Goal: Task Accomplishment & Management: Manage account settings

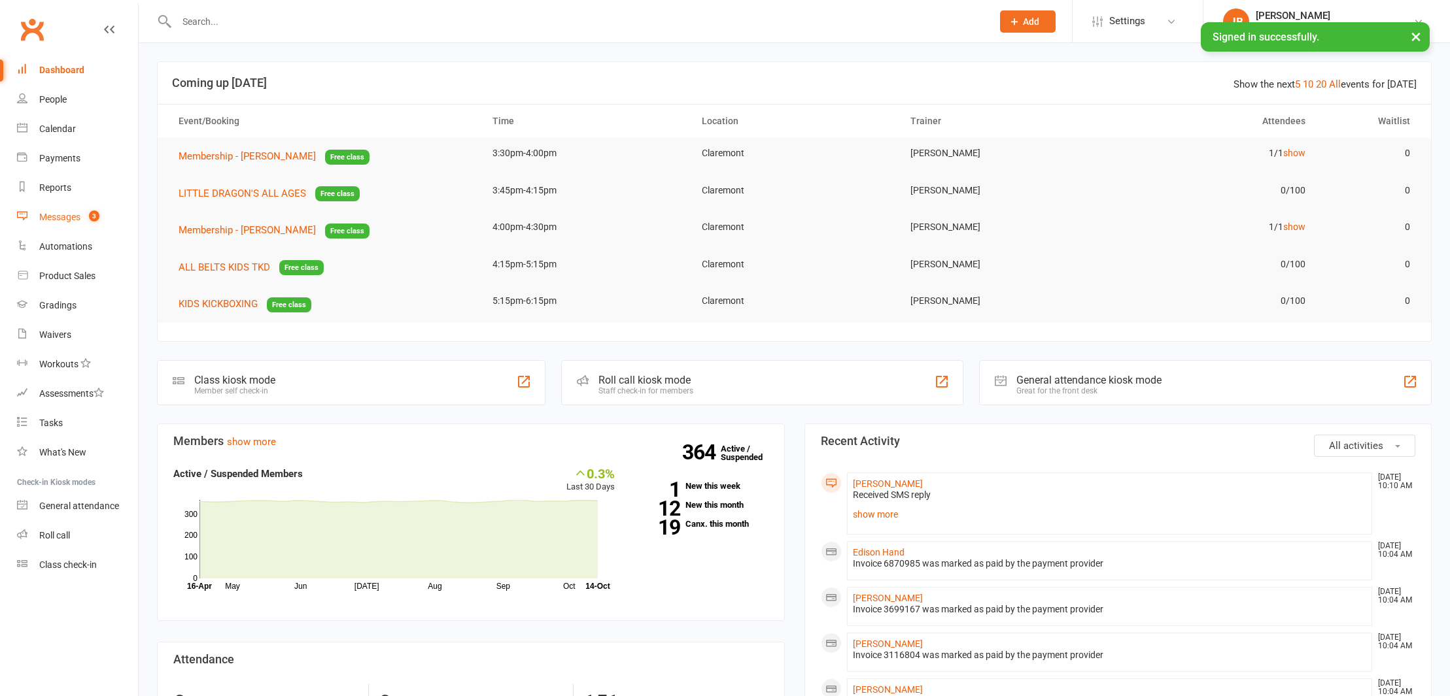
click at [61, 219] on div "Messages" at bounding box center [59, 217] width 41 height 10
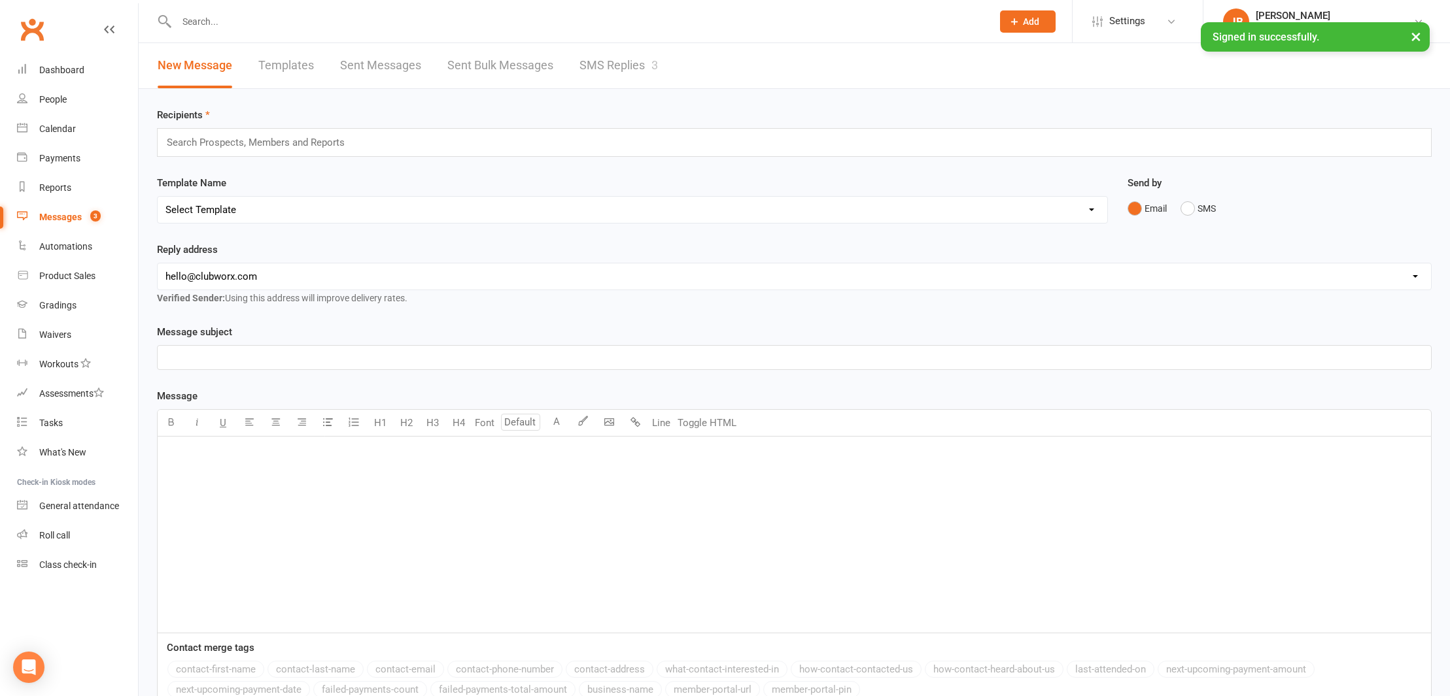
click at [600, 62] on link "SMS Replies 3" at bounding box center [618, 65] width 78 height 45
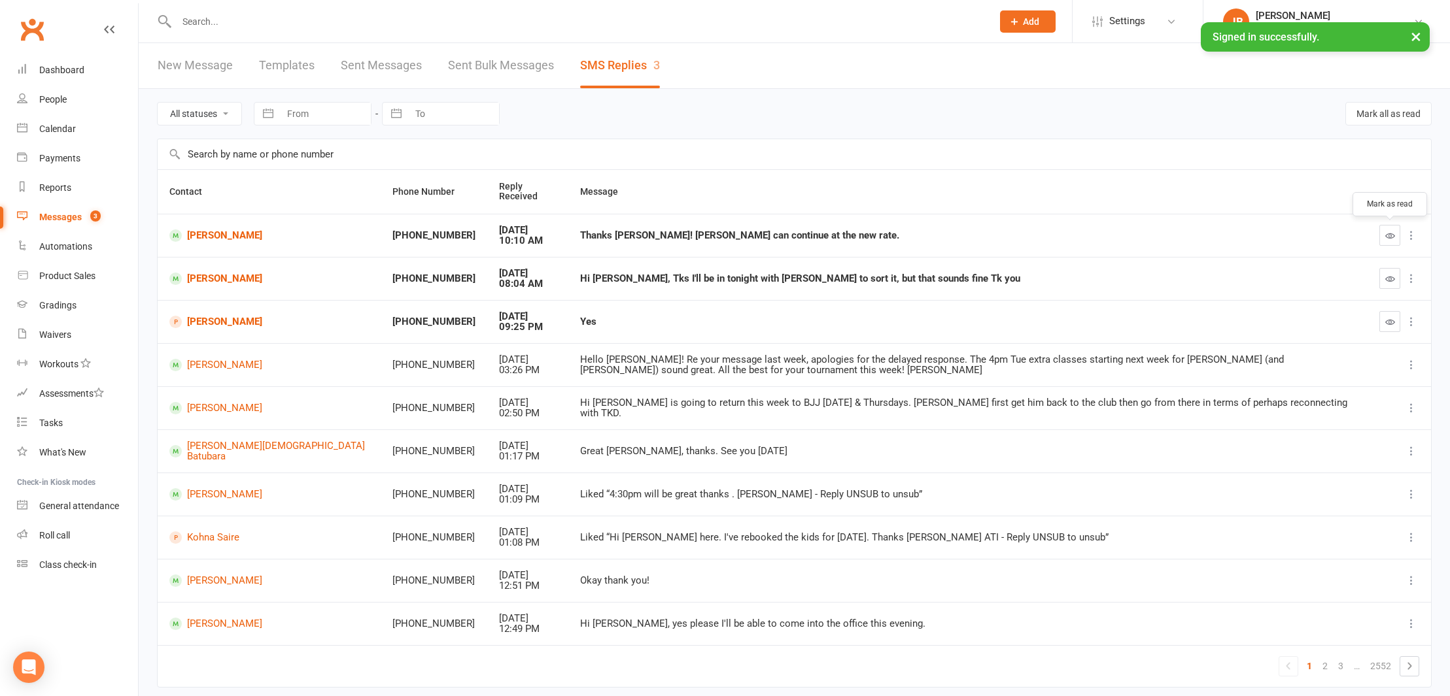
click at [1389, 233] on icon "button" at bounding box center [1390, 236] width 10 height 10
click at [227, 235] on link "[PERSON_NAME]" at bounding box center [268, 236] width 199 height 12
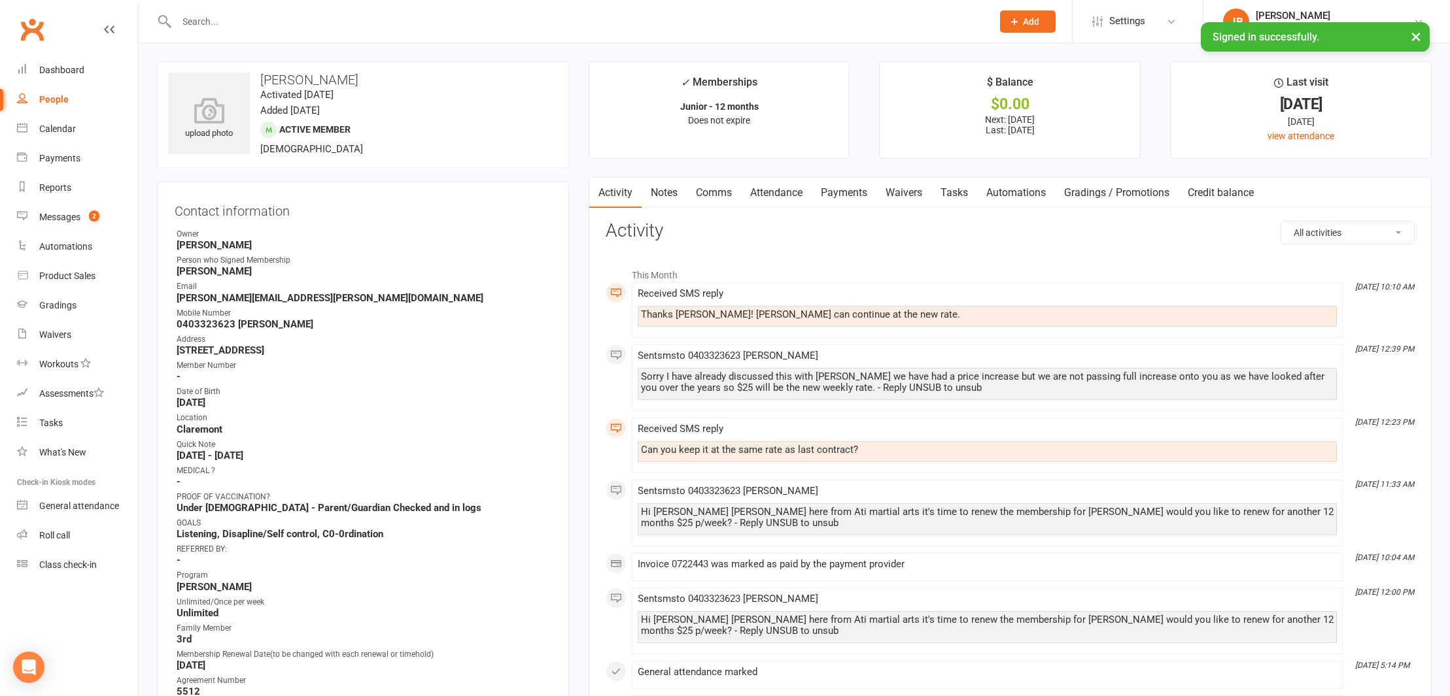
click at [713, 192] on link "Comms" at bounding box center [714, 193] width 54 height 30
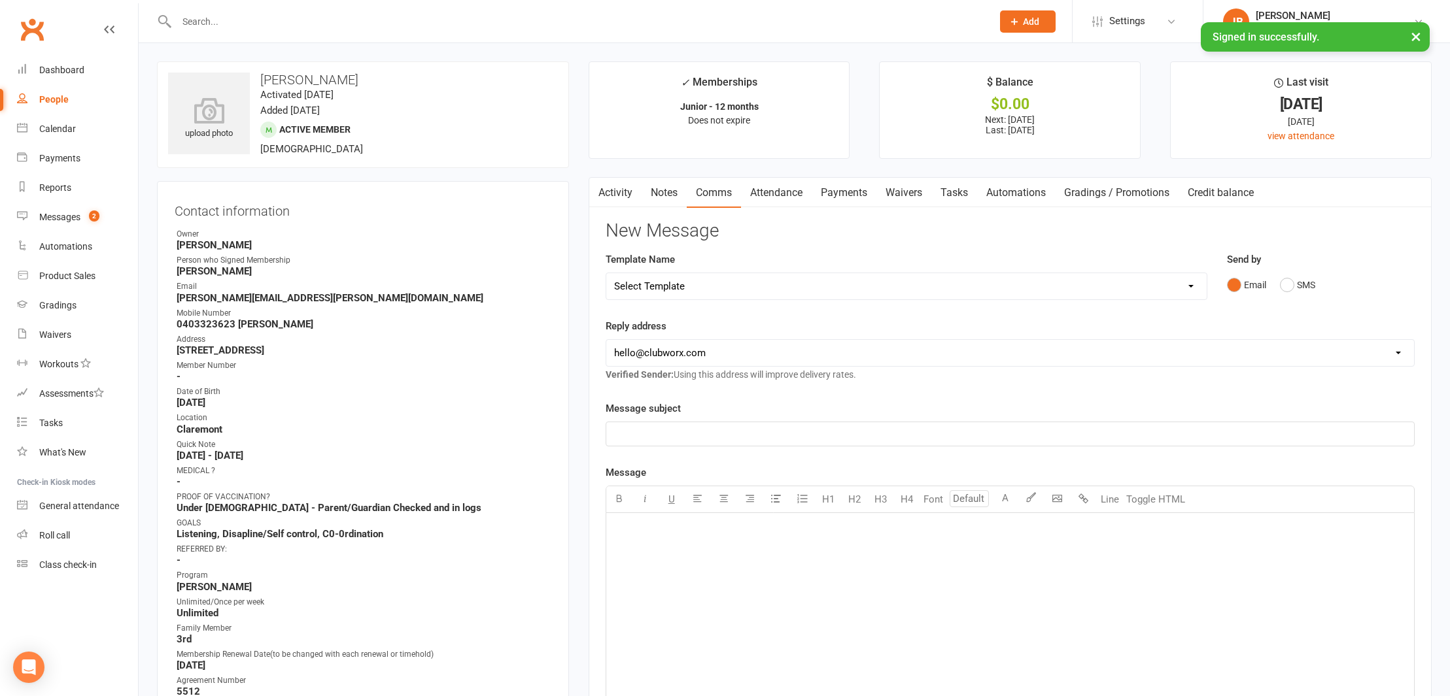
drag, startPoint x: 1286, startPoint y: 284, endPoint x: 1177, endPoint y: 307, distance: 111.6
click at [1284, 285] on button "SMS" at bounding box center [1297, 285] width 35 height 25
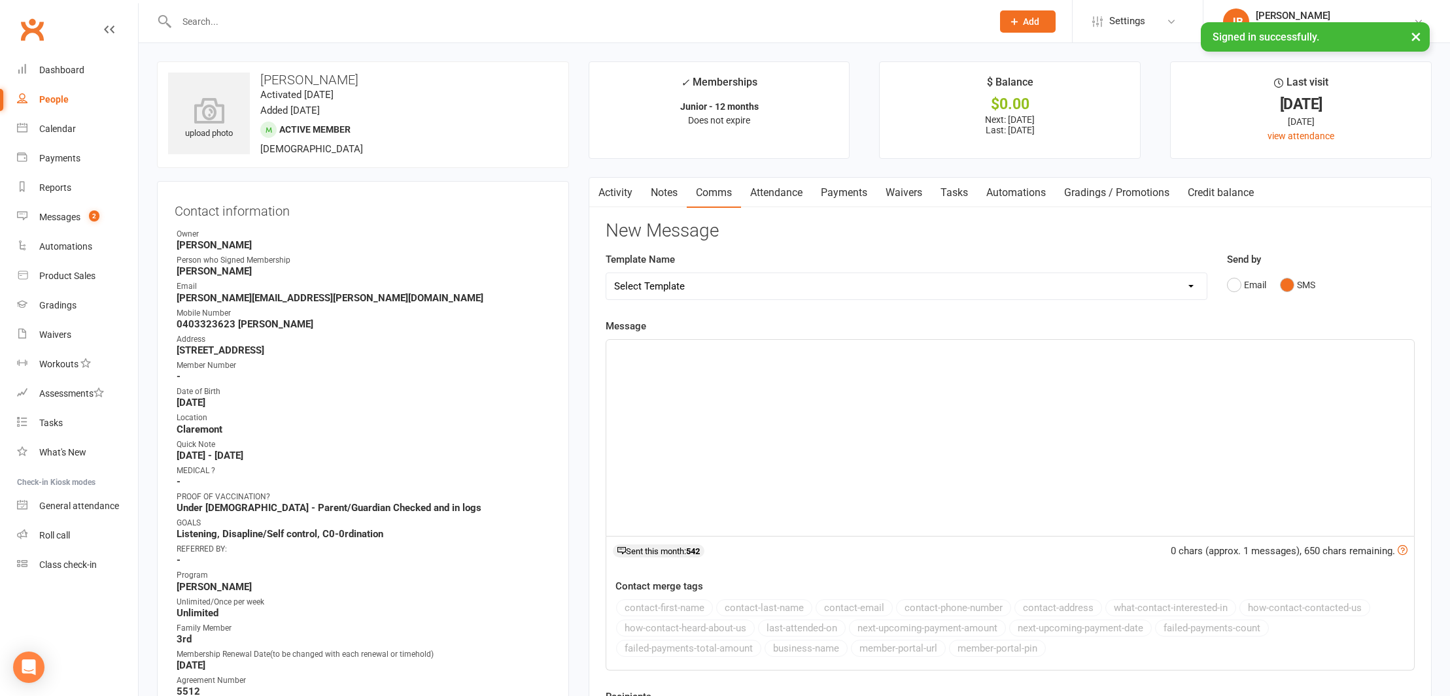
click at [647, 363] on div "﻿" at bounding box center [1010, 438] width 808 height 196
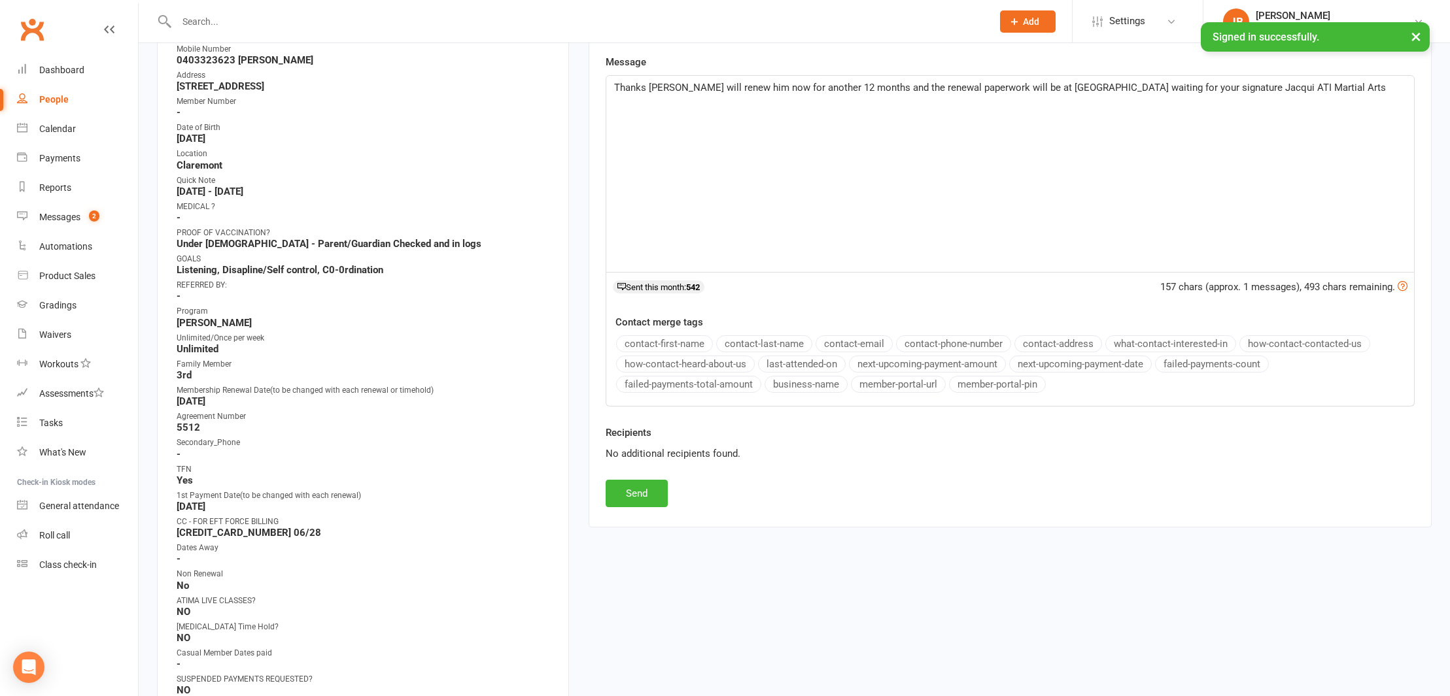
scroll to position [268, 0]
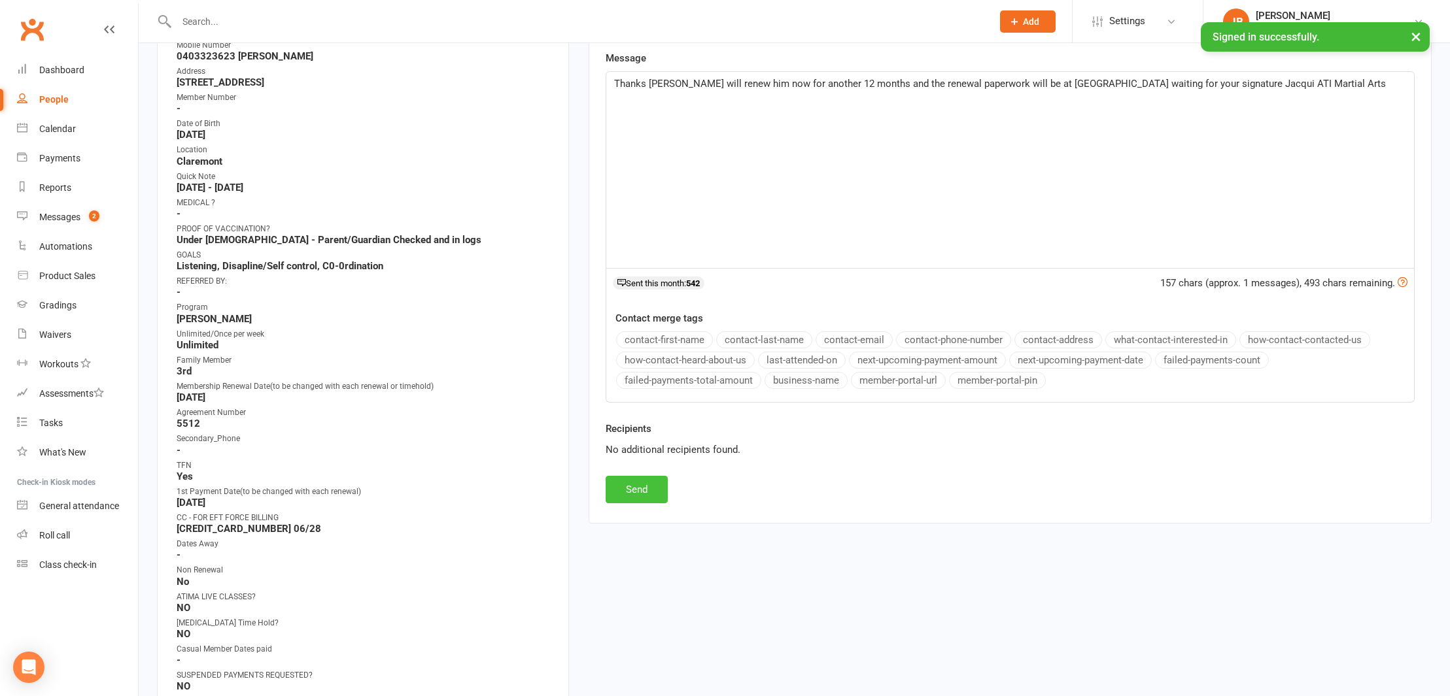
click at [619, 492] on button "Send" at bounding box center [637, 489] width 62 height 27
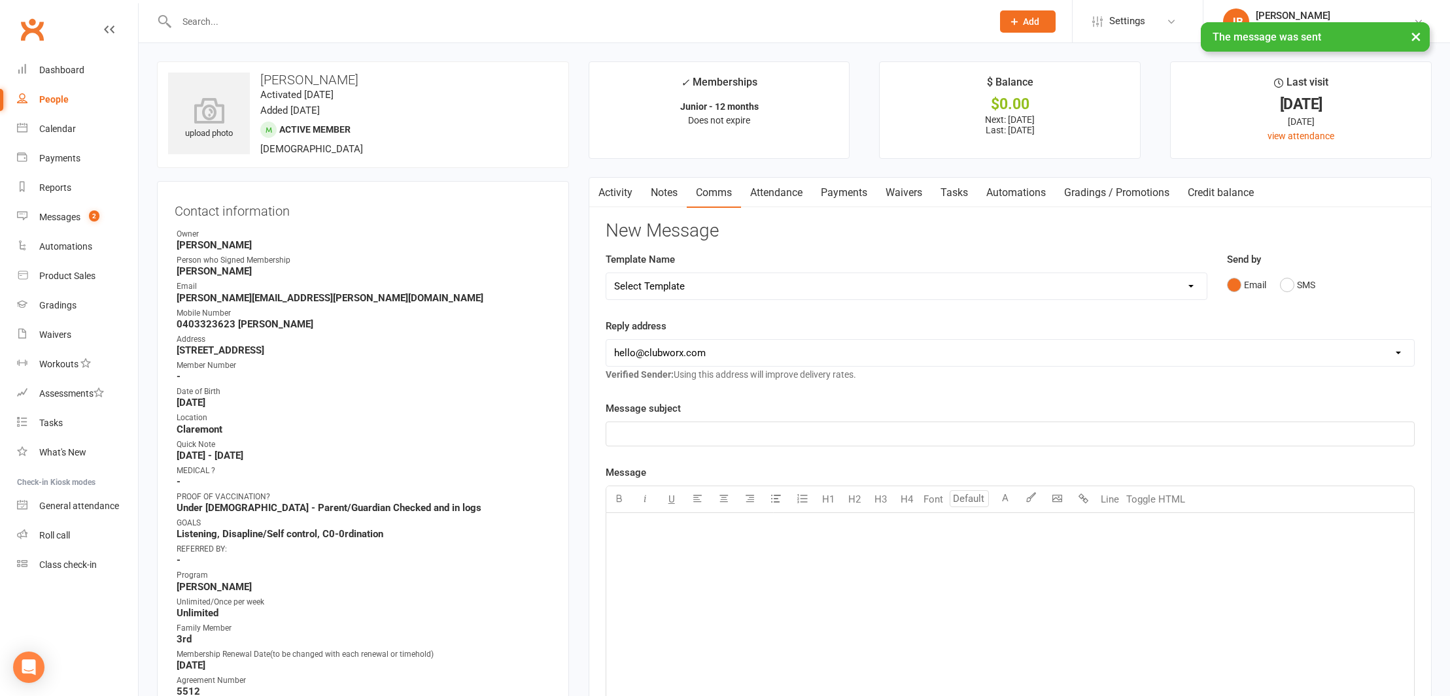
scroll to position [0, 0]
click at [614, 190] on link "Activity" at bounding box center [615, 193] width 52 height 30
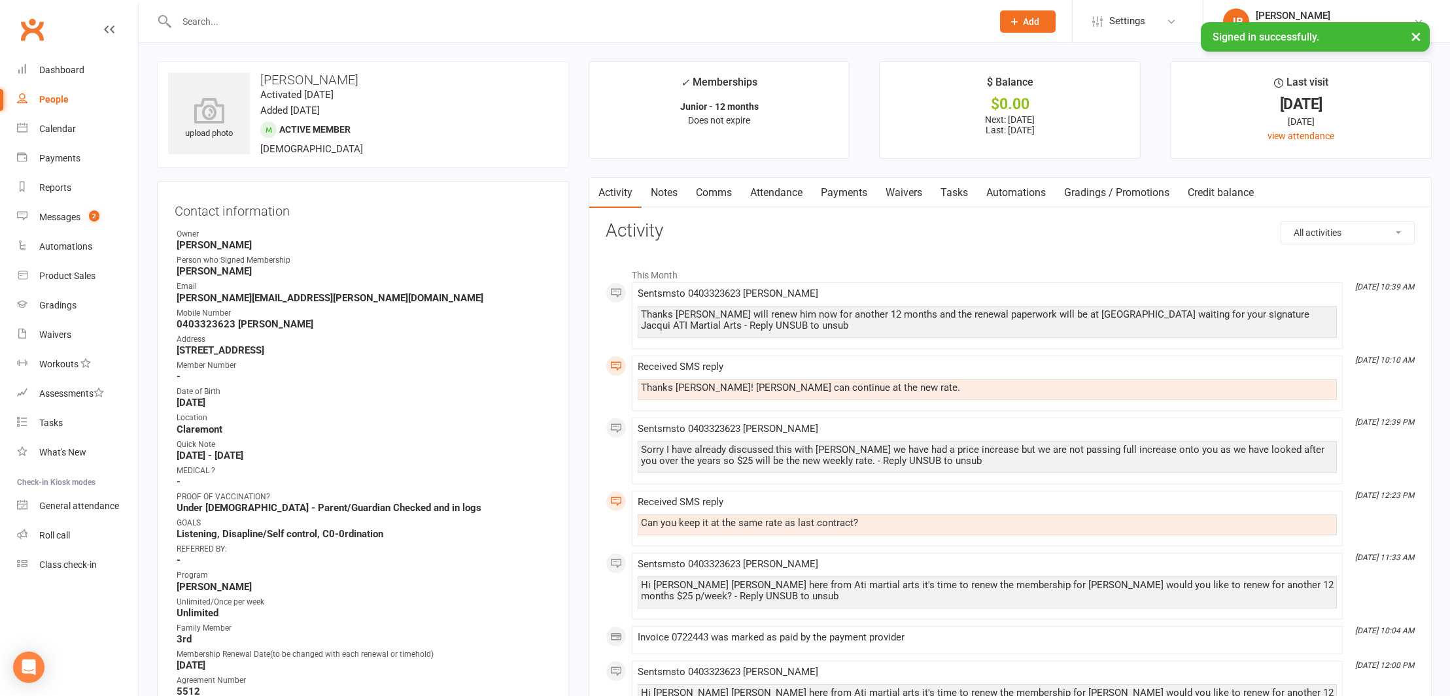
click at [848, 190] on link "Payments" at bounding box center [844, 193] width 65 height 30
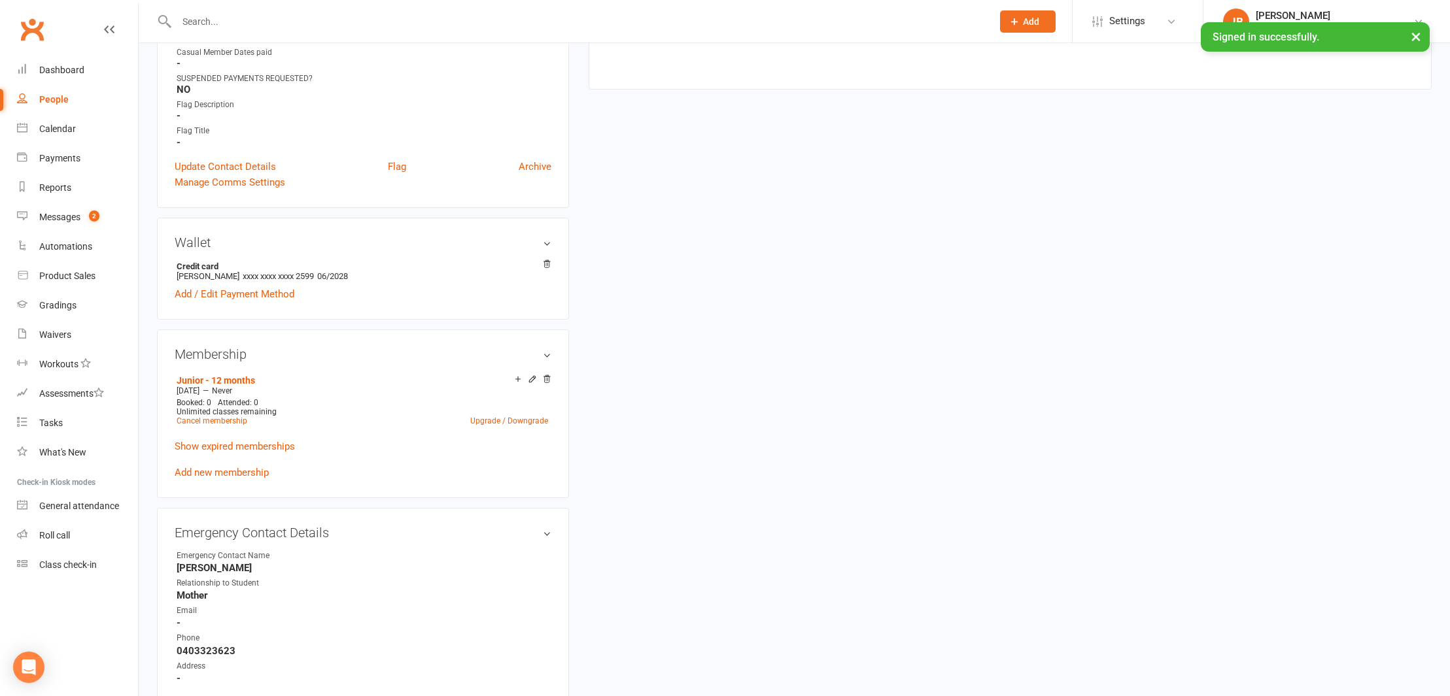
scroll to position [869, 0]
click at [480, 415] on link "Upgrade / Downgrade" at bounding box center [509, 417] width 78 height 9
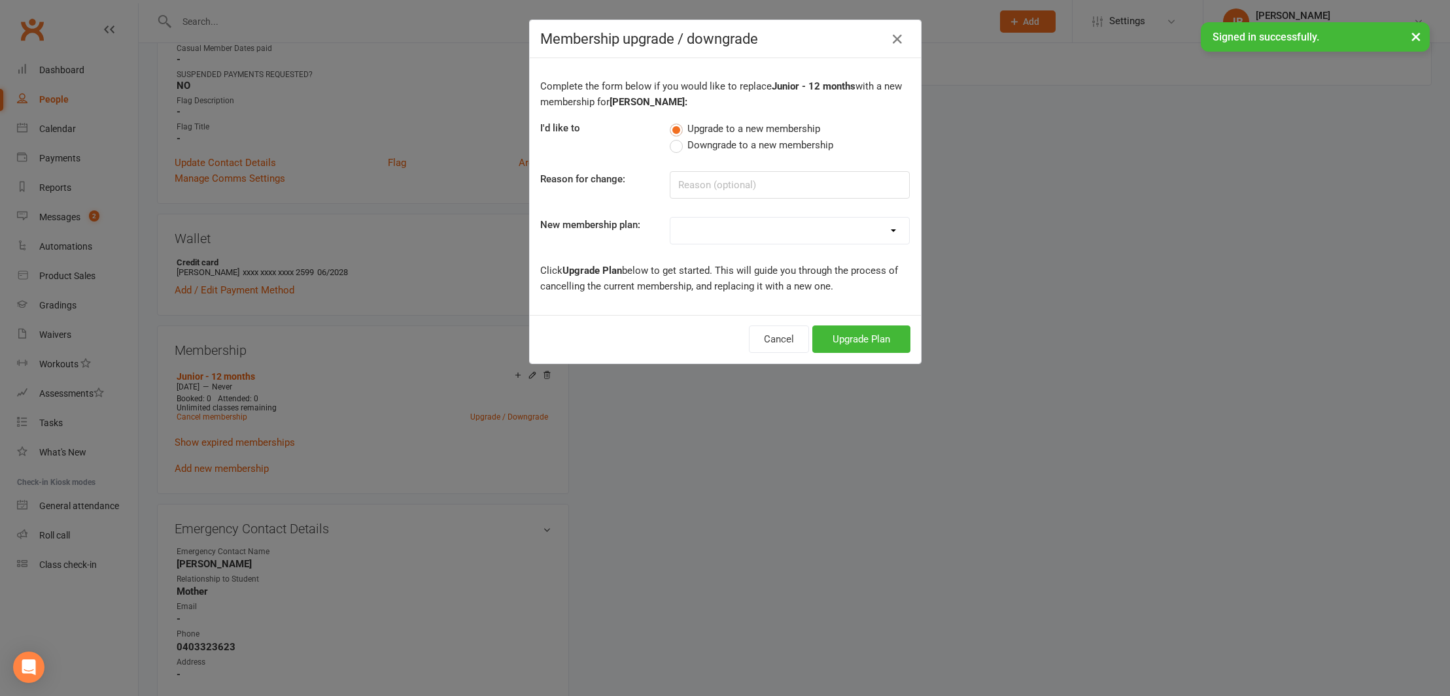
select select "5"
click at [855, 337] on button "Upgrade Plan" at bounding box center [861, 339] width 98 height 27
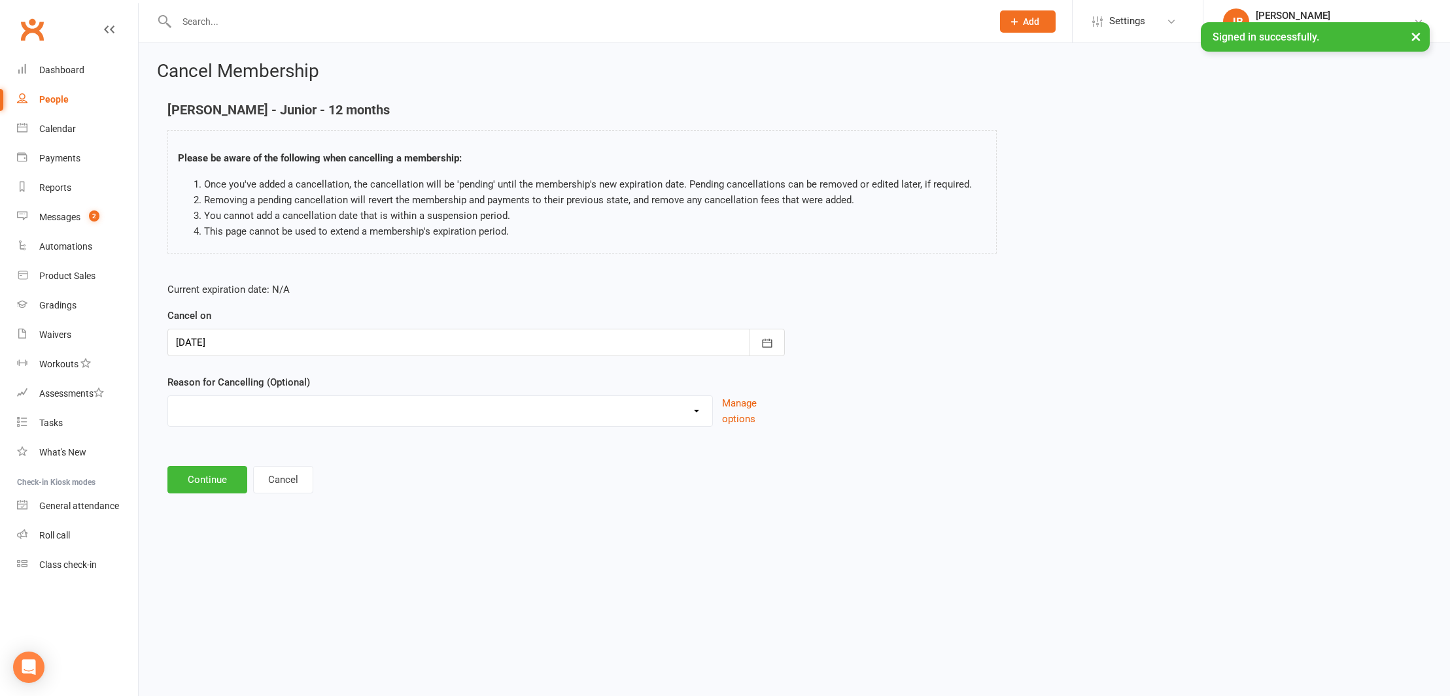
select select "2"
click at [231, 477] on input at bounding box center [475, 479] width 617 height 27
type input "Renewal Loaded"
click at [214, 549] on button "Continue" at bounding box center [207, 546] width 80 height 27
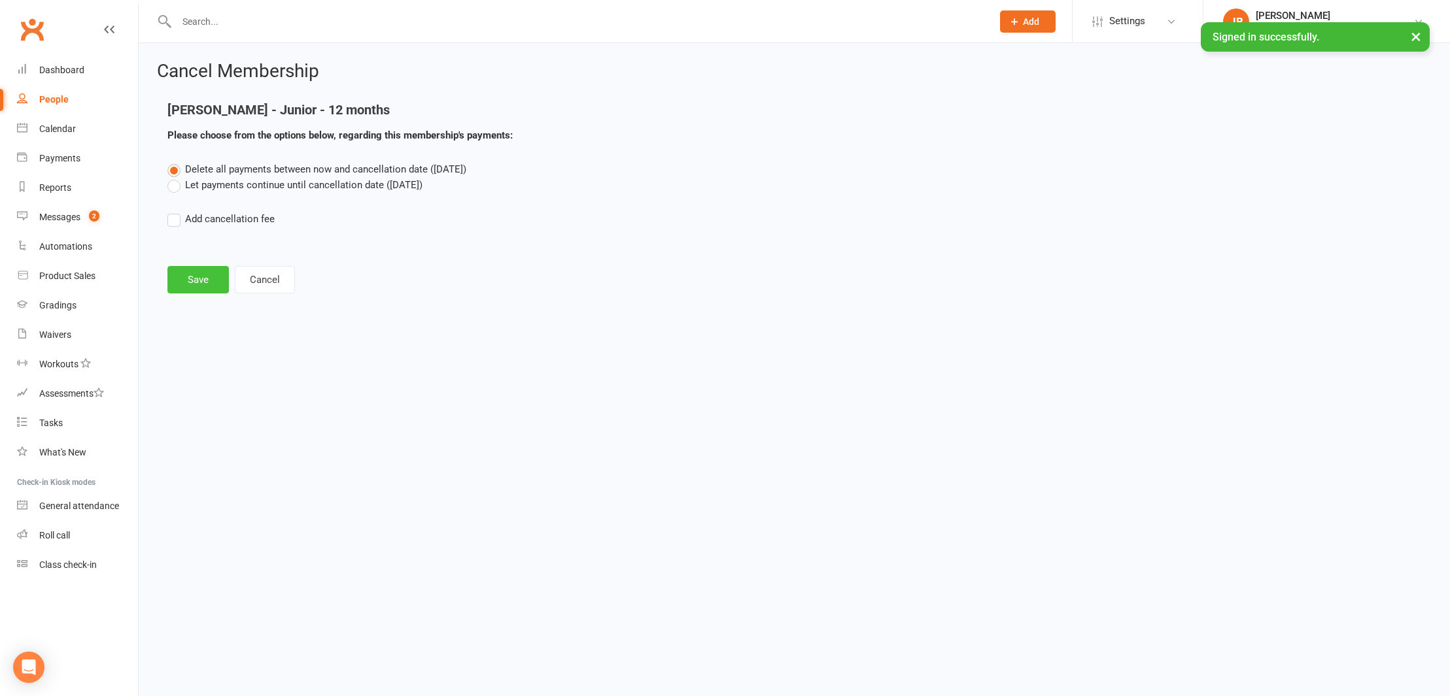
click at [196, 276] on button "Save" at bounding box center [197, 279] width 61 height 27
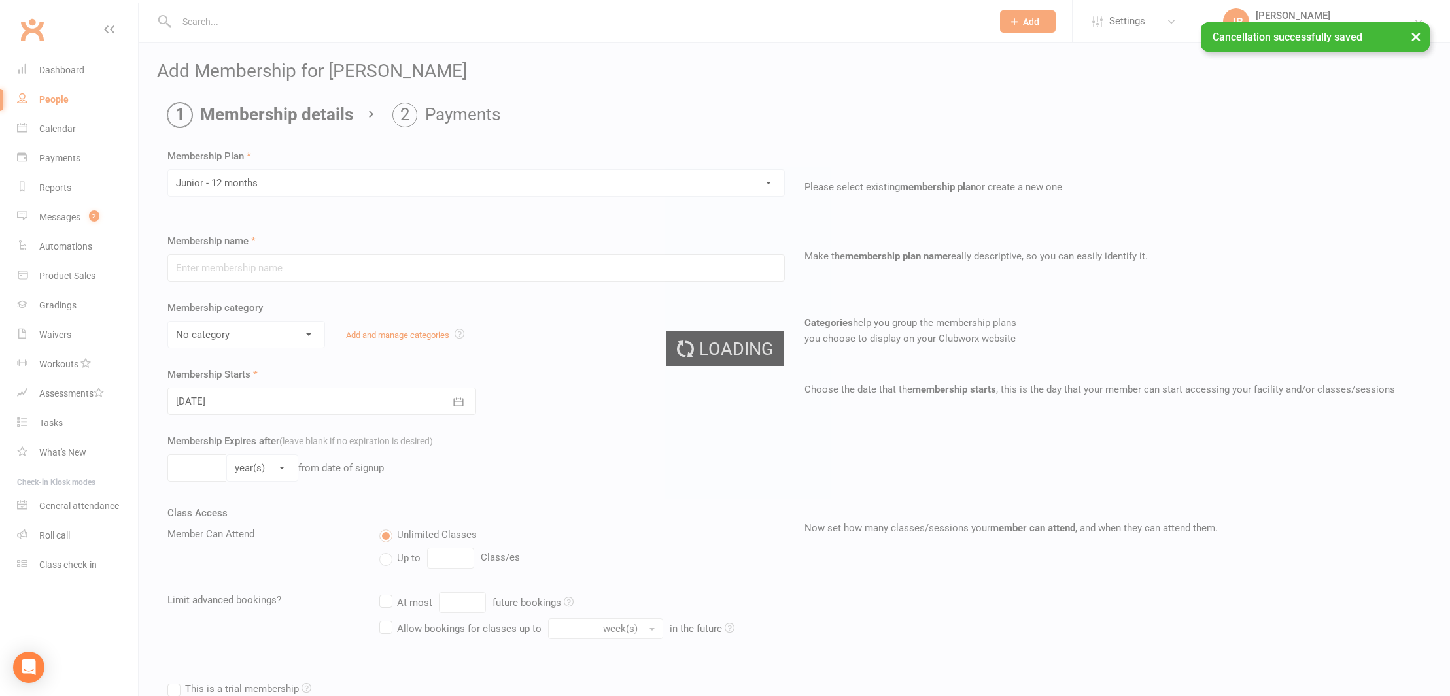
type input "Junior - 12 months"
select select "16"
type input "0"
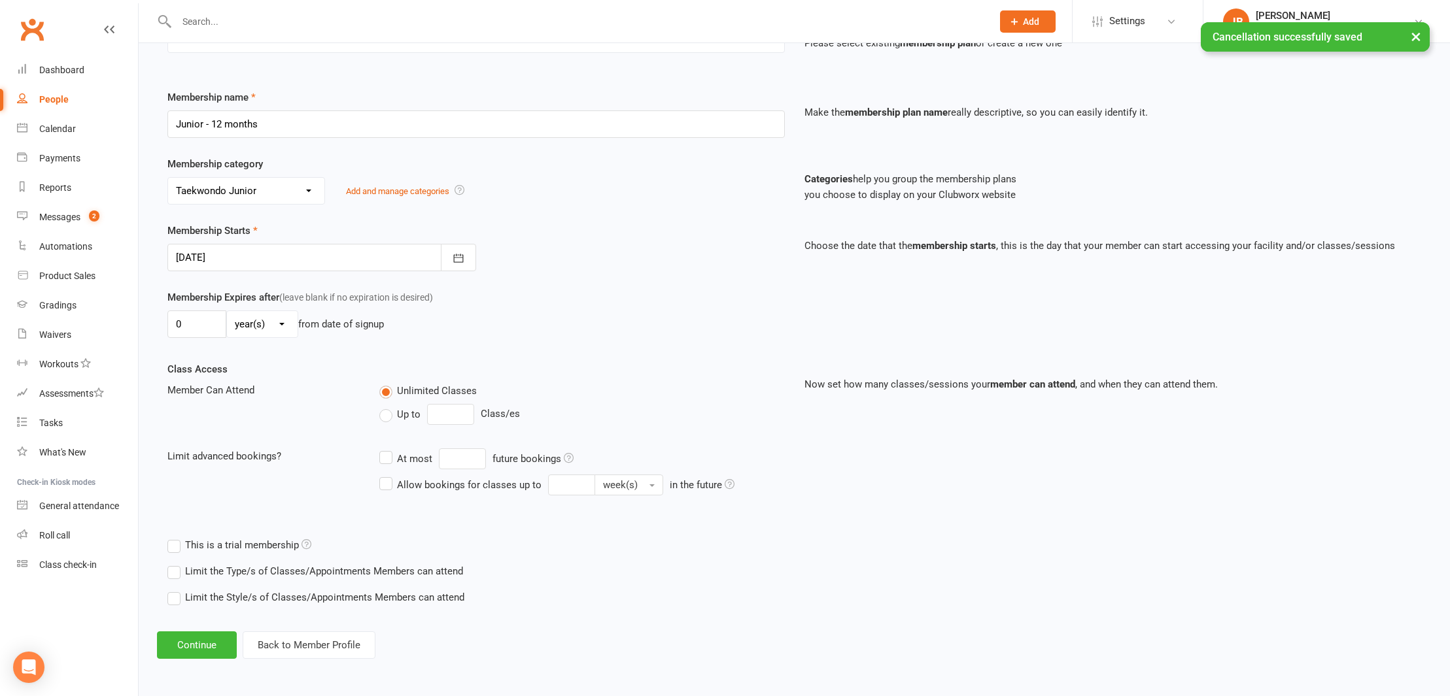
scroll to position [154, 0]
click at [201, 637] on button "Continue" at bounding box center [197, 645] width 80 height 27
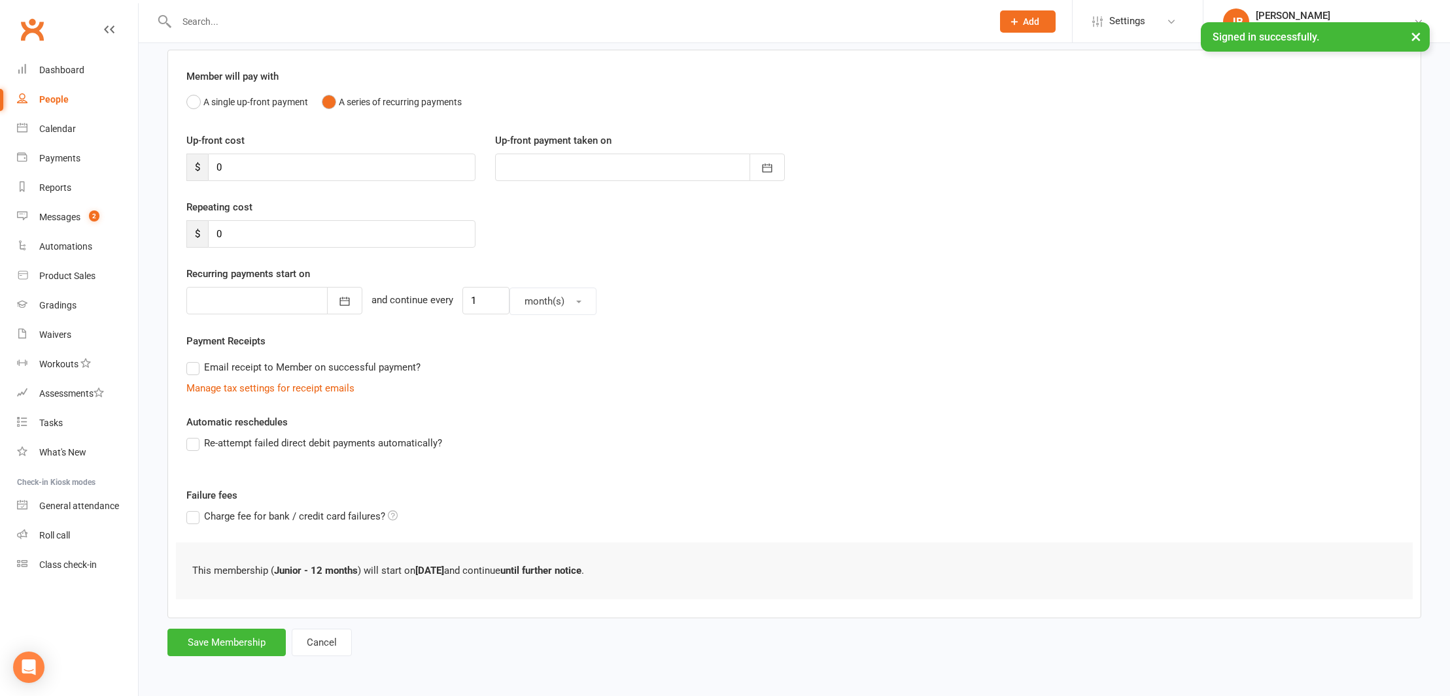
scroll to position [0, 0]
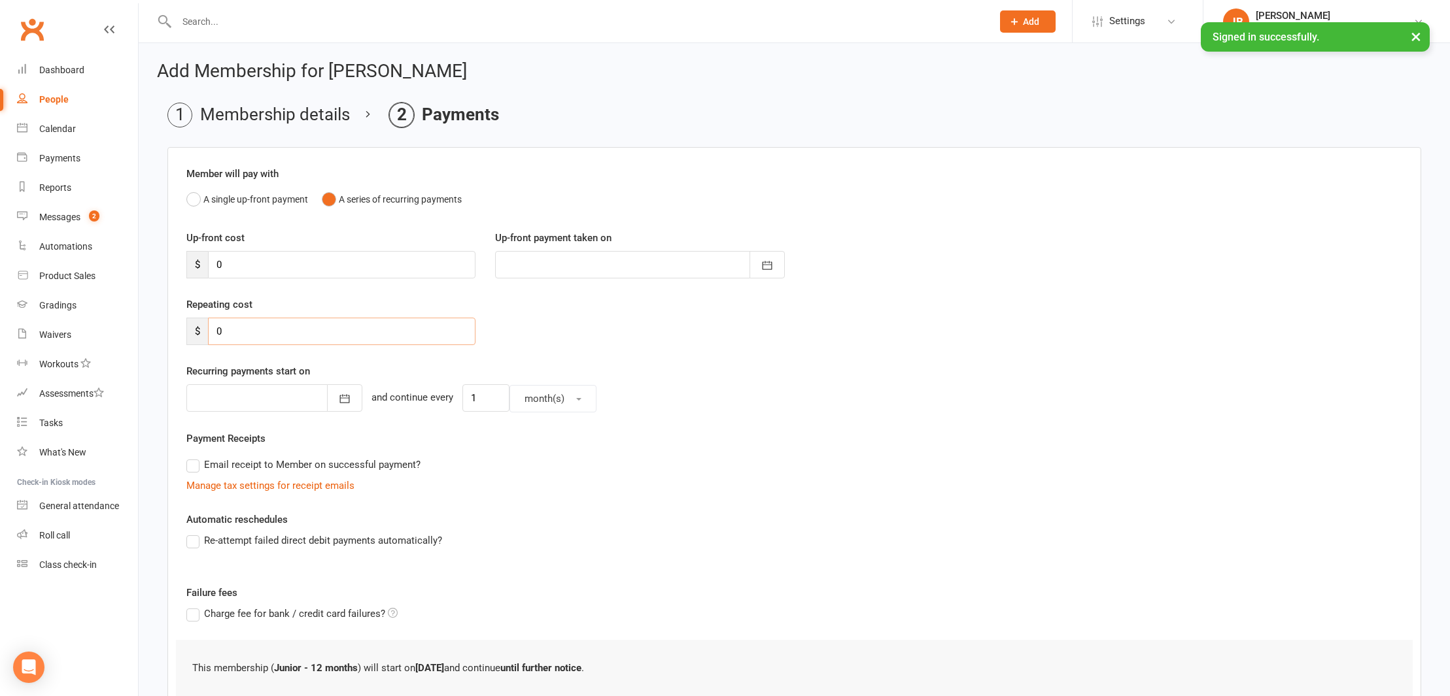
click at [230, 331] on input "0" at bounding box center [341, 331] width 267 height 27
type input "25"
click at [235, 396] on div at bounding box center [274, 398] width 176 height 27
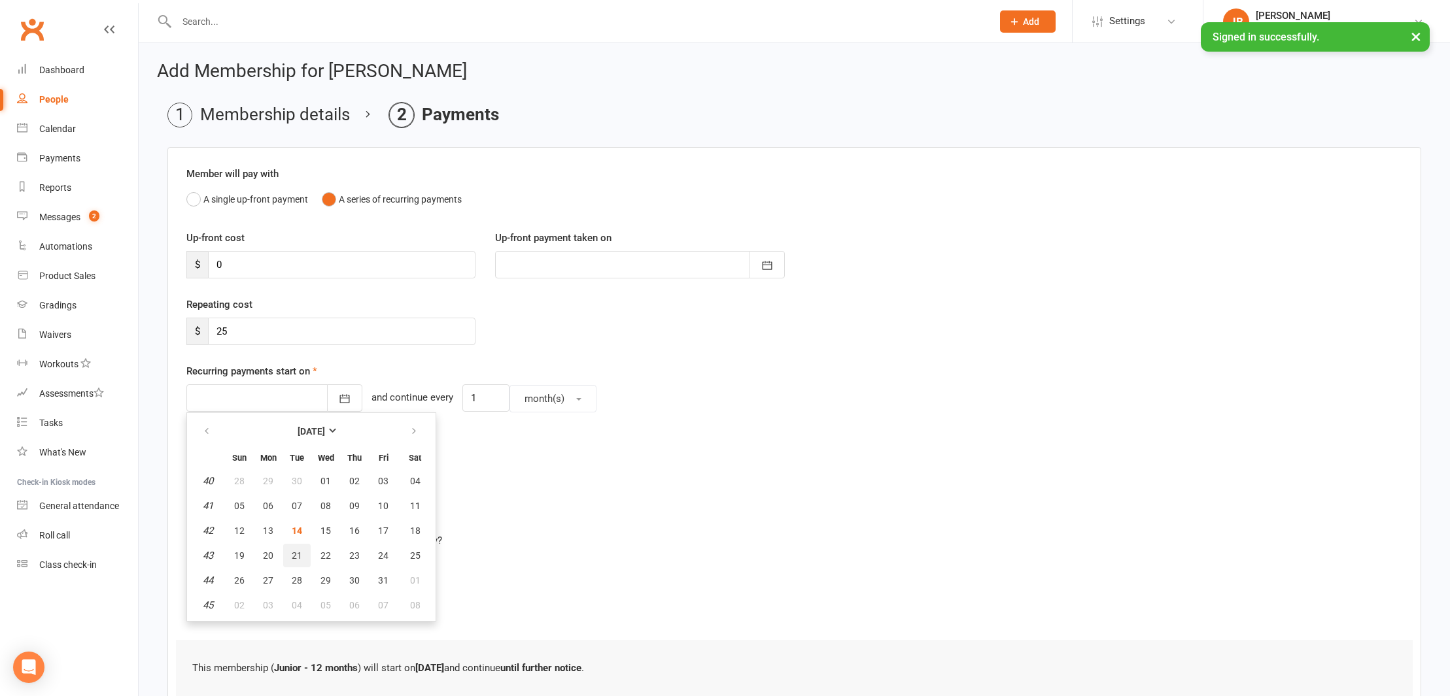
click at [297, 558] on span "21" at bounding box center [297, 556] width 10 height 10
type input "21 Oct 2025"
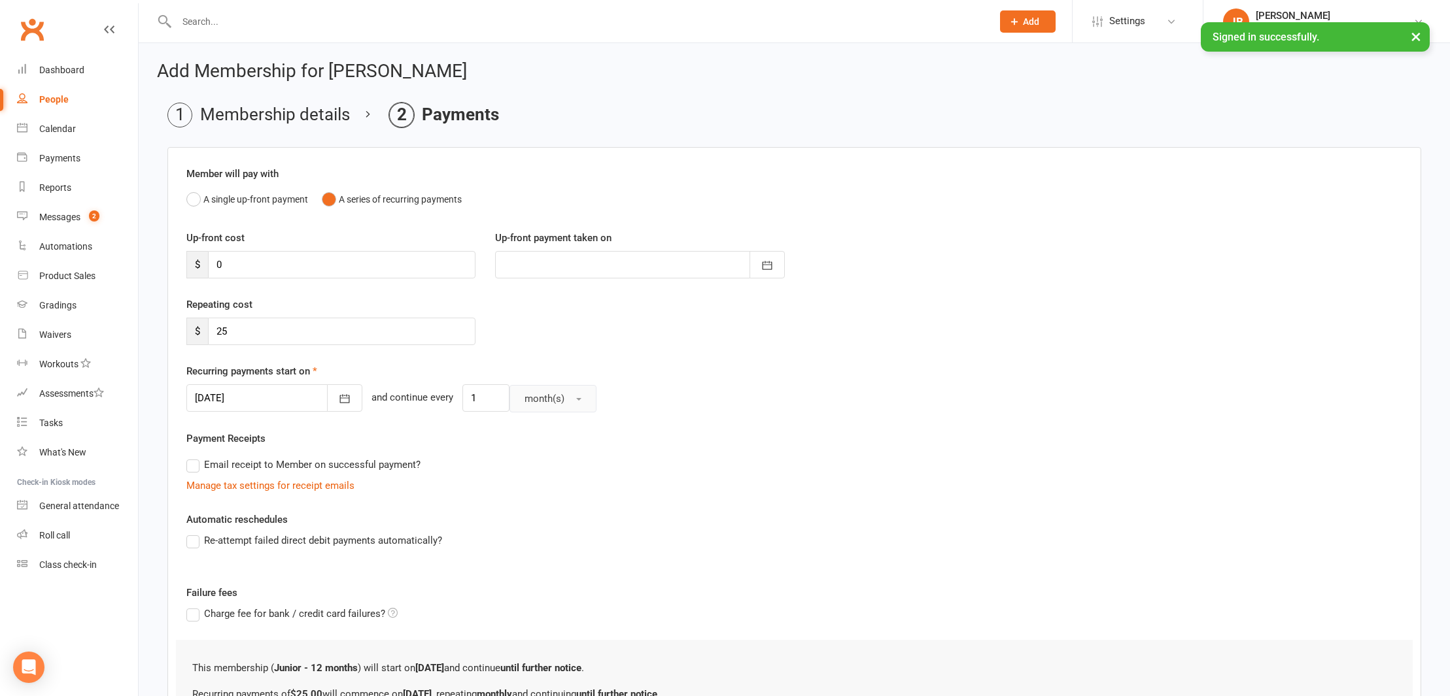
click at [576, 398] on span "button" at bounding box center [578, 399] width 5 height 3
click at [534, 458] on span "week(s)" at bounding box center [538, 457] width 35 height 12
click at [298, 411] on div at bounding box center [274, 398] width 176 height 27
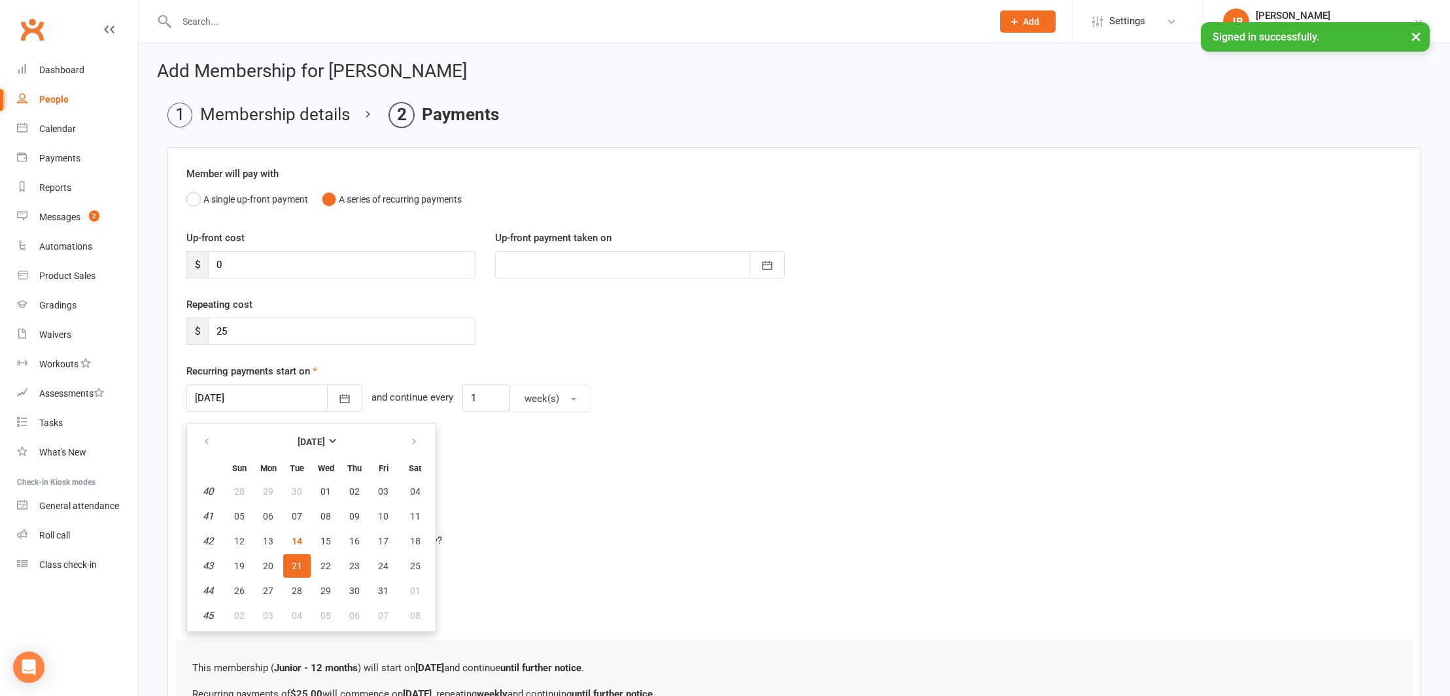
click at [507, 465] on div "Email receipt to Member on successful payment?" at bounding box center [789, 465] width 1226 height 26
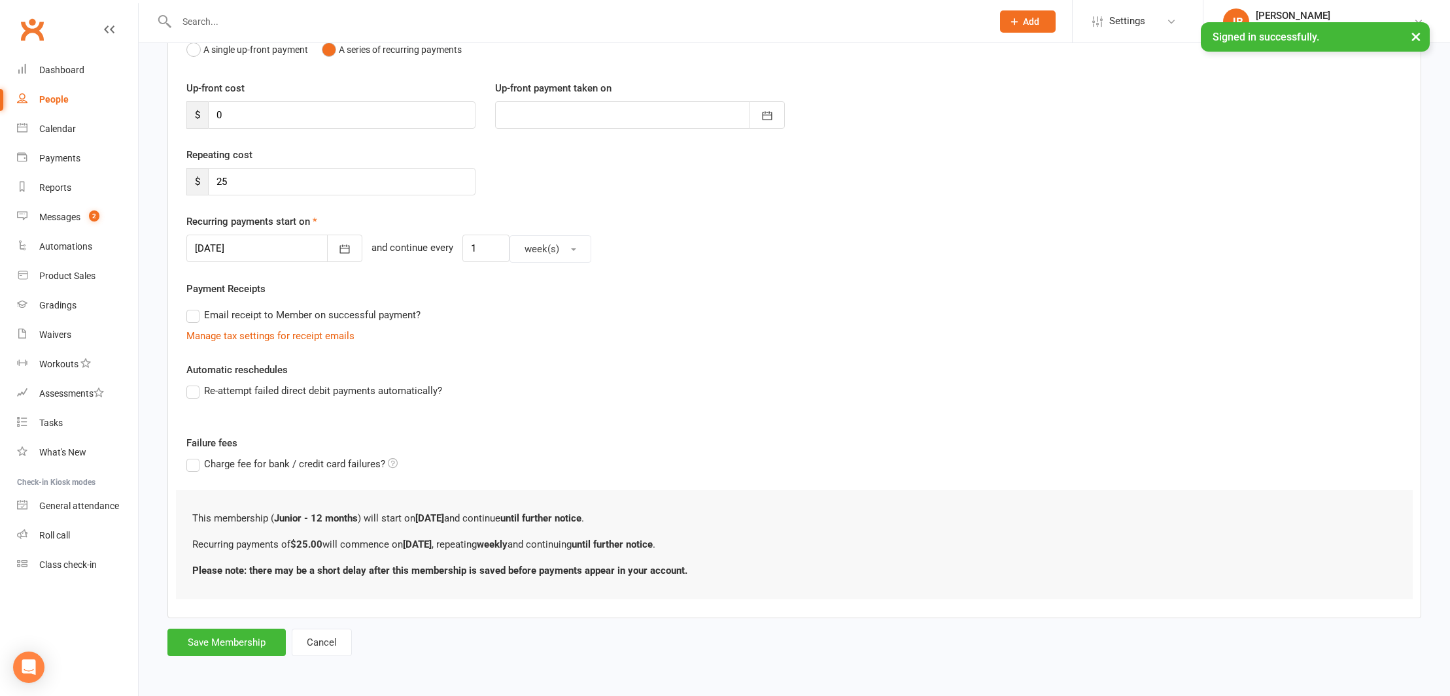
scroll to position [160, 0]
click at [244, 633] on button "Save Membership" at bounding box center [226, 642] width 118 height 27
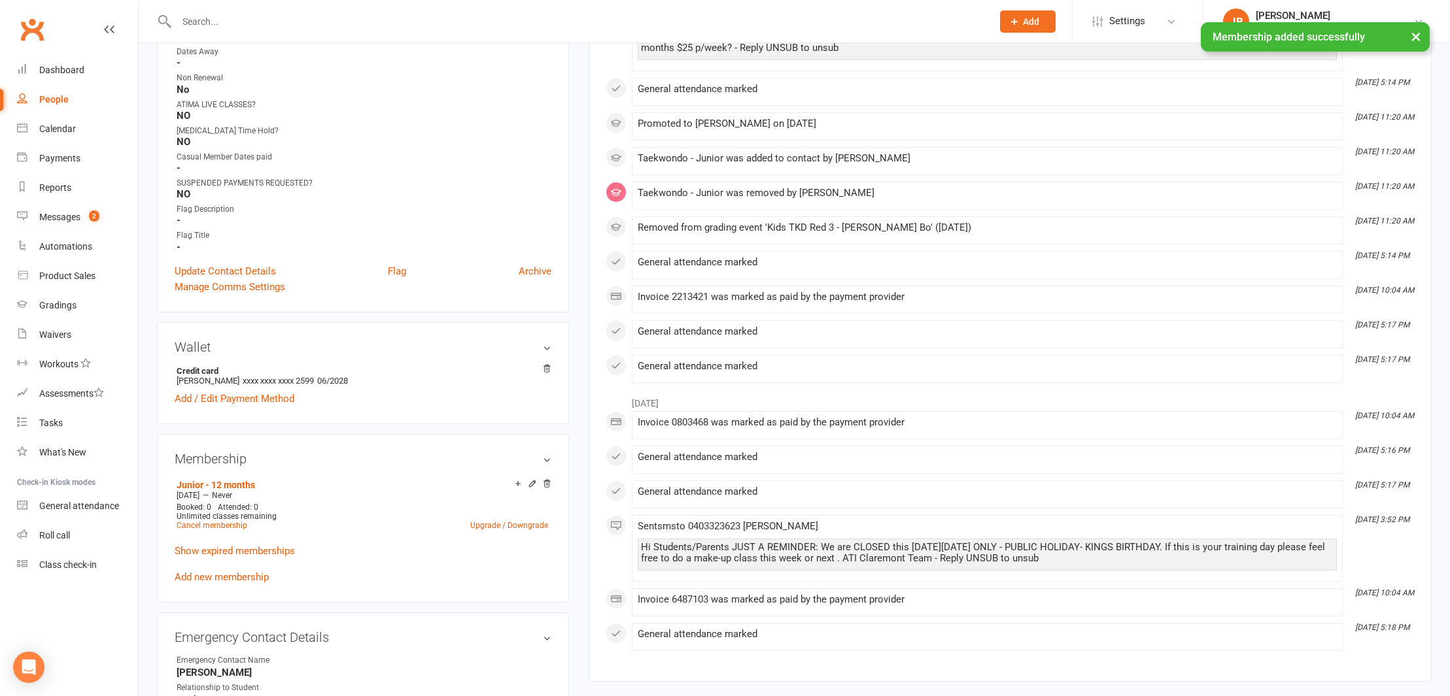
scroll to position [768, 0]
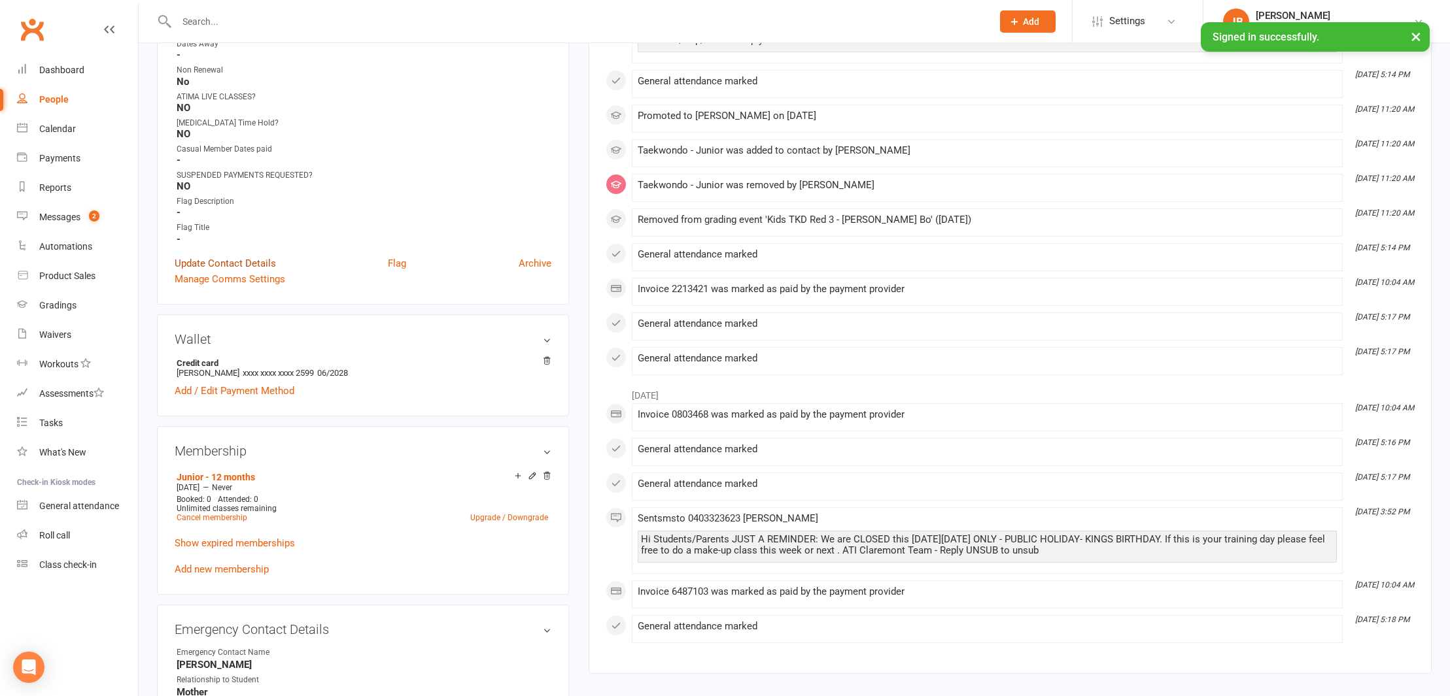
click at [235, 262] on link "Update Contact Details" at bounding box center [225, 264] width 101 height 16
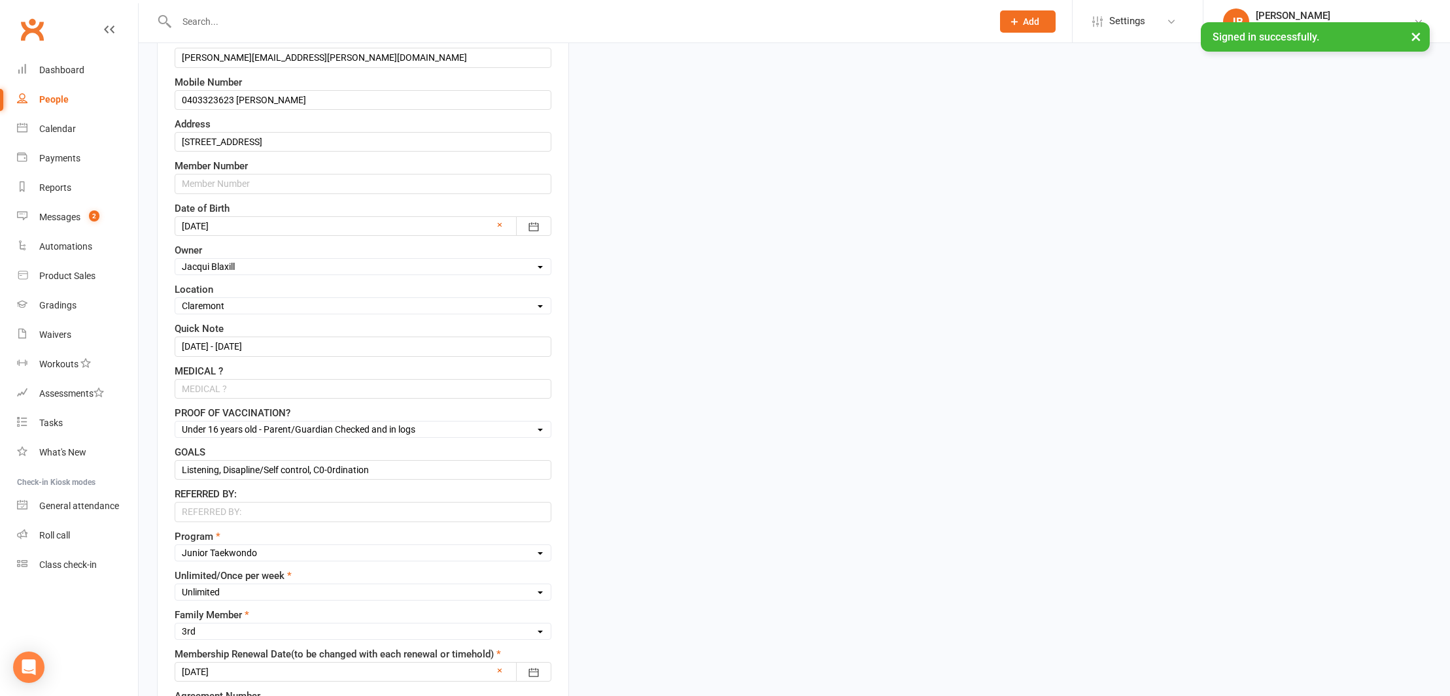
scroll to position [313, 0]
click at [192, 345] on input "10/10/24 - 10/10/25" at bounding box center [363, 347] width 377 height 20
click at [219, 347] on input "14/10/24 - 10/10/25" at bounding box center [363, 347] width 377 height 20
click at [237, 347] on input "14/10/25 - 10/10/25" at bounding box center [363, 347] width 377 height 20
click at [266, 347] on input "14/10/25 - 14/10/25" at bounding box center [363, 347] width 377 height 20
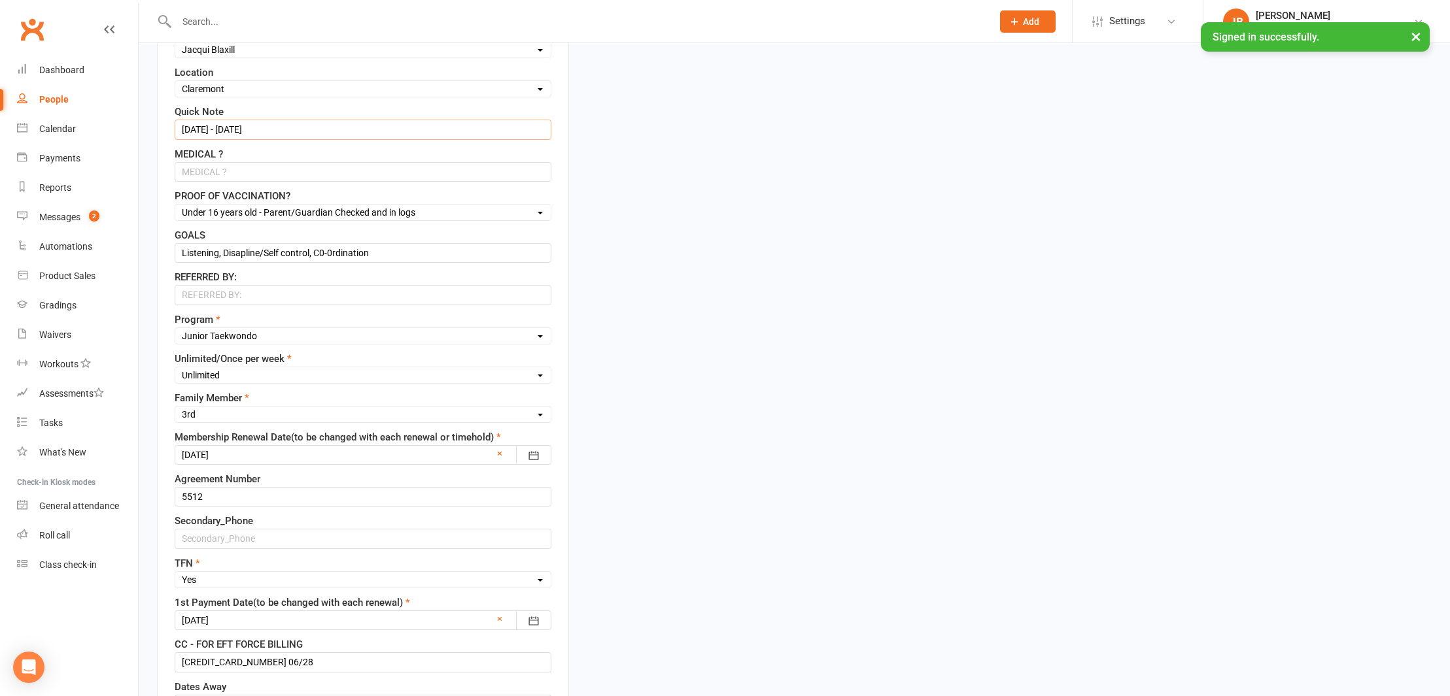
scroll to position [553, 0]
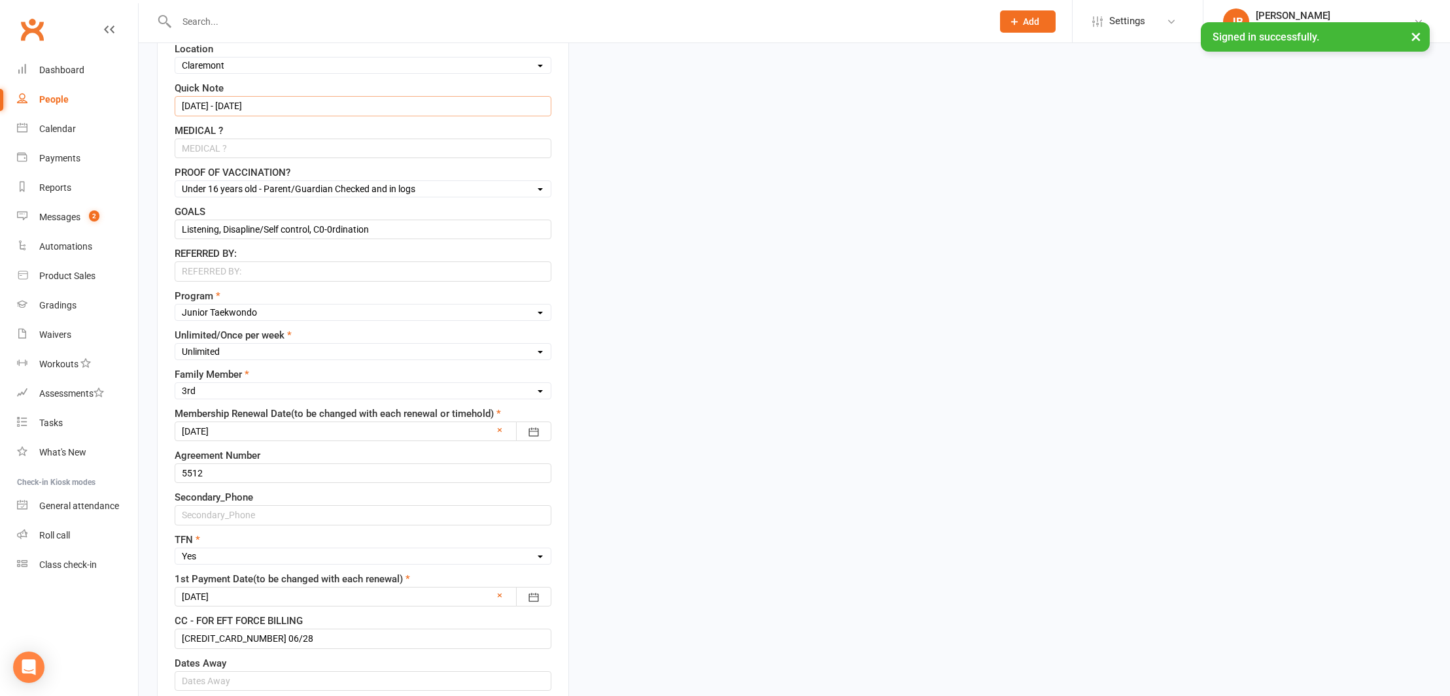
type input "14/10/25 - 14/10/26"
click at [262, 430] on div at bounding box center [363, 432] width 377 height 20
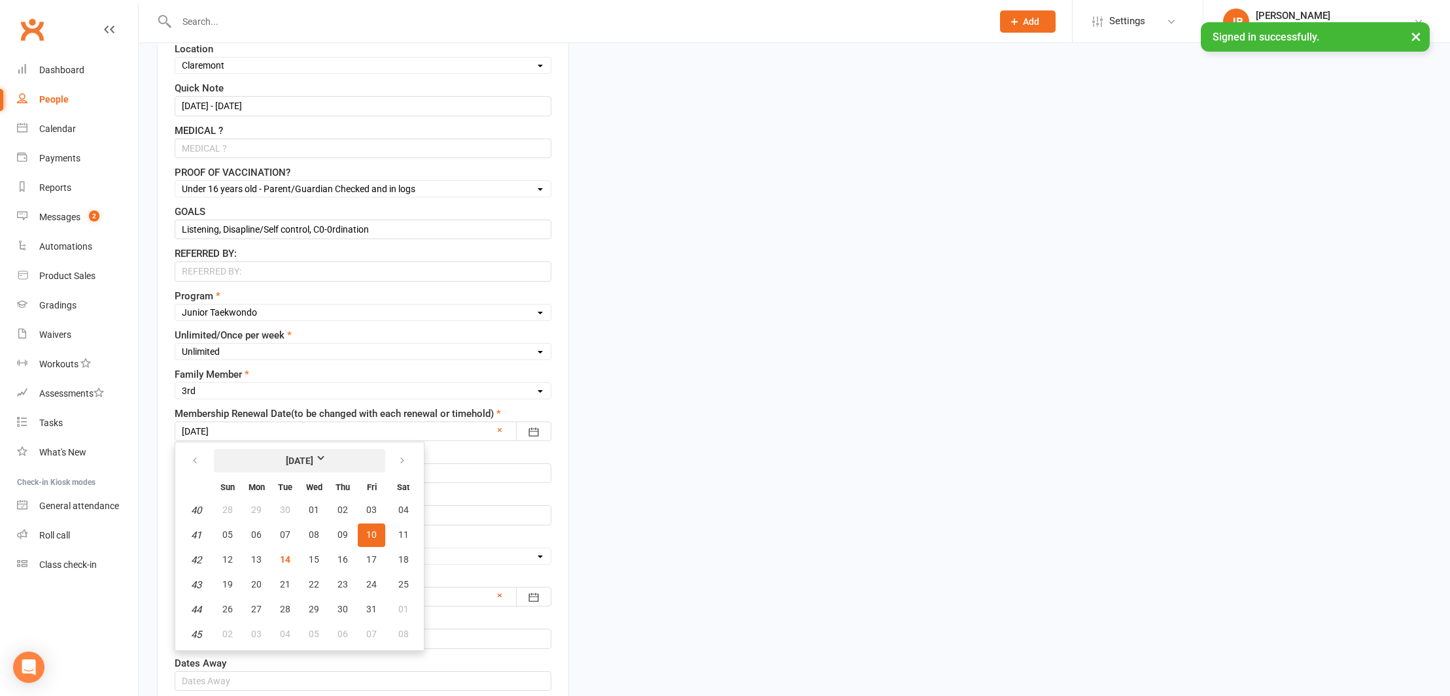
click at [335, 459] on strong "October 2025" at bounding box center [299, 461] width 75 height 14
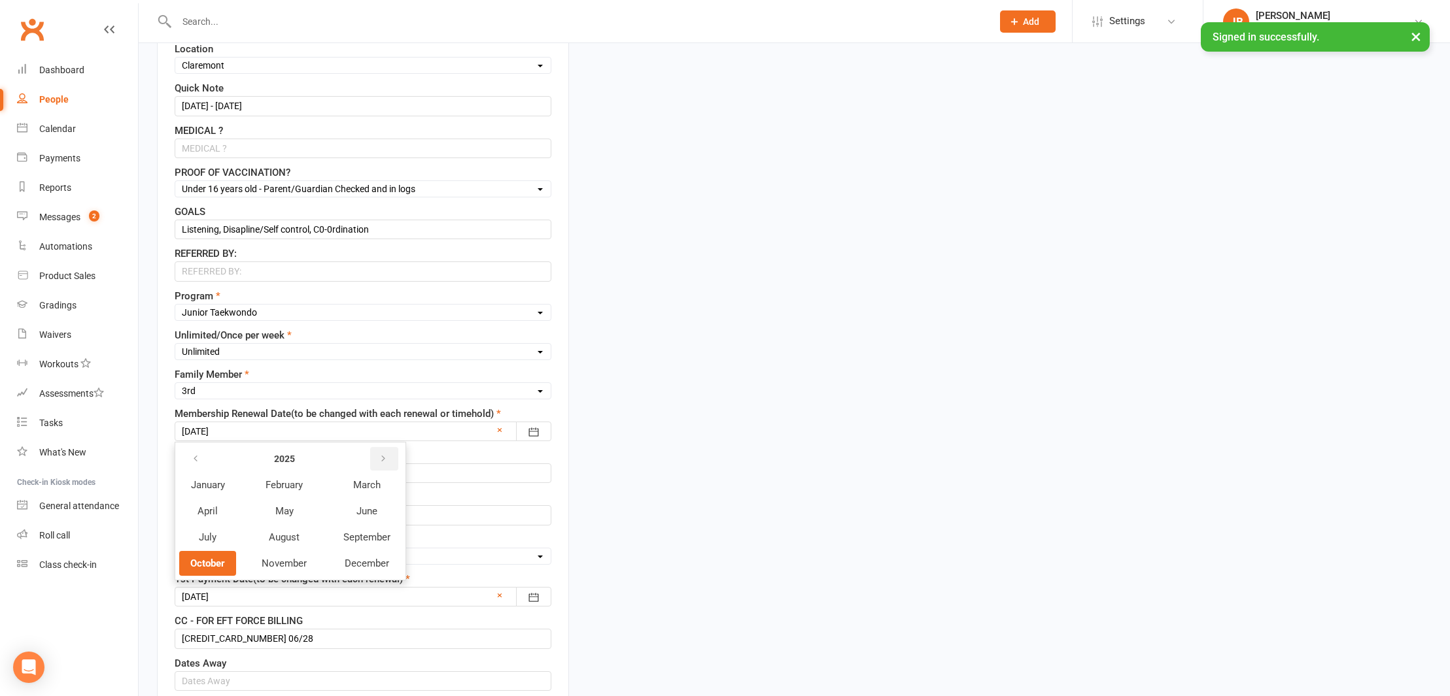
click at [385, 460] on icon "button" at bounding box center [383, 459] width 9 height 10
click at [218, 566] on span "October" at bounding box center [207, 564] width 35 height 12
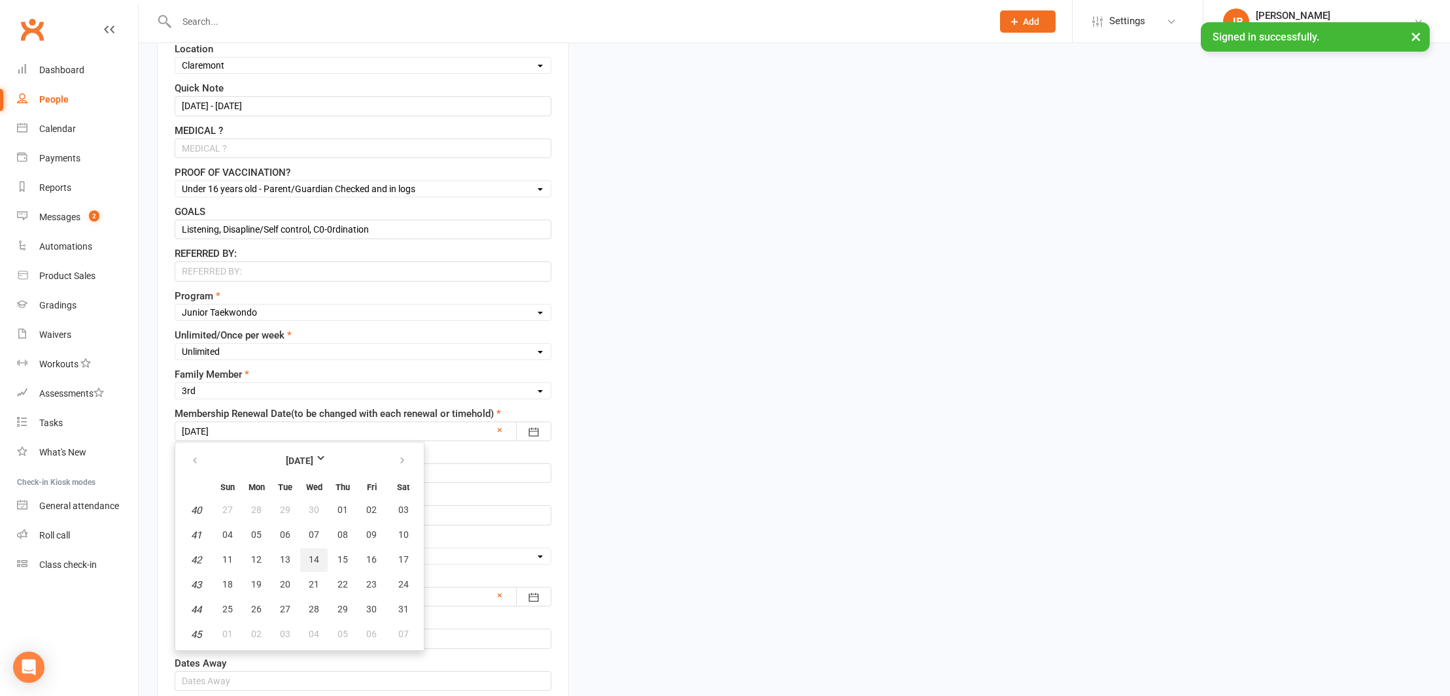
click at [311, 559] on span "14" at bounding box center [314, 560] width 10 height 10
type input "14 Oct 2026"
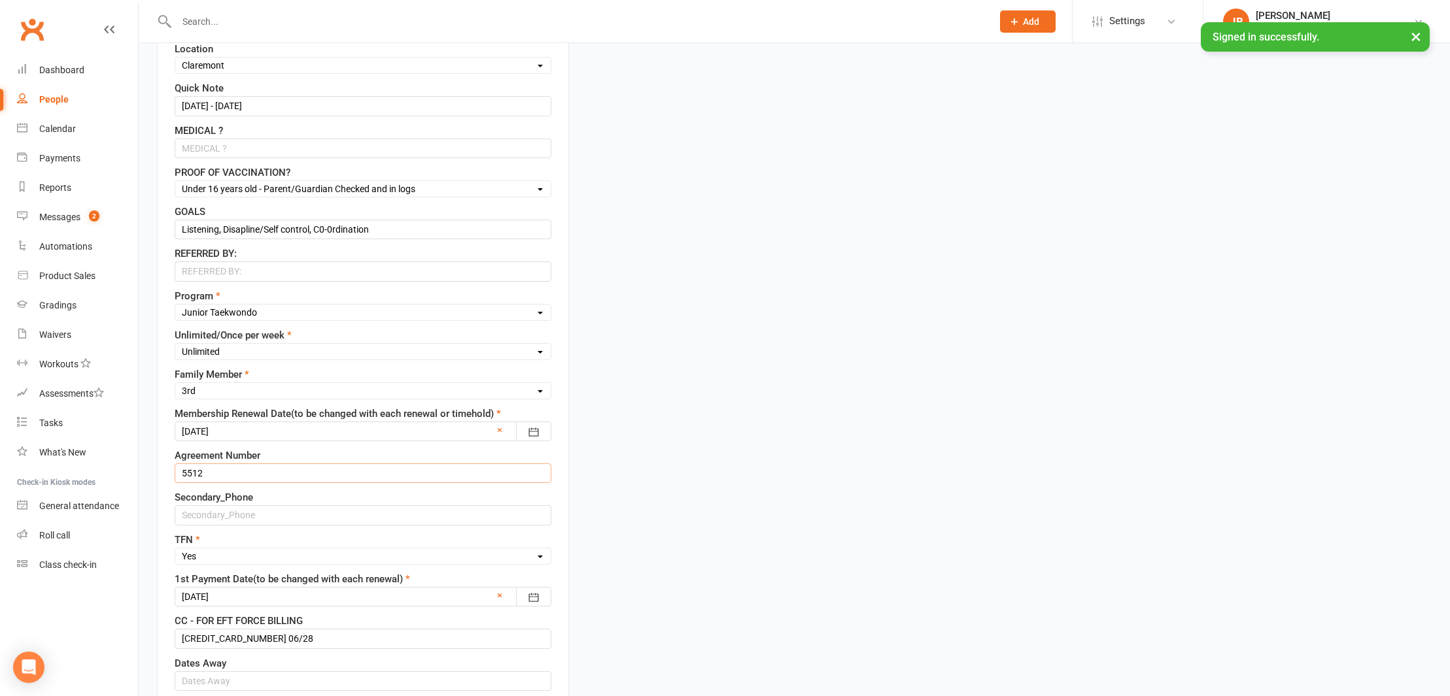
click at [217, 476] on input "5512" at bounding box center [363, 474] width 377 height 20
type input "5"
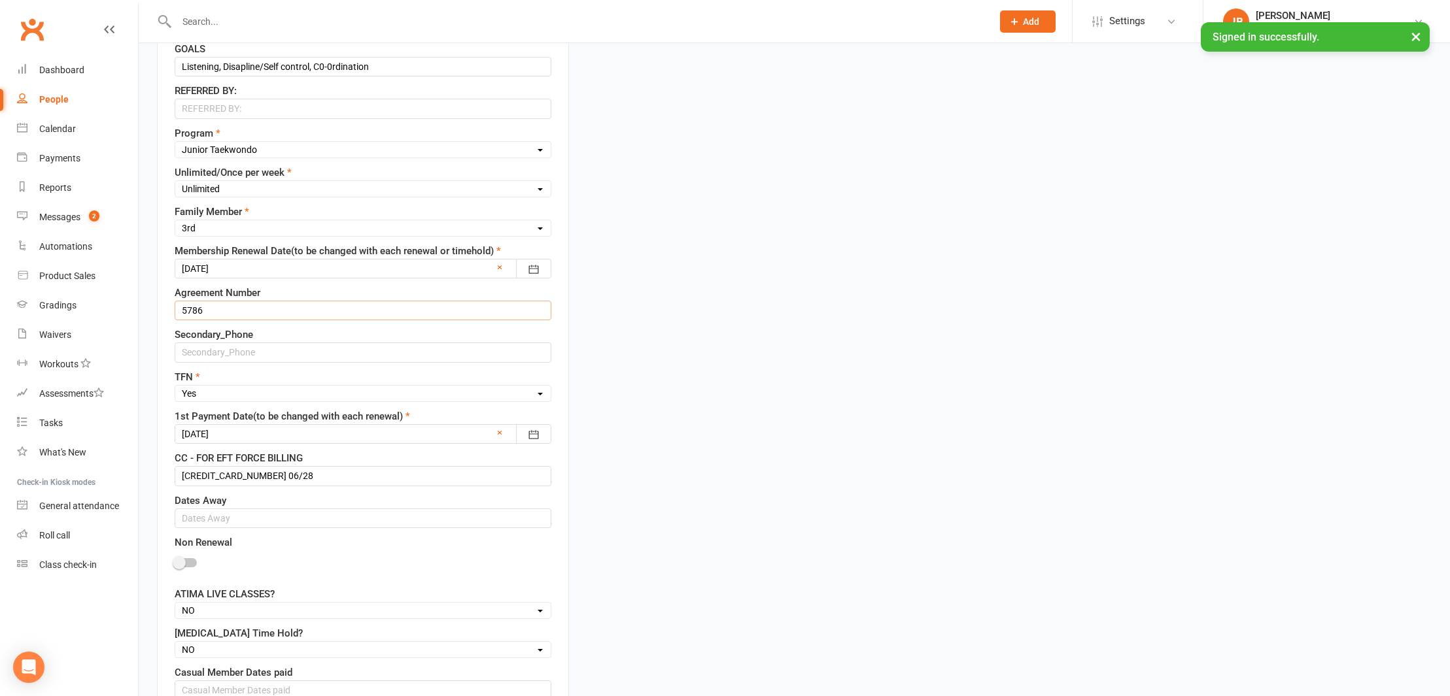
scroll to position [727, 0]
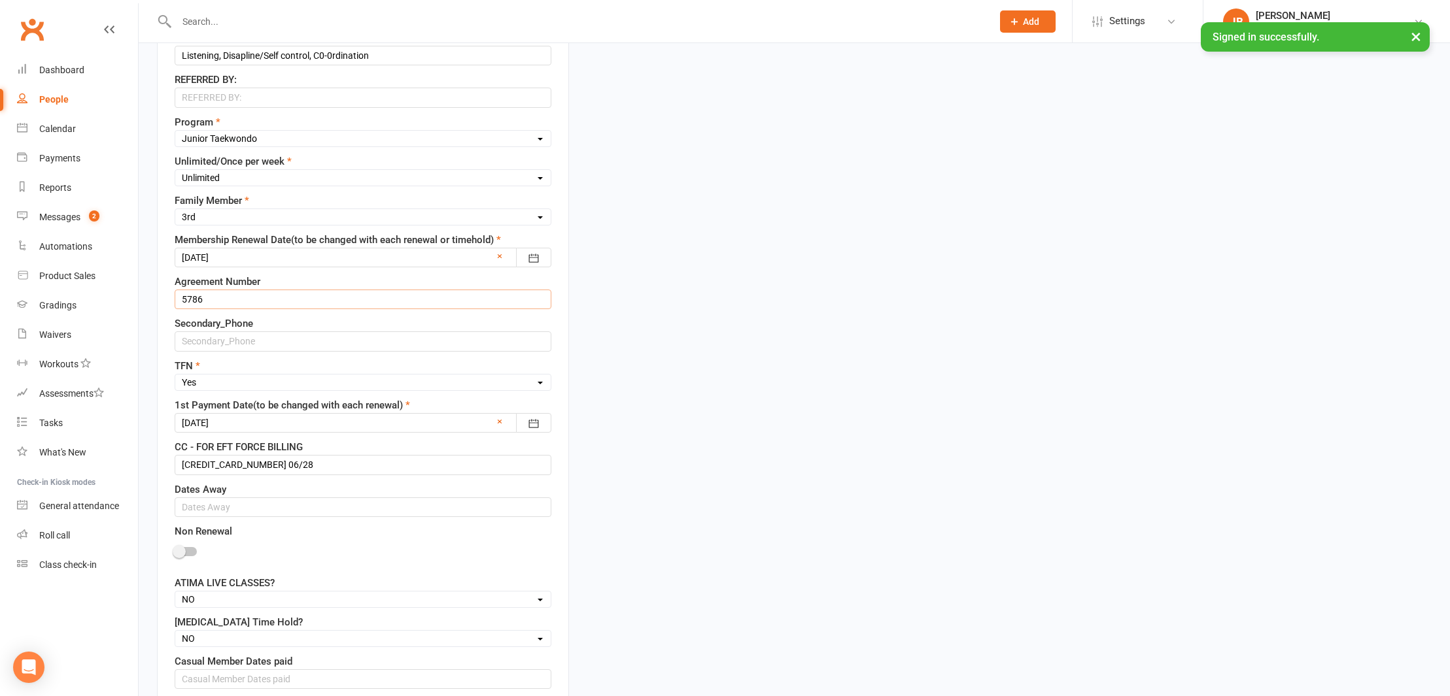
type input "5786"
click at [243, 424] on div at bounding box center [363, 423] width 377 height 20
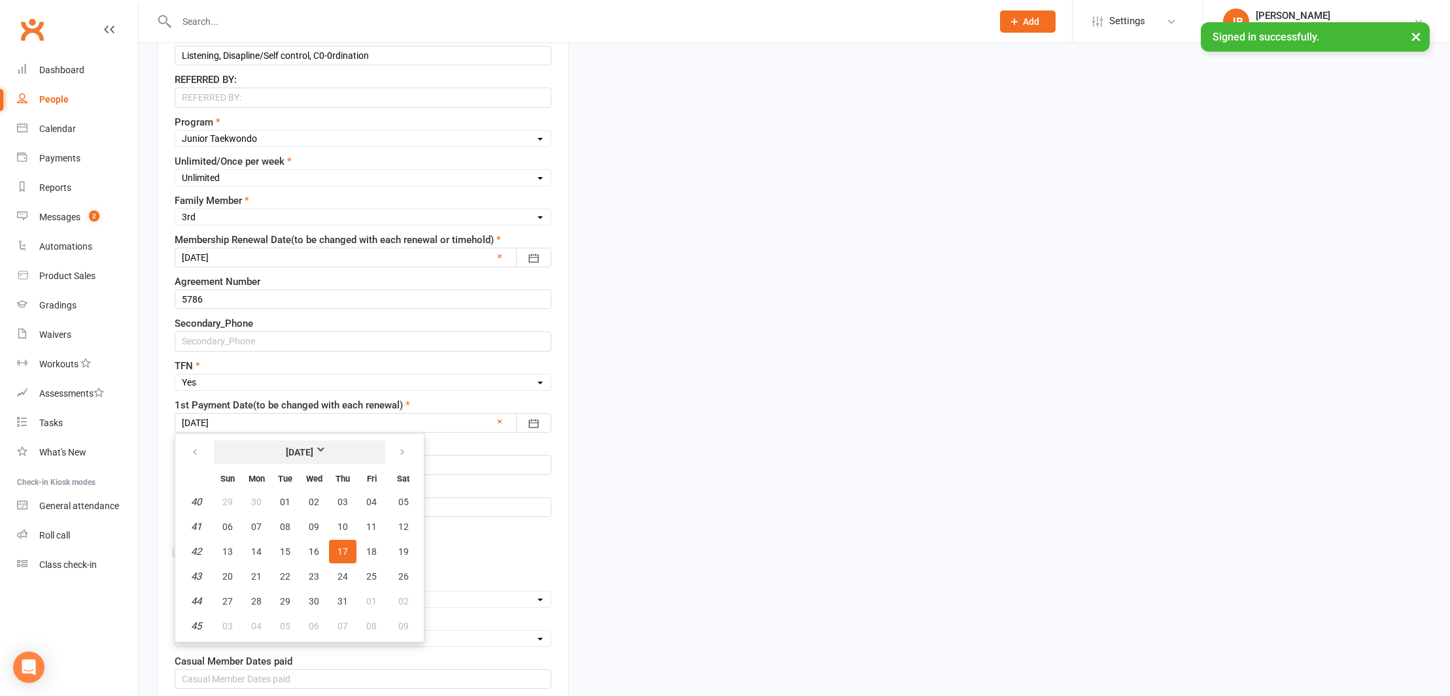
click at [332, 449] on strong "October 2024" at bounding box center [299, 452] width 75 height 14
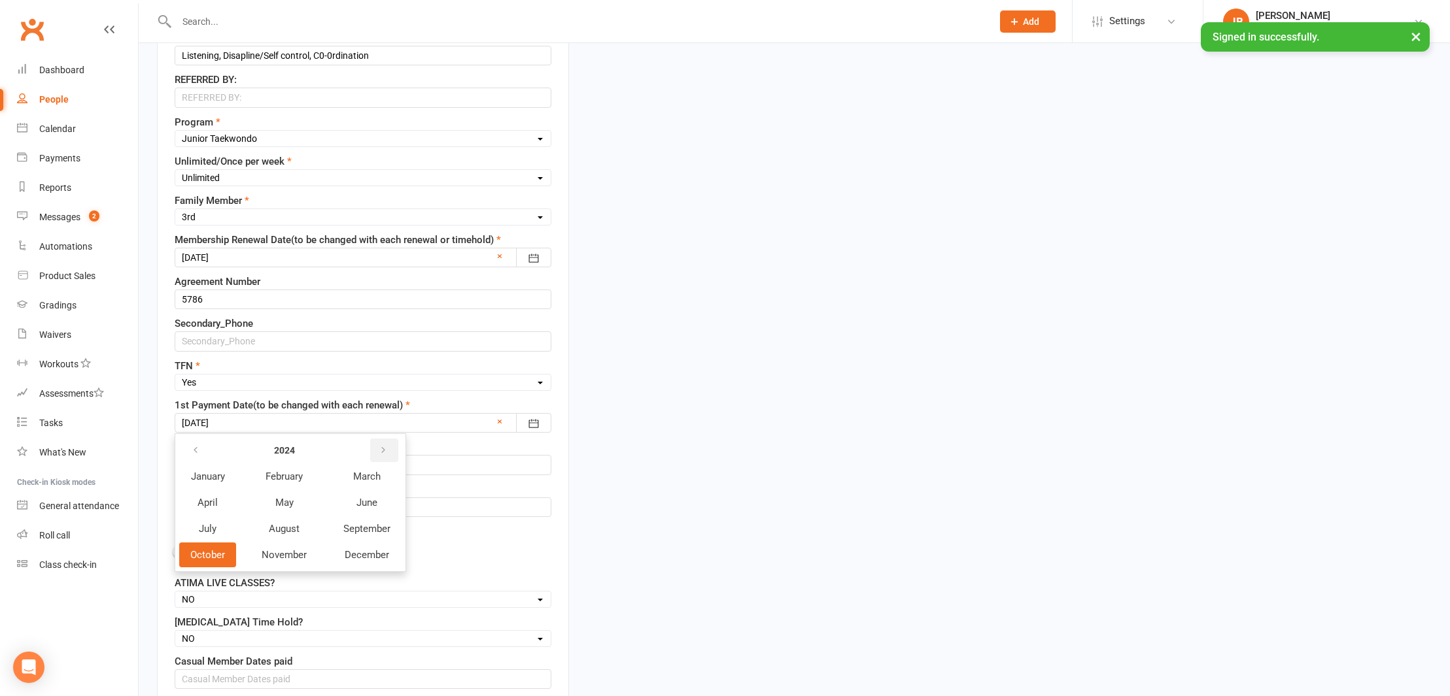
click at [382, 449] on icon "button" at bounding box center [383, 450] width 9 height 10
click at [201, 556] on span "October" at bounding box center [207, 555] width 35 height 12
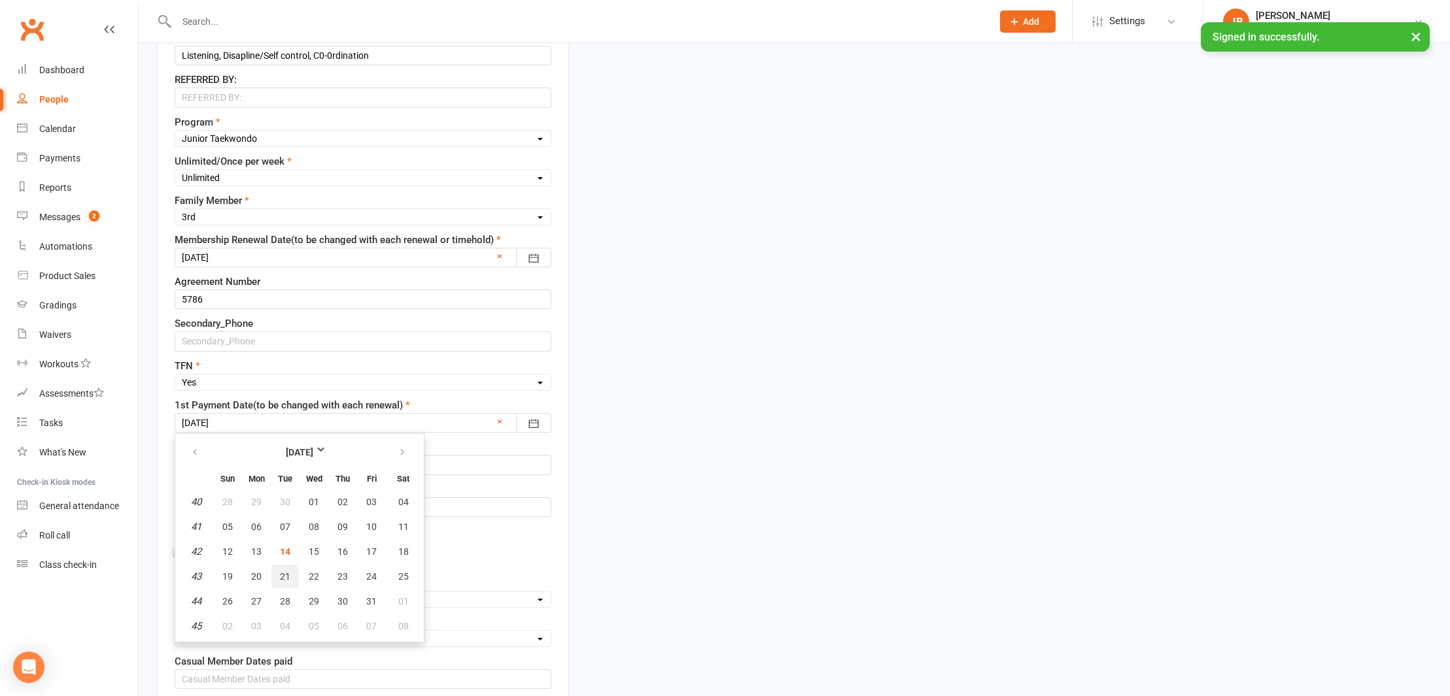
click at [288, 581] on span "21" at bounding box center [285, 577] width 10 height 10
type input "21 Oct 2025"
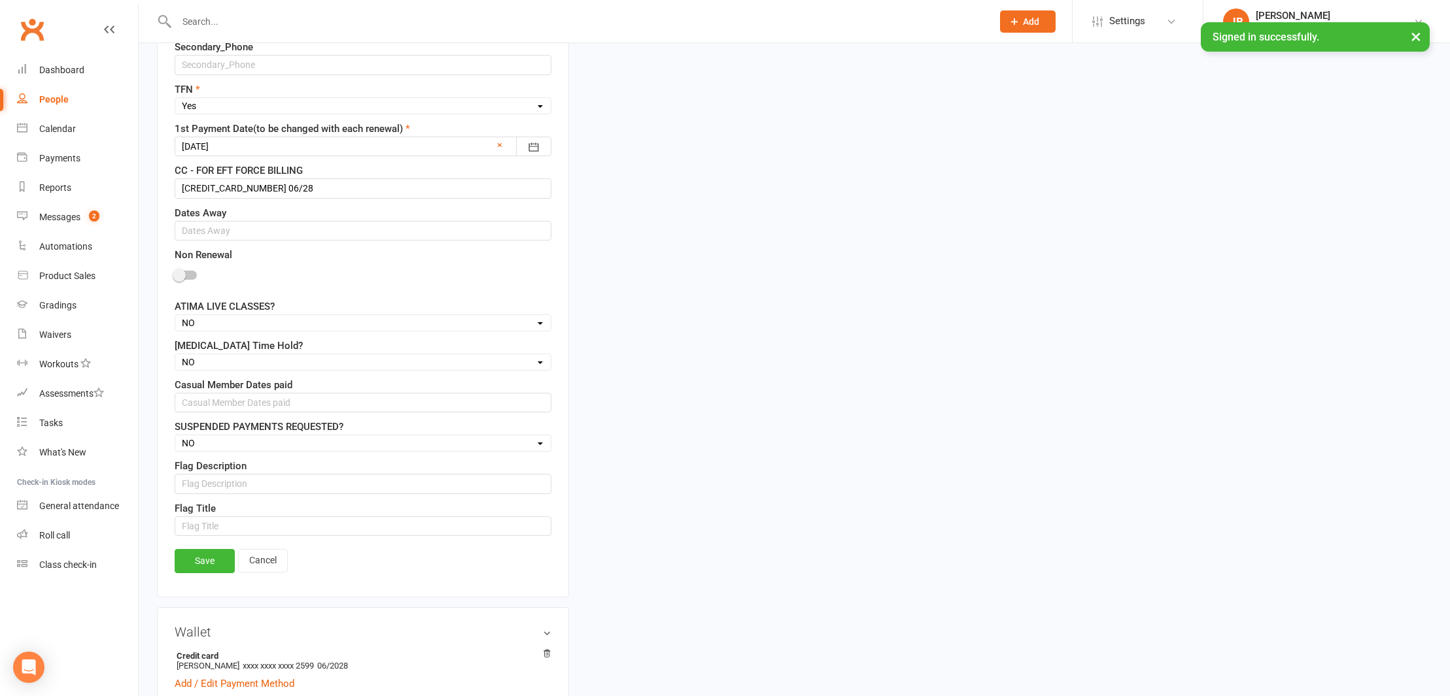
scroll to position [1005, 0]
click at [202, 560] on link "Save" at bounding box center [205, 560] width 60 height 24
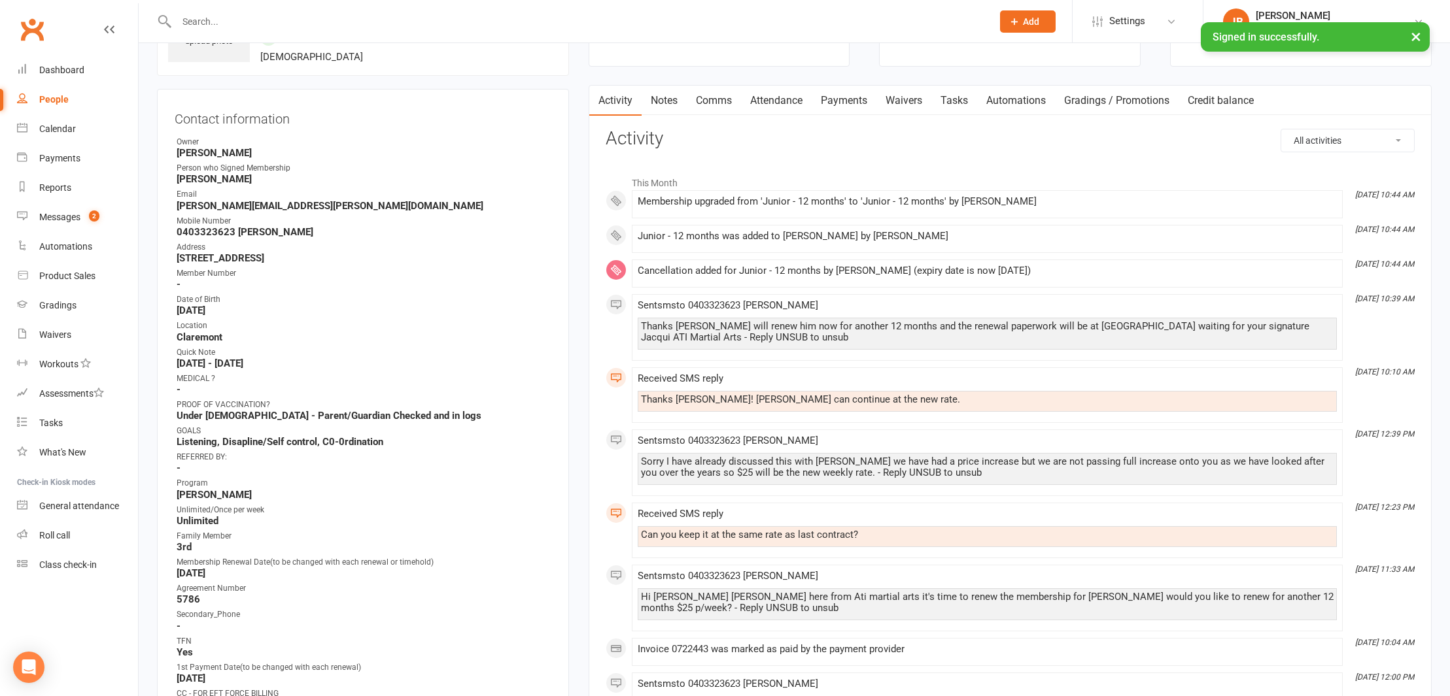
scroll to position [80, 0]
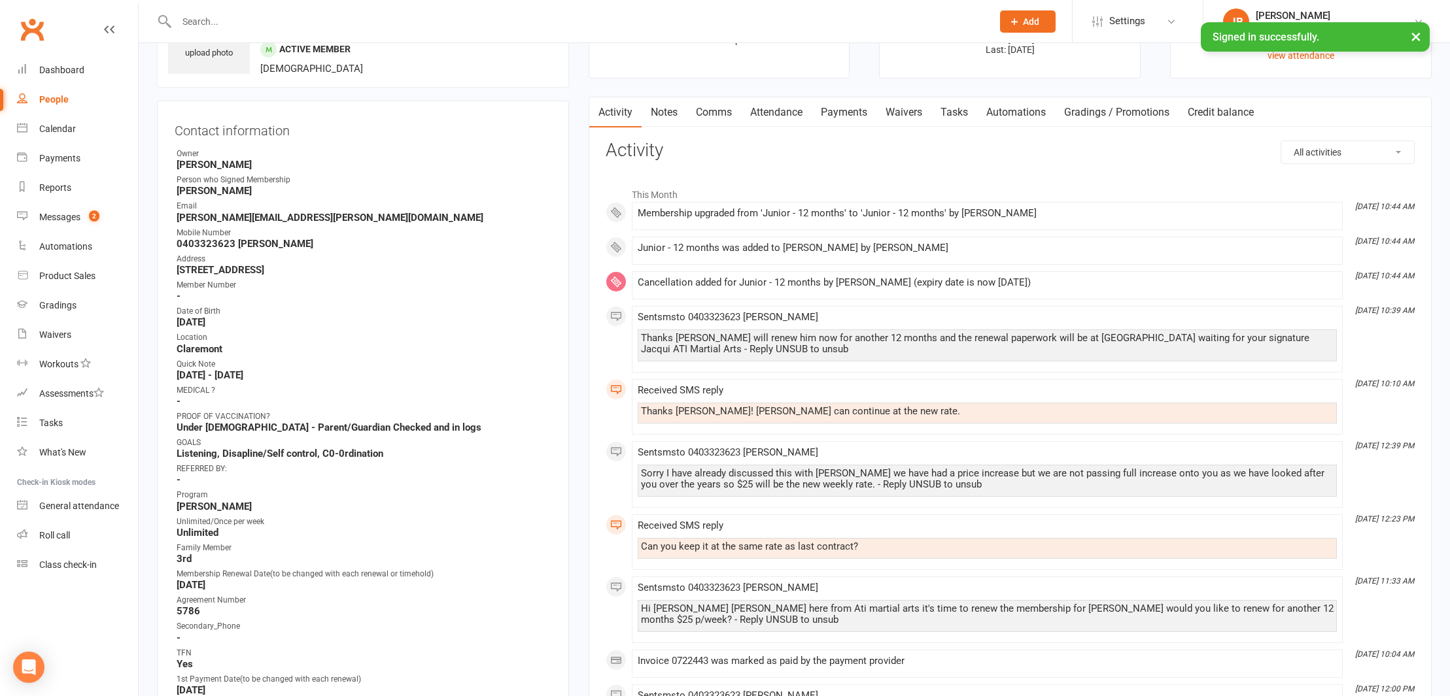
click at [1416, 37] on button "×" at bounding box center [1416, 36] width 24 height 28
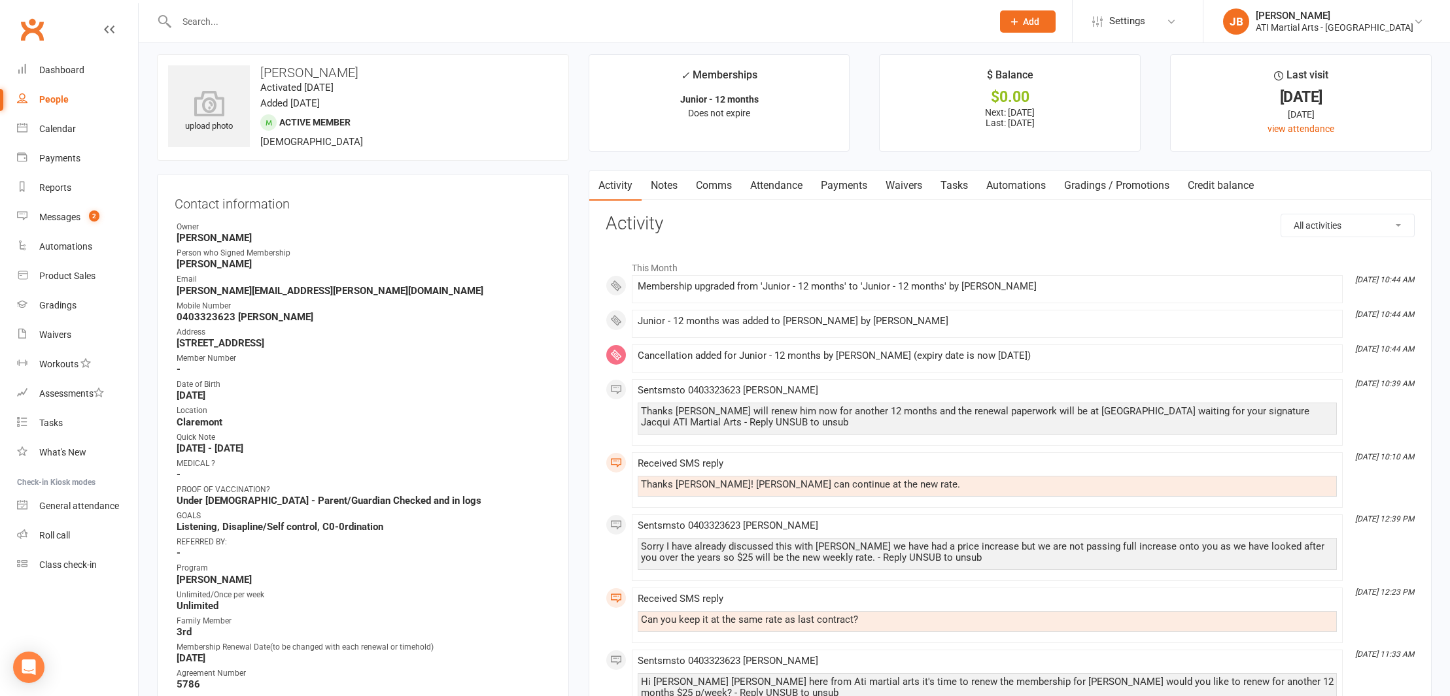
scroll to position [0, 0]
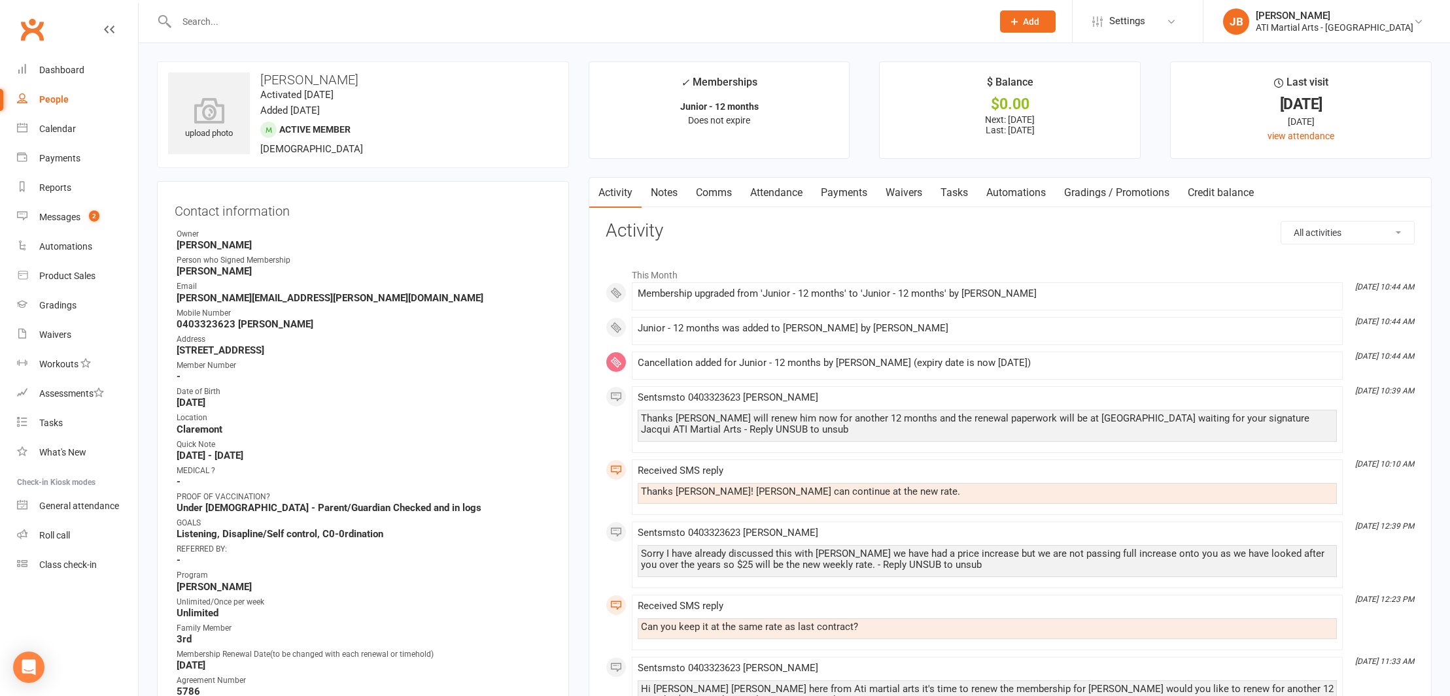
click at [33, 29] on link "Clubworx" at bounding box center [32, 29] width 33 height 33
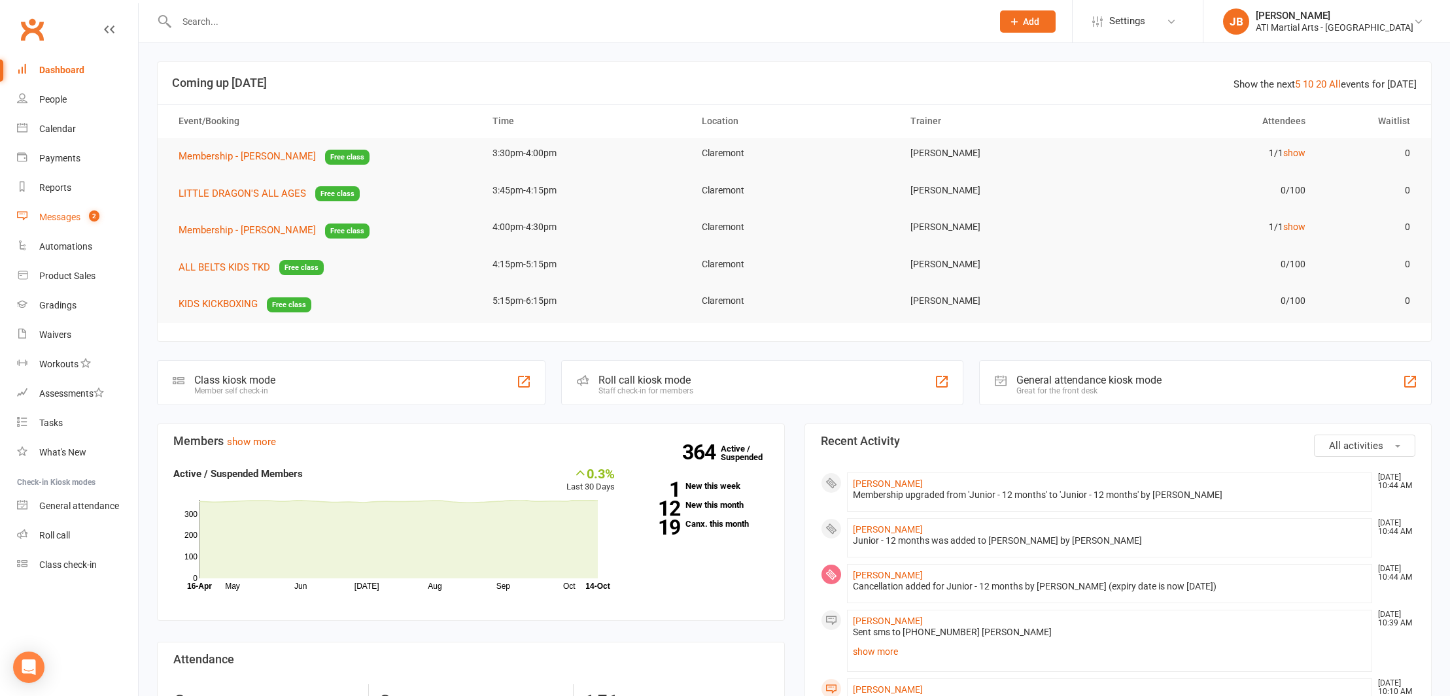
click at [61, 218] on div "Messages" at bounding box center [59, 217] width 41 height 10
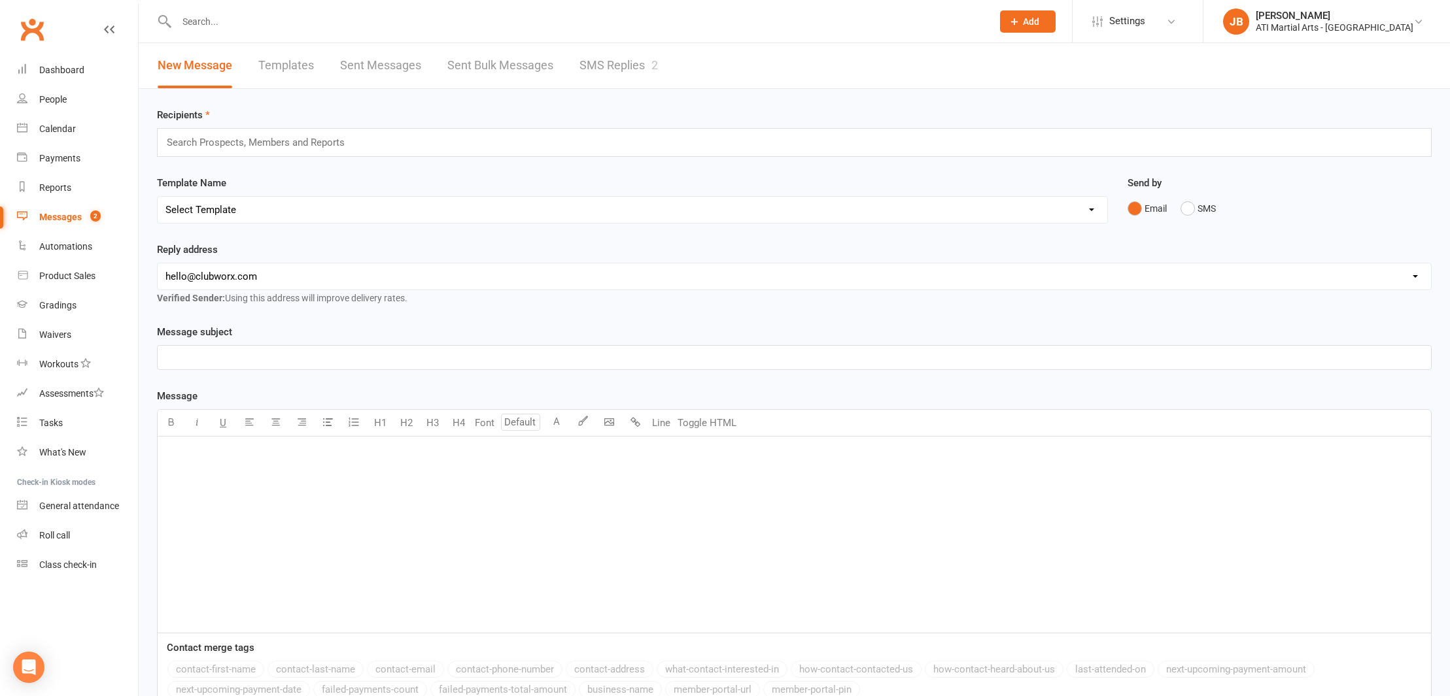
click at [591, 61] on link "SMS Replies 2" at bounding box center [618, 65] width 78 height 45
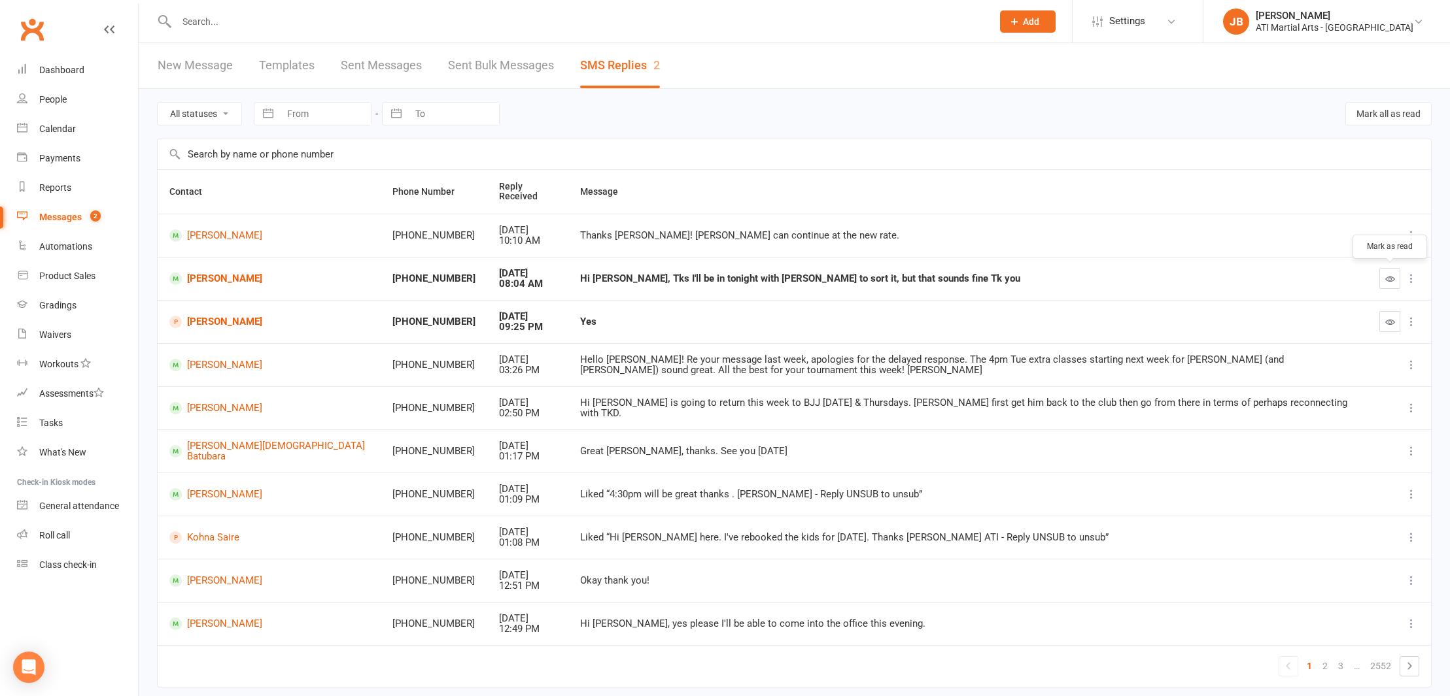
click at [1391, 277] on icon "button" at bounding box center [1390, 279] width 10 height 10
click at [229, 277] on link "[PERSON_NAME]" at bounding box center [268, 279] width 199 height 12
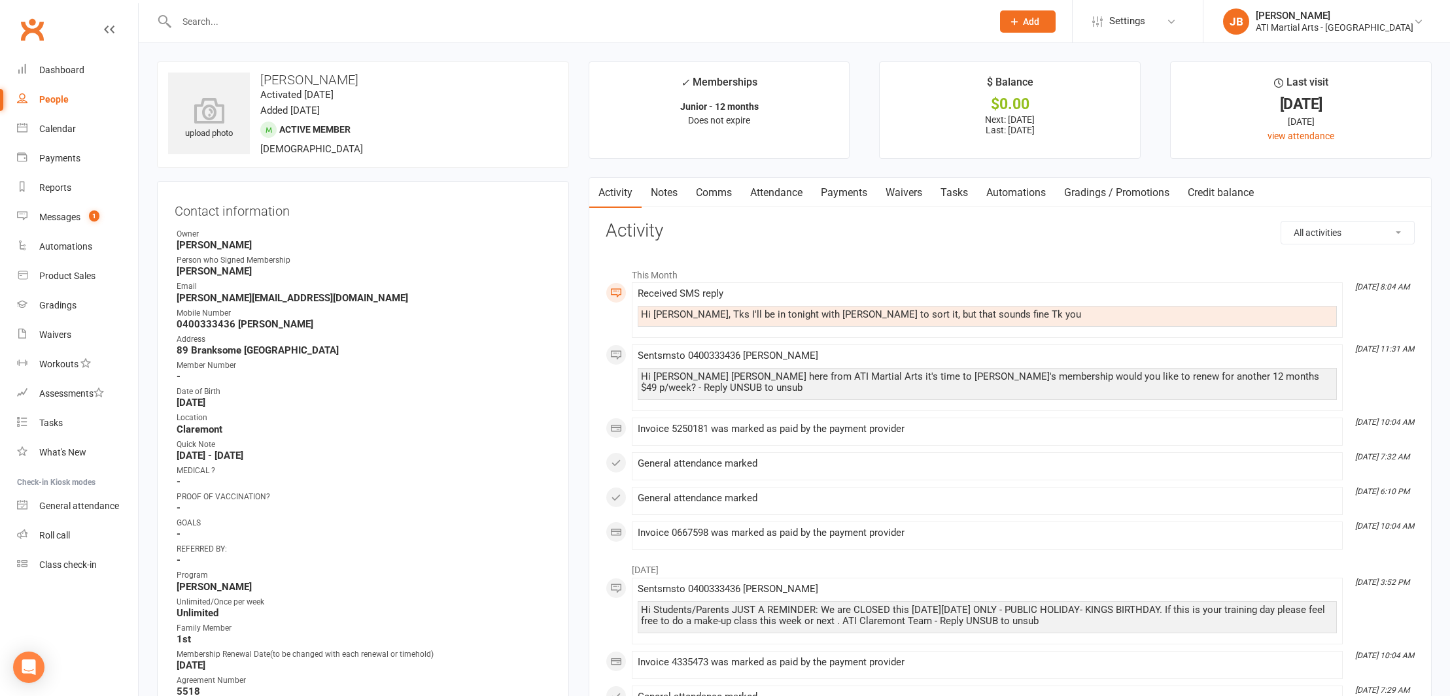
click at [714, 193] on link "Comms" at bounding box center [714, 193] width 54 height 30
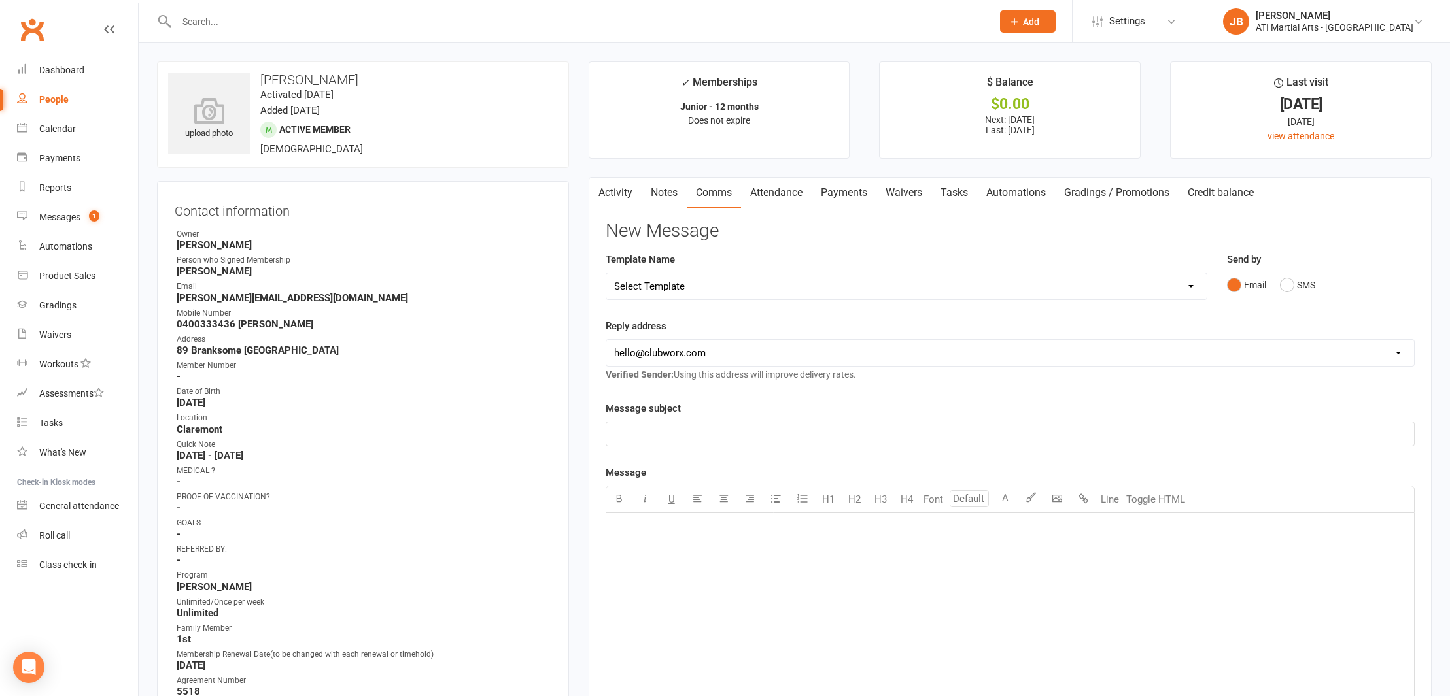
drag, startPoint x: 1288, startPoint y: 281, endPoint x: 1194, endPoint y: 306, distance: 97.4
click at [1286, 282] on button "SMS" at bounding box center [1297, 285] width 35 height 25
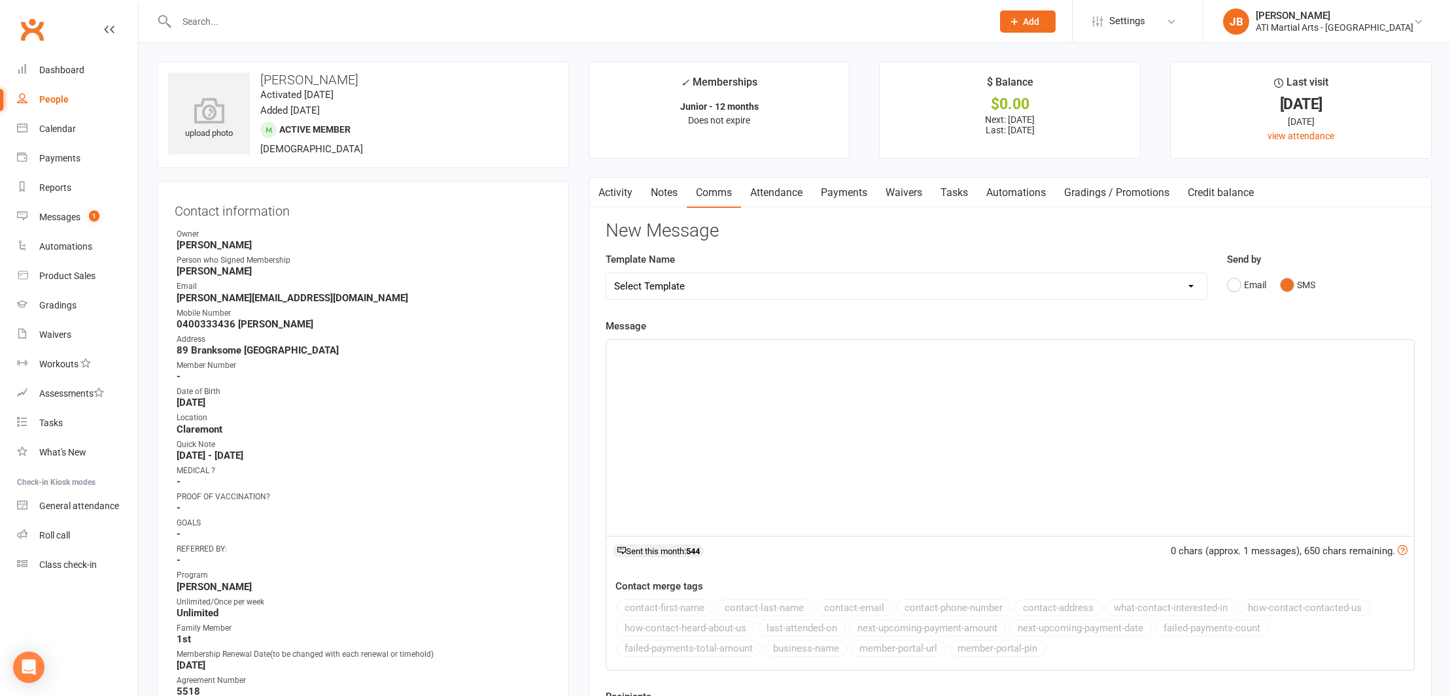
click at [665, 356] on p "﻿" at bounding box center [1010, 352] width 792 height 16
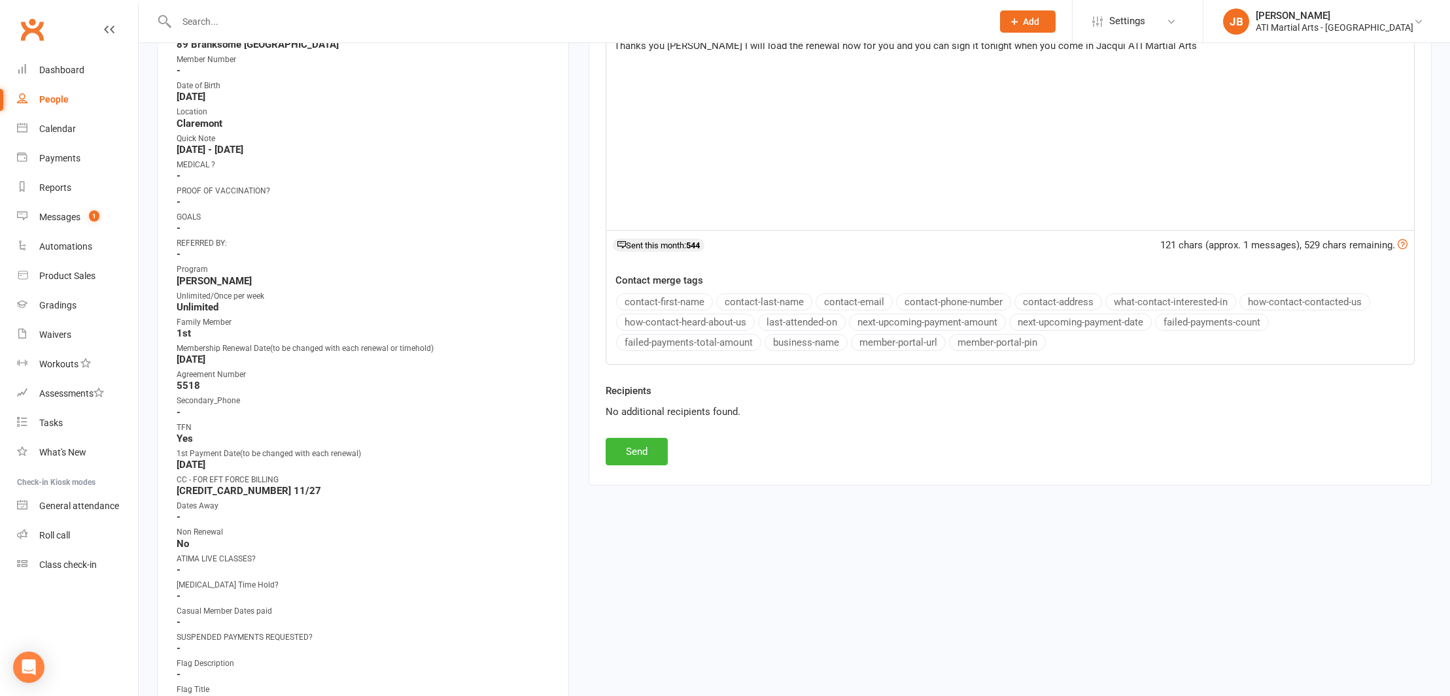
scroll to position [361, 0]
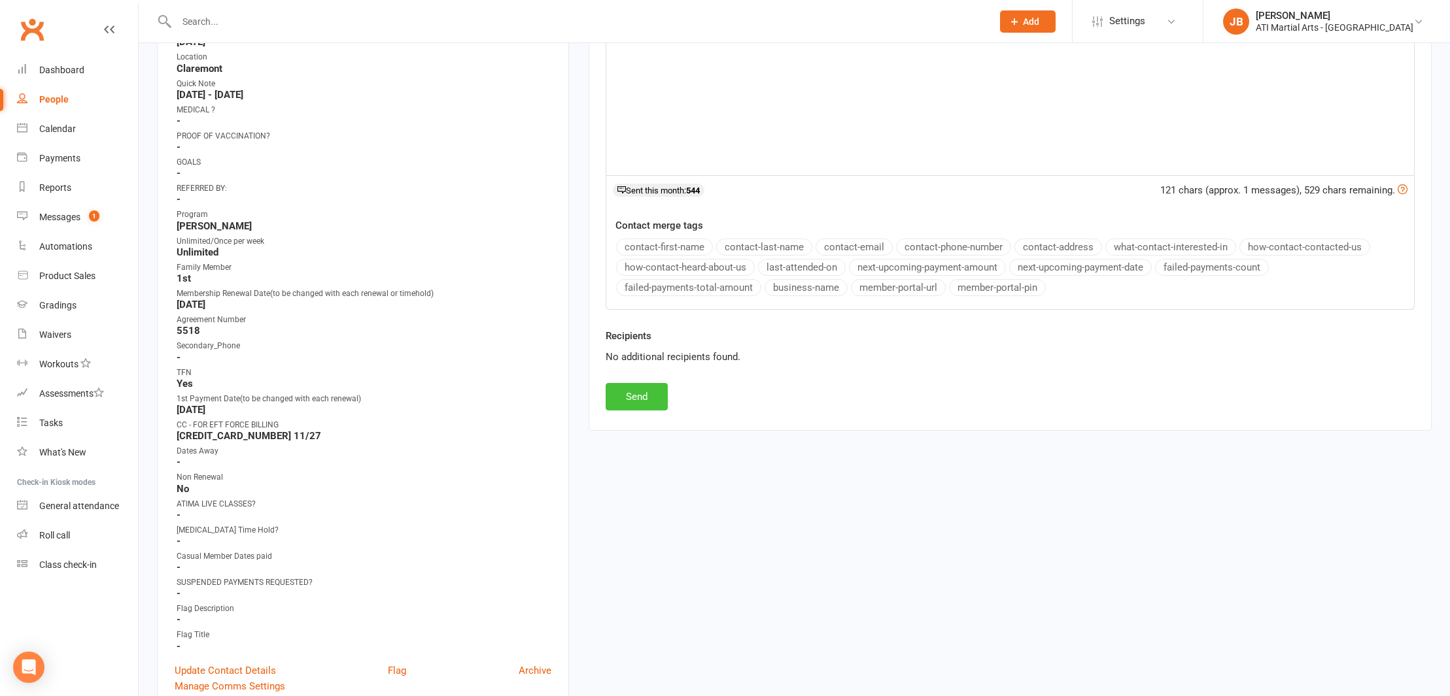
click at [654, 404] on button "Send" at bounding box center [637, 396] width 62 height 27
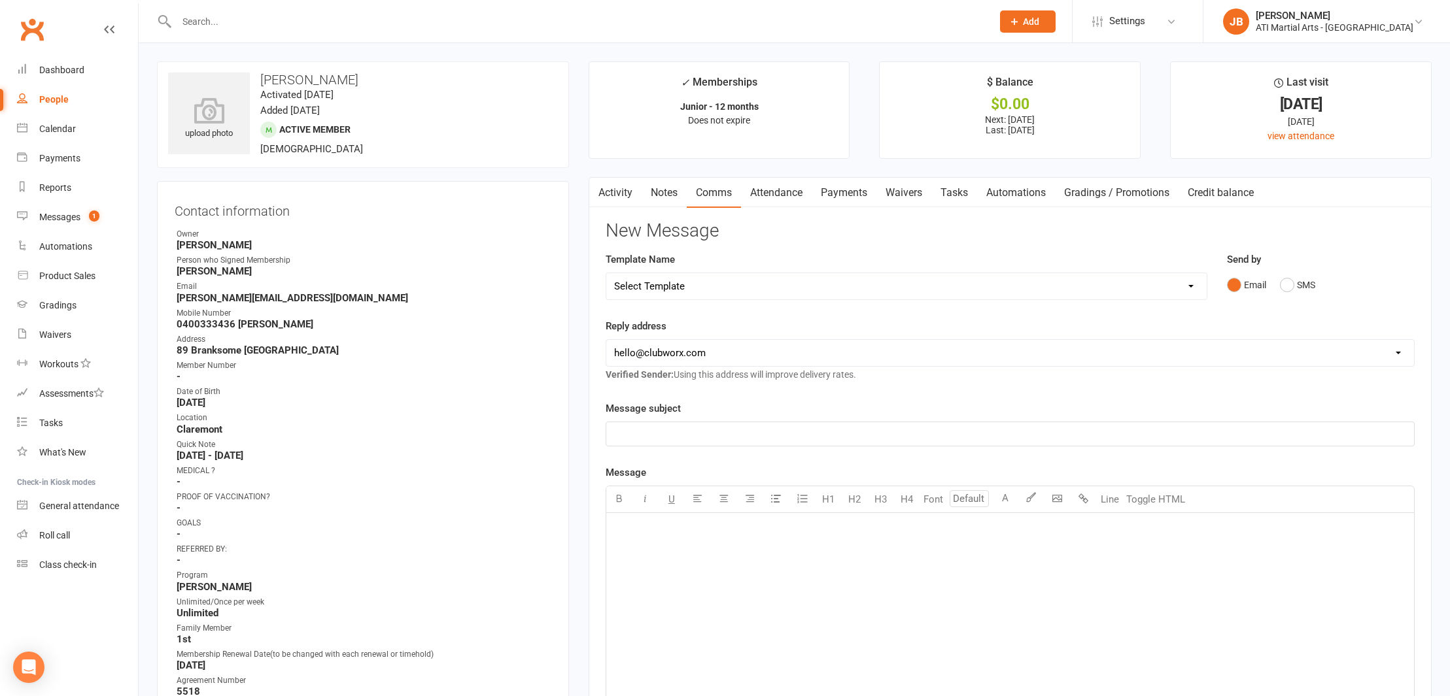
scroll to position [0, 0]
click at [843, 193] on link "Payments" at bounding box center [844, 193] width 65 height 30
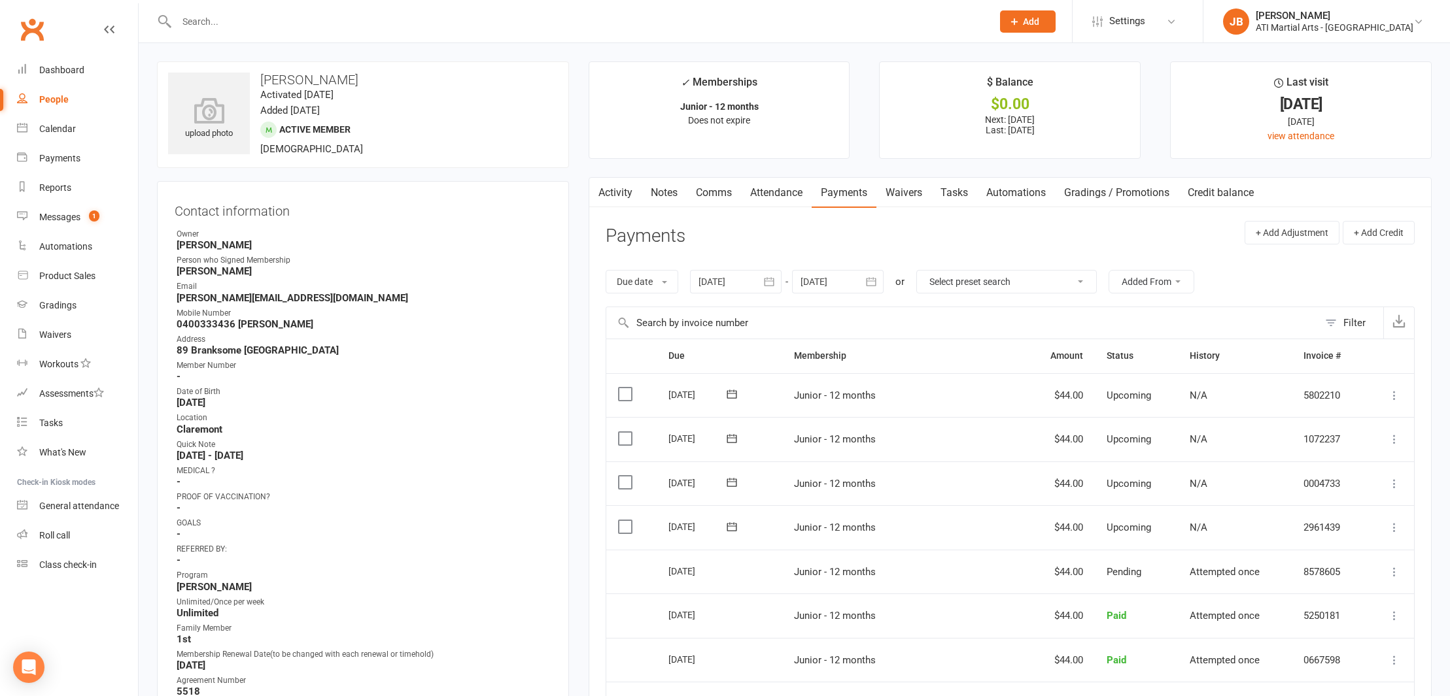
click at [615, 193] on link "Activity" at bounding box center [615, 193] width 52 height 30
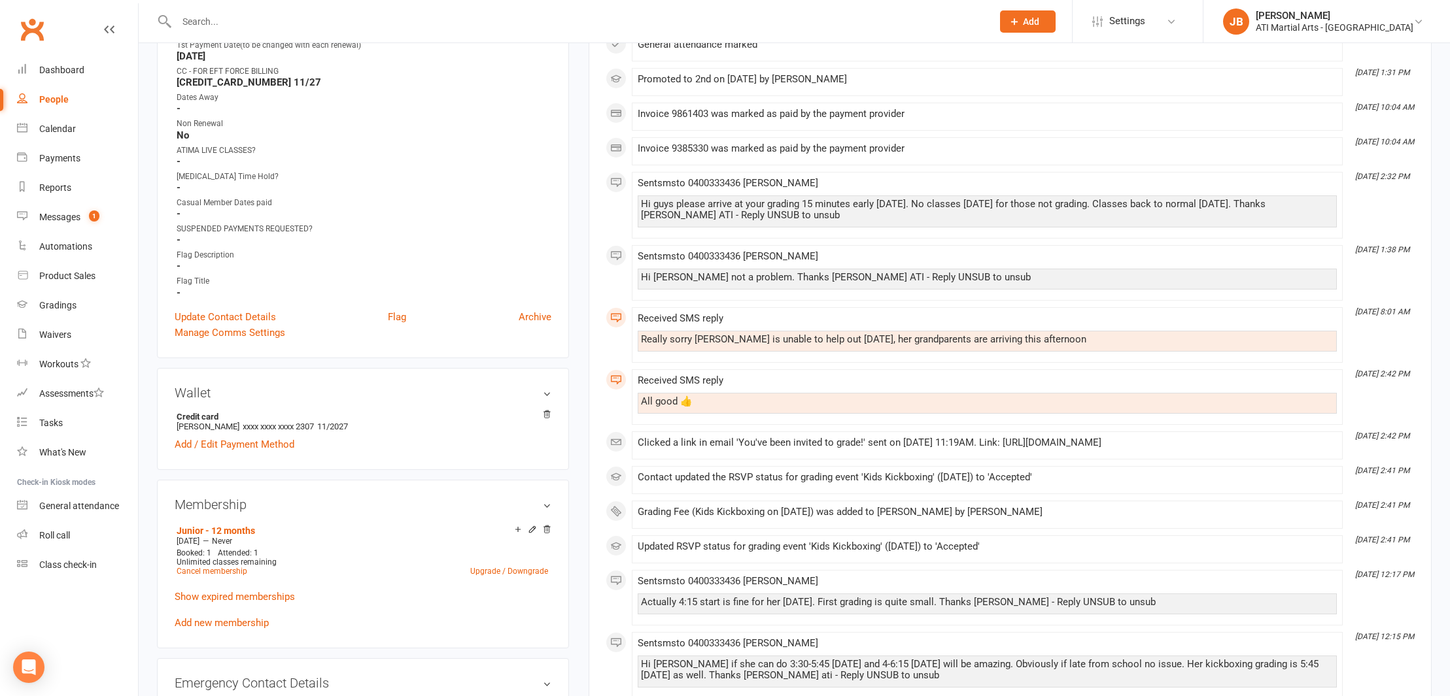
scroll to position [719, 0]
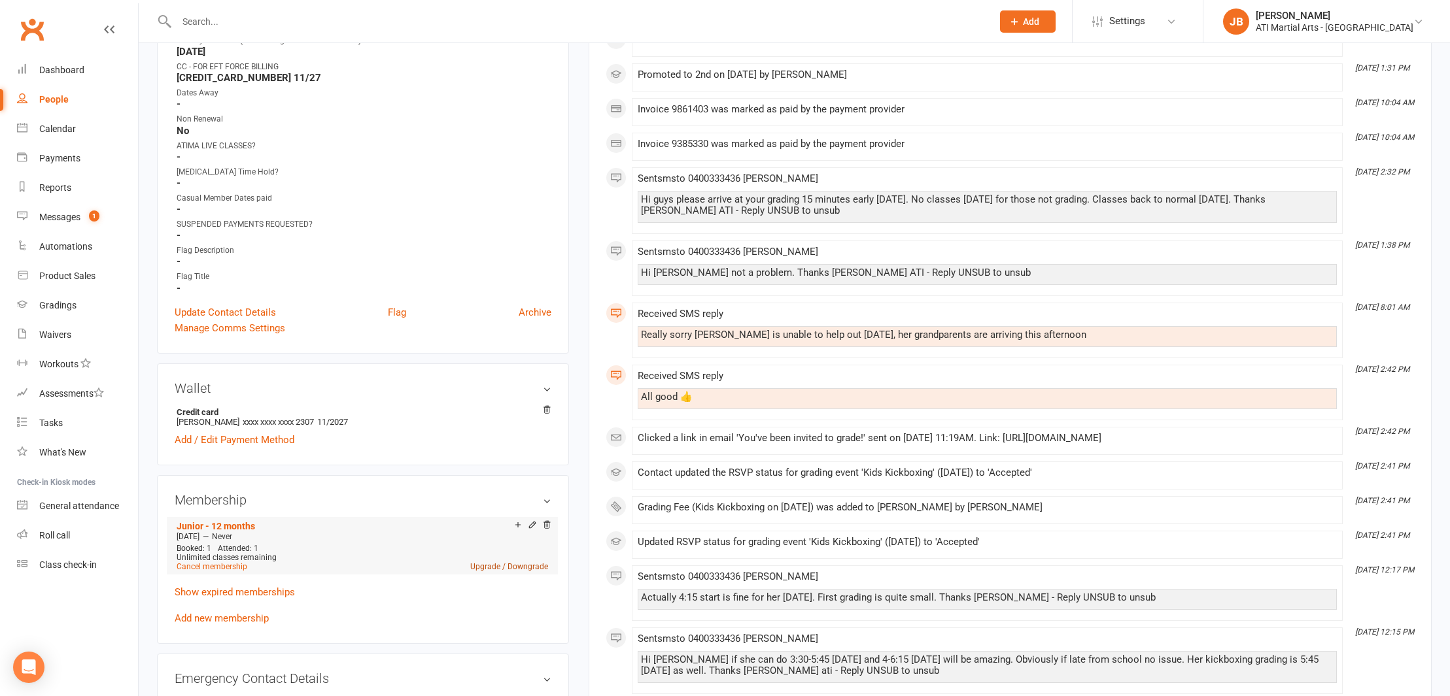
click at [486, 564] on link "Upgrade / Downgrade" at bounding box center [509, 566] width 78 height 9
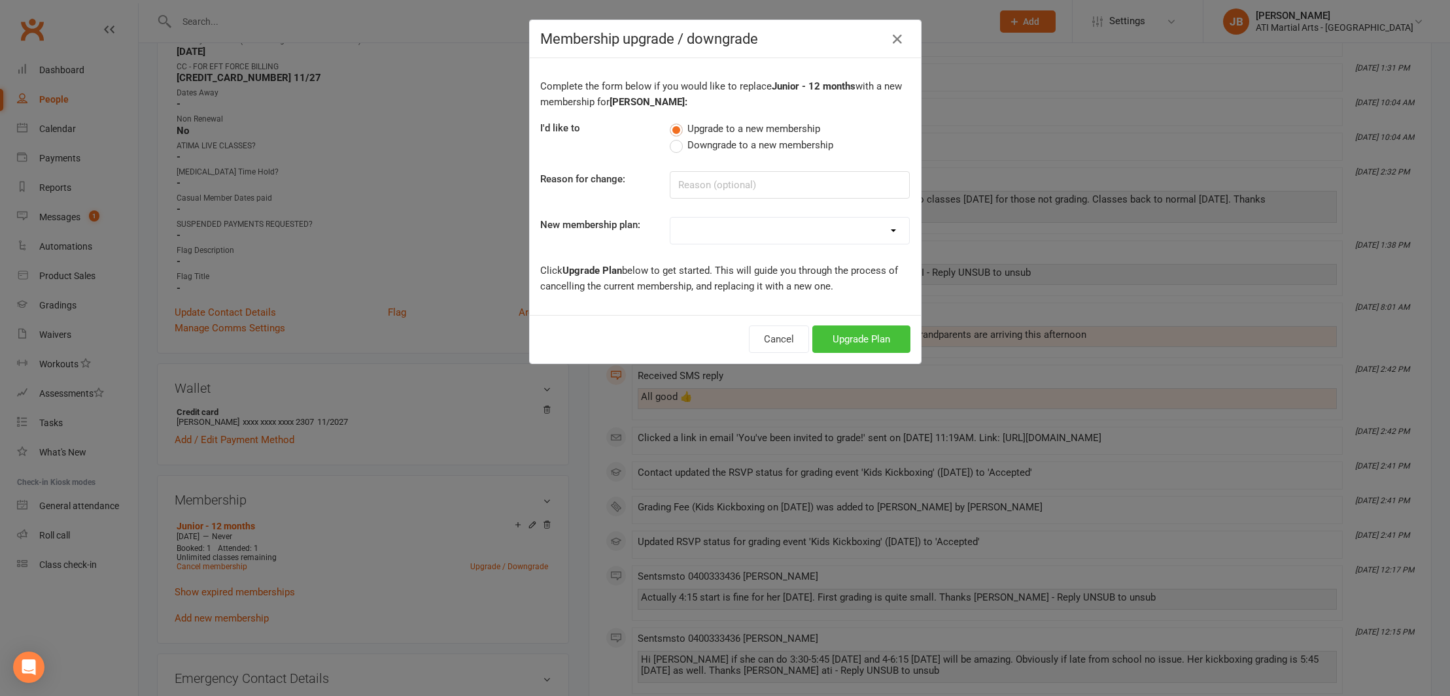
click at [833, 341] on button "Upgrade Plan" at bounding box center [861, 339] width 98 height 27
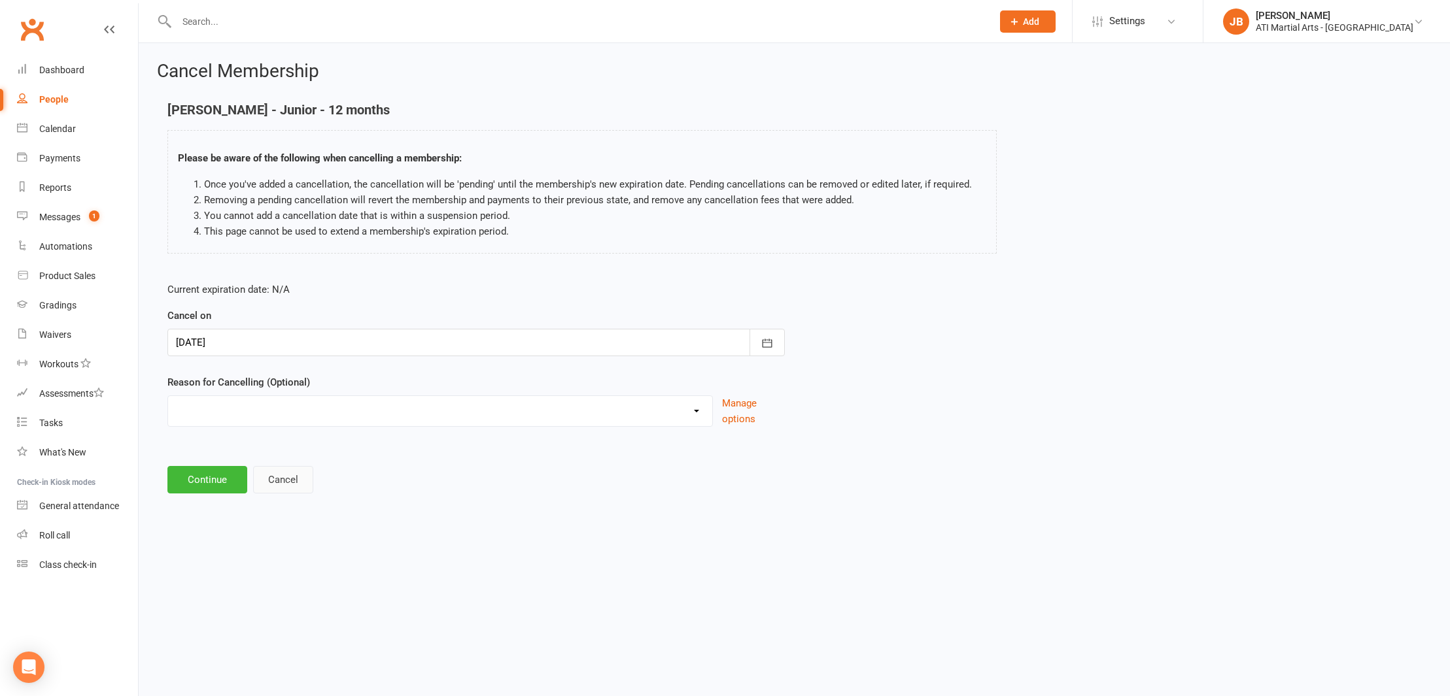
click at [283, 481] on button "Cancel" at bounding box center [283, 479] width 60 height 27
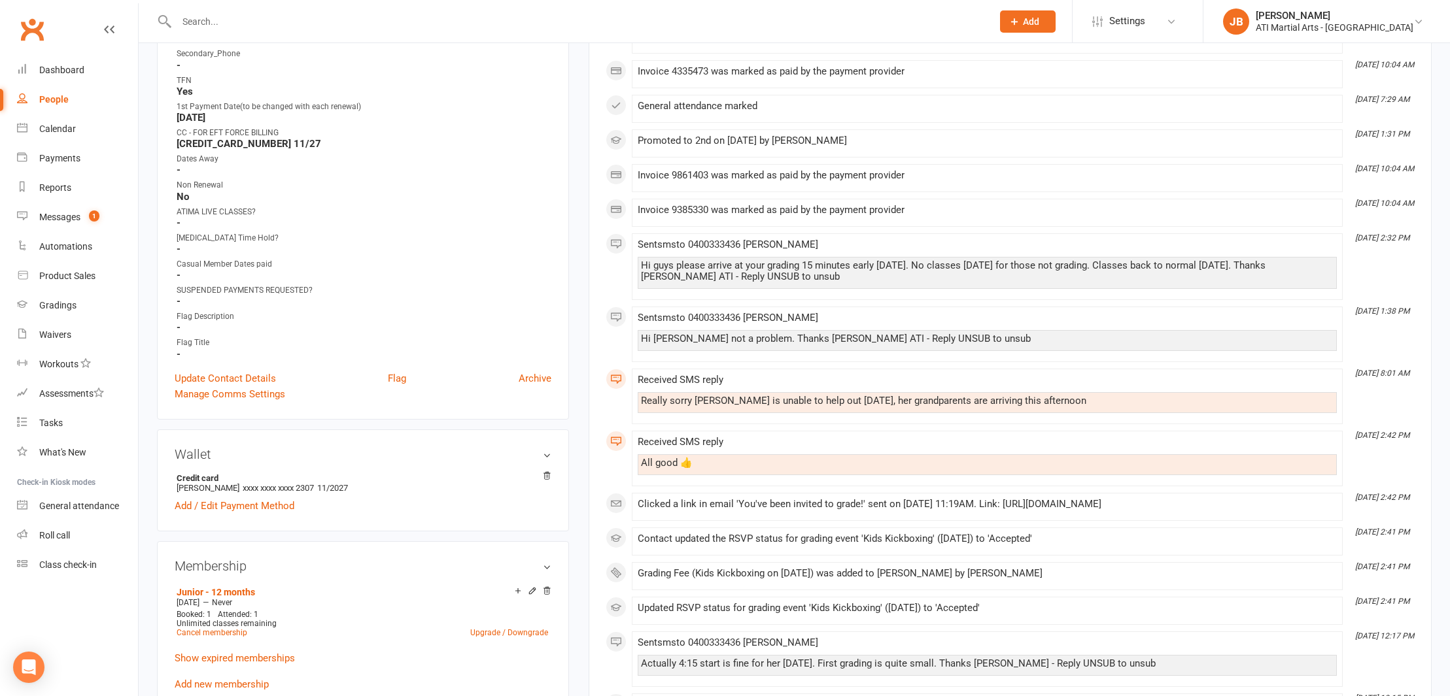
scroll to position [659, 0]
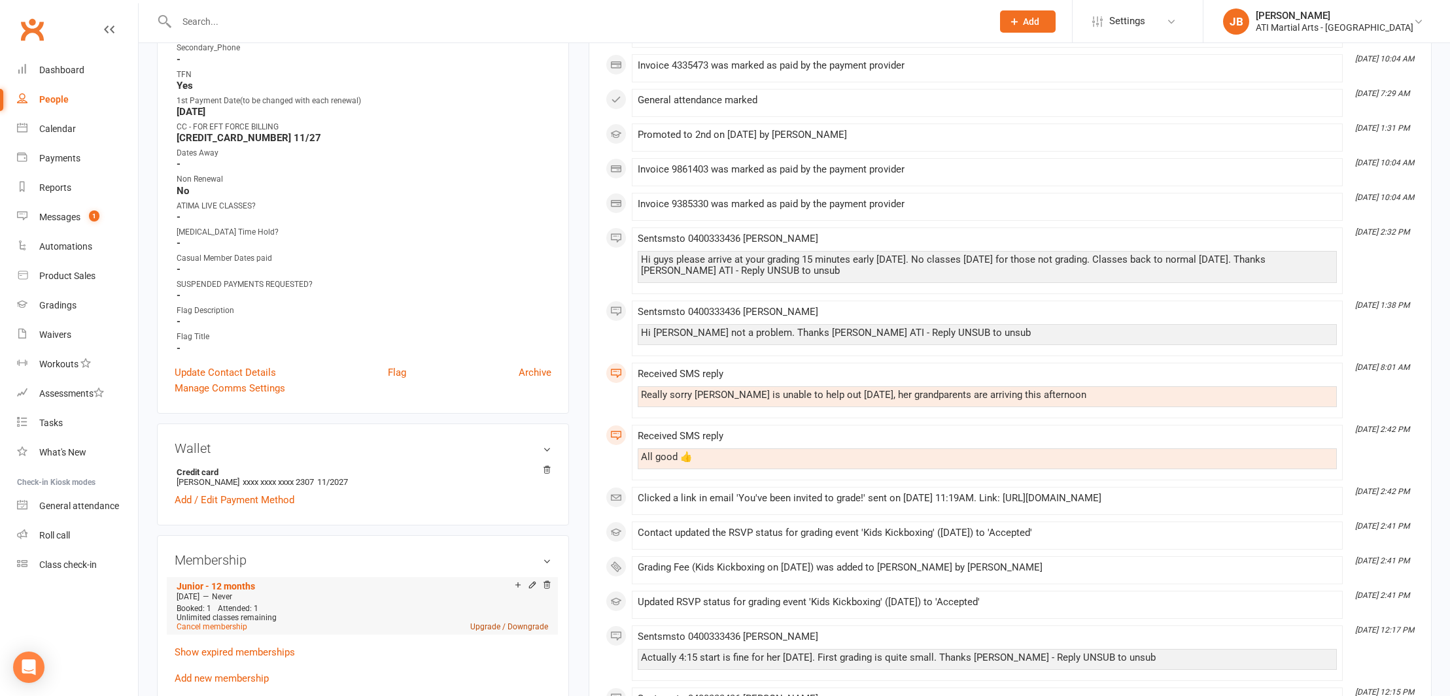
click at [485, 624] on link "Upgrade / Downgrade" at bounding box center [509, 627] width 78 height 9
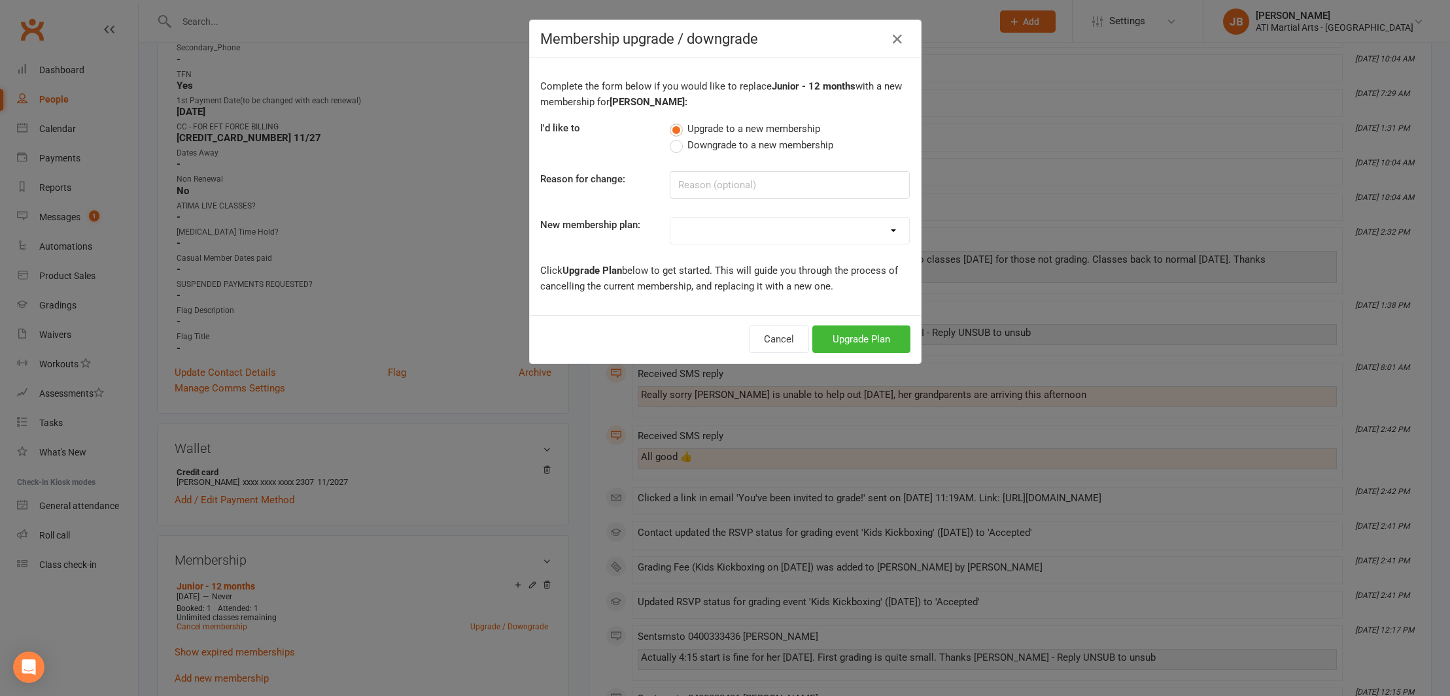
select select "5"
click at [832, 343] on button "Upgrade Plan" at bounding box center [861, 339] width 98 height 27
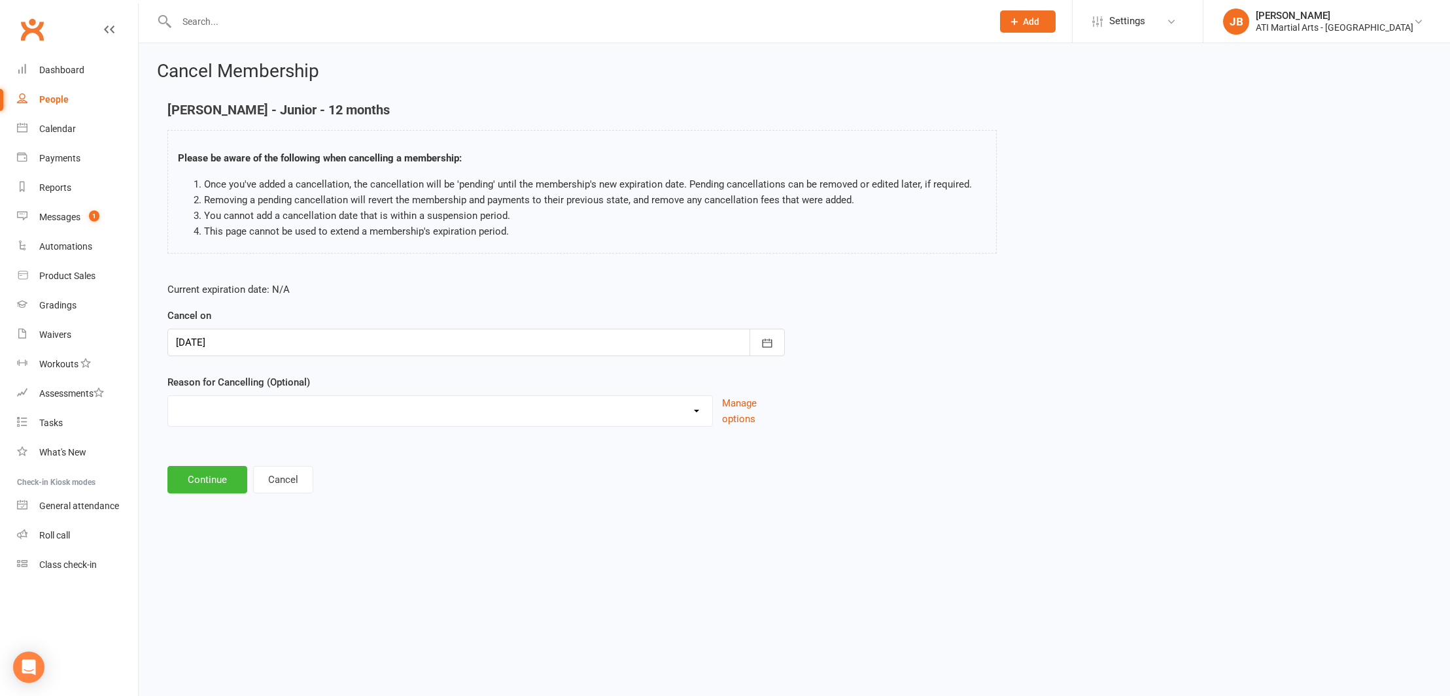
select select "2"
click at [203, 474] on input at bounding box center [475, 479] width 617 height 27
type input "Renewal Loaded"
click at [197, 541] on button "Continue" at bounding box center [207, 546] width 80 height 27
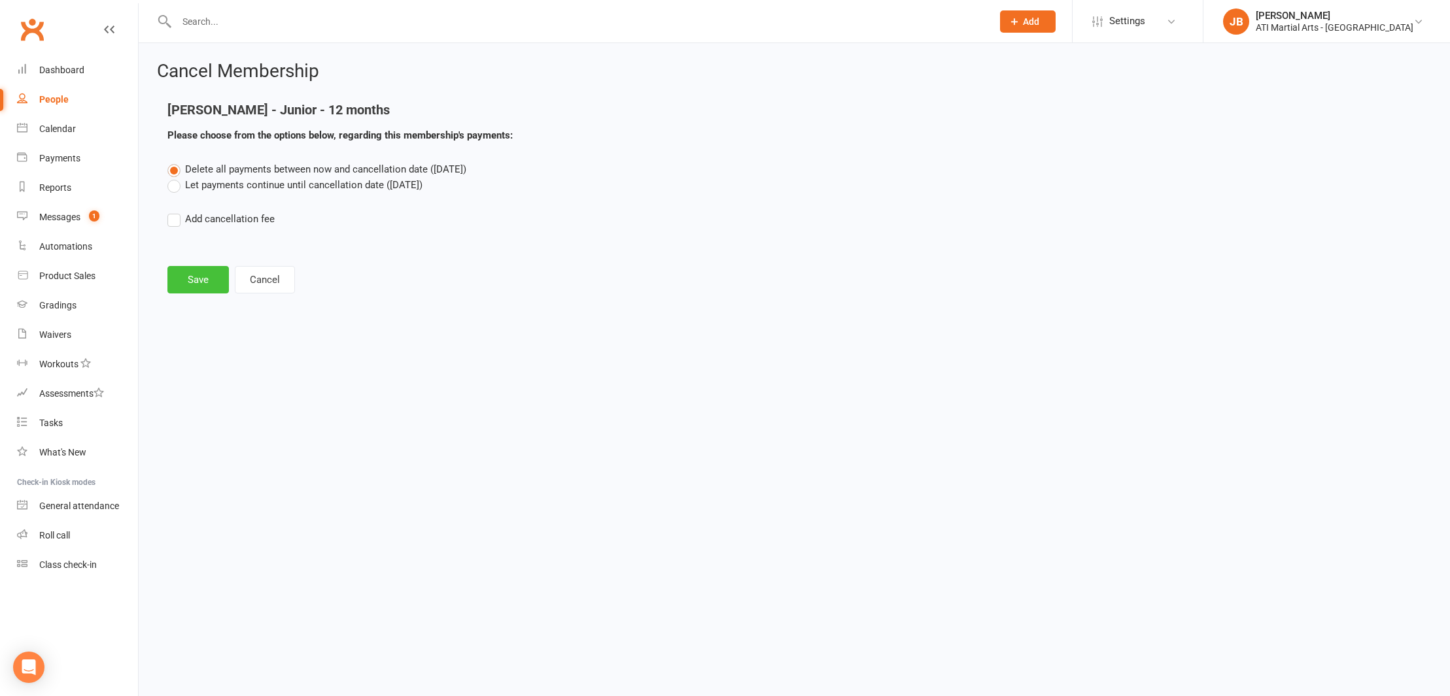
click at [205, 279] on button "Save" at bounding box center [197, 279] width 61 height 27
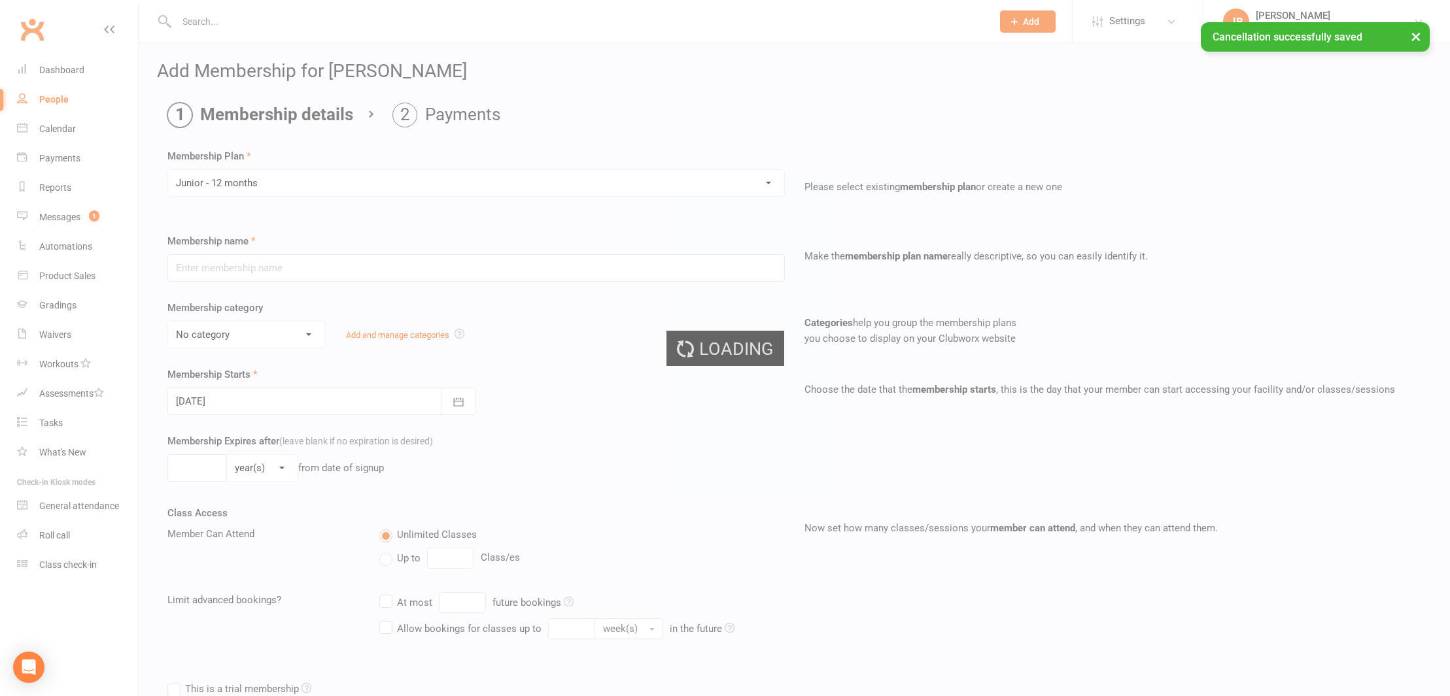
type input "Junior - 12 months"
select select "16"
type input "0"
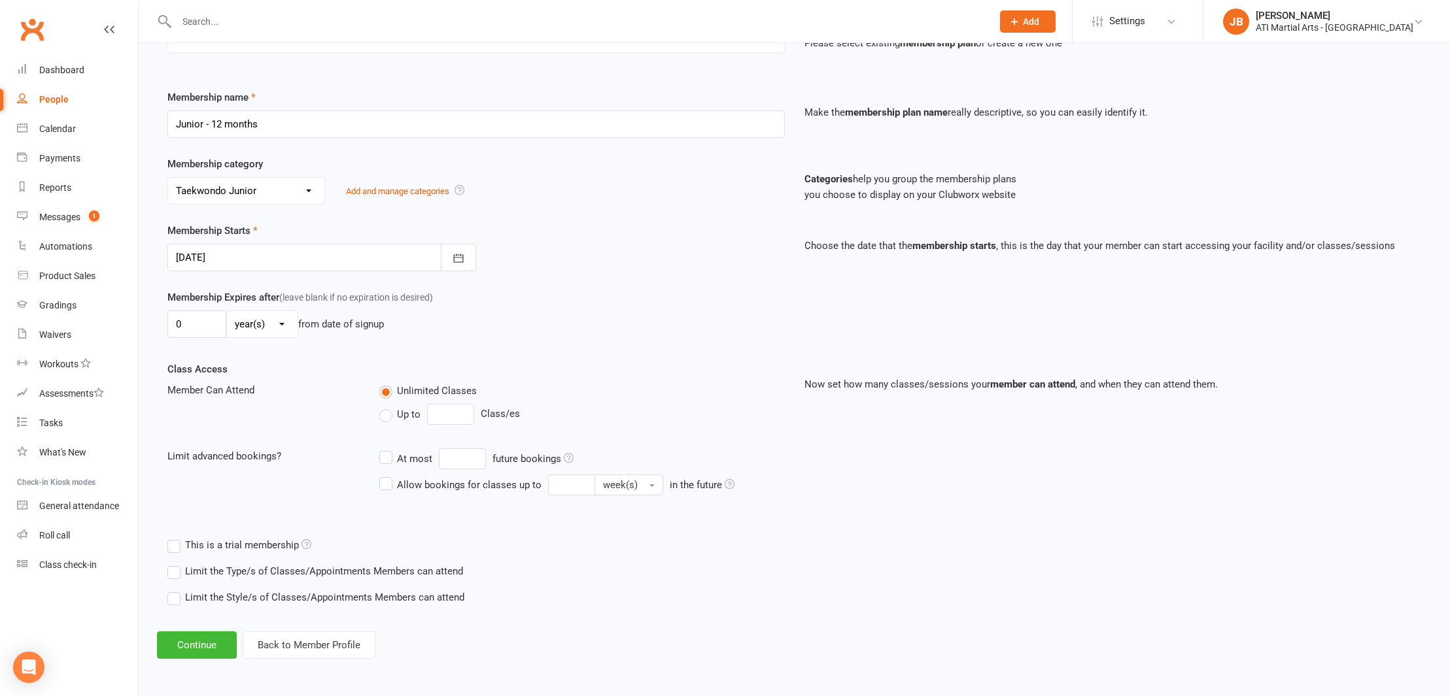
scroll to position [154, 0]
click at [211, 636] on button "Continue" at bounding box center [197, 645] width 80 height 27
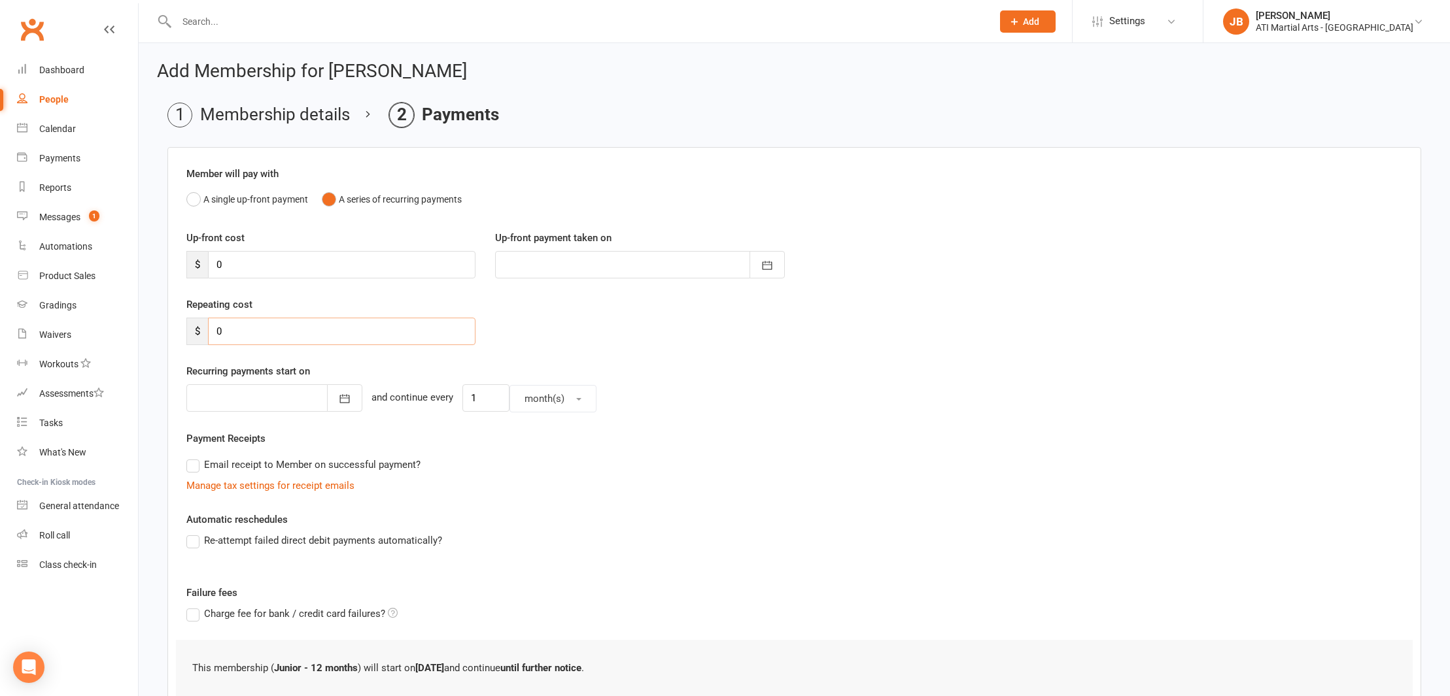
click at [227, 326] on input "0" at bounding box center [341, 331] width 267 height 27
type input "49"
click at [244, 403] on div at bounding box center [274, 398] width 176 height 27
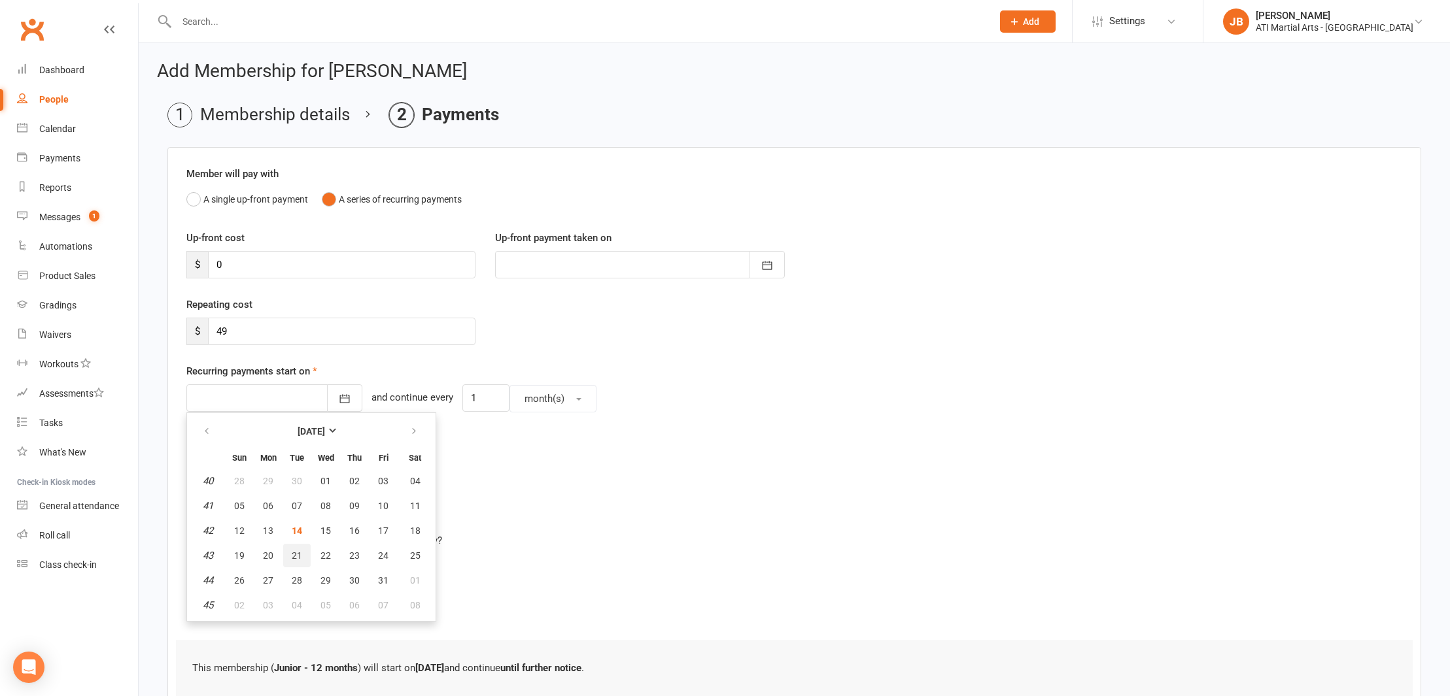
click at [297, 557] on span "21" at bounding box center [297, 556] width 10 height 10
type input "21 Oct 2025"
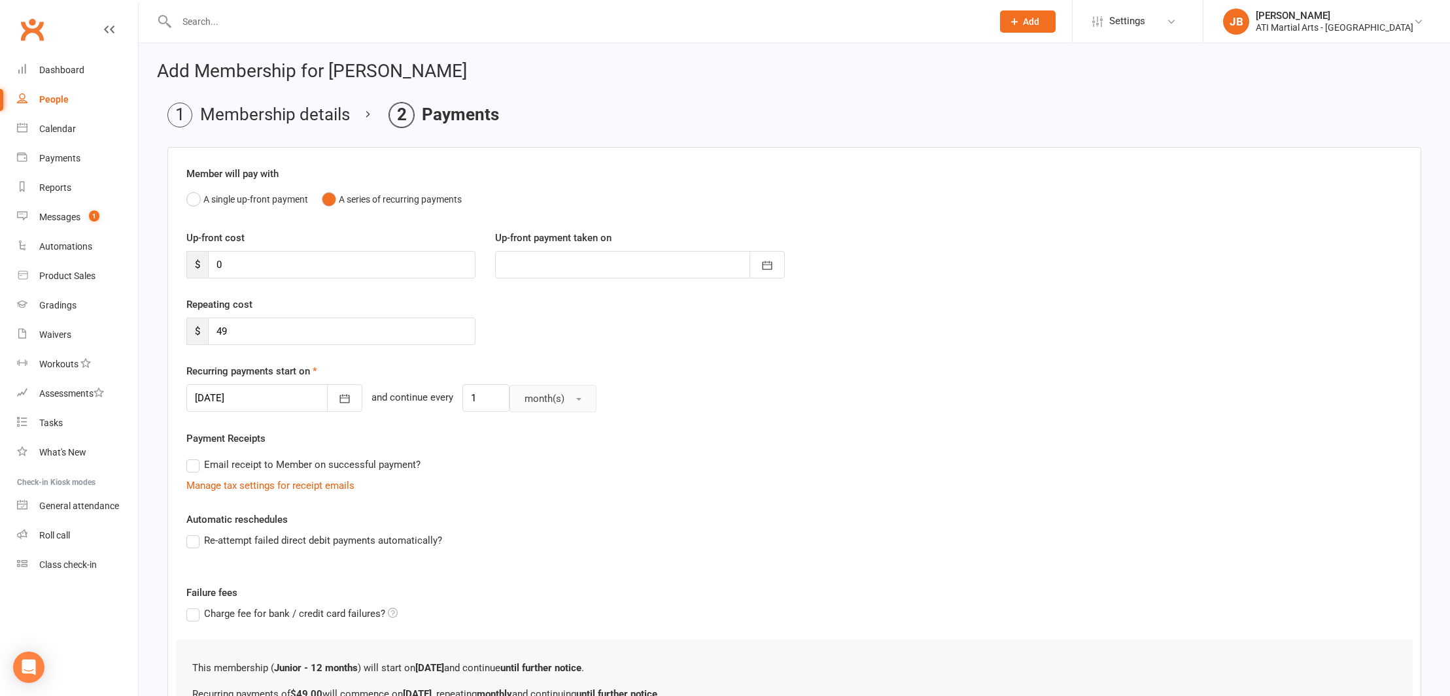
click at [576, 400] on span "button" at bounding box center [578, 399] width 5 height 3
click at [533, 456] on span "week(s)" at bounding box center [538, 457] width 35 height 12
click at [299, 407] on div at bounding box center [274, 398] width 176 height 27
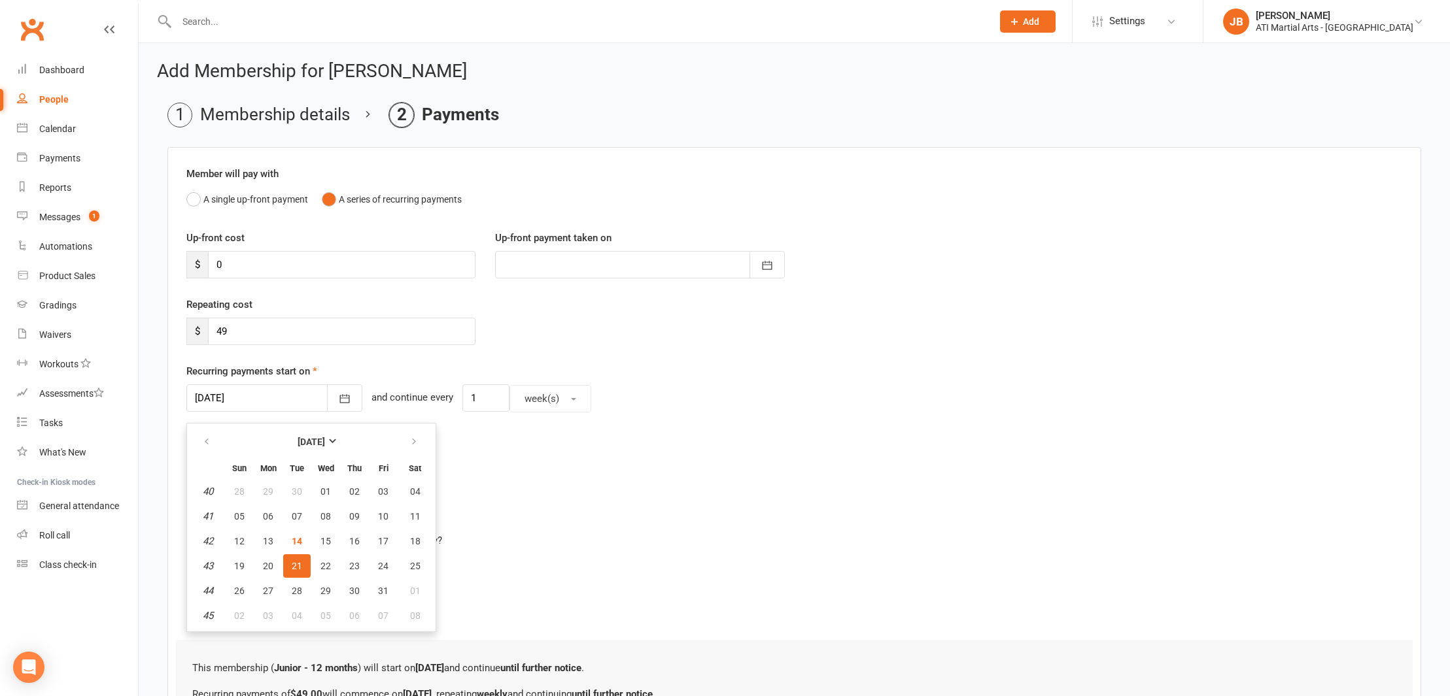
click at [503, 468] on div "Email receipt to Member on successful payment?" at bounding box center [789, 465] width 1226 height 26
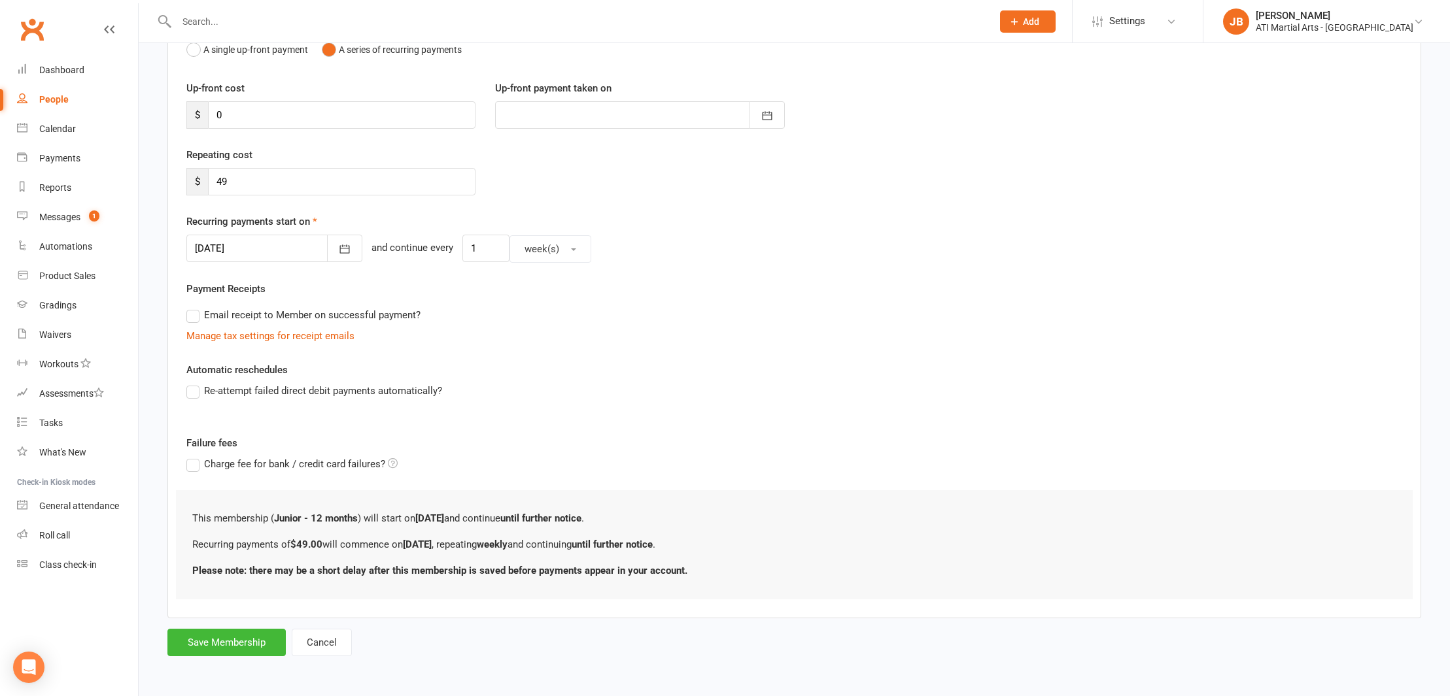
scroll to position [160, 0]
click at [253, 630] on button "Save Membership" at bounding box center [226, 642] width 118 height 27
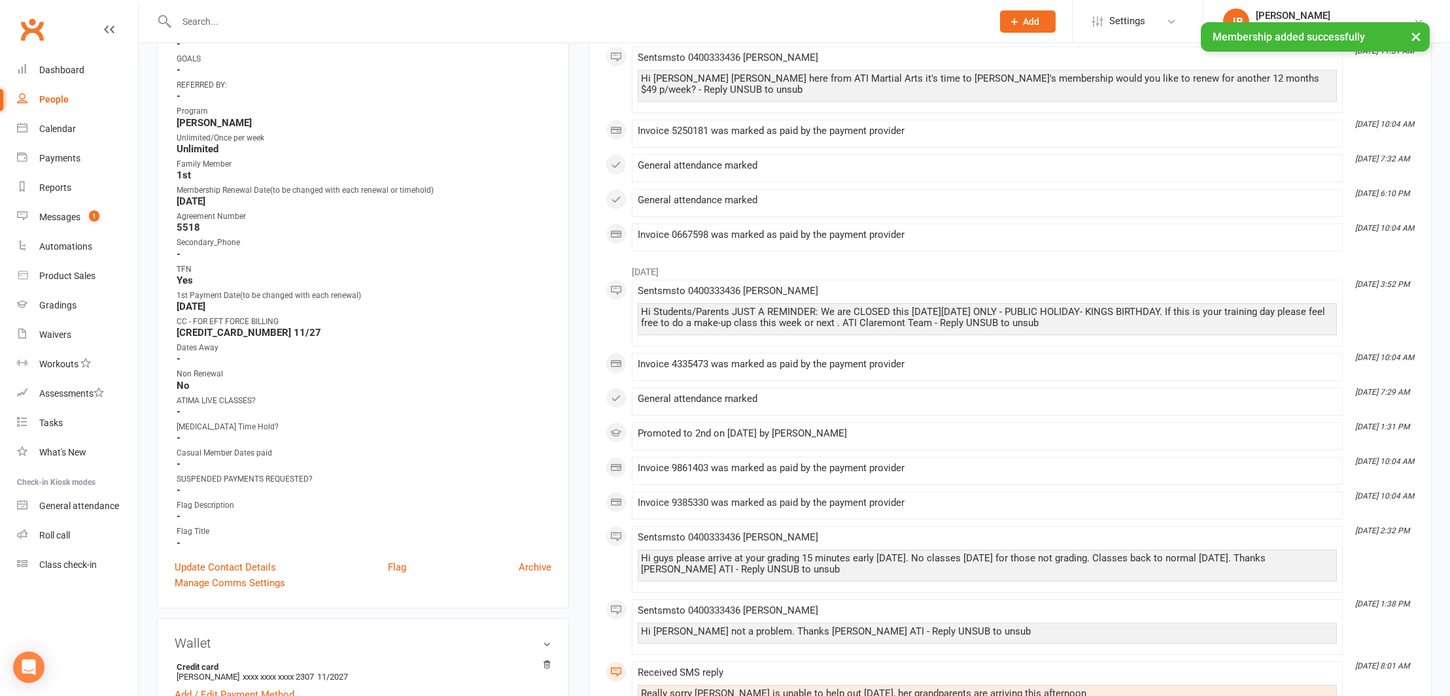
scroll to position [466, 0]
click at [223, 565] on link "Update Contact Details" at bounding box center [225, 566] width 101 height 16
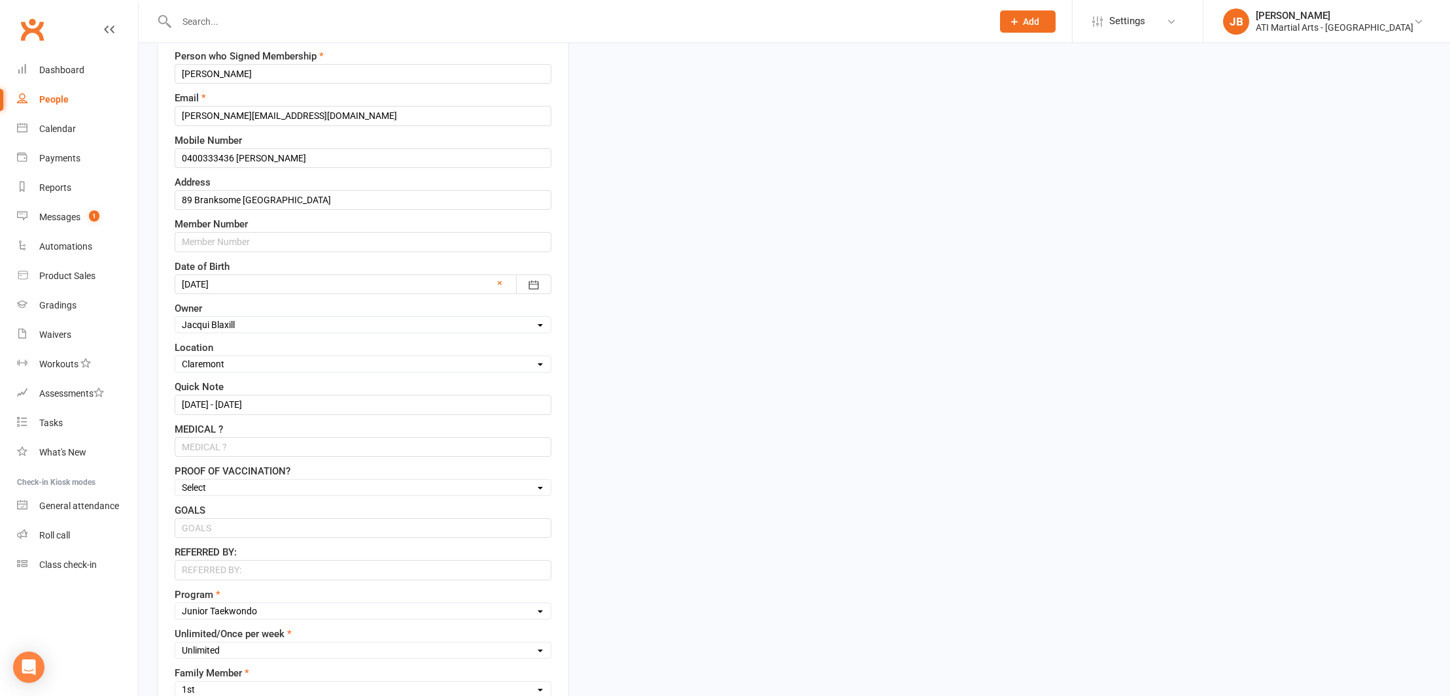
scroll to position [257, 0]
click at [193, 402] on input "12/10/24 - 12/10/25" at bounding box center [363, 402] width 377 height 20
click at [220, 402] on input "14/10/24 - 12/10/25" at bounding box center [363, 402] width 377 height 20
click at [235, 402] on input "14/10/25 - 12/10/25" at bounding box center [363, 402] width 377 height 20
click at [267, 402] on input "14/10/25 - 14/10/25" at bounding box center [363, 402] width 377 height 20
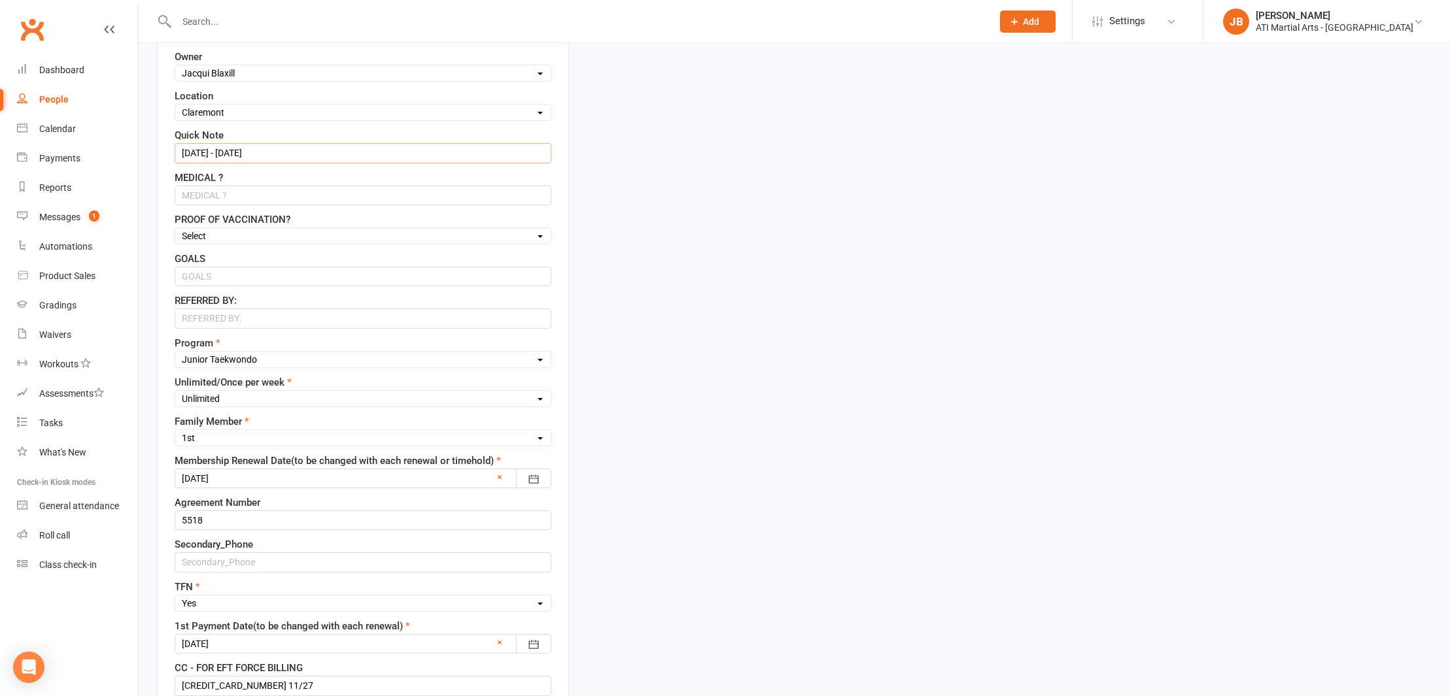
scroll to position [511, 0]
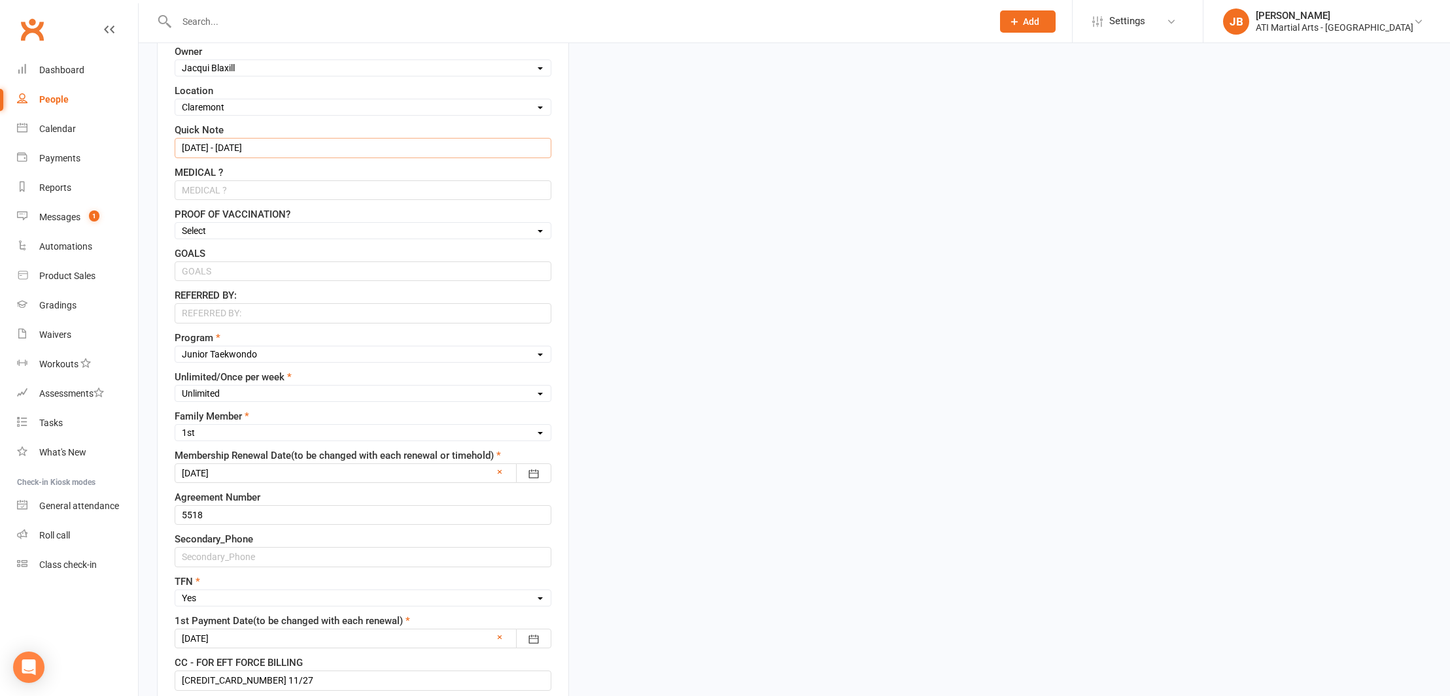
type input "14/10/25 - 14/10/26"
click at [243, 471] on div at bounding box center [363, 474] width 377 height 20
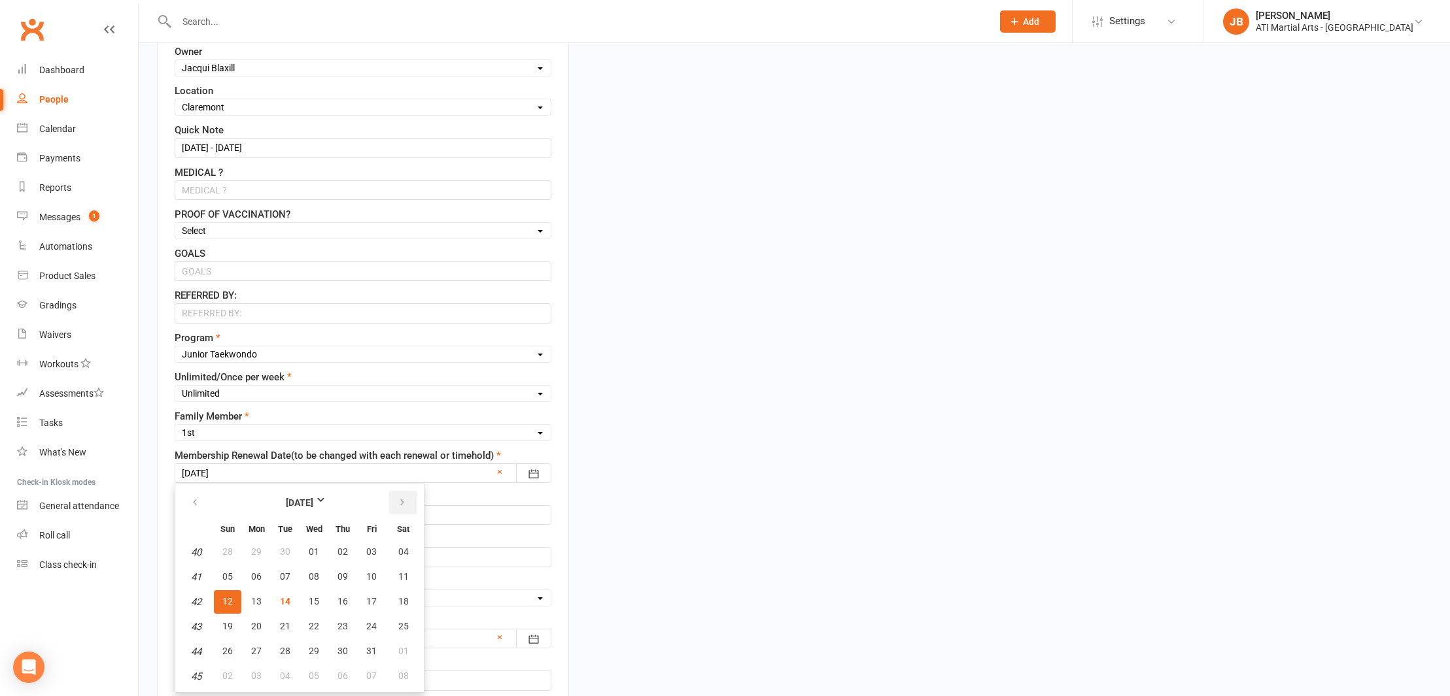
click at [398, 501] on icon "button" at bounding box center [402, 503] width 9 height 10
click at [337, 500] on strong "November 2025" at bounding box center [299, 503] width 75 height 14
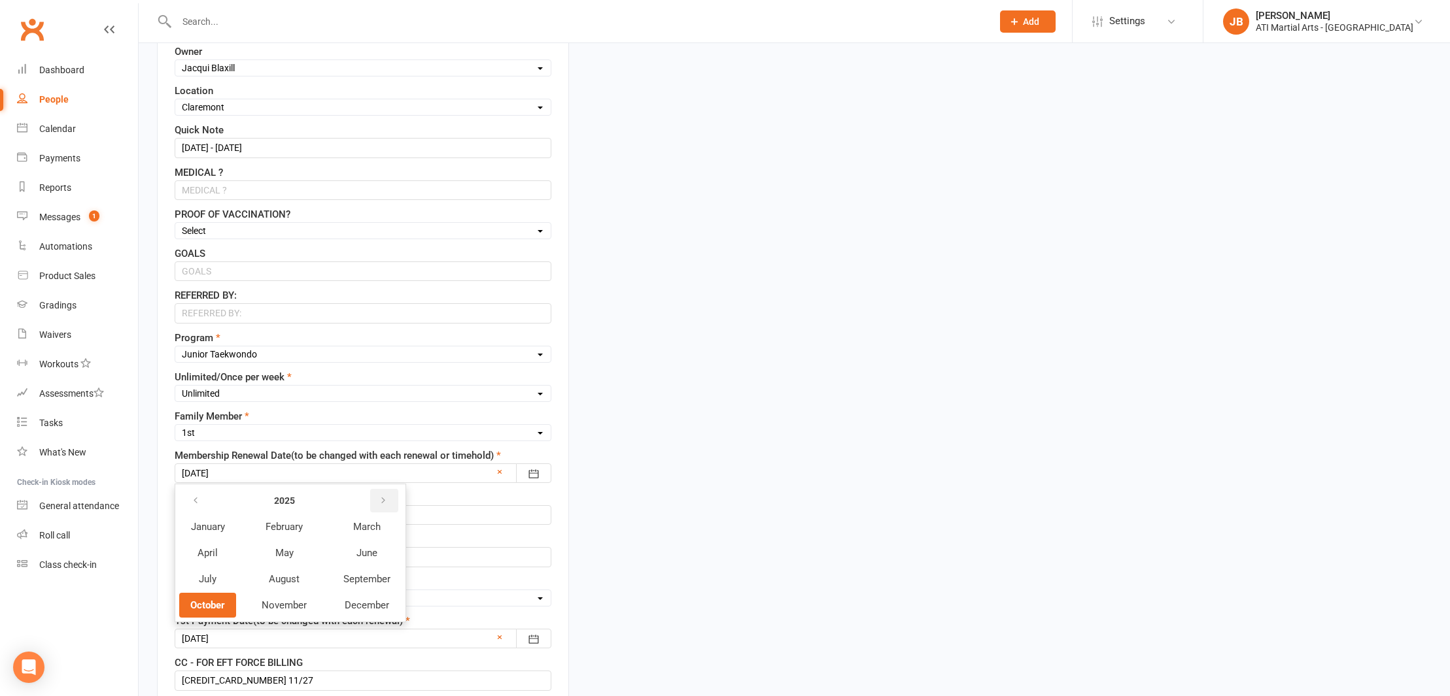
click at [385, 500] on icon "button" at bounding box center [383, 501] width 9 height 10
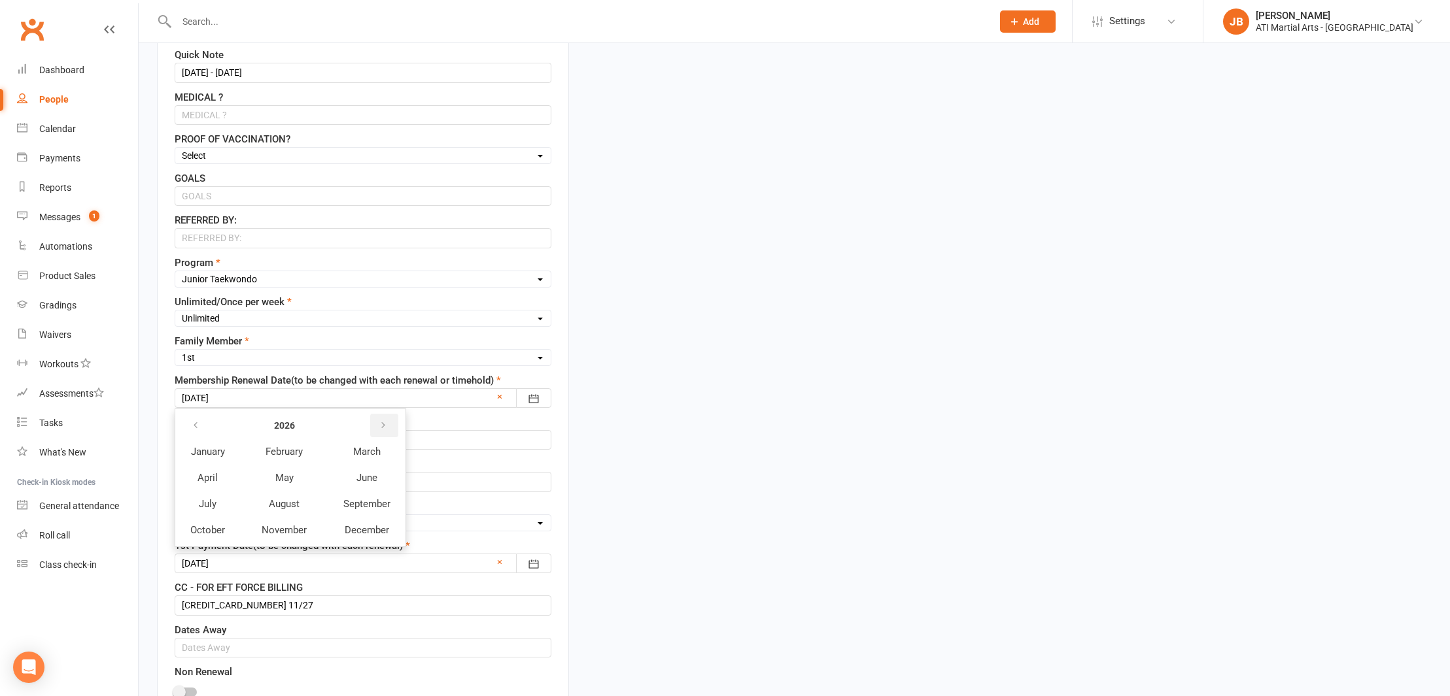
scroll to position [587, 0]
click at [212, 530] on span "October" at bounding box center [207, 530] width 35 height 12
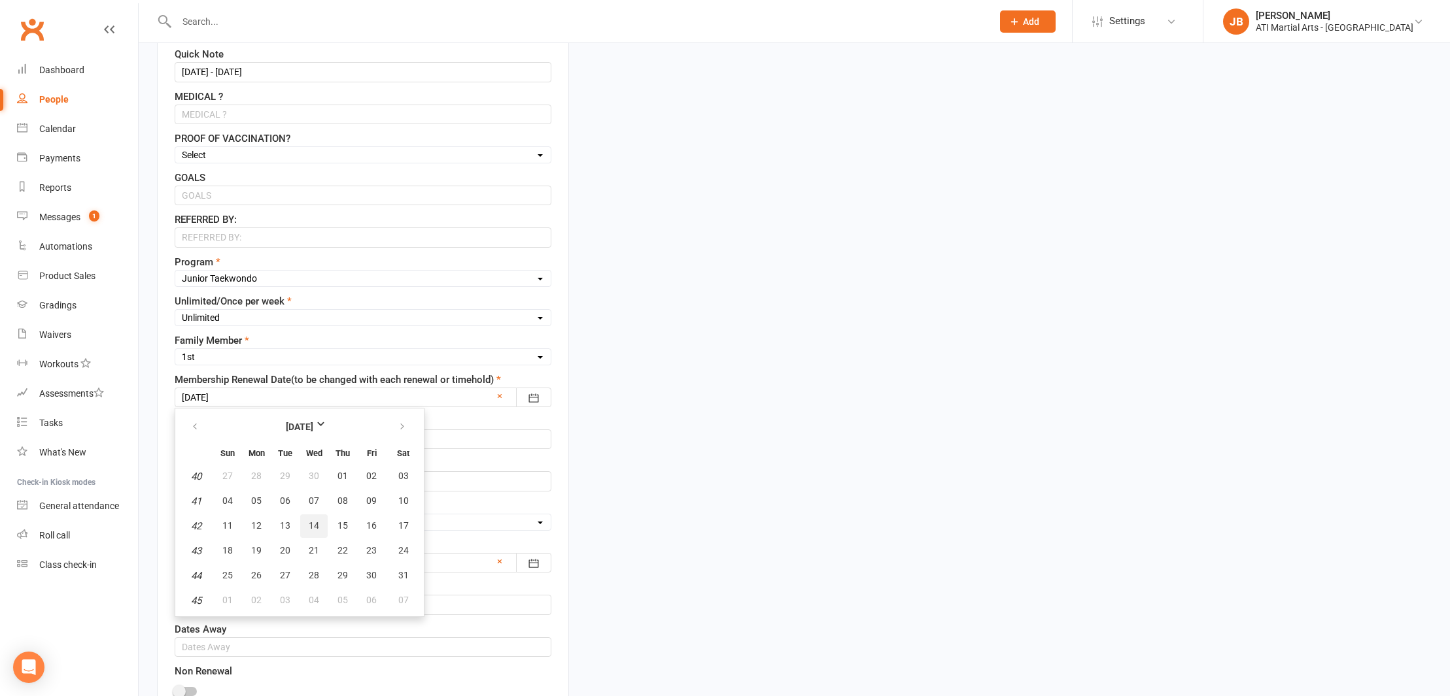
click at [313, 530] on span "14" at bounding box center [314, 526] width 10 height 10
type input "14 Oct 2026"
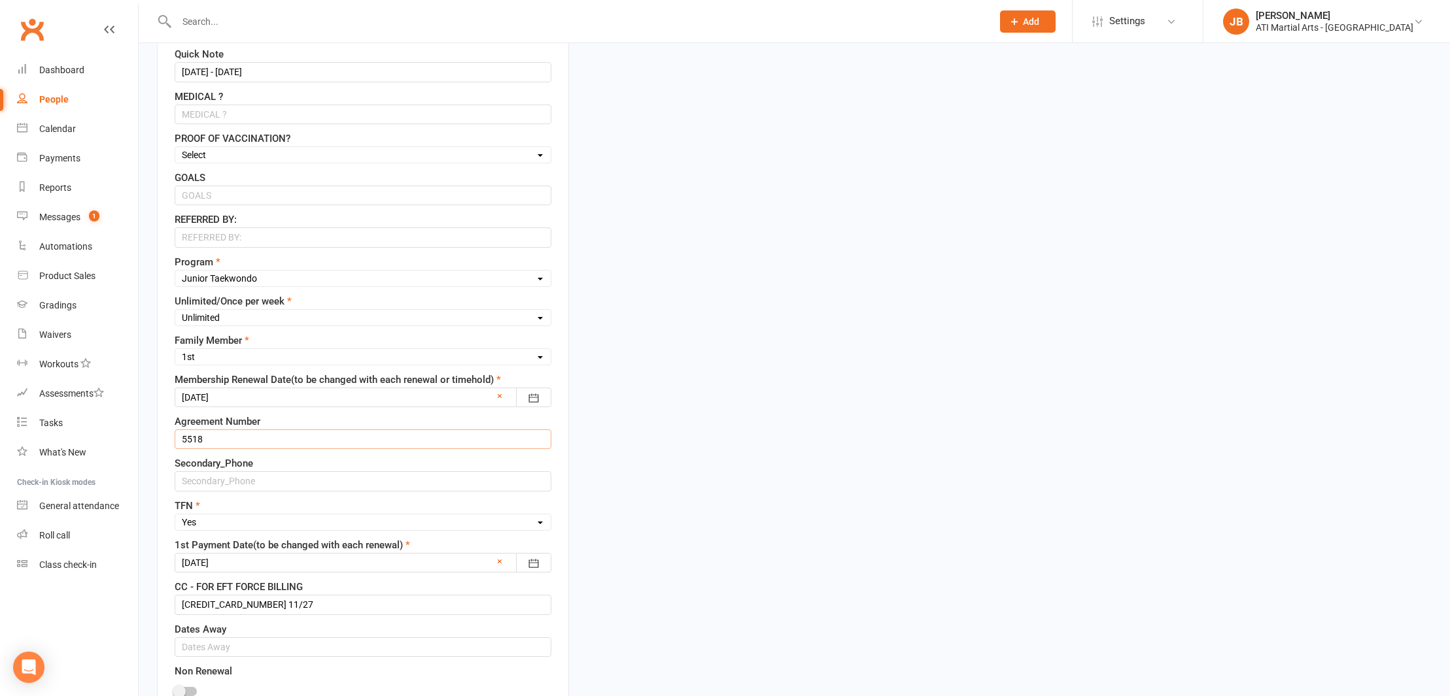
click at [214, 439] on input "5518" at bounding box center [363, 440] width 377 height 20
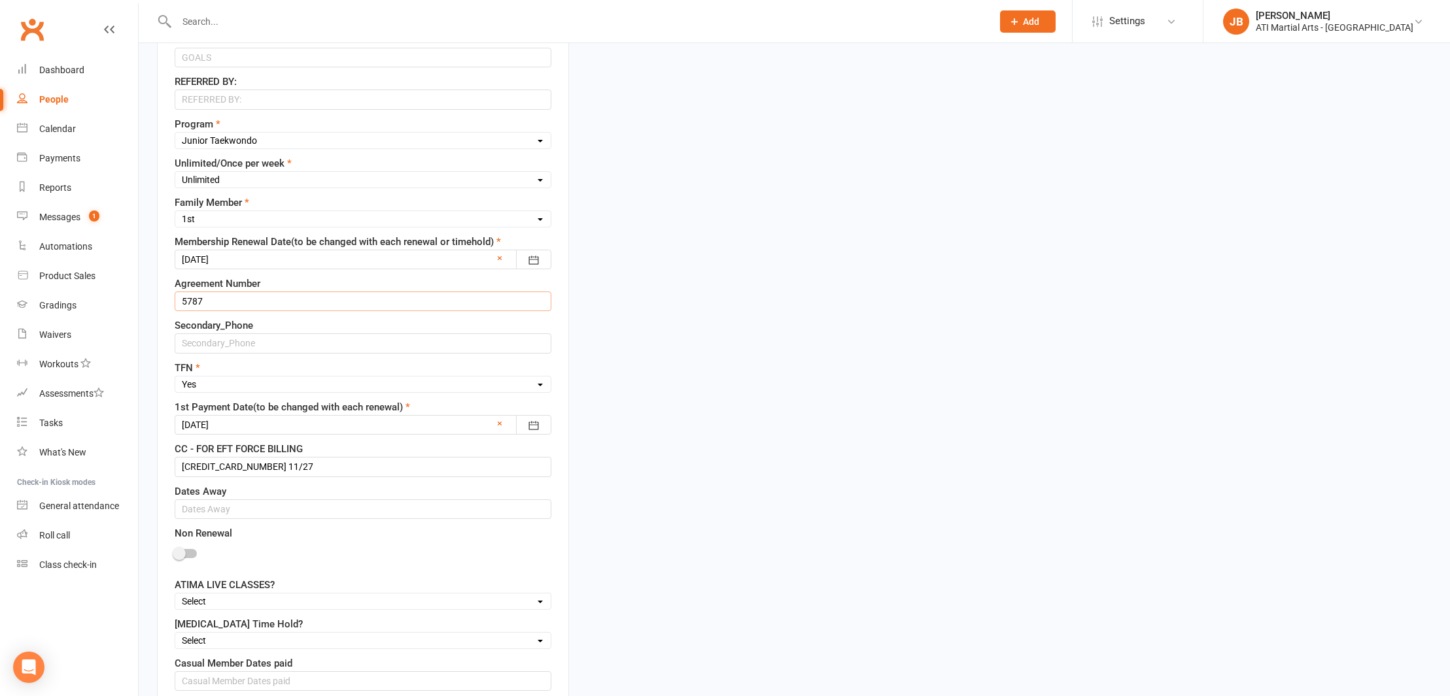
scroll to position [728, 0]
type input "5787"
click at [244, 424] on div at bounding box center [363, 423] width 377 height 20
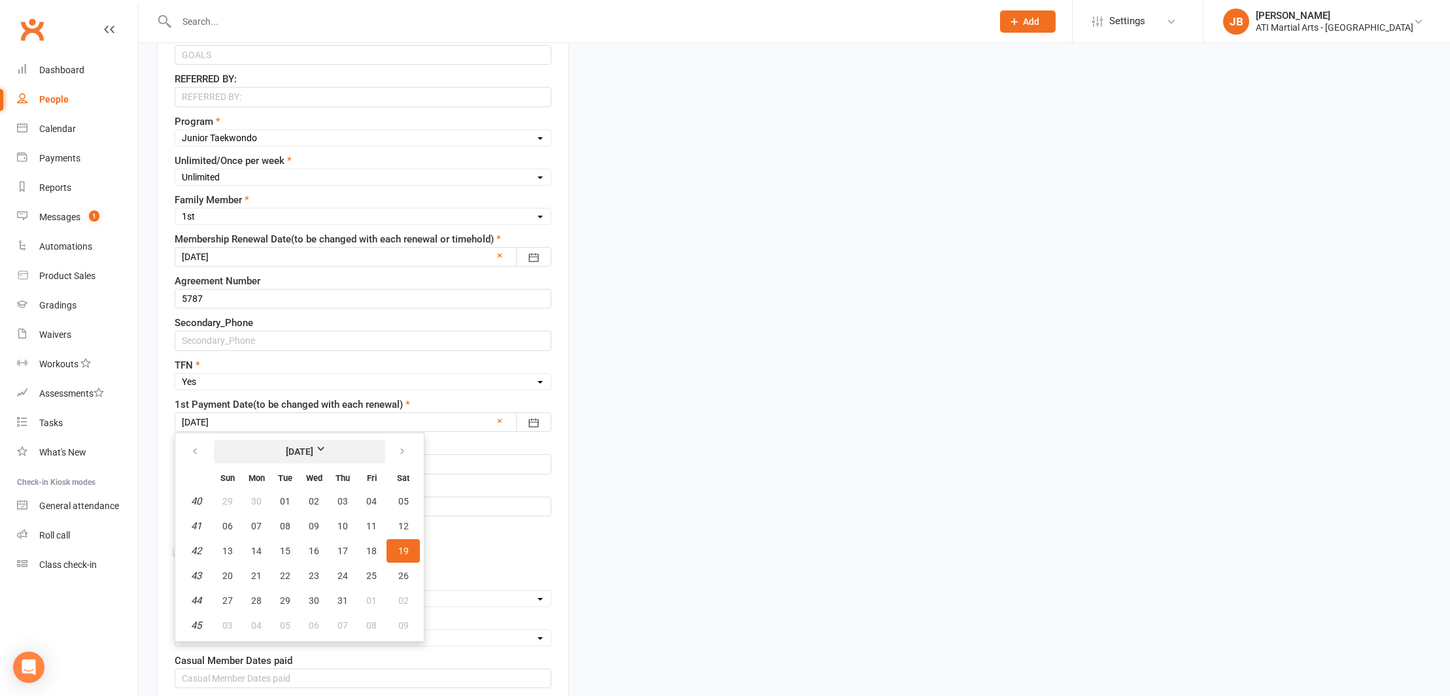
click at [333, 447] on strong "October 2024" at bounding box center [299, 452] width 75 height 14
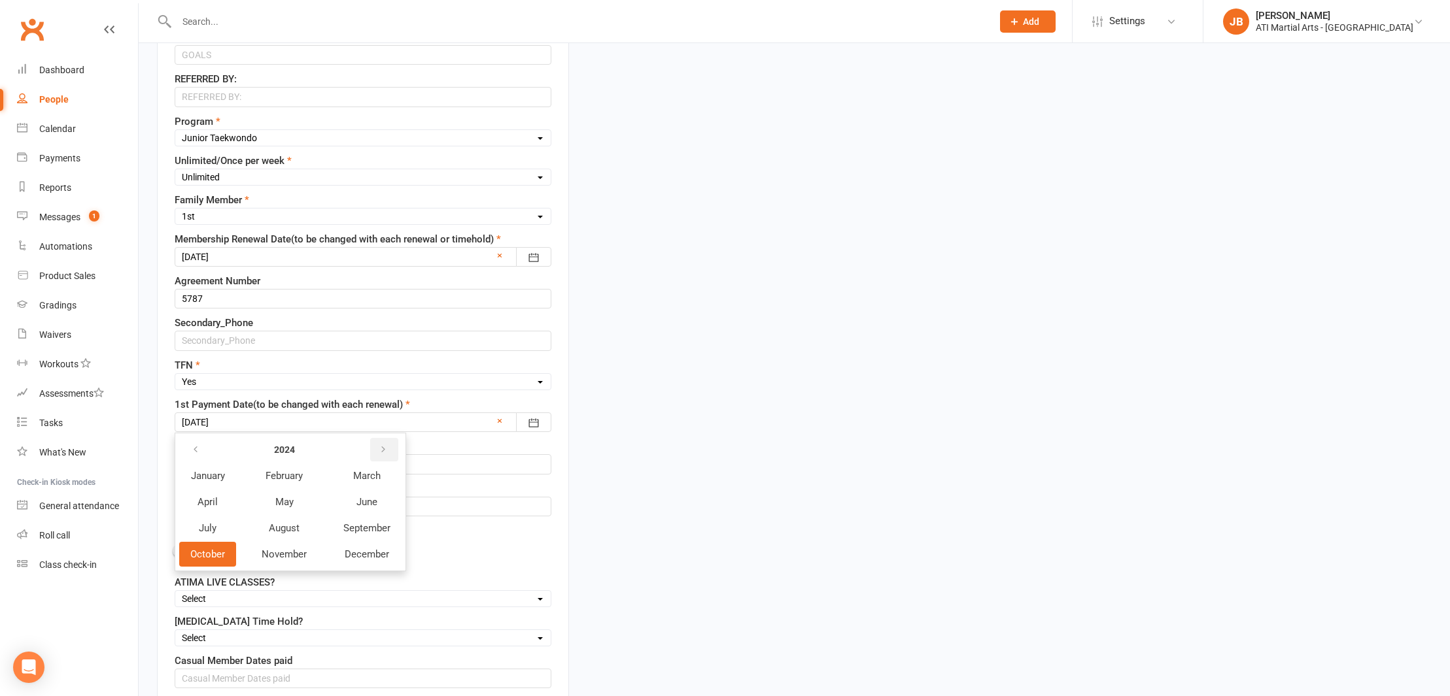
click at [378, 449] on button "button" at bounding box center [384, 450] width 28 height 24
click at [203, 555] on span "October" at bounding box center [207, 555] width 35 height 12
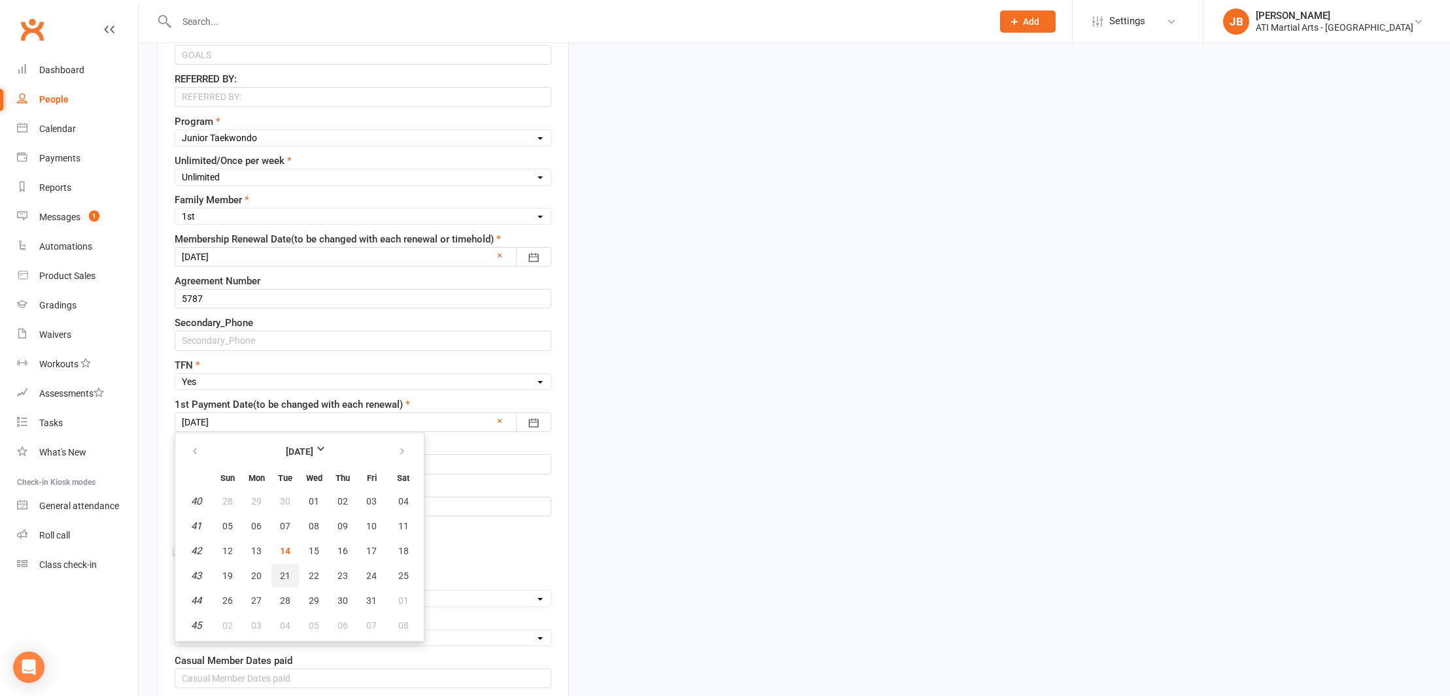
click at [288, 581] on span "21" at bounding box center [285, 576] width 10 height 10
type input "21 Oct 2025"
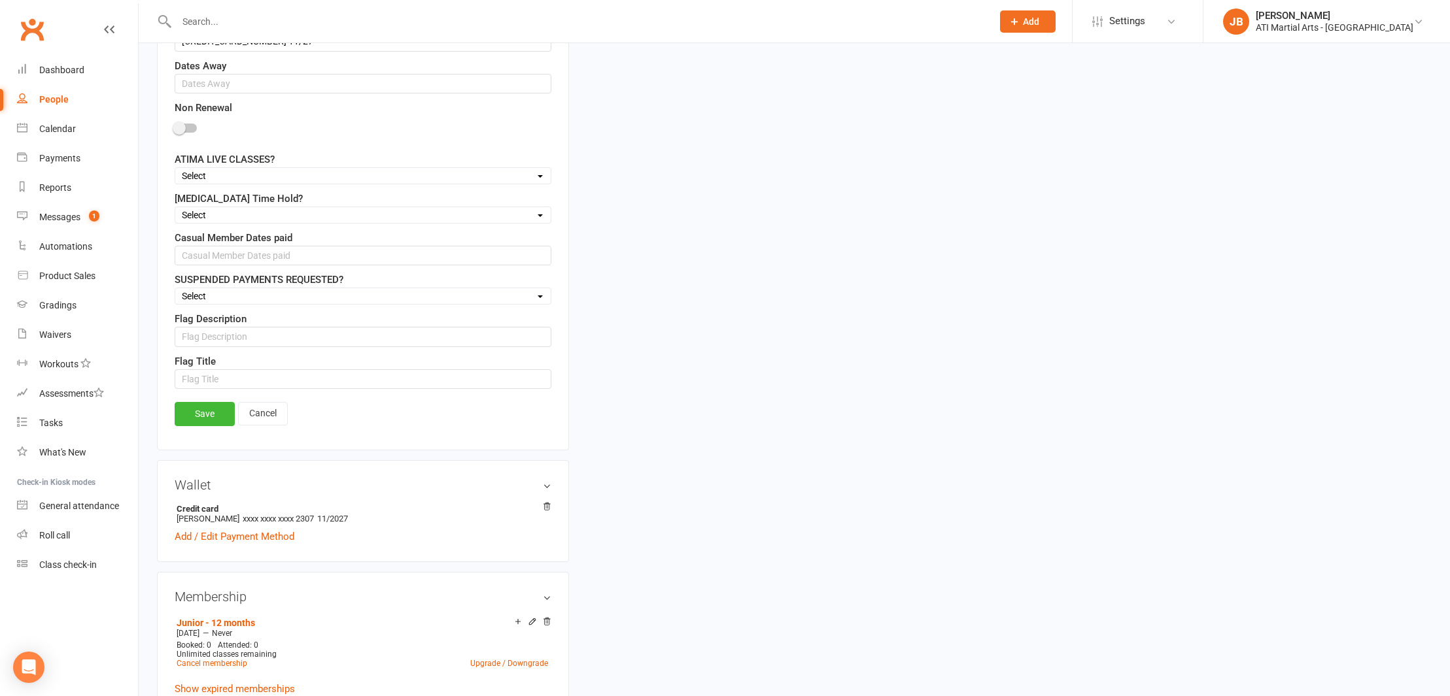
scroll to position [1190, 0]
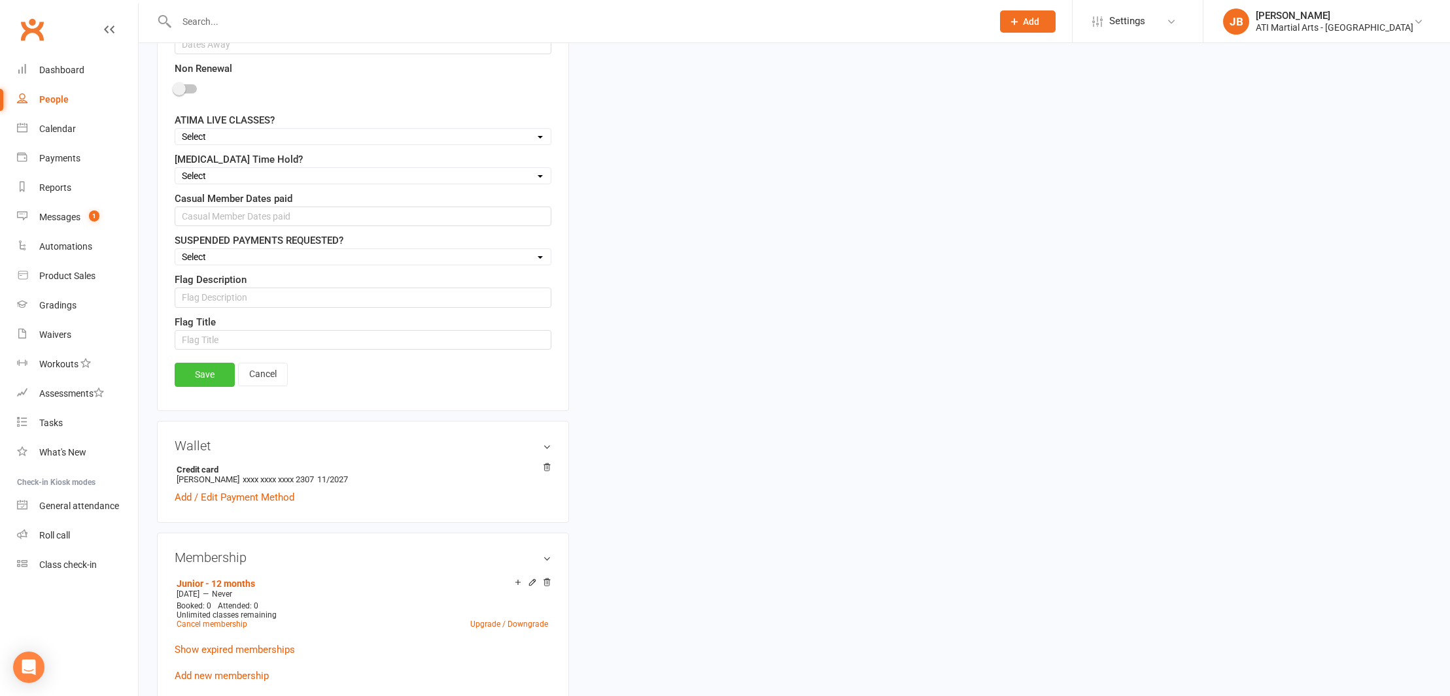
click at [209, 377] on link "Save" at bounding box center [205, 375] width 60 height 24
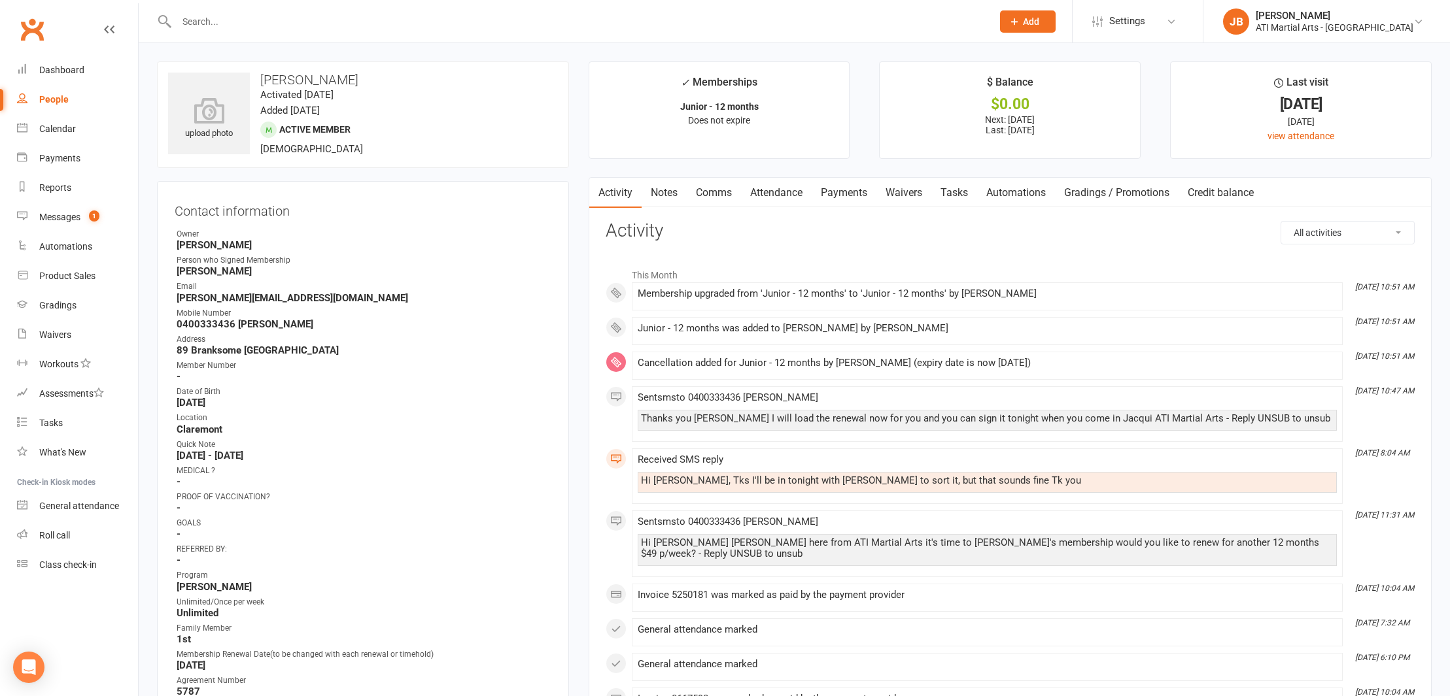
scroll to position [0, 0]
click at [32, 28] on link "Clubworx" at bounding box center [32, 29] width 33 height 33
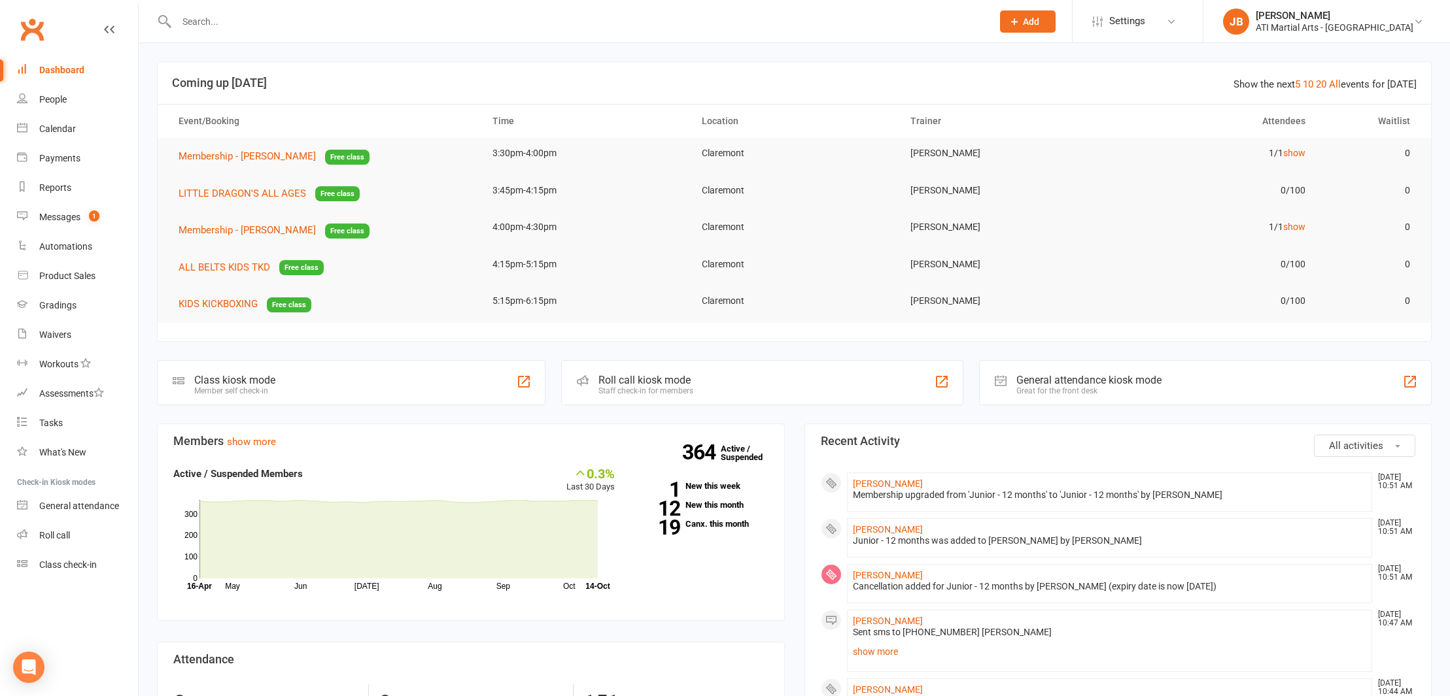
click at [31, 27] on link "Clubworx" at bounding box center [32, 29] width 33 height 33
click at [55, 24] on div "Clubworx" at bounding box center [69, 37] width 138 height 48
click at [32, 27] on link "Clubworx" at bounding box center [32, 29] width 33 height 33
click at [31, 31] on link "Clubworx" at bounding box center [32, 29] width 33 height 33
click at [33, 31] on link "Clubworx" at bounding box center [32, 29] width 33 height 33
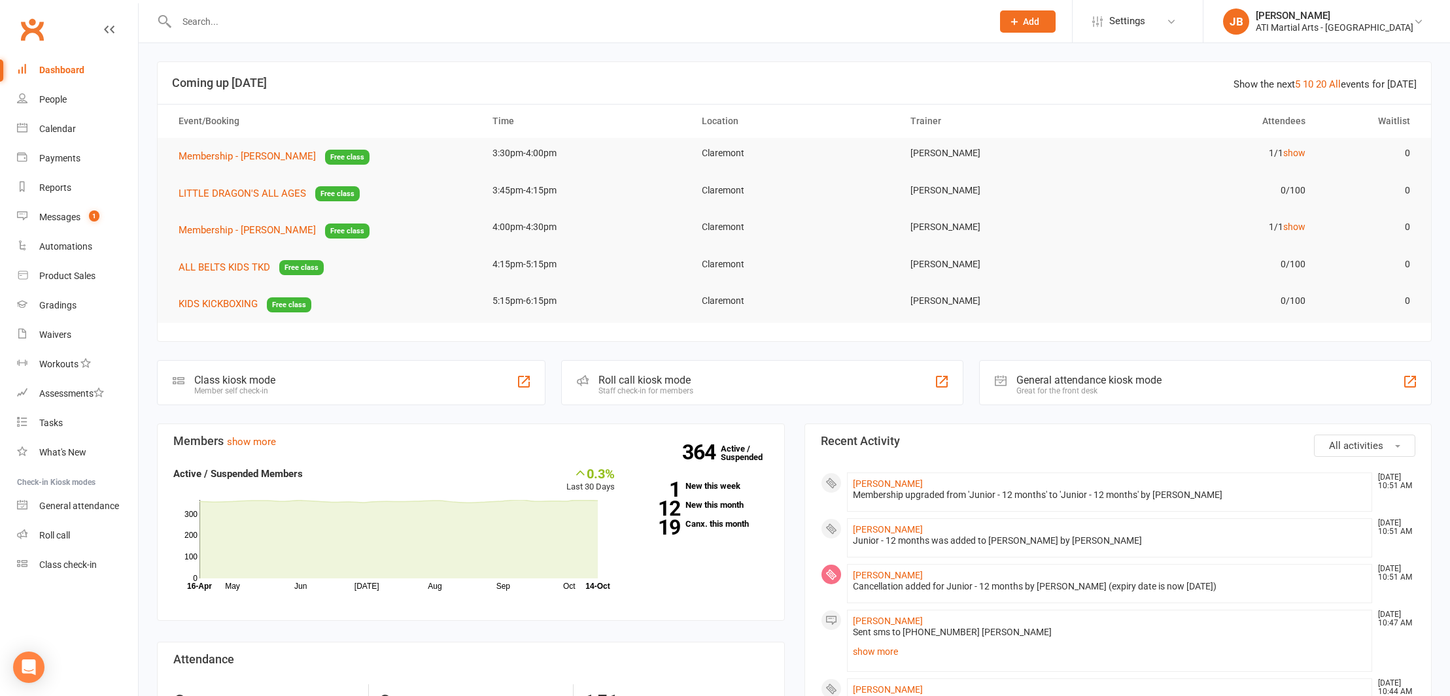
click at [34, 31] on link "Clubworx" at bounding box center [32, 29] width 33 height 33
click at [29, 30] on link "Clubworx" at bounding box center [32, 29] width 33 height 33
click at [61, 131] on div "Calendar" at bounding box center [57, 129] width 37 height 10
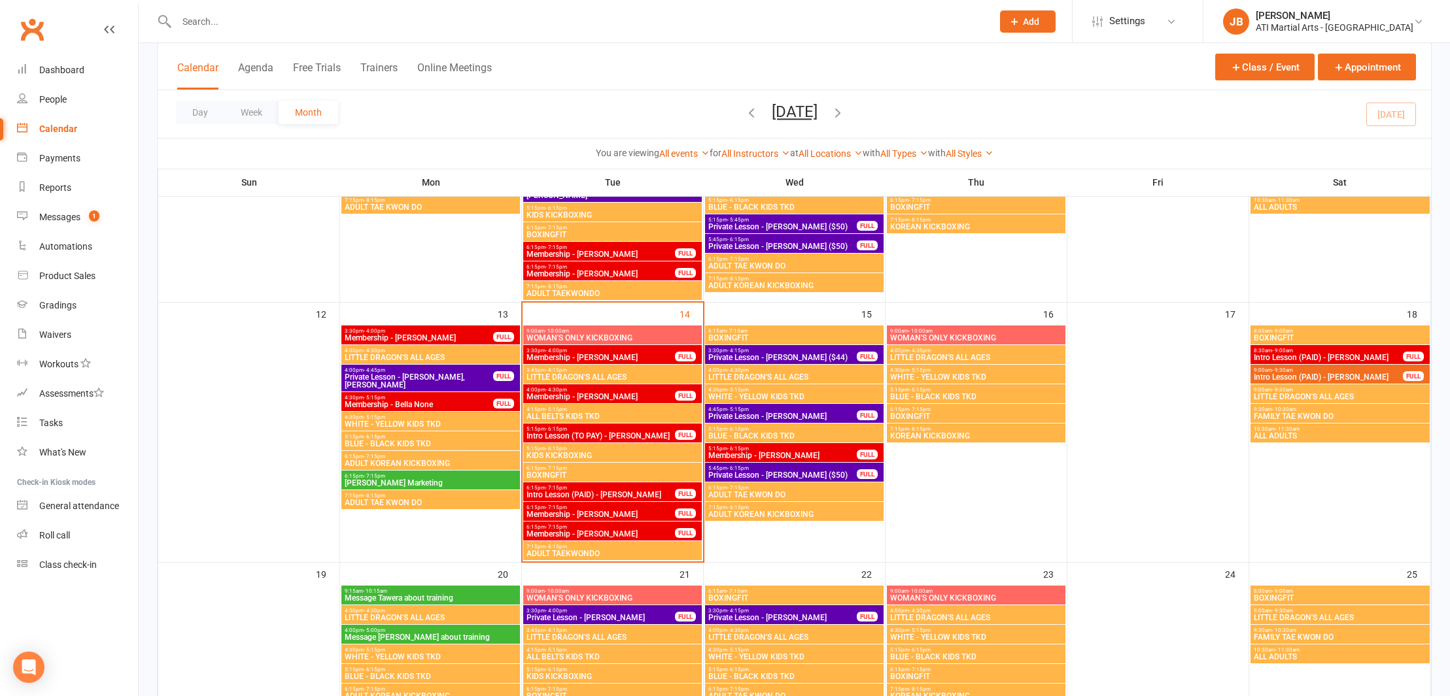
scroll to position [471, 0]
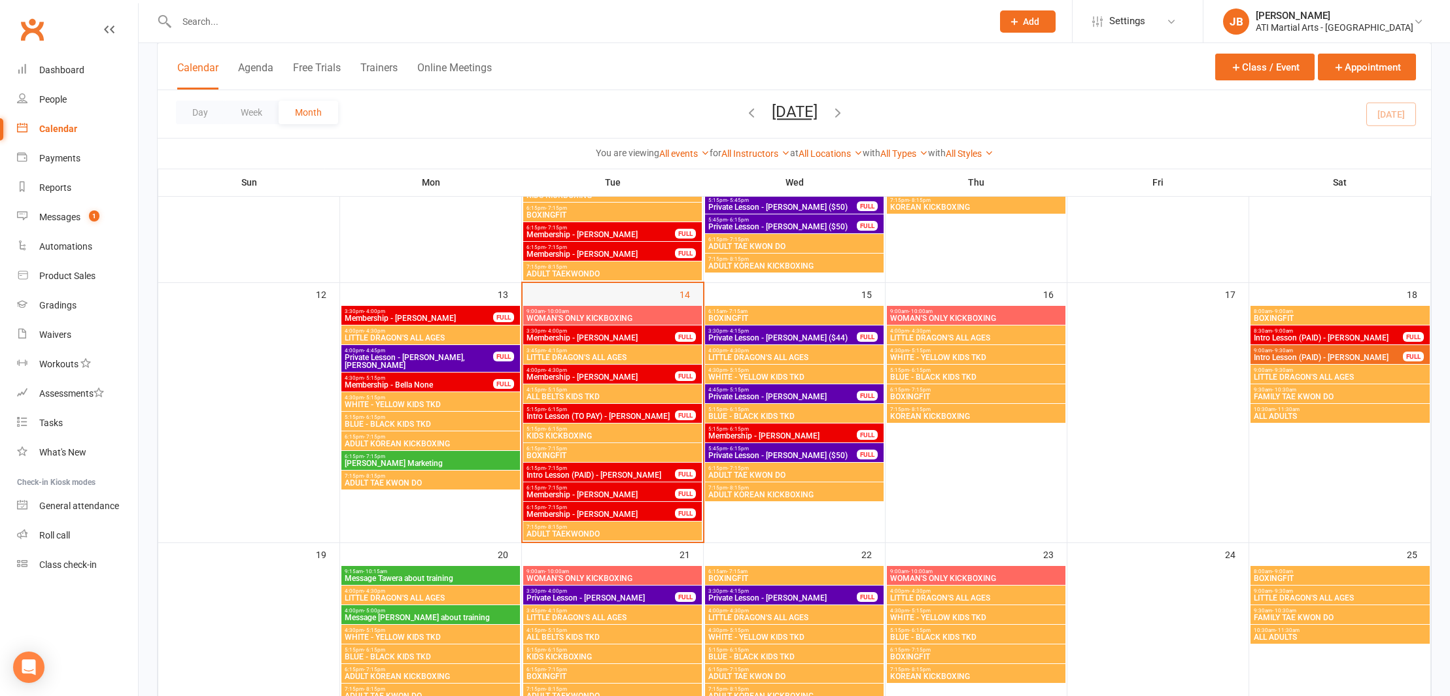
click at [598, 294] on div "14" at bounding box center [613, 412] width 180 height 259
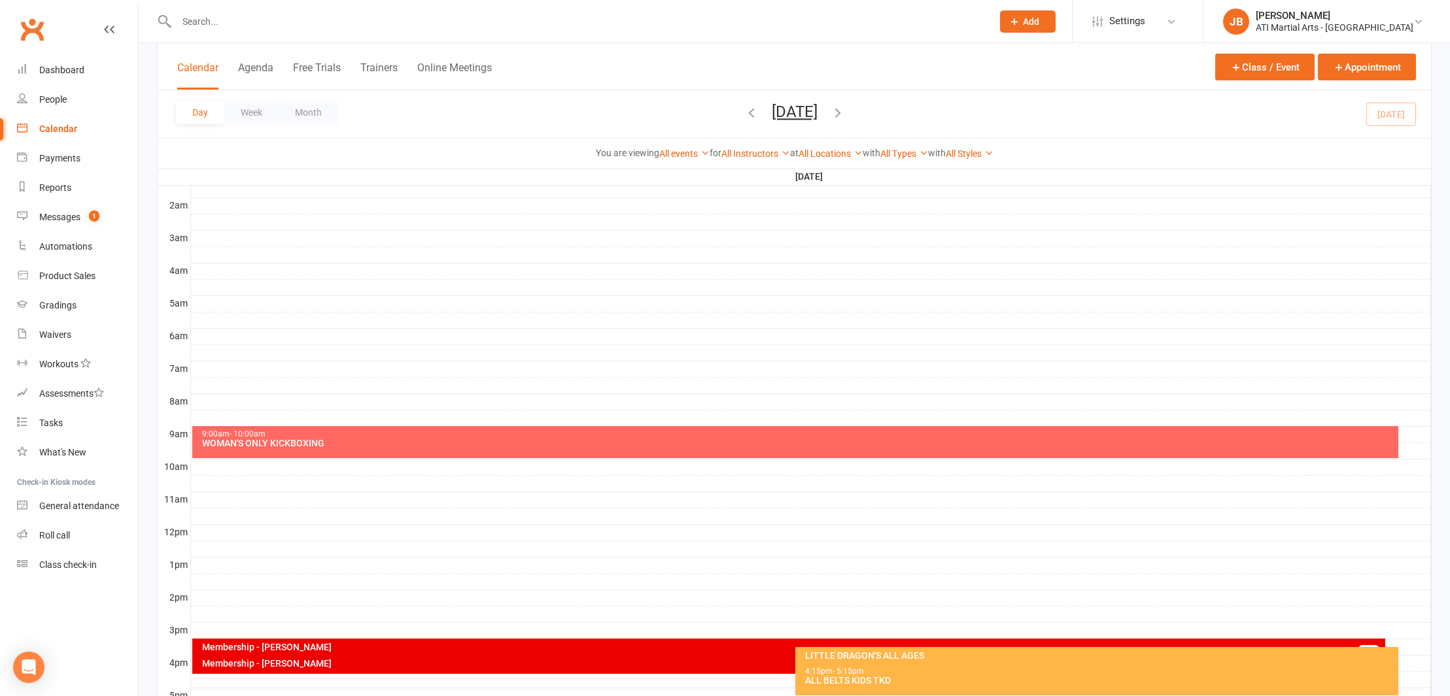
scroll to position [122, 0]
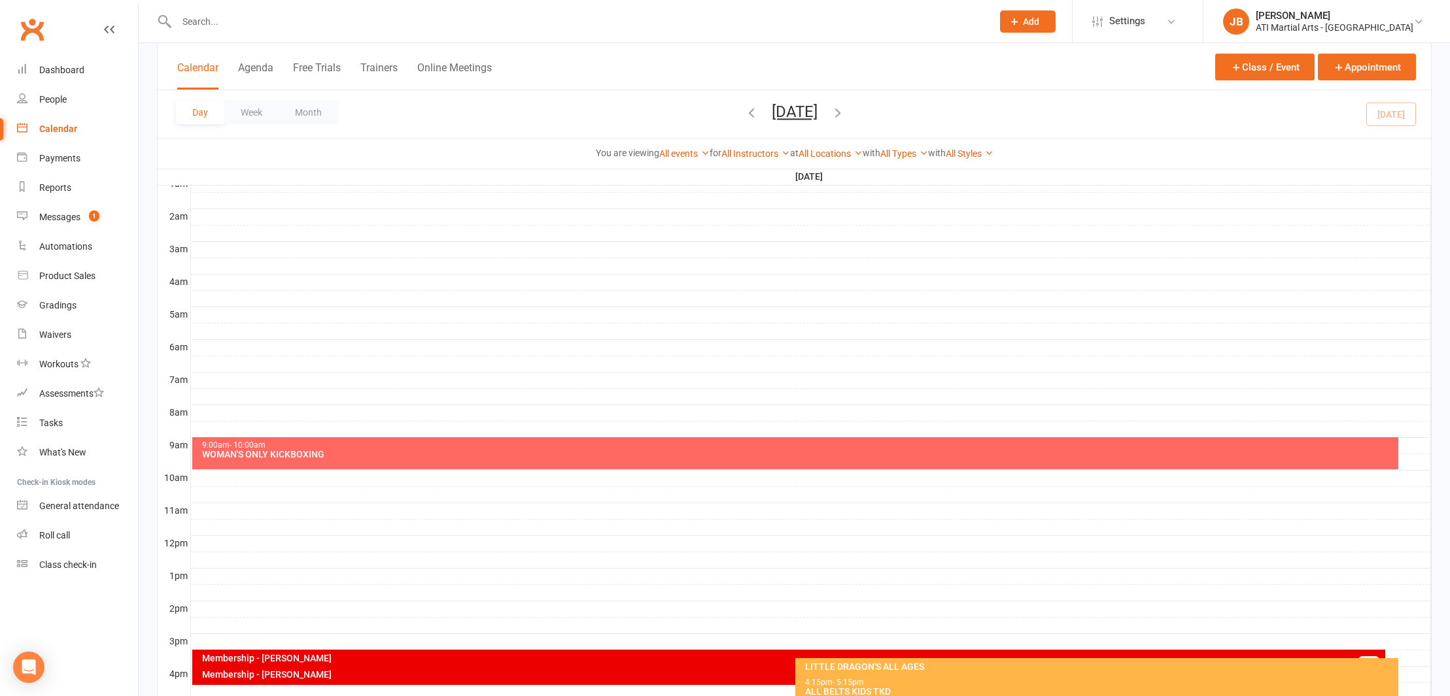
click at [31, 25] on link "Clubworx" at bounding box center [32, 29] width 33 height 33
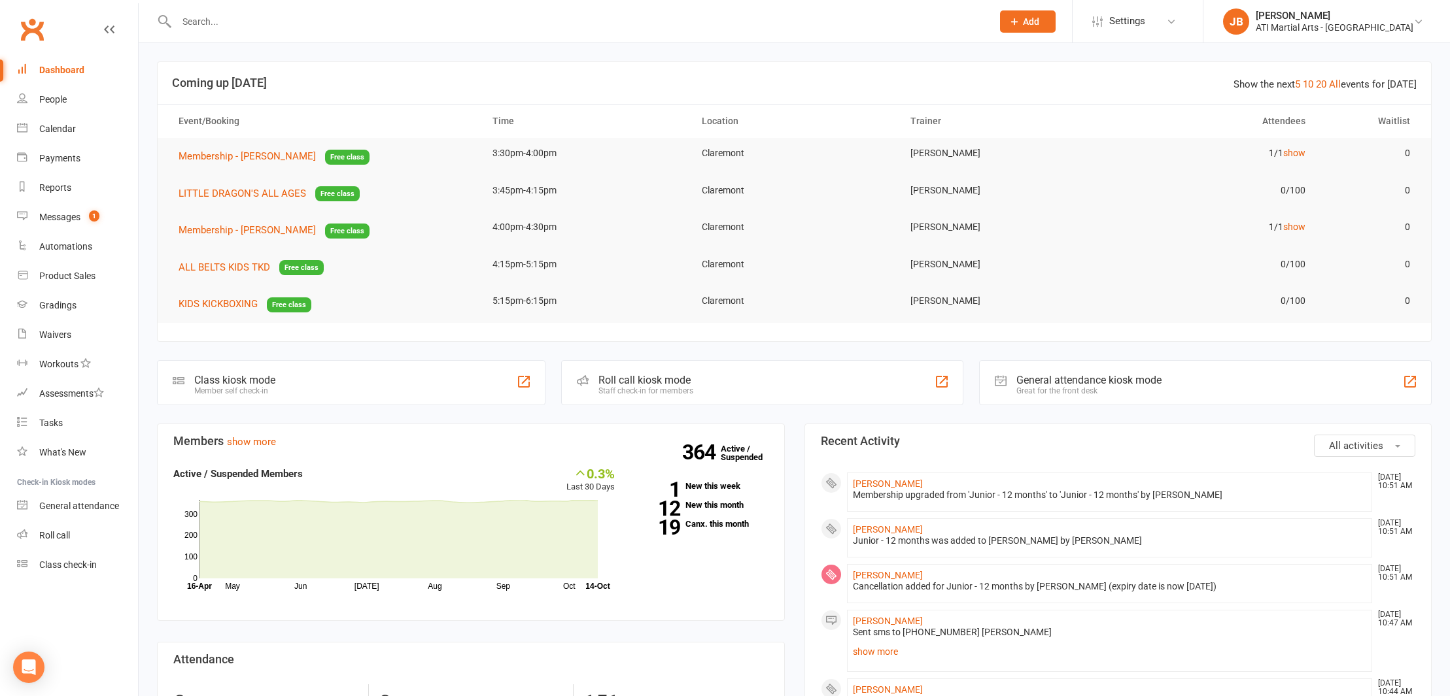
scroll to position [1, 0]
click at [35, 31] on link "Clubworx" at bounding box center [32, 29] width 33 height 33
click at [215, 22] on input "text" at bounding box center [578, 21] width 810 height 18
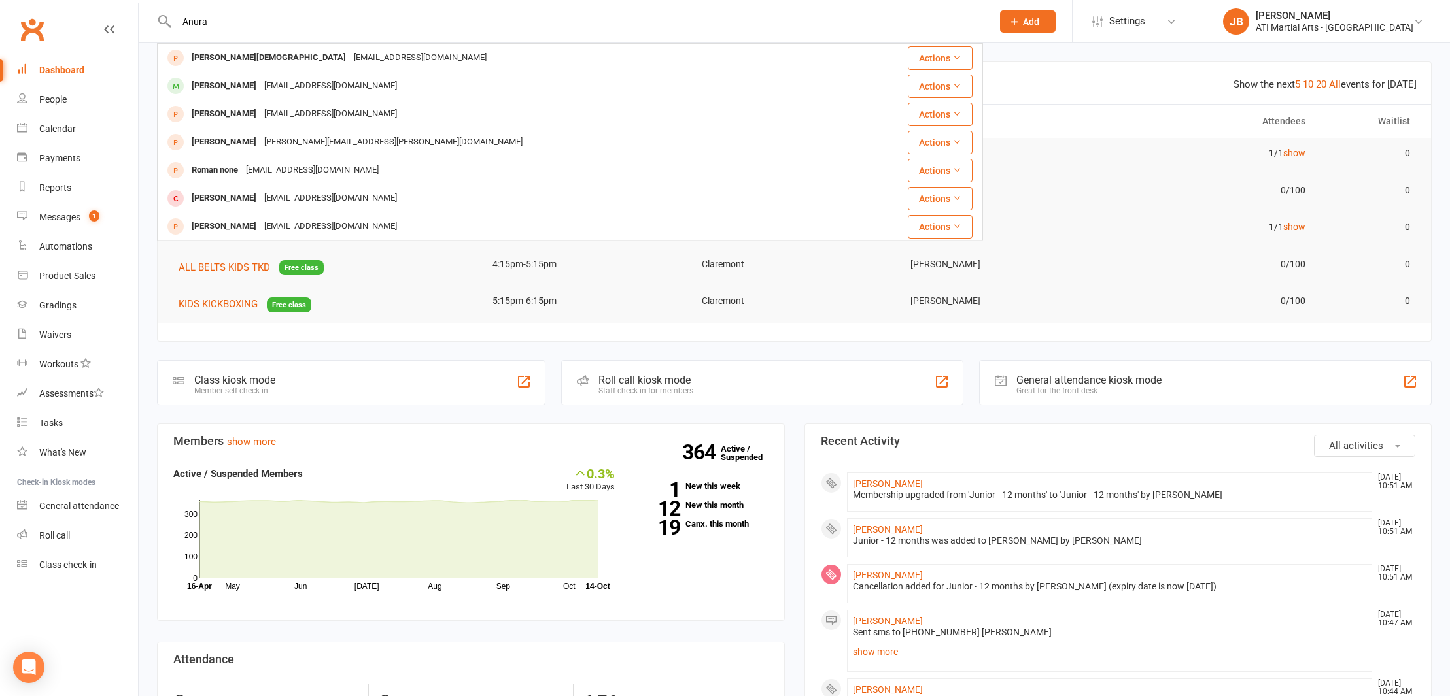
type input "Anura"
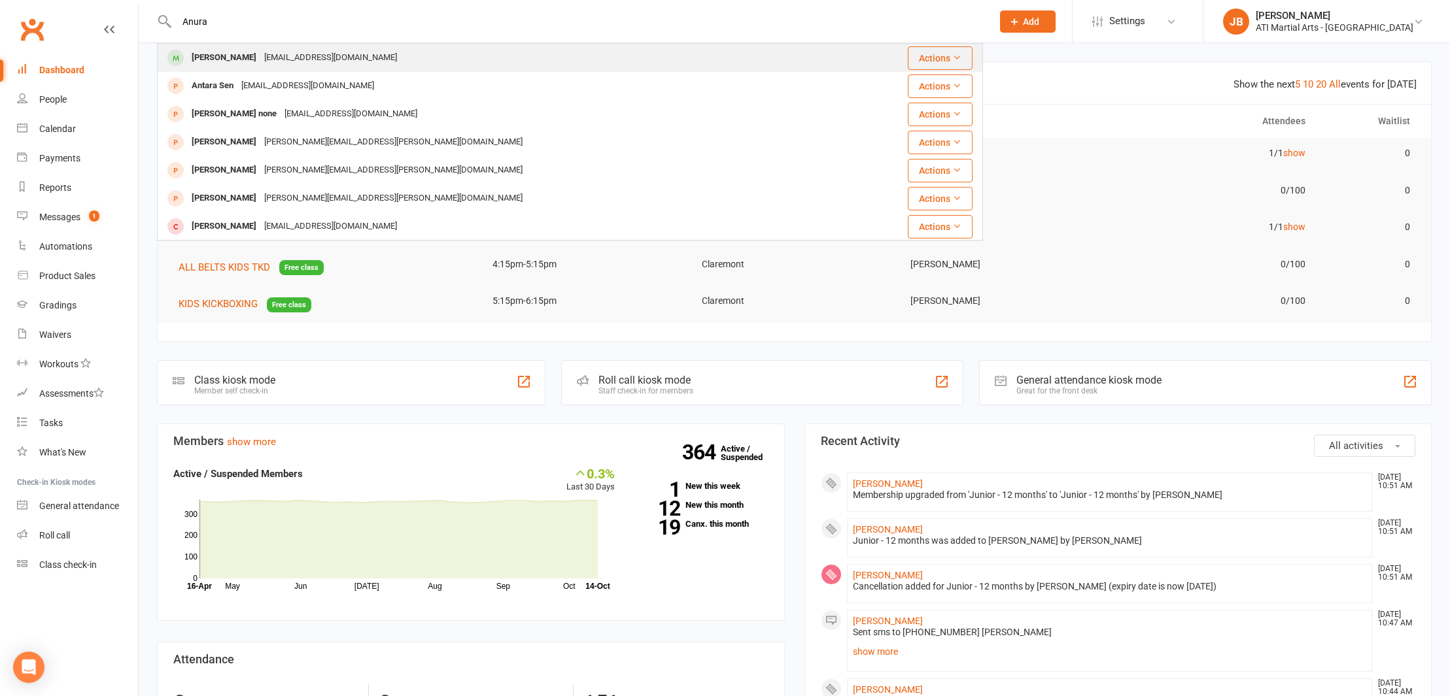
click at [213, 58] on div "Anura Enkh-Erdene" at bounding box center [224, 57] width 73 height 19
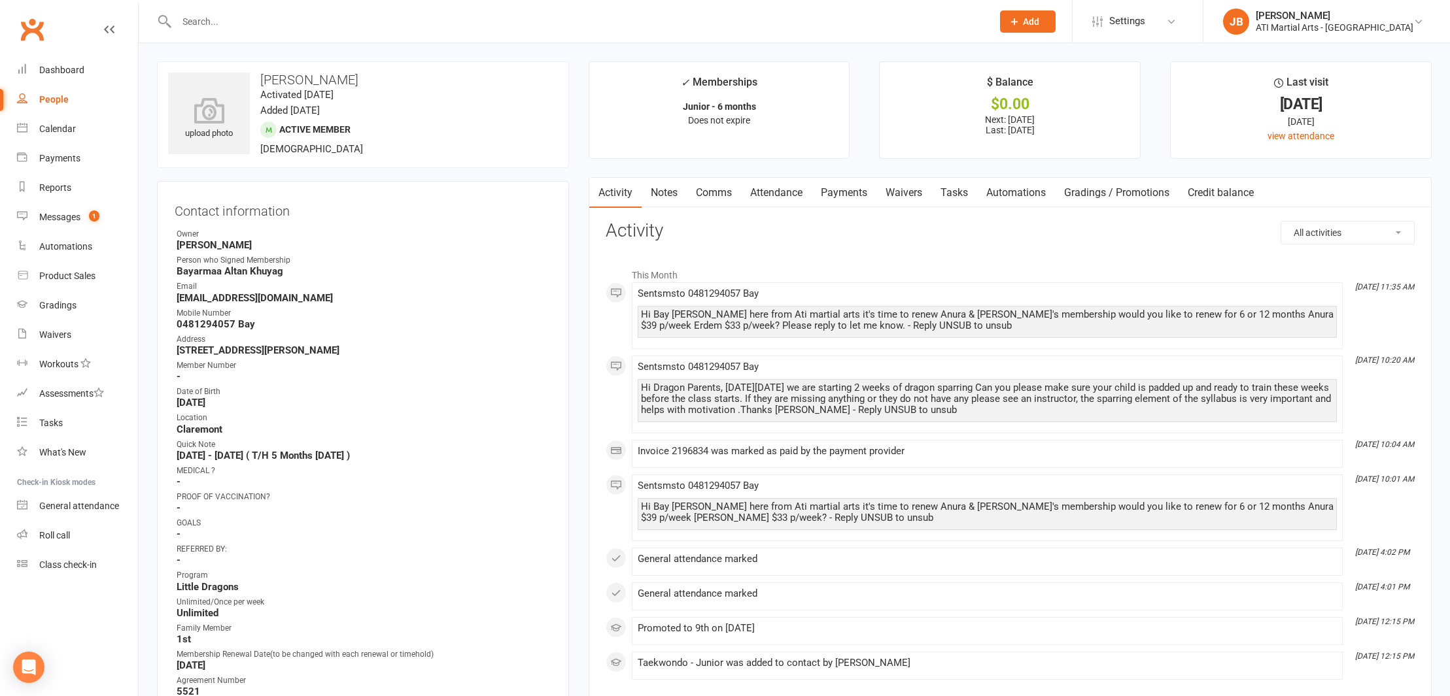
click at [212, 23] on input "text" at bounding box center [578, 21] width 810 height 18
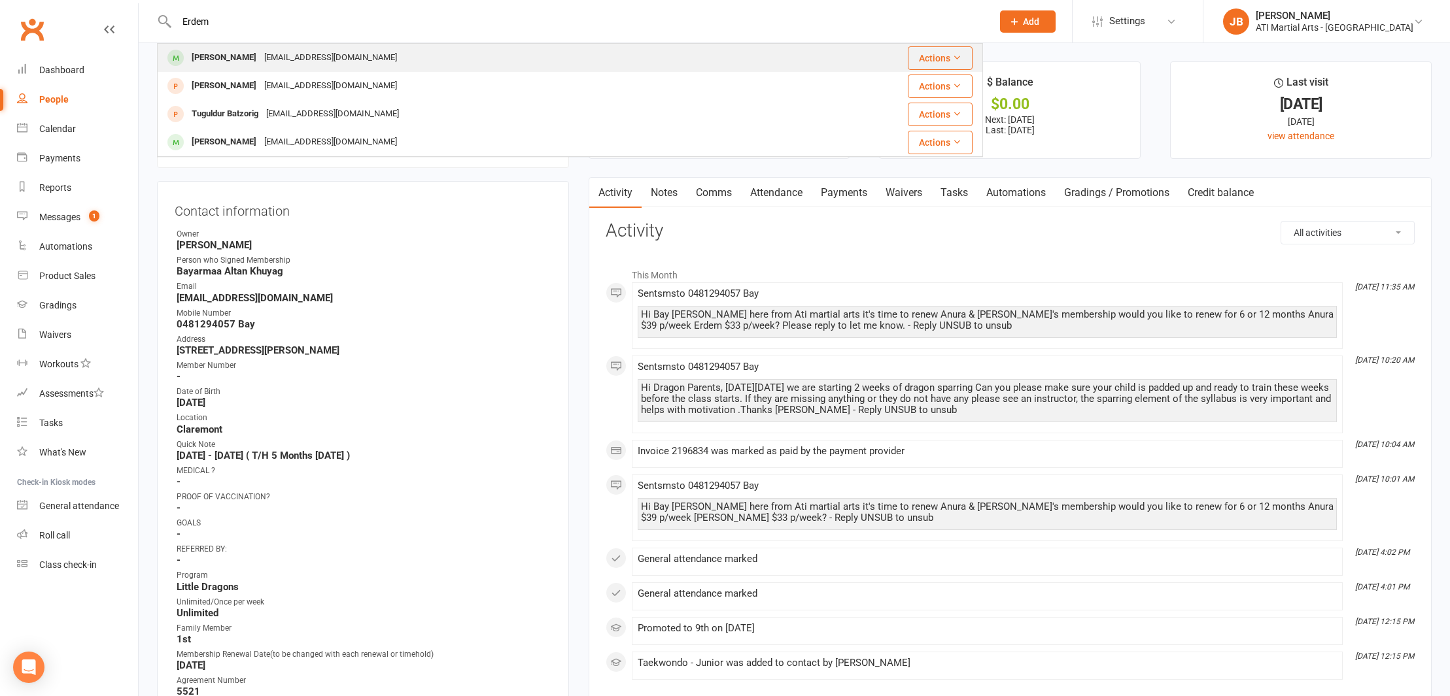
type input "Erdem"
click at [215, 59] on div "[PERSON_NAME]" at bounding box center [224, 57] width 73 height 19
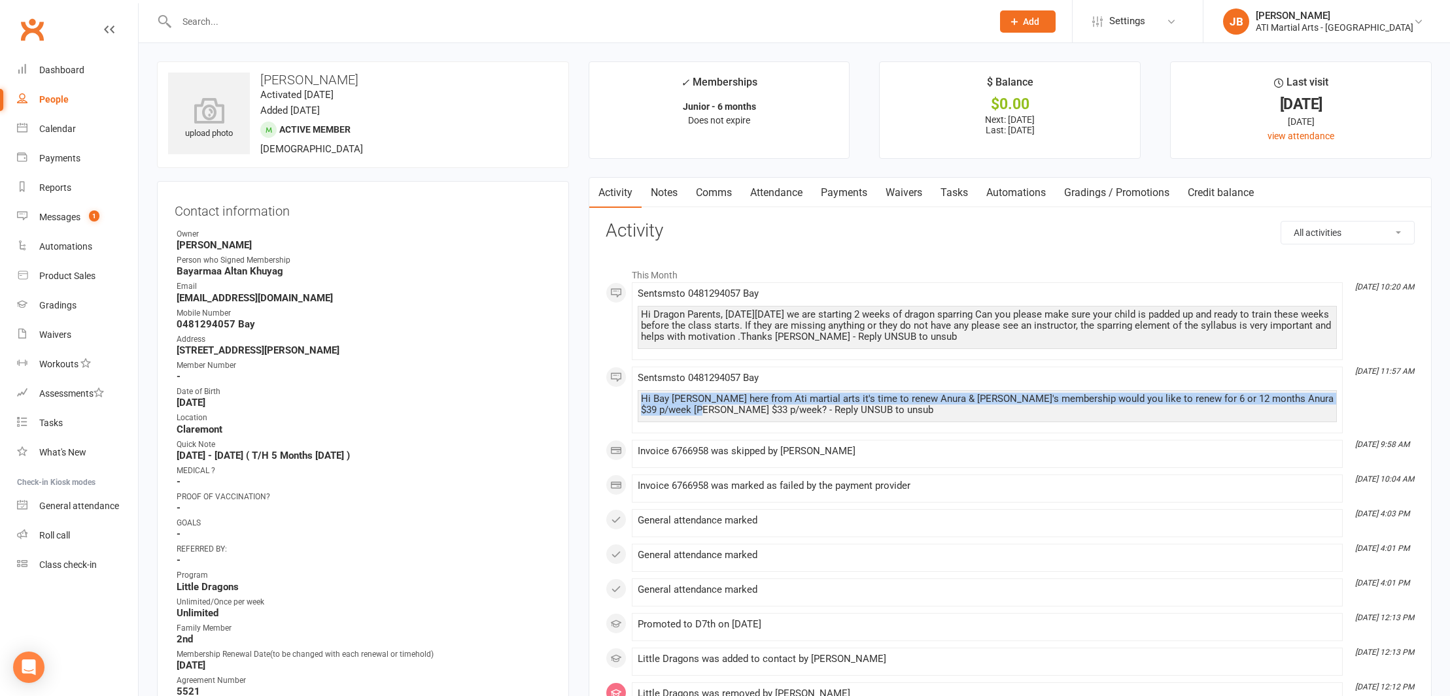
drag, startPoint x: 641, startPoint y: 396, endPoint x: 698, endPoint y: 409, distance: 58.4
click at [698, 409] on div "Hi Bay [PERSON_NAME] here from Ati martial arts it's time to renew Anura & [PER…" at bounding box center [987, 405] width 693 height 22
copy div "Hi Bay Jacqui here from Ati martial arts it's time to renew Anura & Erdem's mem…"
click at [707, 194] on link "Comms" at bounding box center [714, 193] width 54 height 30
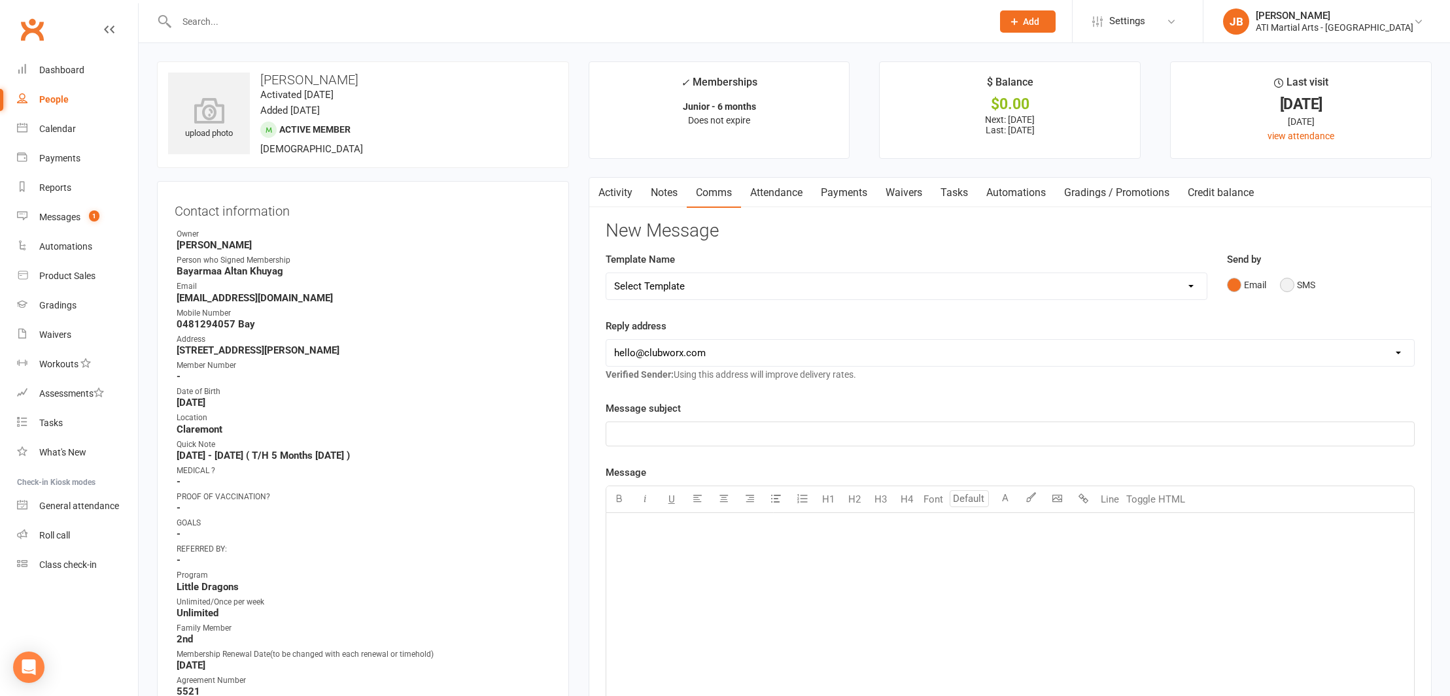
click at [1290, 284] on button "SMS" at bounding box center [1297, 285] width 35 height 25
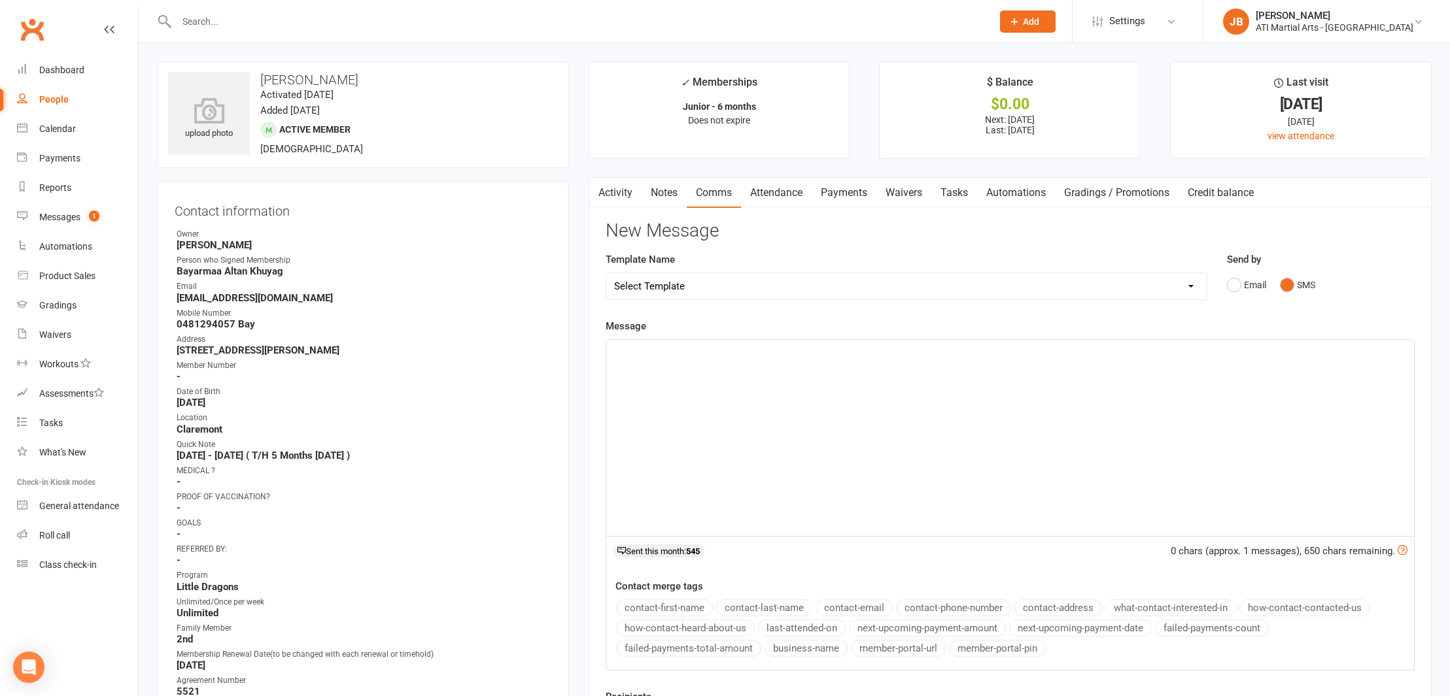
click at [628, 359] on div "﻿" at bounding box center [1010, 438] width 808 height 196
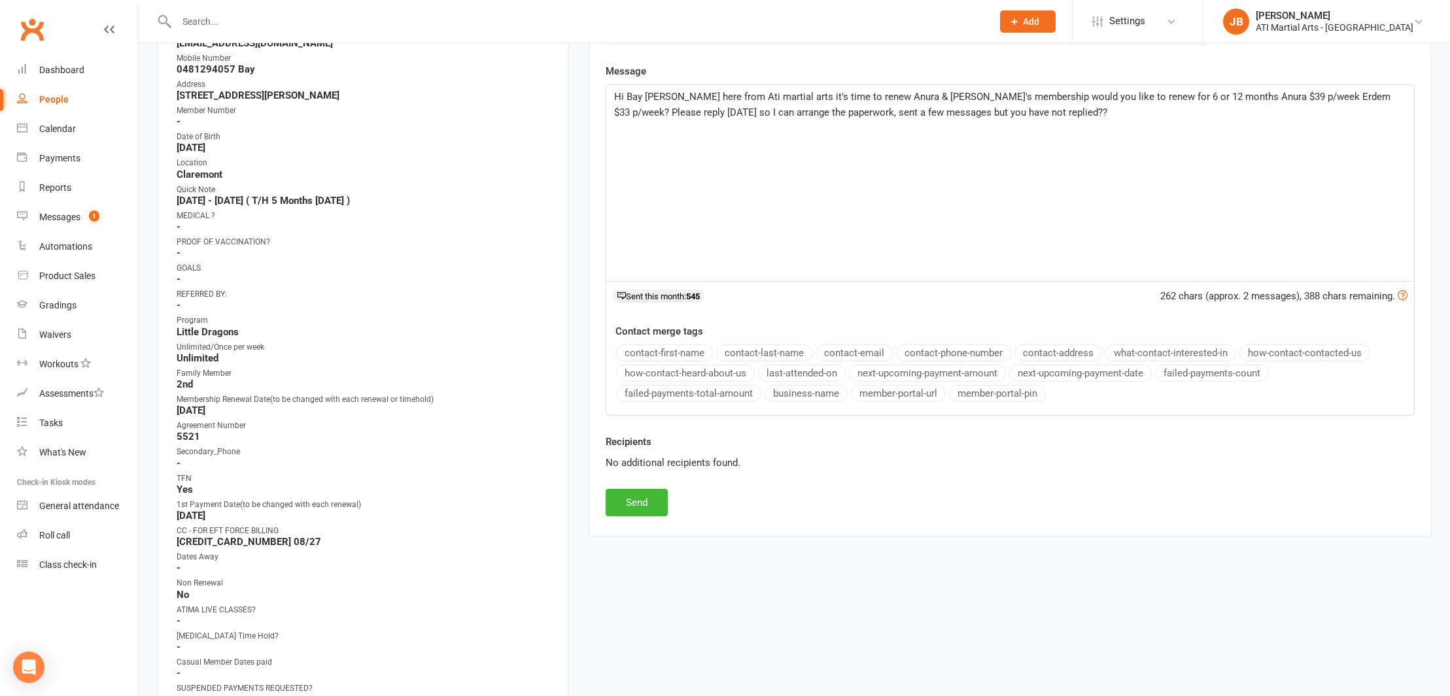
scroll to position [347, 0]
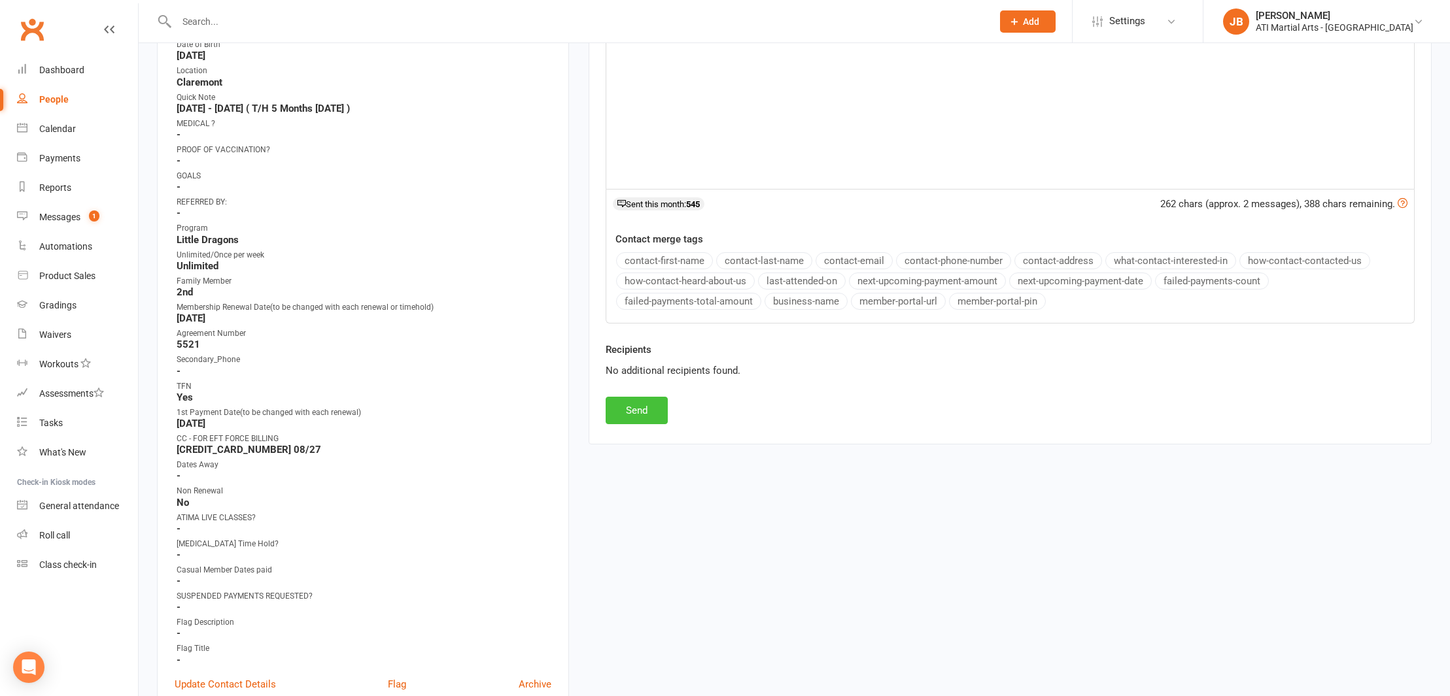
click at [639, 408] on button "Send" at bounding box center [637, 410] width 62 height 27
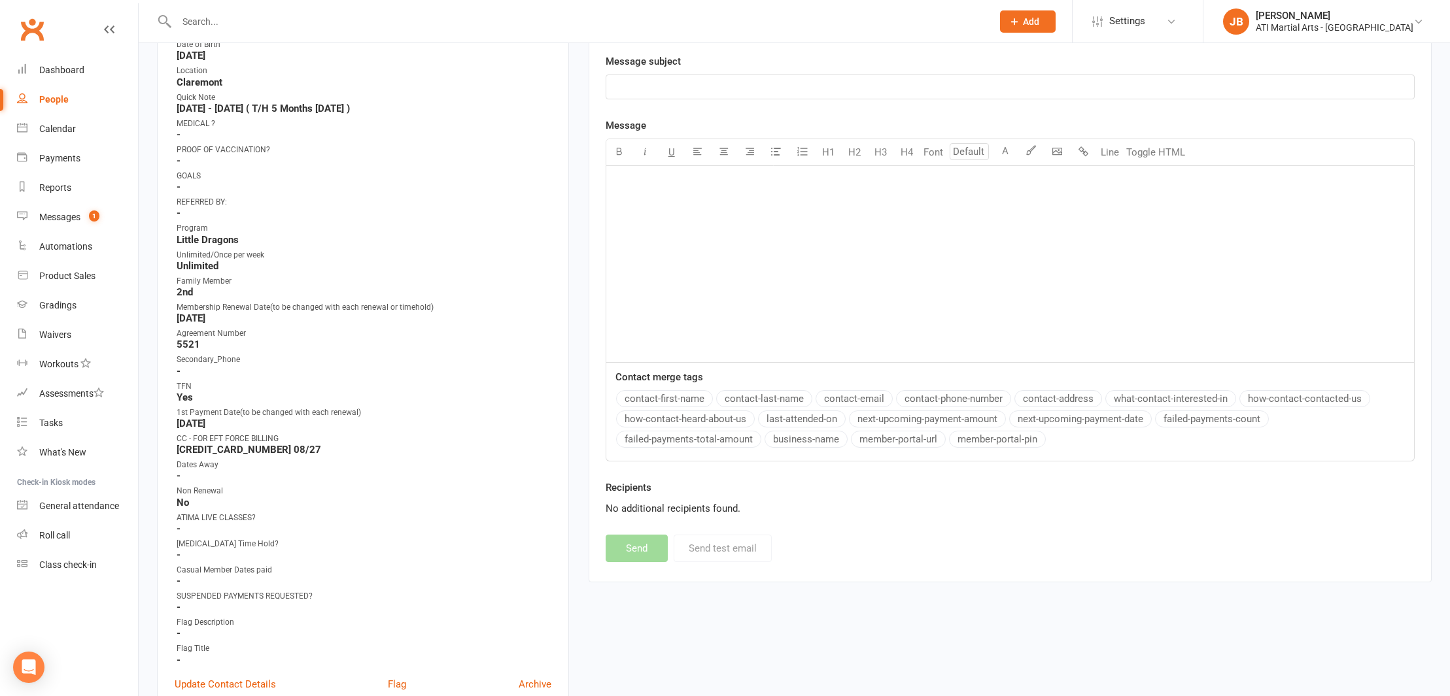
click at [193, 18] on input "text" at bounding box center [578, 21] width 810 height 18
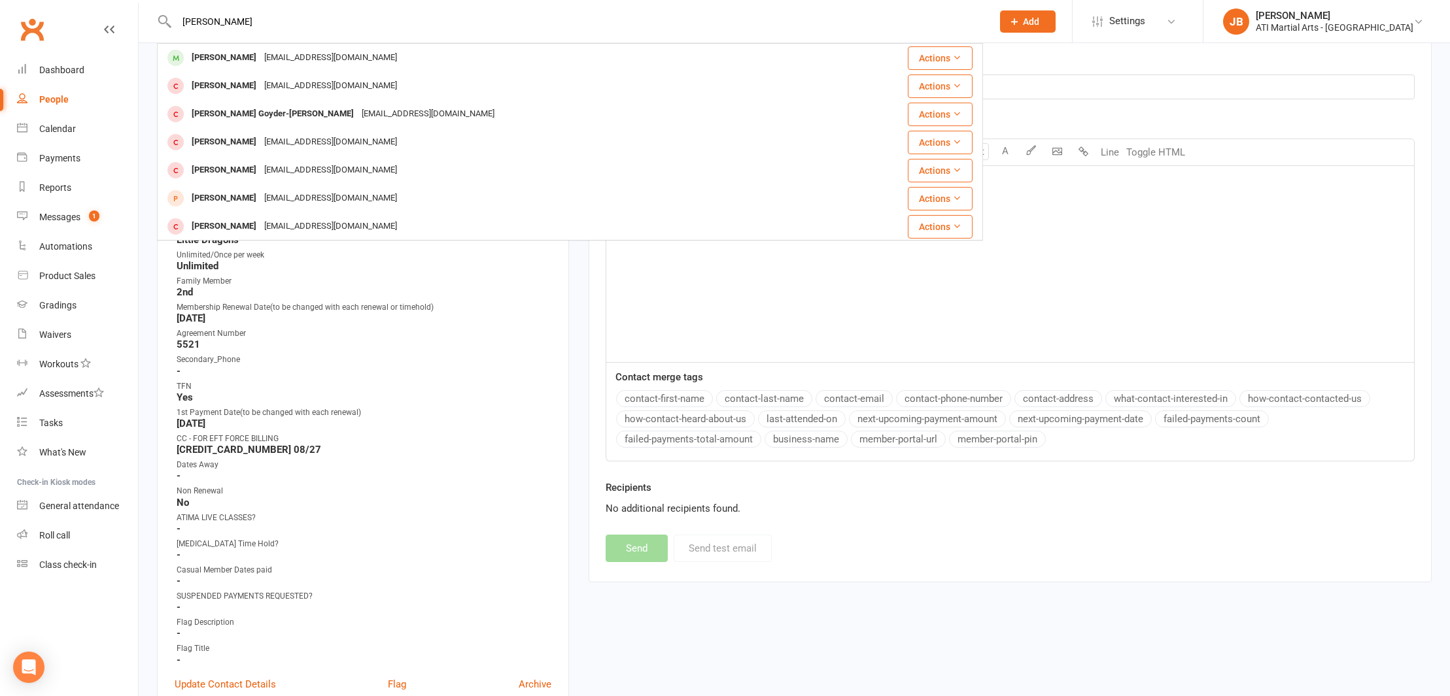
type input "Tobias Peate"
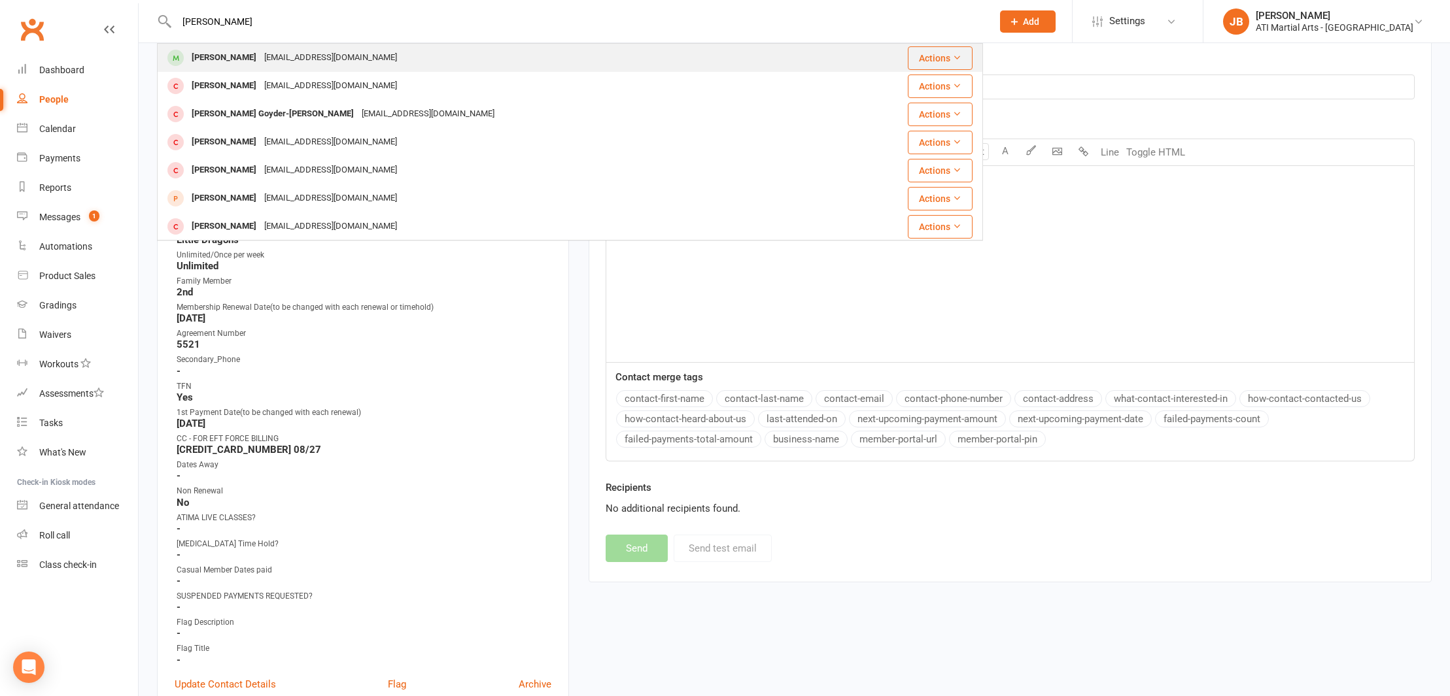
click at [203, 58] on div "Tobias Peate" at bounding box center [224, 57] width 73 height 19
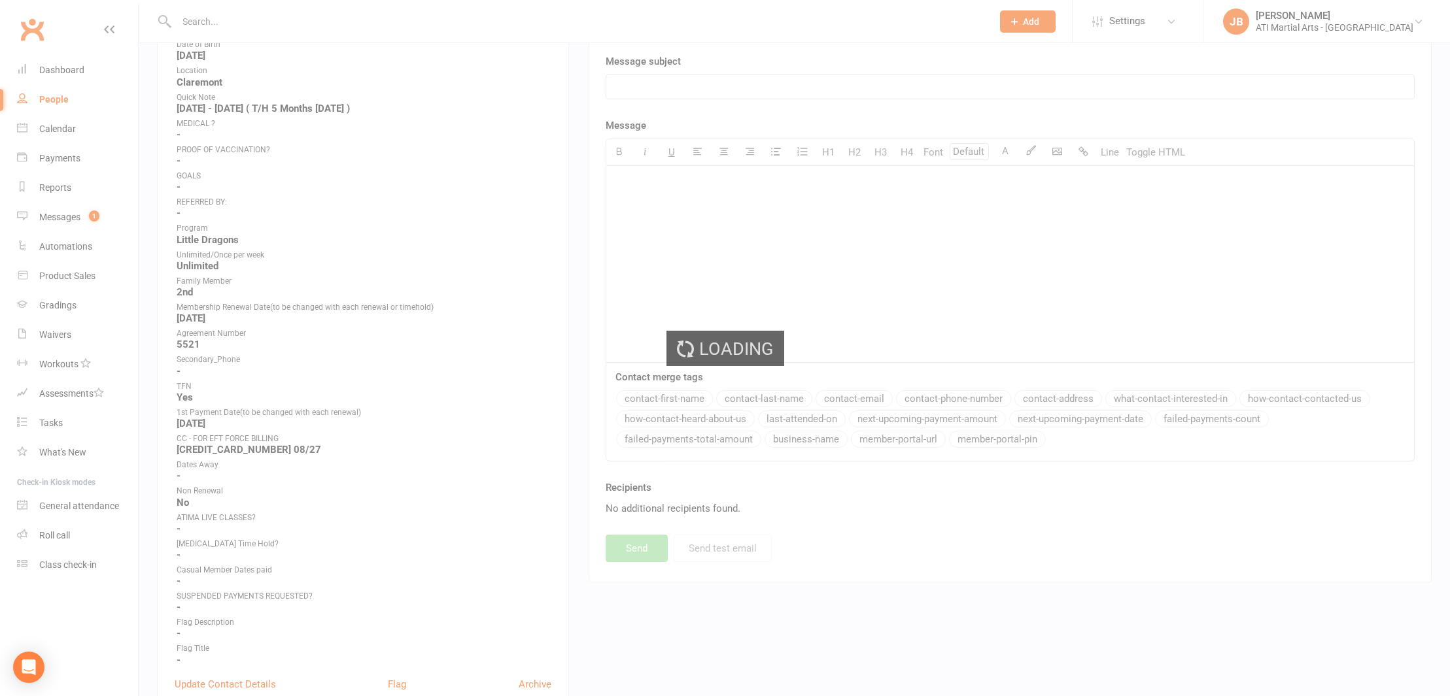
scroll to position [346, 0]
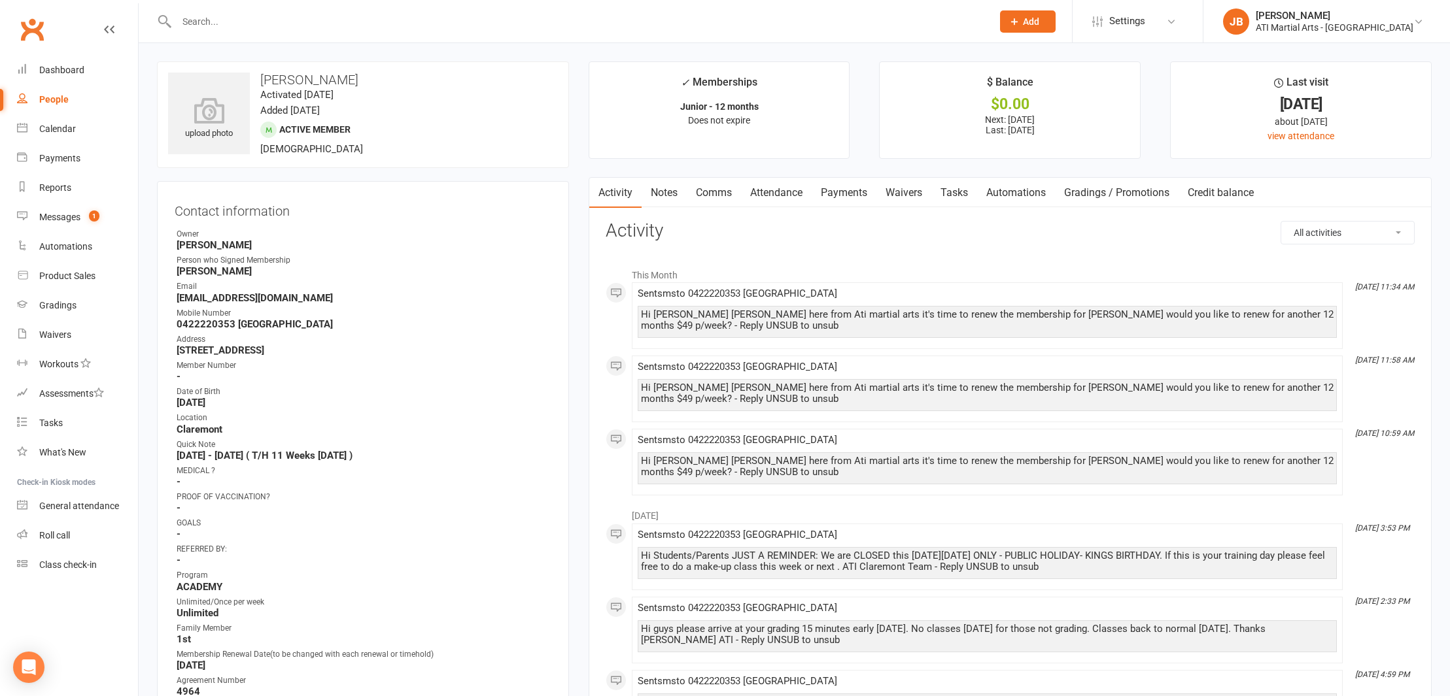
click at [192, 22] on input "text" at bounding box center [578, 21] width 810 height 18
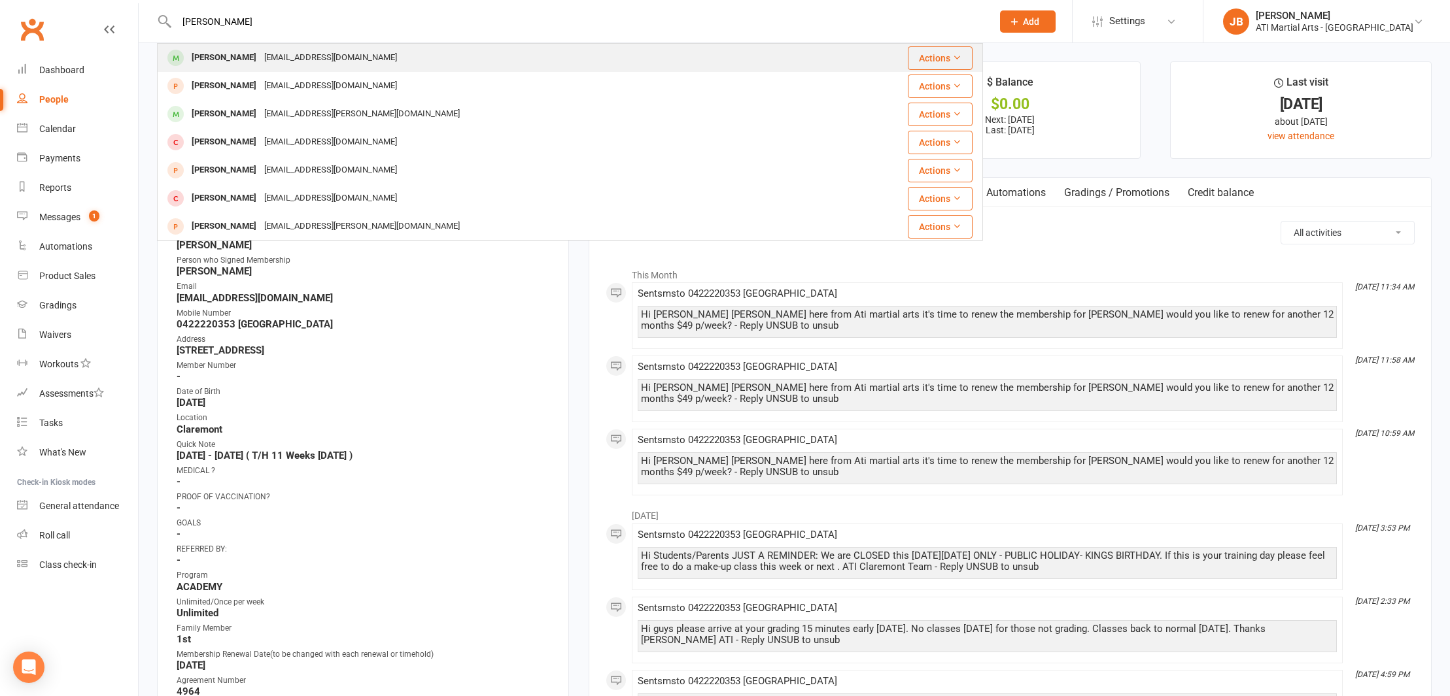
type input "Charlie Brooks"
click at [226, 60] on div "Charlie Brooks-Benden" at bounding box center [224, 57] width 73 height 19
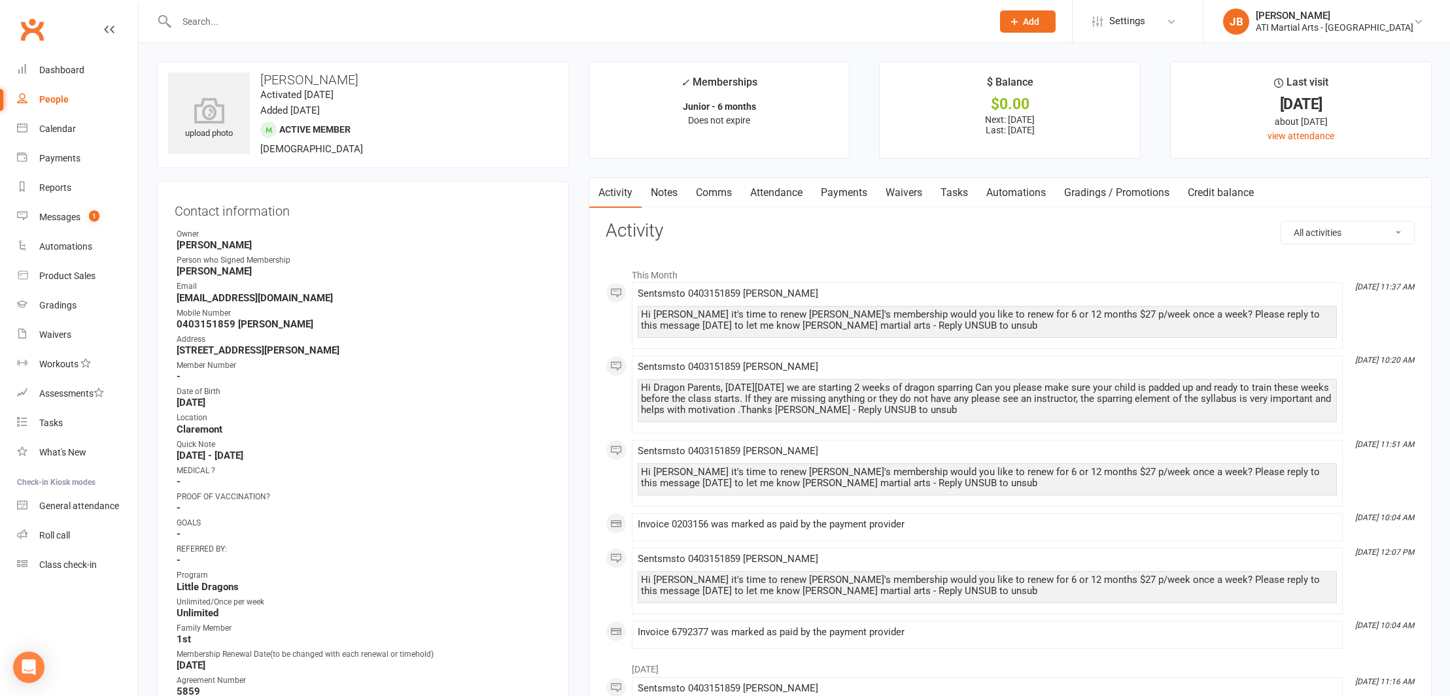
click at [204, 20] on input "text" at bounding box center [578, 21] width 810 height 18
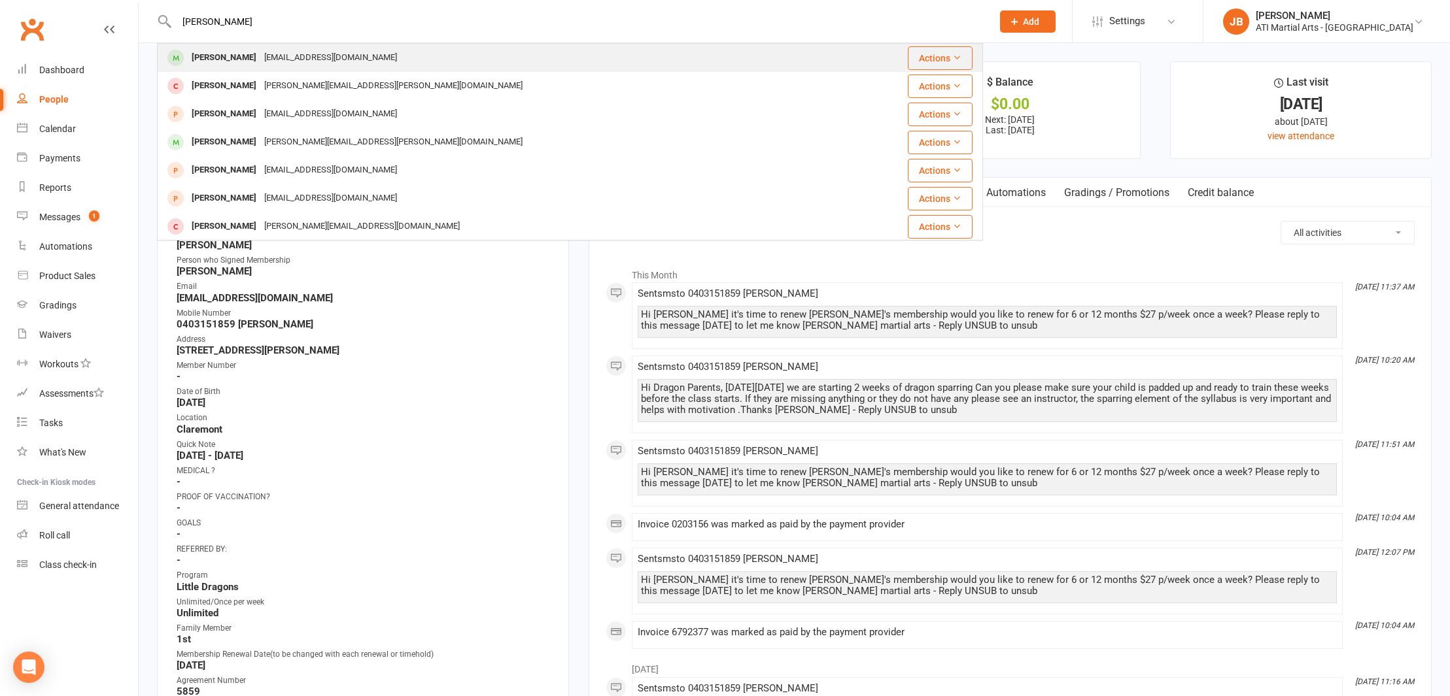
type input "Ayaan Altaf"
click at [219, 56] on div "Ayaan Altaf" at bounding box center [224, 57] width 73 height 19
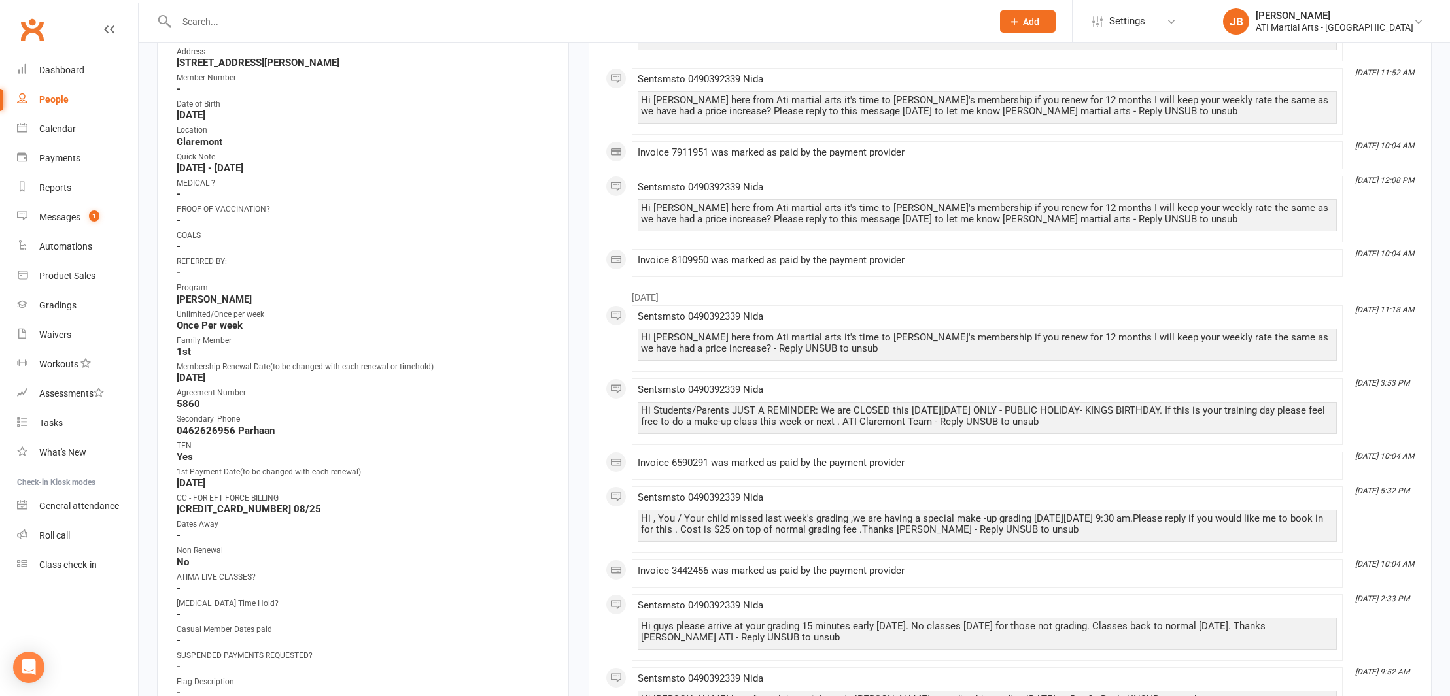
scroll to position [301, 0]
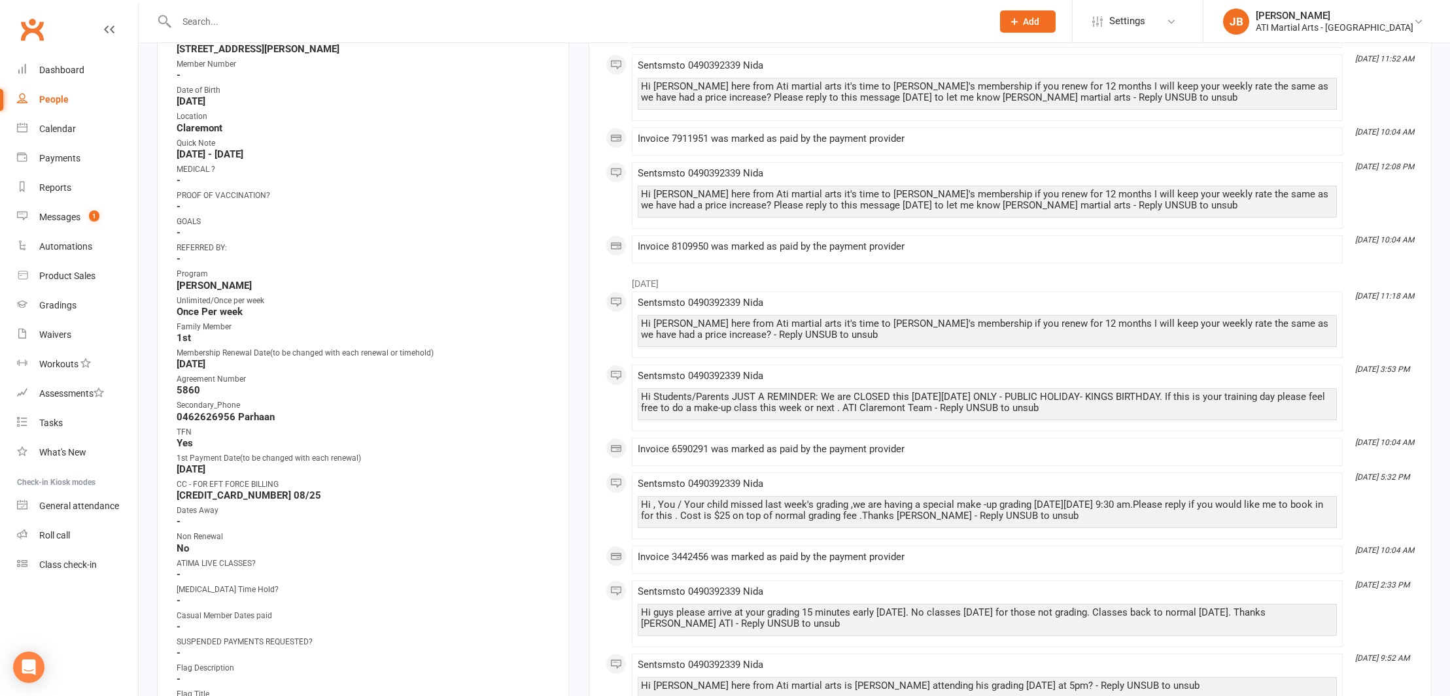
click at [31, 28] on link "Clubworx" at bounding box center [32, 29] width 33 height 33
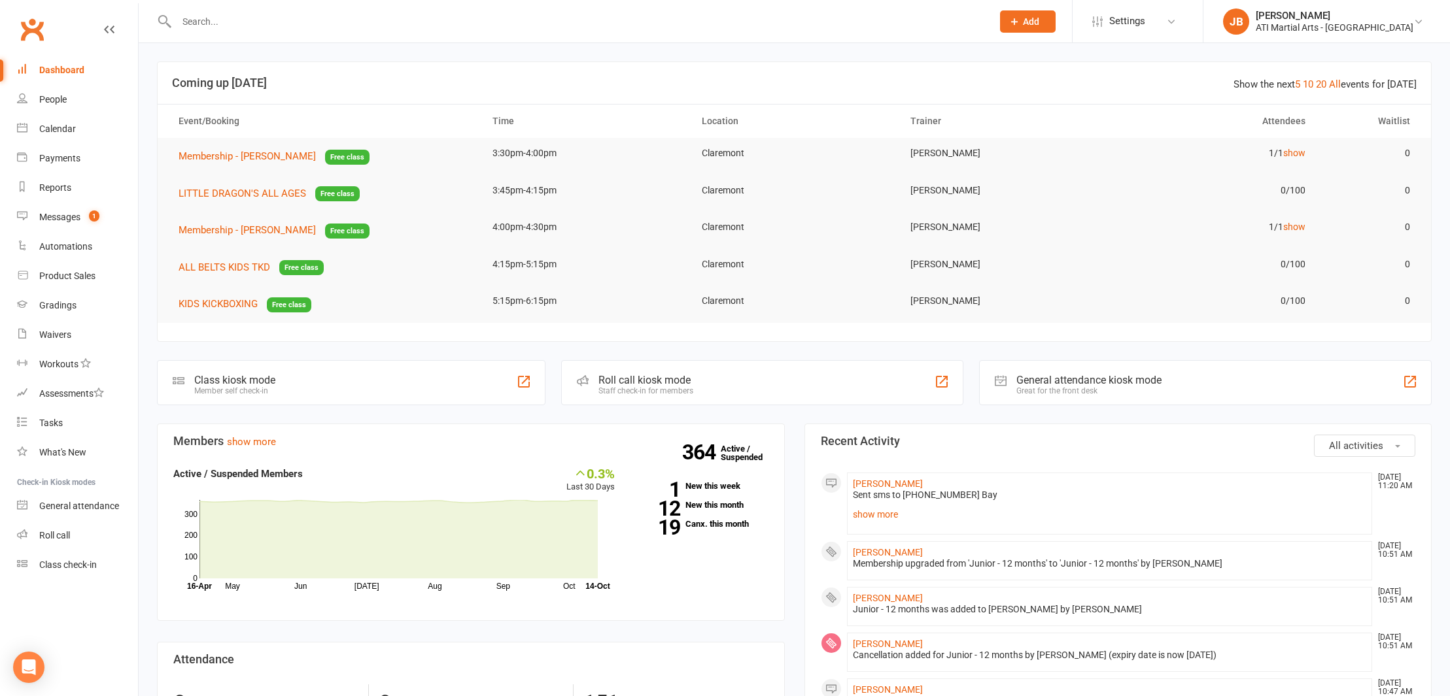
click at [31, 28] on link "Clubworx" at bounding box center [32, 29] width 33 height 33
click at [29, 27] on link "Clubworx" at bounding box center [32, 29] width 33 height 33
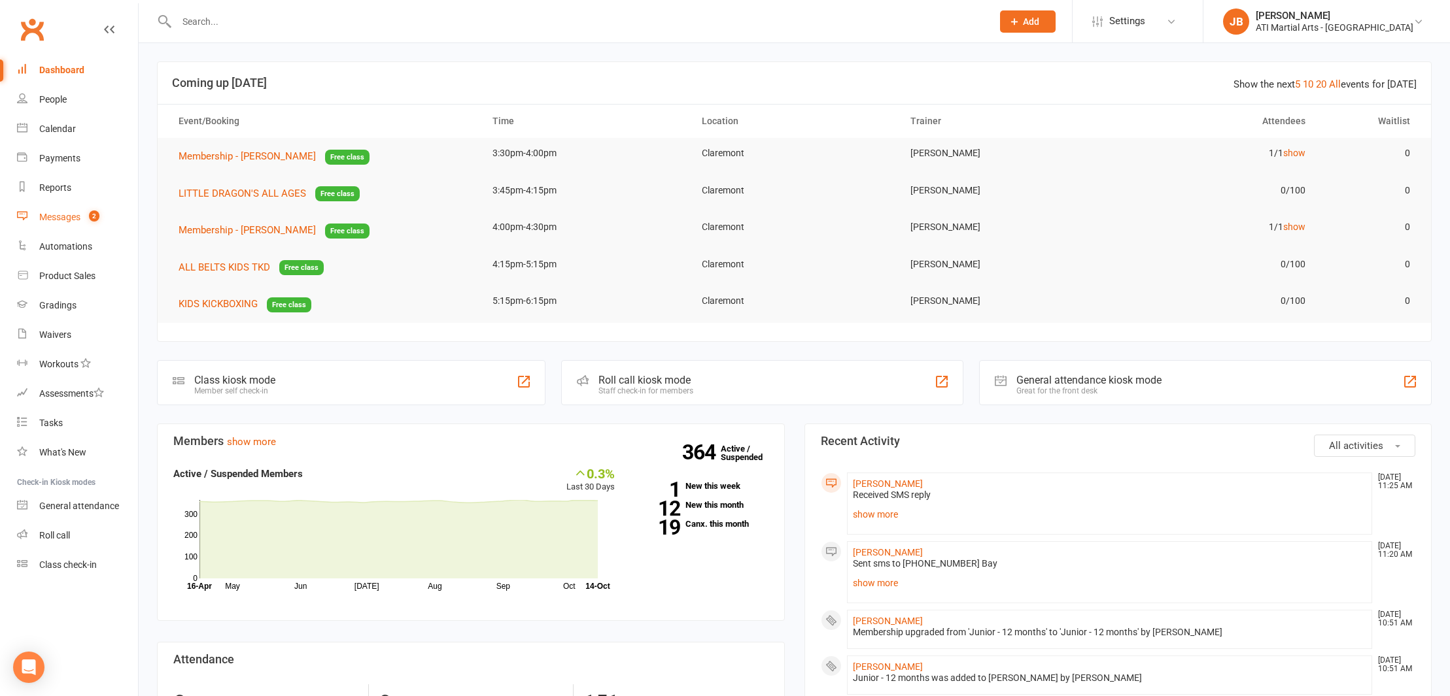
click at [56, 220] on div "Messages" at bounding box center [59, 217] width 41 height 10
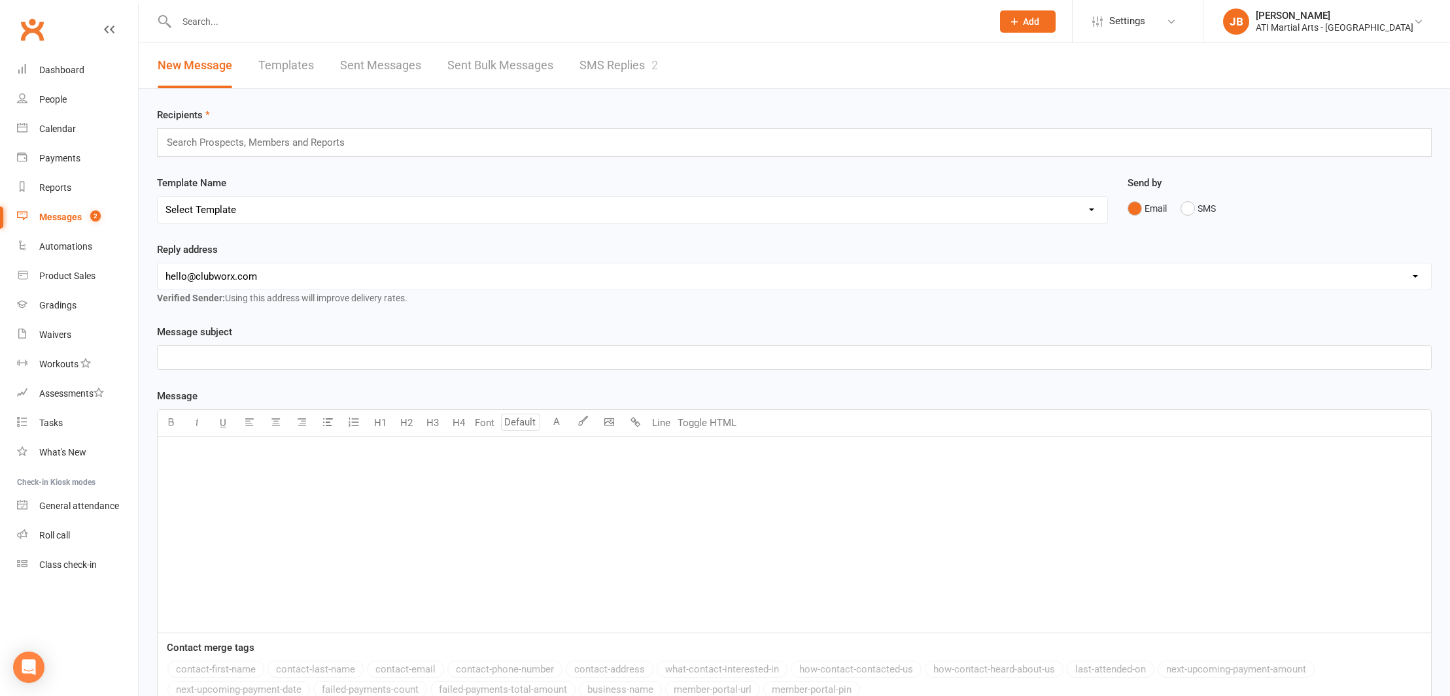
click at [587, 64] on link "SMS Replies 2" at bounding box center [618, 65] width 78 height 45
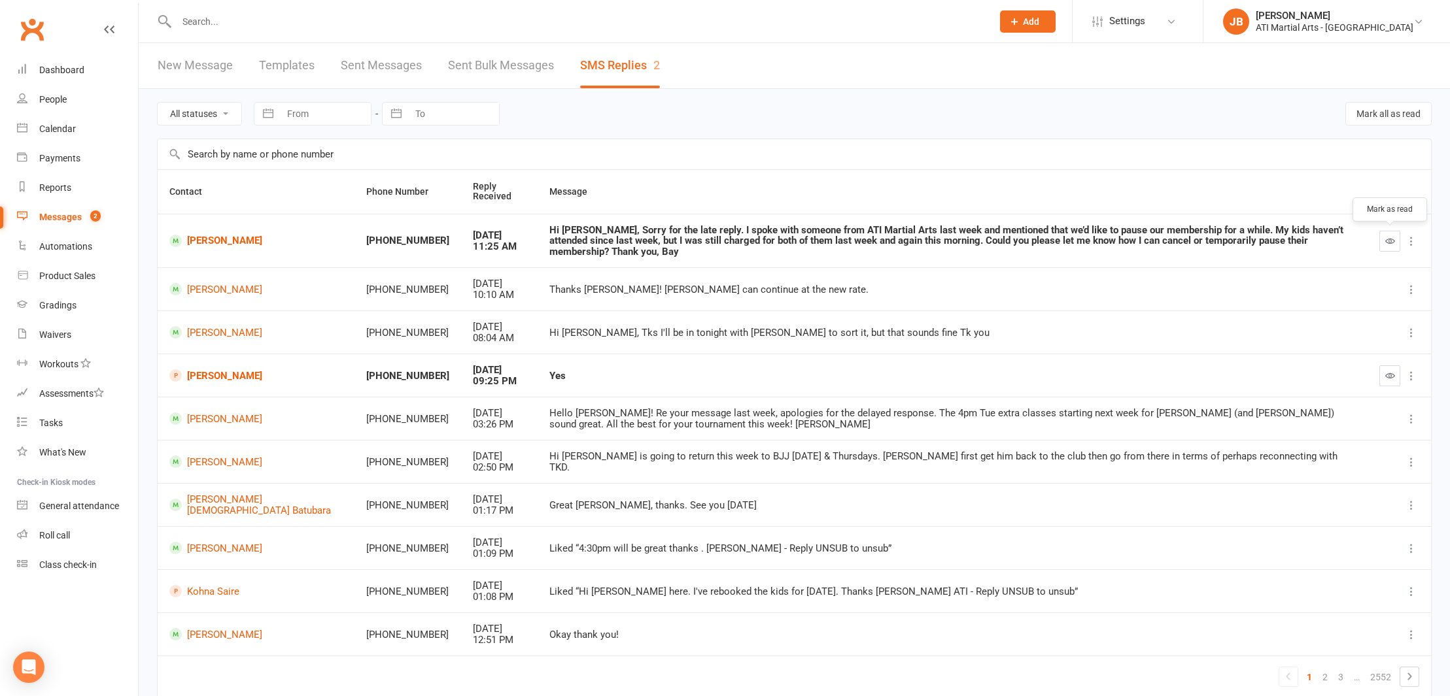
click at [1385, 239] on icon "button" at bounding box center [1390, 241] width 10 height 10
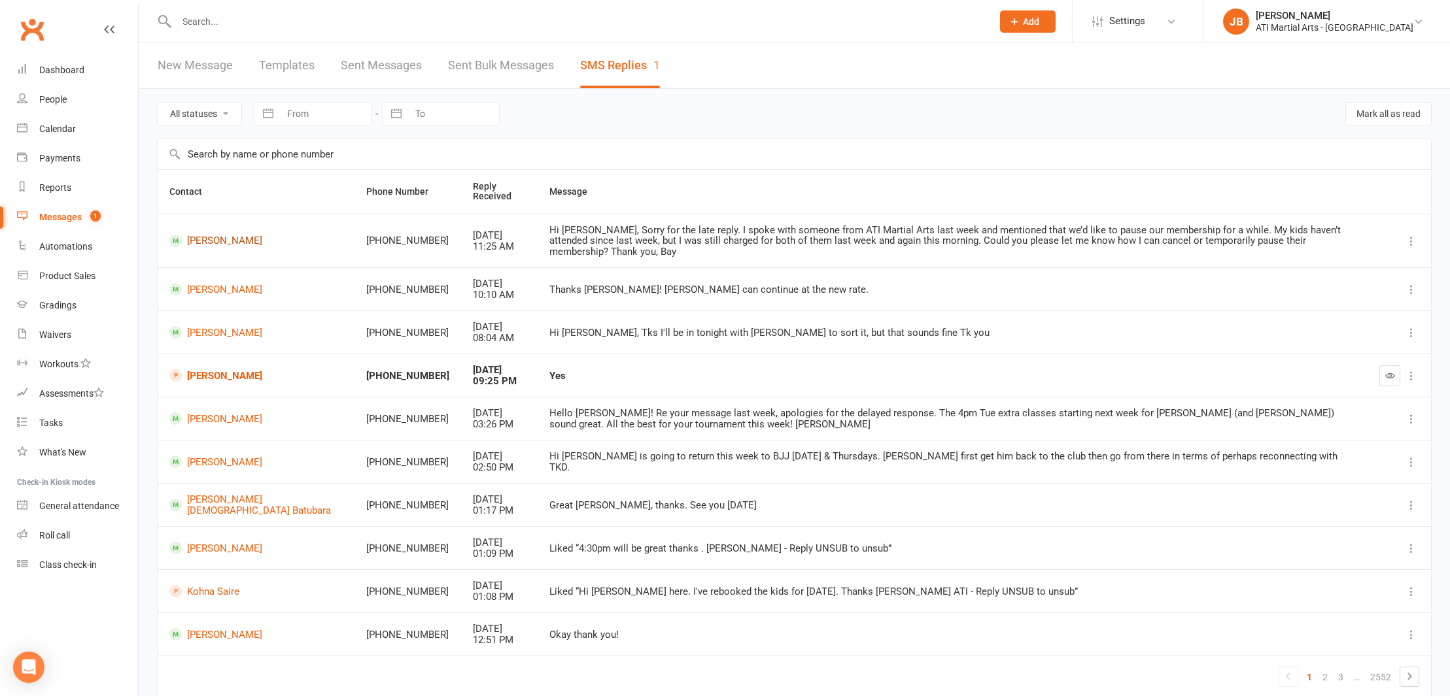
click at [201, 242] on link "[PERSON_NAME]" at bounding box center [255, 241] width 173 height 12
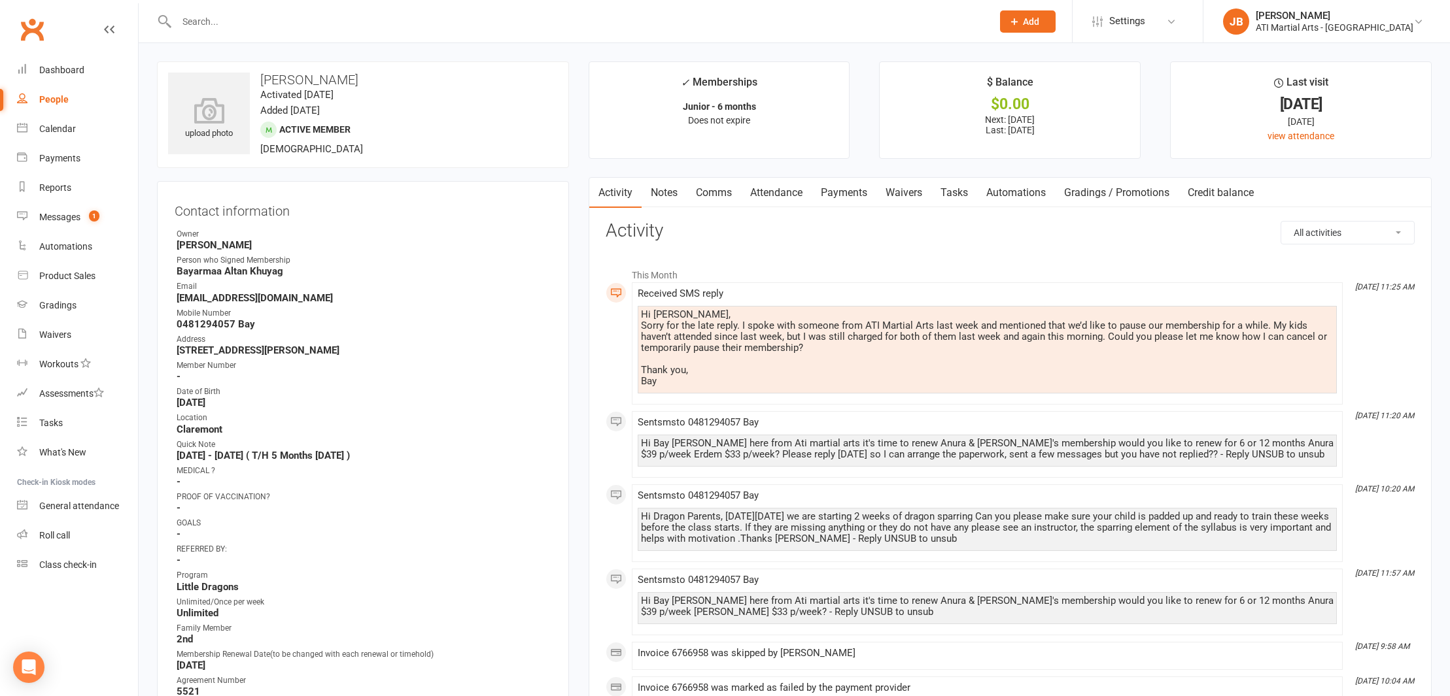
click at [713, 192] on link "Comms" at bounding box center [714, 193] width 54 height 30
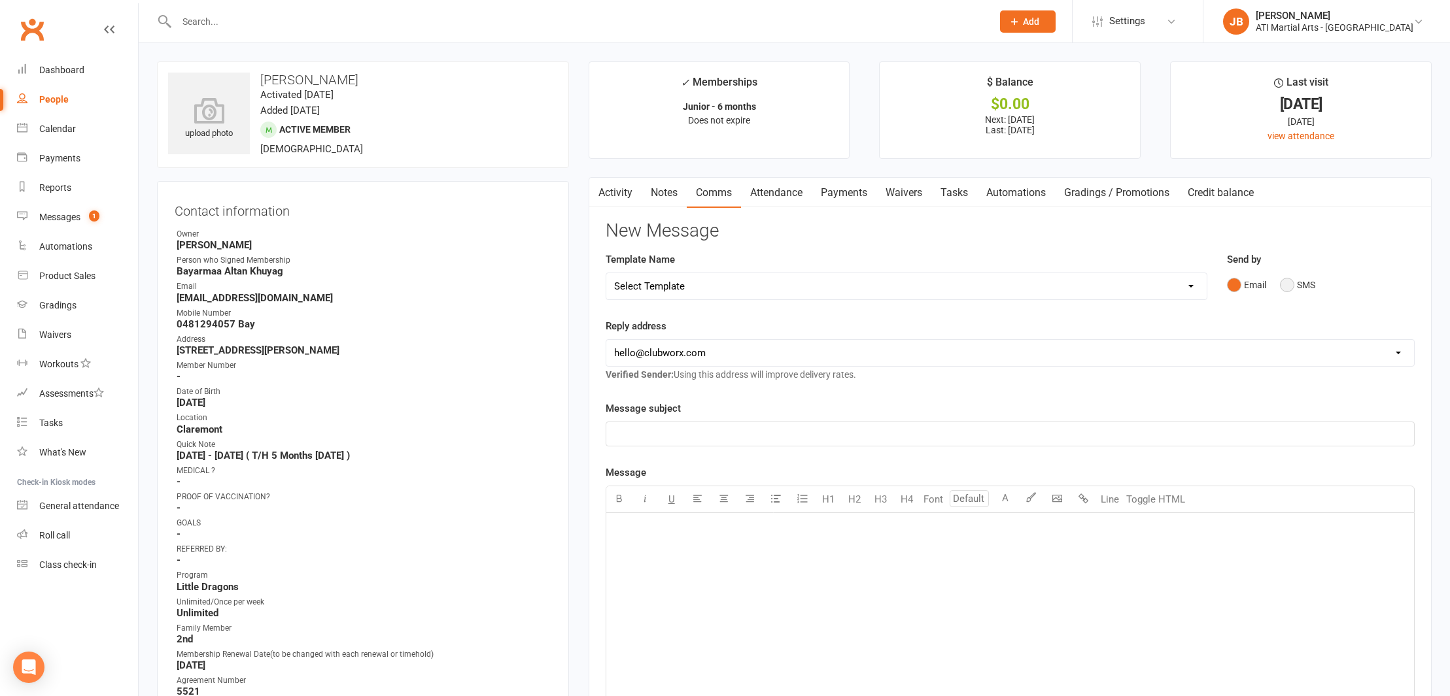
click at [1288, 285] on button "SMS" at bounding box center [1297, 285] width 35 height 25
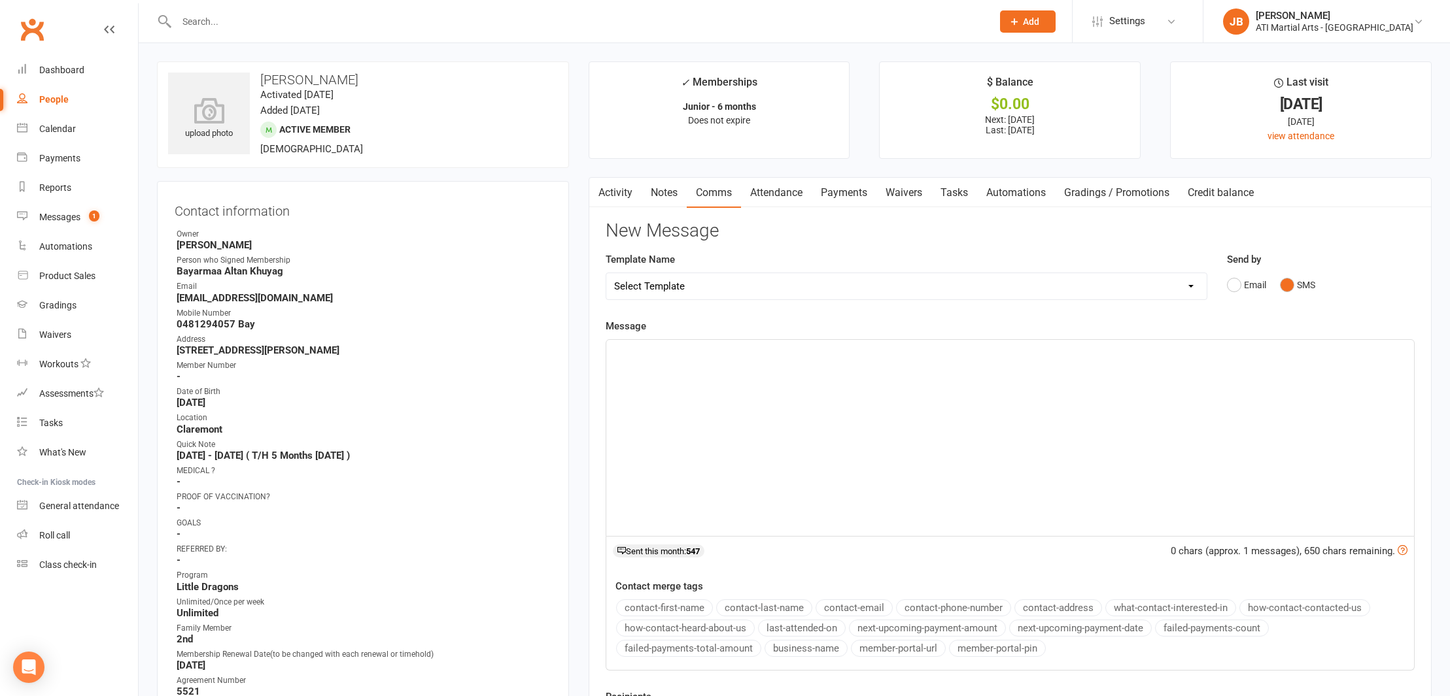
click at [711, 364] on div "﻿" at bounding box center [1010, 438] width 808 height 196
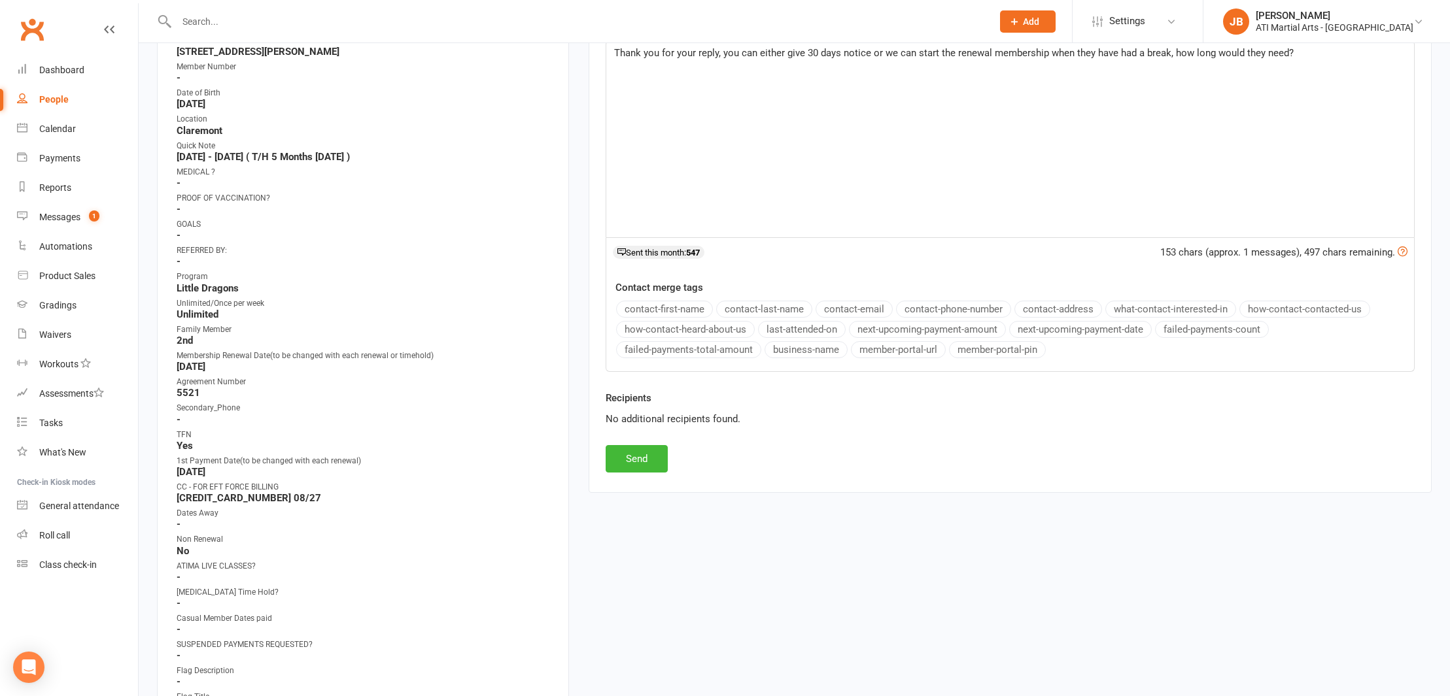
scroll to position [328, 0]
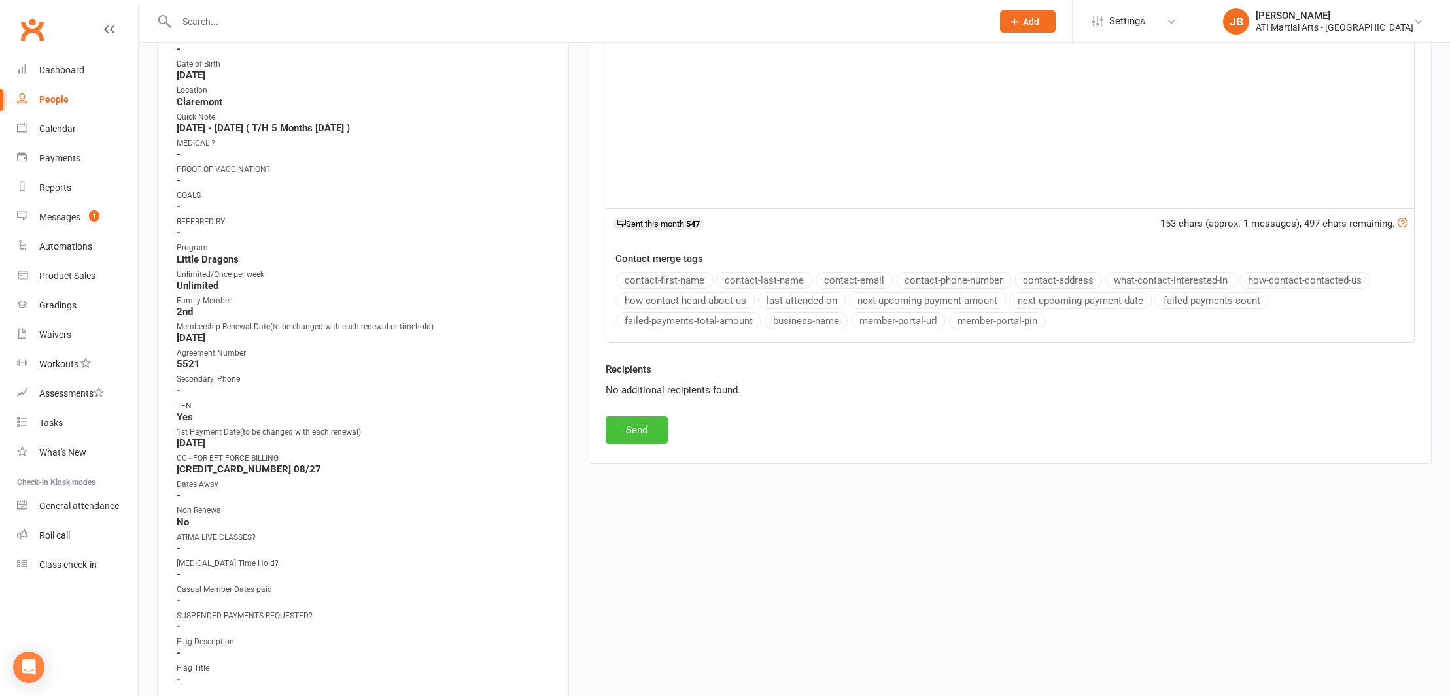
click at [640, 427] on button "Send" at bounding box center [637, 430] width 62 height 27
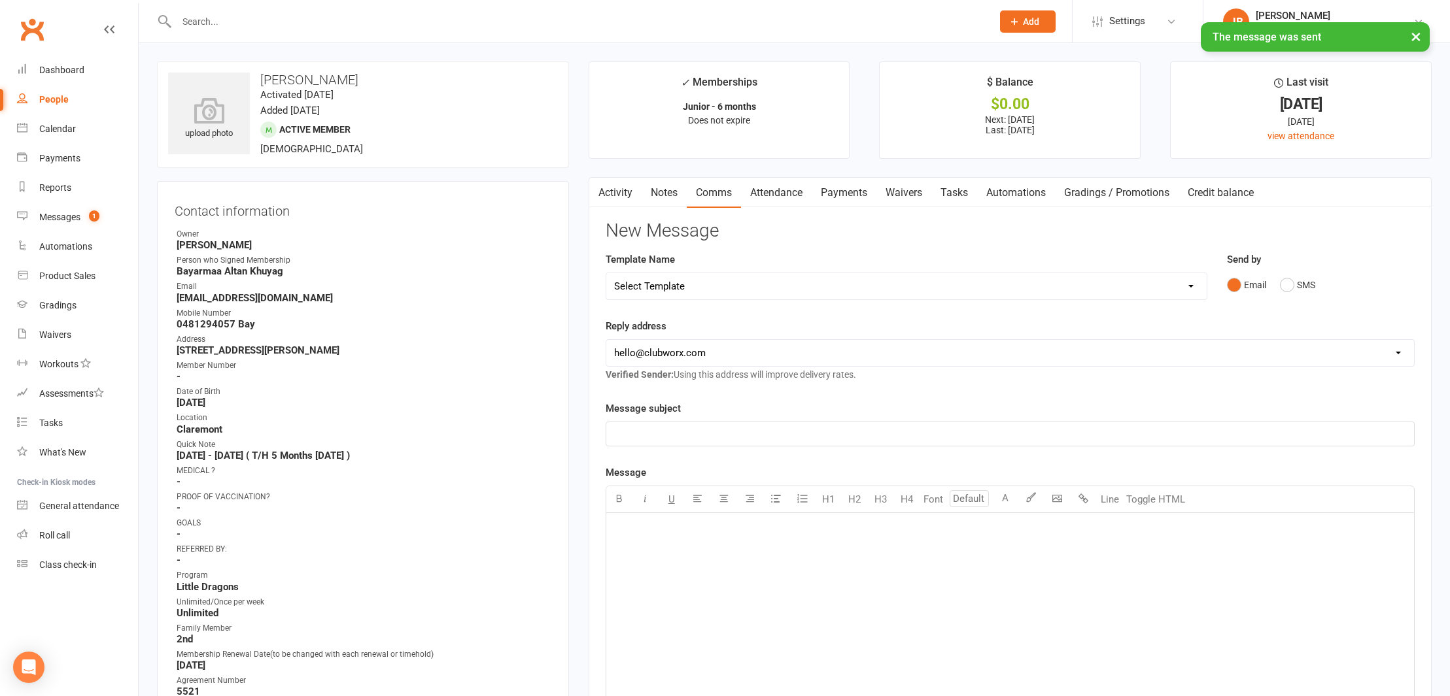
scroll to position [0, 0]
click at [34, 22] on div "× The message was sent" at bounding box center [716, 22] width 1433 height 0
click at [31, 27] on link "Clubworx" at bounding box center [32, 29] width 33 height 33
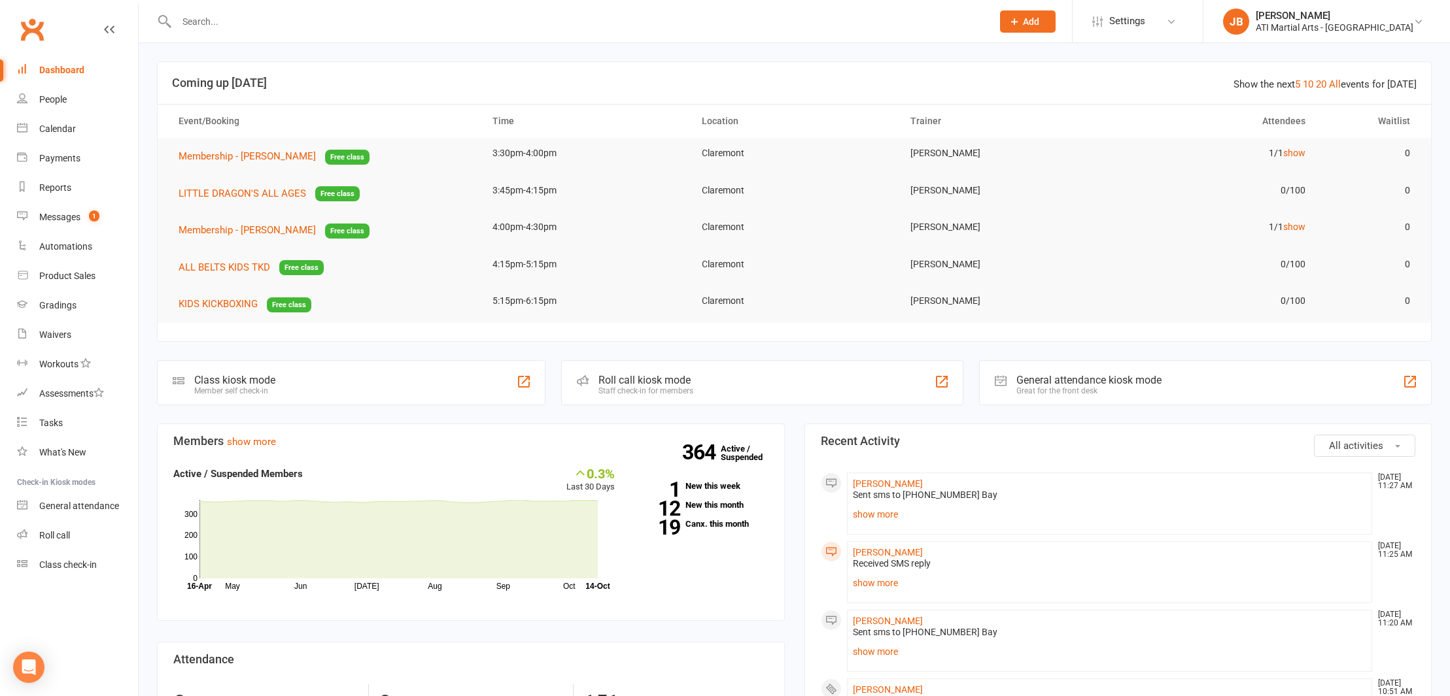
click at [31, 27] on link "Clubworx" at bounding box center [32, 29] width 33 height 33
click at [36, 29] on link "Clubworx" at bounding box center [32, 29] width 33 height 33
click at [30, 27] on link "Clubworx" at bounding box center [32, 29] width 33 height 33
click at [31, 29] on link "Clubworx" at bounding box center [32, 29] width 33 height 33
click at [33, 29] on link "Clubworx" at bounding box center [32, 29] width 33 height 33
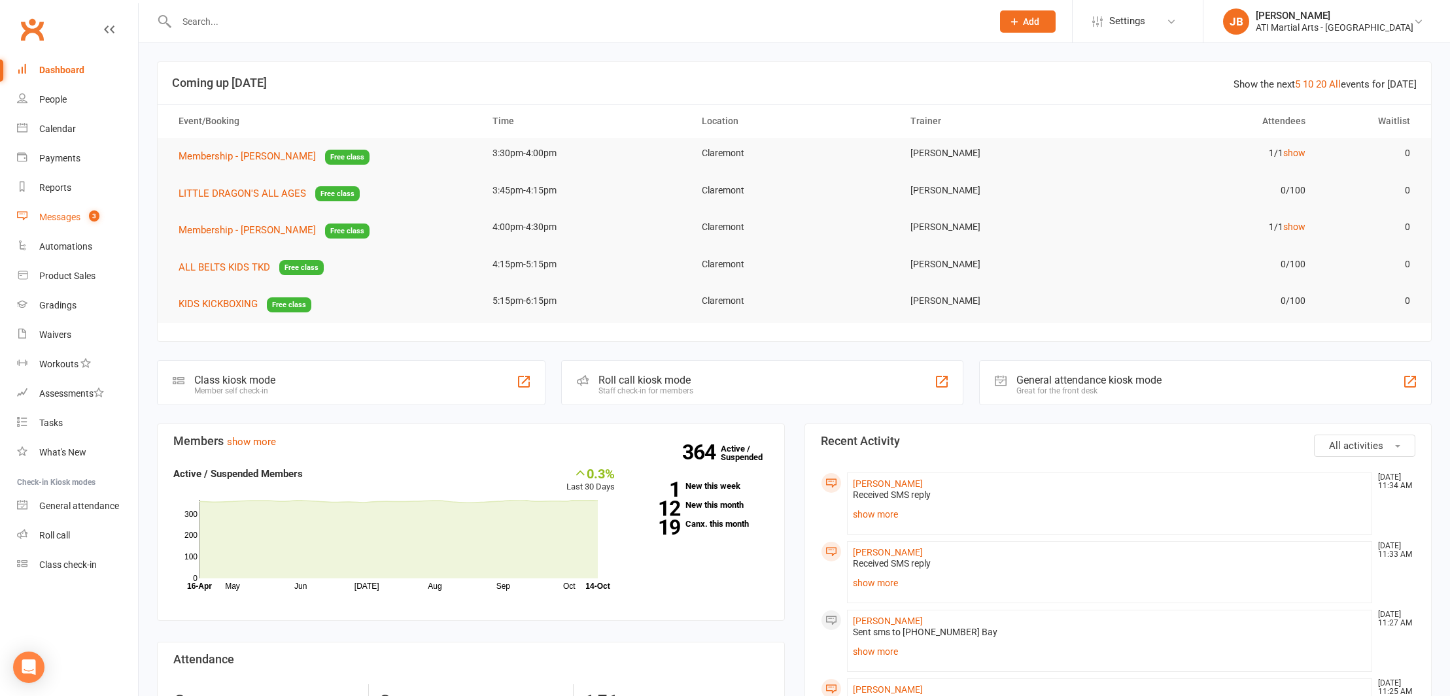
click at [61, 216] on div "Messages" at bounding box center [59, 217] width 41 height 10
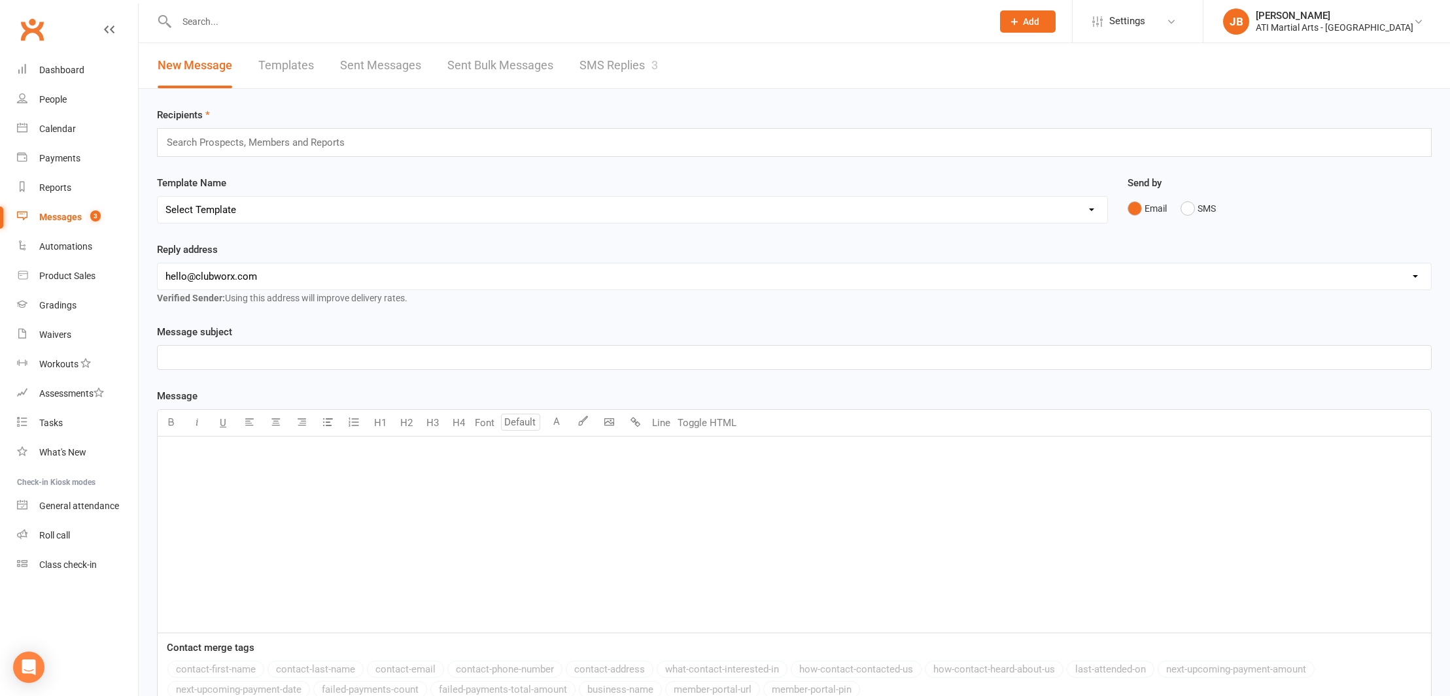
click at [615, 63] on link "SMS Replies 3" at bounding box center [618, 65] width 78 height 45
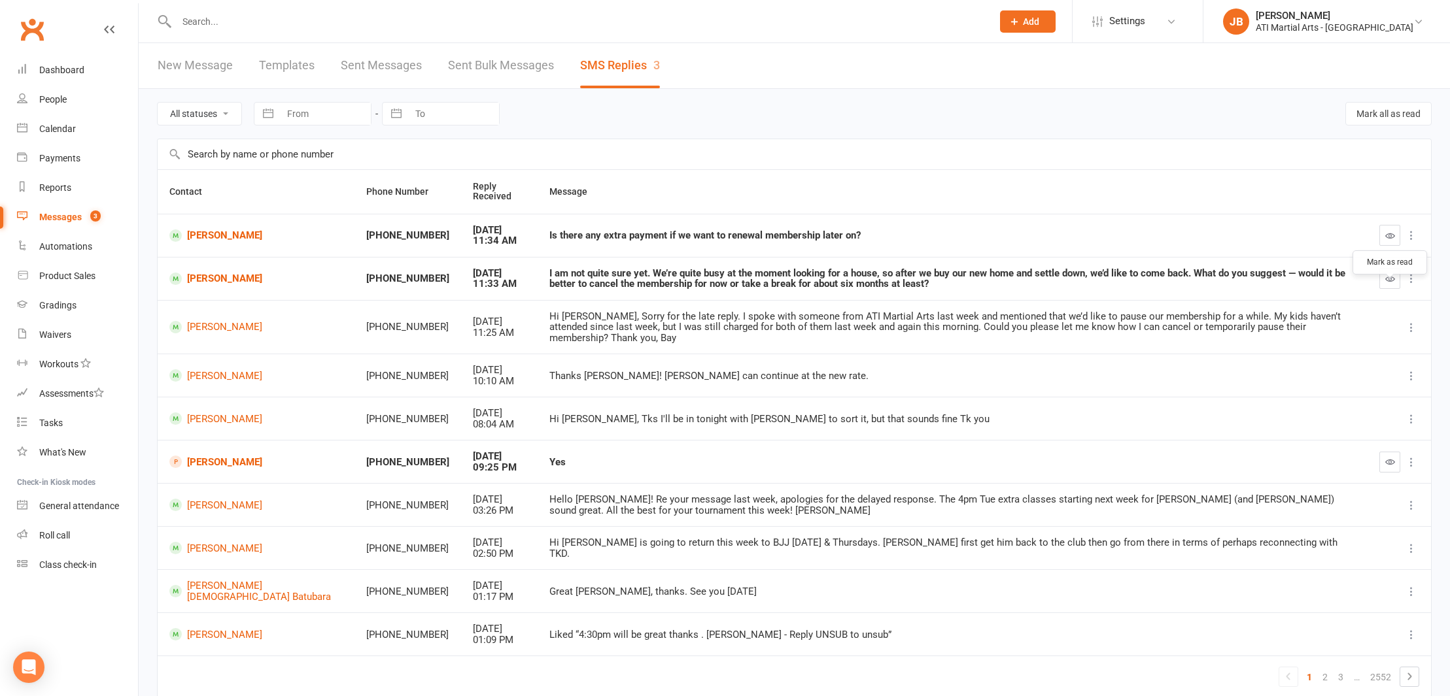
click at [1387, 284] on icon "button" at bounding box center [1390, 279] width 10 height 10
click at [1390, 239] on icon "button" at bounding box center [1390, 236] width 10 height 10
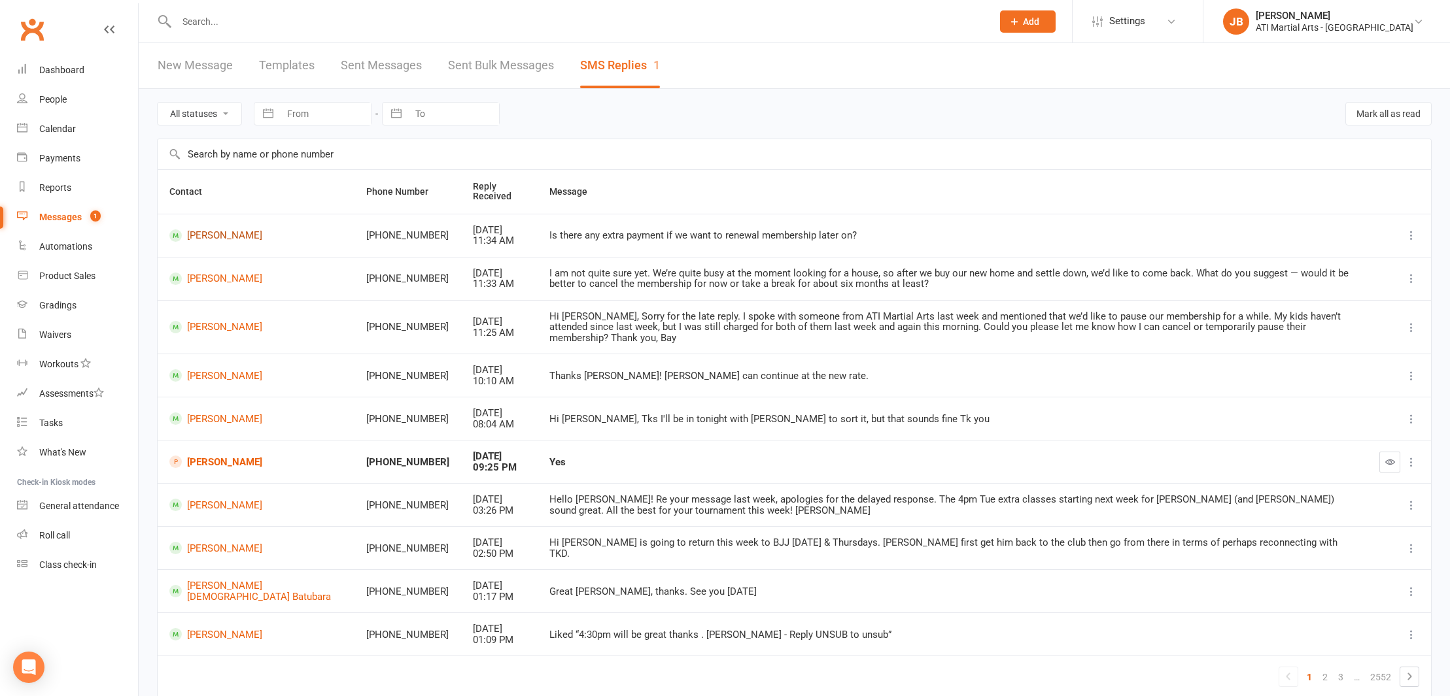
click at [195, 235] on link "[PERSON_NAME]" at bounding box center [255, 236] width 173 height 12
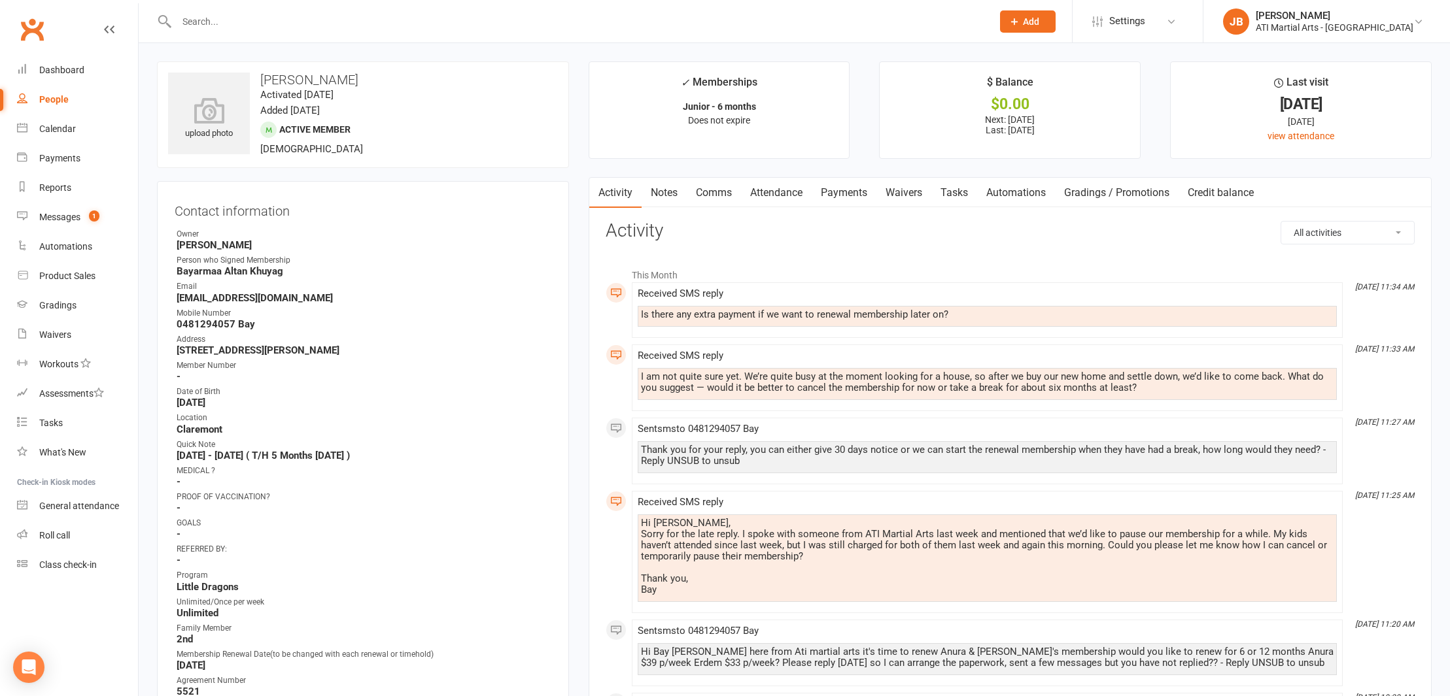
click at [708, 192] on link "Comms" at bounding box center [714, 193] width 54 height 30
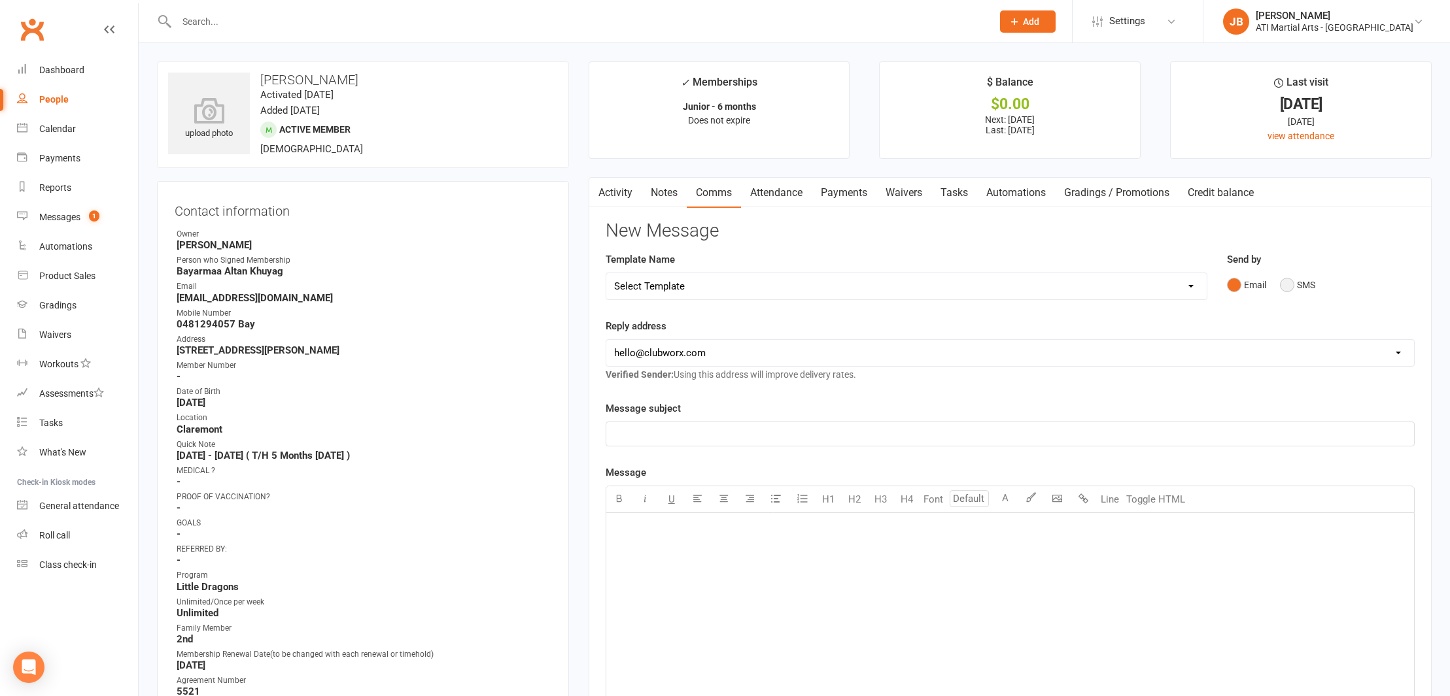
click at [1288, 284] on button "SMS" at bounding box center [1297, 285] width 35 height 25
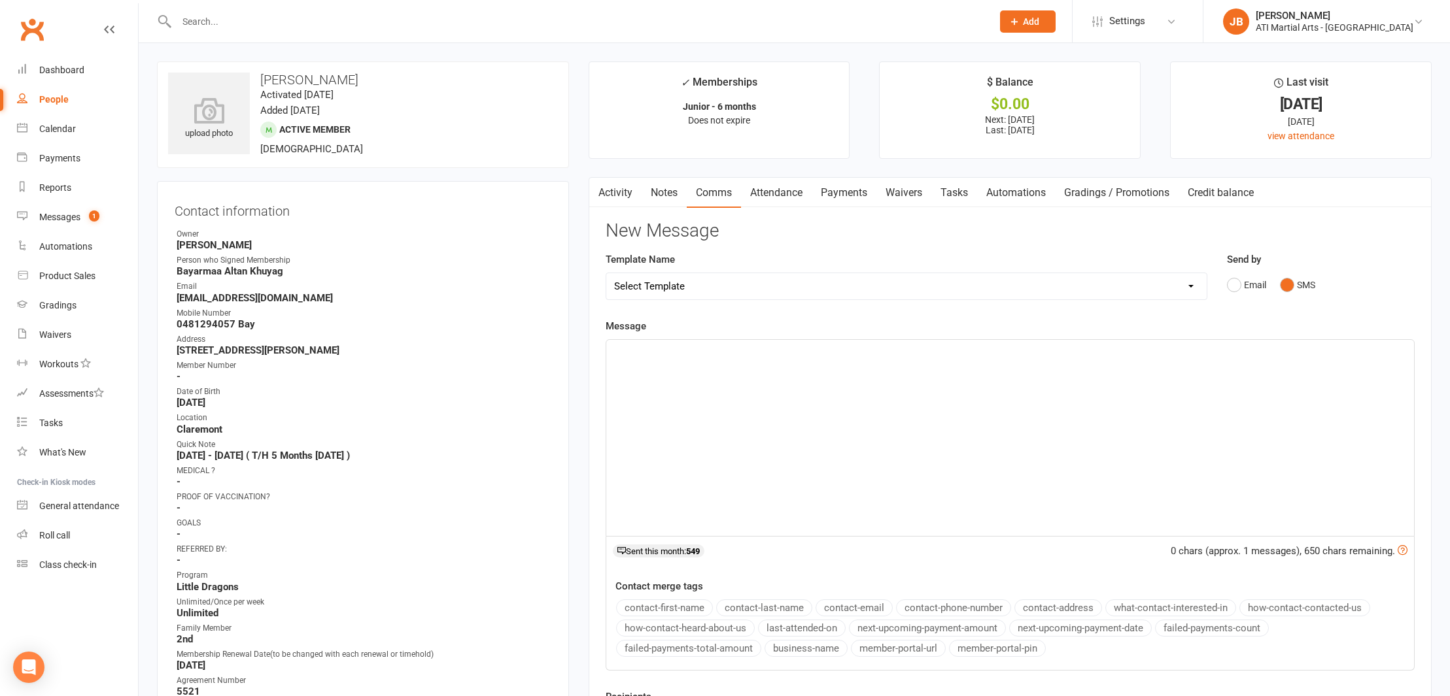
click at [637, 367] on div "﻿" at bounding box center [1010, 438] width 808 height 196
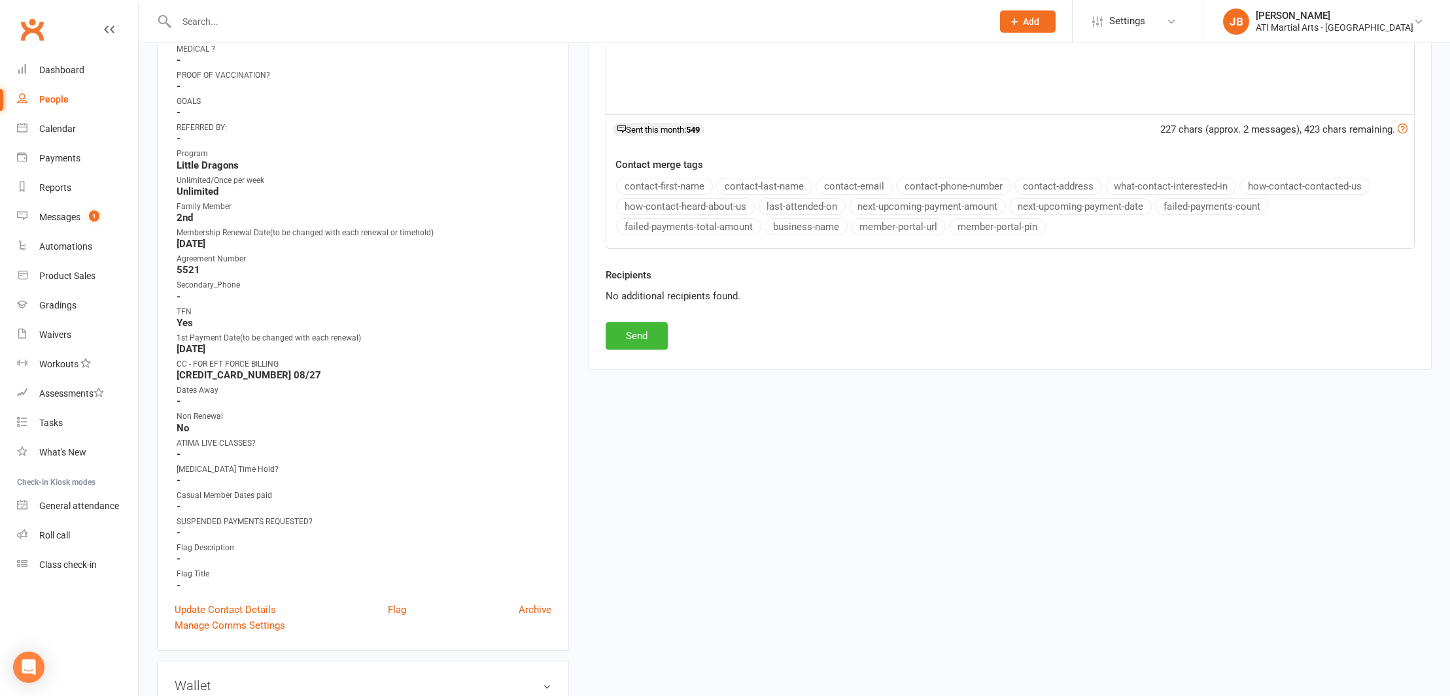
scroll to position [433, 0]
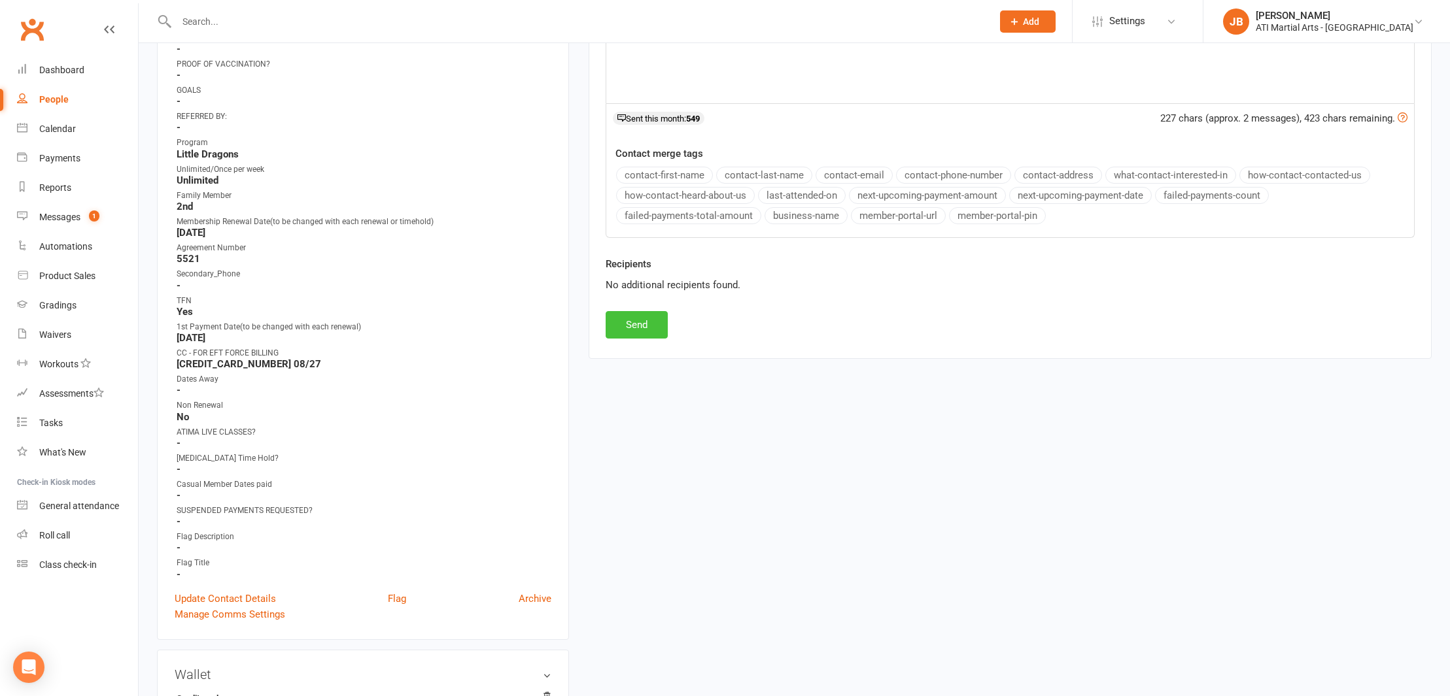
click at [651, 326] on button "Send" at bounding box center [637, 324] width 62 height 27
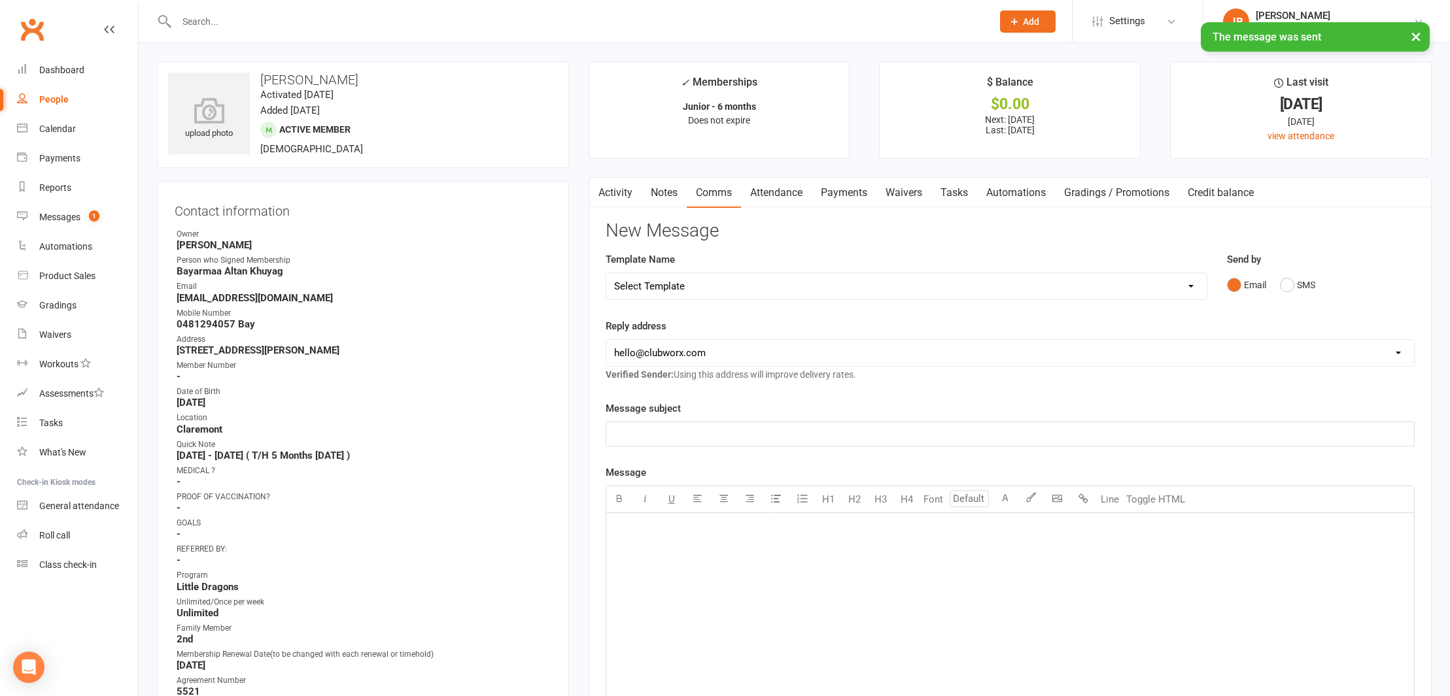
scroll to position [0, 0]
click at [611, 191] on link "Activity" at bounding box center [615, 193] width 52 height 30
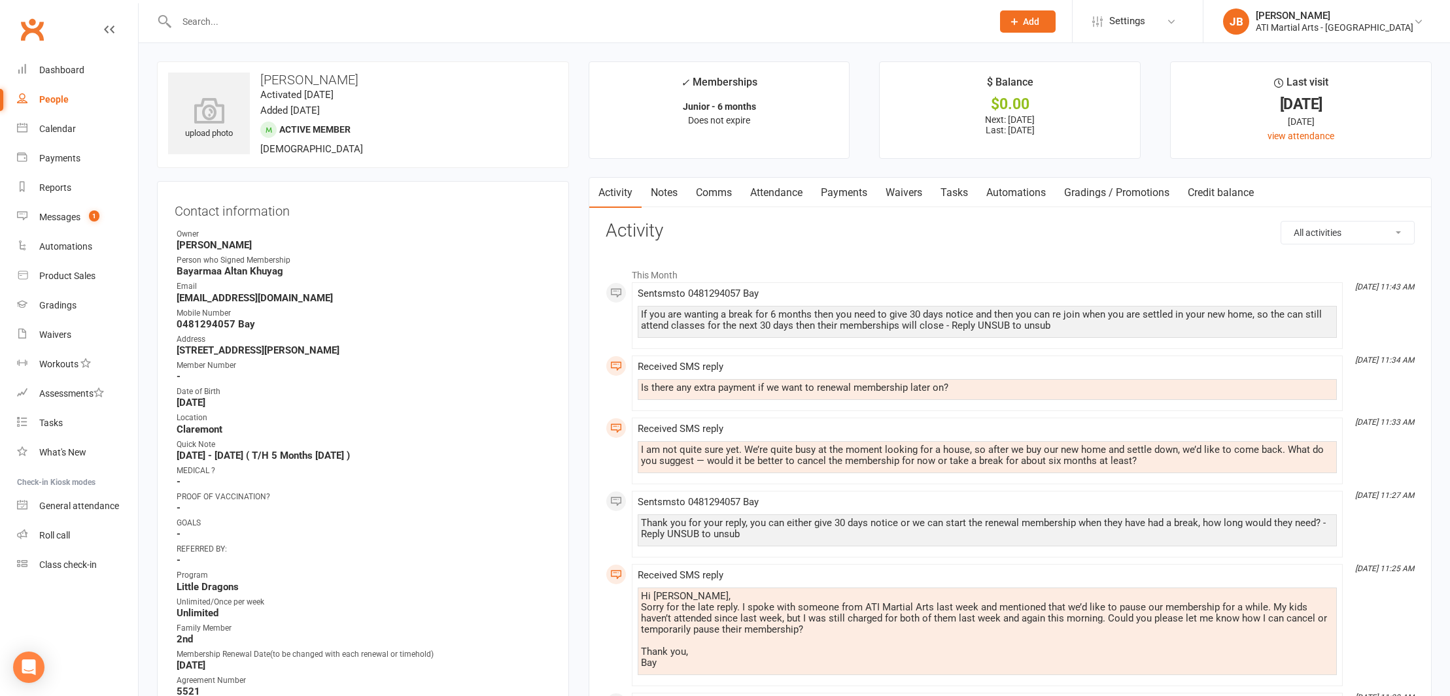
click at [29, 29] on link "Clubworx" at bounding box center [32, 29] width 33 height 33
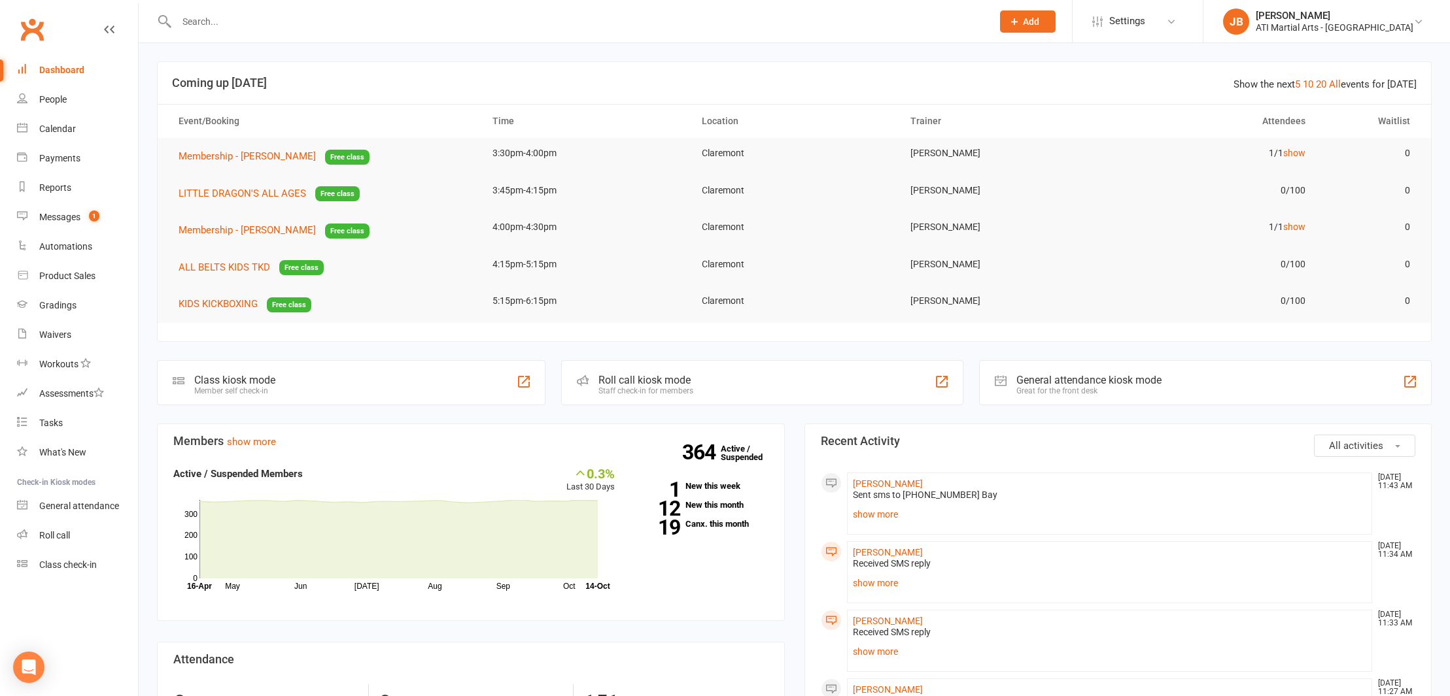
click at [35, 29] on link "Clubworx" at bounding box center [32, 29] width 33 height 33
click at [62, 218] on div "Messages" at bounding box center [59, 217] width 41 height 10
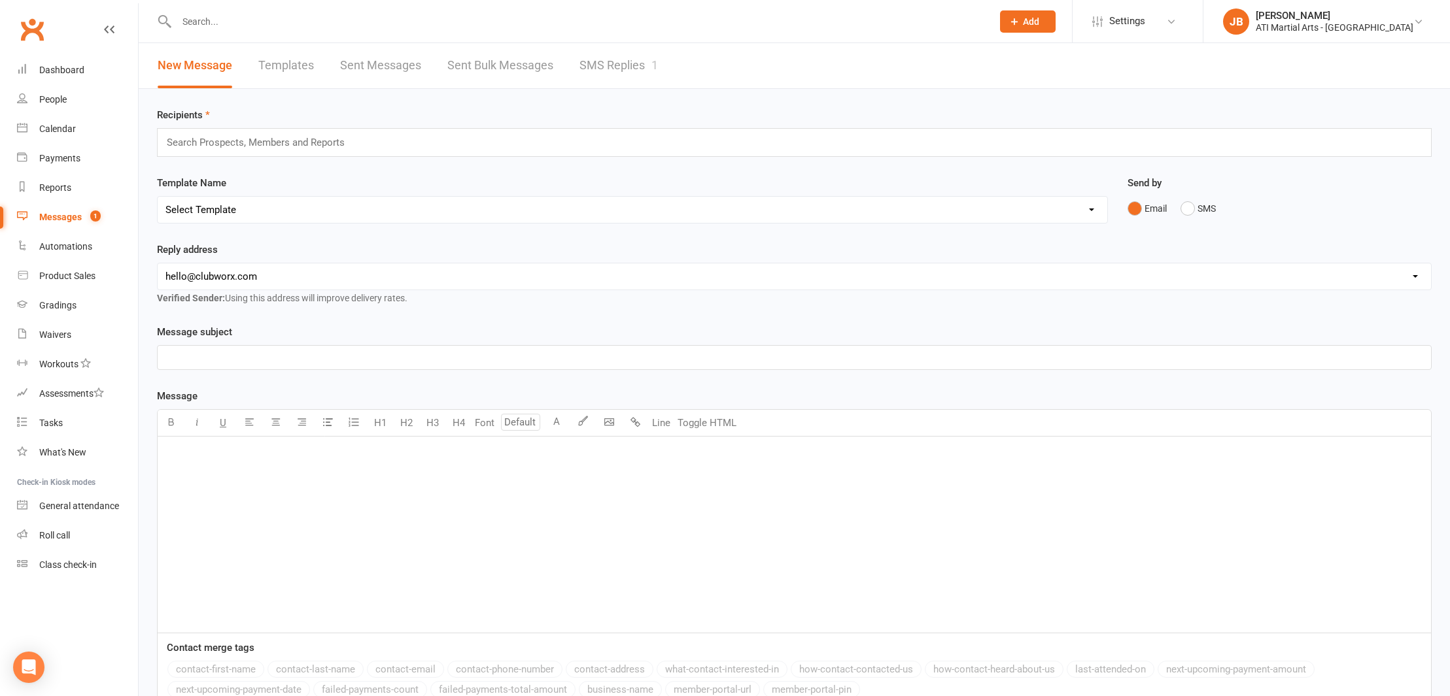
click at [606, 63] on link "SMS Replies 1" at bounding box center [618, 65] width 78 height 45
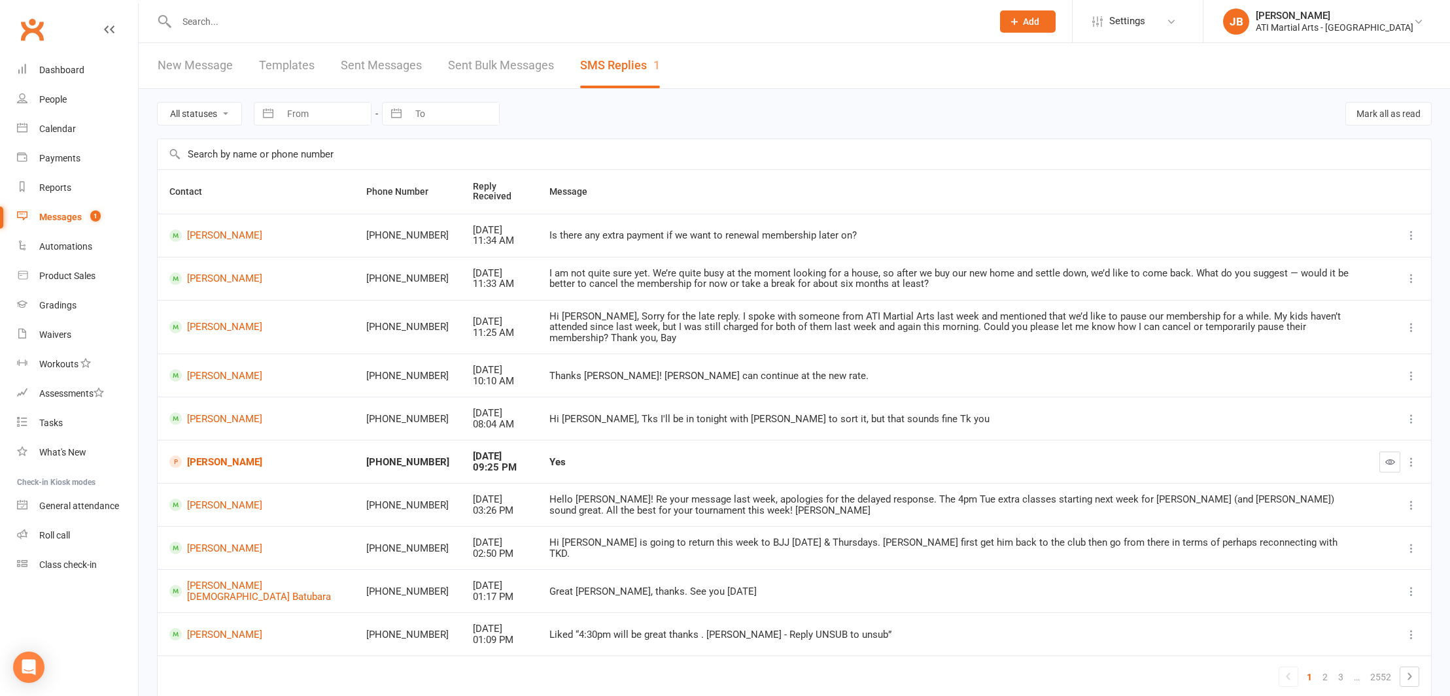
click at [31, 28] on link "Clubworx" at bounding box center [32, 29] width 33 height 33
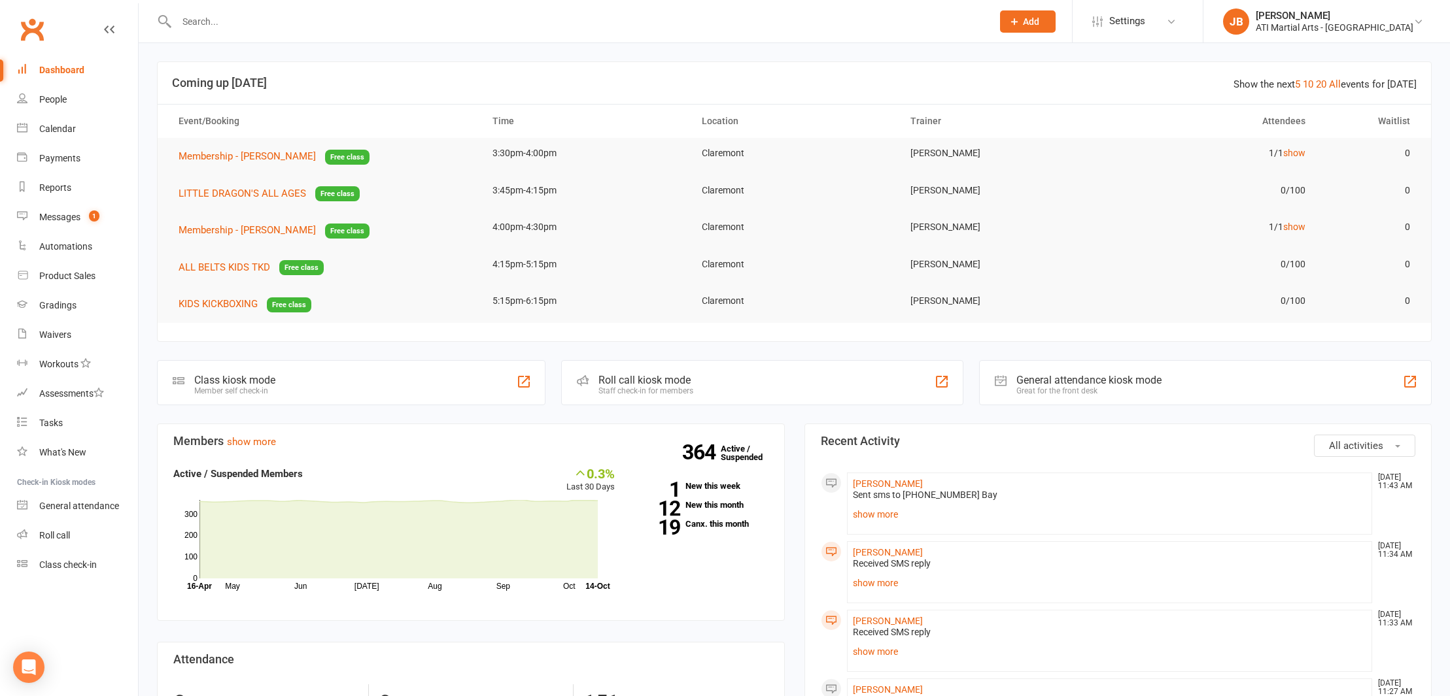
click at [31, 27] on link "Clubworx" at bounding box center [32, 29] width 33 height 33
click at [56, 218] on div "Messages" at bounding box center [59, 217] width 41 height 10
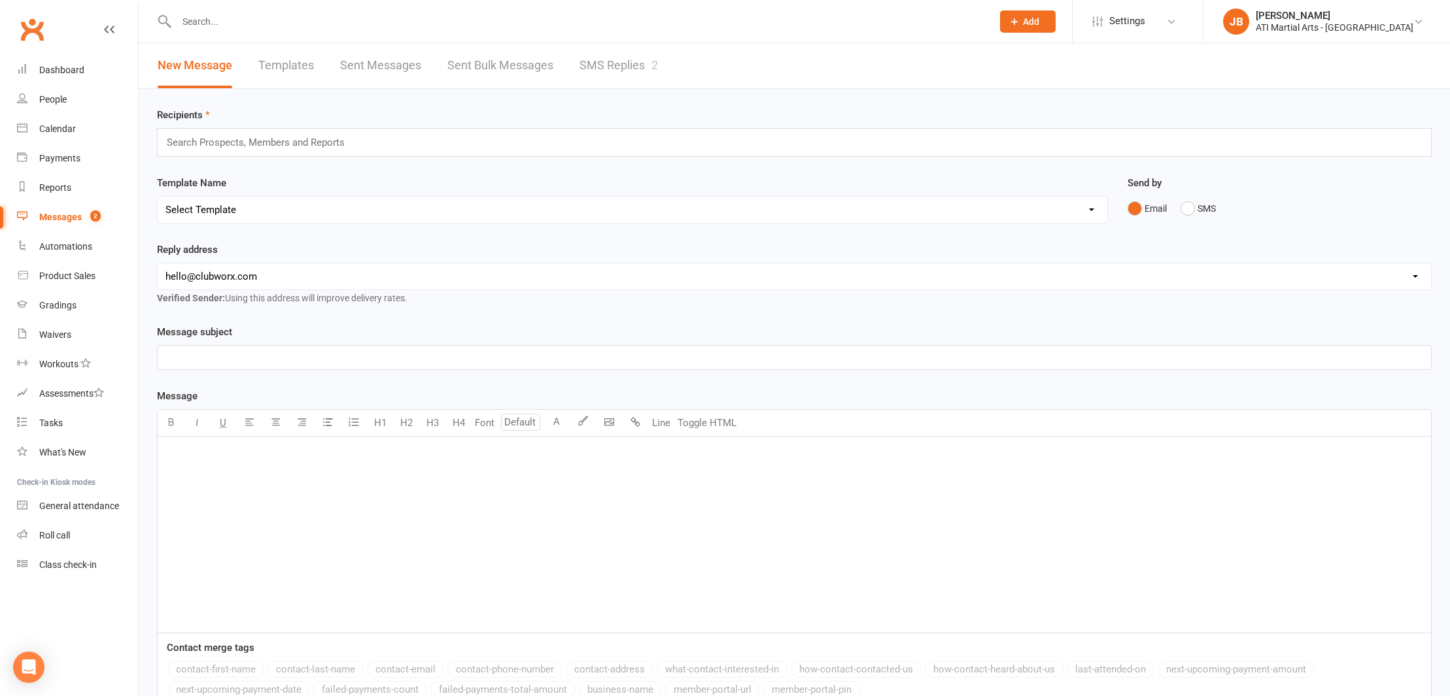
click at [594, 63] on link "SMS Replies 2" at bounding box center [618, 65] width 78 height 45
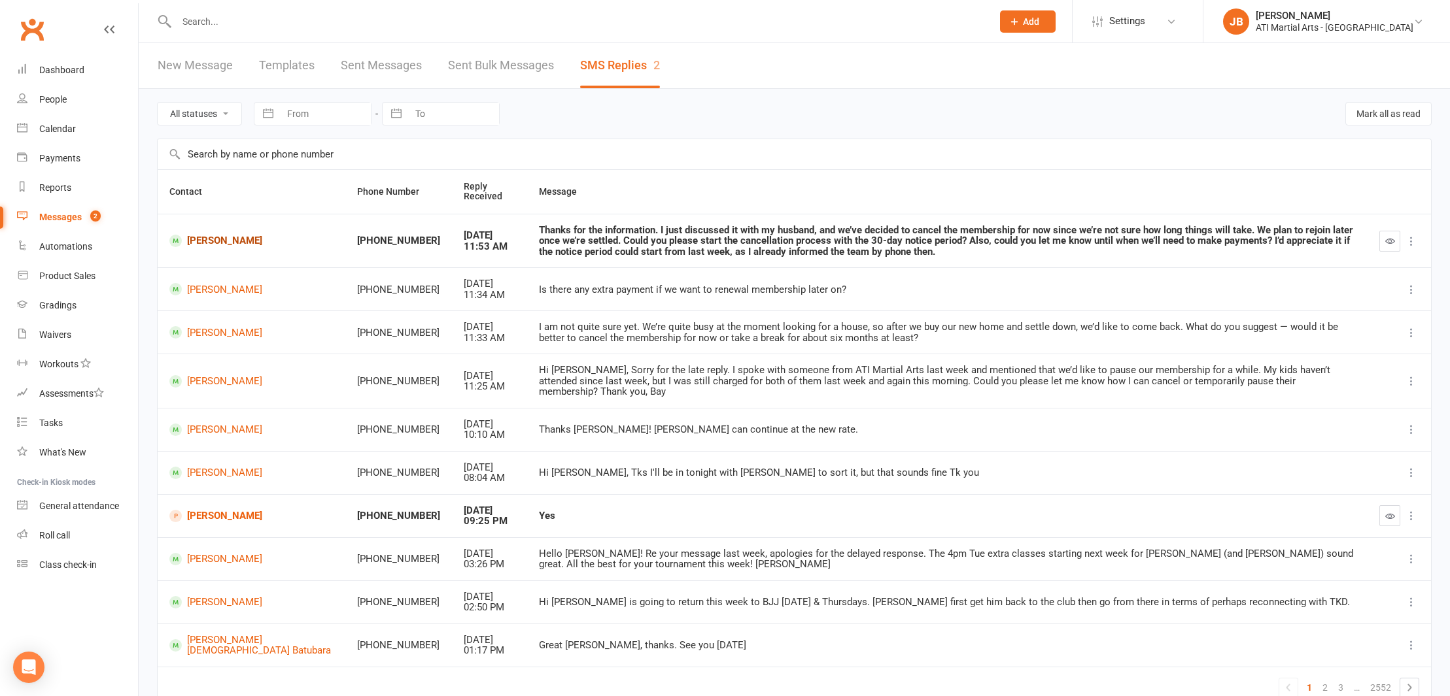
click at [201, 242] on link "[PERSON_NAME]" at bounding box center [251, 241] width 164 height 12
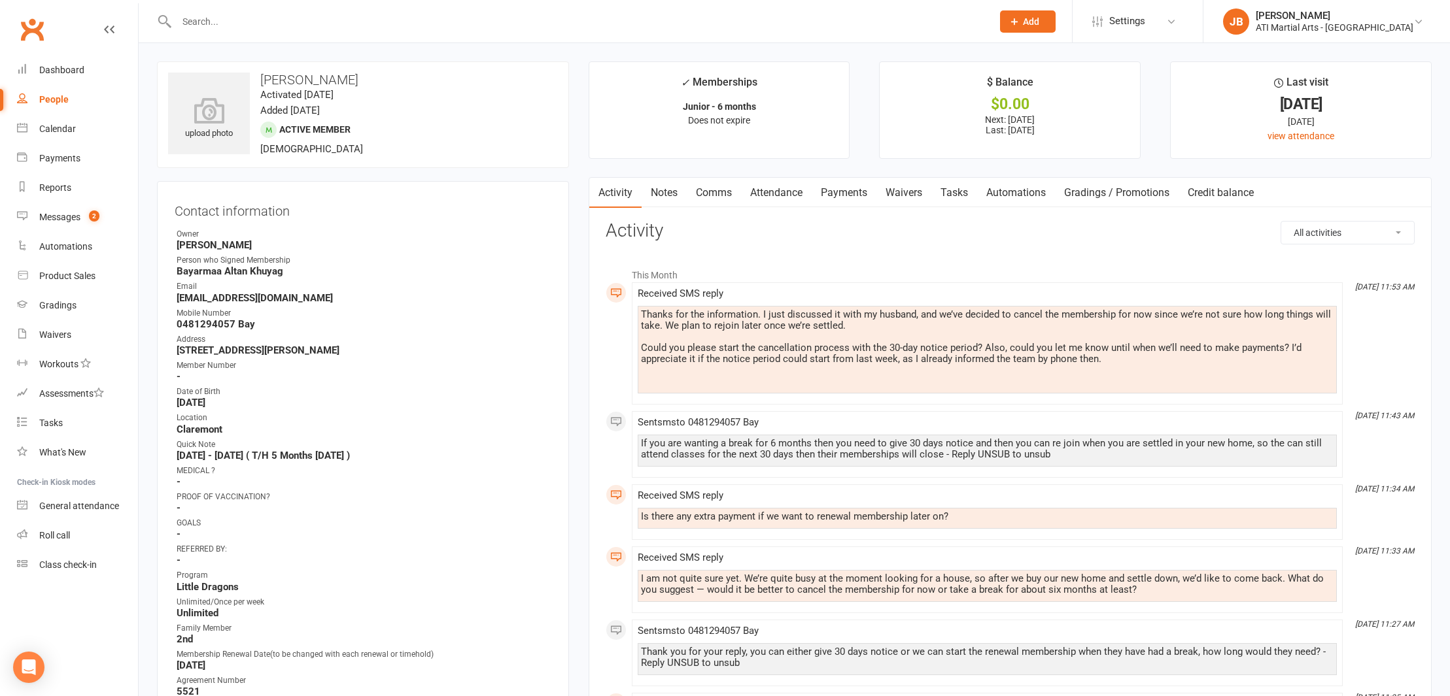
click at [839, 191] on link "Payments" at bounding box center [844, 193] width 65 height 30
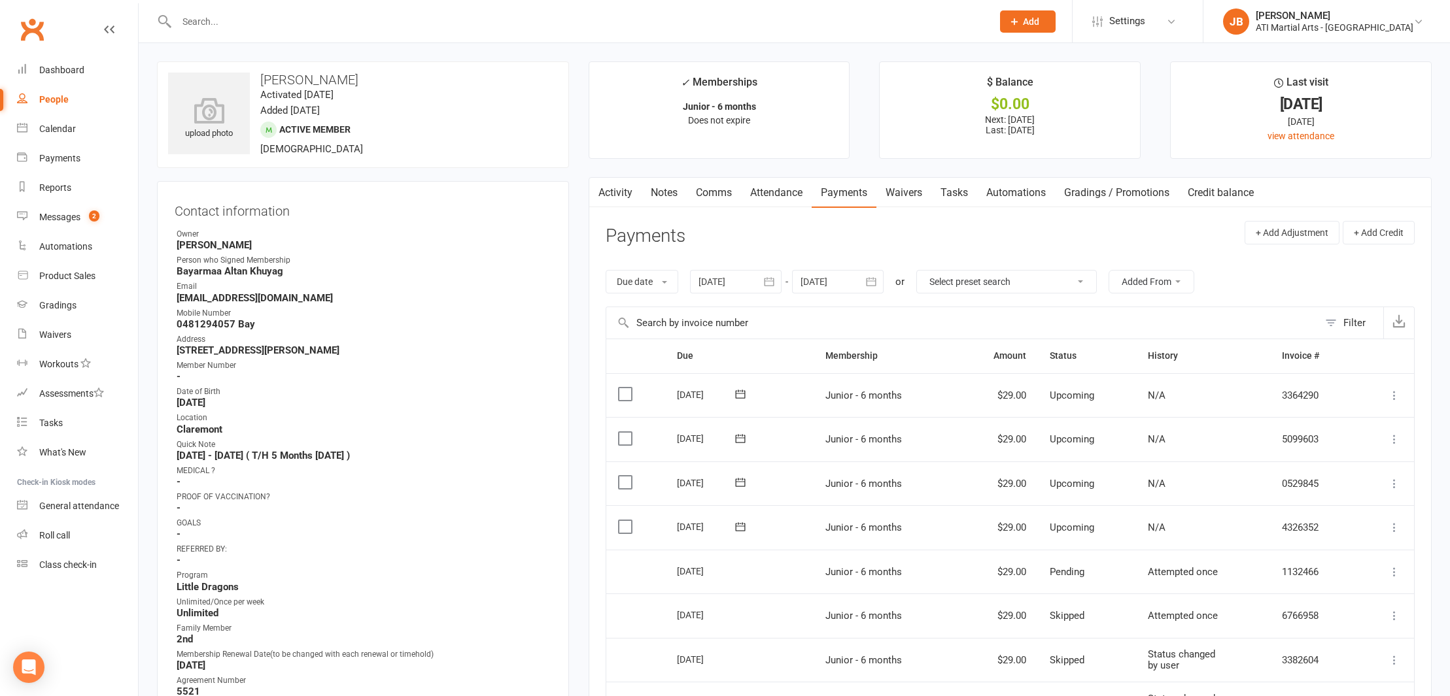
click at [830, 280] on div at bounding box center [838, 282] width 92 height 24
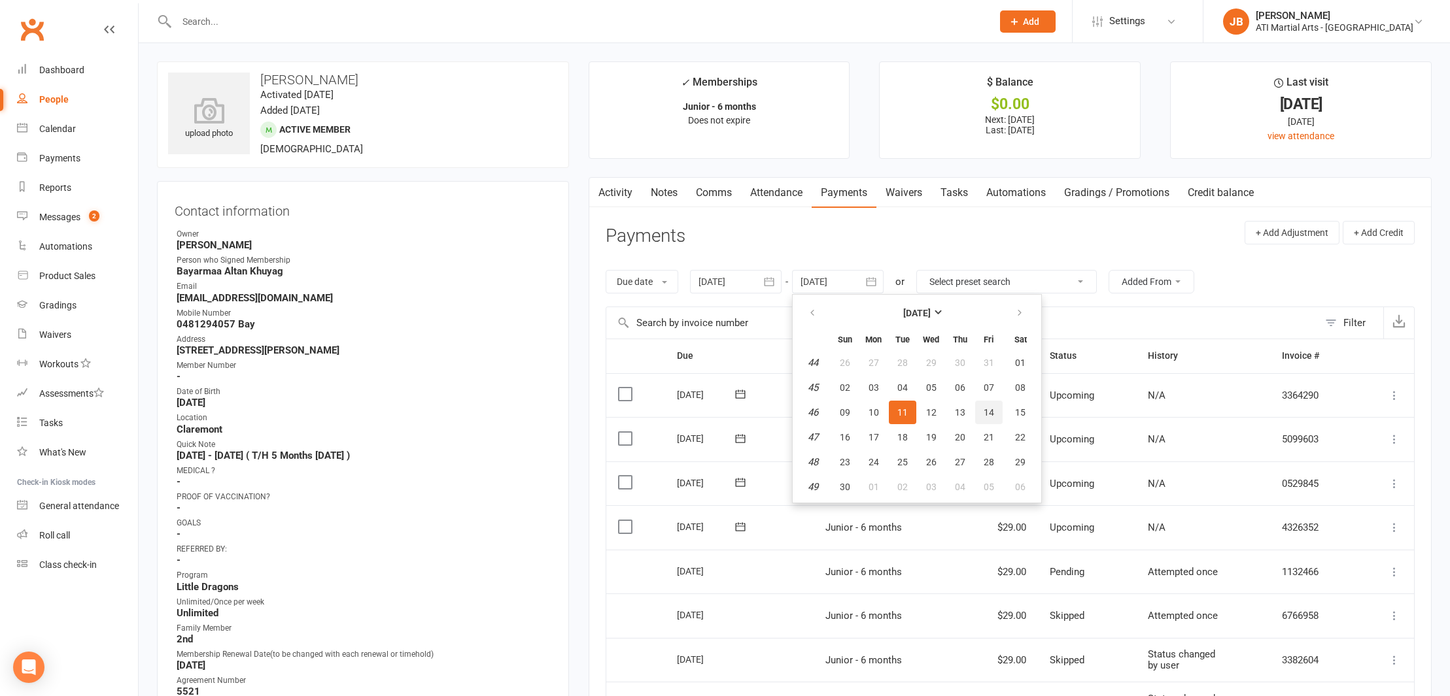
click at [995, 413] on button "14" at bounding box center [988, 413] width 27 height 24
type input "14 Nov 2025"
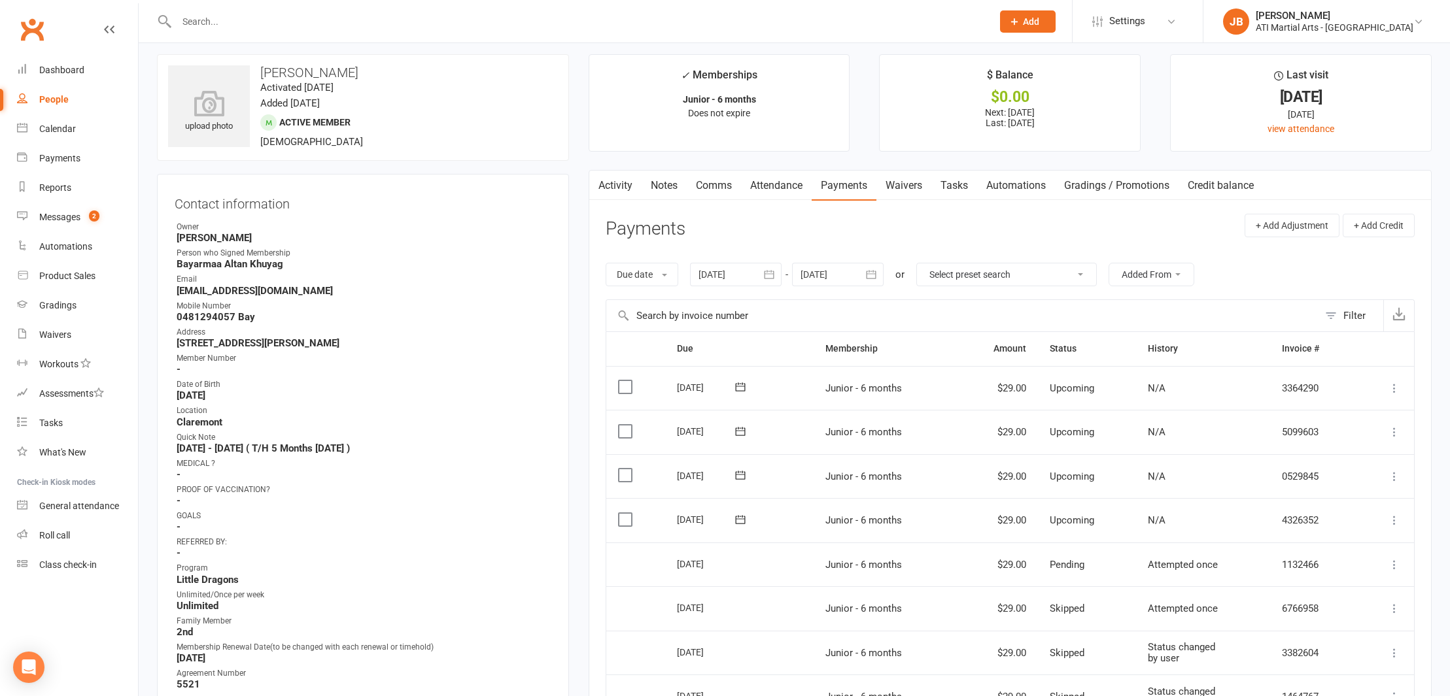
scroll to position [7, 0]
click at [714, 187] on link "Comms" at bounding box center [714, 186] width 54 height 30
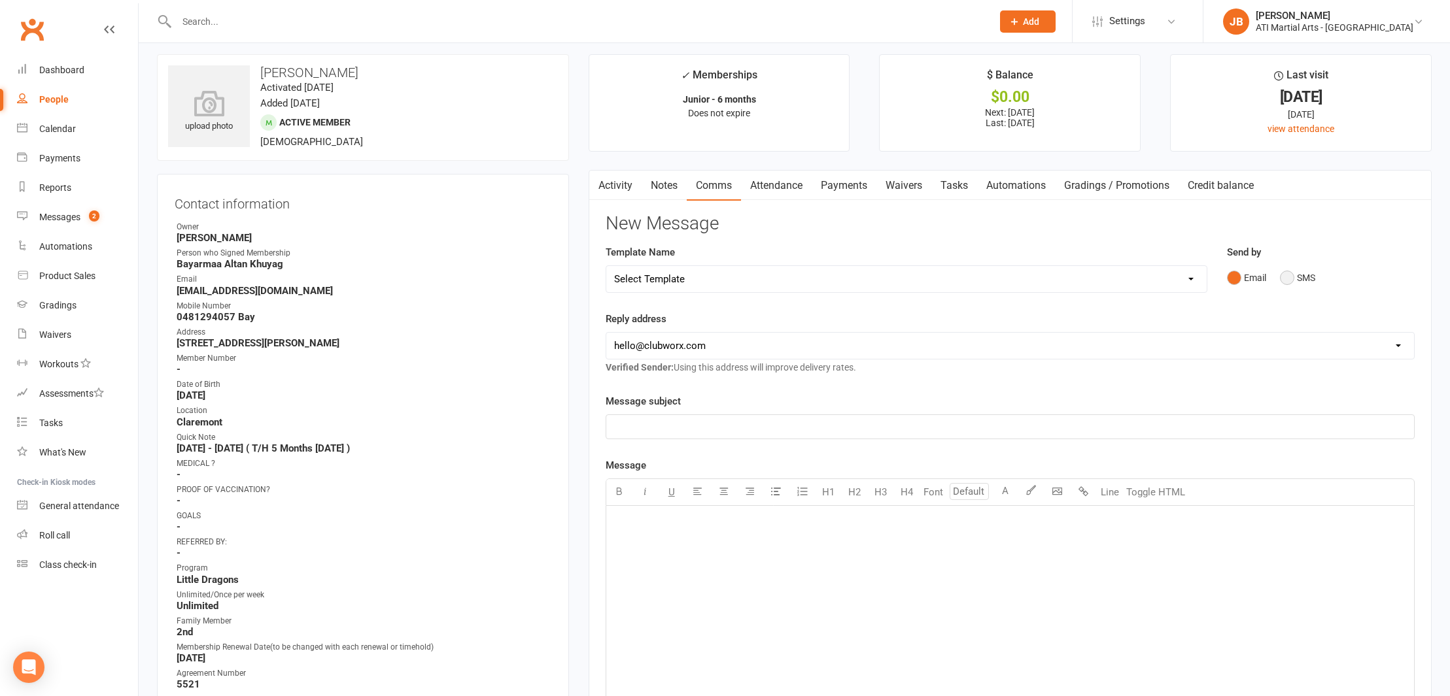
click at [1288, 276] on button "SMS" at bounding box center [1297, 278] width 35 height 25
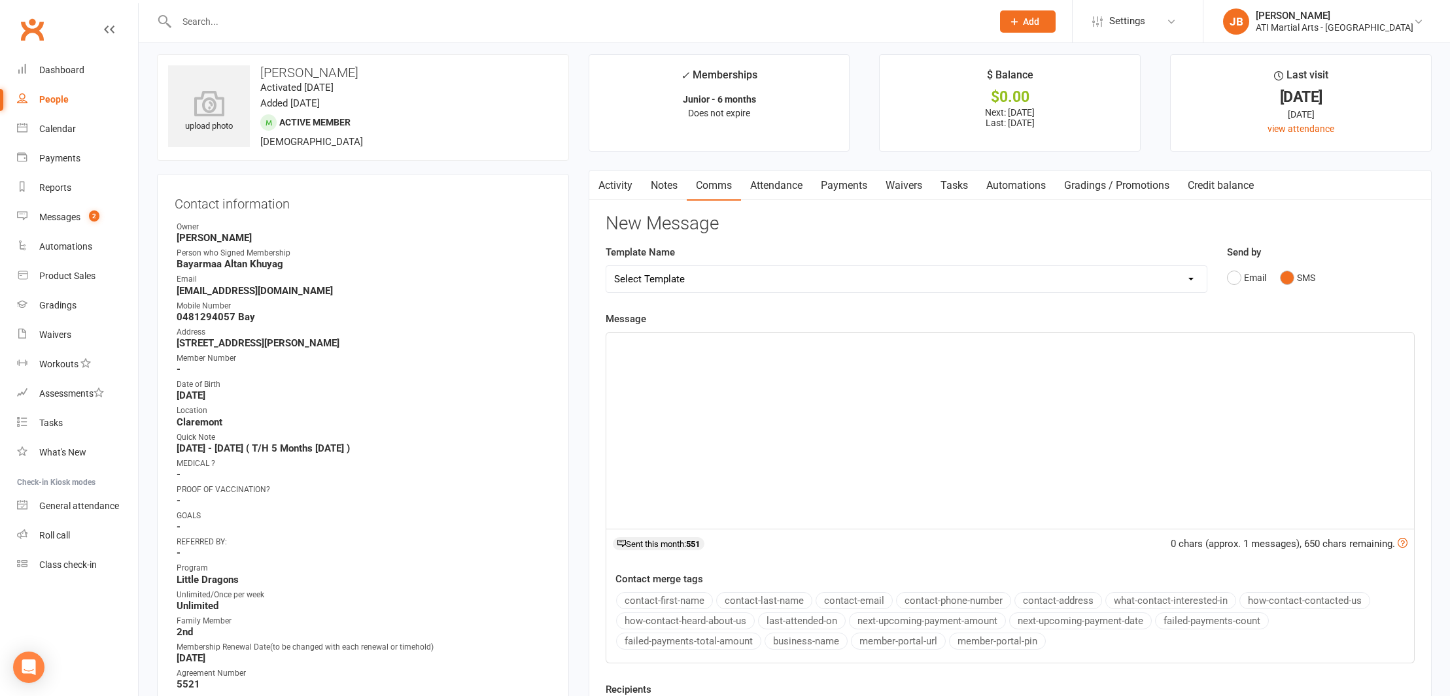
click at [656, 354] on div "﻿" at bounding box center [1010, 431] width 808 height 196
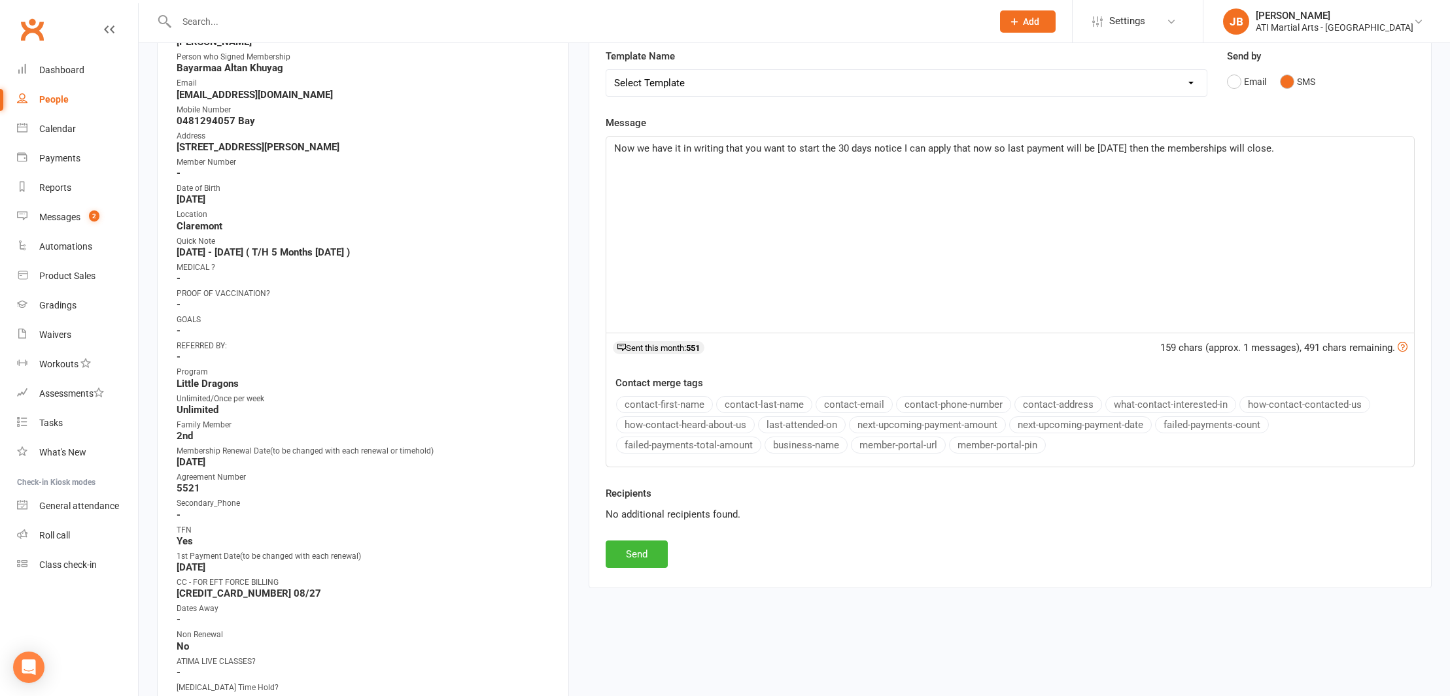
scroll to position [218, 0]
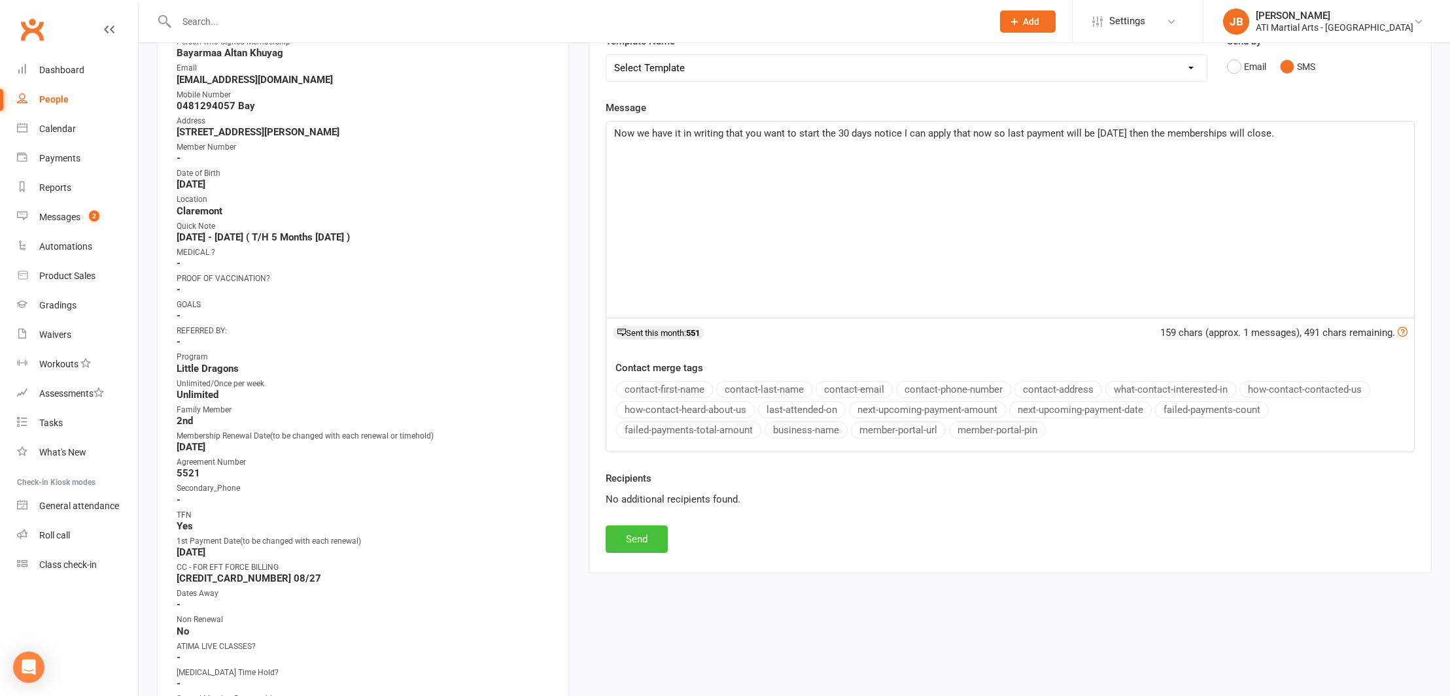
click at [633, 541] on button "Send" at bounding box center [637, 539] width 62 height 27
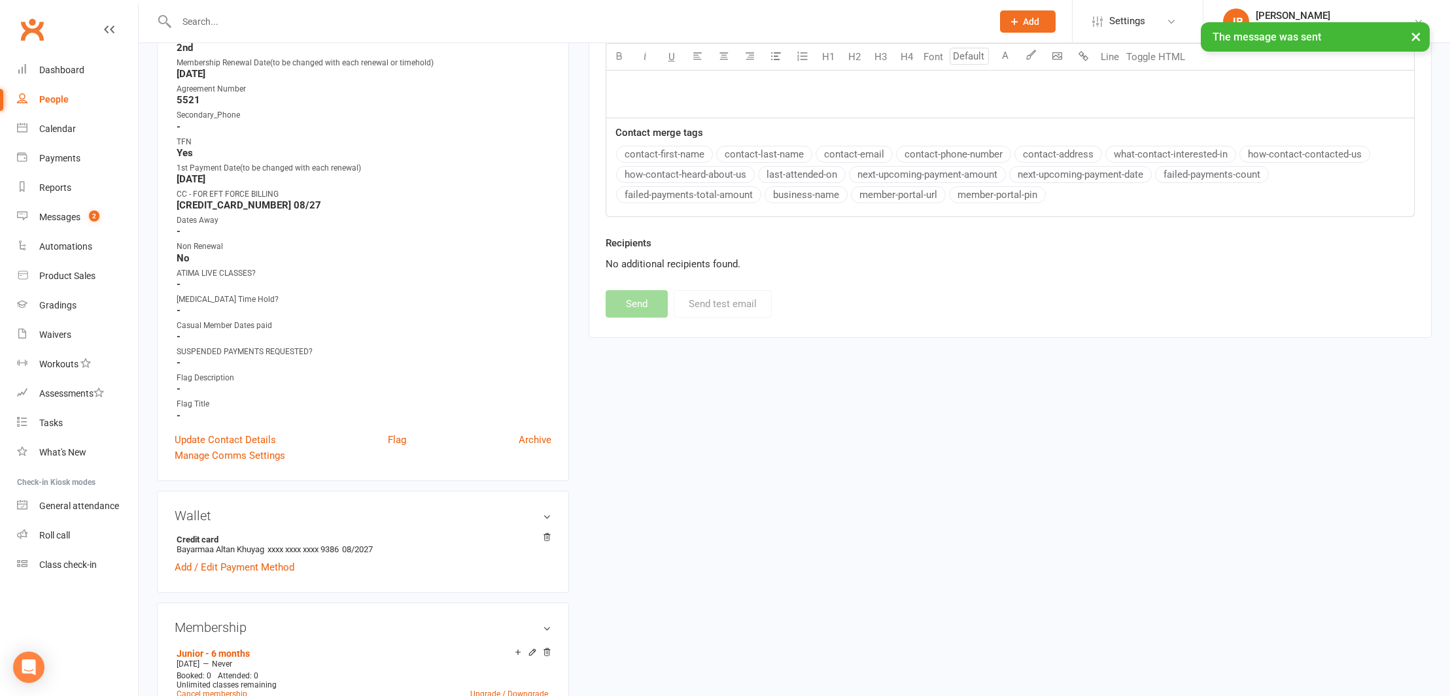
scroll to position [616, 0]
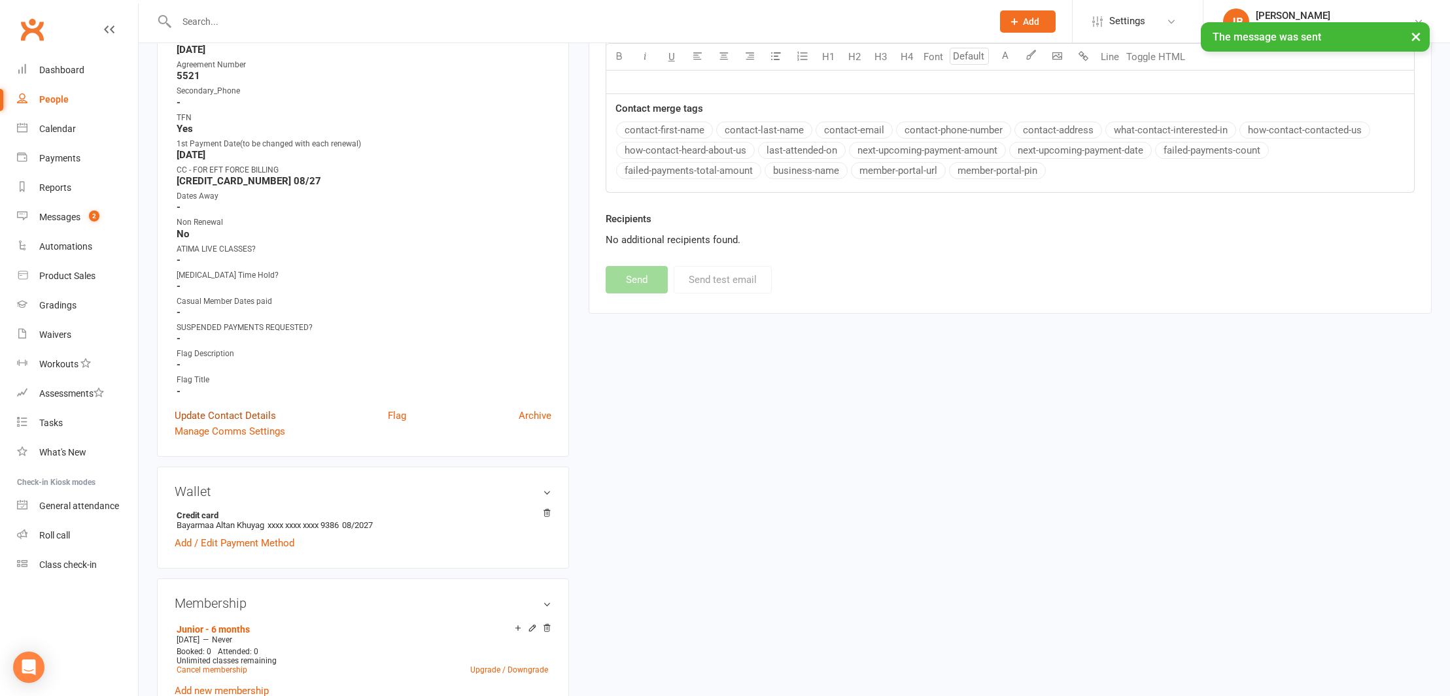
click at [227, 413] on link "Update Contact Details" at bounding box center [225, 416] width 101 height 16
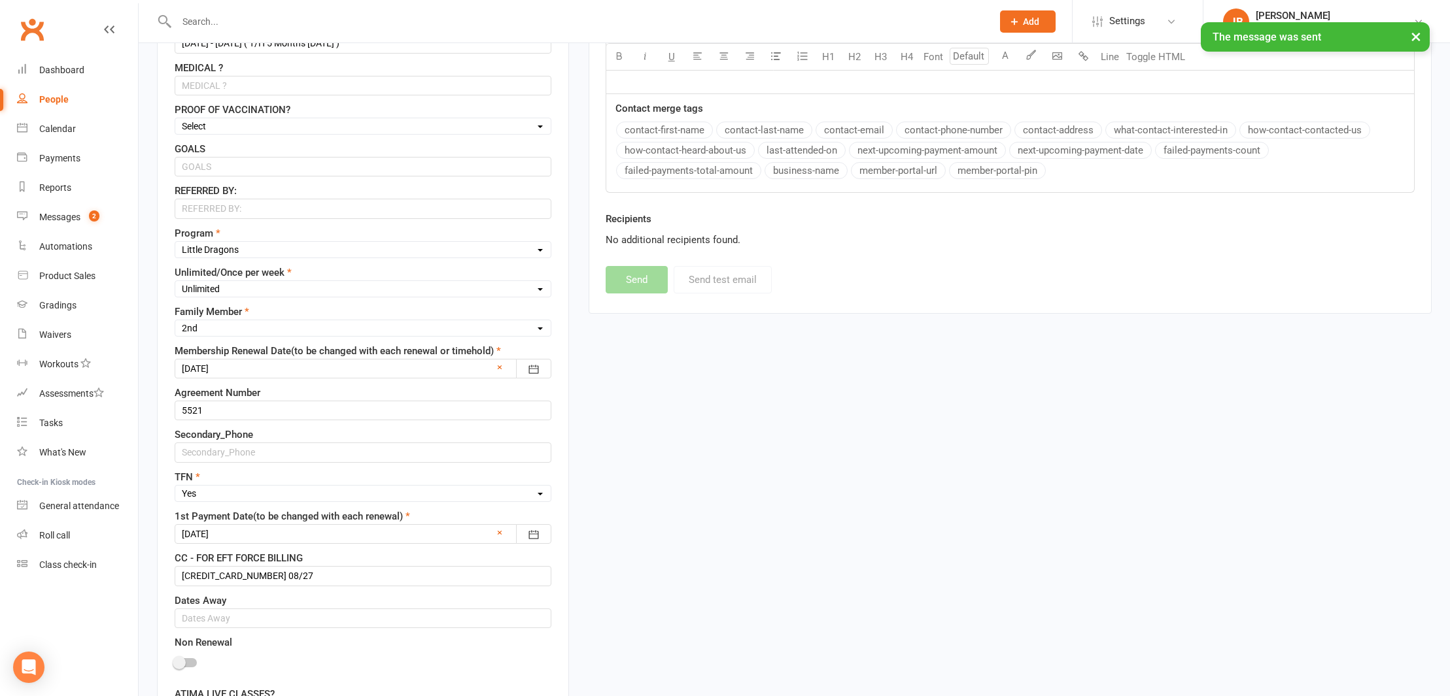
scroll to position [61, 0]
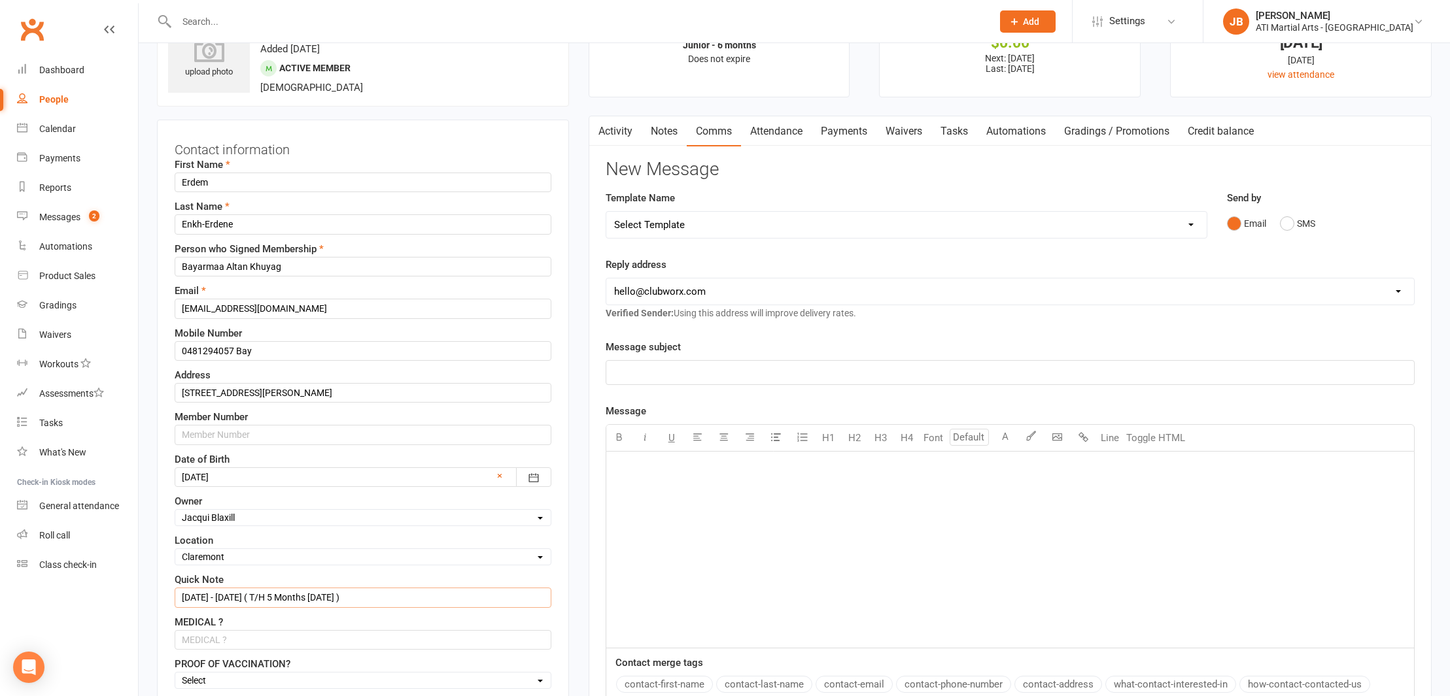
click at [364, 596] on input "4/11/24 - 4/5/25 ( T/H 5 Months 7/10/25 )" at bounding box center [363, 598] width 377 height 20
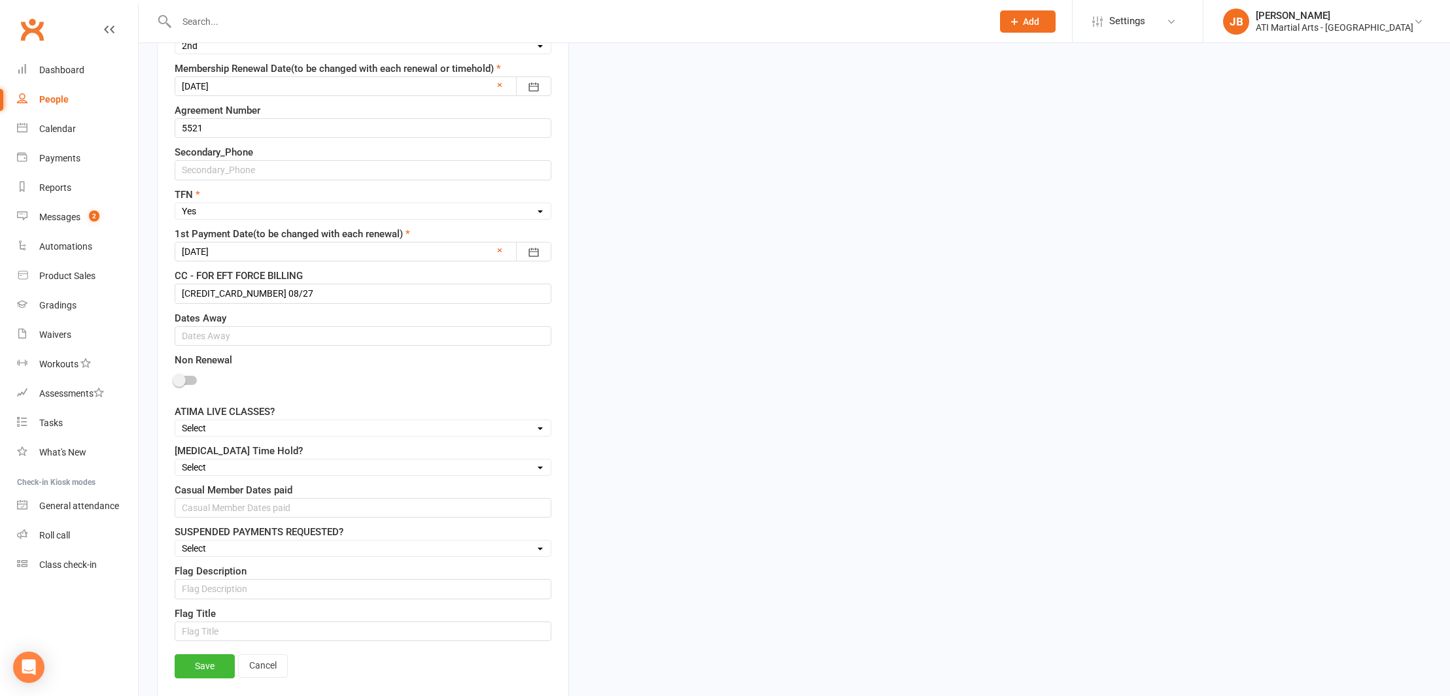
scroll to position [913, 0]
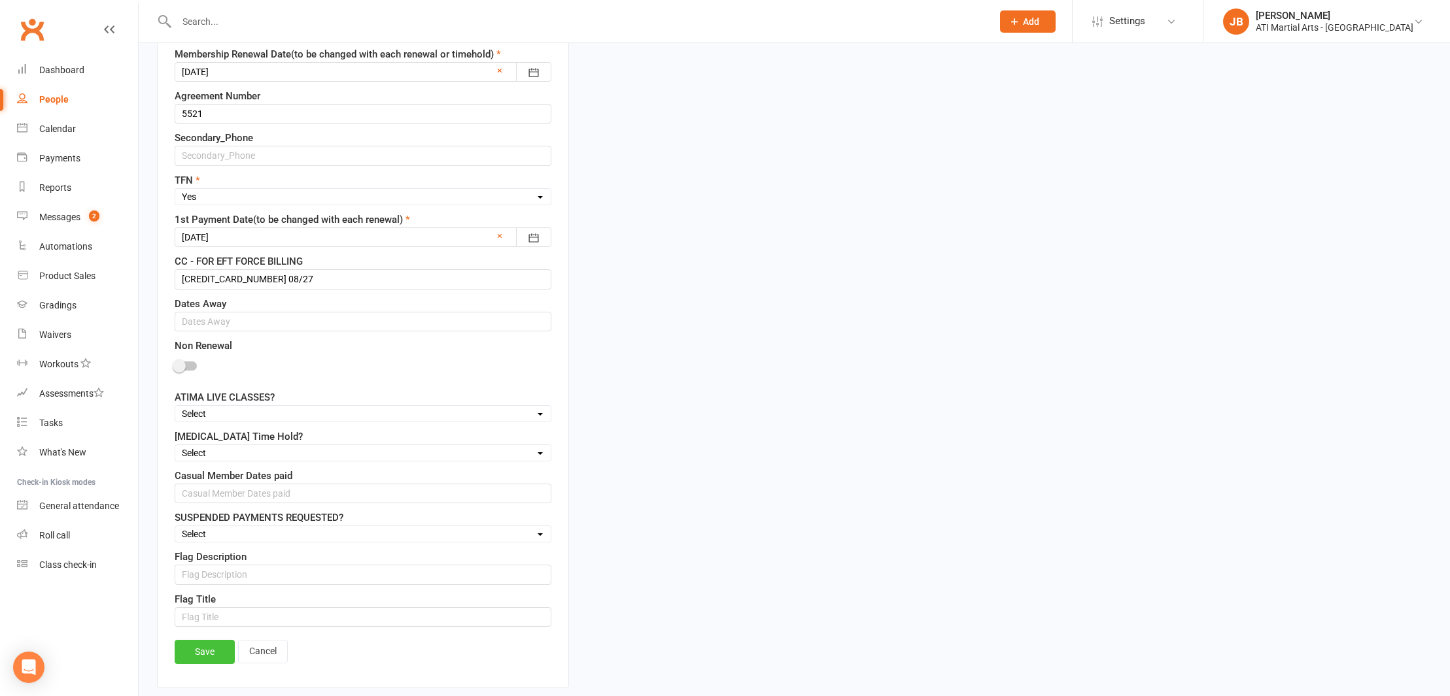
type input "4/11/24 - 4/5/25 ( T/H 5 Months 7/10/25 ) ( 30 Days Notice 14/10/25 )"
click at [214, 655] on link "Save" at bounding box center [205, 652] width 60 height 24
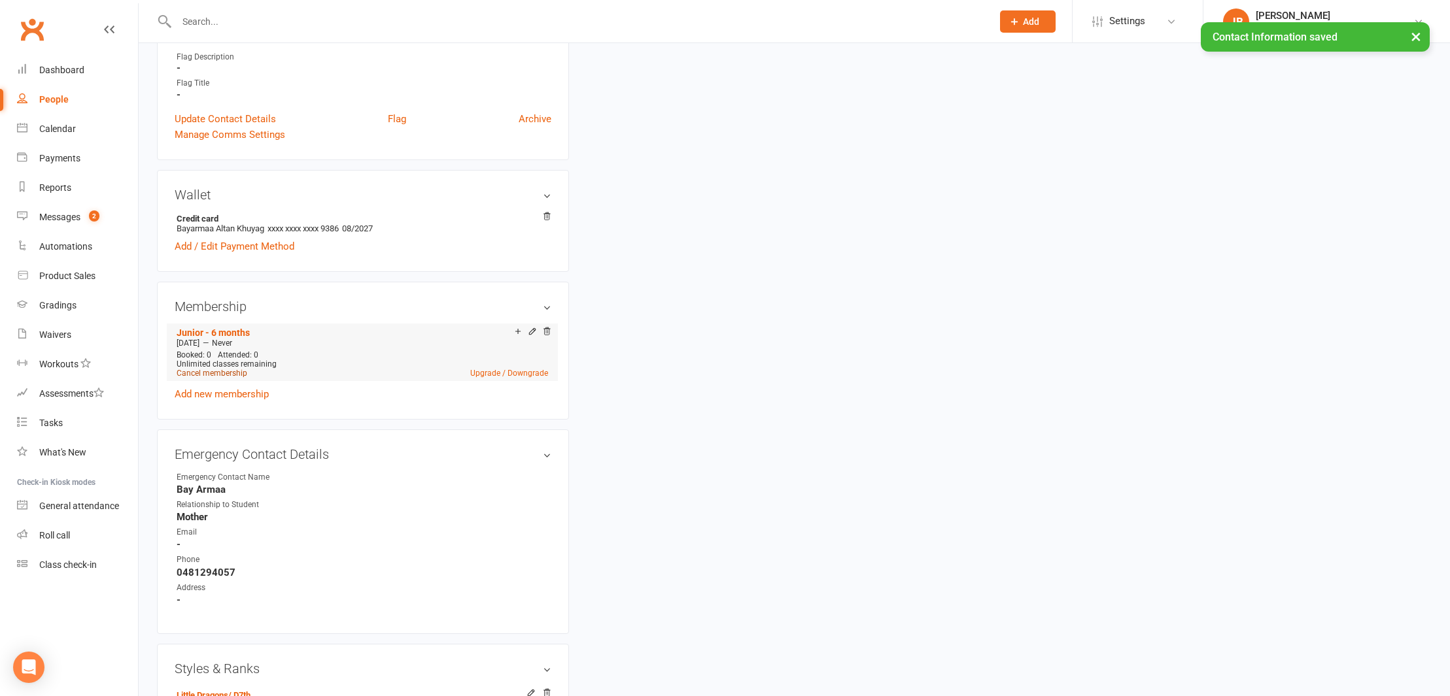
click at [218, 371] on link "Cancel membership" at bounding box center [212, 373] width 71 height 9
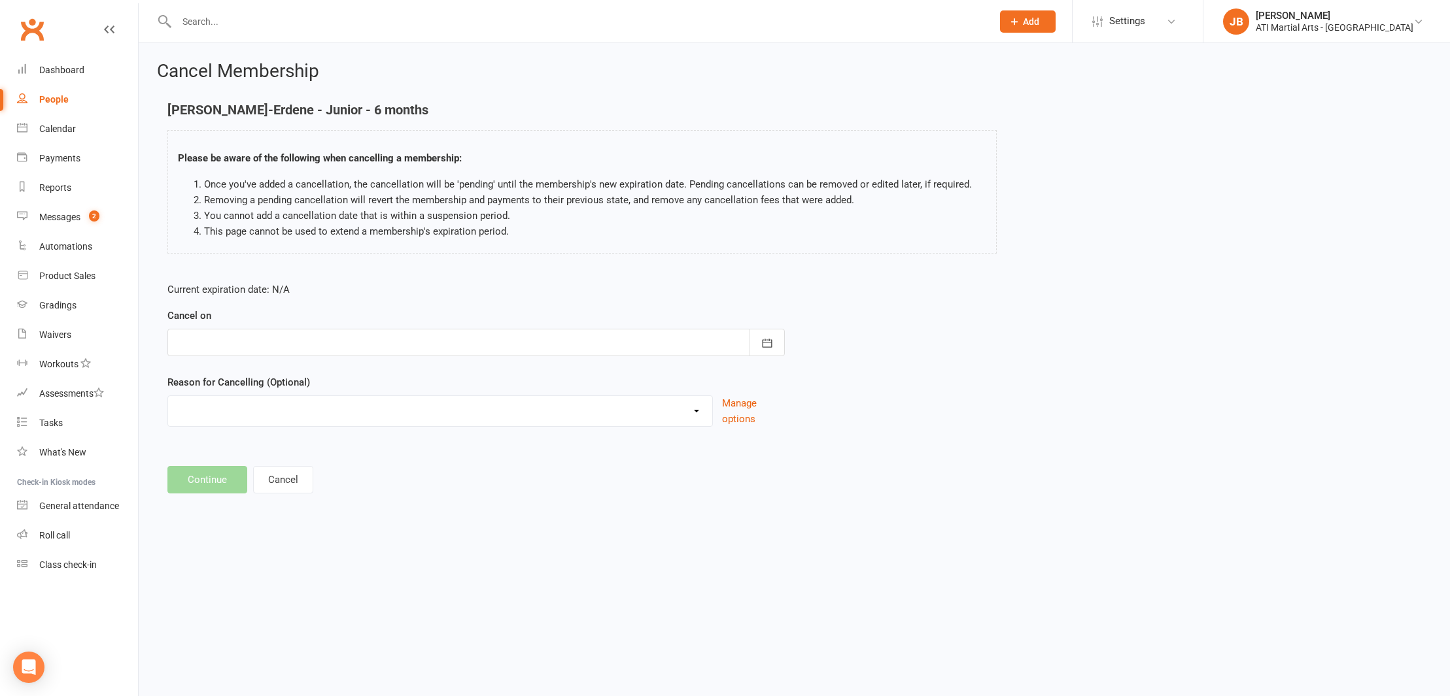
click at [223, 343] on div at bounding box center [475, 342] width 617 height 27
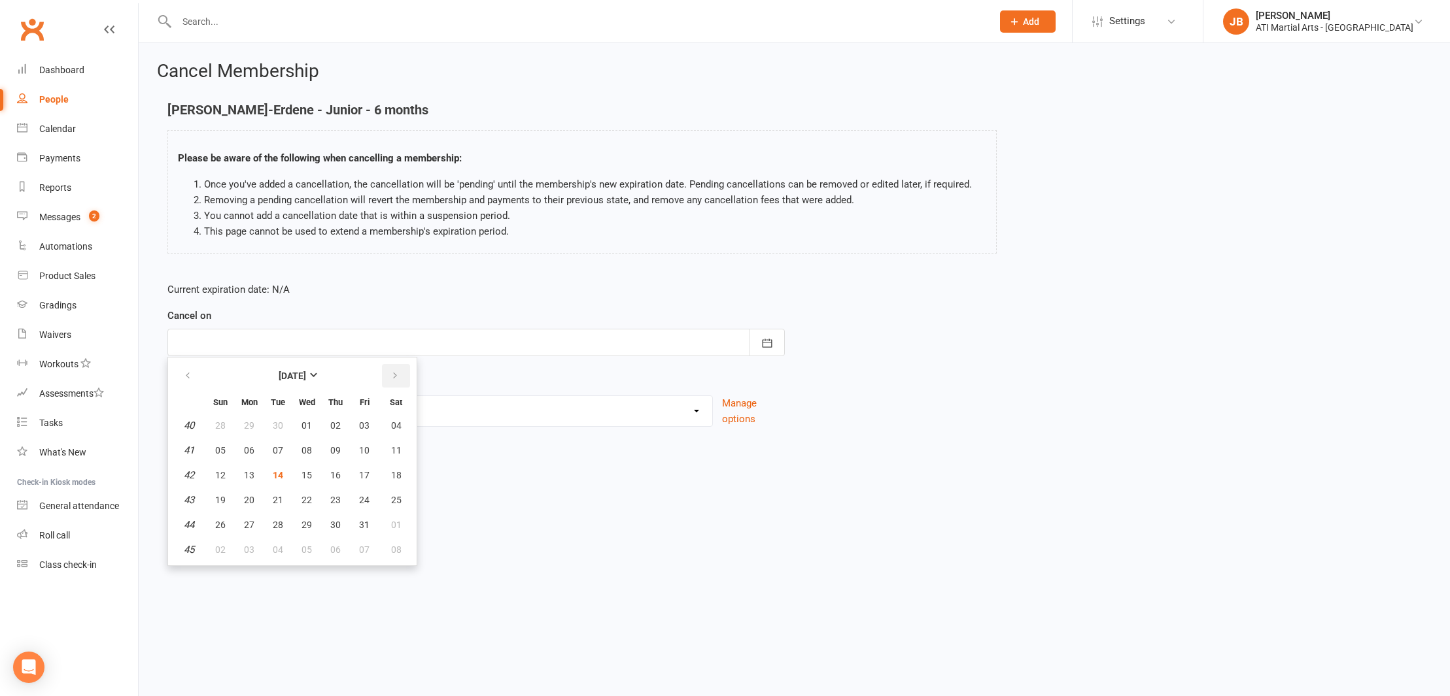
click at [392, 376] on icon "button" at bounding box center [394, 376] width 9 height 10
click at [281, 477] on span "11" at bounding box center [278, 475] width 10 height 10
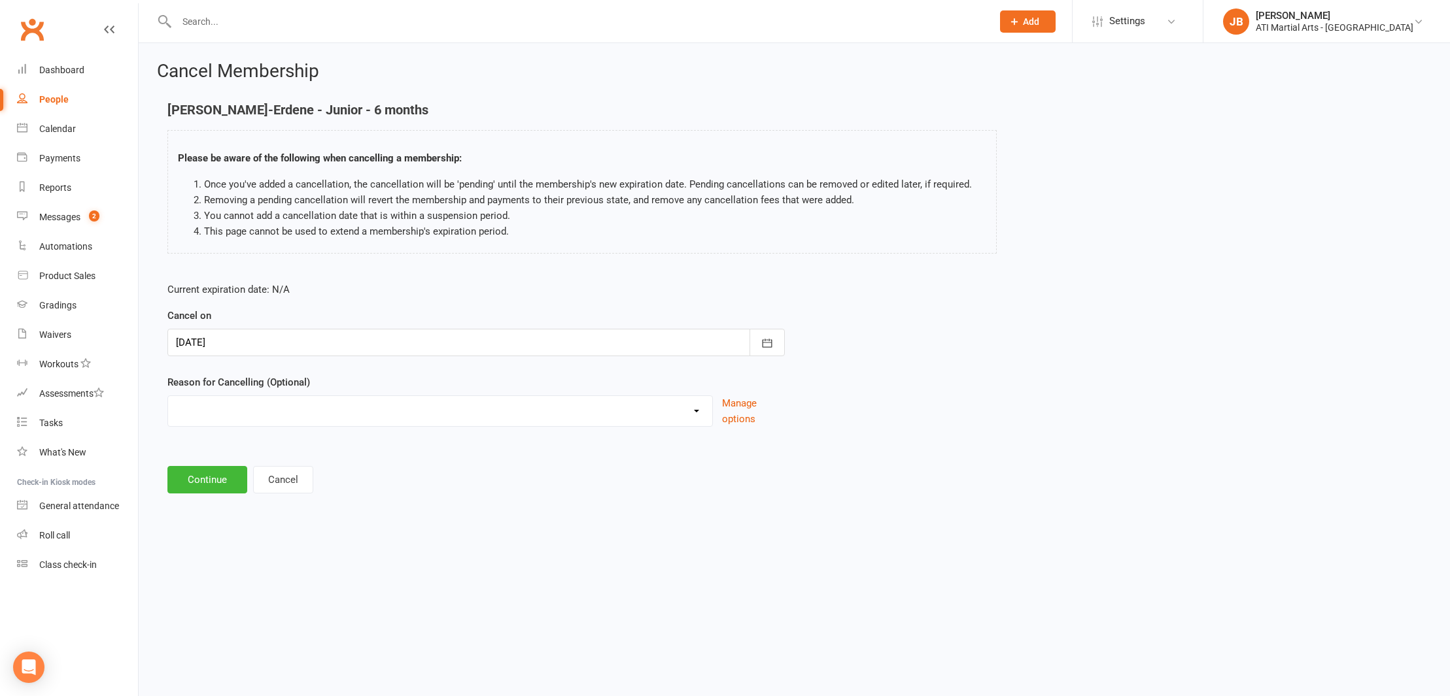
click at [245, 352] on div at bounding box center [475, 342] width 617 height 27
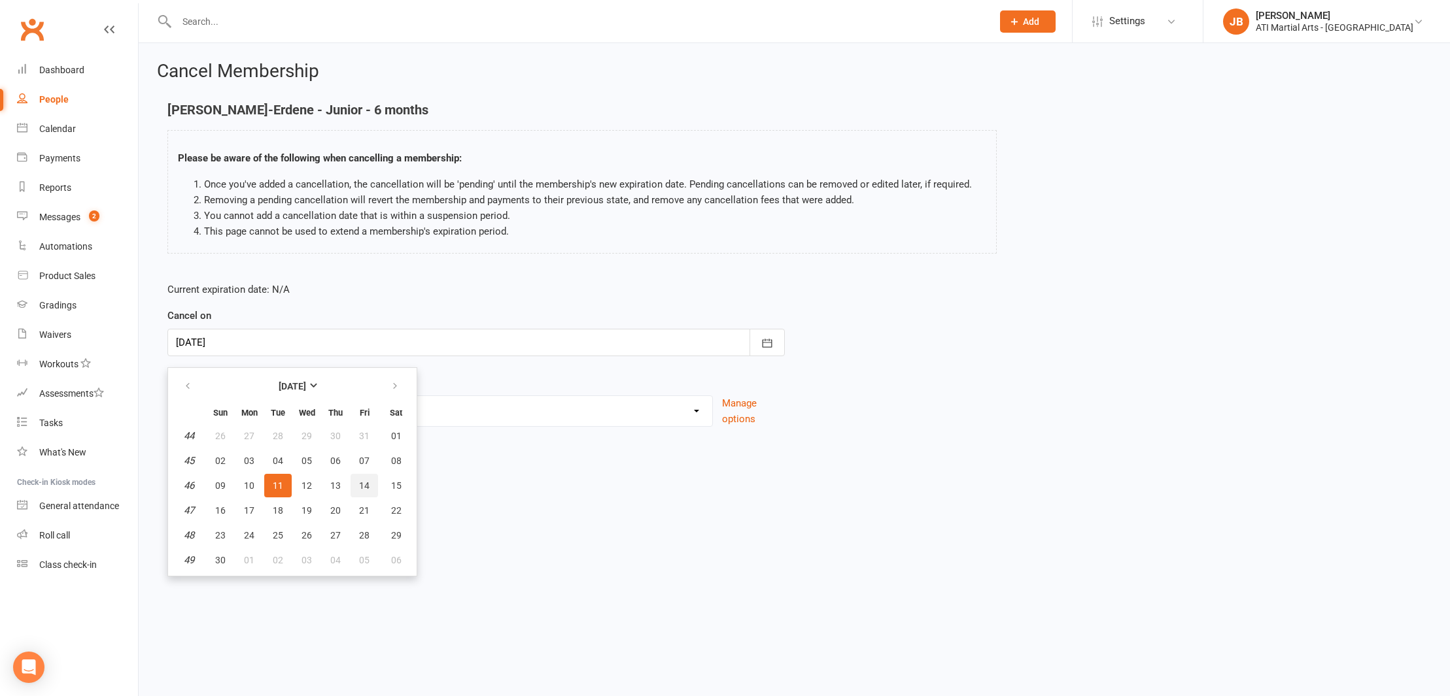
click at [366, 487] on span "14" at bounding box center [364, 486] width 10 height 10
type input "14 Nov 2025"
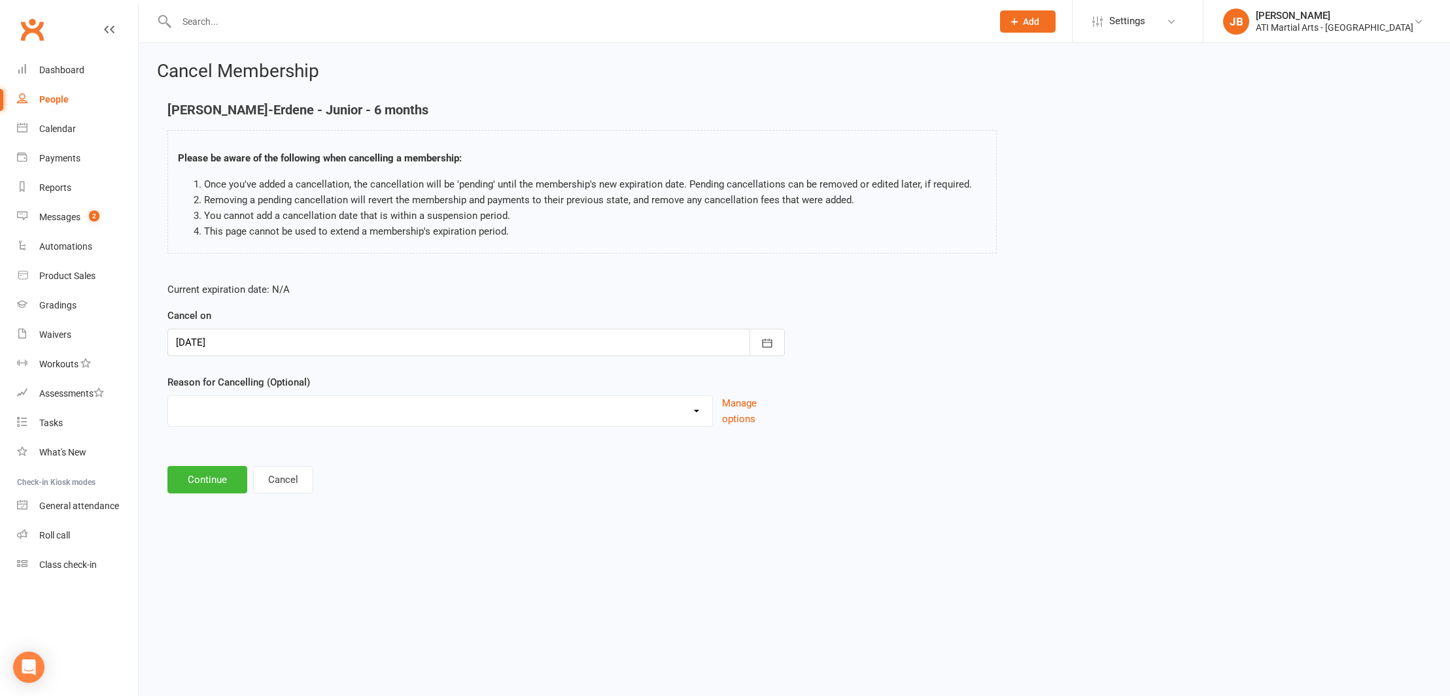
select select "2"
click at [214, 479] on input at bounding box center [475, 479] width 617 height 27
type input "Taking a break"
click at [213, 545] on button "Continue" at bounding box center [207, 546] width 80 height 27
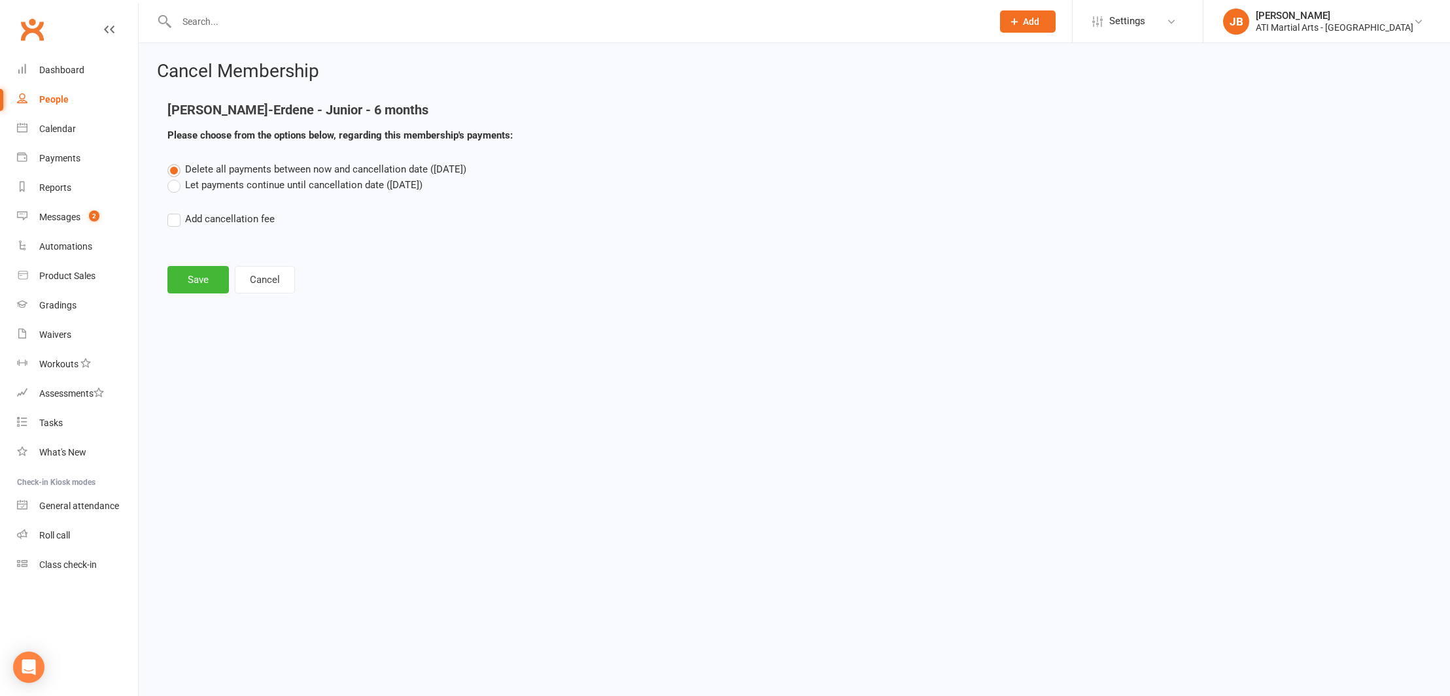
click at [176, 188] on label "Let payments continue until cancellation date (Nov 14, 2025)" at bounding box center [294, 185] width 255 height 16
click at [176, 177] on input "Let payments continue until cancellation date (Nov 14, 2025)" at bounding box center [171, 177] width 9 height 0
click at [207, 279] on button "Save" at bounding box center [197, 279] width 61 height 27
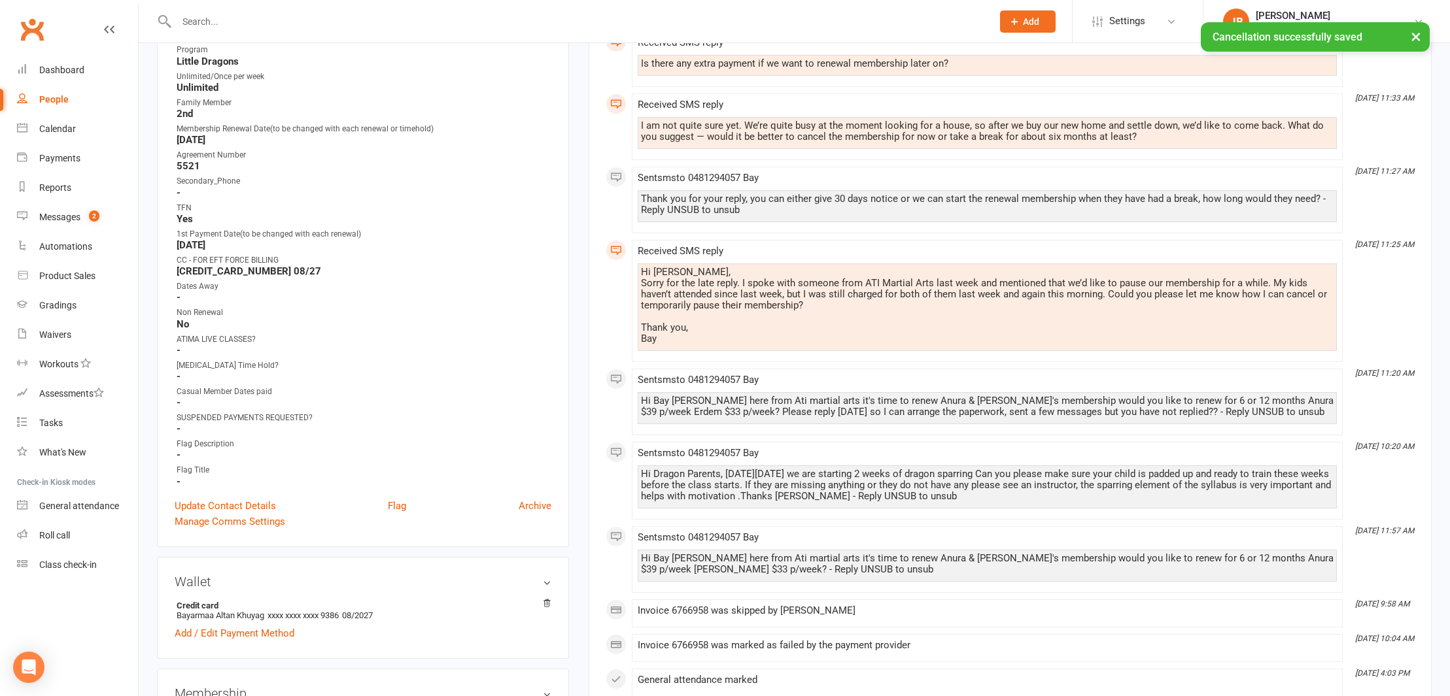
scroll to position [608, 0]
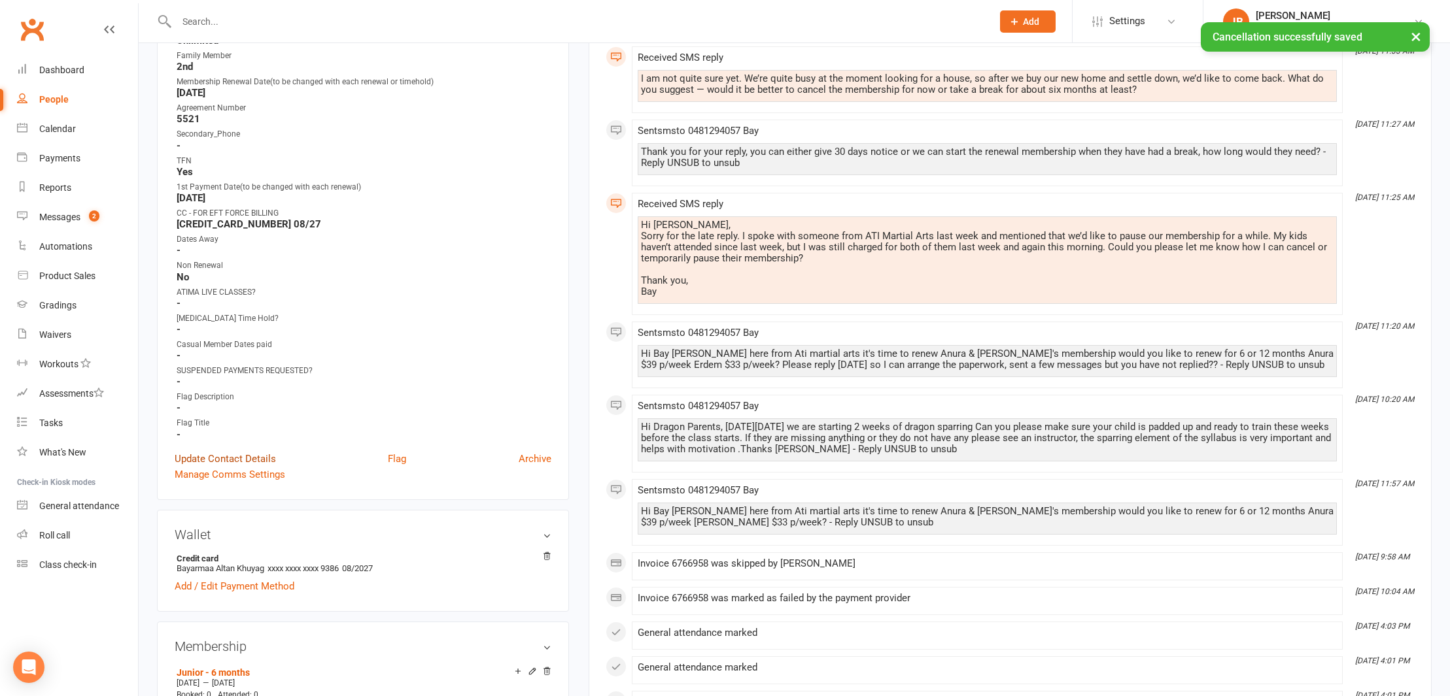
click at [228, 456] on link "Update Contact Details" at bounding box center [225, 459] width 101 height 16
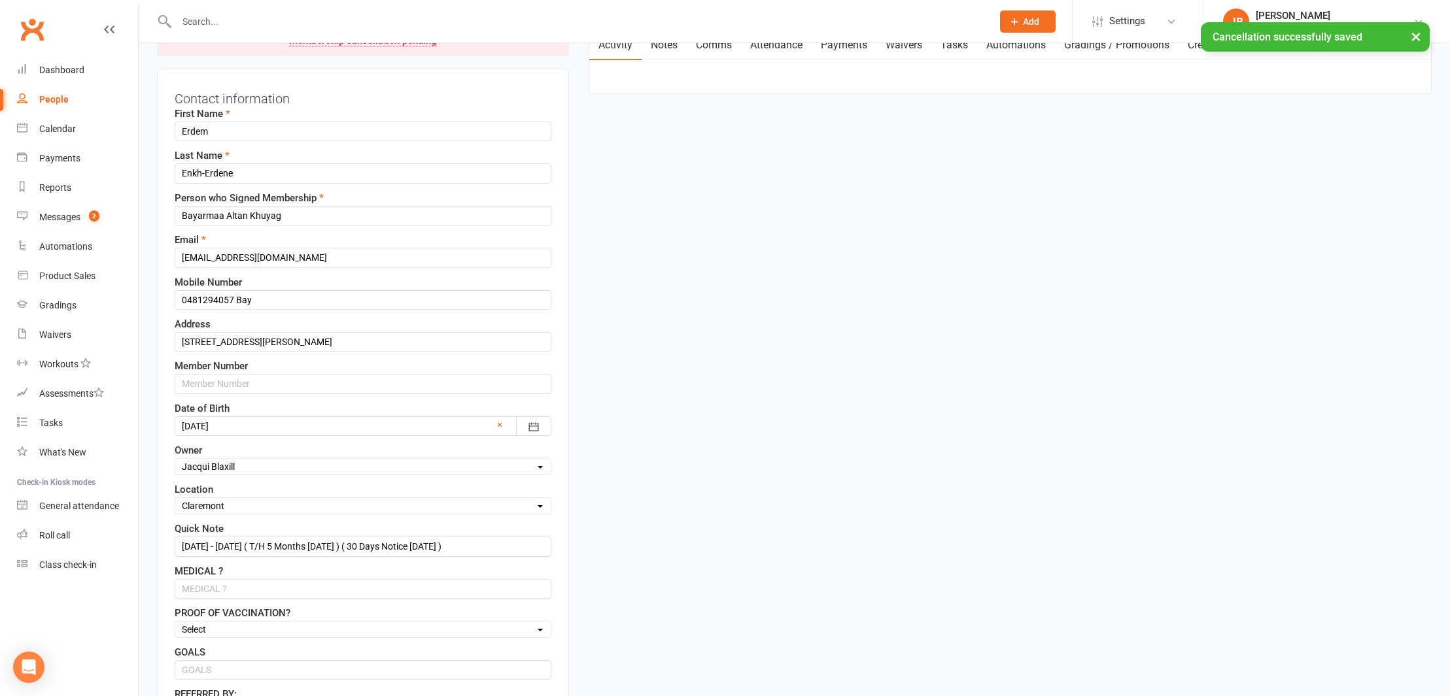
scroll to position [61, 0]
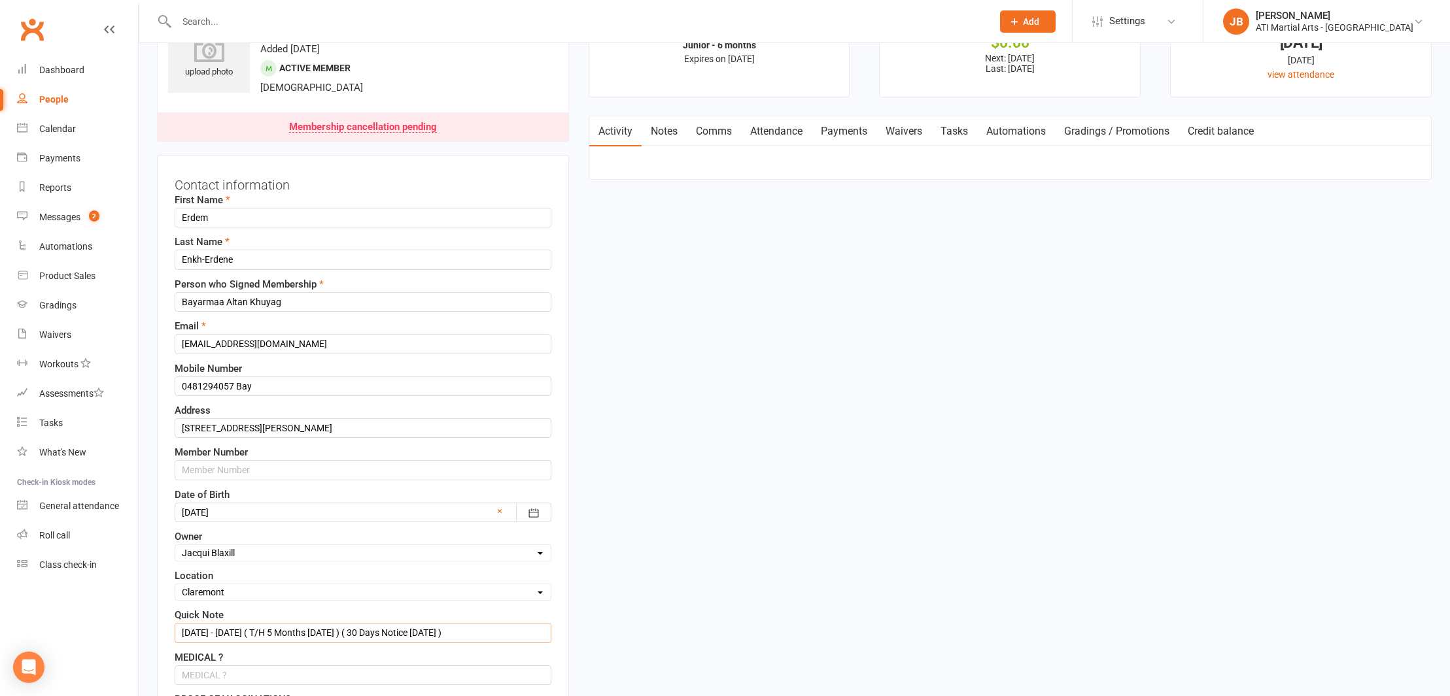
click at [452, 633] on input "4/11/24 - 4/5/25 ( T/H 5 Months 7/10/25 ) ( 30 Days Notice 14/10/25 )" at bounding box center [363, 633] width 377 height 20
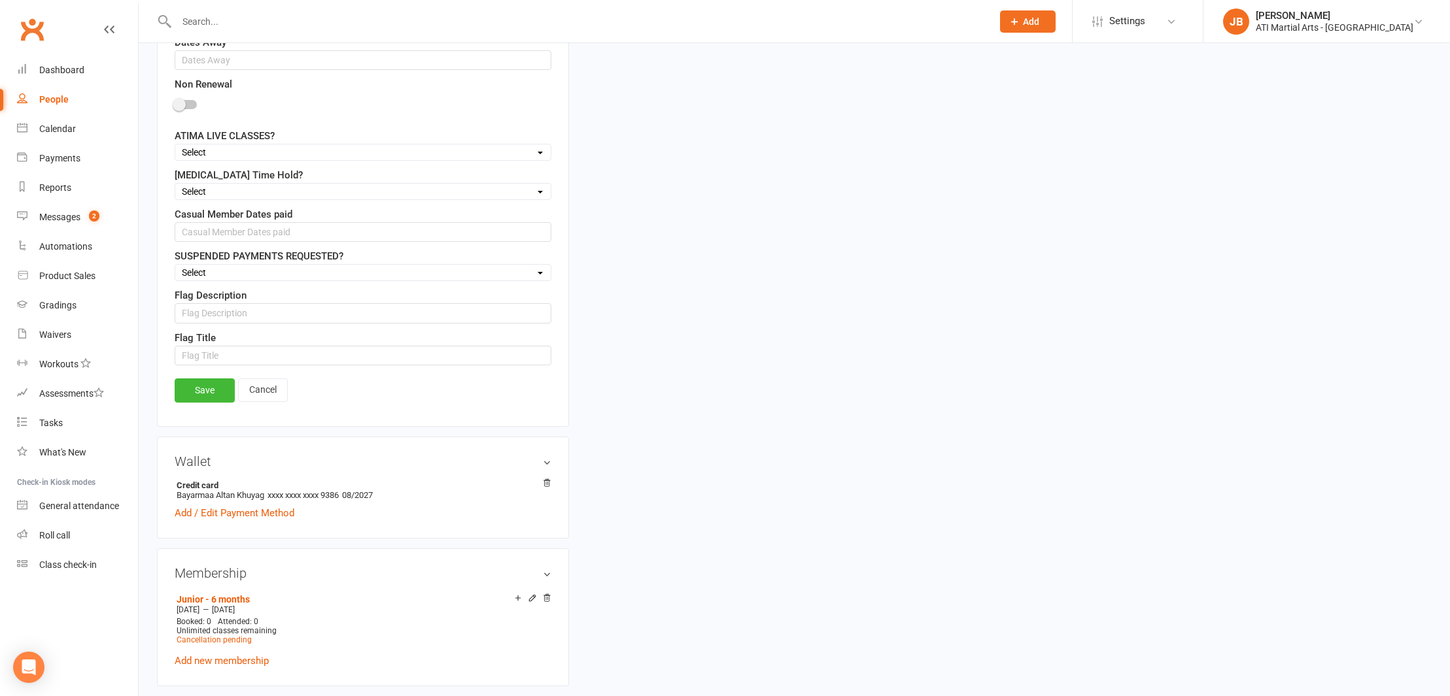
scroll to position [1224, 0]
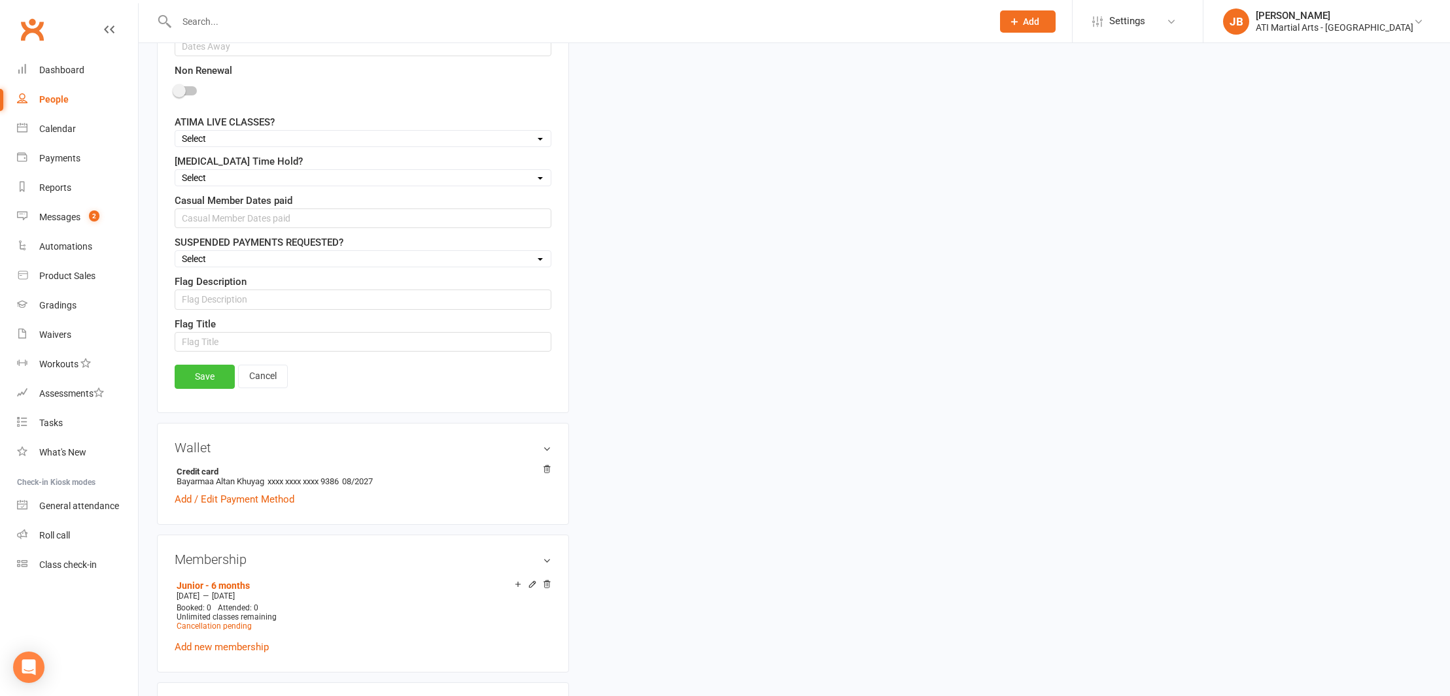
type input "4/11/24 - 4/5/25 ( T/H 5 Months 7/10/25 ) ( 30 Days Notice 14/11/25 )"
click at [200, 378] on link "Save" at bounding box center [205, 377] width 60 height 24
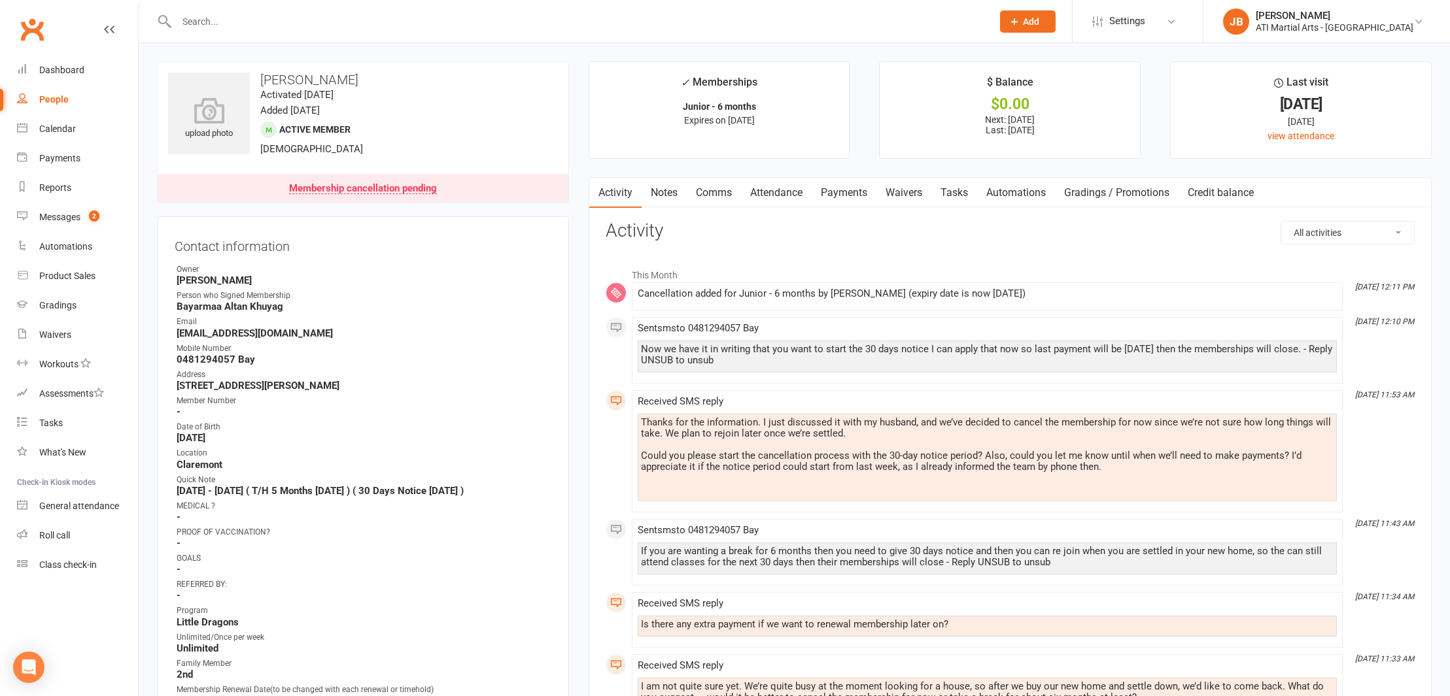
scroll to position [0, 0]
click at [197, 22] on input "text" at bounding box center [578, 21] width 810 height 18
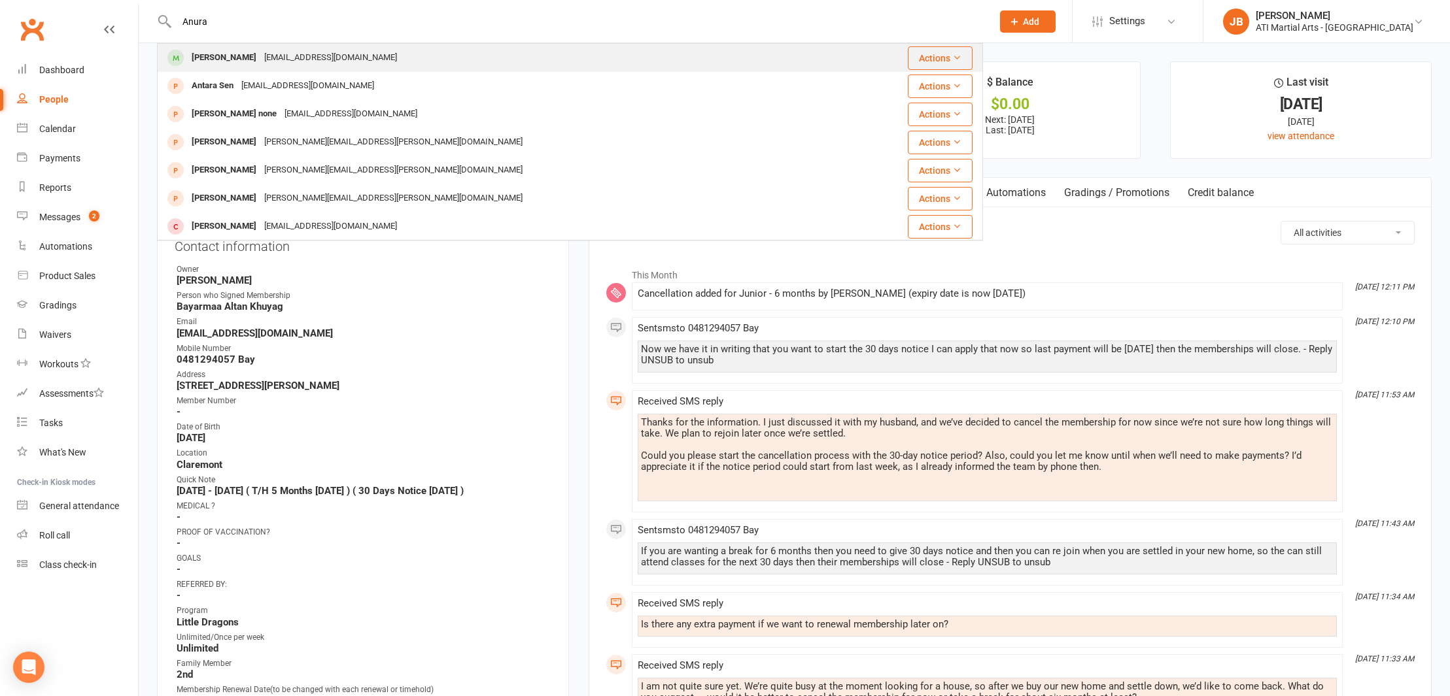
type input "Anura"
click at [230, 59] on div "[PERSON_NAME]" at bounding box center [224, 57] width 73 height 19
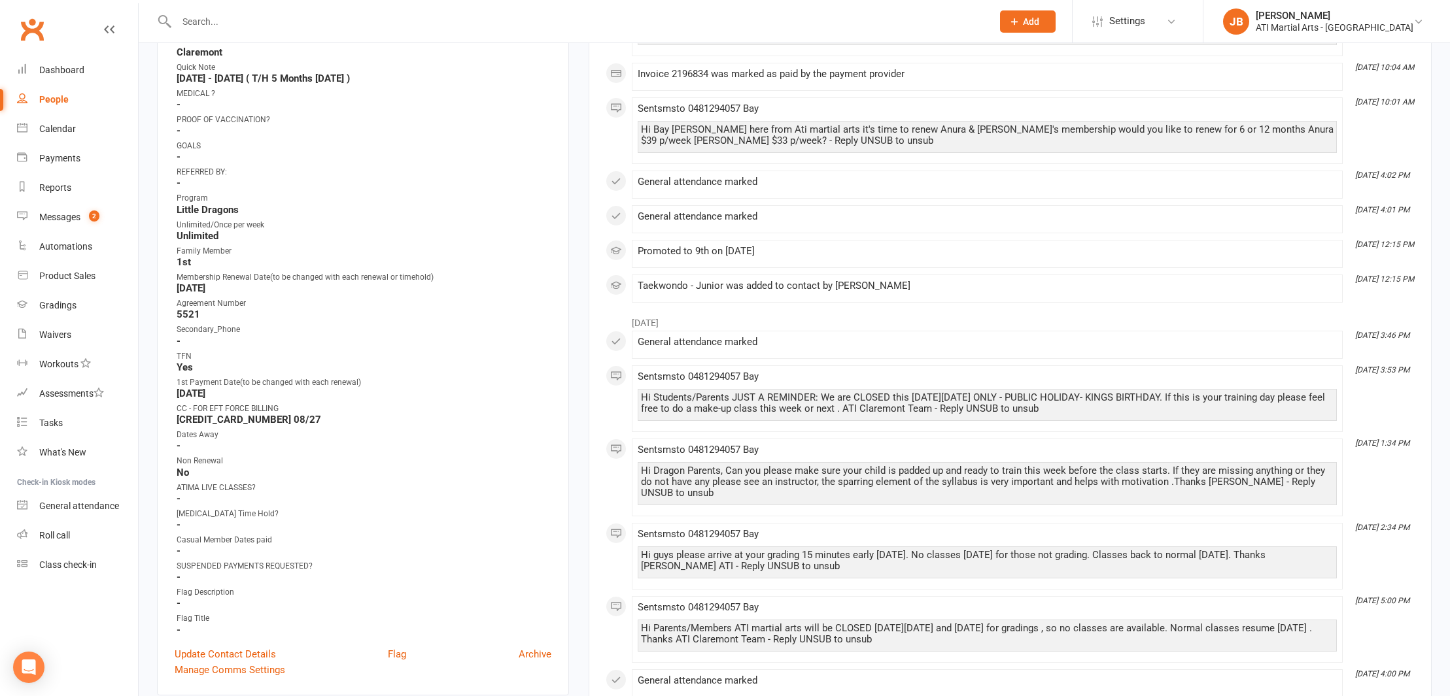
scroll to position [386, 0]
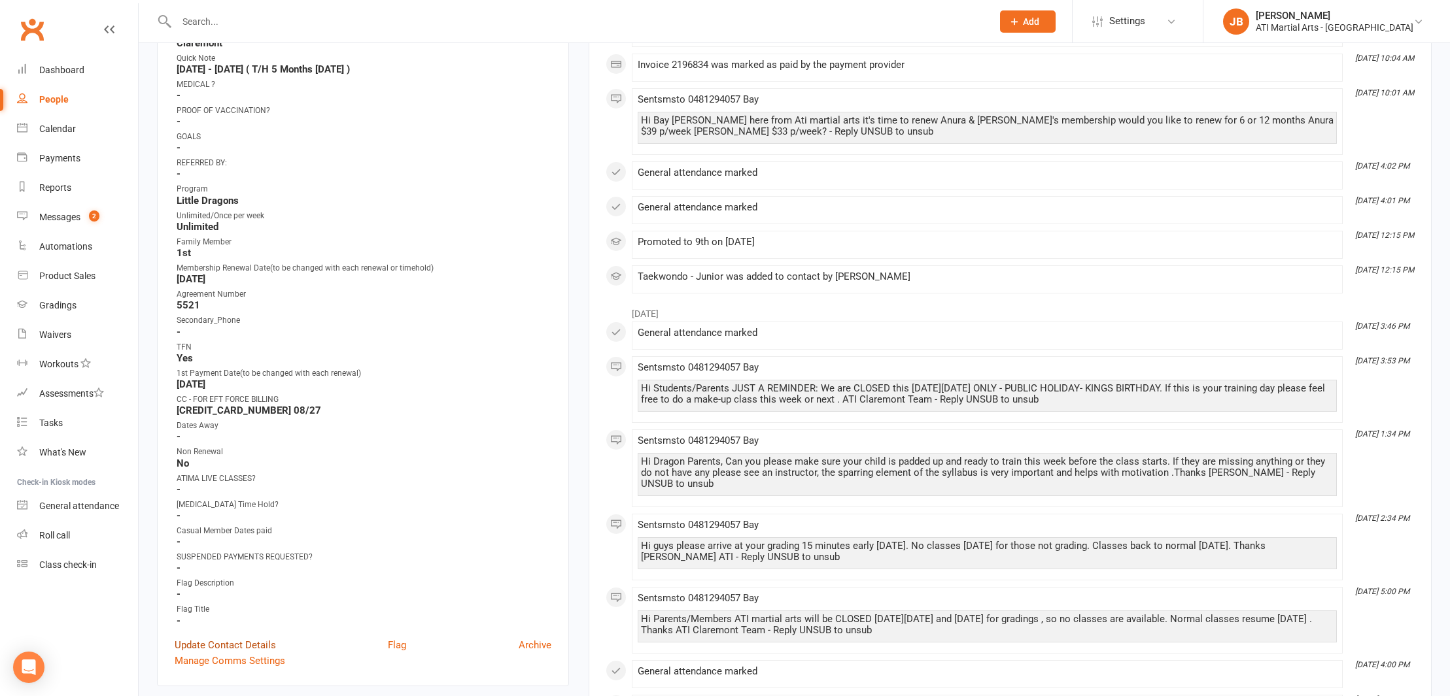
click at [215, 643] on link "Update Contact Details" at bounding box center [225, 646] width 101 height 16
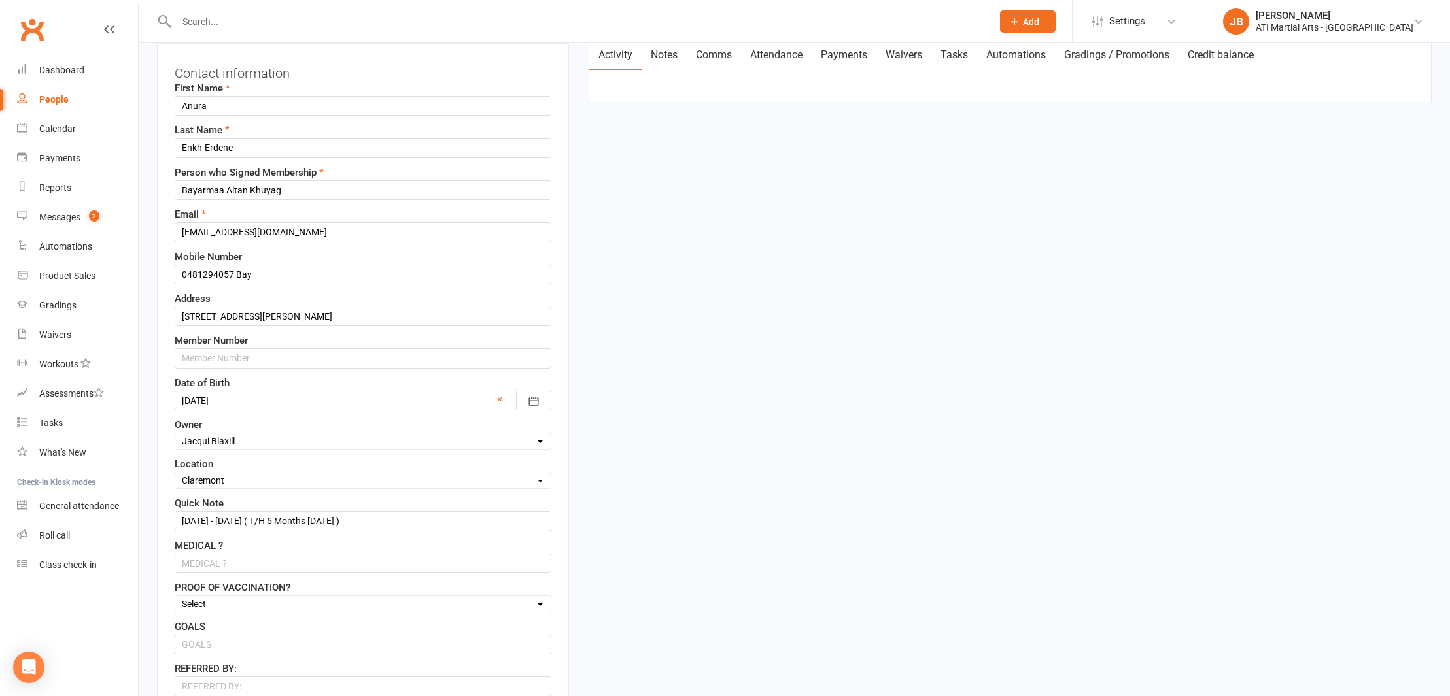
scroll to position [61, 0]
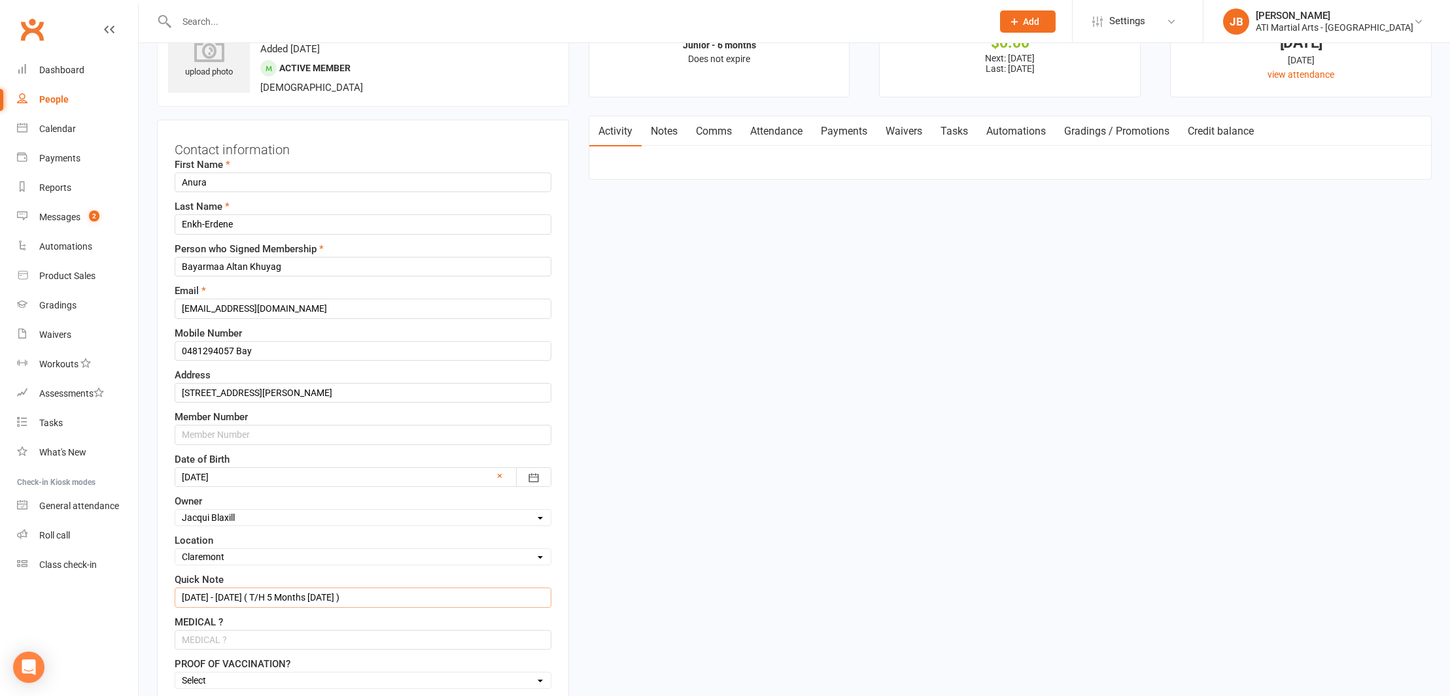
click at [364, 596] on input "4/11/24 - 4/5/25 ( T/H 5 Months 7/10/25 )" at bounding box center [363, 598] width 377 height 20
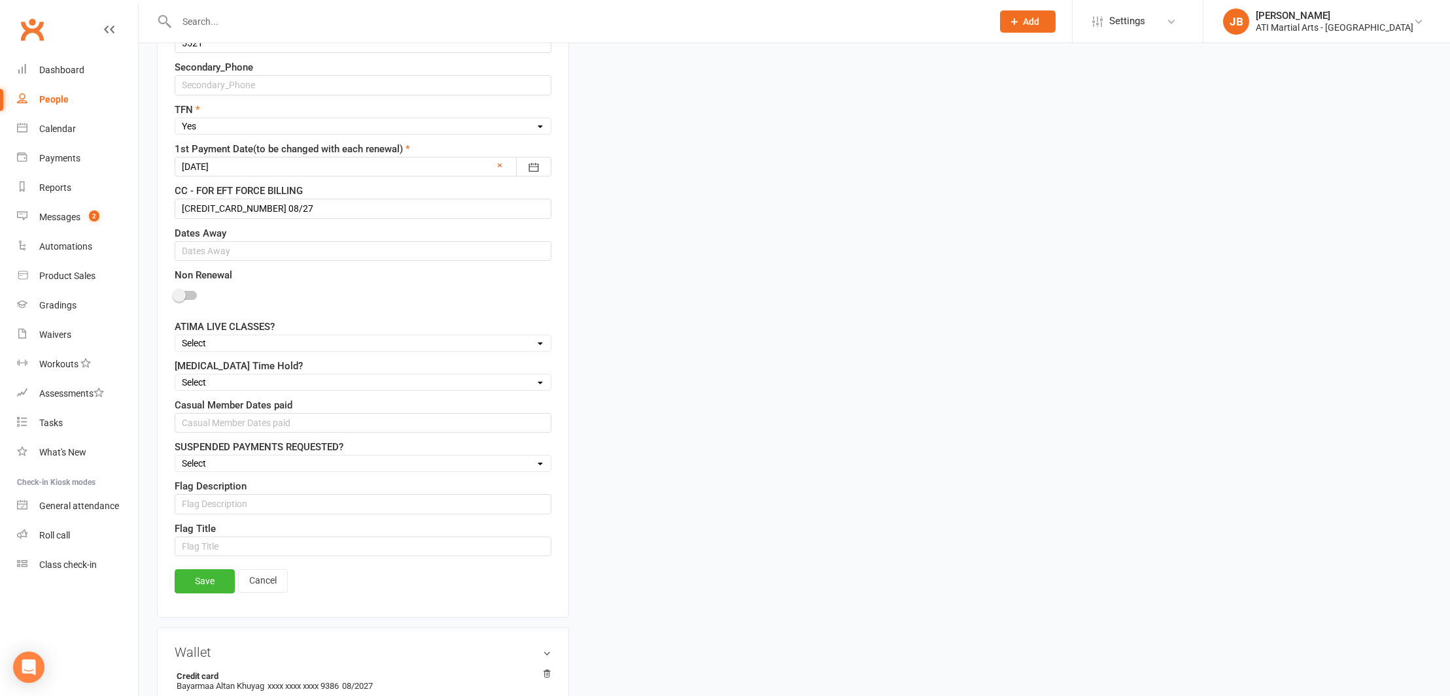
scroll to position [985, 0]
type input "4/11/24 - 4/5/25 ( T/H 5 Months 7/10/25 ) ( 30 Days Notice 14/11/25 )"
click at [199, 582] on link "Save" at bounding box center [205, 580] width 60 height 24
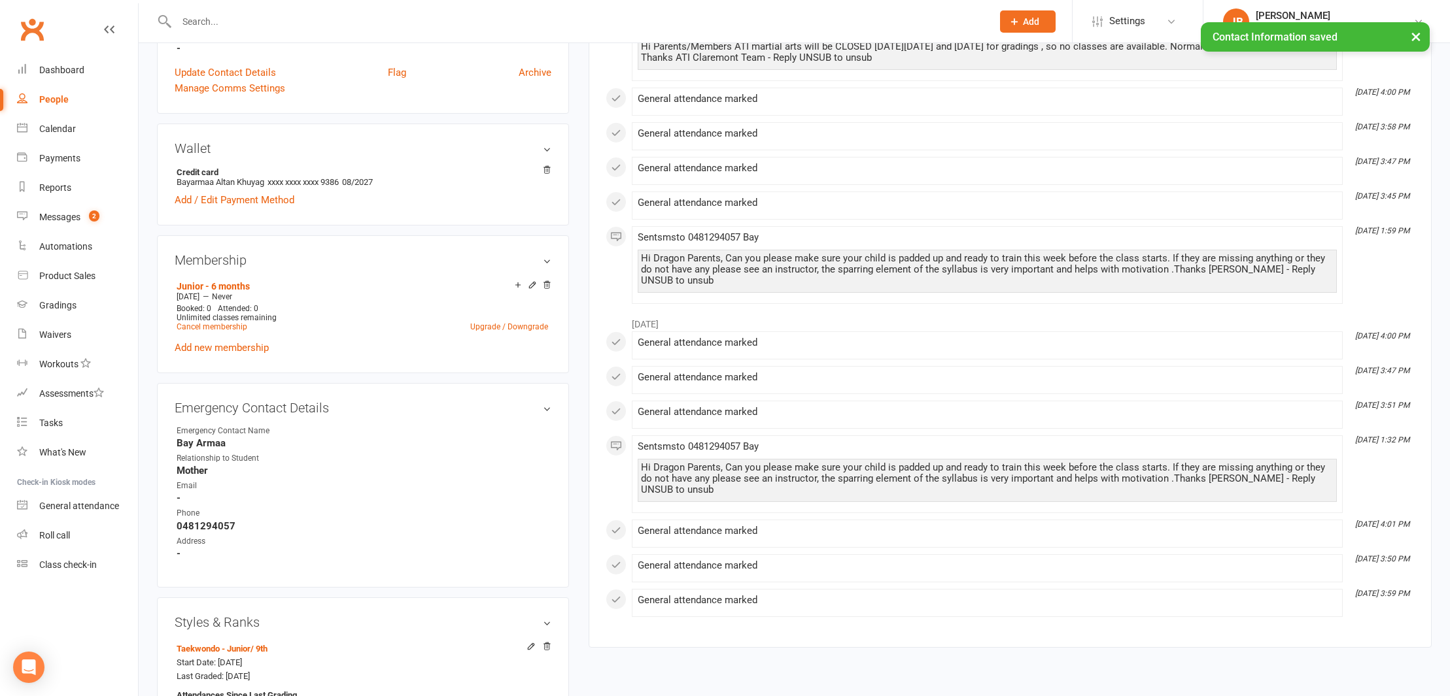
scroll to position [959, 0]
click at [213, 325] on link "Cancel membership" at bounding box center [212, 326] width 71 height 9
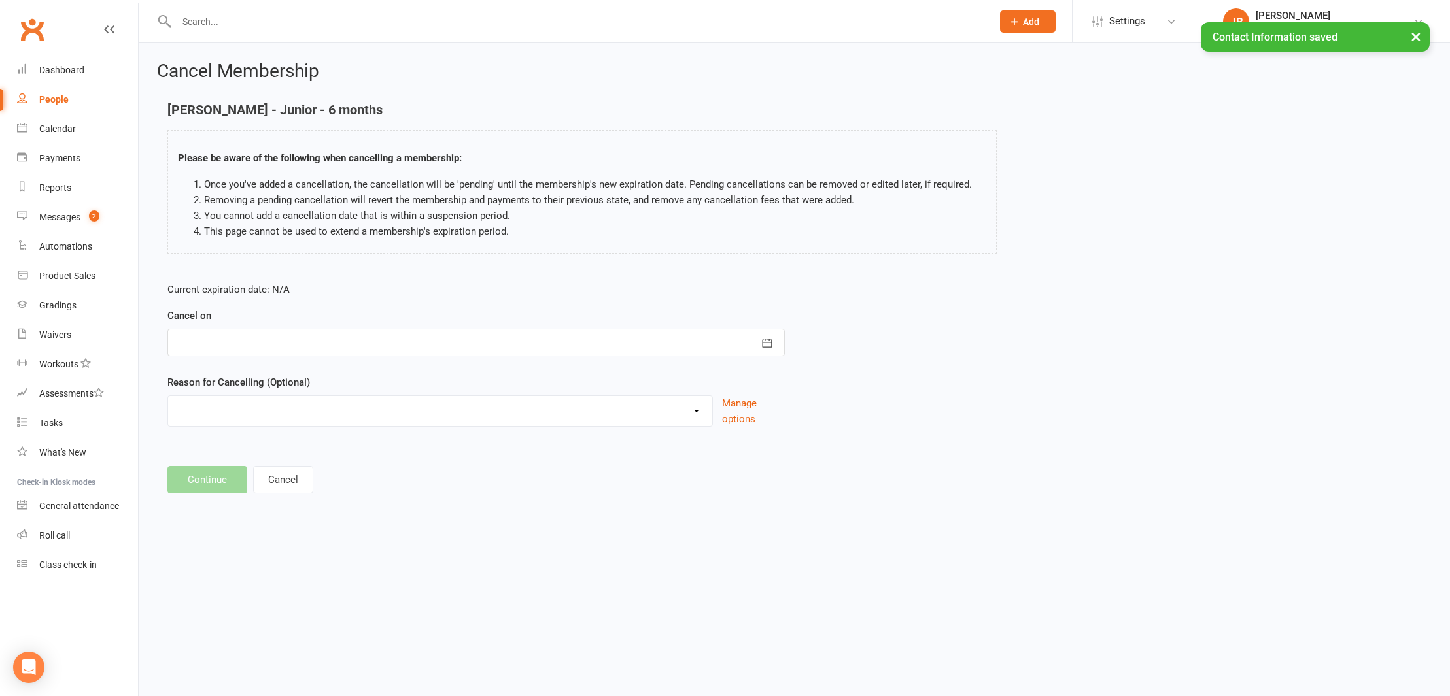
click at [224, 343] on div at bounding box center [475, 342] width 617 height 27
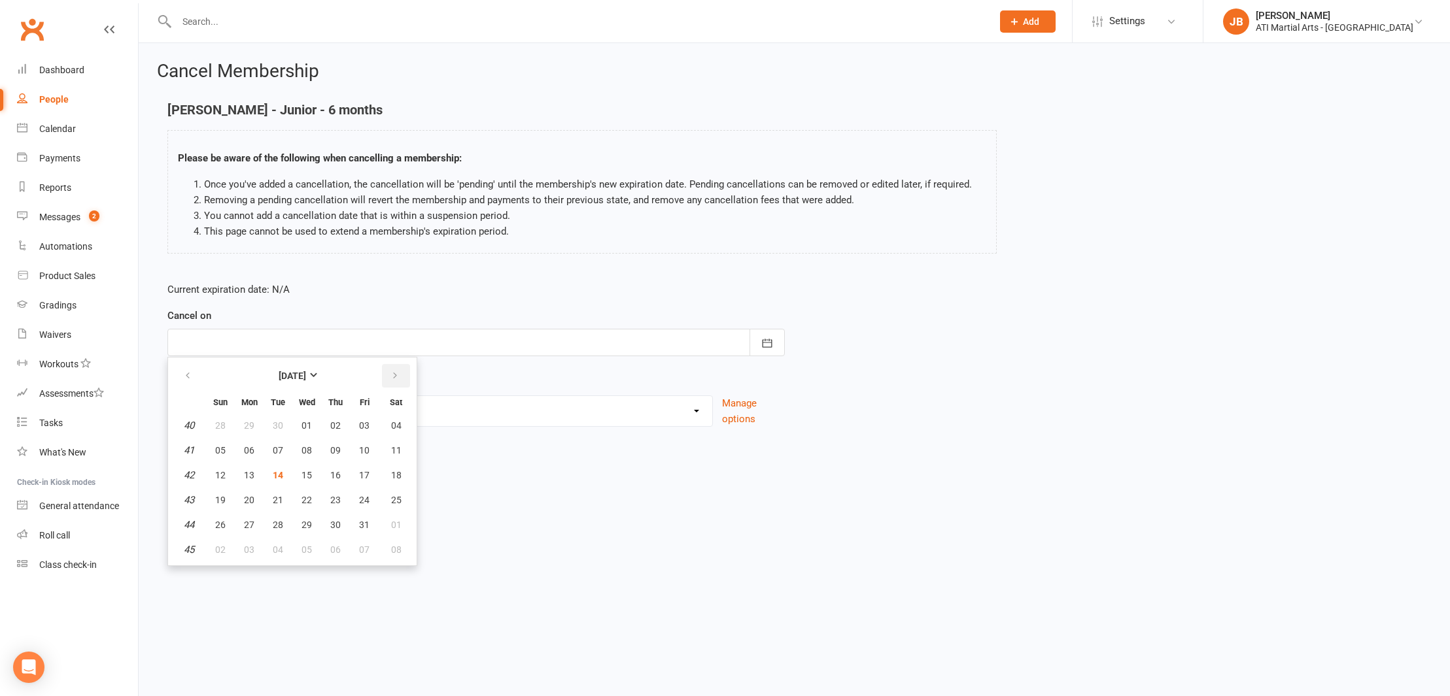
click at [390, 375] on icon "button" at bounding box center [394, 376] width 9 height 10
click at [363, 476] on span "14" at bounding box center [364, 475] width 10 height 10
type input "14 Nov 2025"
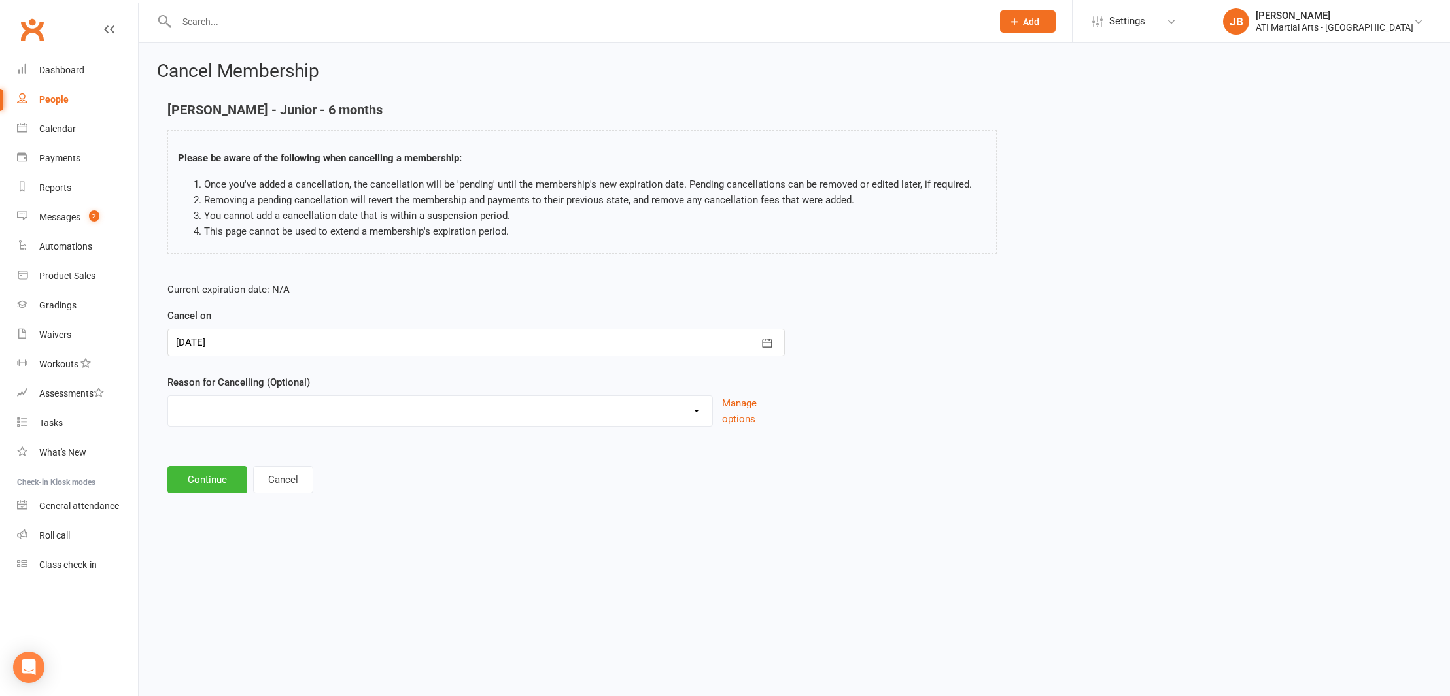
select select "2"
click at [204, 475] on input at bounding box center [475, 479] width 617 height 27
type input "Taking a break"
click at [205, 547] on button "Continue" at bounding box center [207, 546] width 80 height 27
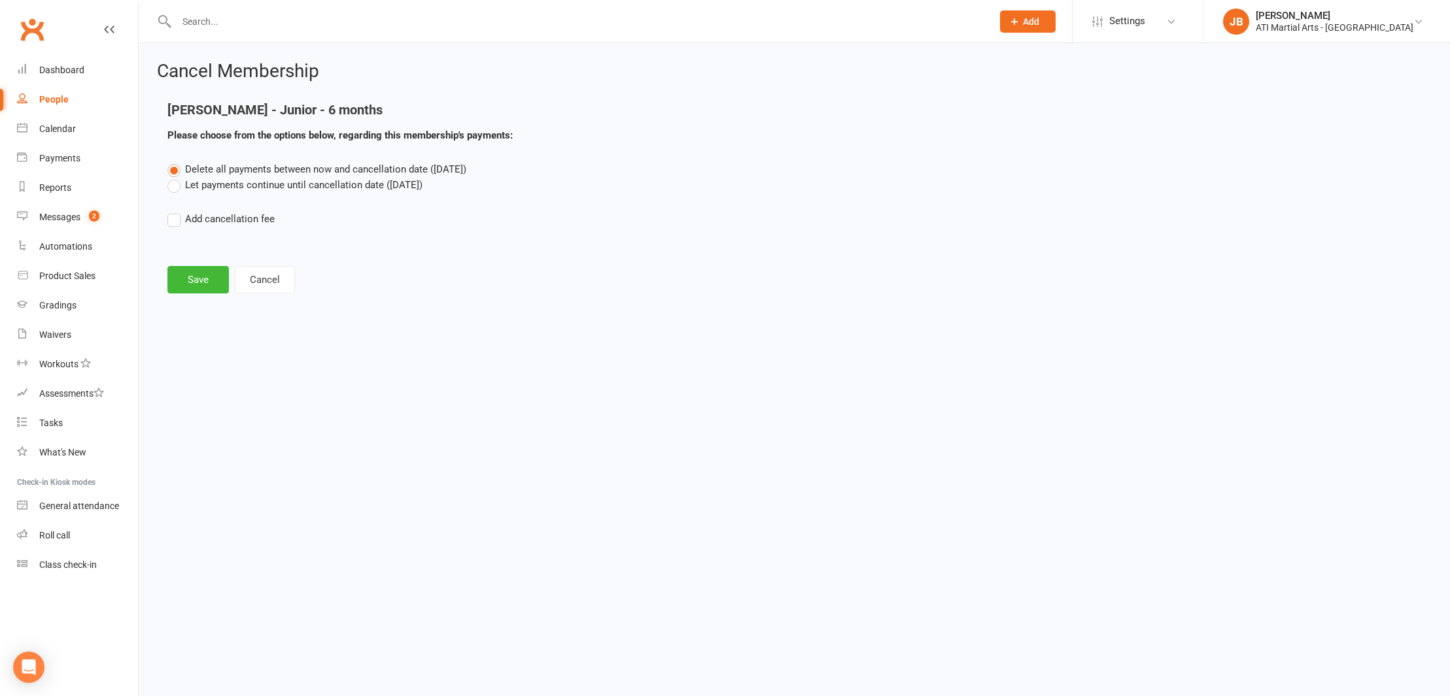
click at [172, 185] on label "Let payments continue until cancellation date (Nov 14, 2025)" at bounding box center [294, 185] width 255 height 16
click at [172, 177] on input "Let payments continue until cancellation date (Nov 14, 2025)" at bounding box center [171, 177] width 9 height 0
click at [198, 281] on button "Save" at bounding box center [197, 279] width 61 height 27
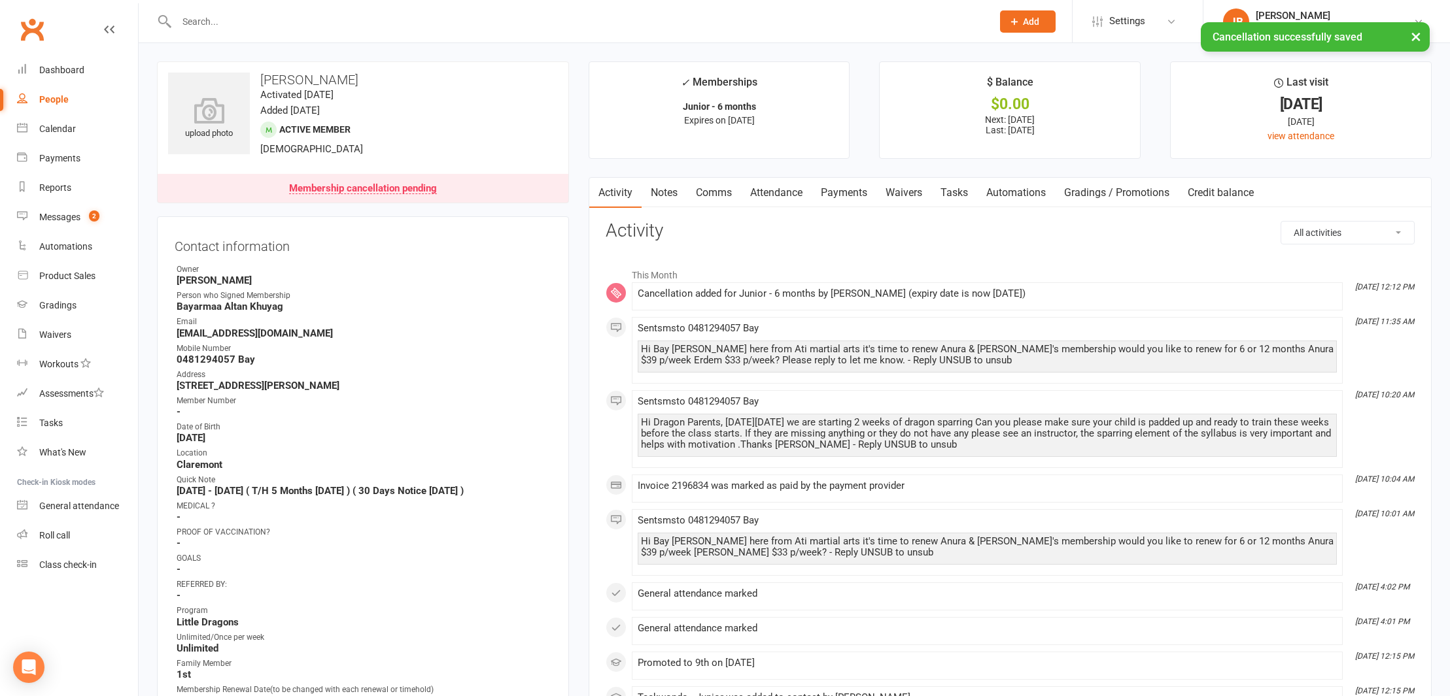
click at [31, 28] on link "Clubworx" at bounding box center [32, 29] width 33 height 33
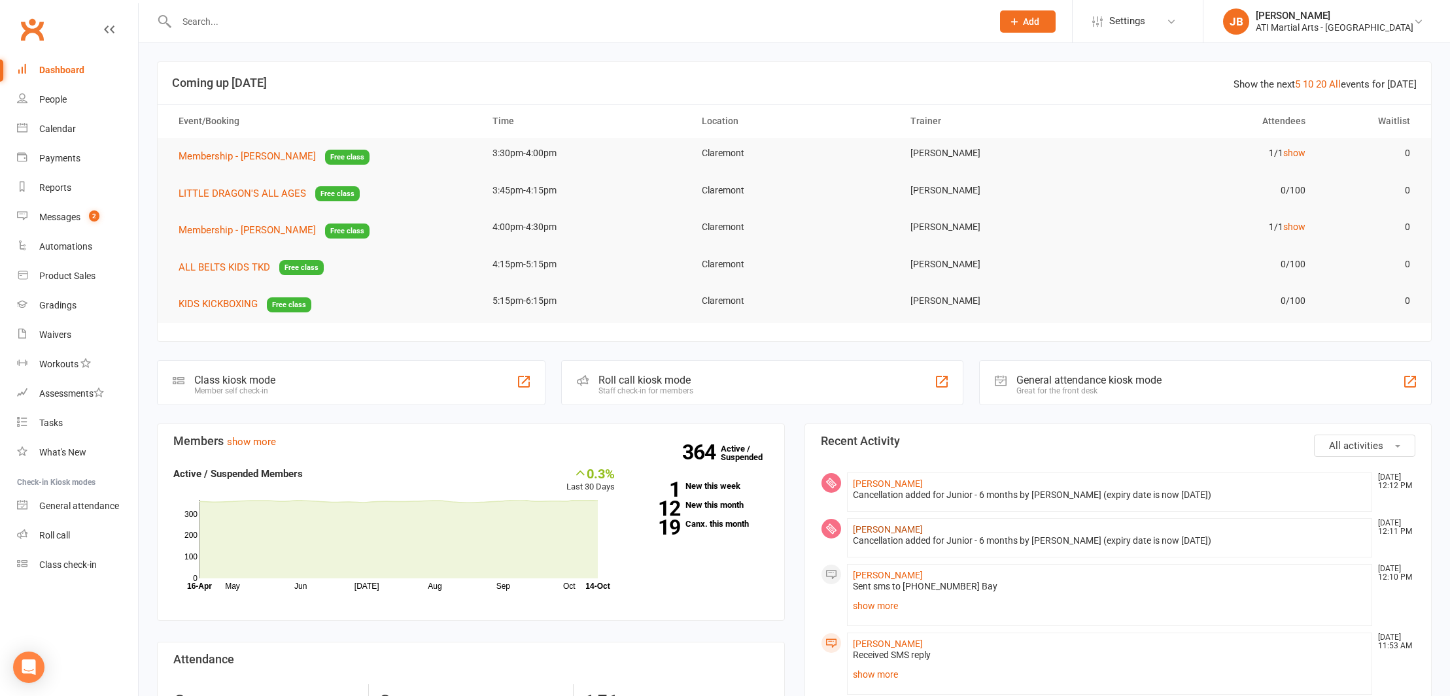
click at [866, 530] on link "[PERSON_NAME]" at bounding box center [888, 529] width 70 height 10
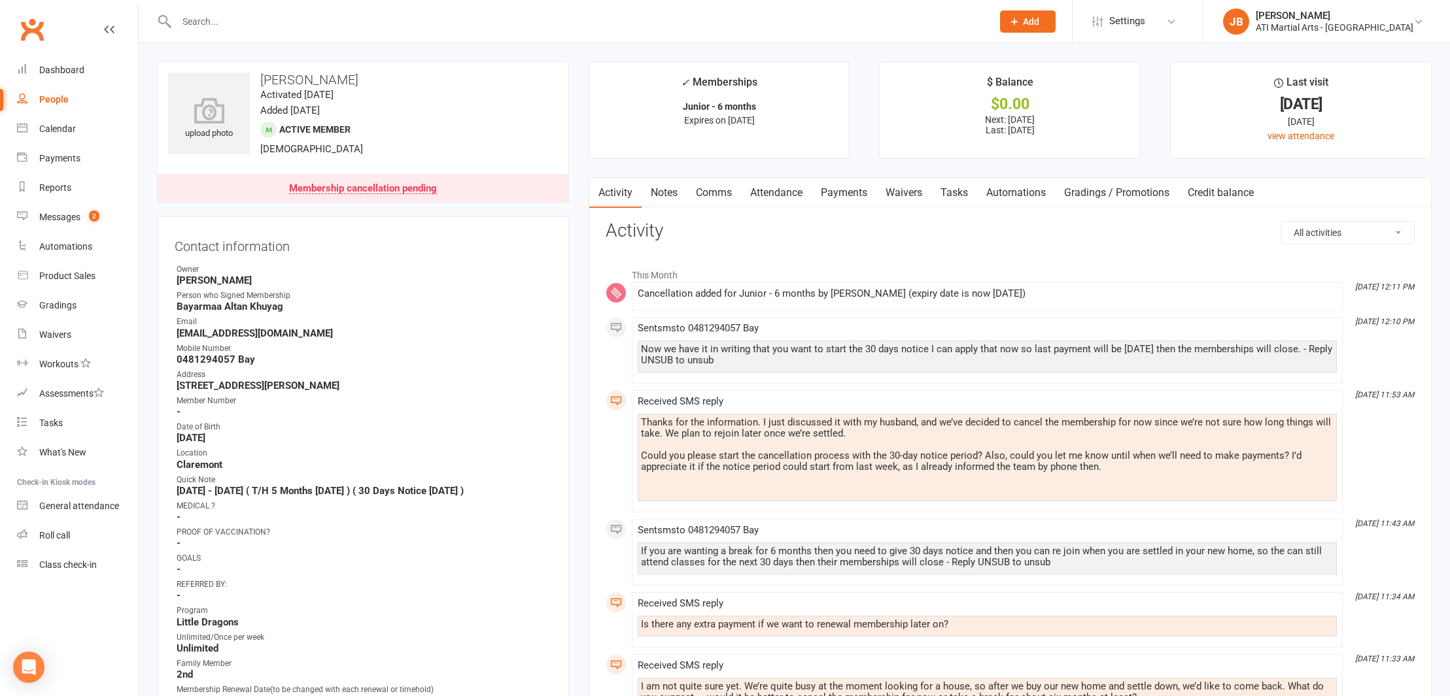
click at [837, 193] on link "Payments" at bounding box center [844, 193] width 65 height 30
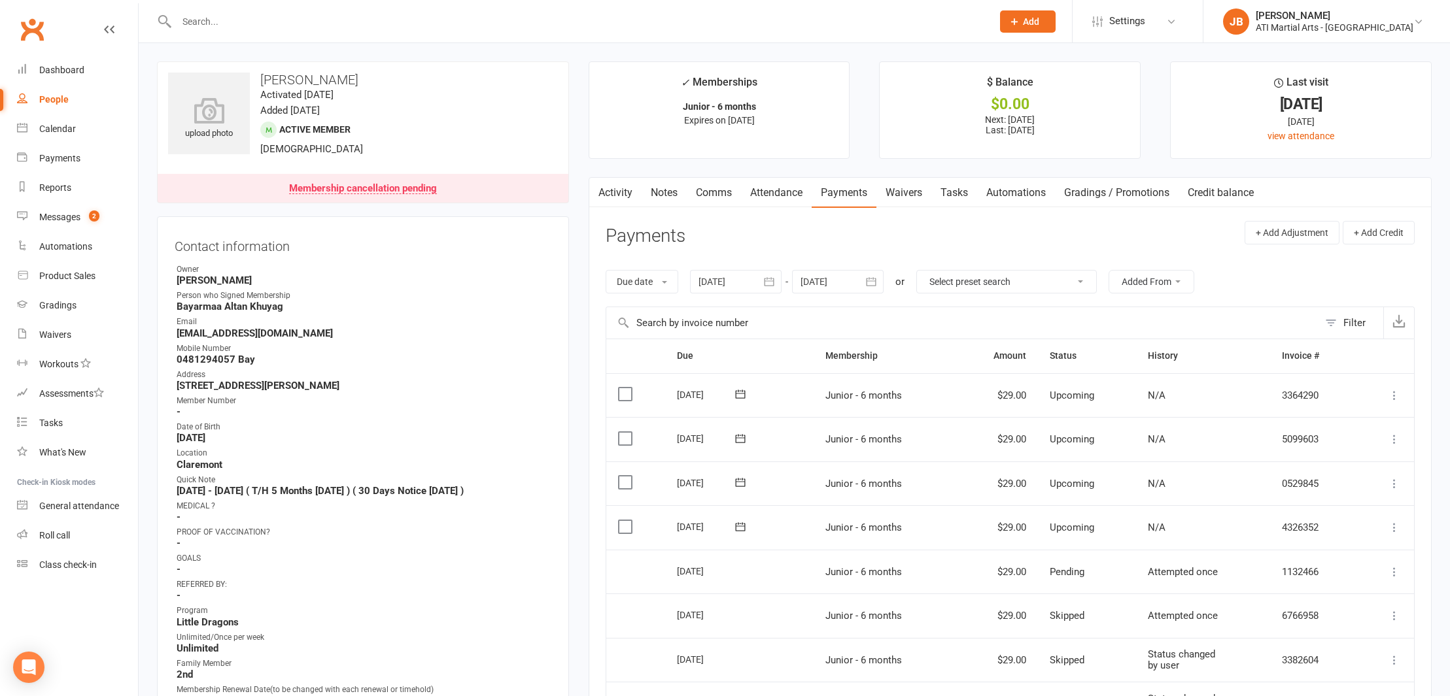
click at [31, 29] on link "Clubworx" at bounding box center [32, 29] width 33 height 33
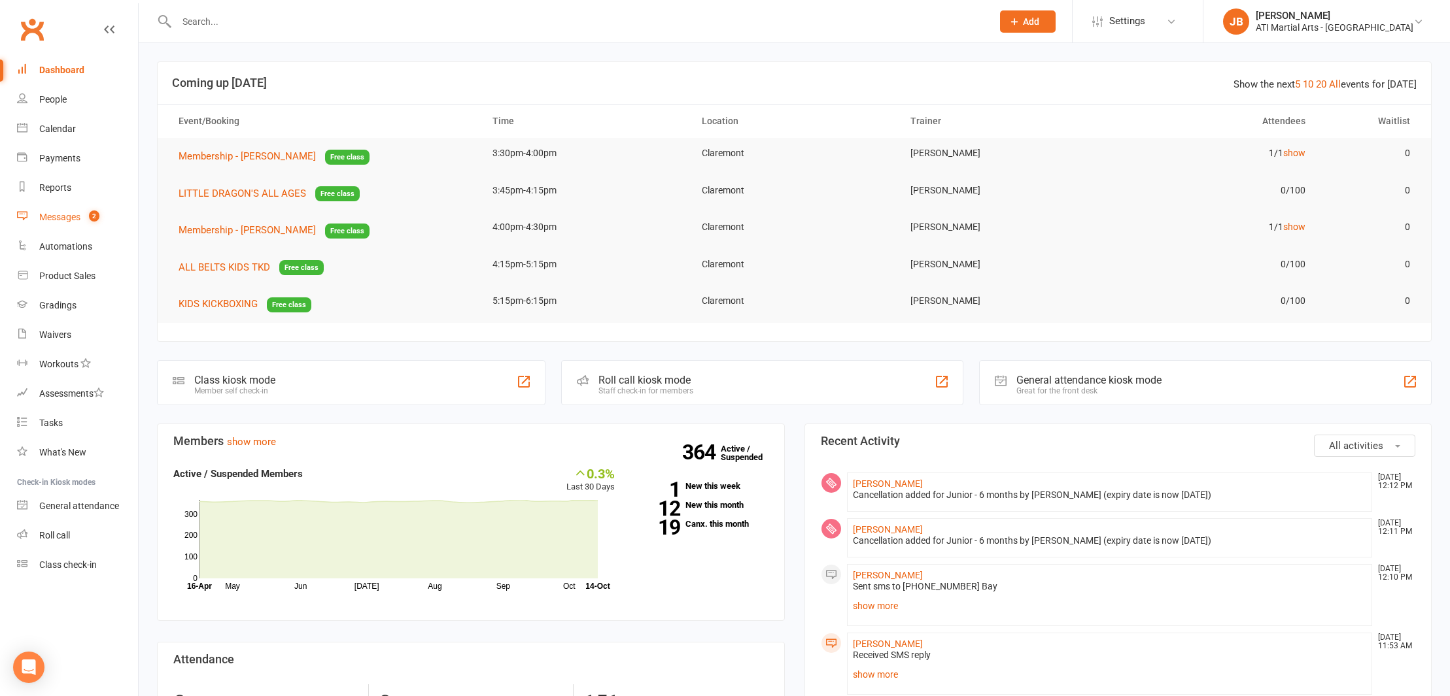
click at [61, 217] on div "Messages" at bounding box center [59, 217] width 41 height 10
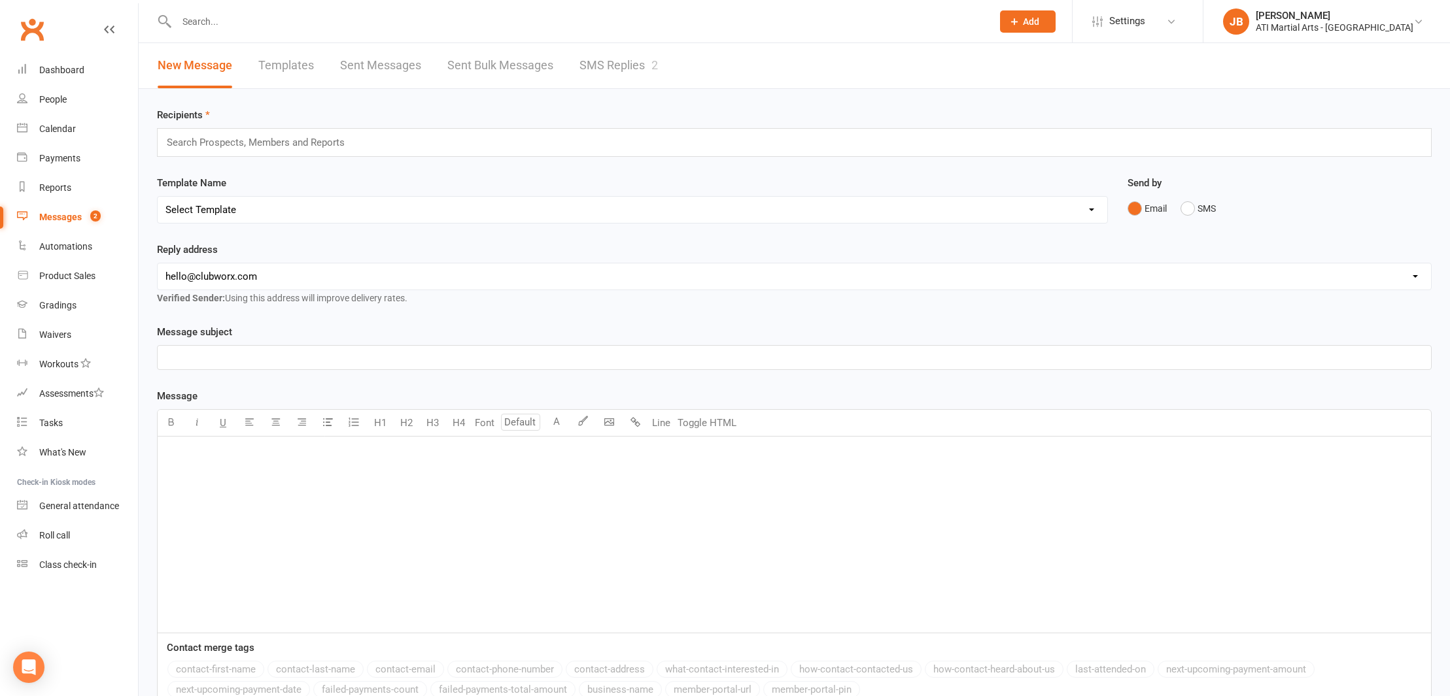
click at [598, 63] on link "SMS Replies 2" at bounding box center [618, 65] width 78 height 45
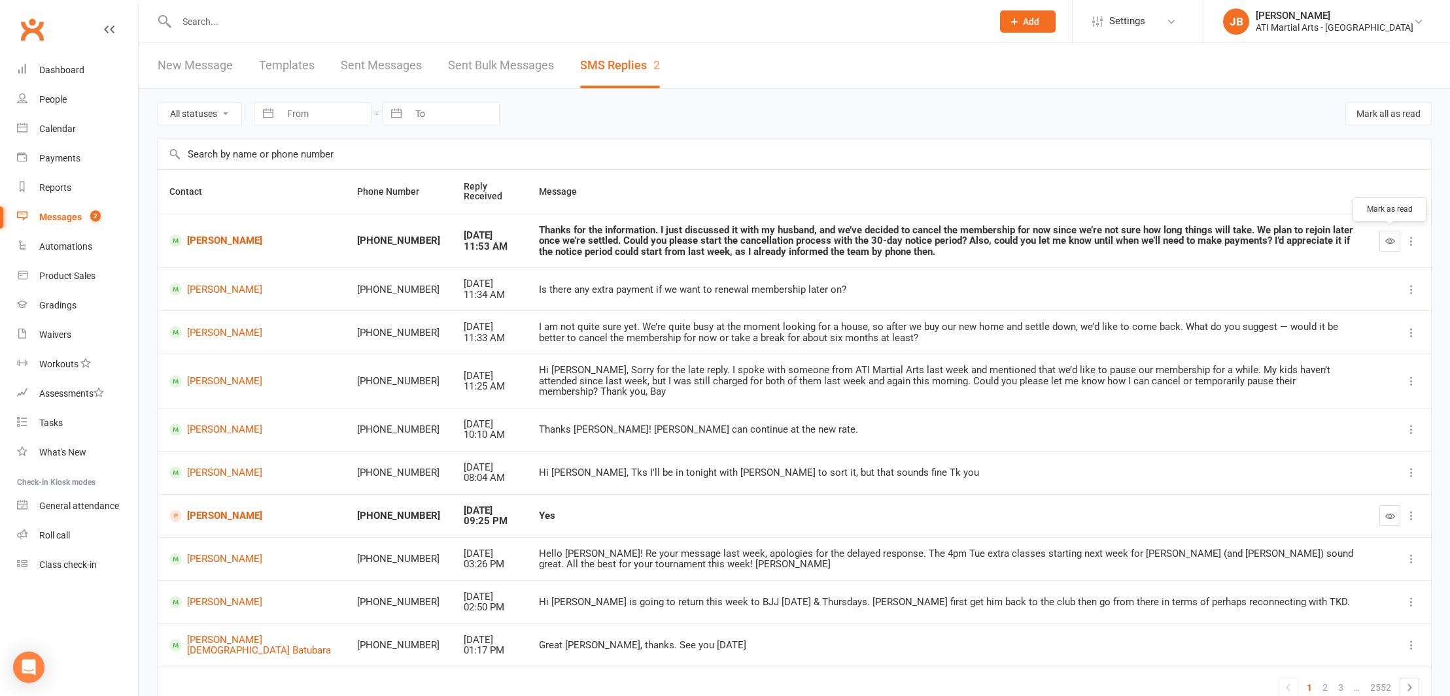
click at [1390, 242] on icon "button" at bounding box center [1390, 241] width 10 height 10
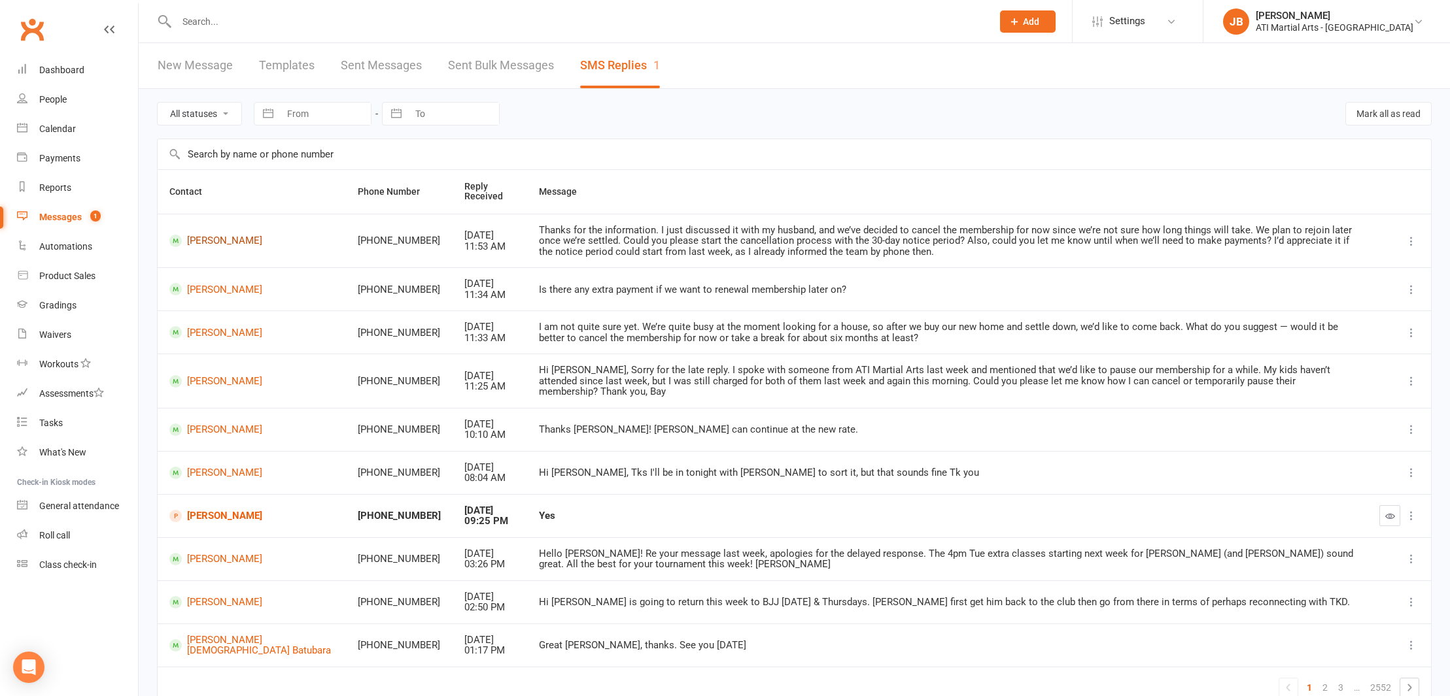
click at [197, 236] on link "[PERSON_NAME]" at bounding box center [251, 241] width 165 height 12
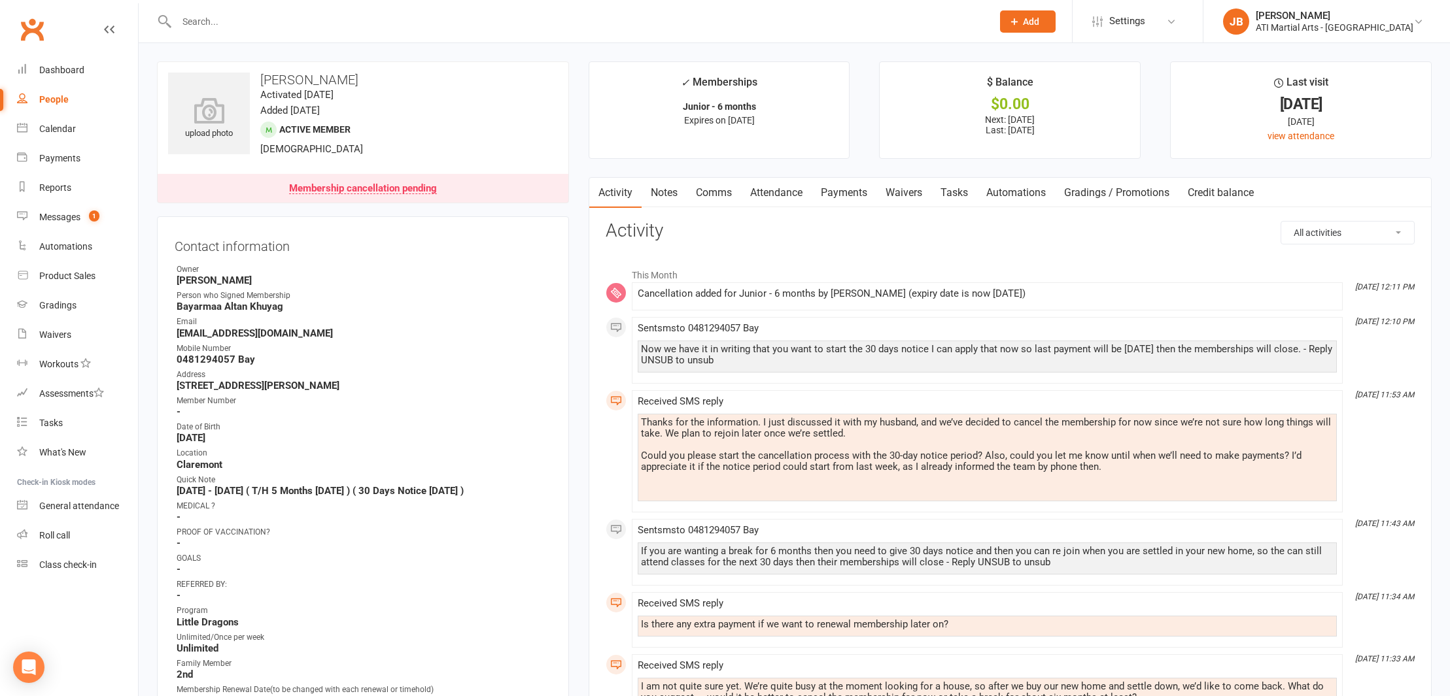
click at [33, 30] on link "Clubworx" at bounding box center [32, 29] width 33 height 33
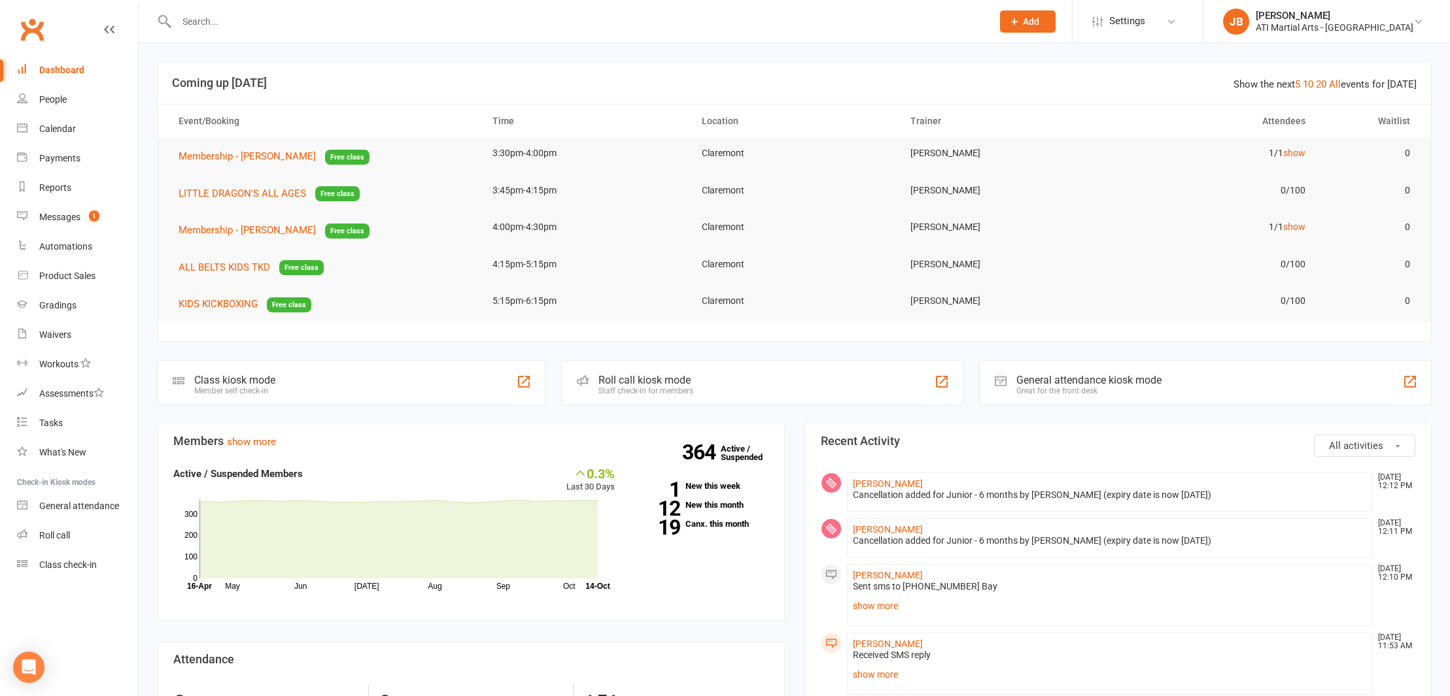
click at [36, 25] on link "Clubworx" at bounding box center [32, 29] width 33 height 33
click at [192, 22] on input "text" at bounding box center [578, 21] width 810 height 18
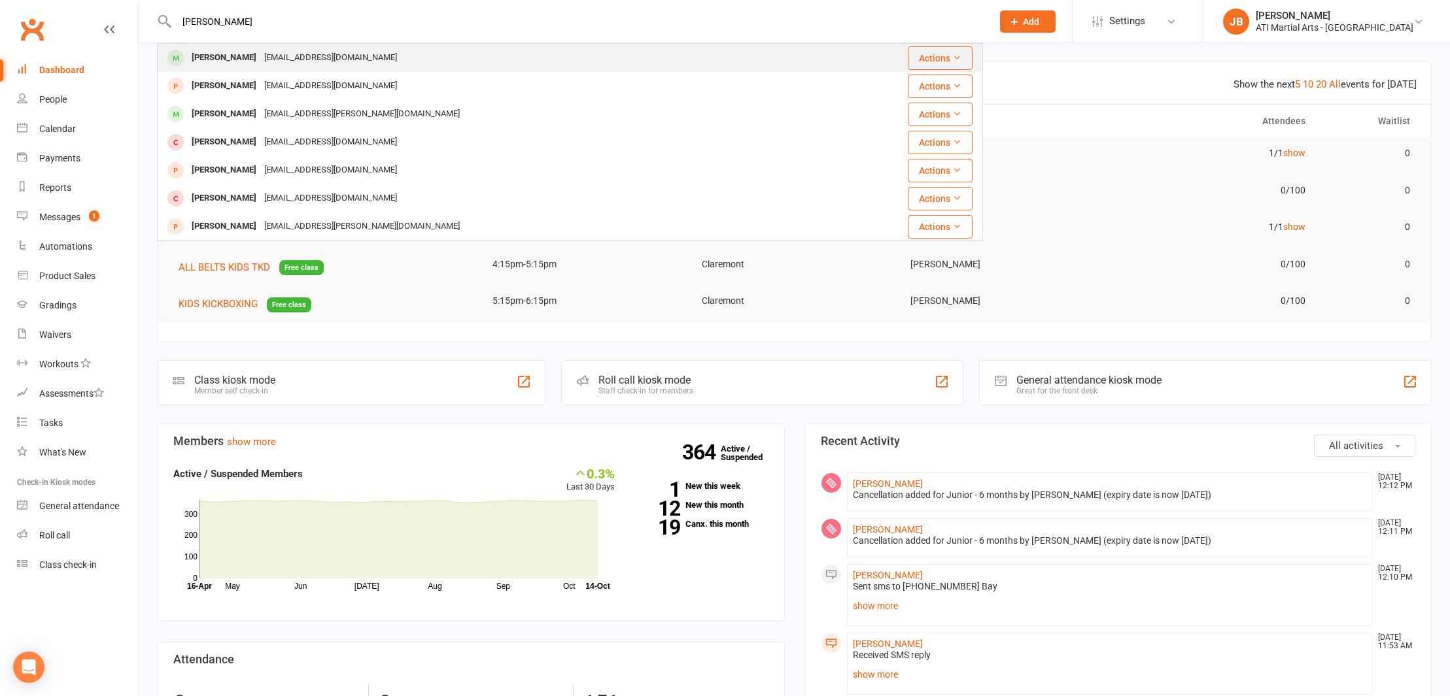
type input "[PERSON_NAME]"
click at [218, 60] on div "Charlie Brooks-Benden" at bounding box center [224, 57] width 73 height 19
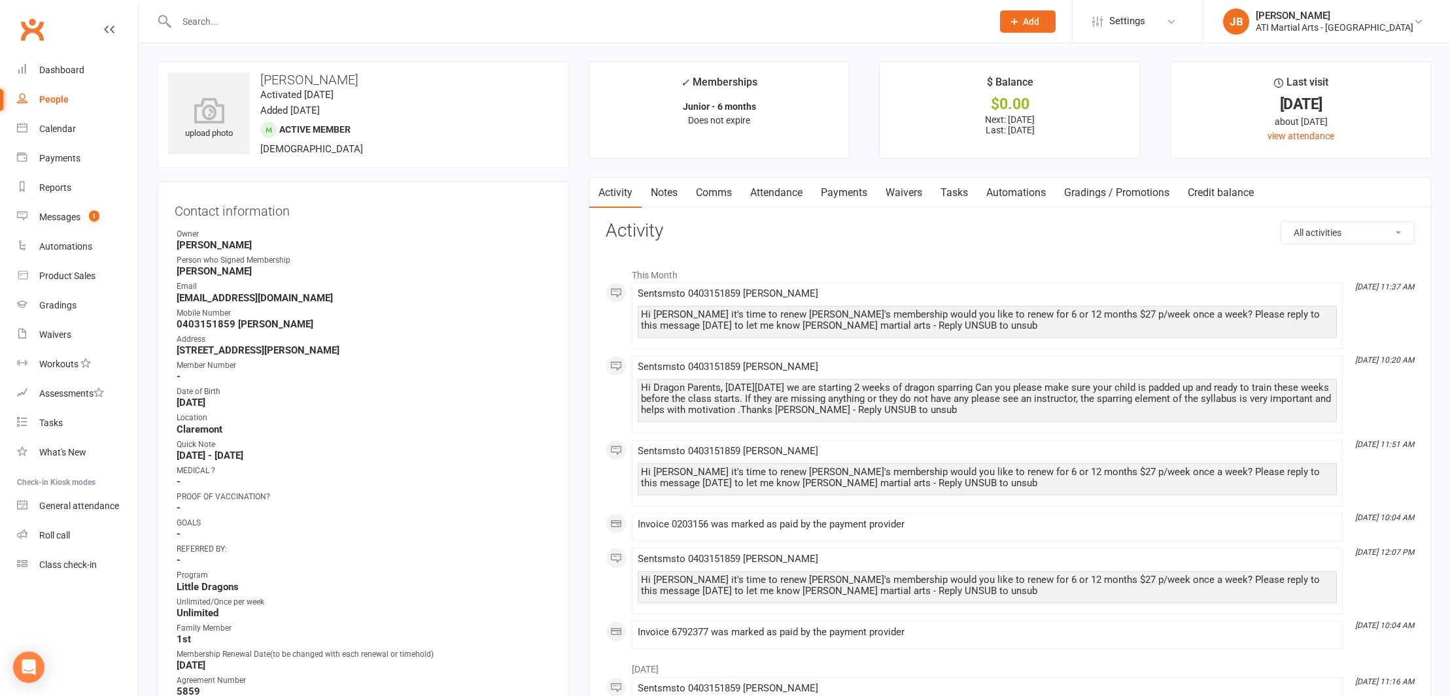
click at [664, 192] on link "Notes" at bounding box center [664, 193] width 45 height 30
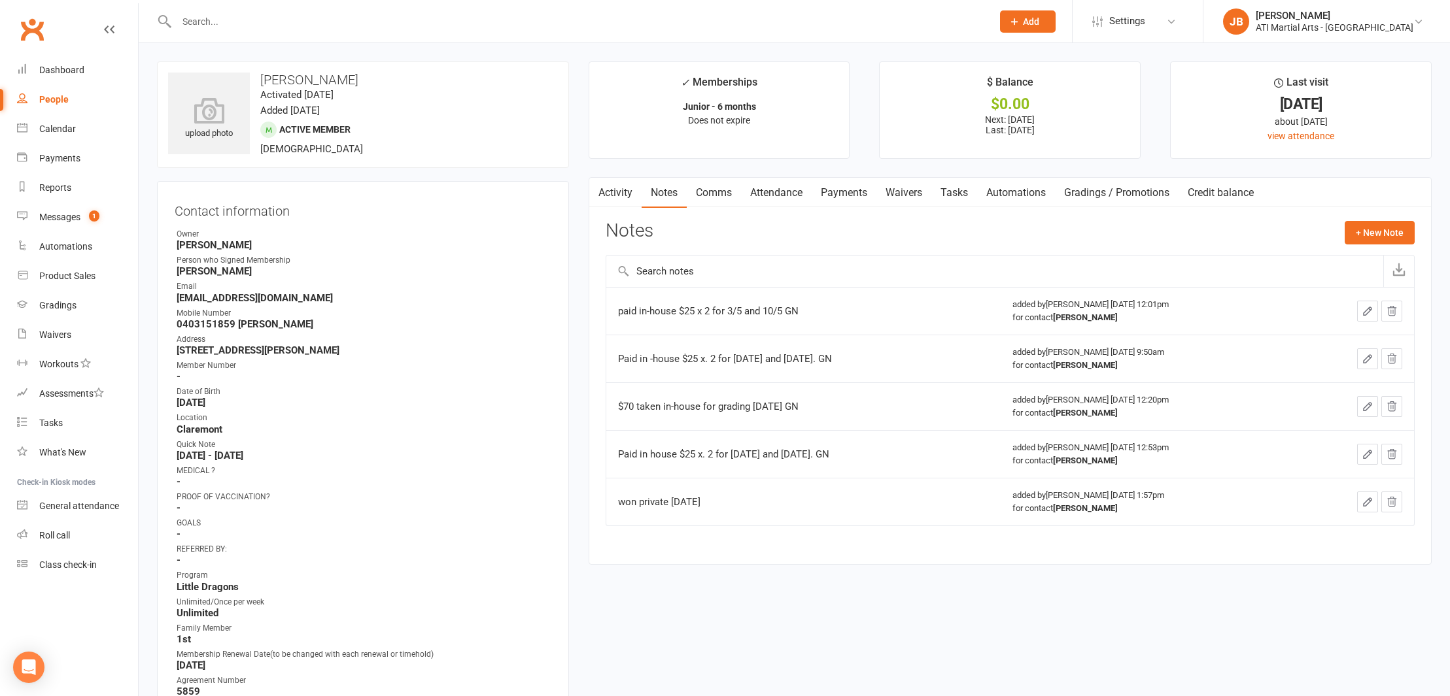
click at [617, 192] on link "Activity" at bounding box center [615, 193] width 52 height 30
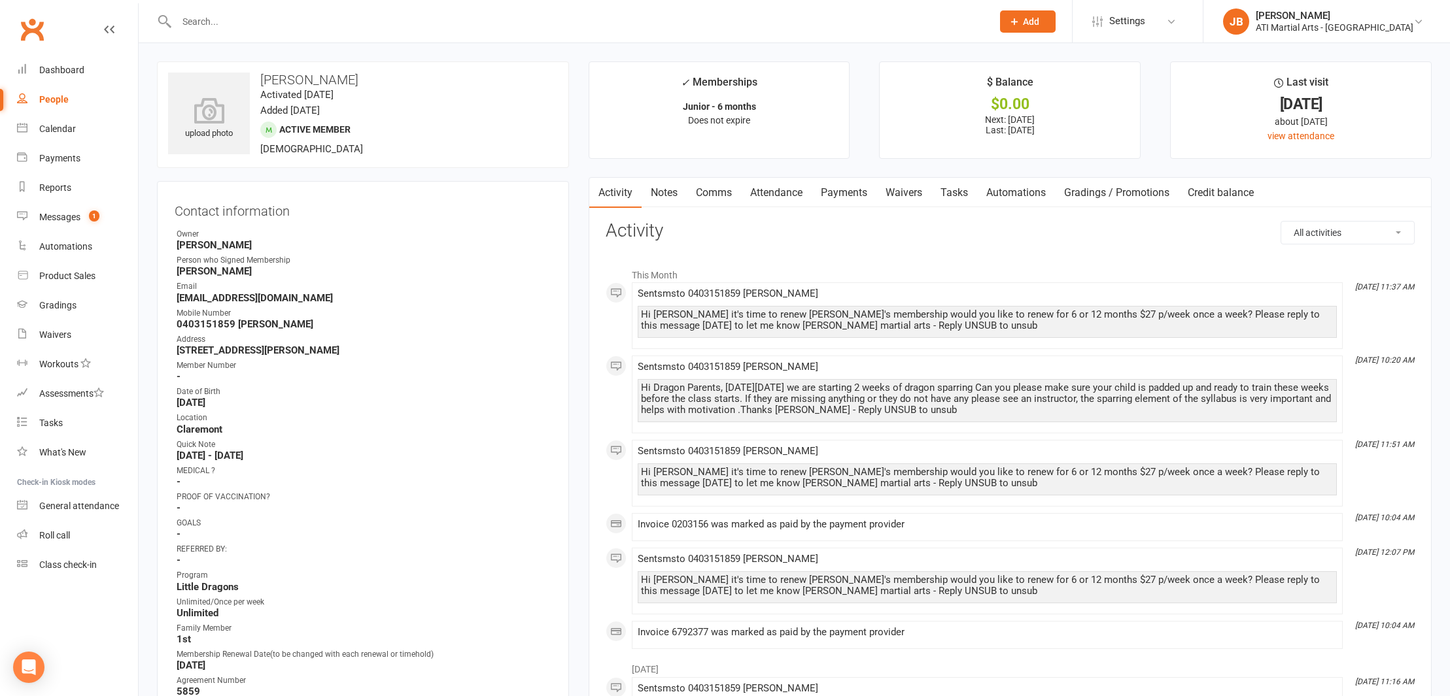
click at [31, 30] on link "Clubworx" at bounding box center [32, 29] width 33 height 33
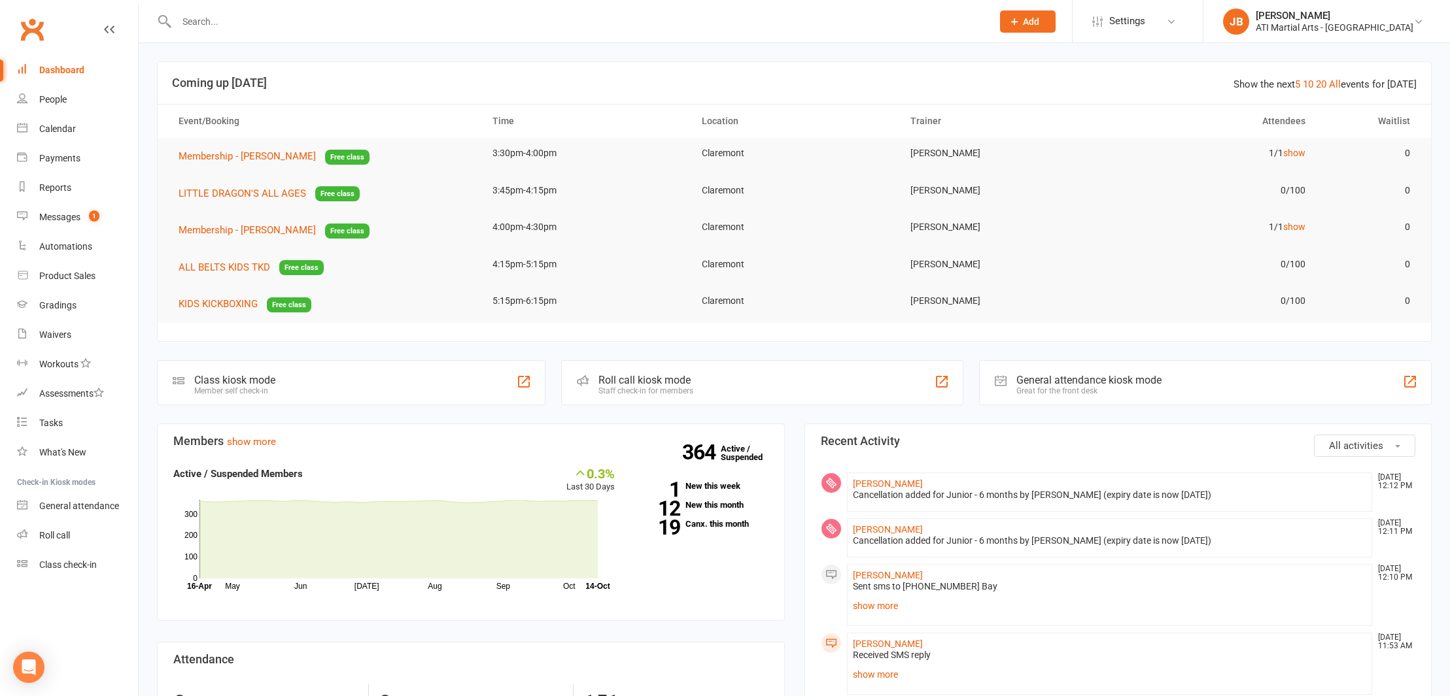
click at [29, 29] on link "Clubworx" at bounding box center [32, 29] width 33 height 33
click at [192, 22] on input "text" at bounding box center [578, 21] width 810 height 18
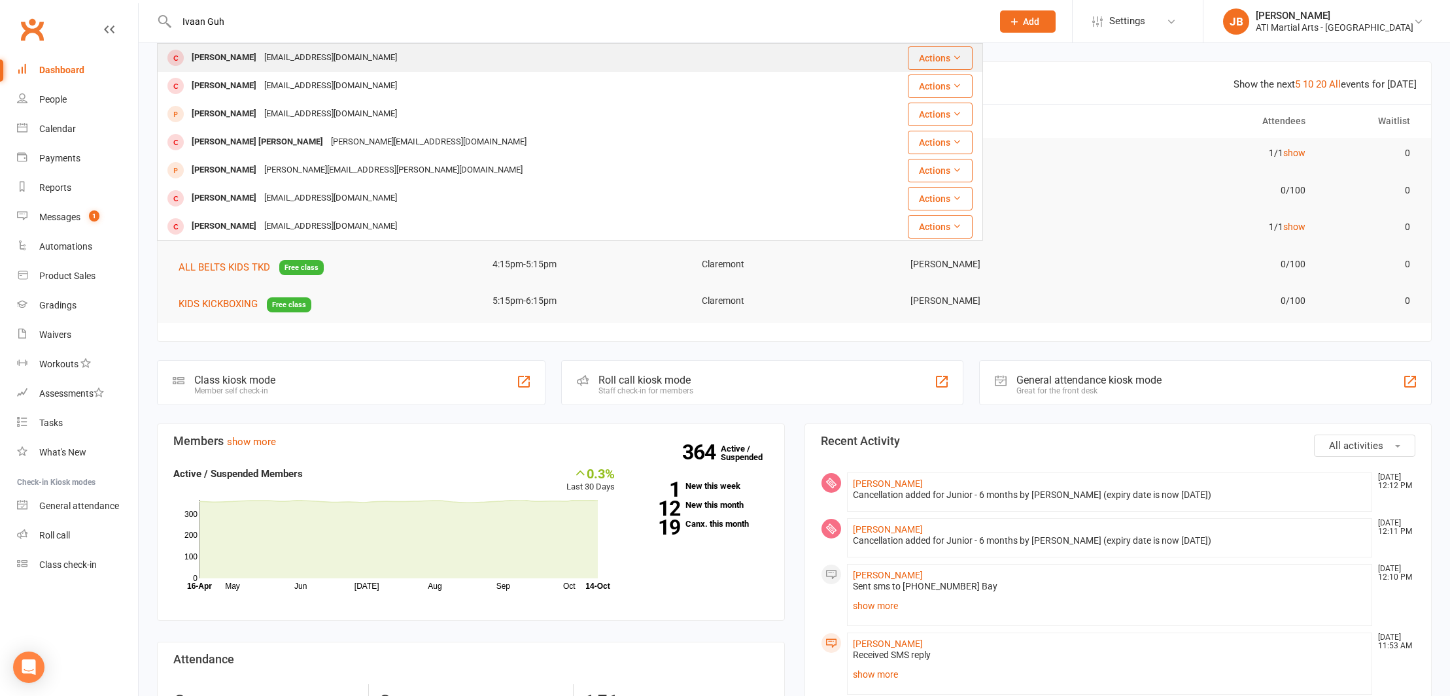
type input "Ivaan Guh"
click at [200, 58] on div "Ivaan Guha" at bounding box center [224, 57] width 73 height 19
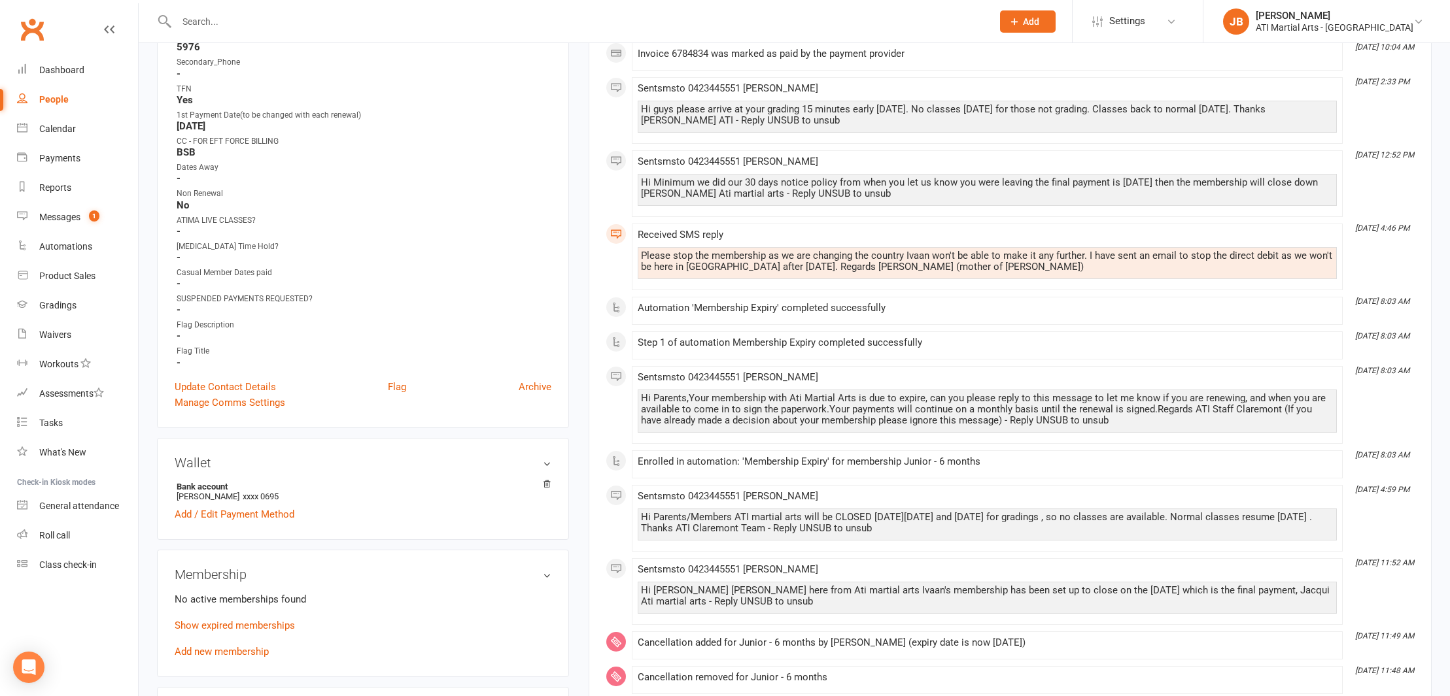
scroll to position [645, 0]
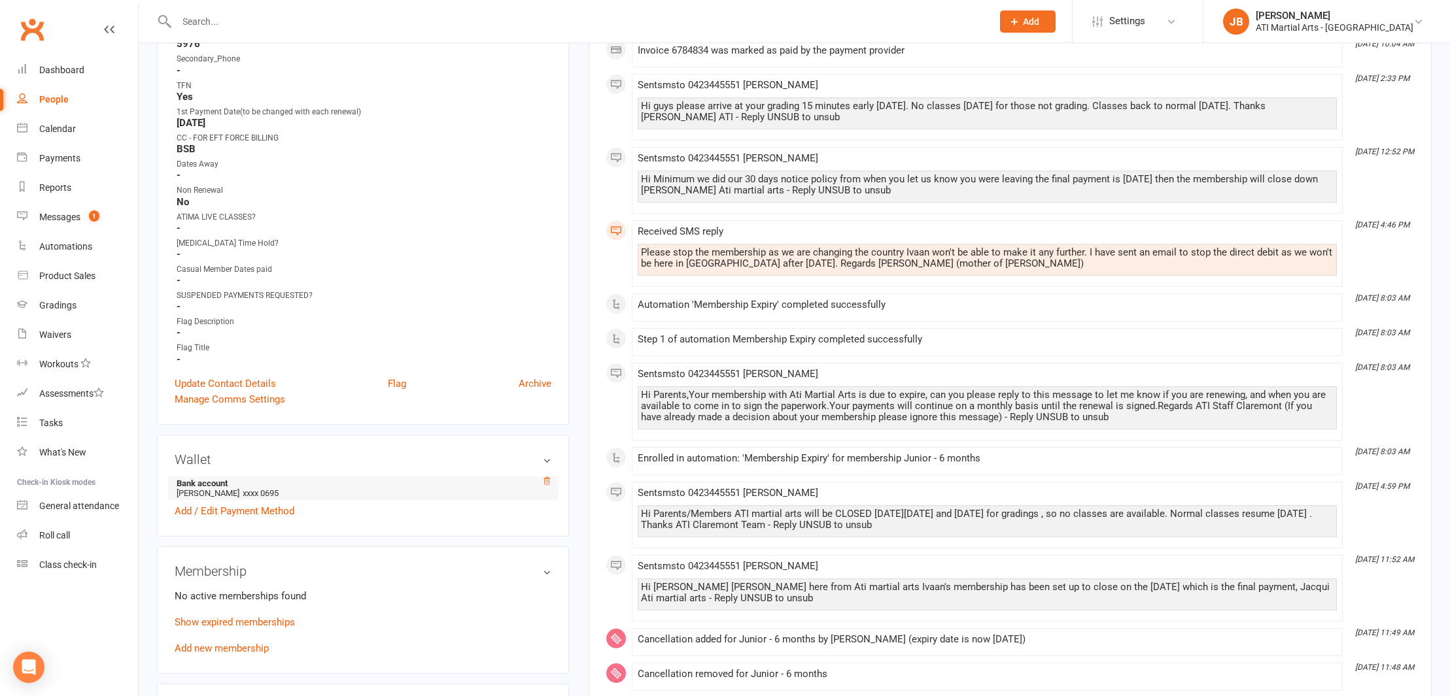
click at [548, 480] on icon at bounding box center [546, 481] width 9 height 9
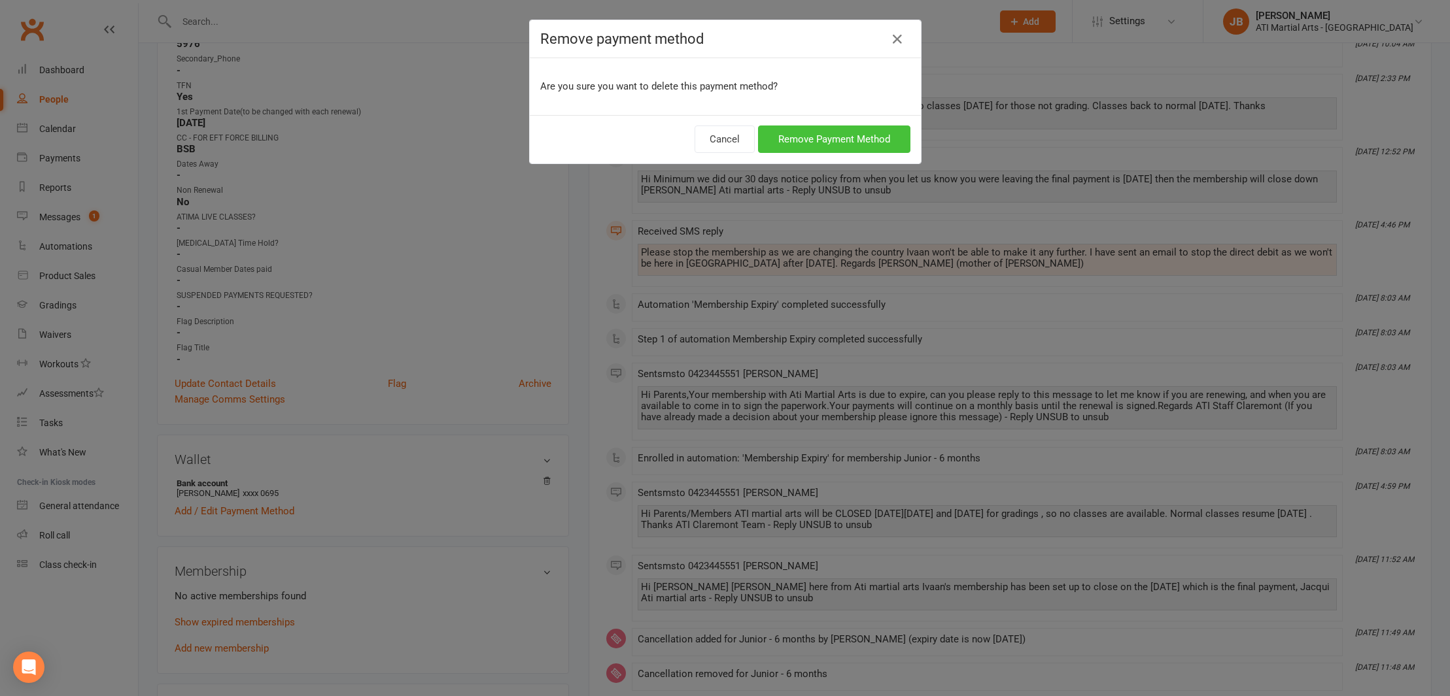
click at [792, 137] on button "Remove Payment Method" at bounding box center [834, 139] width 152 height 27
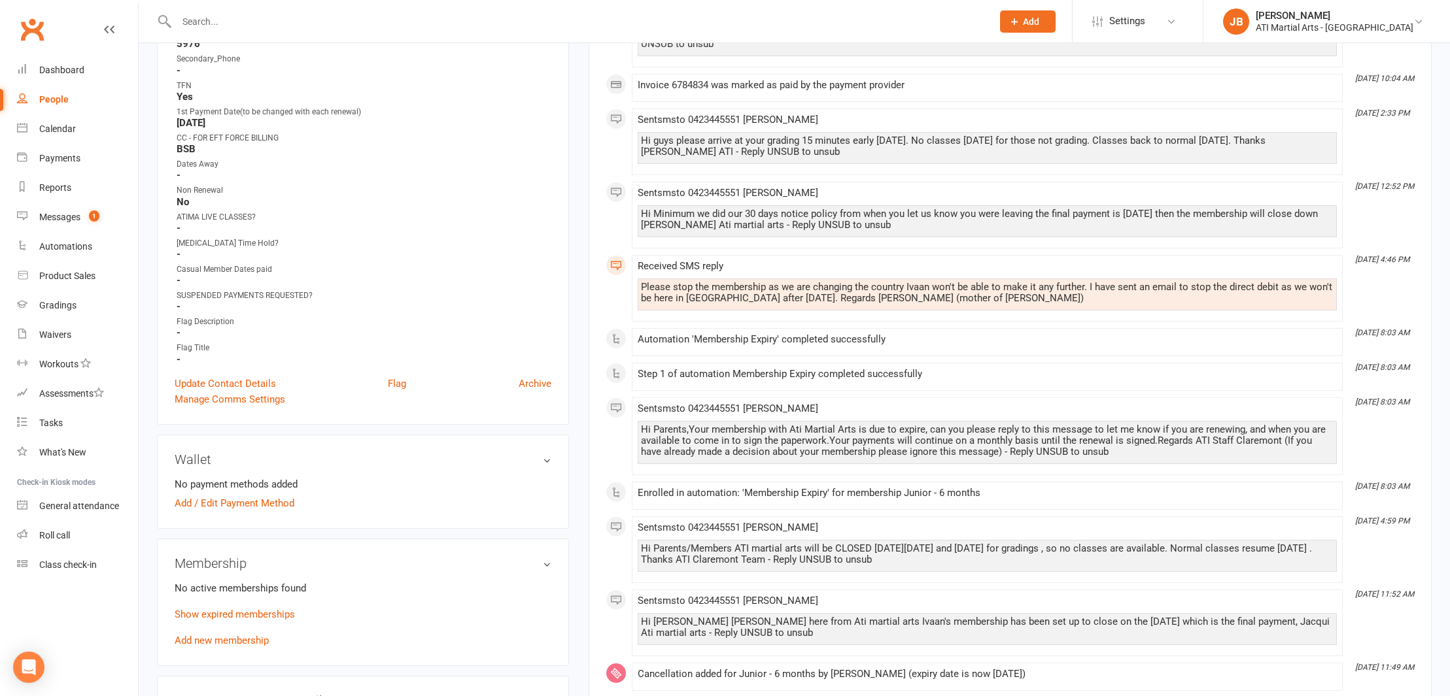
click at [33, 34] on link "Clubworx" at bounding box center [32, 29] width 33 height 33
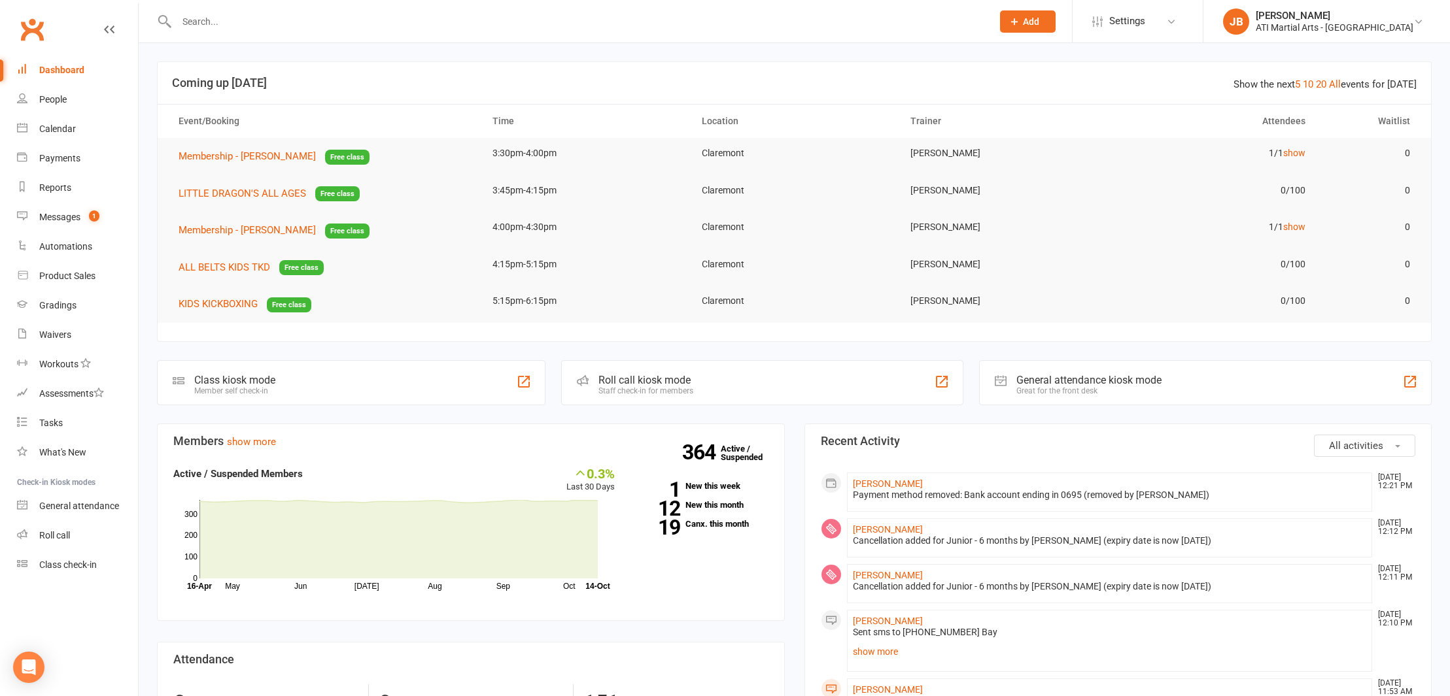
click at [35, 31] on link "Clubworx" at bounding box center [32, 29] width 33 height 33
click at [30, 28] on link "Clubworx" at bounding box center [32, 29] width 33 height 33
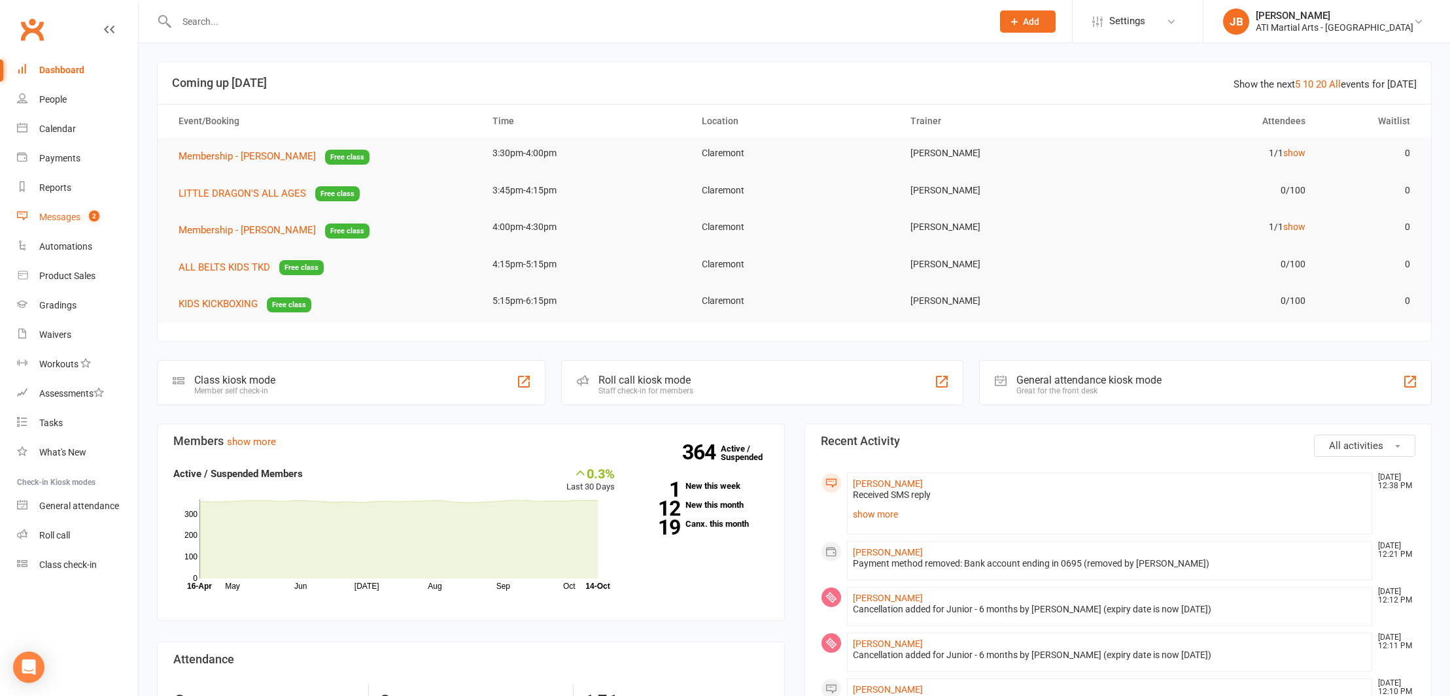
click at [63, 217] on div "Messages" at bounding box center [59, 217] width 41 height 10
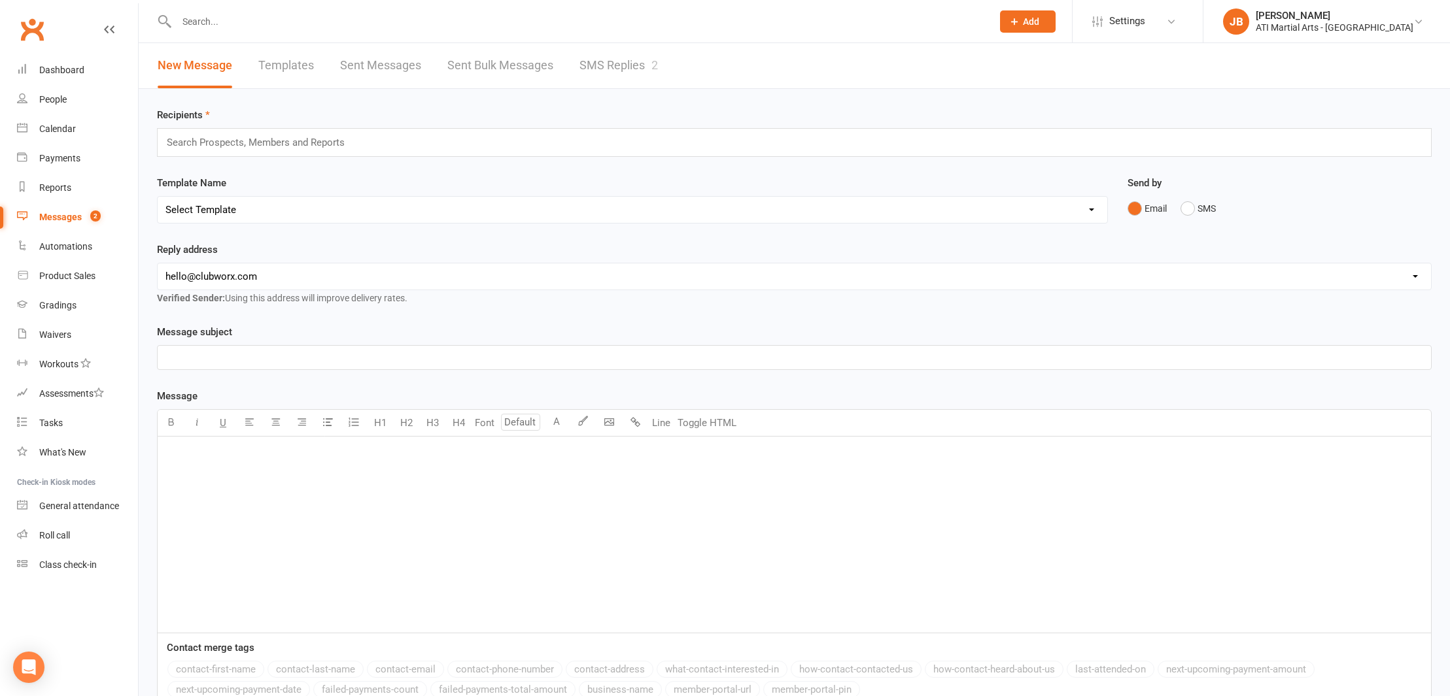
click at [597, 67] on link "SMS Replies 2" at bounding box center [618, 65] width 78 height 45
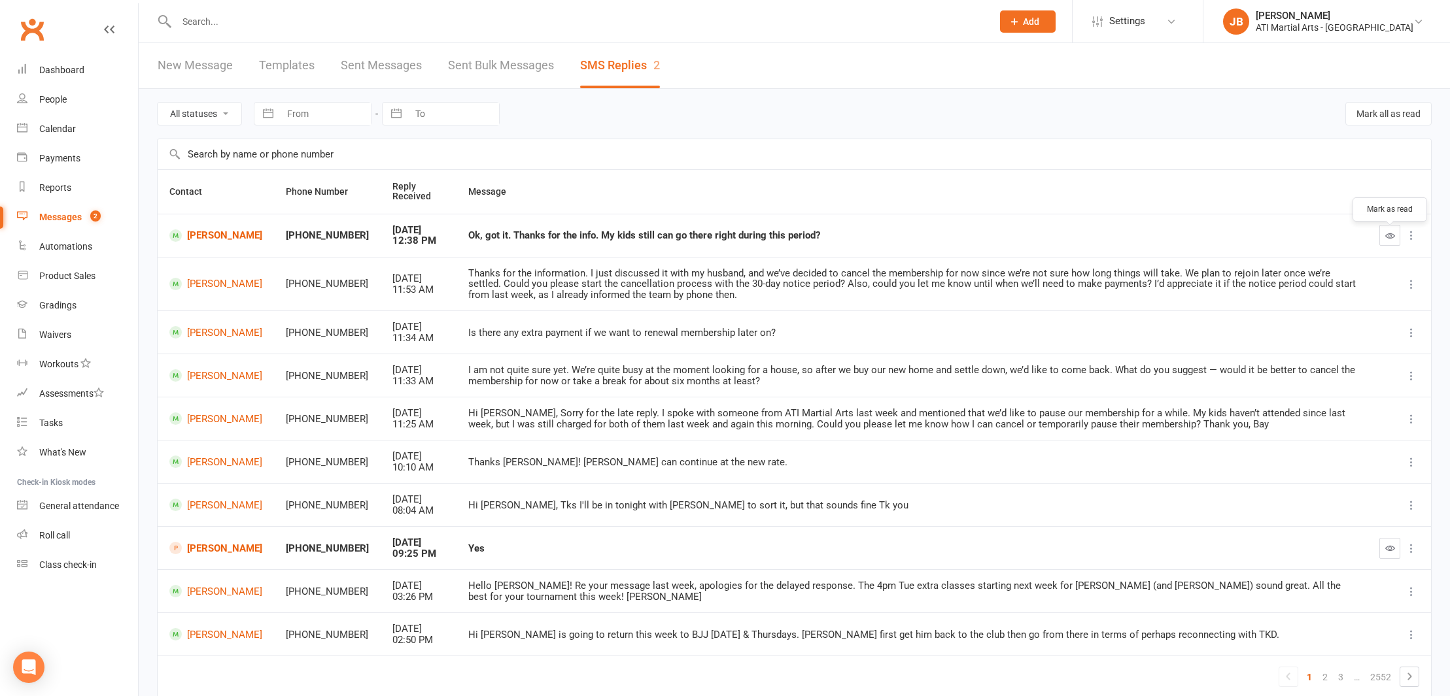
click at [1388, 239] on icon "button" at bounding box center [1390, 236] width 10 height 10
click at [205, 242] on link "[PERSON_NAME]" at bounding box center [215, 236] width 93 height 12
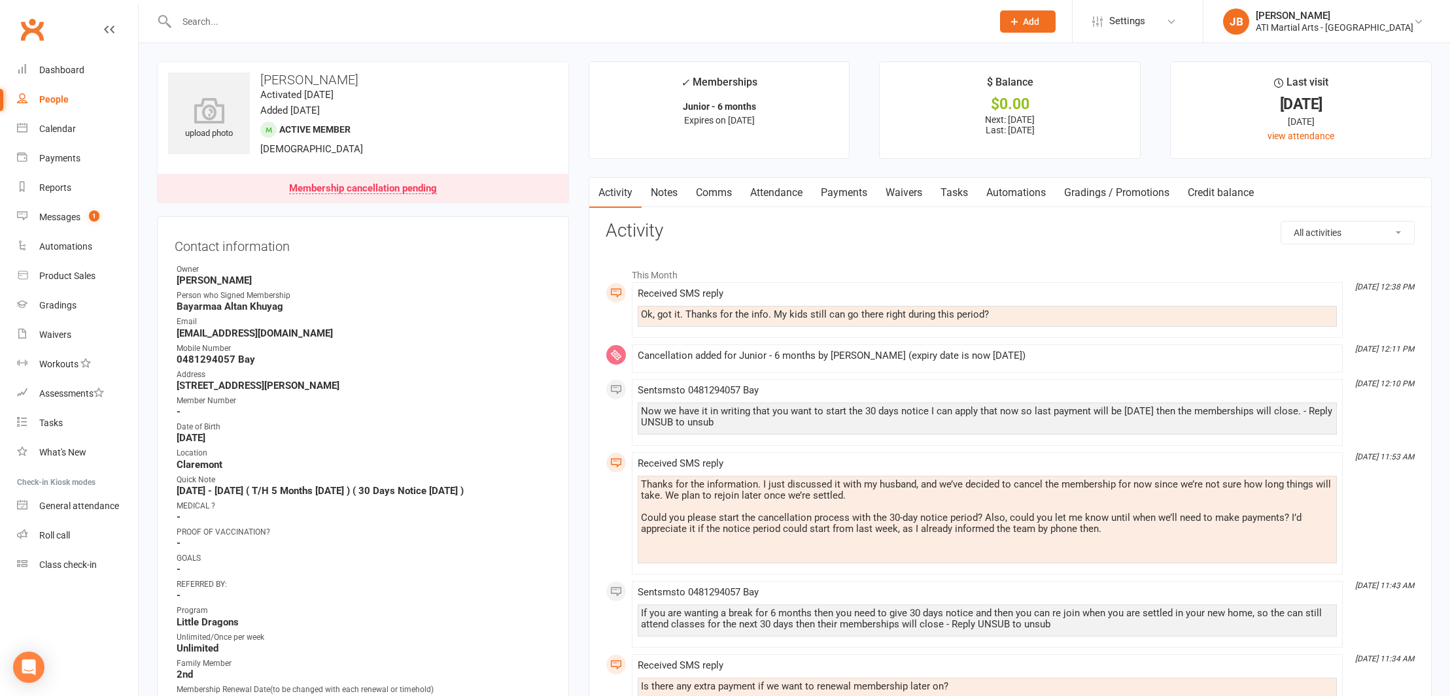
click at [720, 193] on link "Comms" at bounding box center [714, 193] width 54 height 30
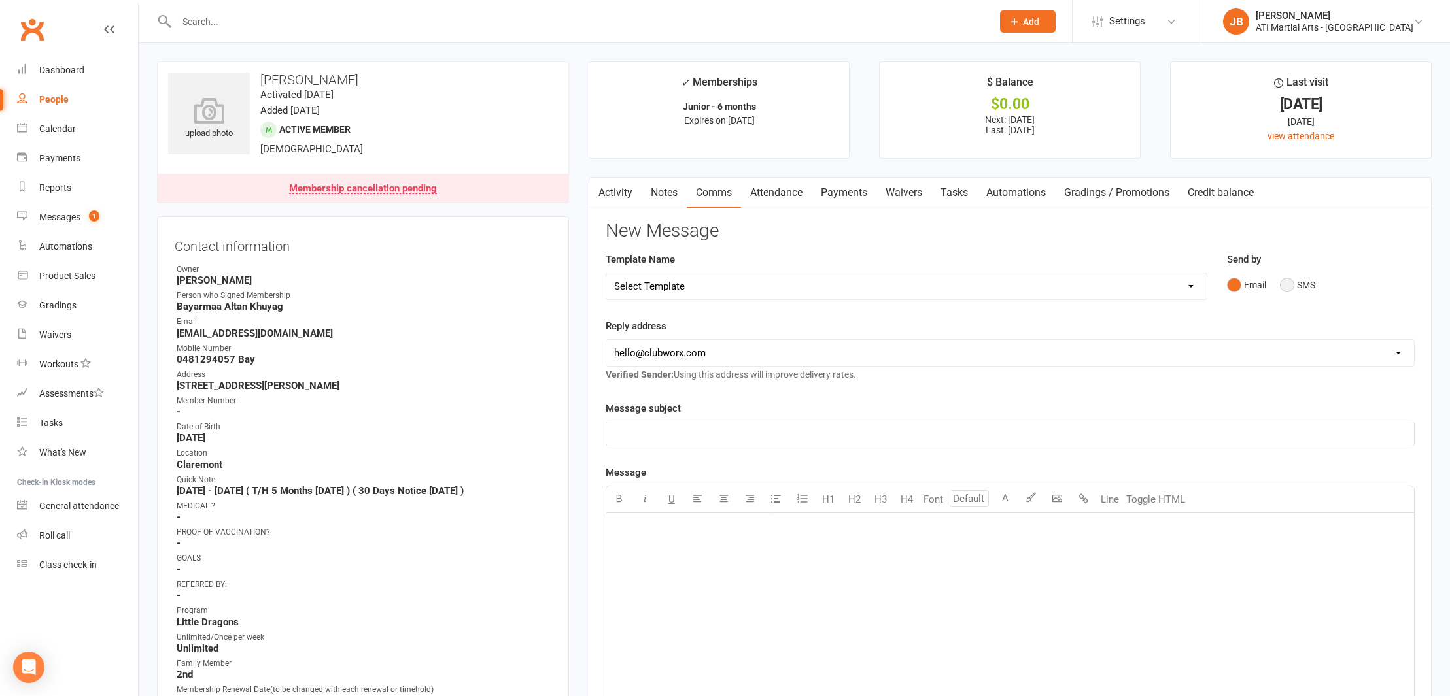
click at [1286, 283] on button "SMS" at bounding box center [1297, 285] width 35 height 25
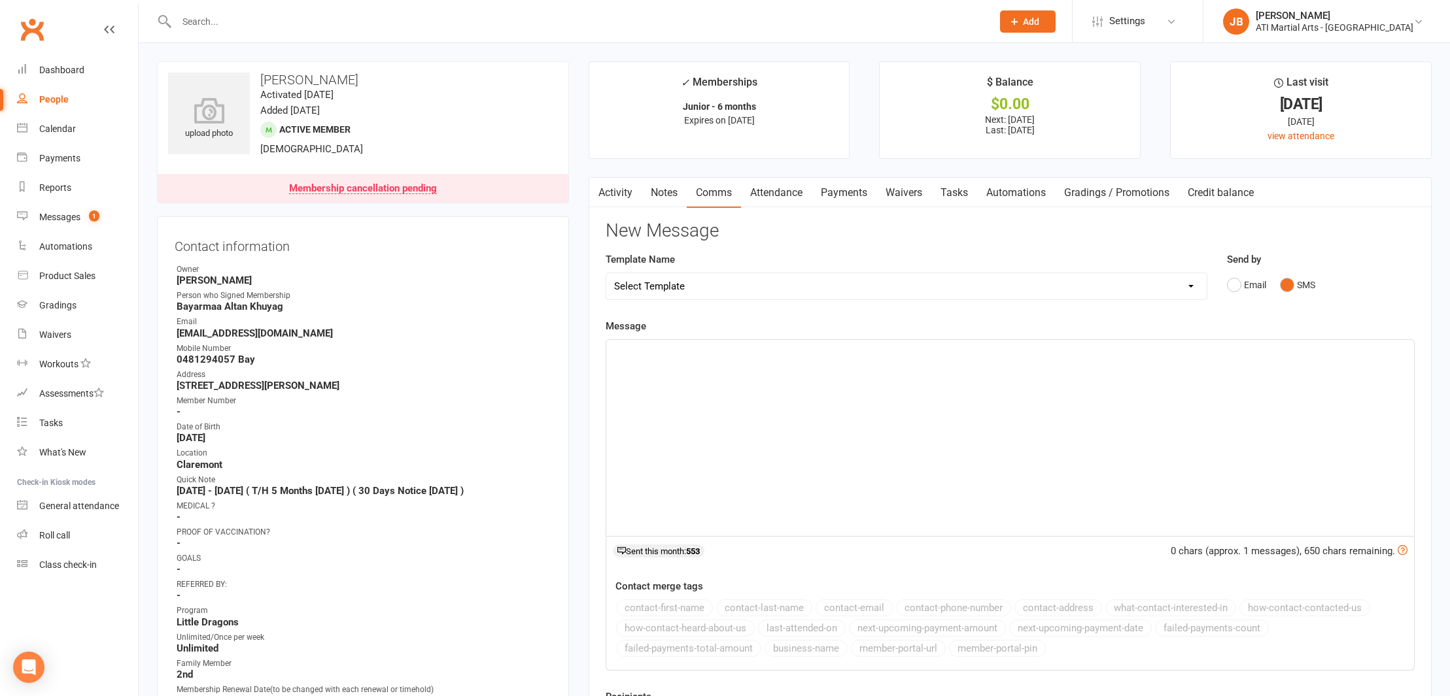
click at [625, 370] on div "﻿" at bounding box center [1010, 438] width 808 height 196
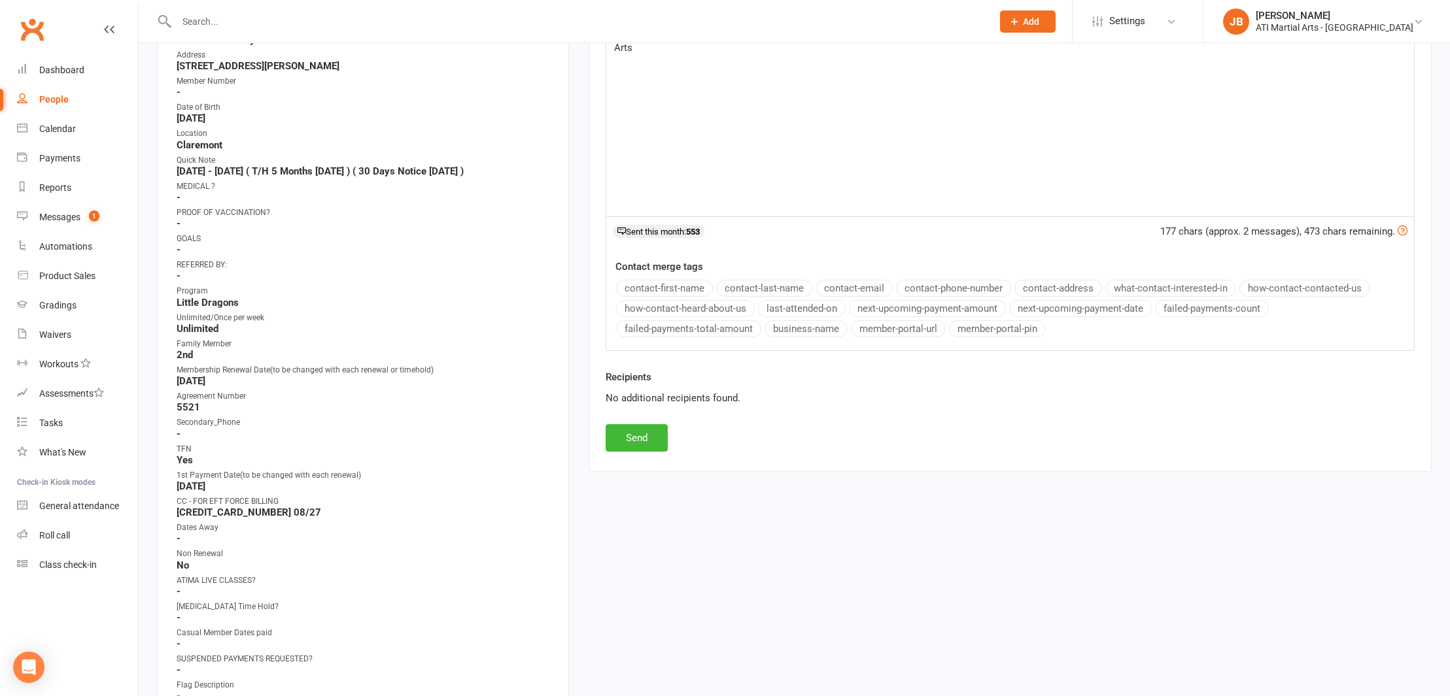
scroll to position [424, 0]
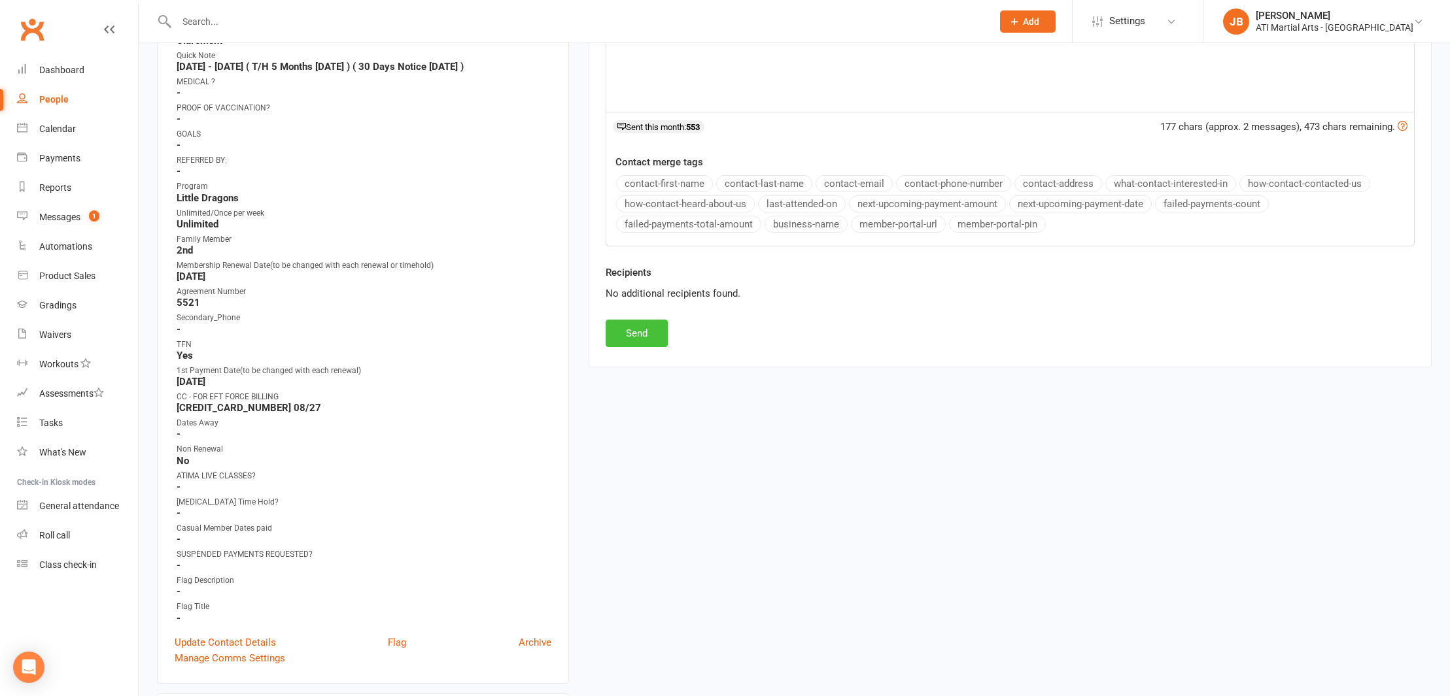
click at [647, 334] on button "Send" at bounding box center [637, 333] width 62 height 27
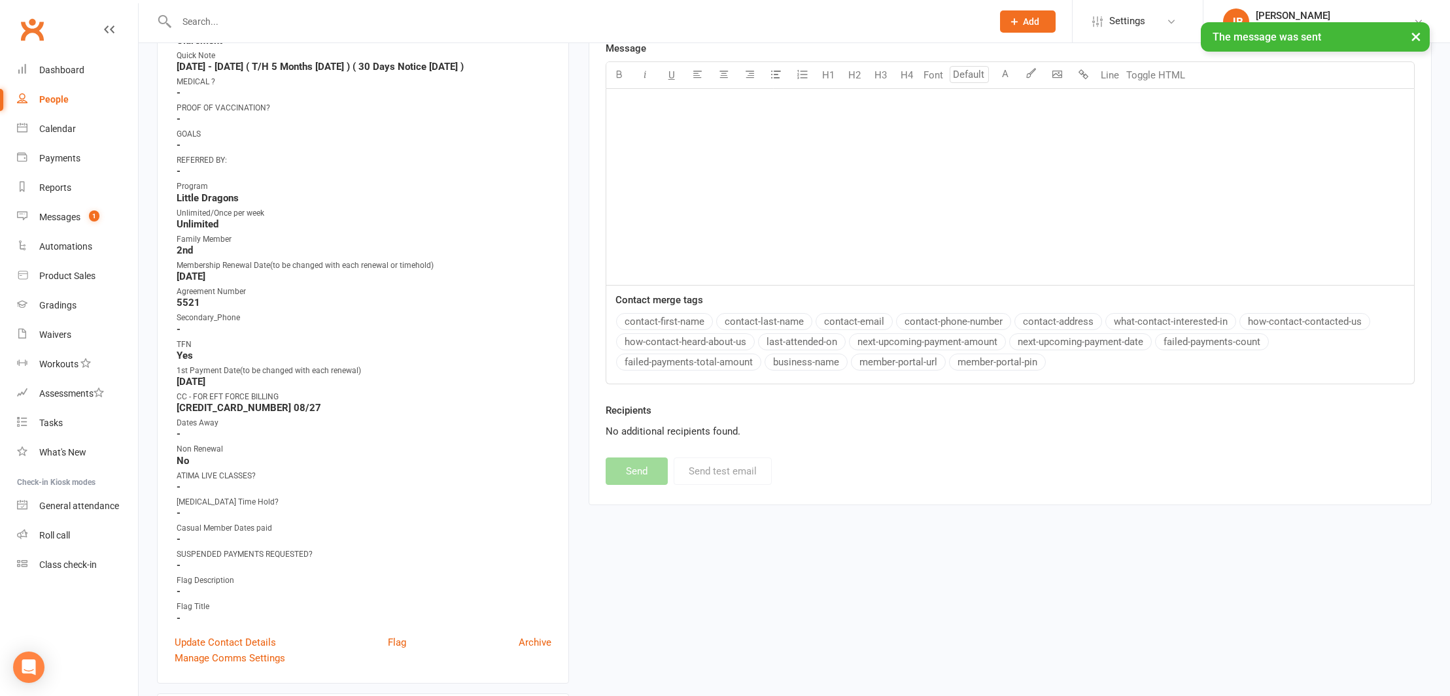
click at [29, 22] on div "× The message was sent" at bounding box center [716, 22] width 1433 height 0
click at [32, 28] on link "Clubworx" at bounding box center [32, 29] width 33 height 33
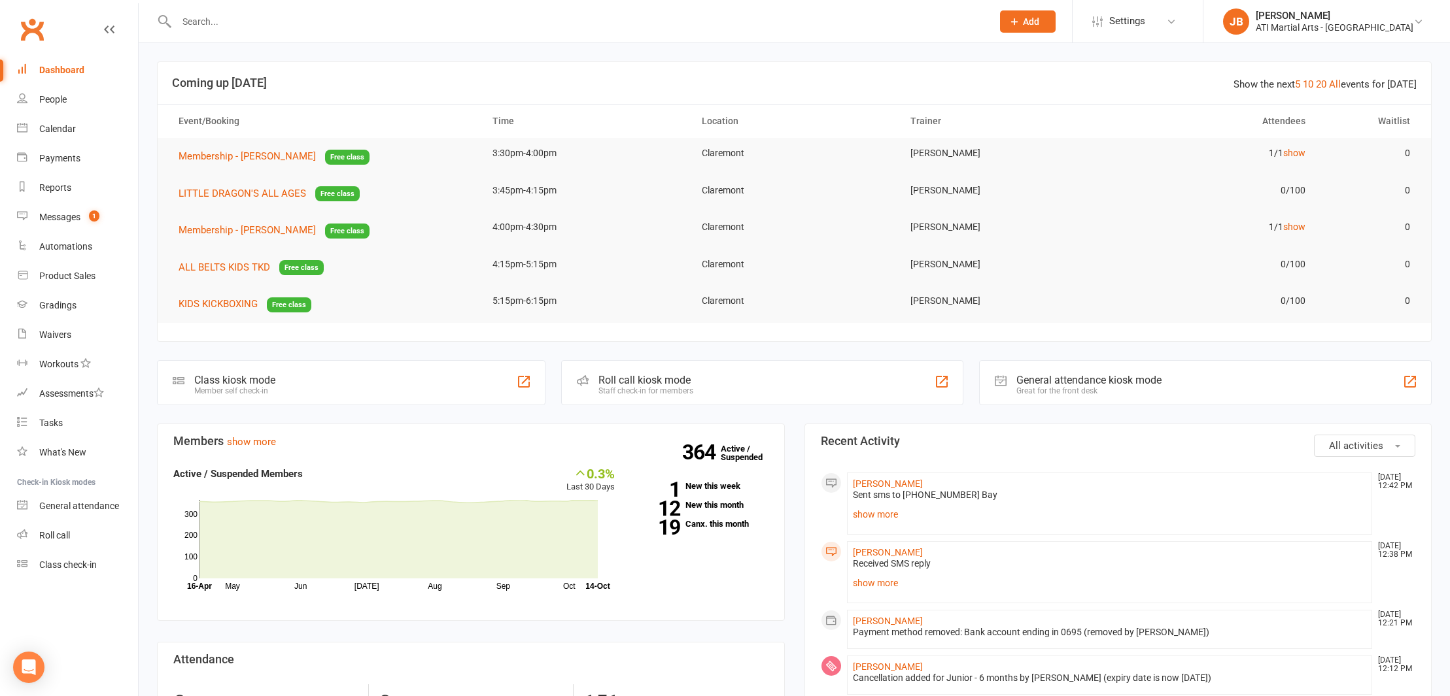
click at [33, 30] on link "Clubworx" at bounding box center [32, 29] width 33 height 33
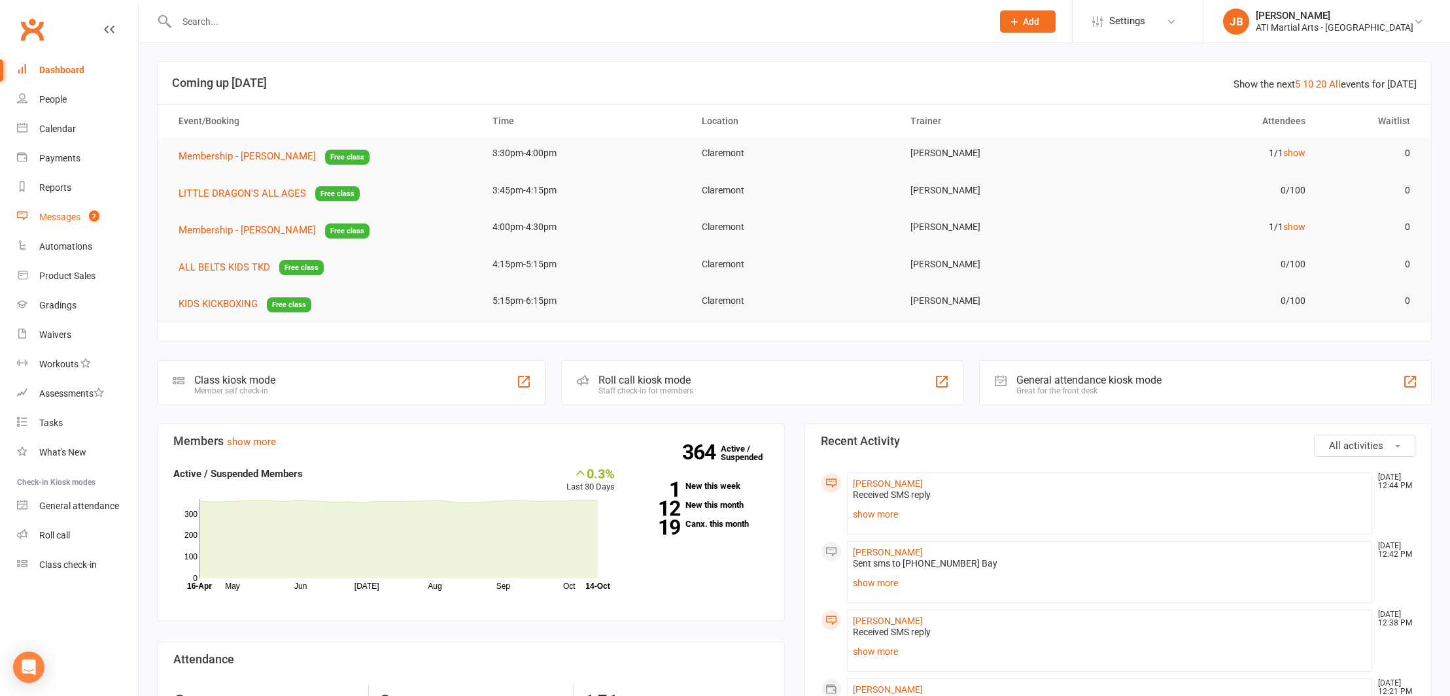
click at [58, 218] on div "Messages" at bounding box center [59, 217] width 41 height 10
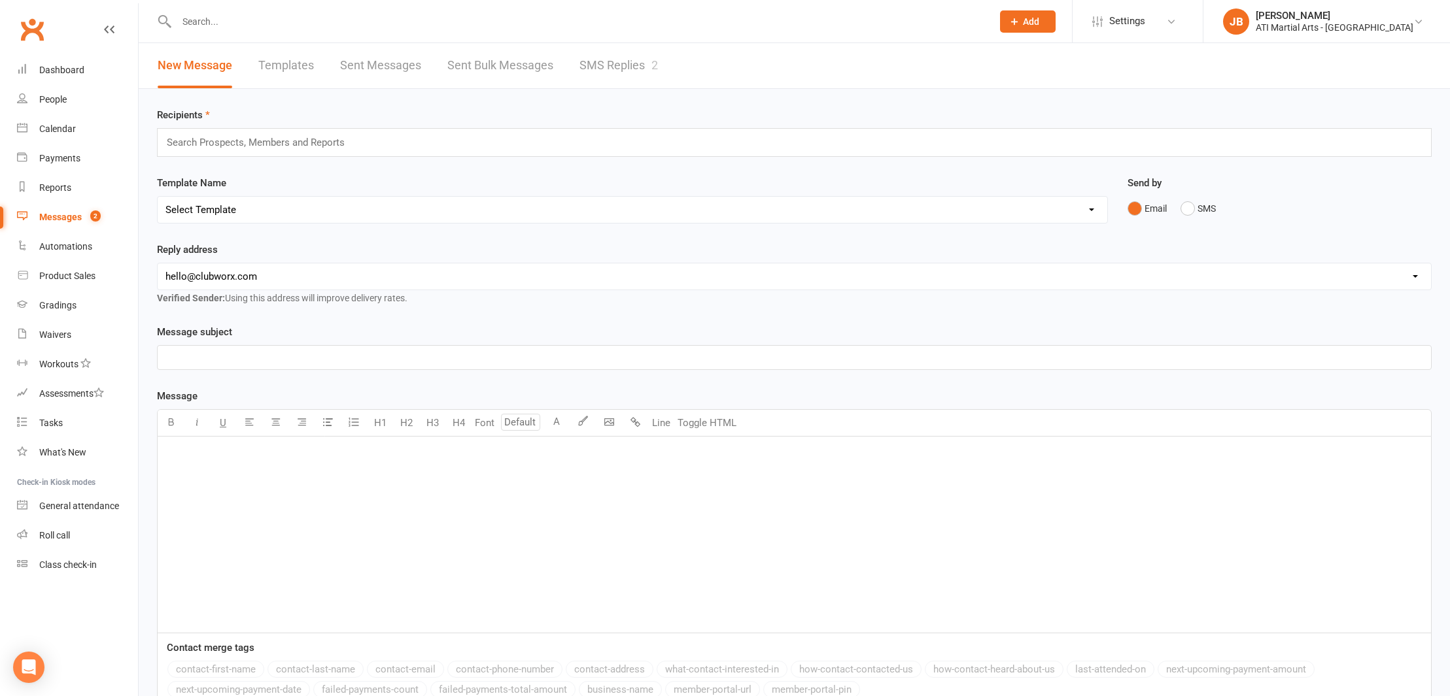
click at [620, 63] on link "SMS Replies 2" at bounding box center [618, 65] width 78 height 45
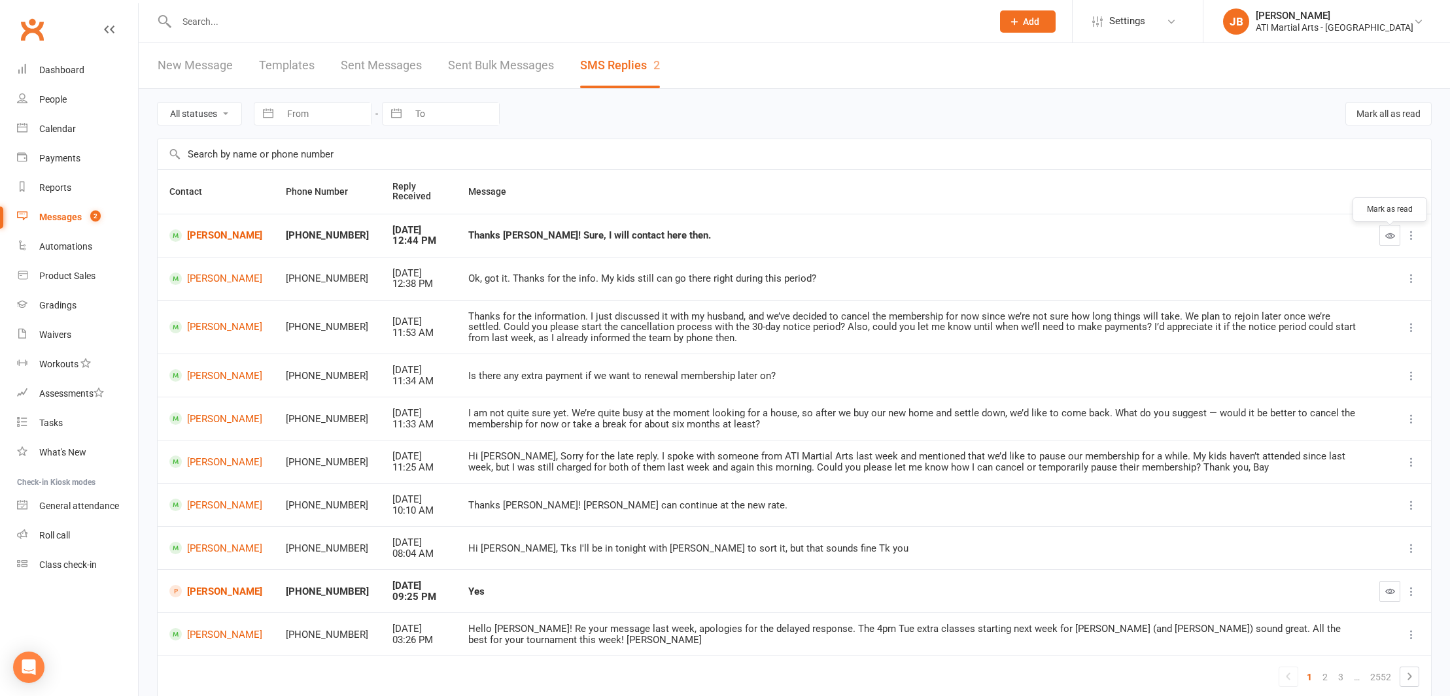
click at [1387, 241] on icon "button" at bounding box center [1390, 236] width 10 height 10
click at [33, 30] on link "Clubworx" at bounding box center [32, 29] width 33 height 33
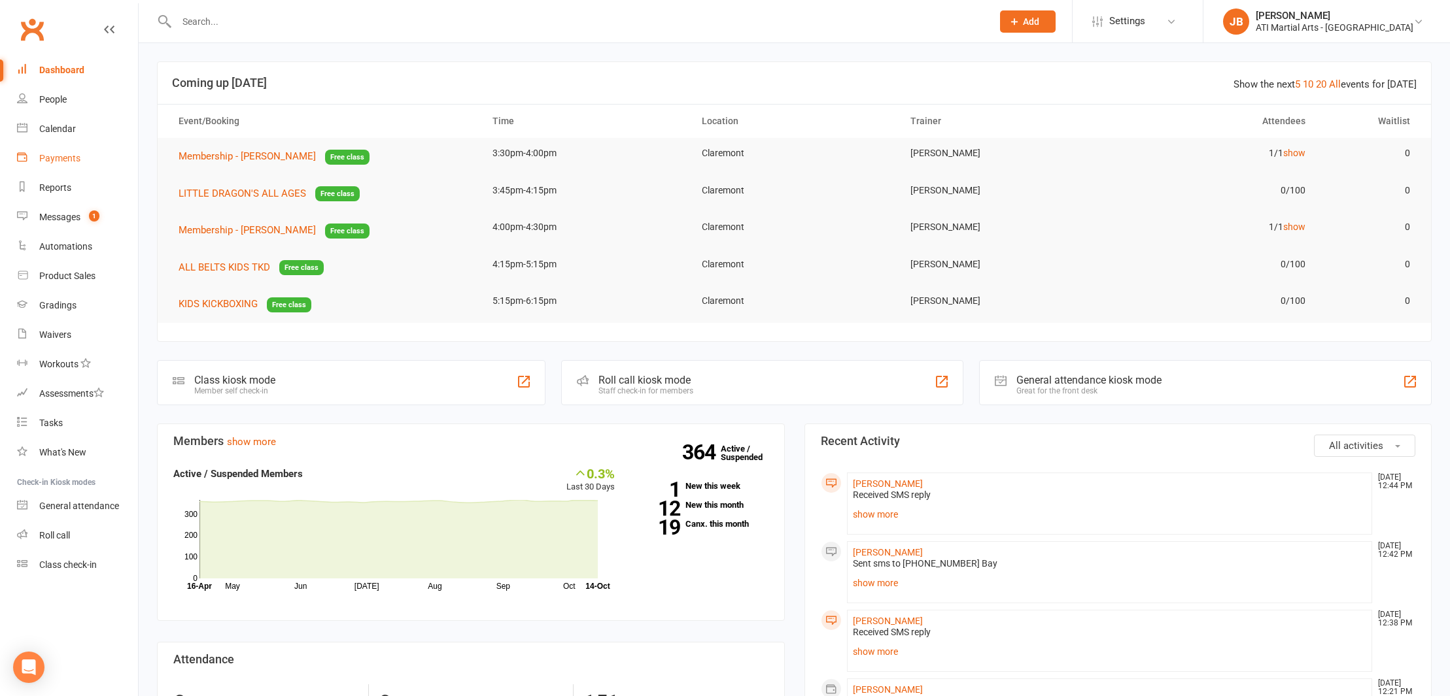
click at [54, 160] on div "Payments" at bounding box center [59, 158] width 41 height 10
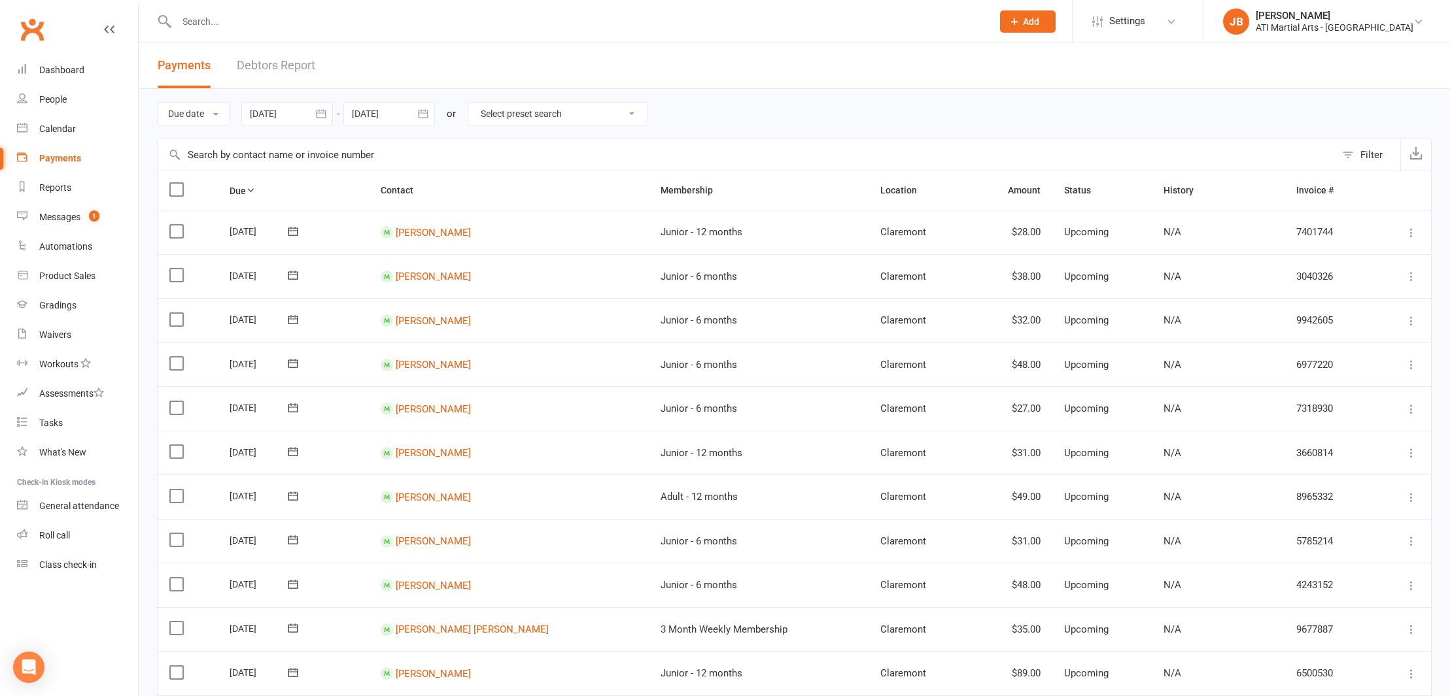
click at [258, 64] on link "Debtors Report" at bounding box center [276, 65] width 78 height 45
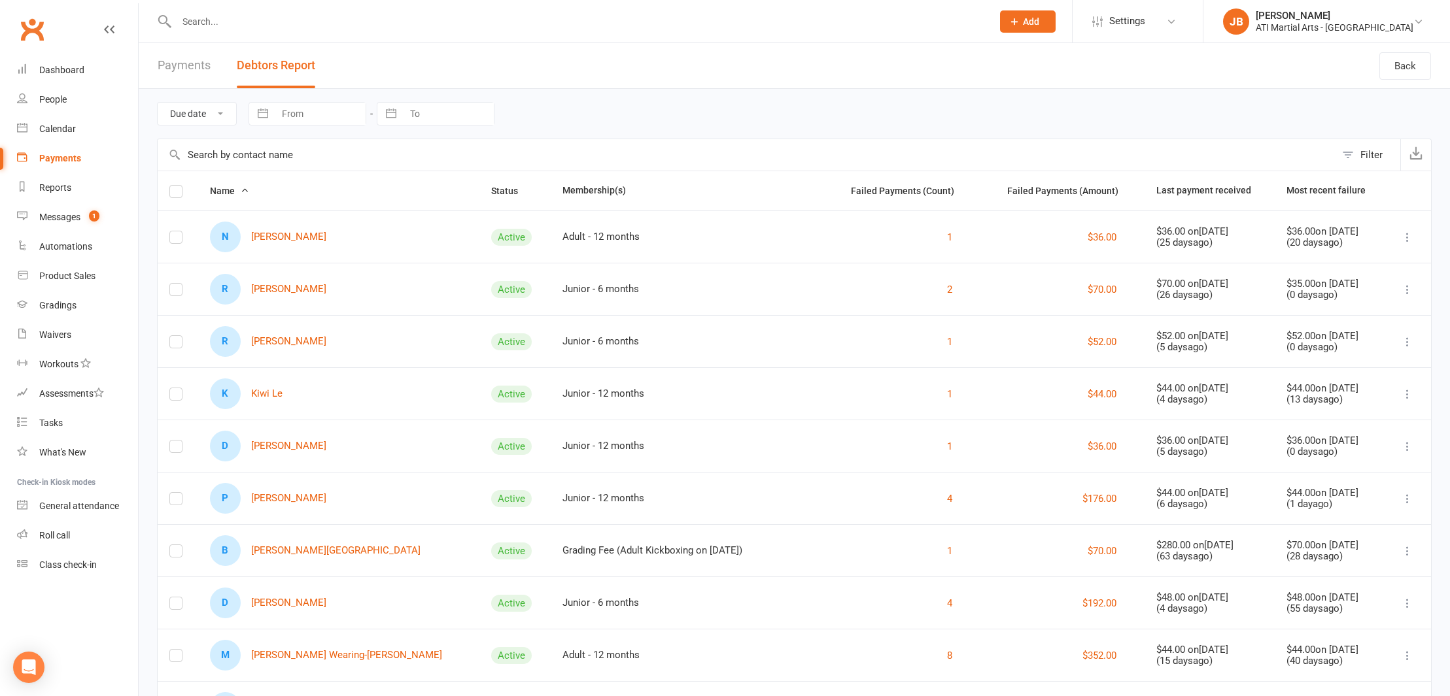
click at [31, 29] on link "Clubworx" at bounding box center [32, 29] width 33 height 33
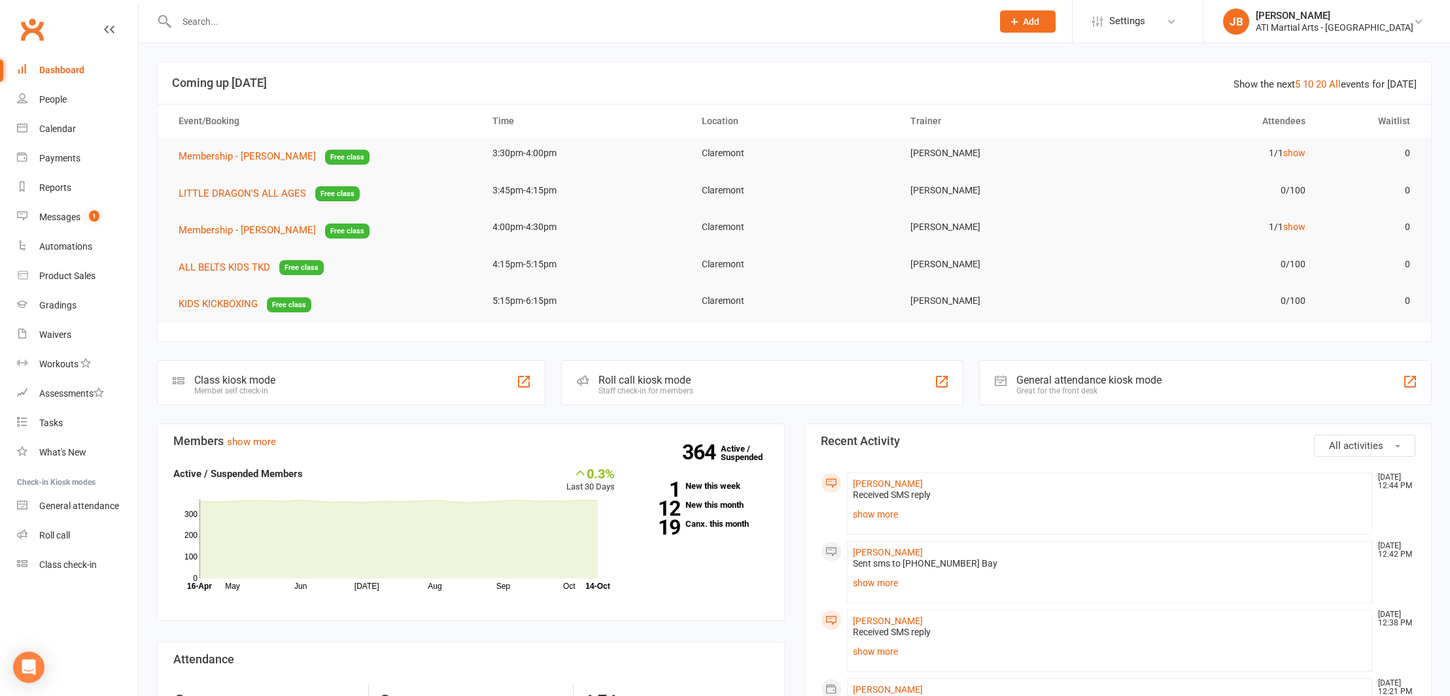
click at [58, 131] on div "Calendar" at bounding box center [57, 129] width 37 height 10
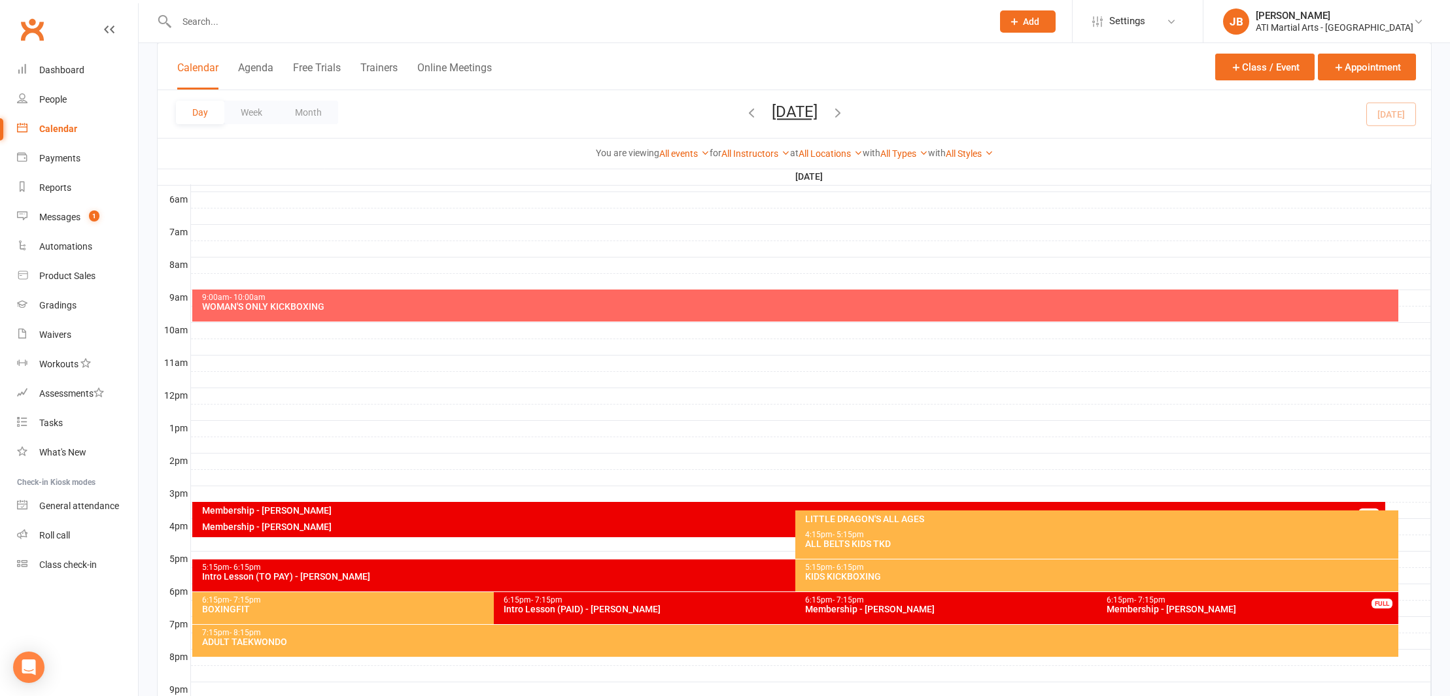
scroll to position [271, 0]
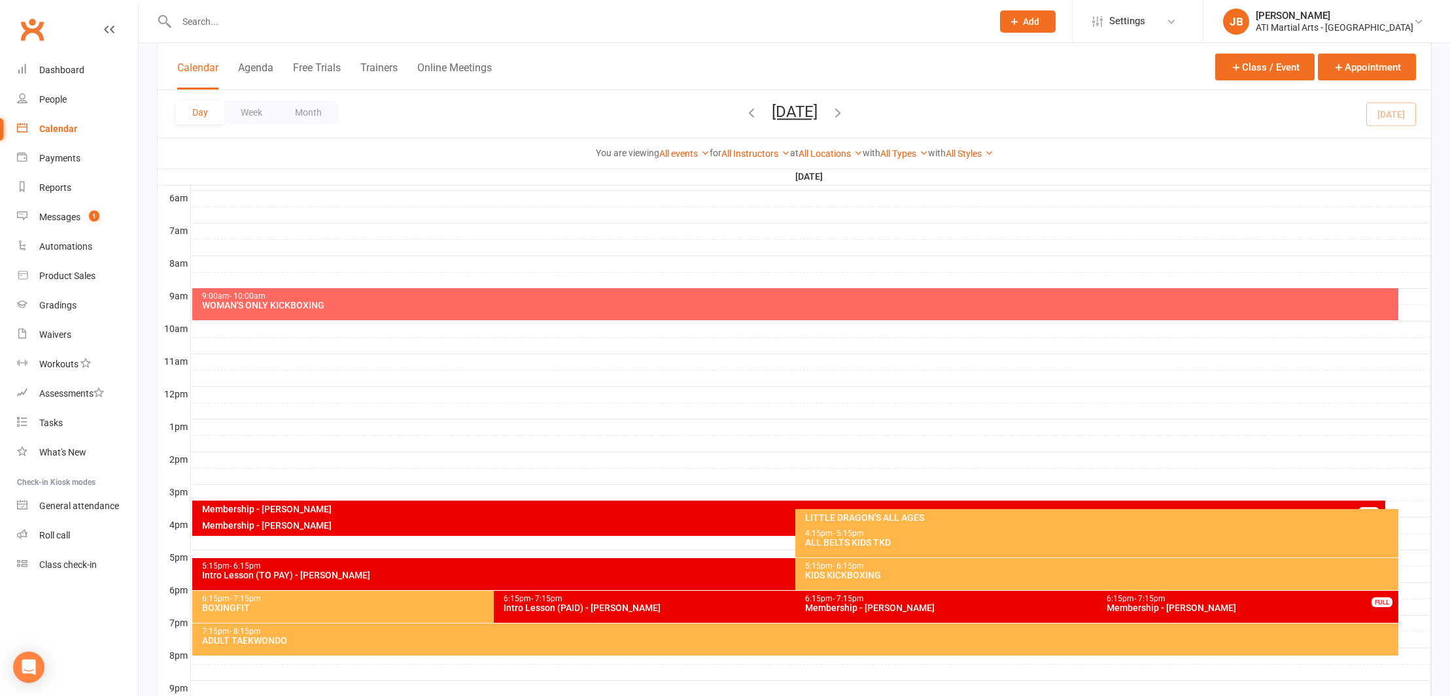
click at [326, 577] on div "Intro Lesson (TO PAY) - [PERSON_NAME]" at bounding box center [792, 575] width 1182 height 9
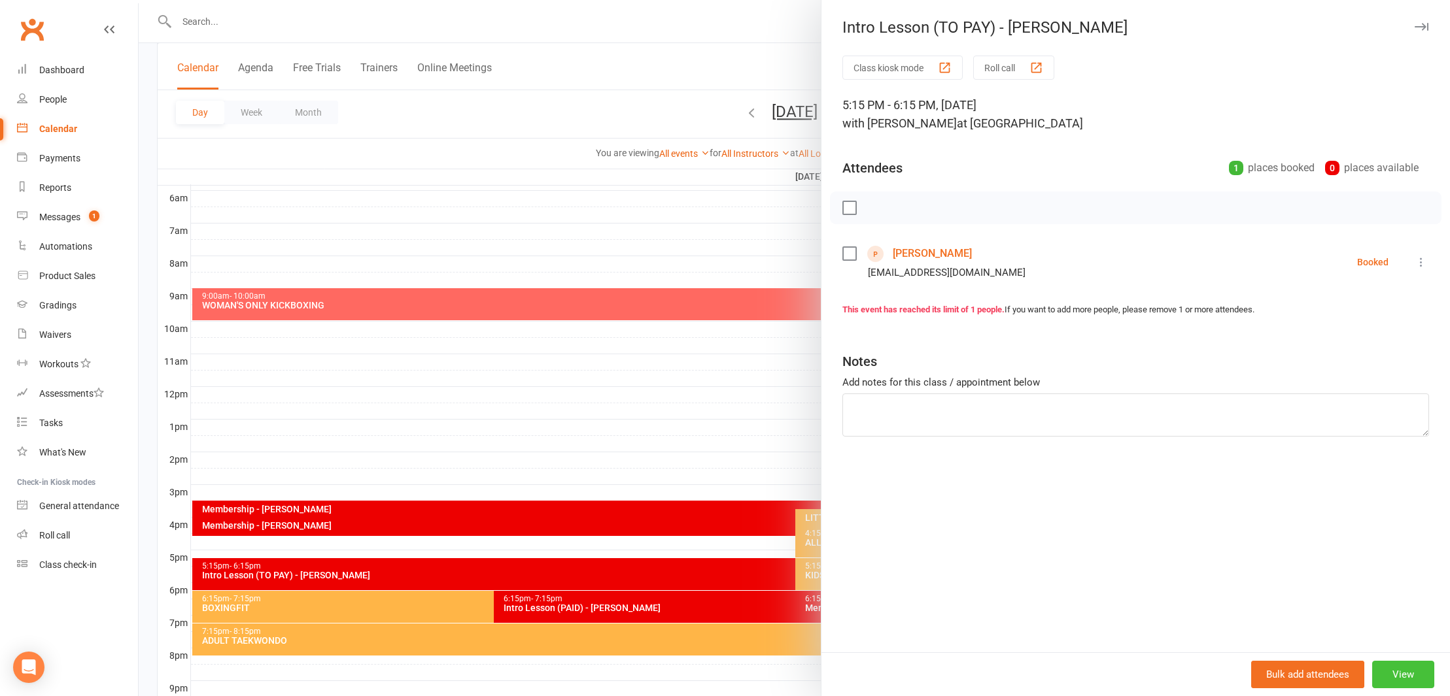
click at [1398, 675] on button "View" at bounding box center [1403, 674] width 62 height 27
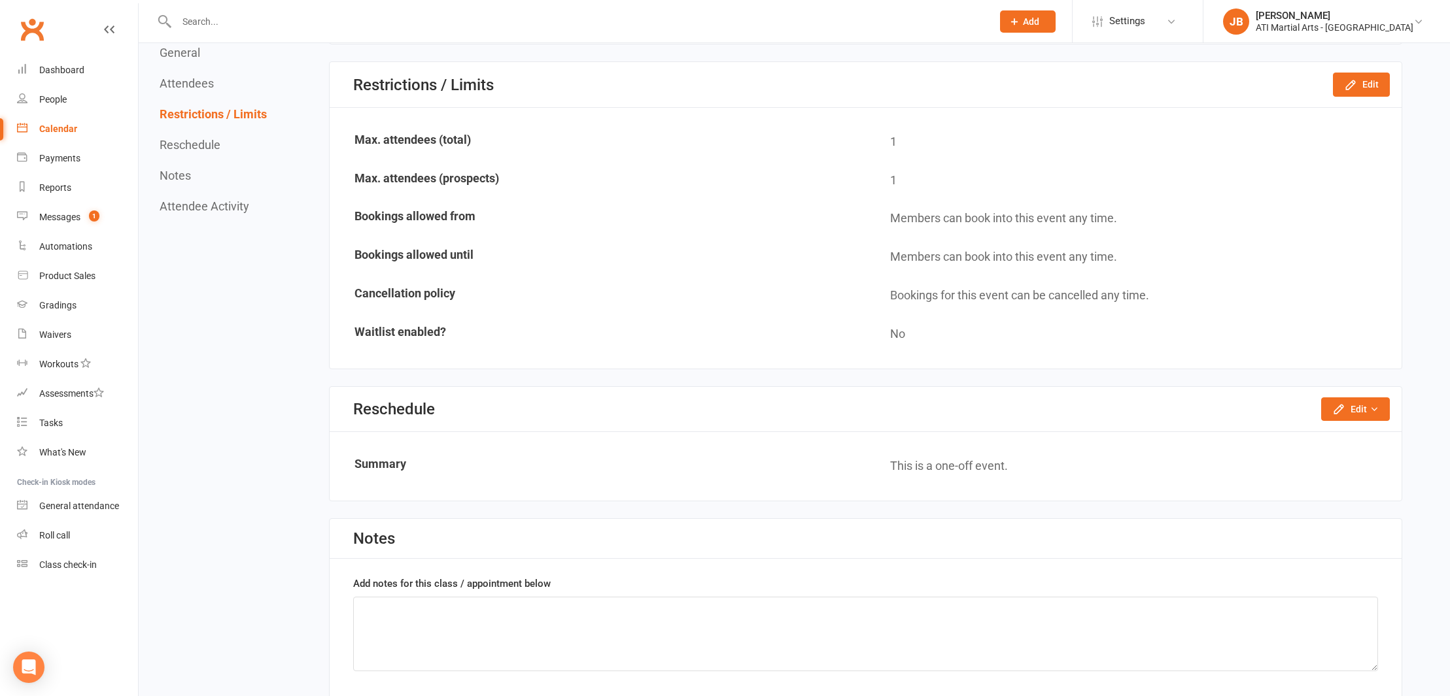
scroll to position [687, 0]
click at [33, 29] on link "Clubworx" at bounding box center [32, 29] width 33 height 33
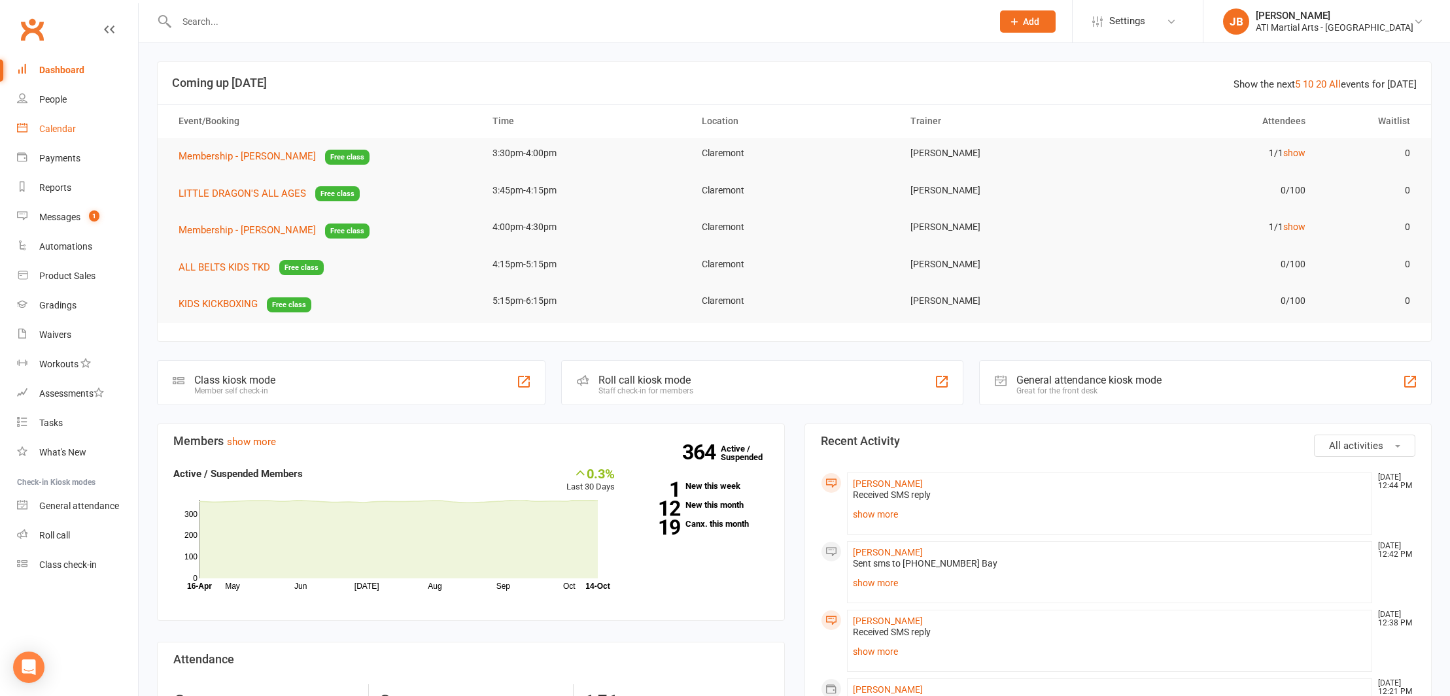
click at [61, 130] on div "Calendar" at bounding box center [57, 129] width 37 height 10
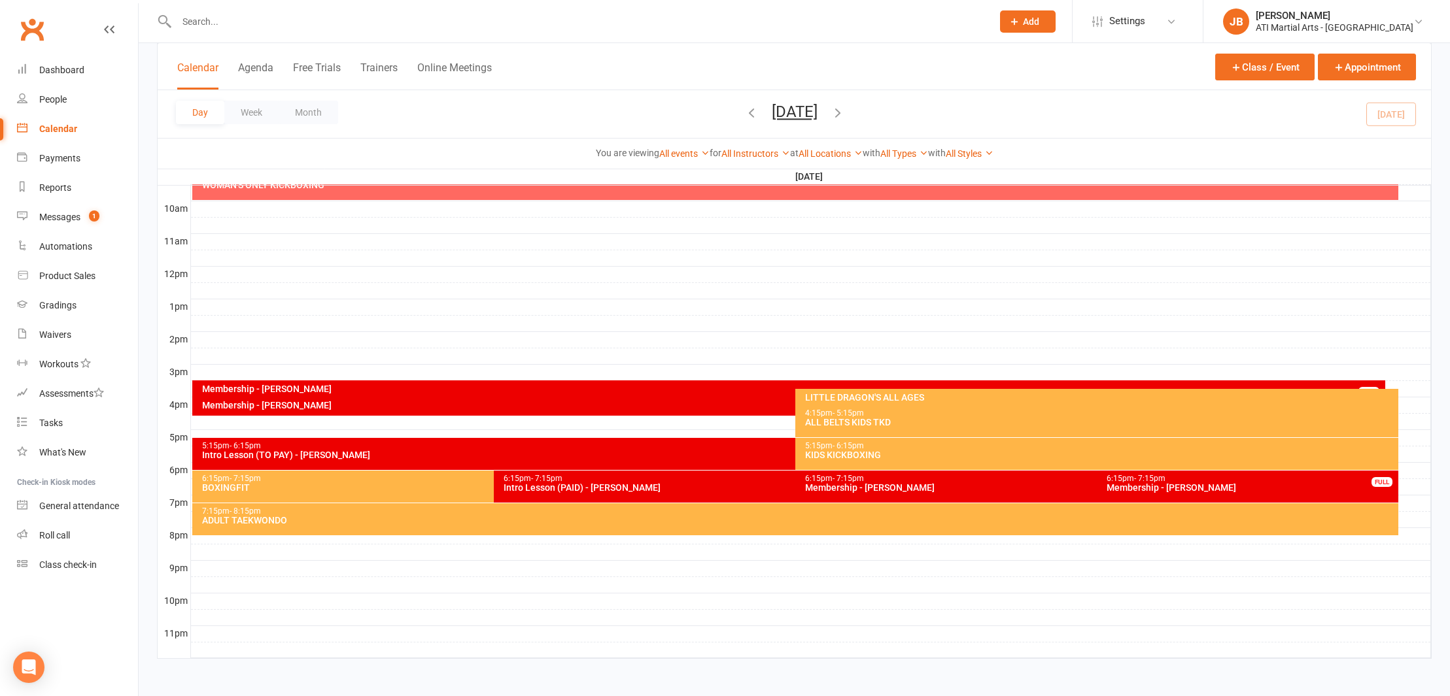
scroll to position [403, 0]
click at [27, 27] on link "Clubworx" at bounding box center [32, 29] width 33 height 33
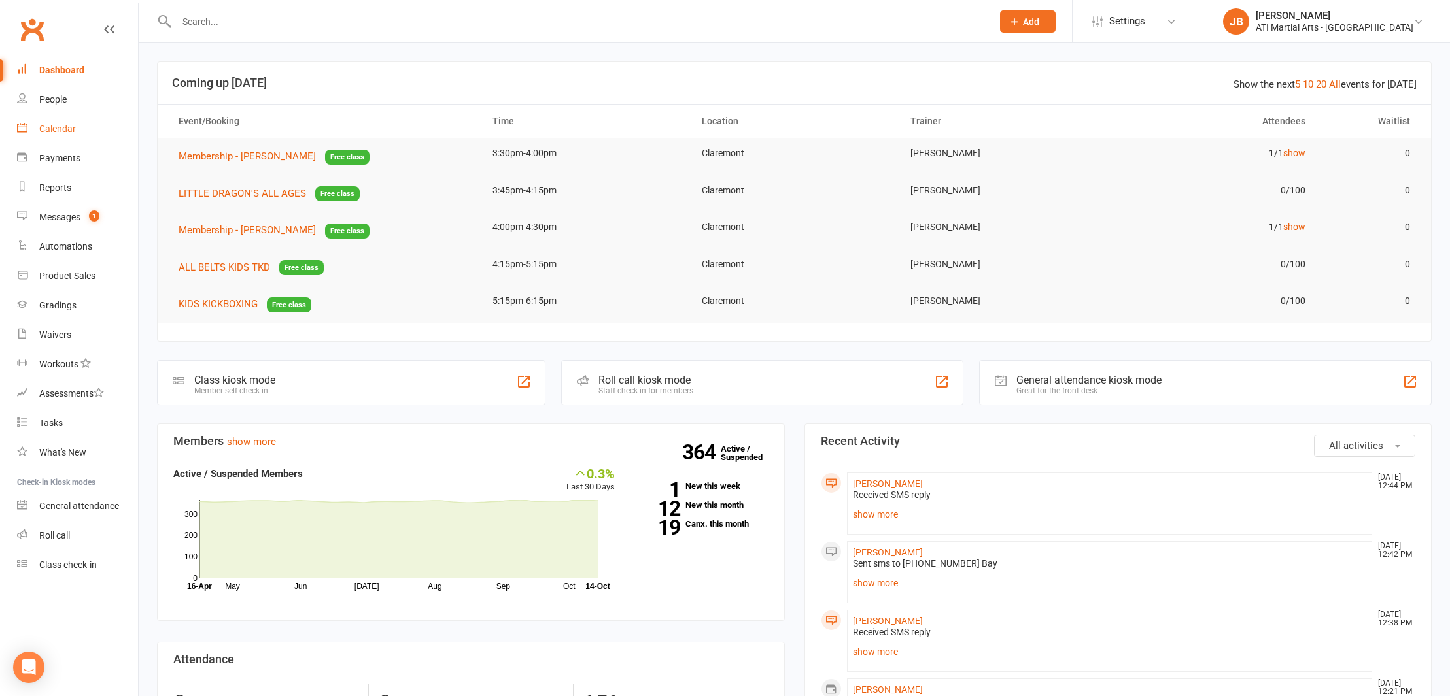
click at [58, 132] on div "Calendar" at bounding box center [57, 129] width 37 height 10
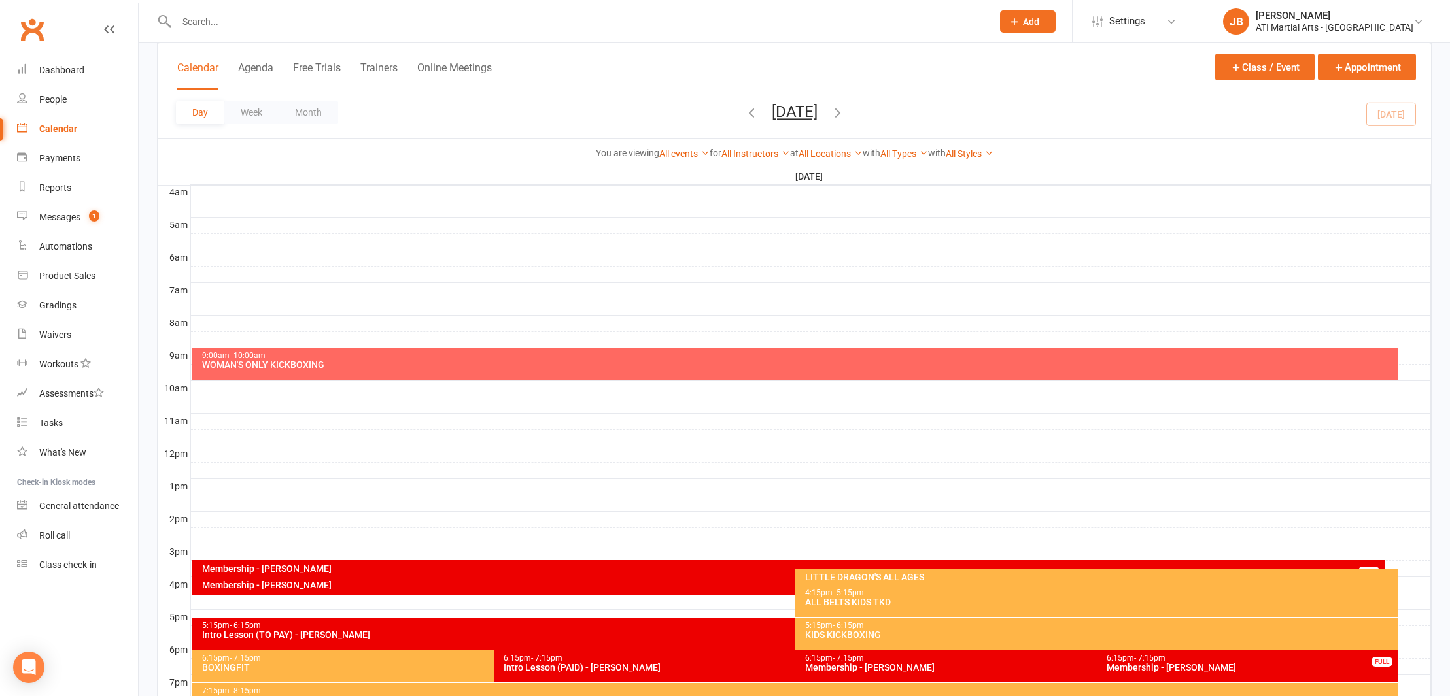
scroll to position [214, 0]
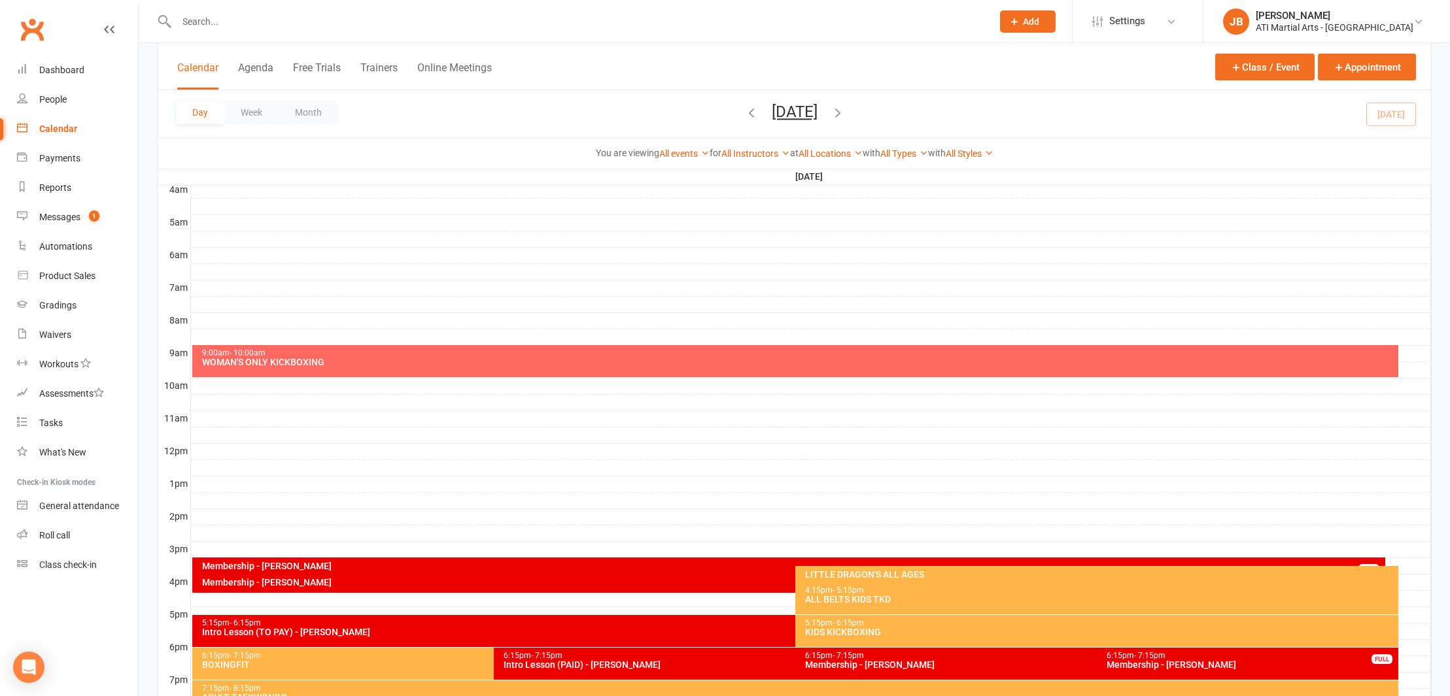
click at [28, 26] on link "Clubworx" at bounding box center [32, 29] width 33 height 33
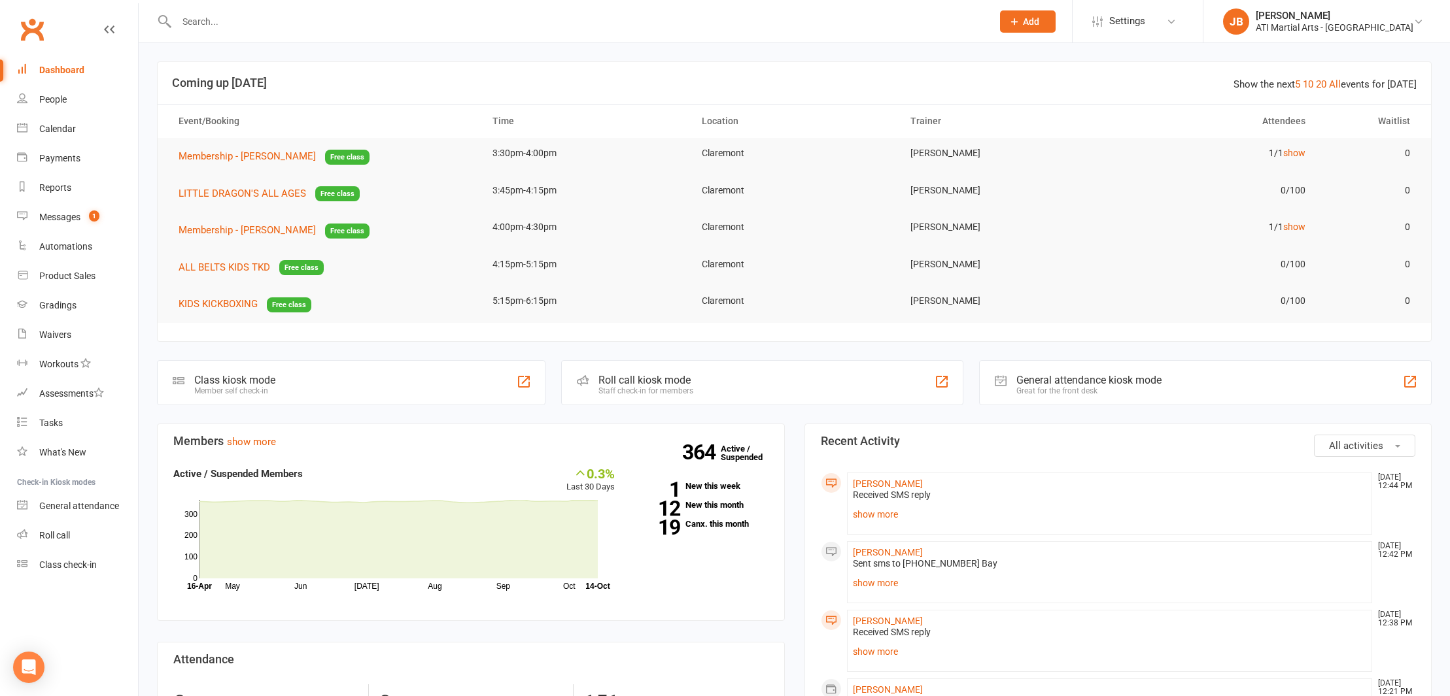
click at [33, 29] on link "Clubworx" at bounding box center [32, 29] width 33 height 33
click at [69, 132] on div "Calendar" at bounding box center [57, 129] width 37 height 10
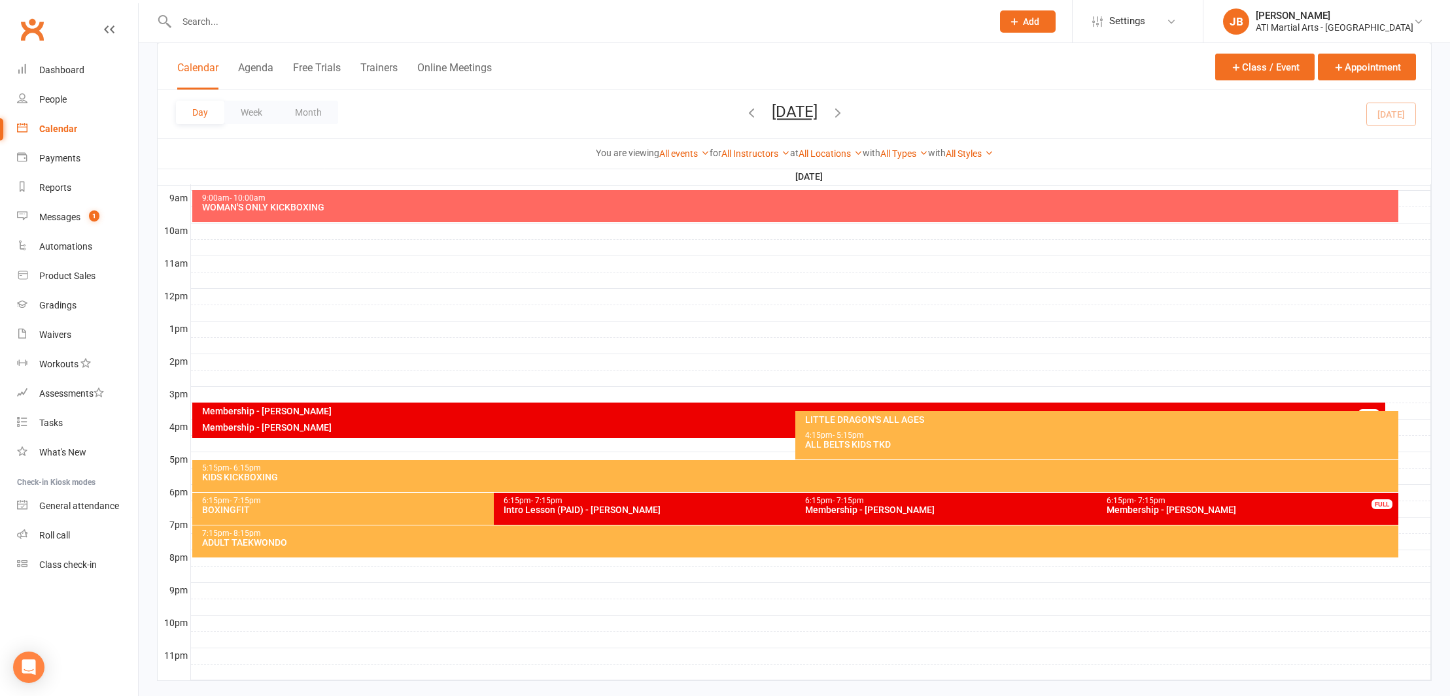
scroll to position [364, 0]
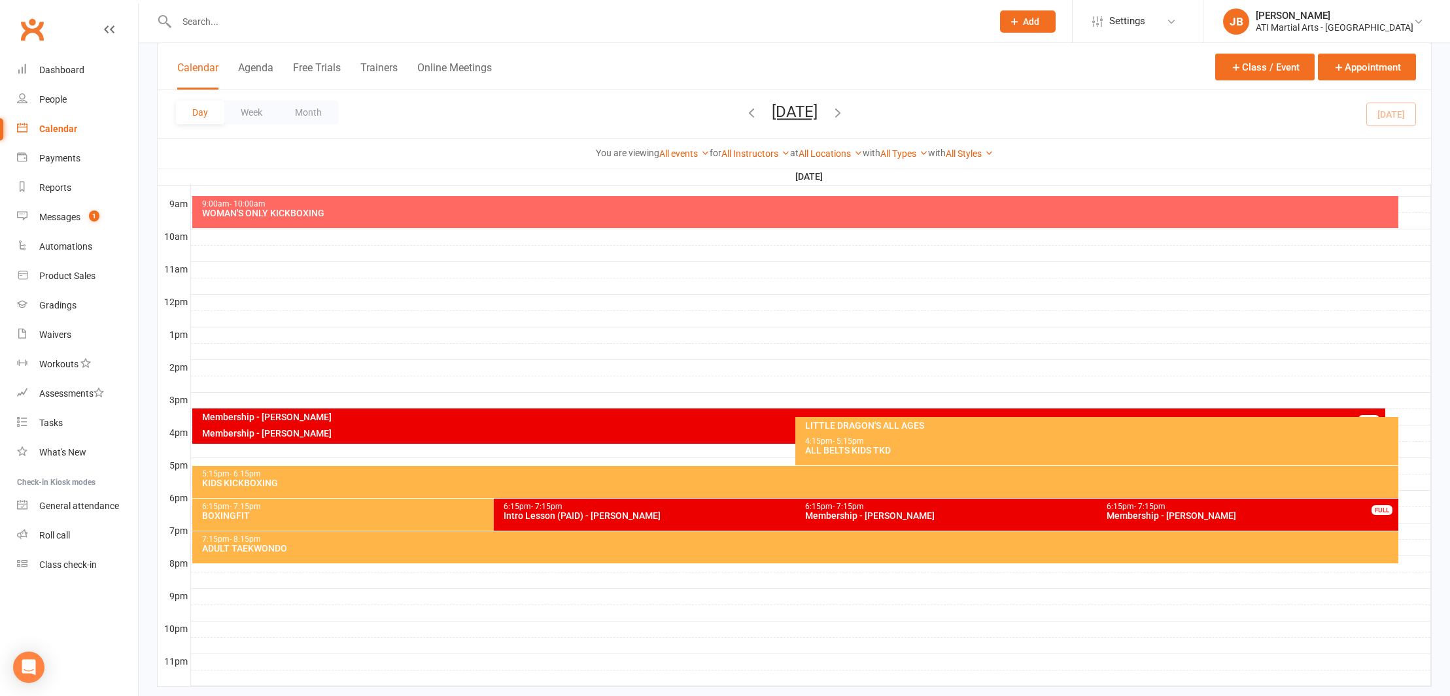
click at [217, 16] on input "text" at bounding box center [578, 21] width 810 height 18
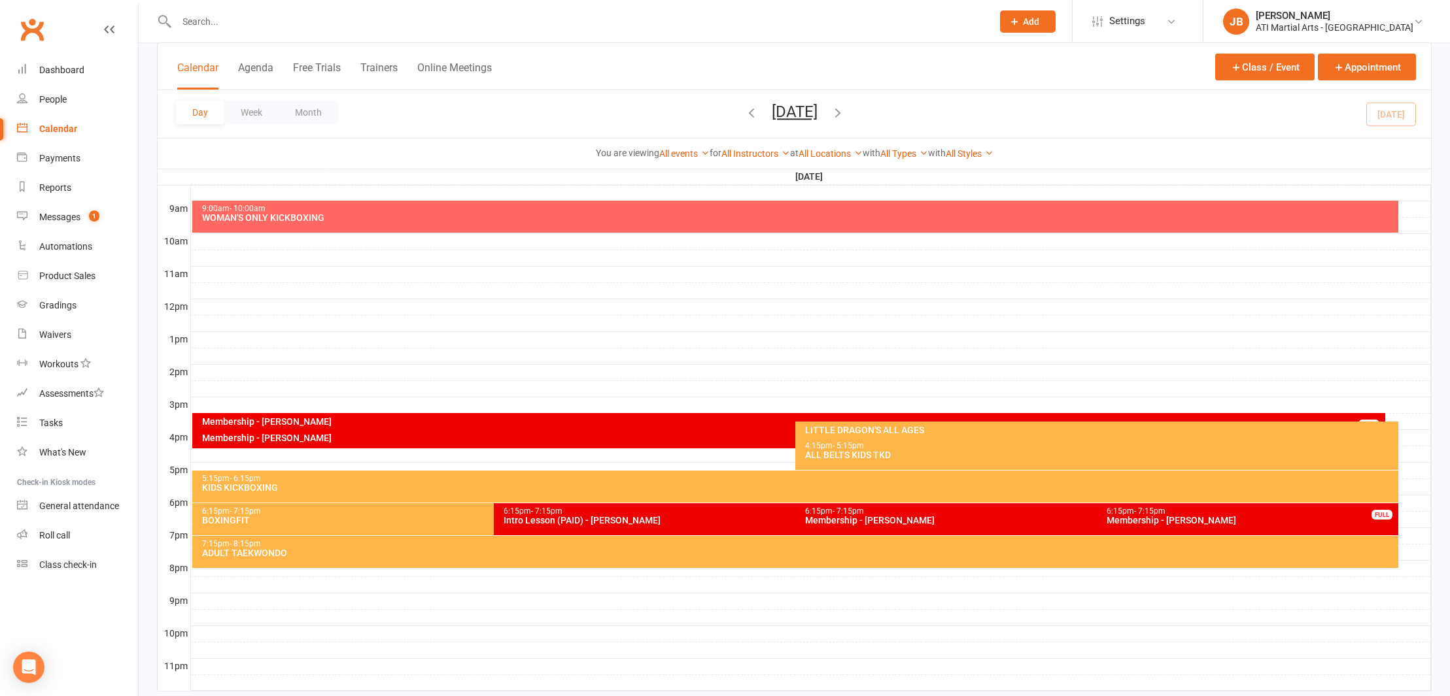
scroll to position [358, 0]
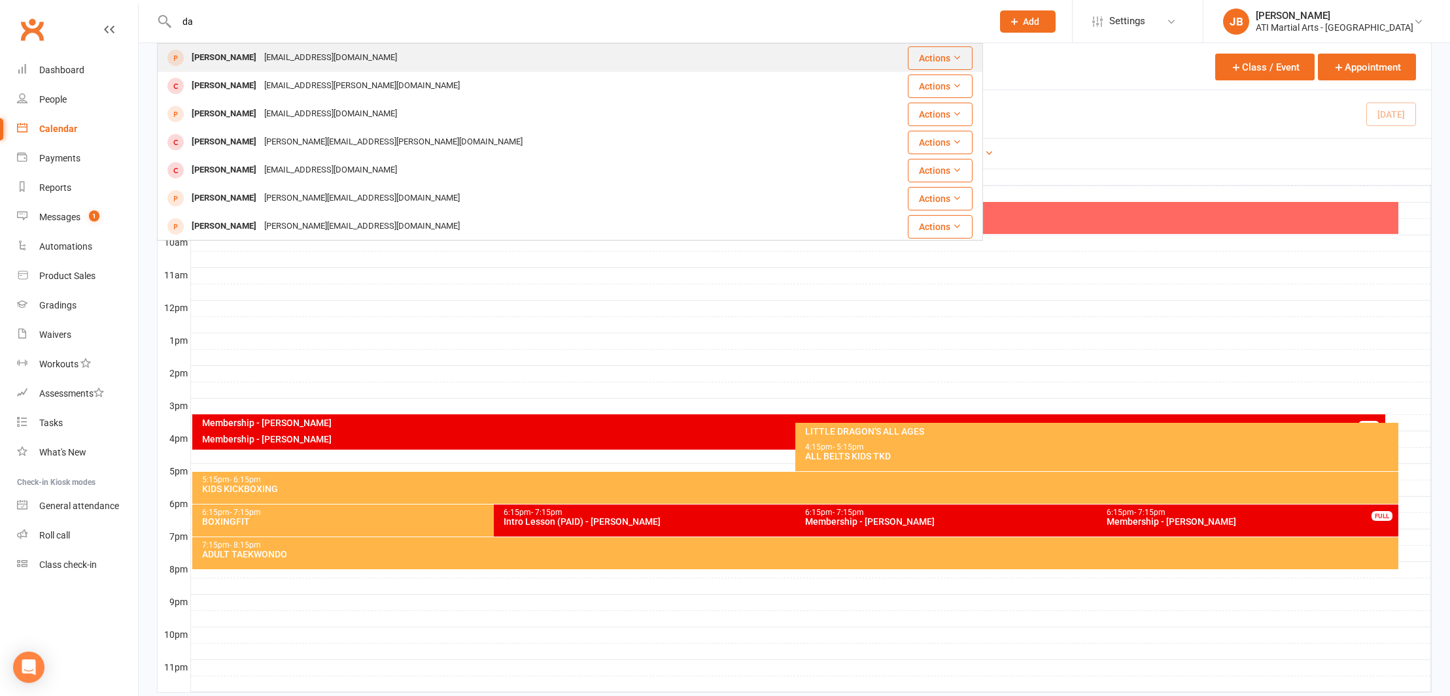
type input "d"
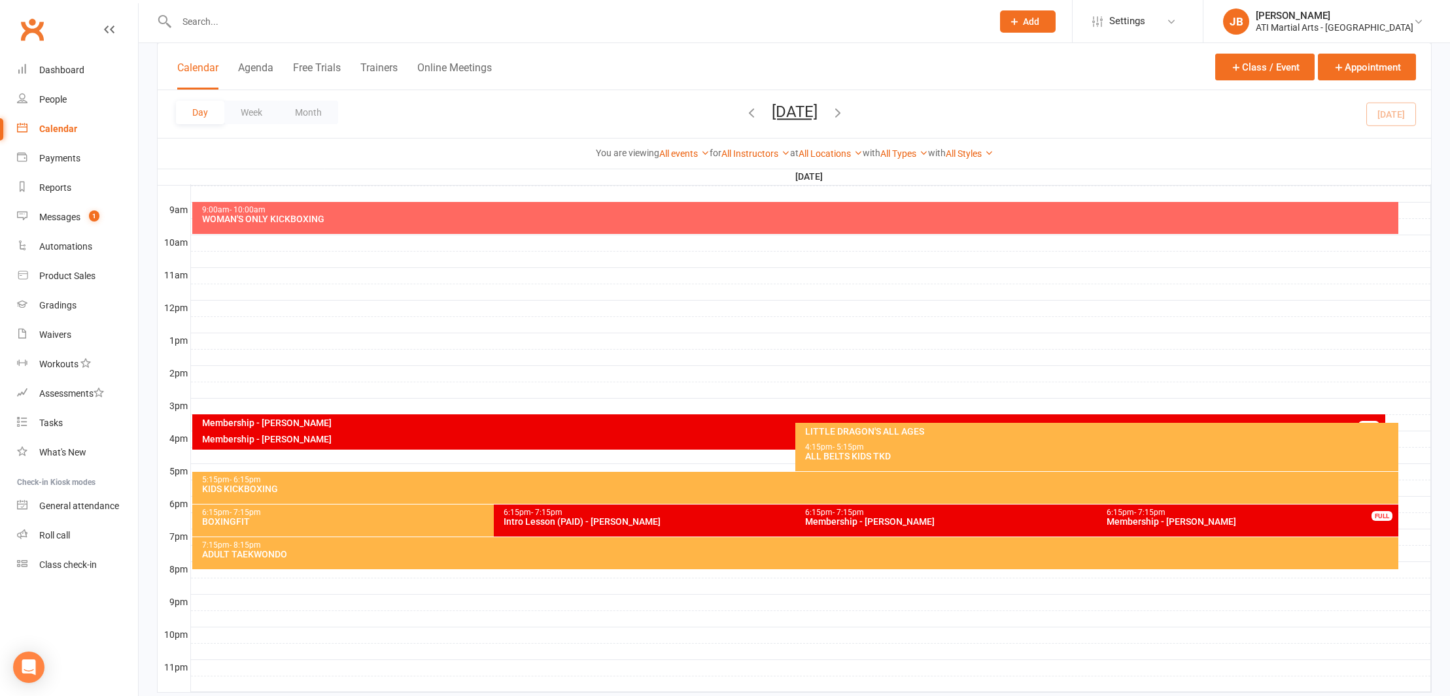
click at [31, 27] on link "Clubworx" at bounding box center [32, 29] width 33 height 33
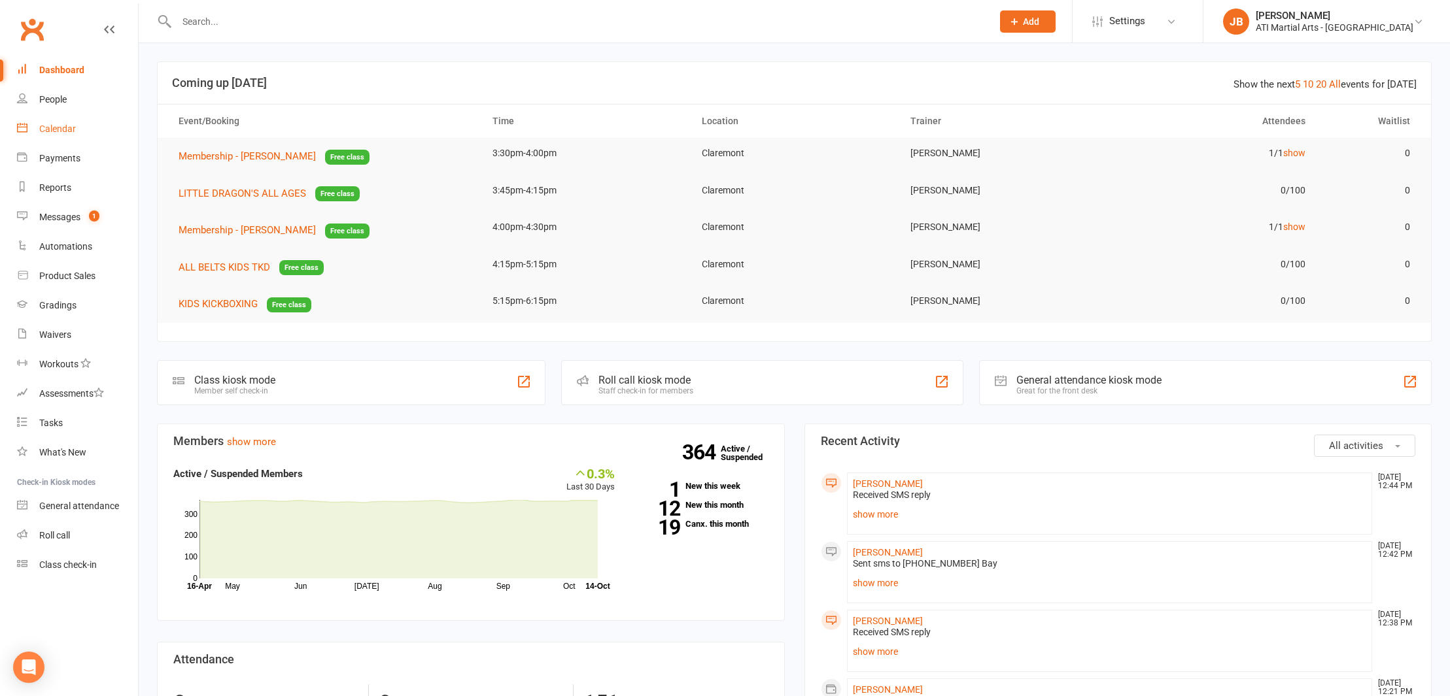
click at [58, 131] on div "Calendar" at bounding box center [57, 129] width 37 height 10
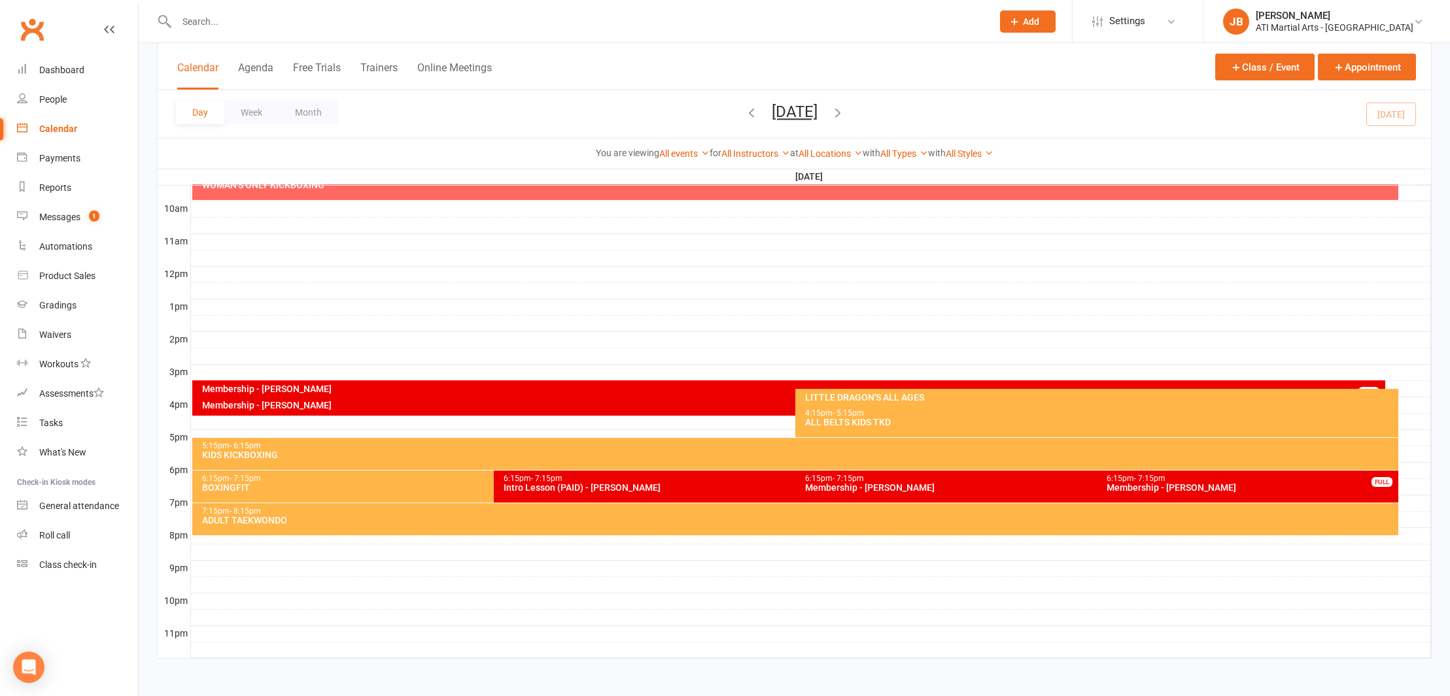
scroll to position [403, 0]
click at [279, 401] on div "Membership - [PERSON_NAME]" at bounding box center [792, 405] width 1182 height 9
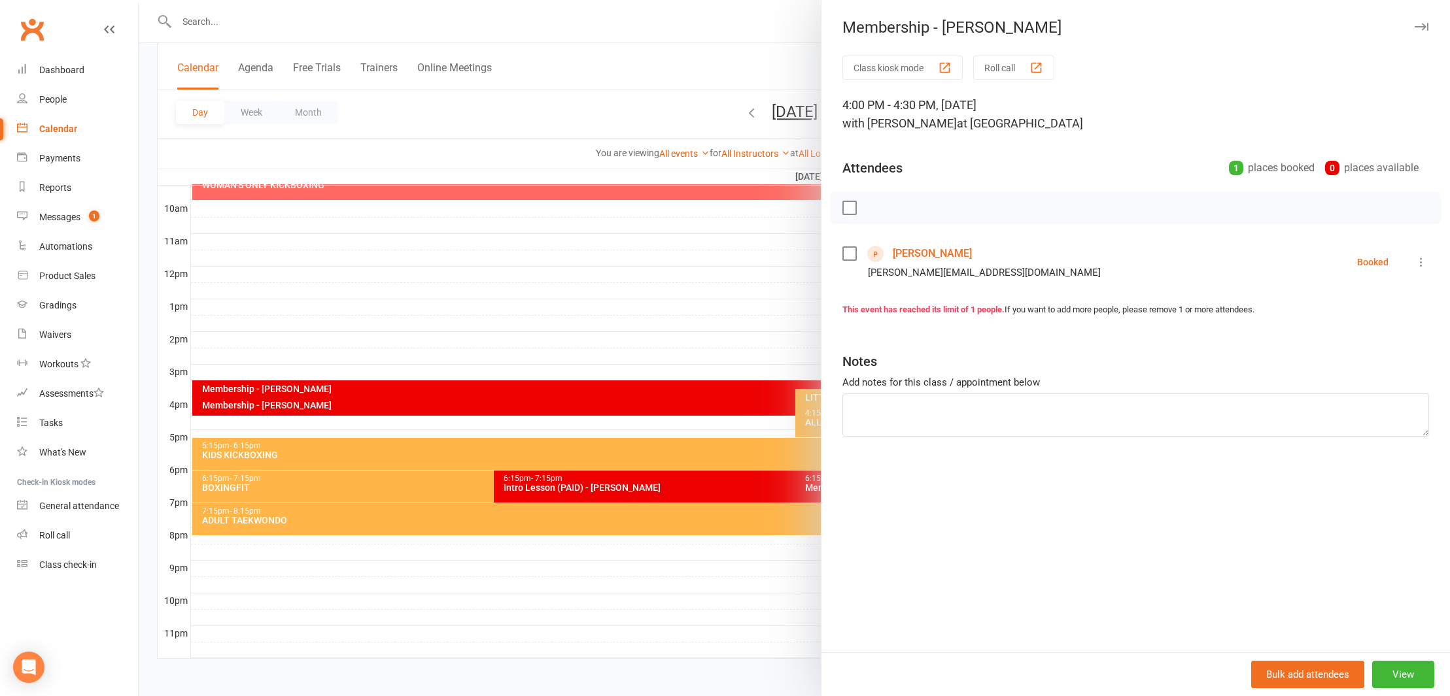
click at [904, 252] on link "[PERSON_NAME]" at bounding box center [932, 253] width 79 height 21
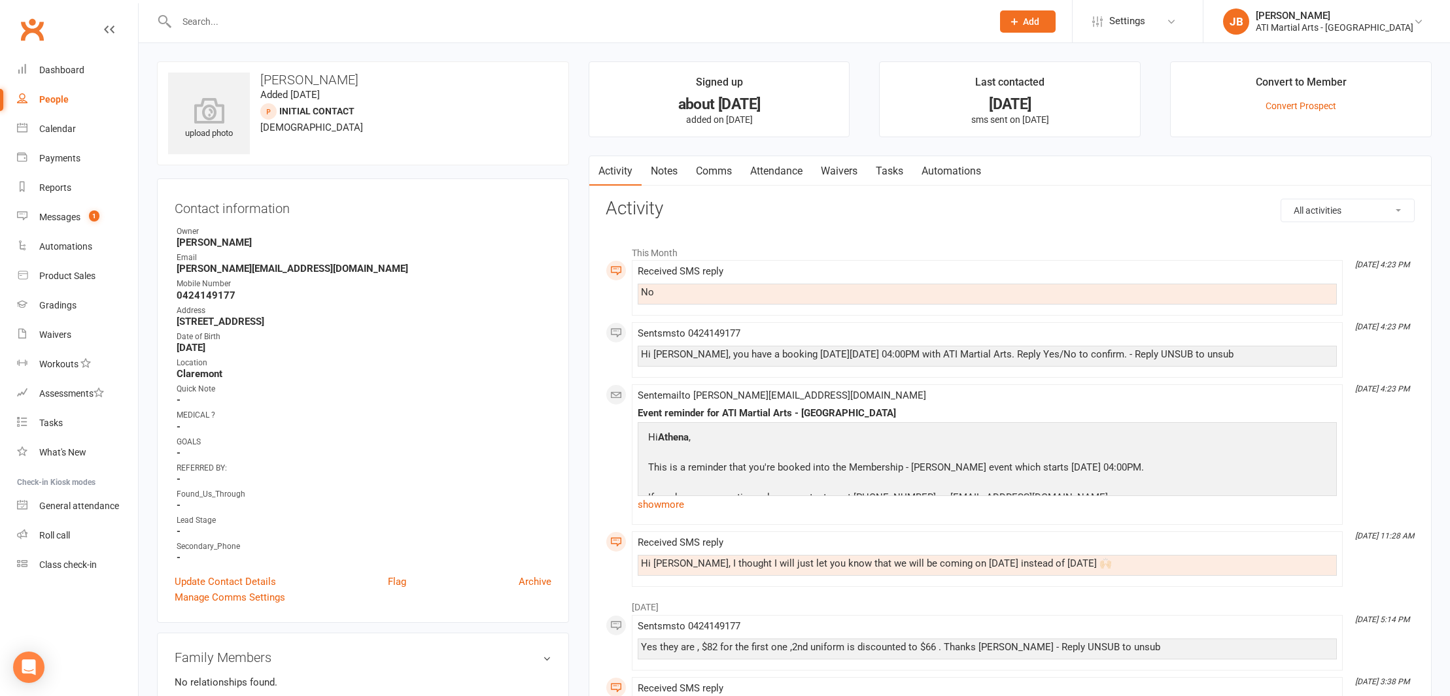
click at [33, 27] on link "Clubworx" at bounding box center [32, 29] width 33 height 33
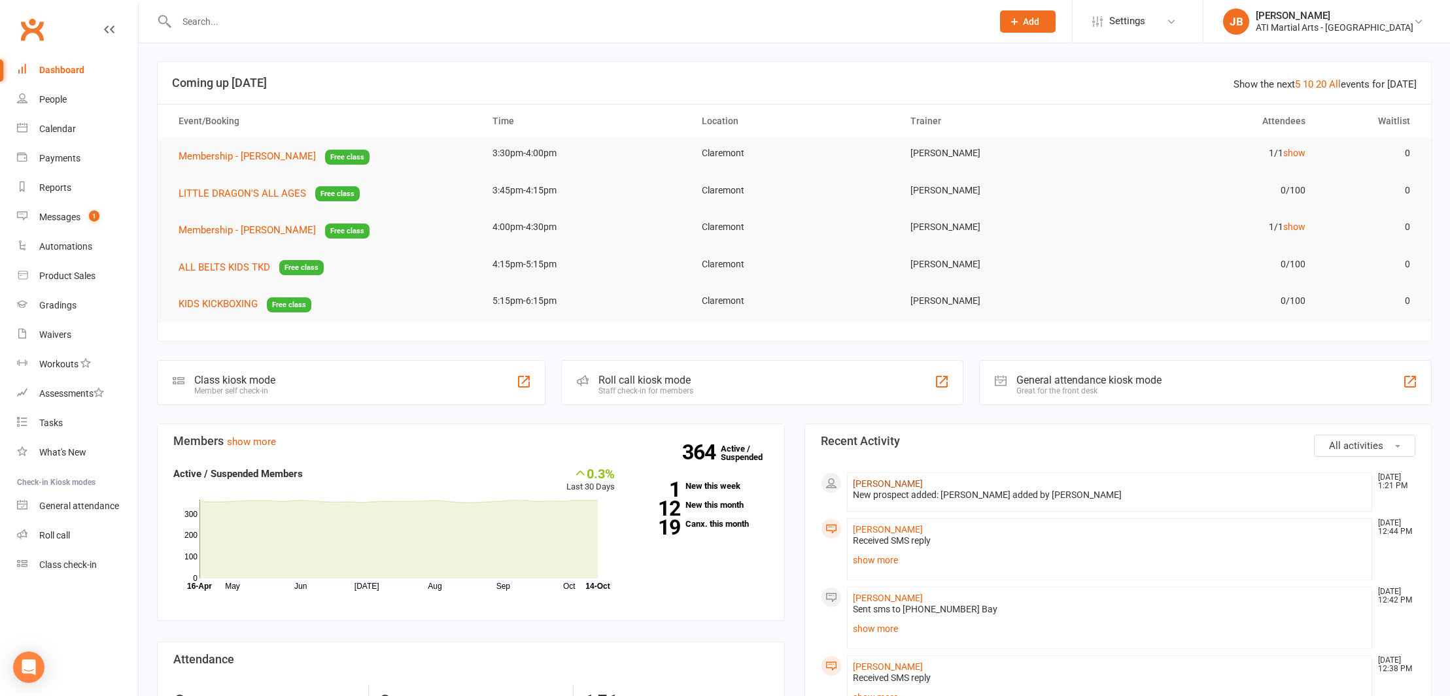
click at [861, 485] on link "[PERSON_NAME]" at bounding box center [888, 484] width 70 height 10
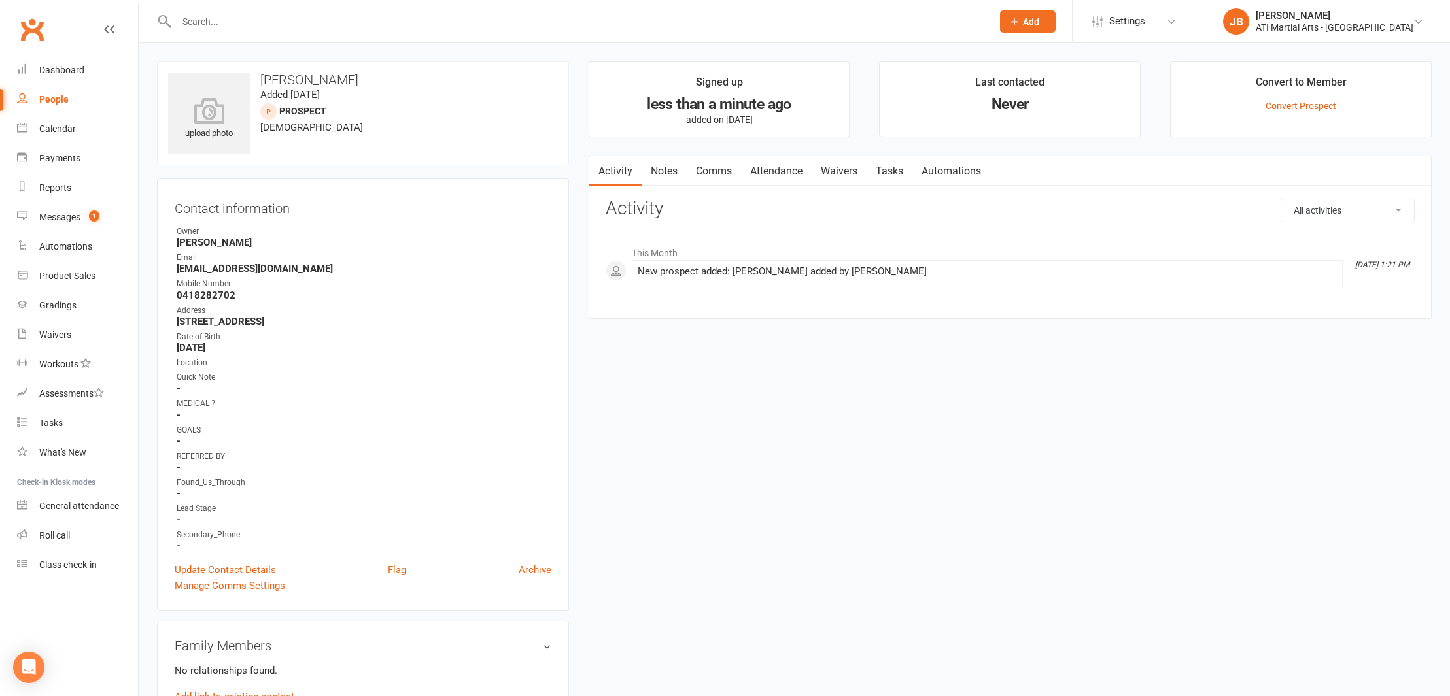
click at [31, 29] on link "Clubworx" at bounding box center [32, 29] width 33 height 33
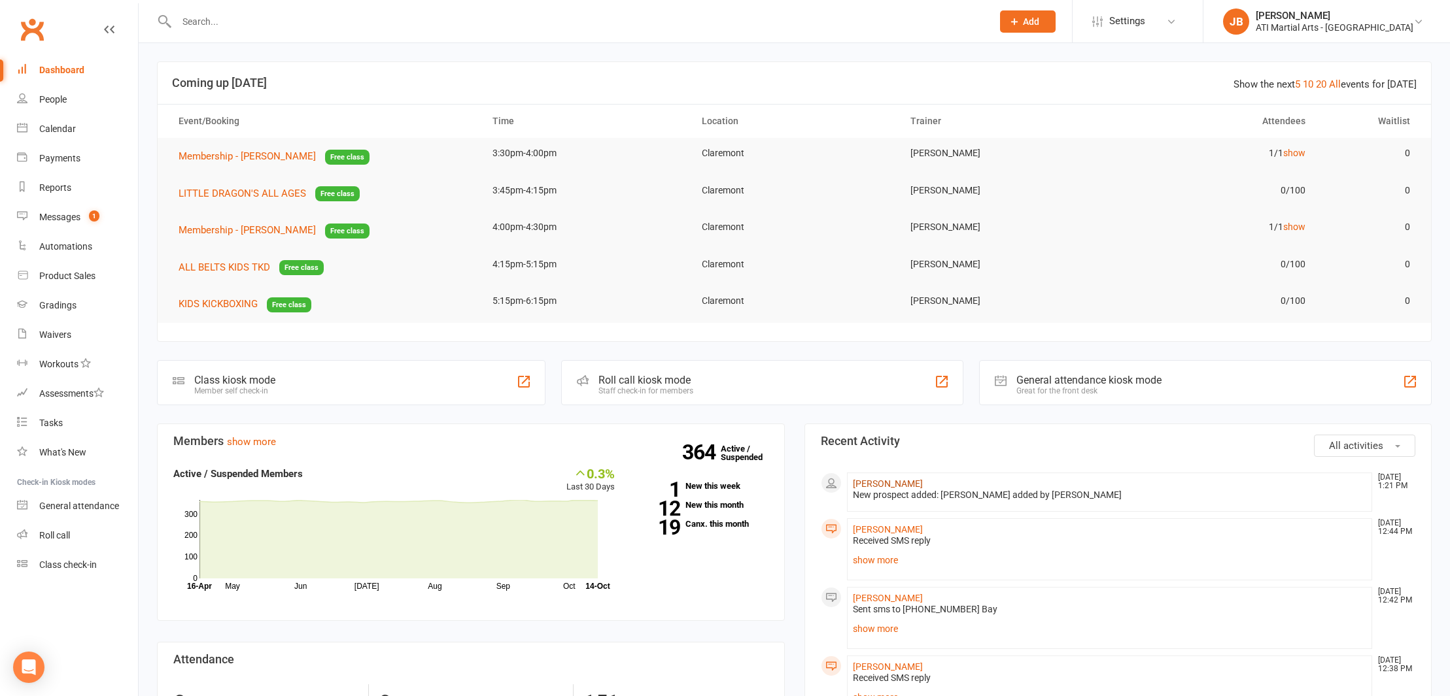
click at [889, 483] on link "[PERSON_NAME]" at bounding box center [888, 484] width 70 height 10
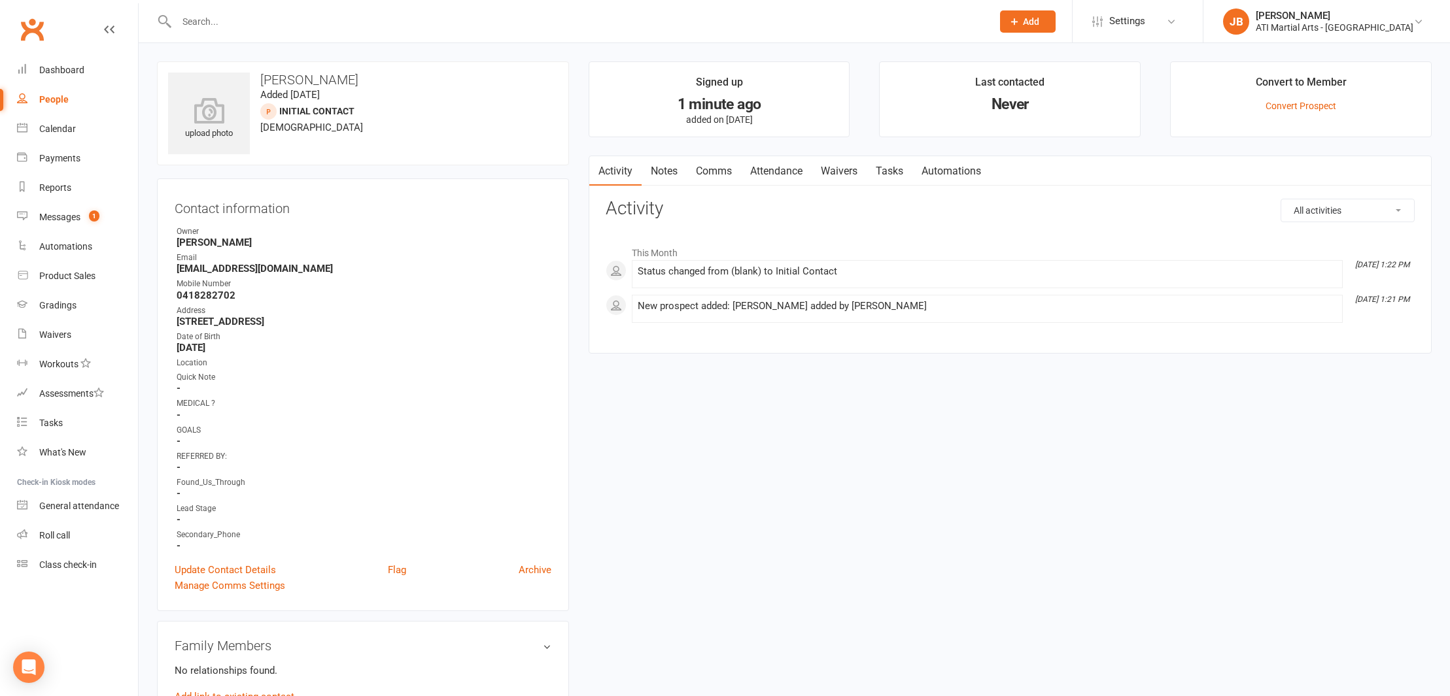
click at [33, 28] on link "Clubworx" at bounding box center [32, 29] width 33 height 33
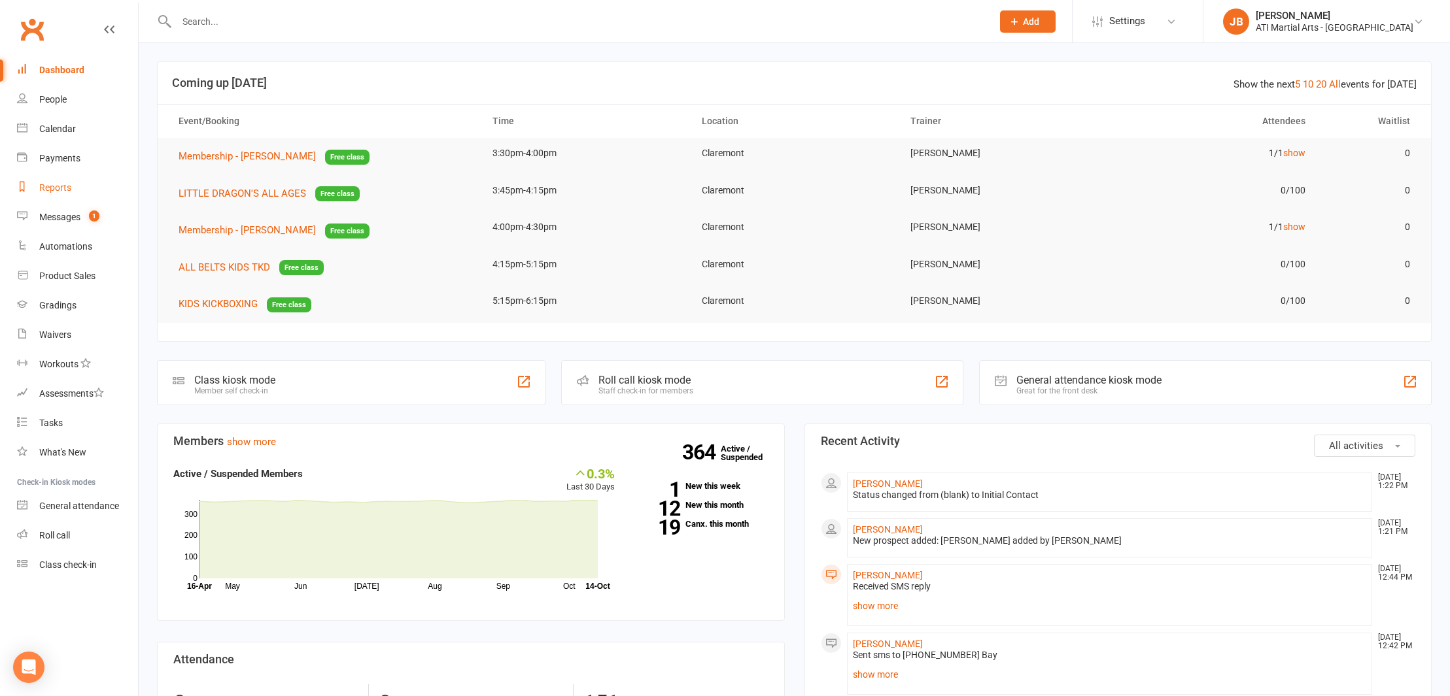
click at [54, 190] on div "Reports" at bounding box center [55, 187] width 32 height 10
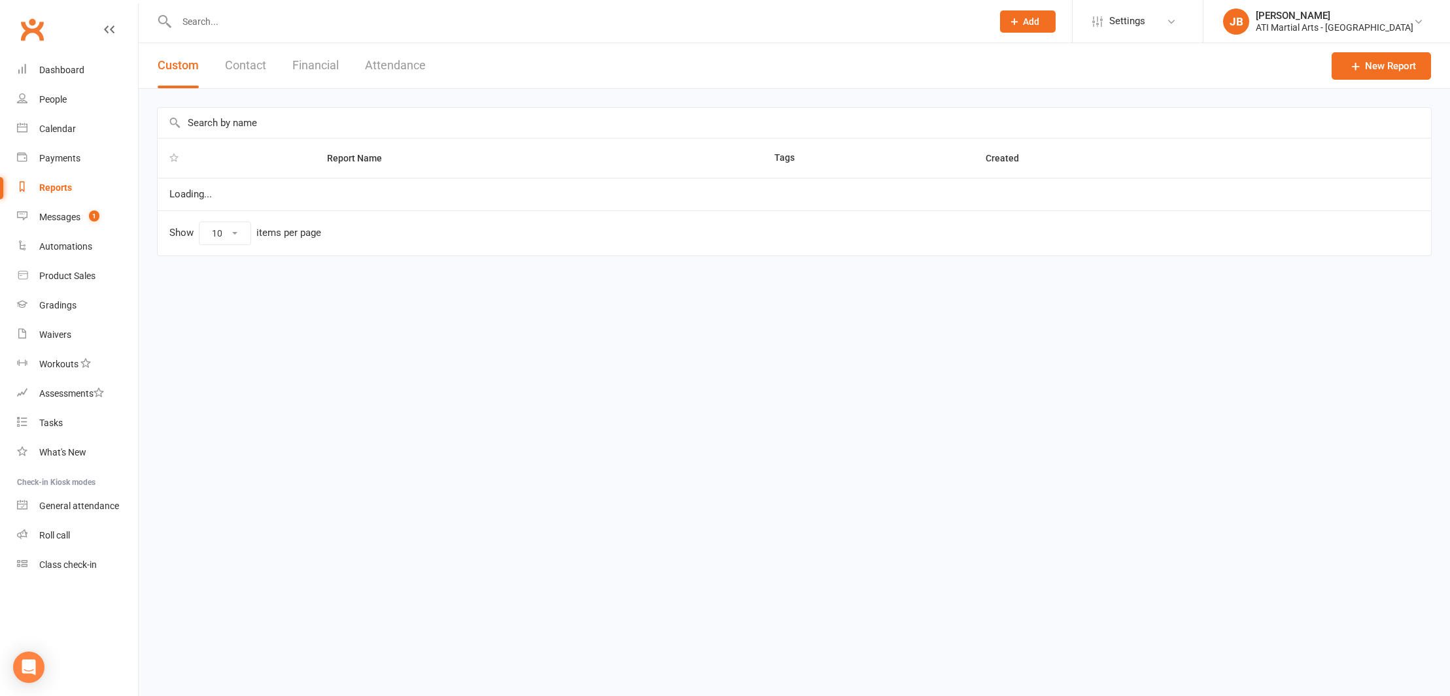
select select "100"
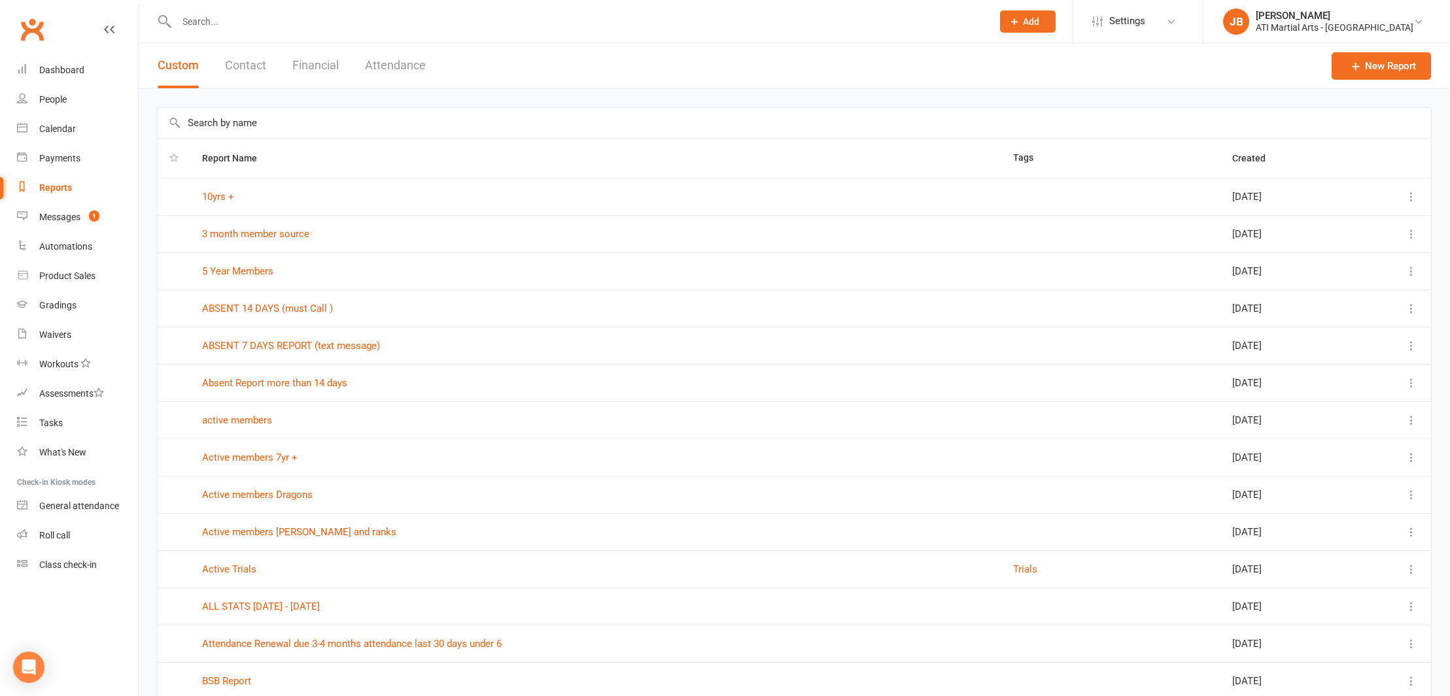
click at [33, 26] on link "Clubworx" at bounding box center [32, 29] width 33 height 33
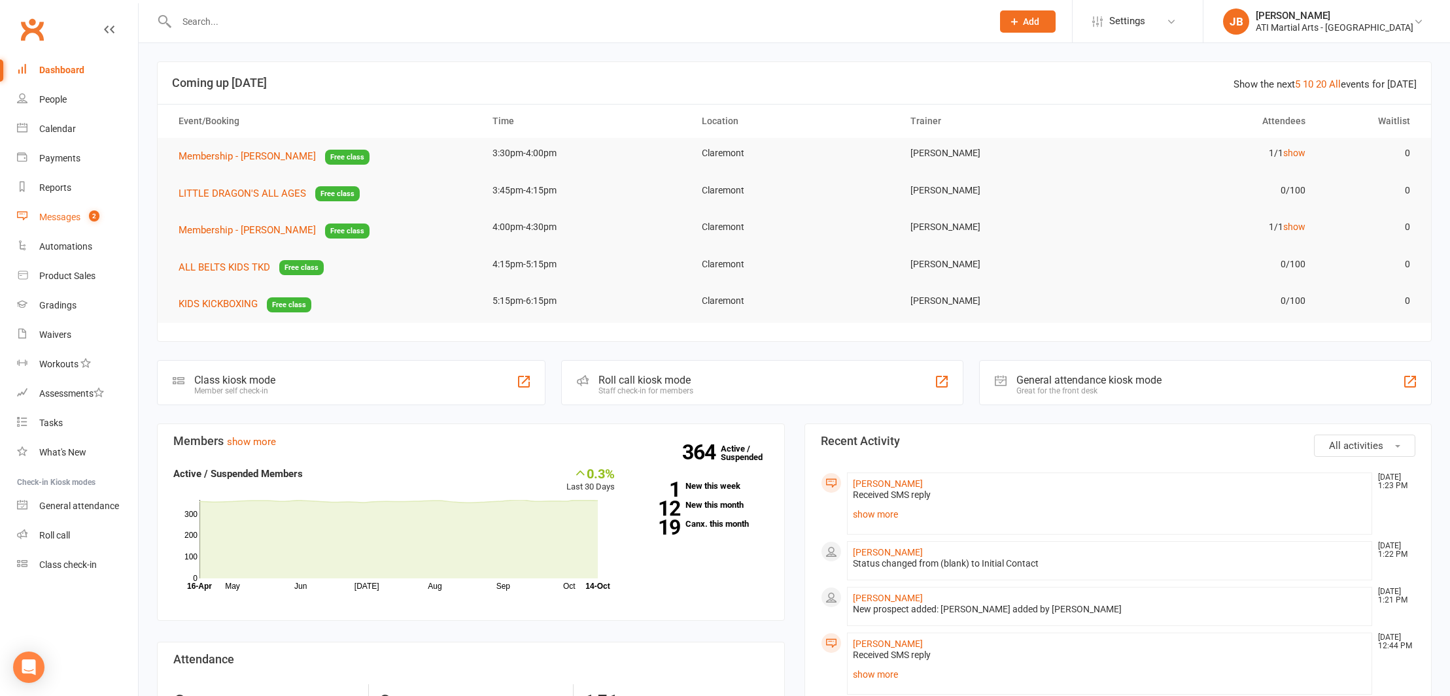
click at [63, 220] on div "Messages" at bounding box center [59, 217] width 41 height 10
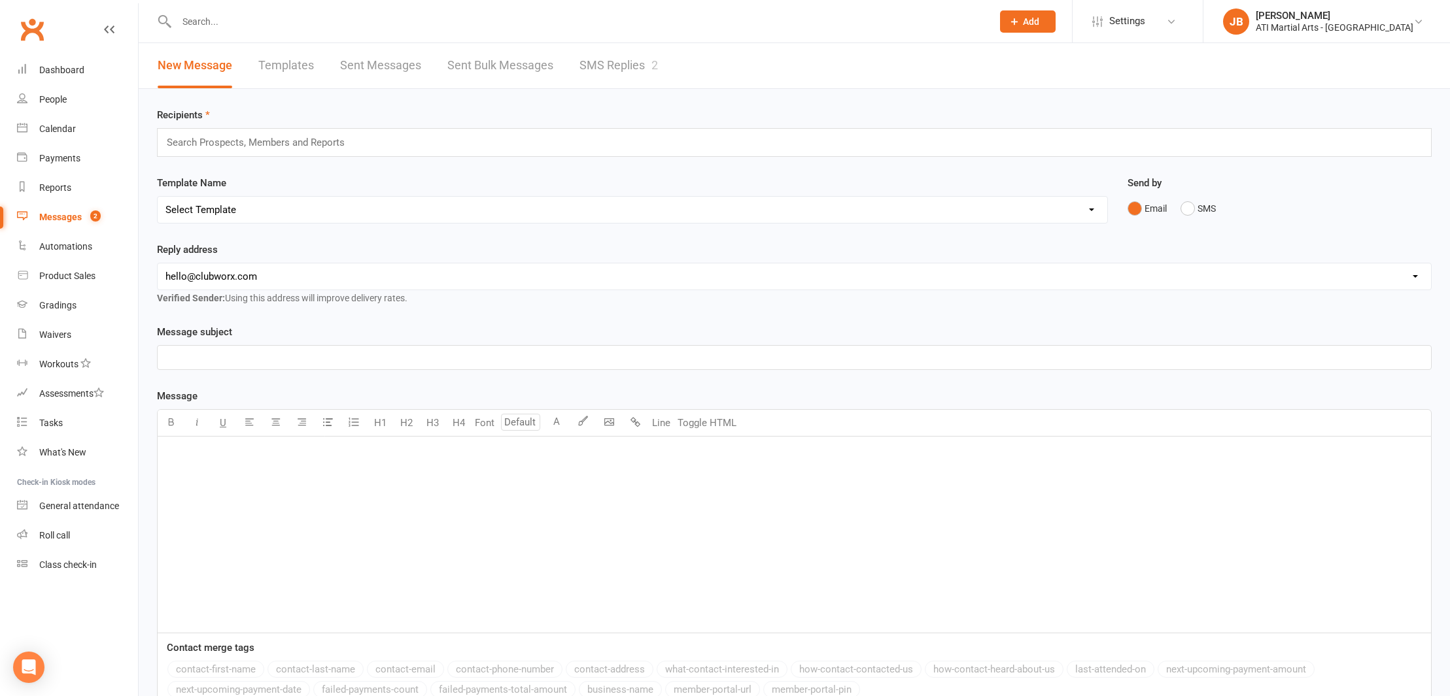
click at [598, 64] on link "SMS Replies 2" at bounding box center [618, 65] width 78 height 45
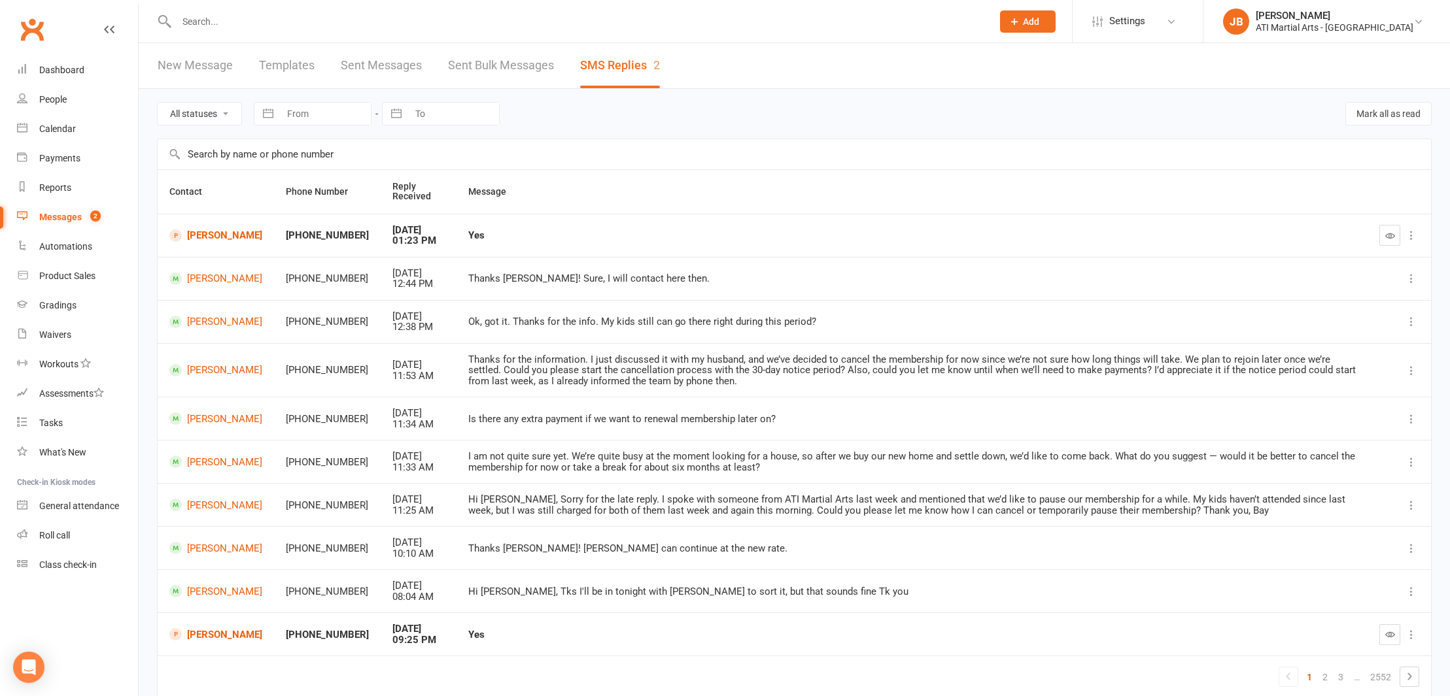
click at [31, 29] on link "Clubworx" at bounding box center [32, 29] width 33 height 33
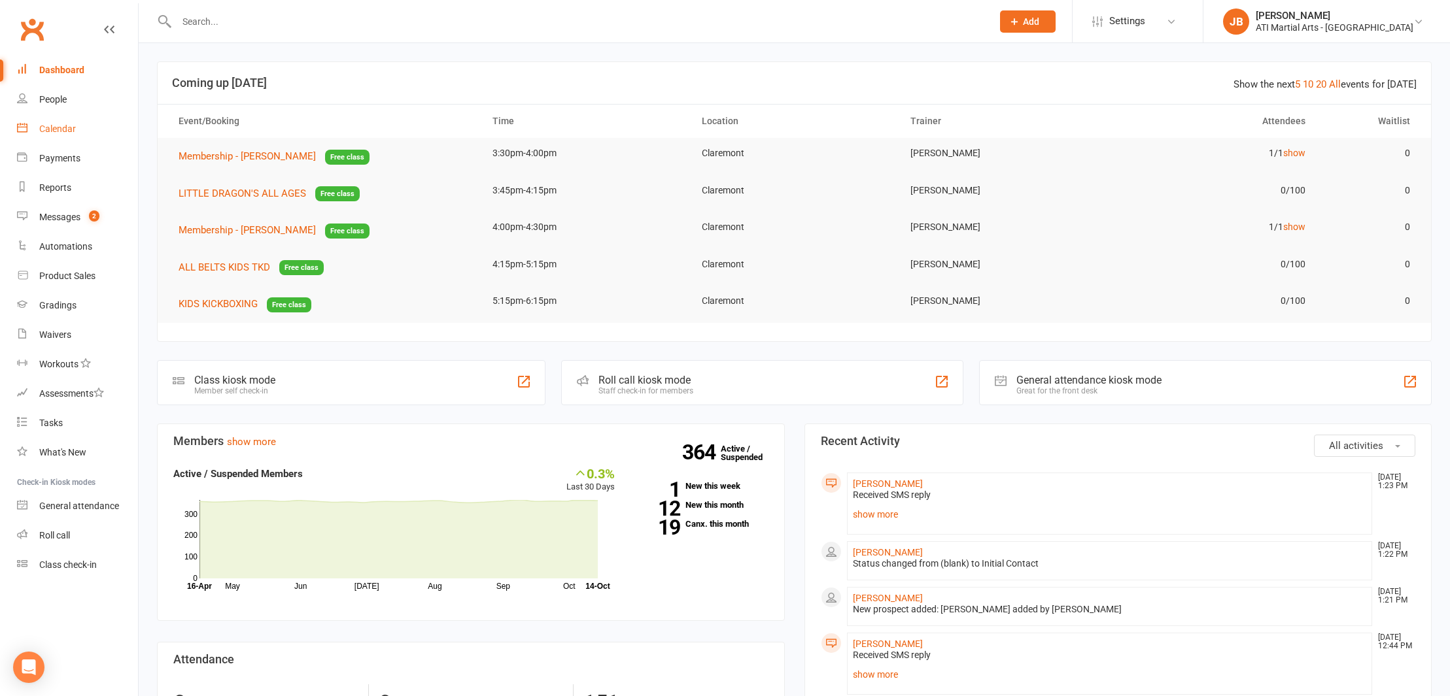
click at [61, 129] on div "Calendar" at bounding box center [57, 129] width 37 height 10
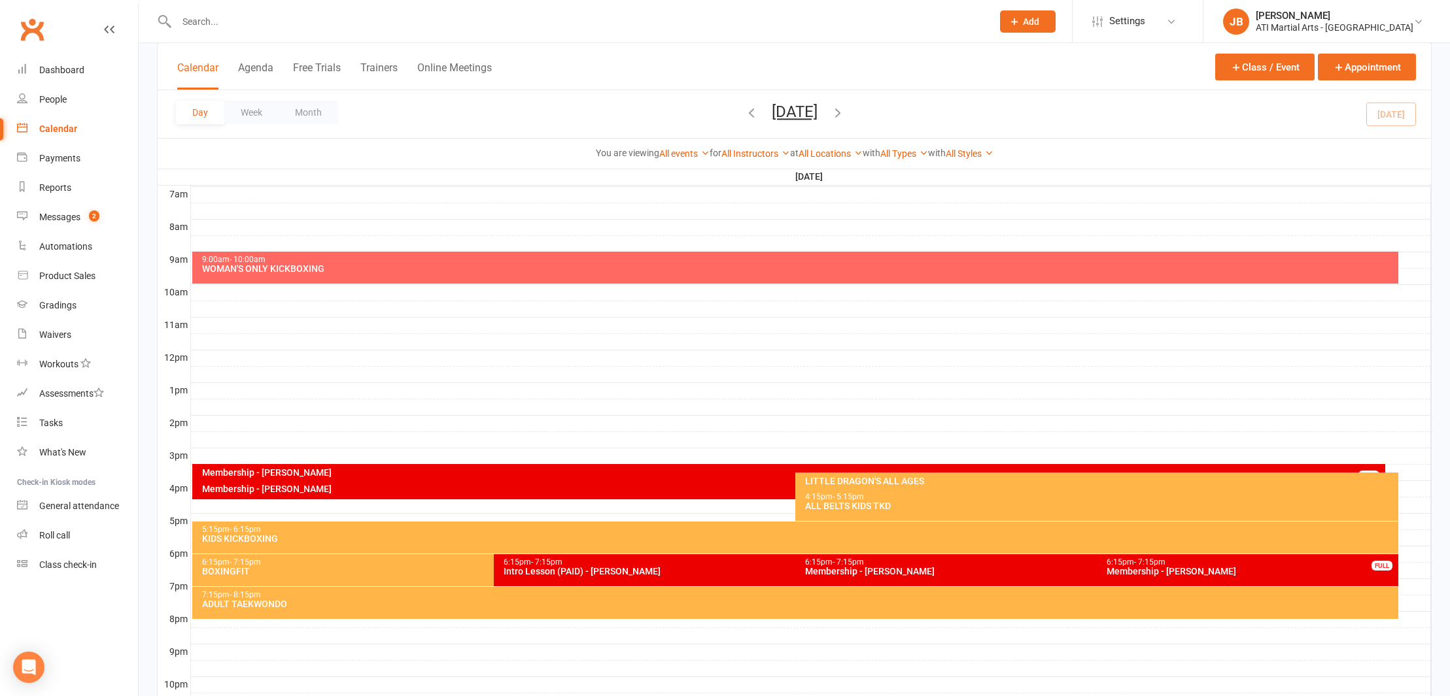
scroll to position [314, 0]
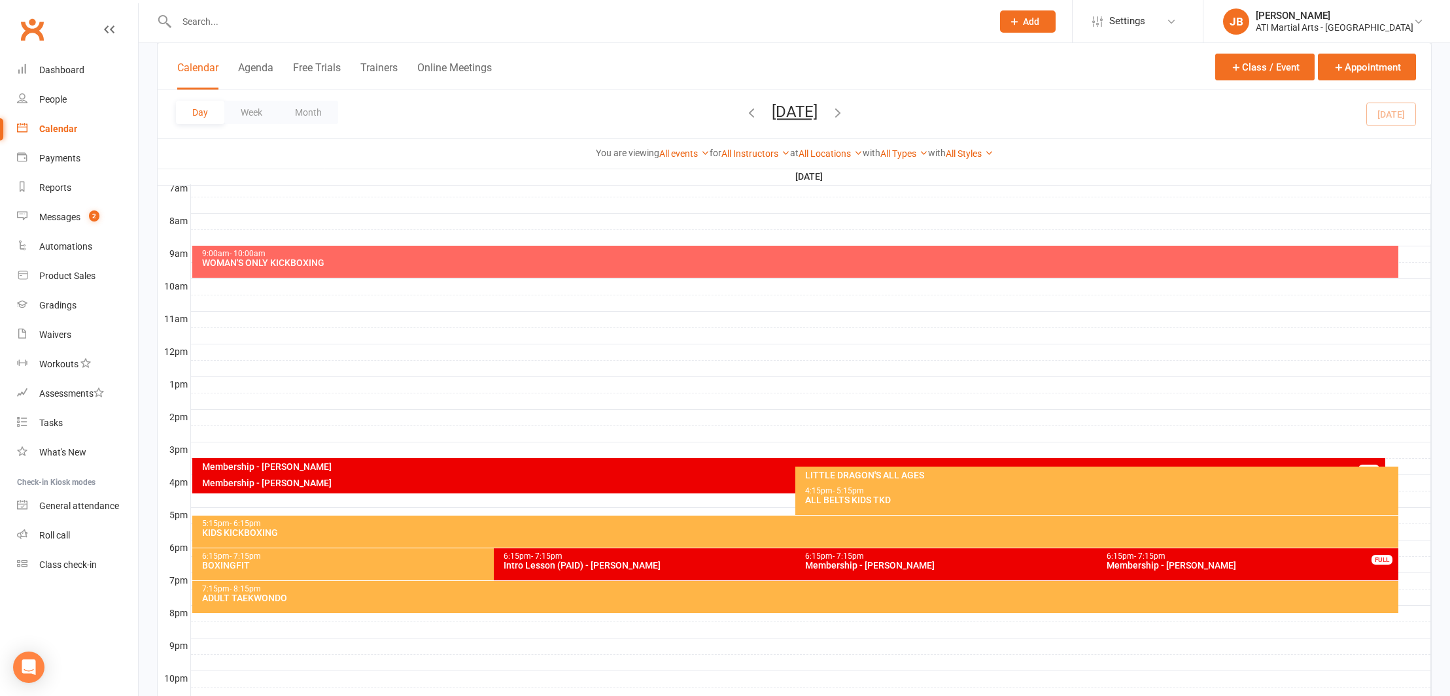
click at [1408, 468] on div at bounding box center [811, 467] width 1240 height 16
click at [1394, 456] on button "Add Appointment" at bounding box center [1408, 445] width 62 height 31
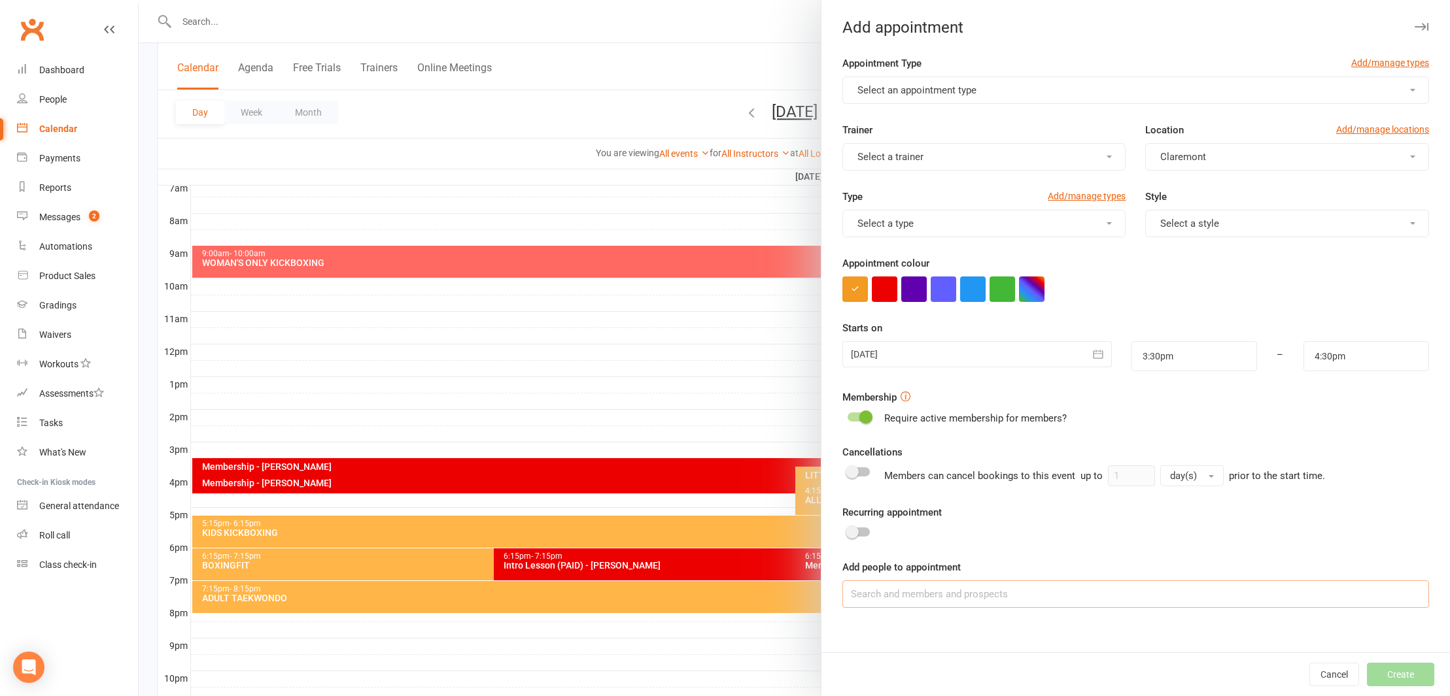
click at [982, 594] on input at bounding box center [1135, 594] width 587 height 27
click at [930, 89] on span "Select an appointment type" at bounding box center [916, 90] width 119 height 12
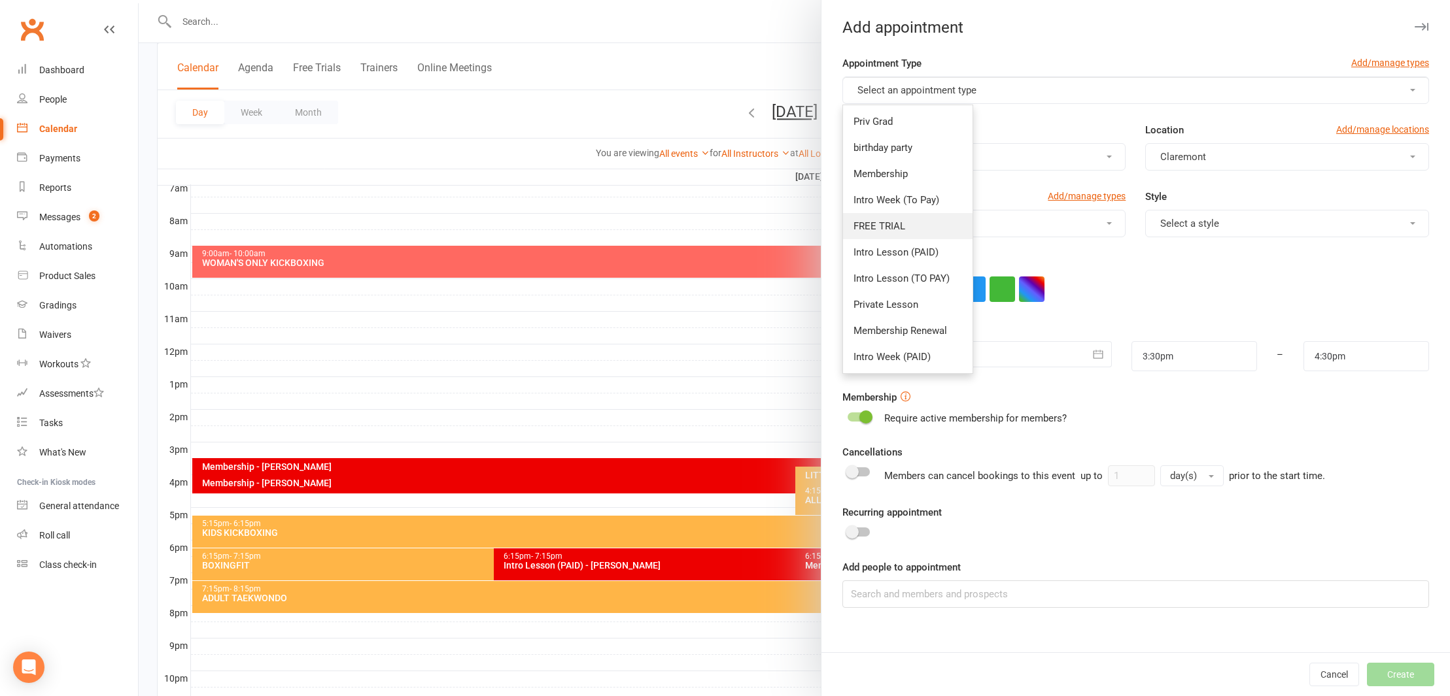
click at [881, 227] on span "FREE TRIAL" at bounding box center [879, 226] width 52 height 12
type input "4:00pm"
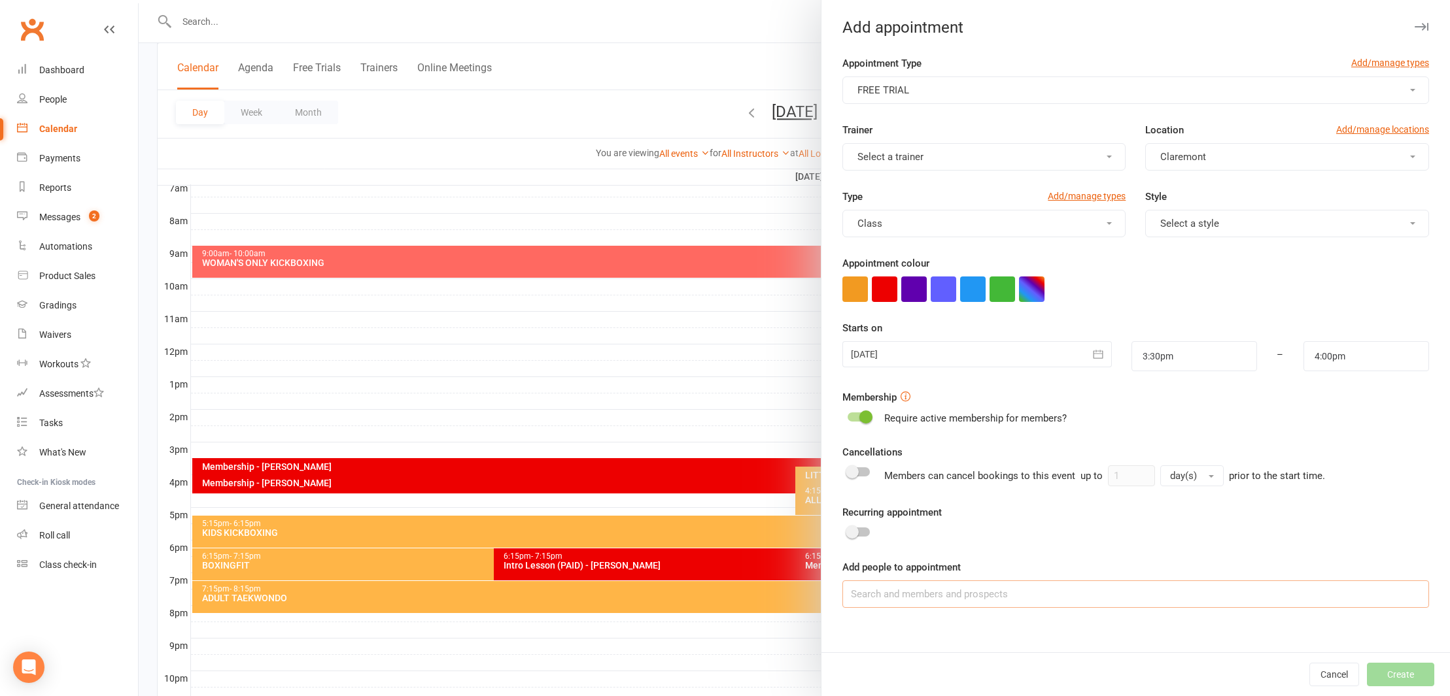
click at [966, 594] on input at bounding box center [1135, 594] width 587 height 27
click at [1335, 679] on button "Cancel" at bounding box center [1334, 675] width 50 height 24
click at [1341, 679] on button "Cancel" at bounding box center [1334, 675] width 50 height 24
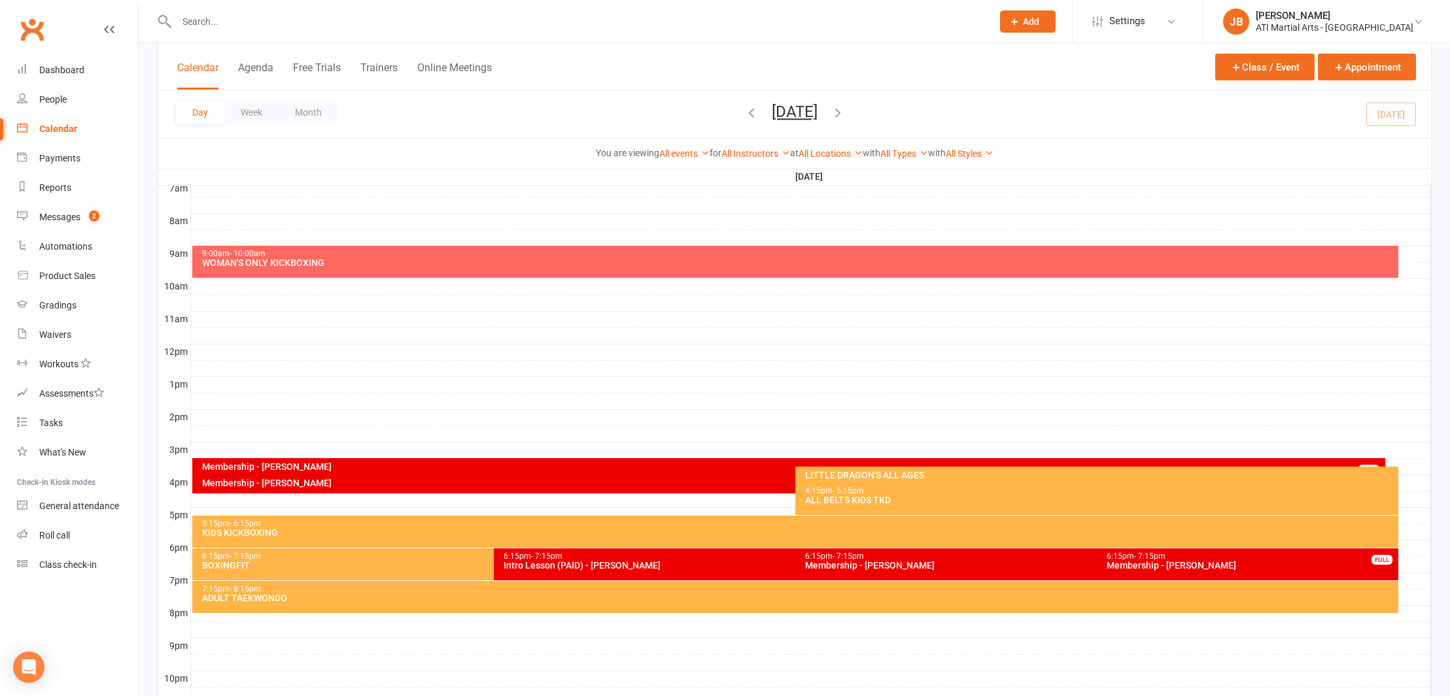
click at [89, 41] on div "Clubworx" at bounding box center [69, 37] width 138 height 48
click at [33, 30] on link "Clubworx" at bounding box center [32, 29] width 33 height 33
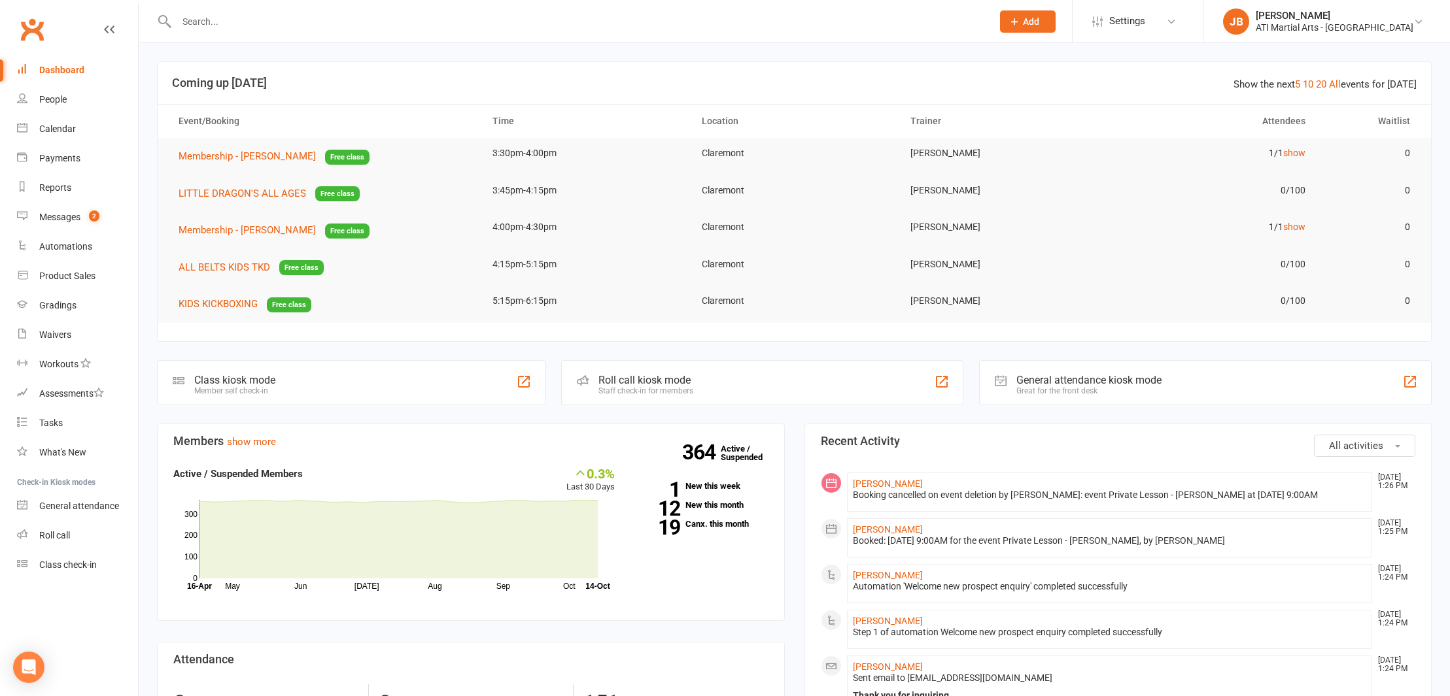
click at [32, 33] on link "Clubworx" at bounding box center [32, 29] width 33 height 33
click at [207, 26] on input "text" at bounding box center [578, 21] width 810 height 18
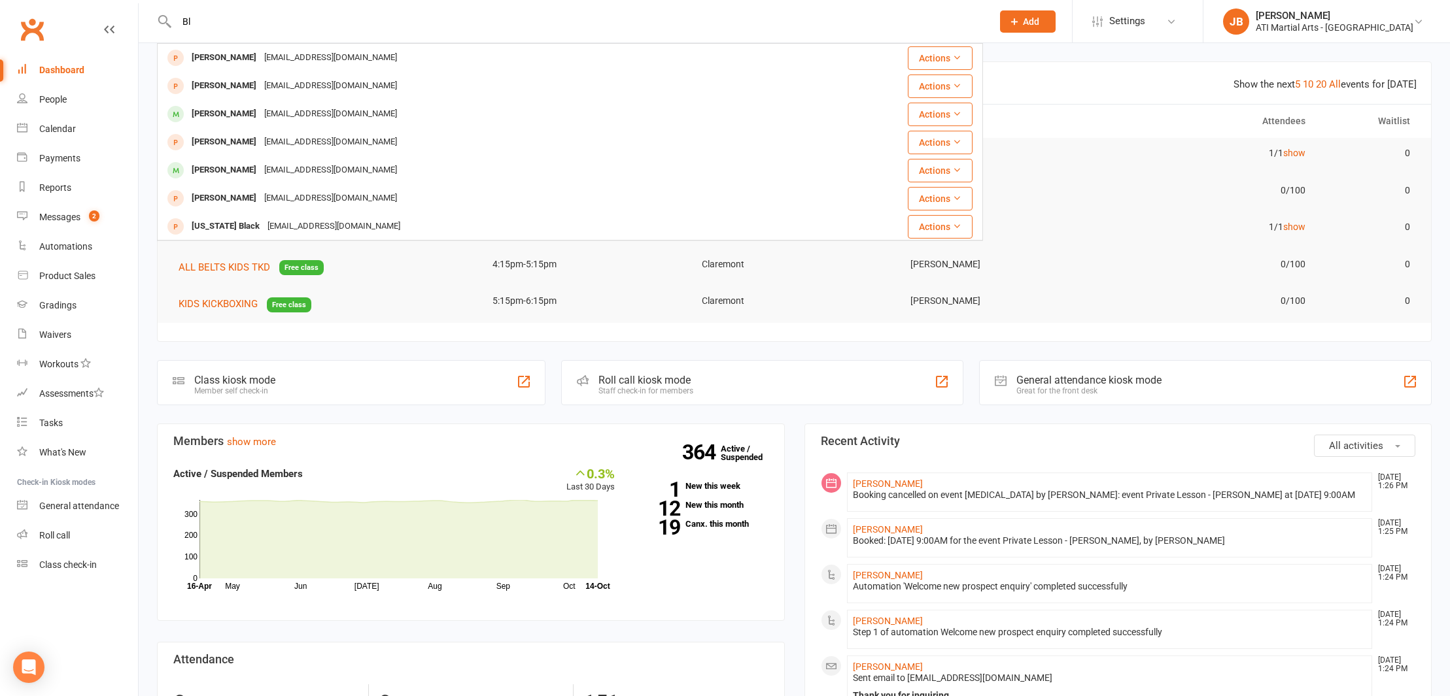
type input "B"
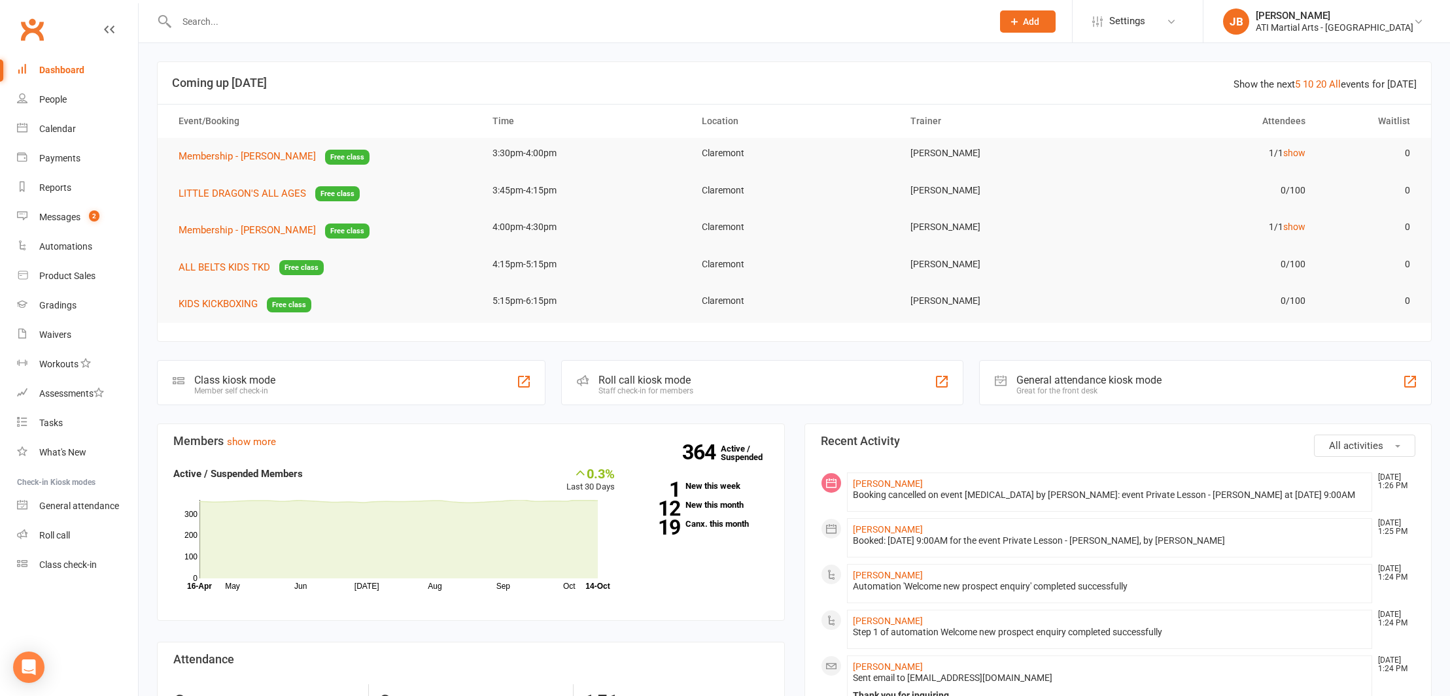
click at [1039, 24] on span "Add" at bounding box center [1031, 21] width 16 height 10
click at [1042, 56] on link "Prospect" at bounding box center [1013, 58] width 116 height 30
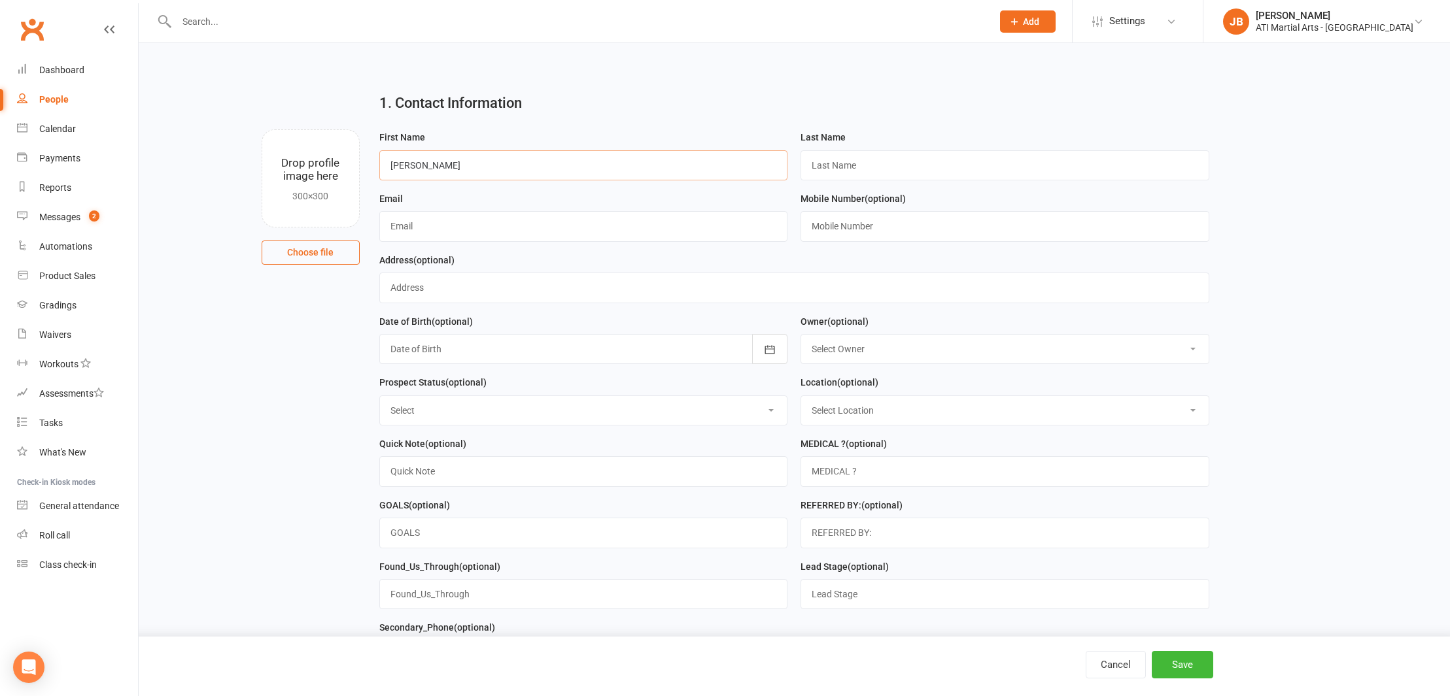
type input "[PERSON_NAME]"
type input "[EMAIL_ADDRESS][DOMAIN_NAME]"
type input "0476206161"
type input "[STREET_ADDRESS]"
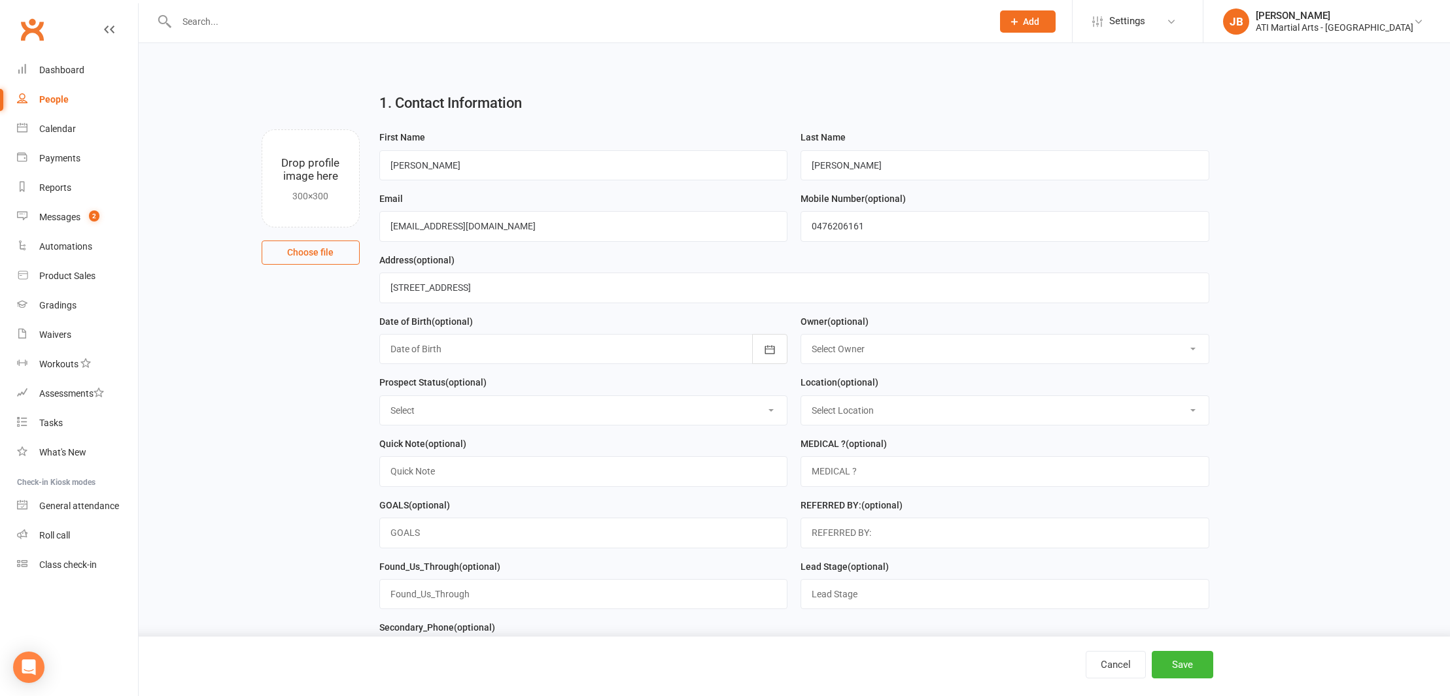
click at [400, 349] on div at bounding box center [583, 349] width 409 height 30
click at [401, 380] on icon "button" at bounding box center [400, 382] width 9 height 10
click at [457, 408] on span "2002" at bounding box center [449, 408] width 21 height 12
click at [475, 433] on span "May" at bounding box center [475, 434] width 18 height 12
click at [432, 482] on span "12" at bounding box center [432, 483] width 10 height 10
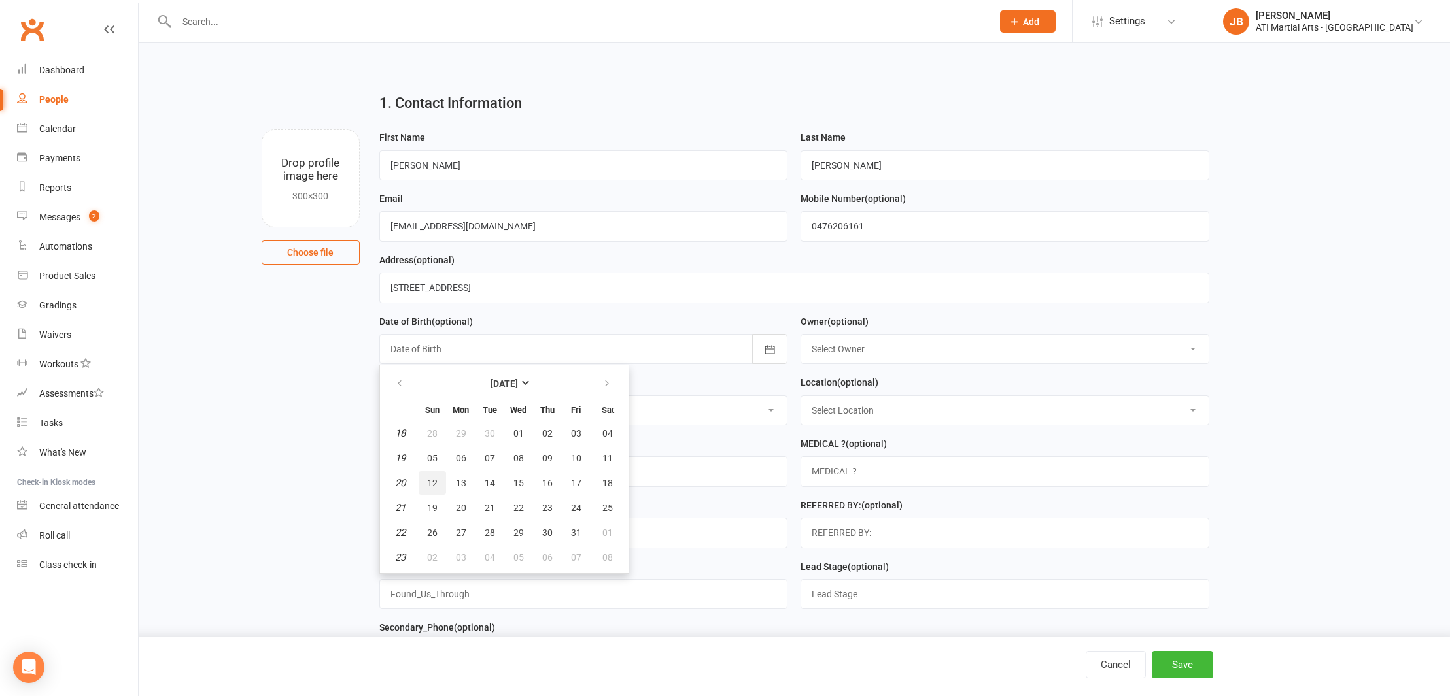
type input "12 May 2002"
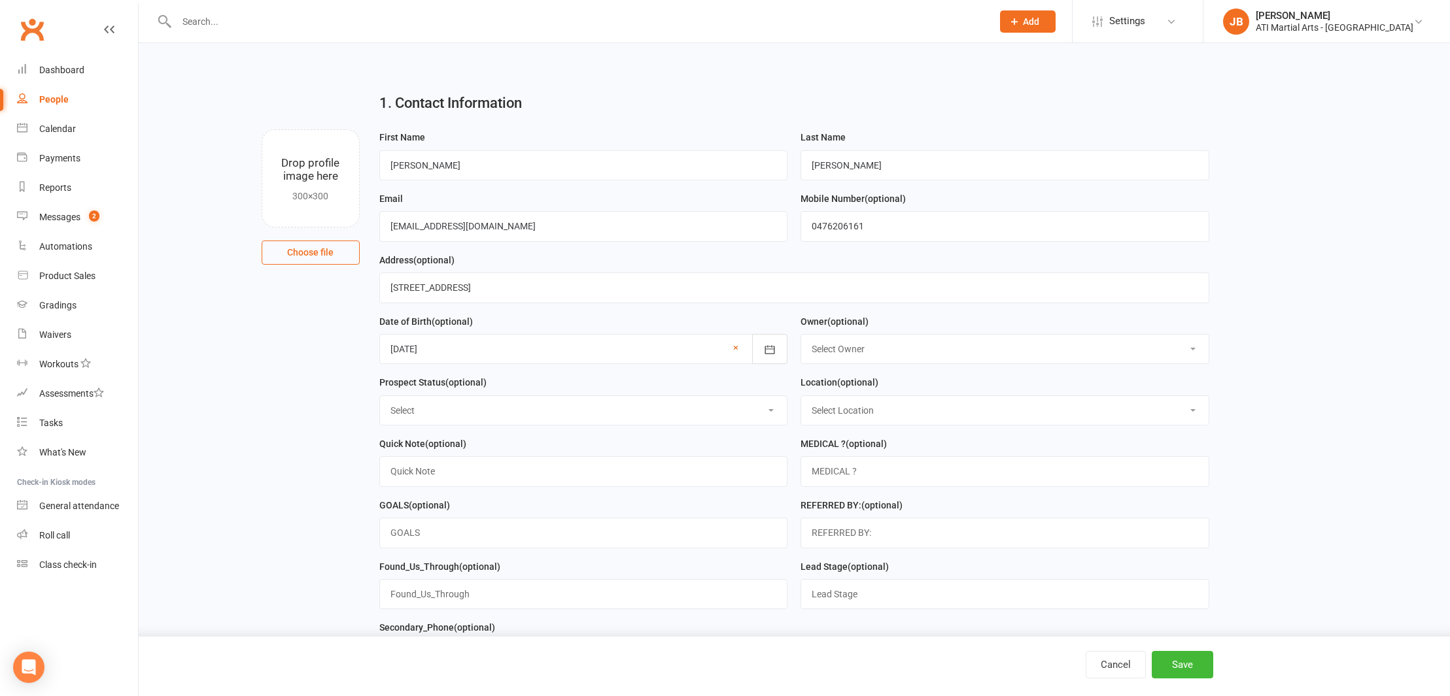
select select "7"
select select "Initial Contact"
select select "0"
click at [422, 471] on input "text" at bounding box center [583, 471] width 409 height 30
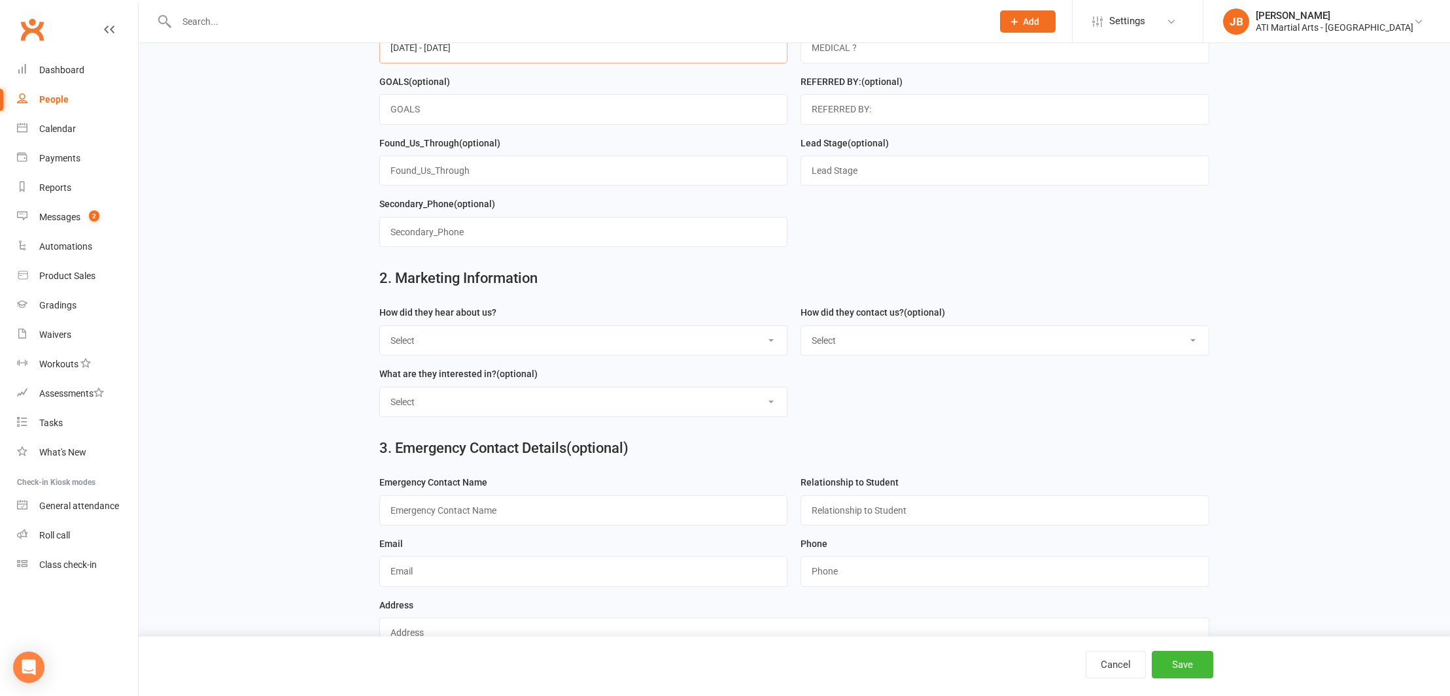
scroll to position [425, 0]
type input "12/5/25 - 12/11/25"
select select "Google"
select select "In-Facility"
select select "Classes"
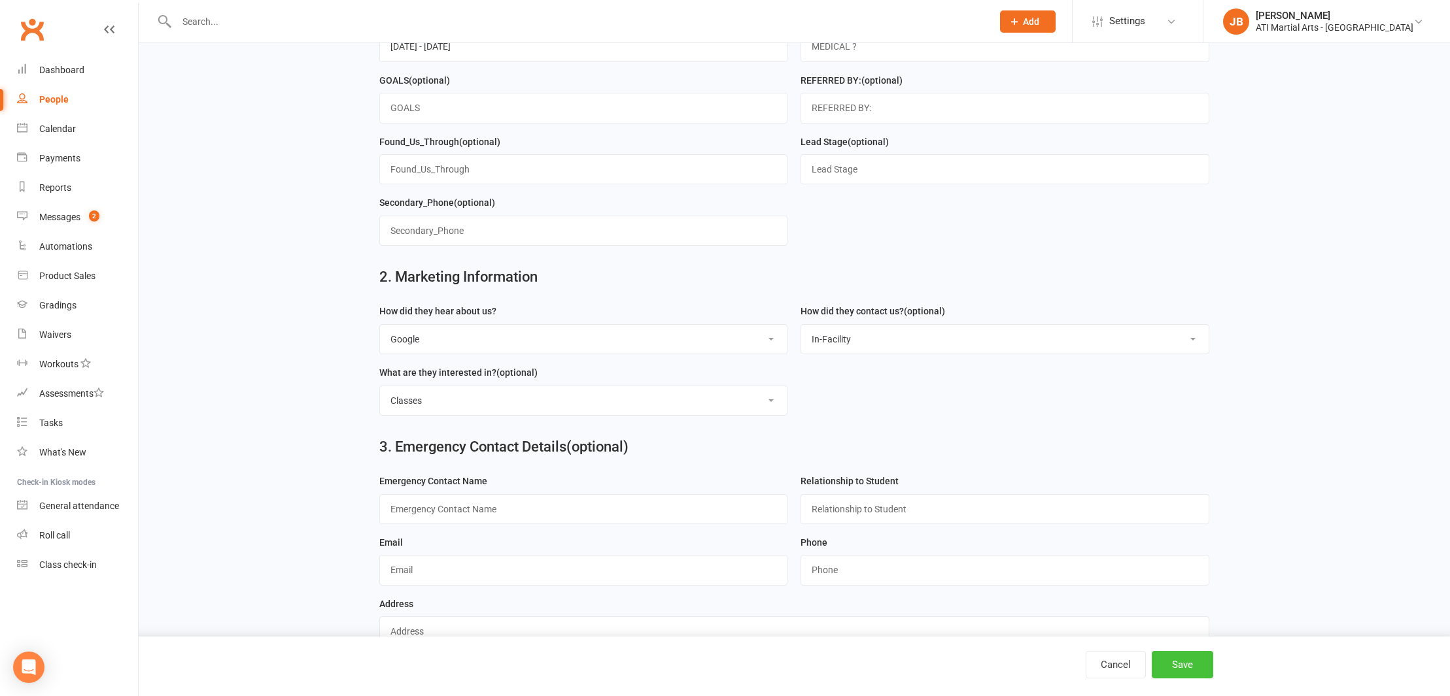
click at [1183, 668] on button "Save" at bounding box center [1182, 664] width 61 height 27
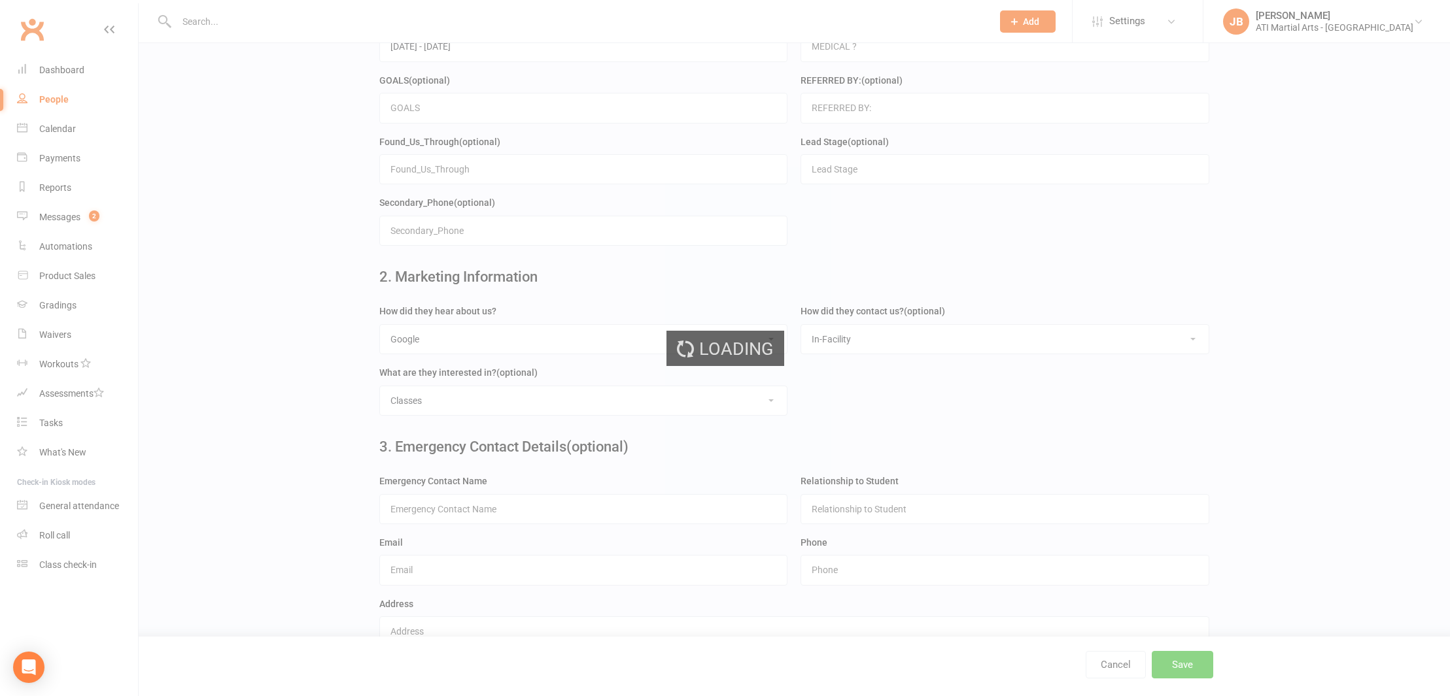
scroll to position [0, 0]
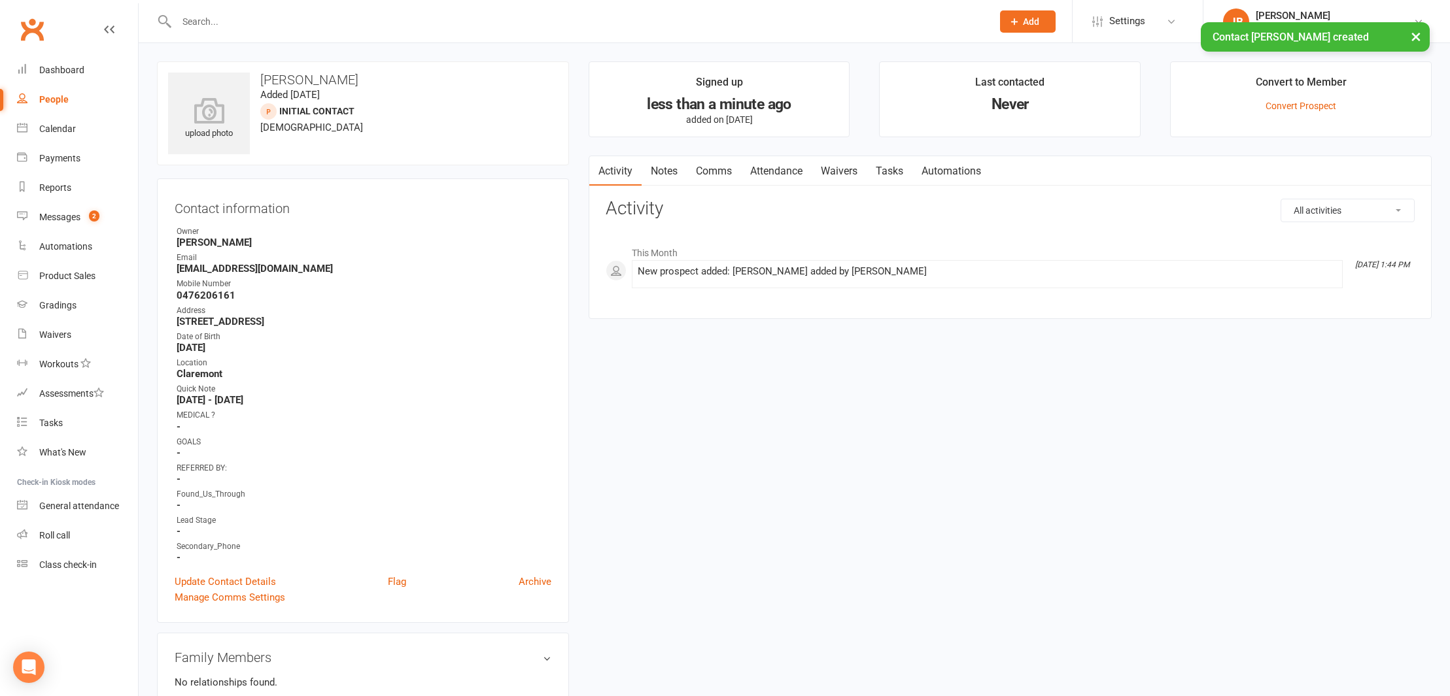
click at [1417, 35] on button "×" at bounding box center [1416, 36] width 24 height 28
click at [1288, 106] on link "Convert Prospect" at bounding box center [1300, 106] width 71 height 10
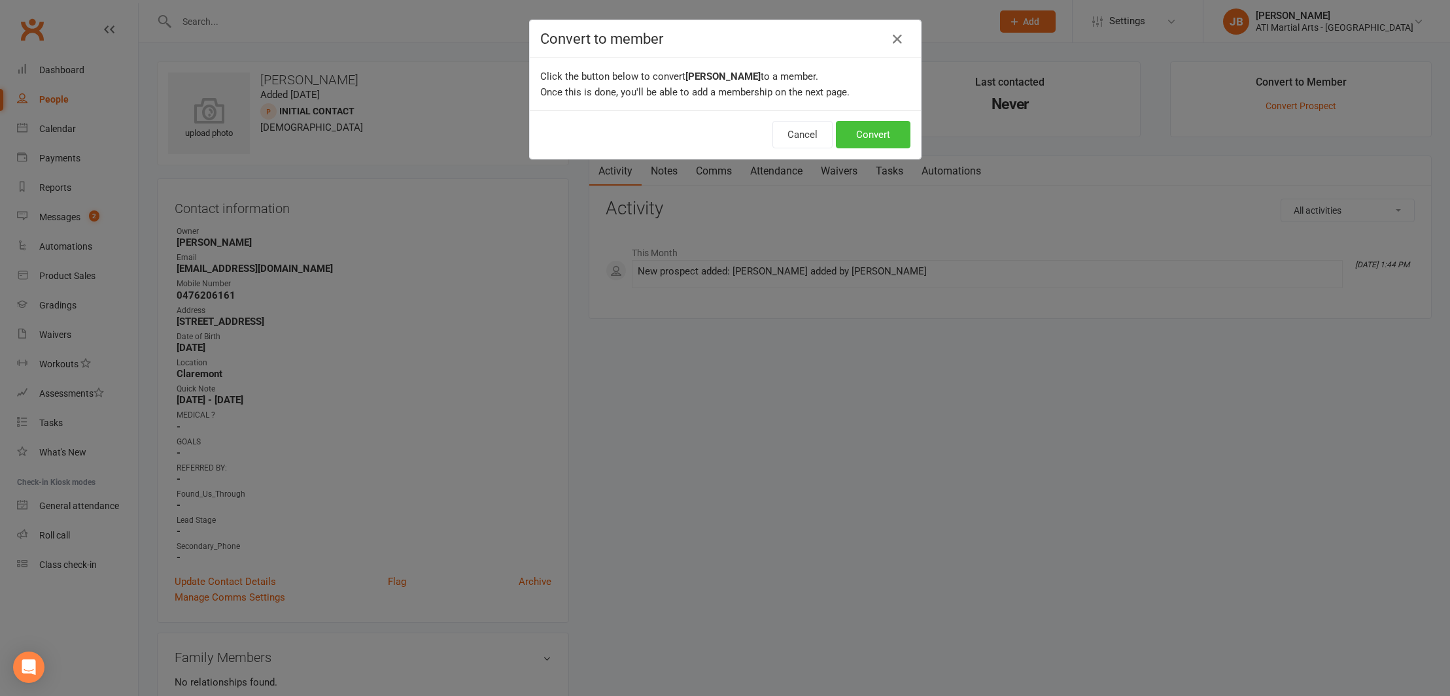
click at [874, 135] on button "Convert" at bounding box center [873, 134] width 75 height 27
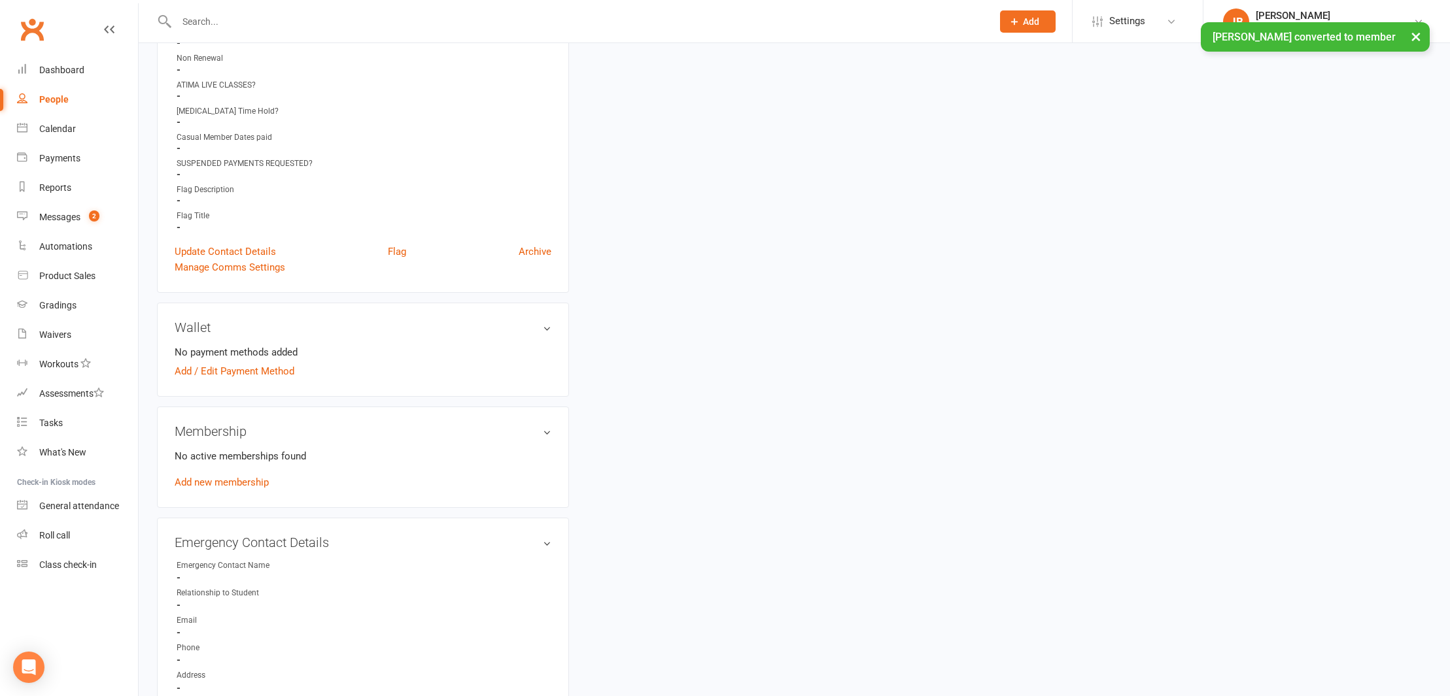
scroll to position [814, 0]
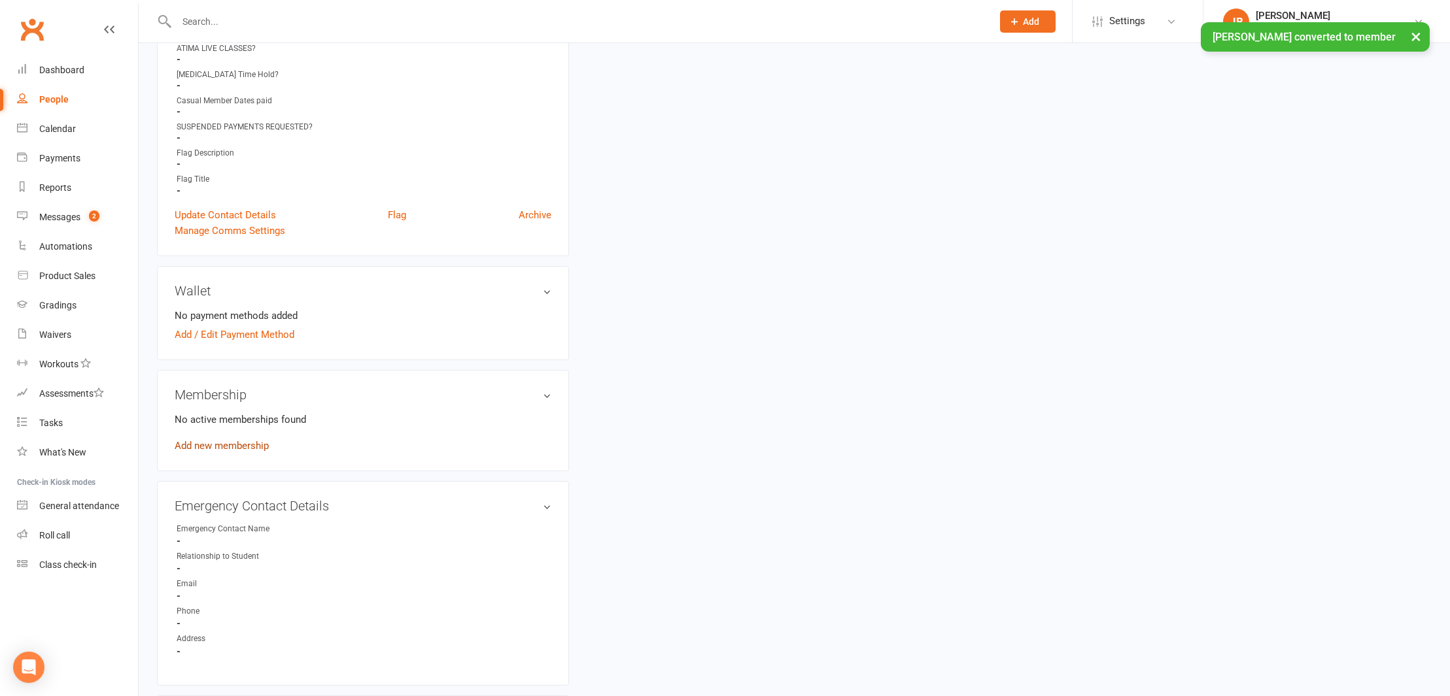
click at [235, 441] on link "Add new membership" at bounding box center [222, 446] width 94 height 12
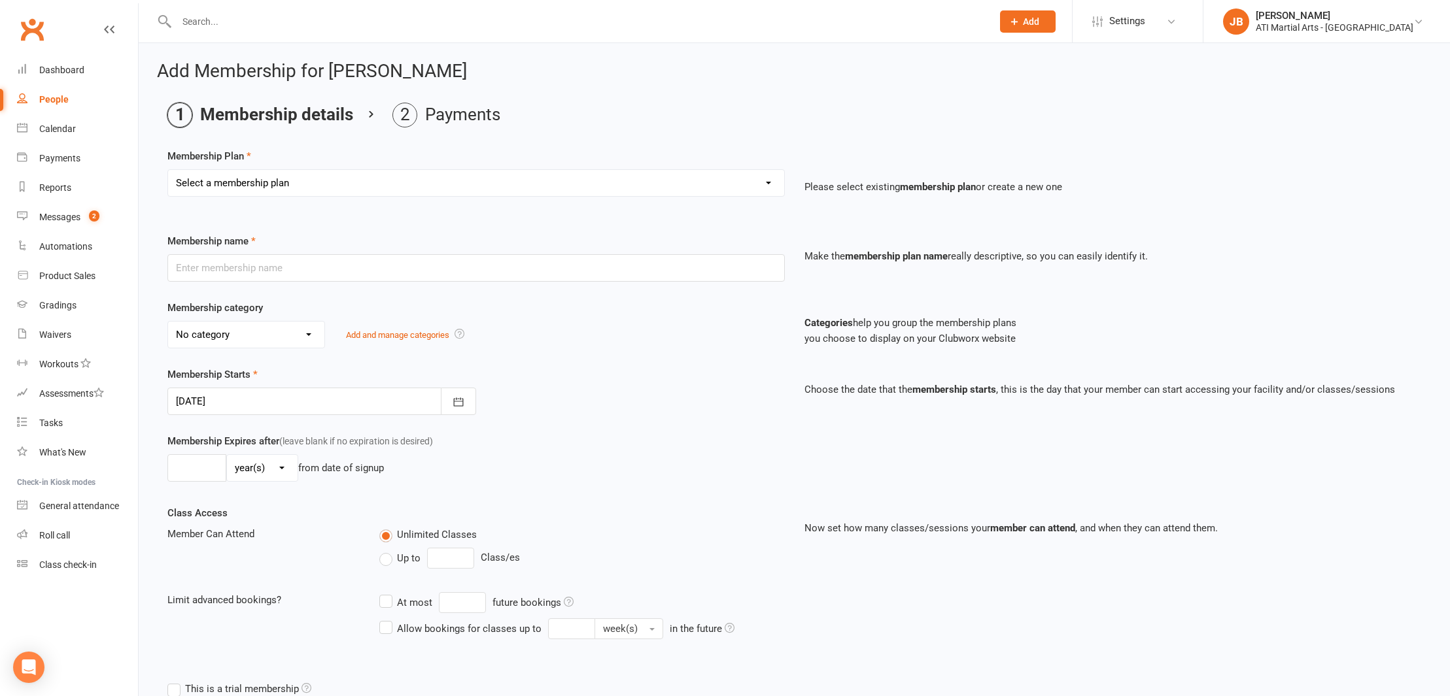
select select "7"
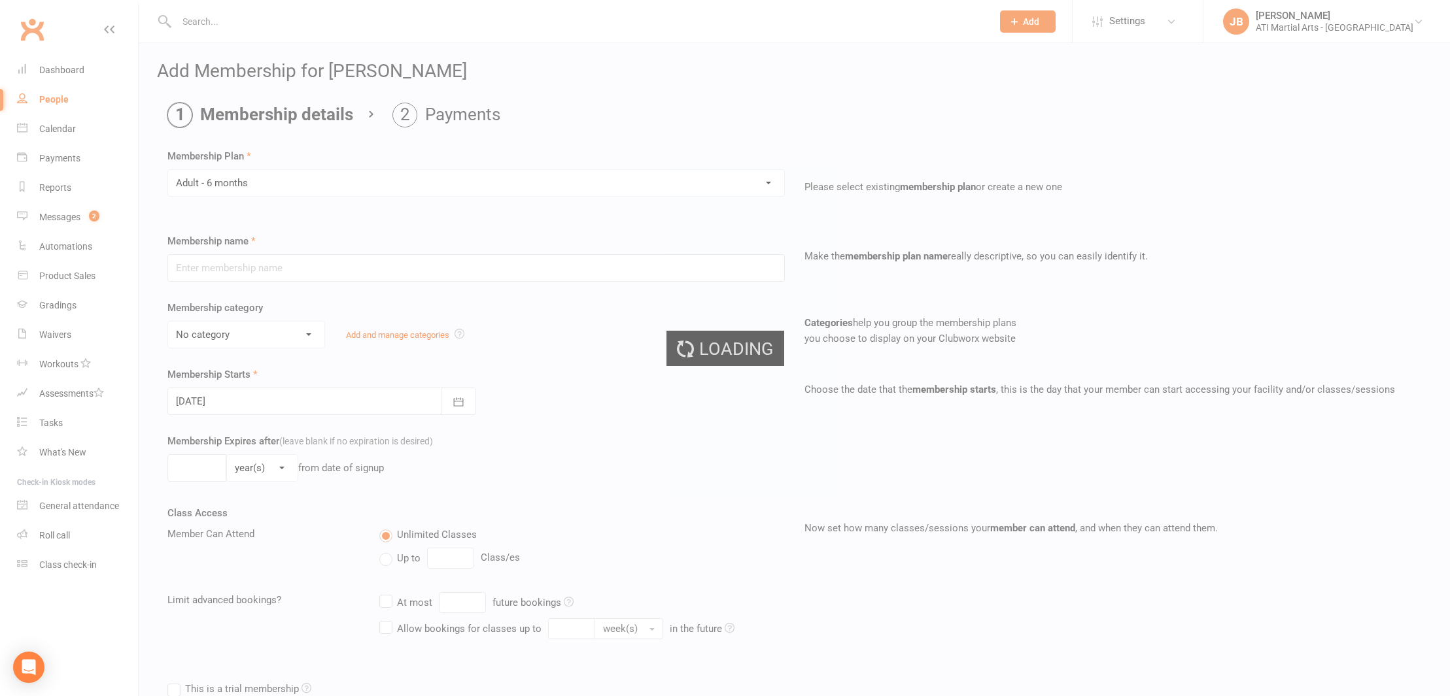
type input "Adult - 6 months"
select select "15"
type input "0"
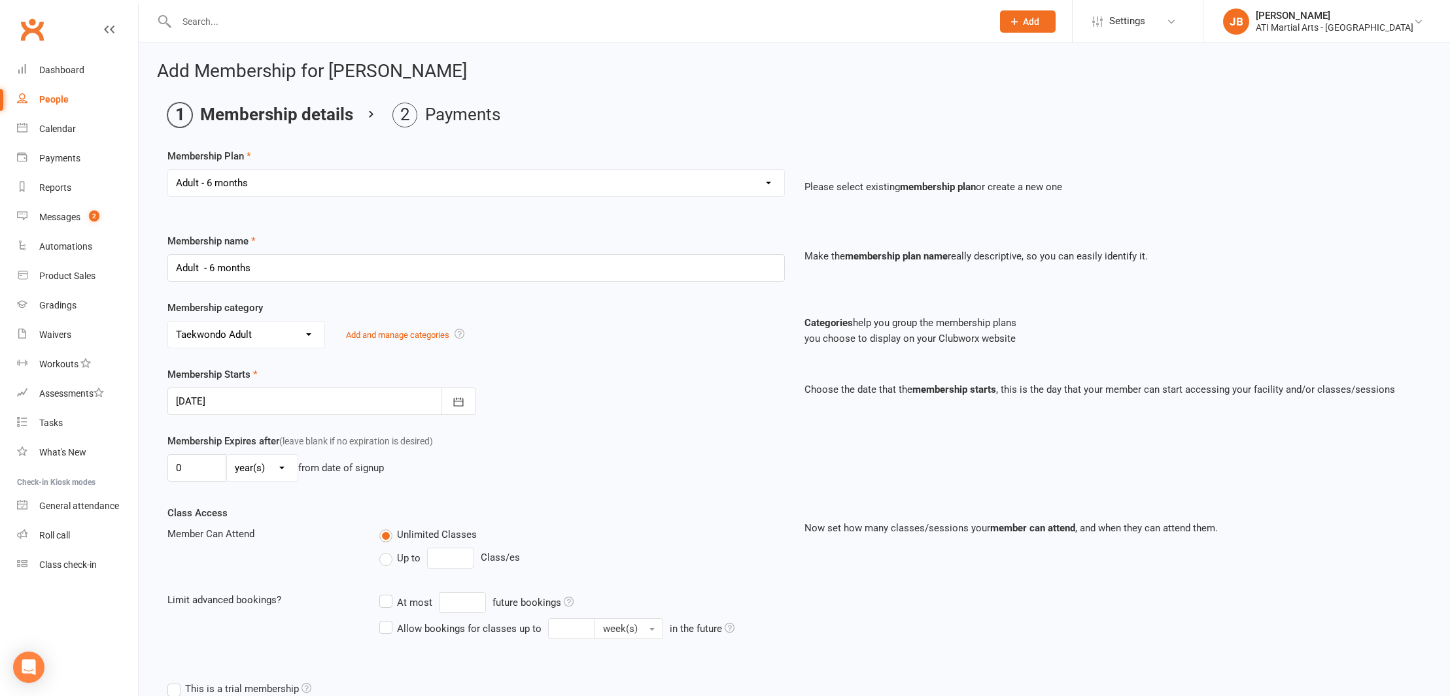
select select "7"
click at [250, 400] on div at bounding box center [321, 401] width 309 height 27
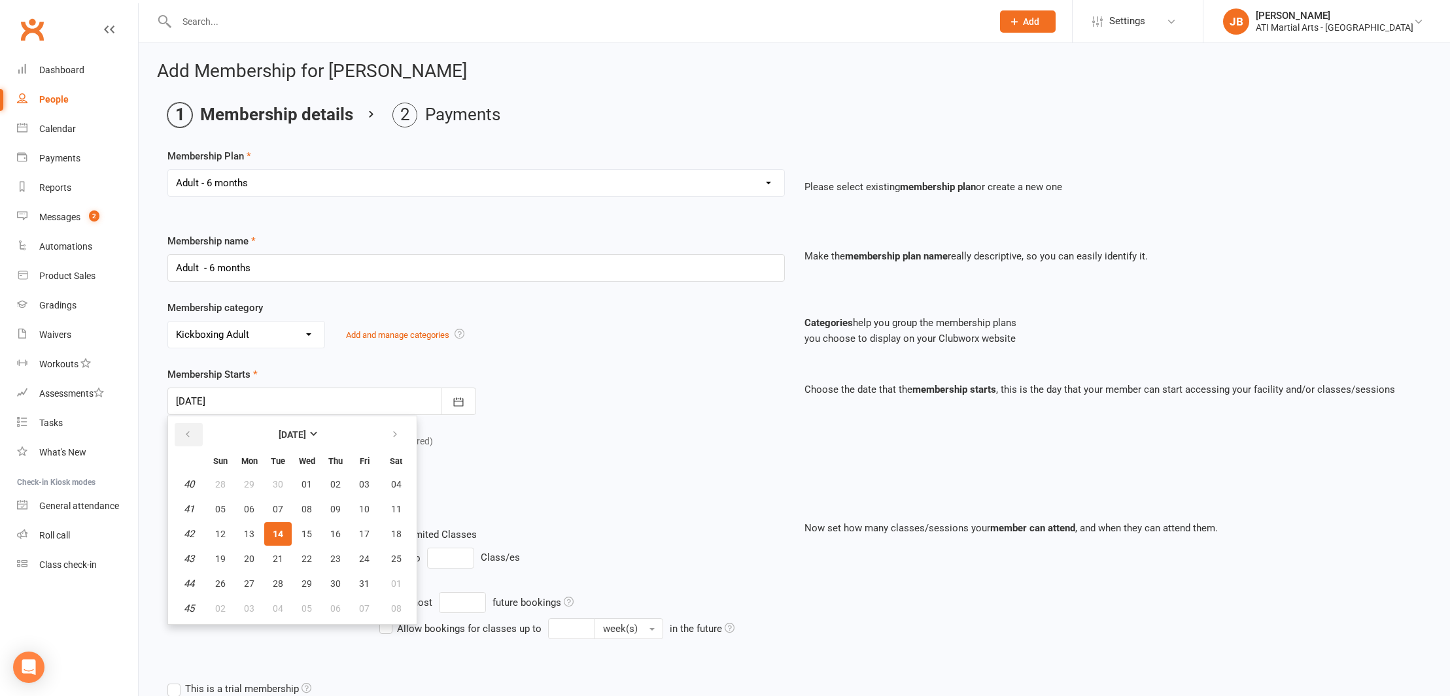
click at [188, 432] on icon "button" at bounding box center [187, 435] width 9 height 10
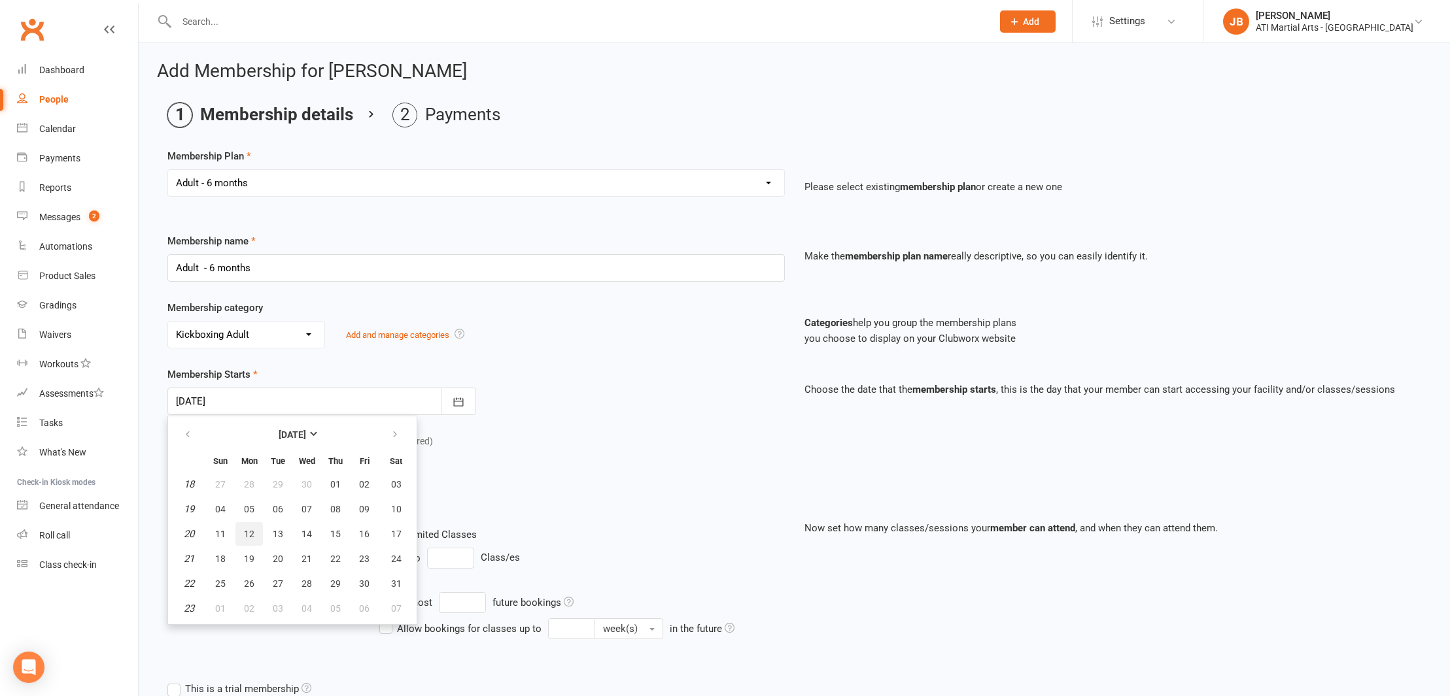
click at [250, 534] on span "12" at bounding box center [249, 534] width 10 height 10
type input "12 May 2025"
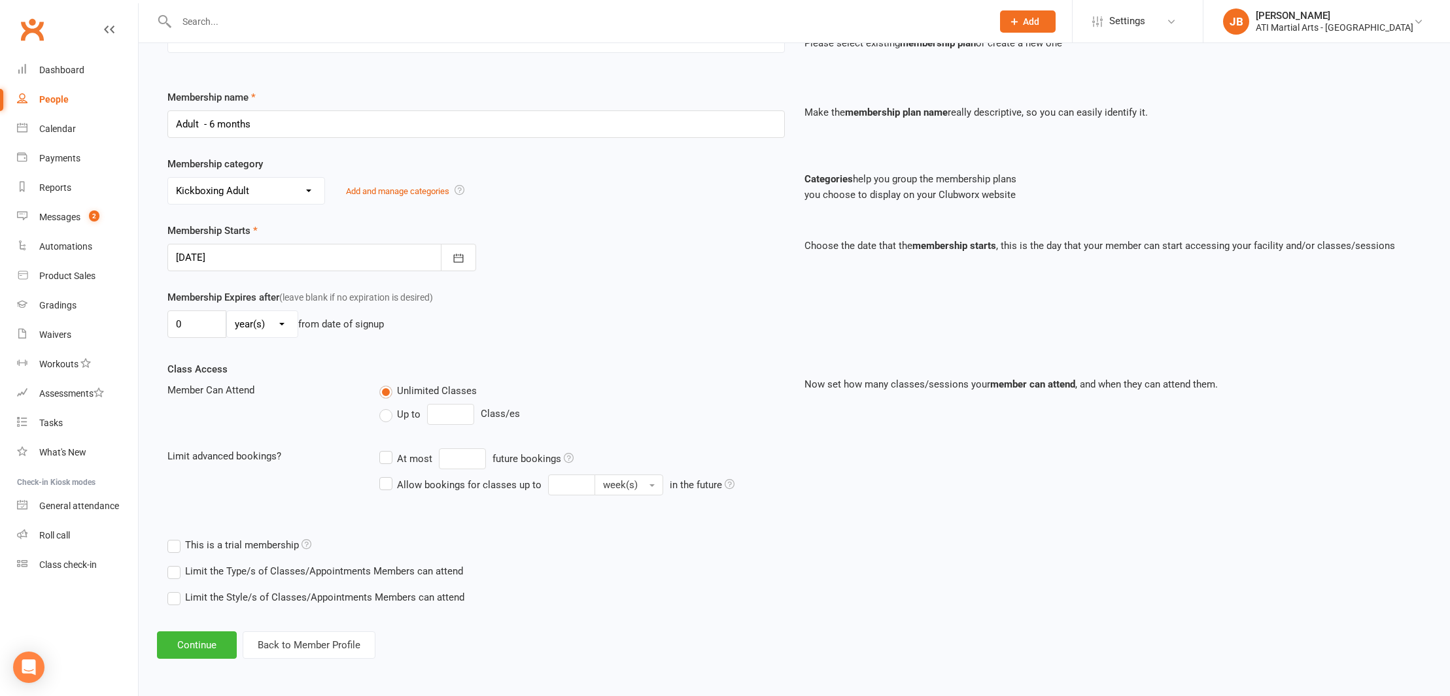
scroll to position [154, 0]
click at [215, 638] on button "Continue" at bounding box center [197, 645] width 80 height 27
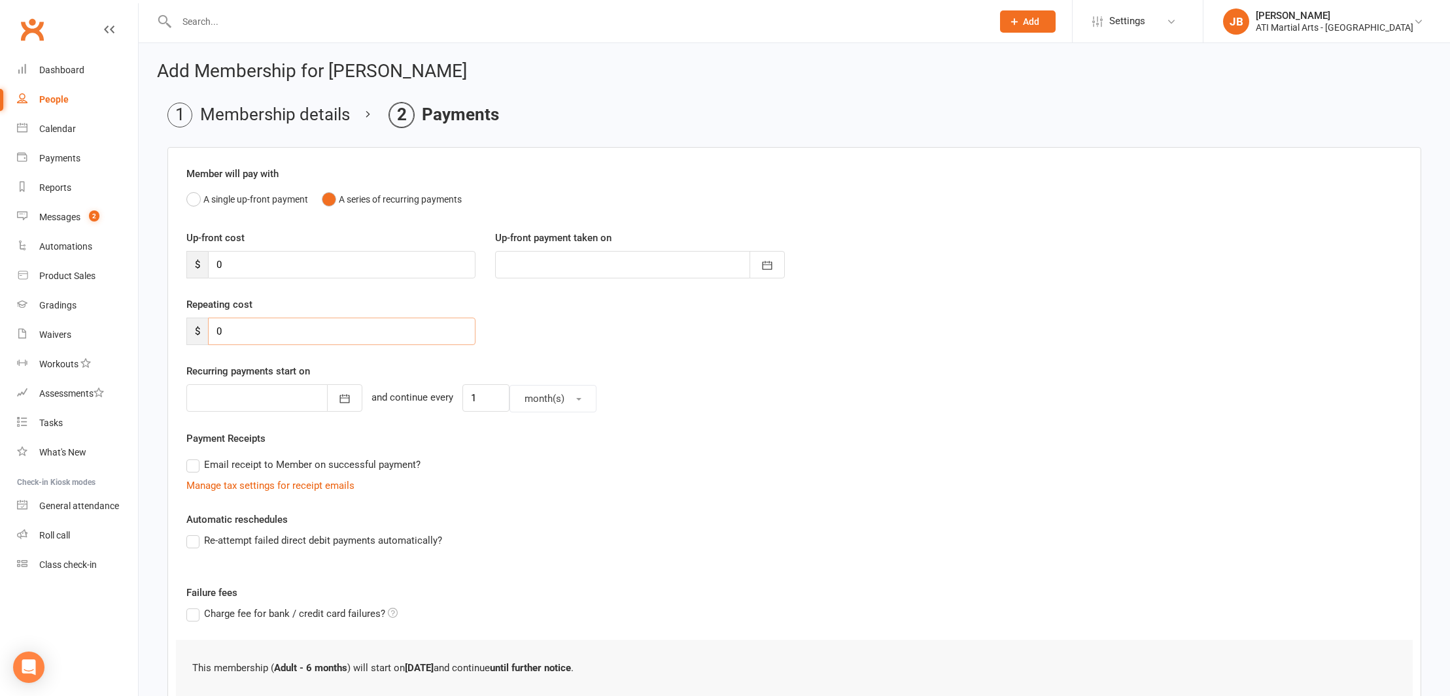
click at [228, 332] on input "0" at bounding box center [341, 331] width 267 height 27
type input "48"
click at [262, 396] on div at bounding box center [274, 398] width 176 height 27
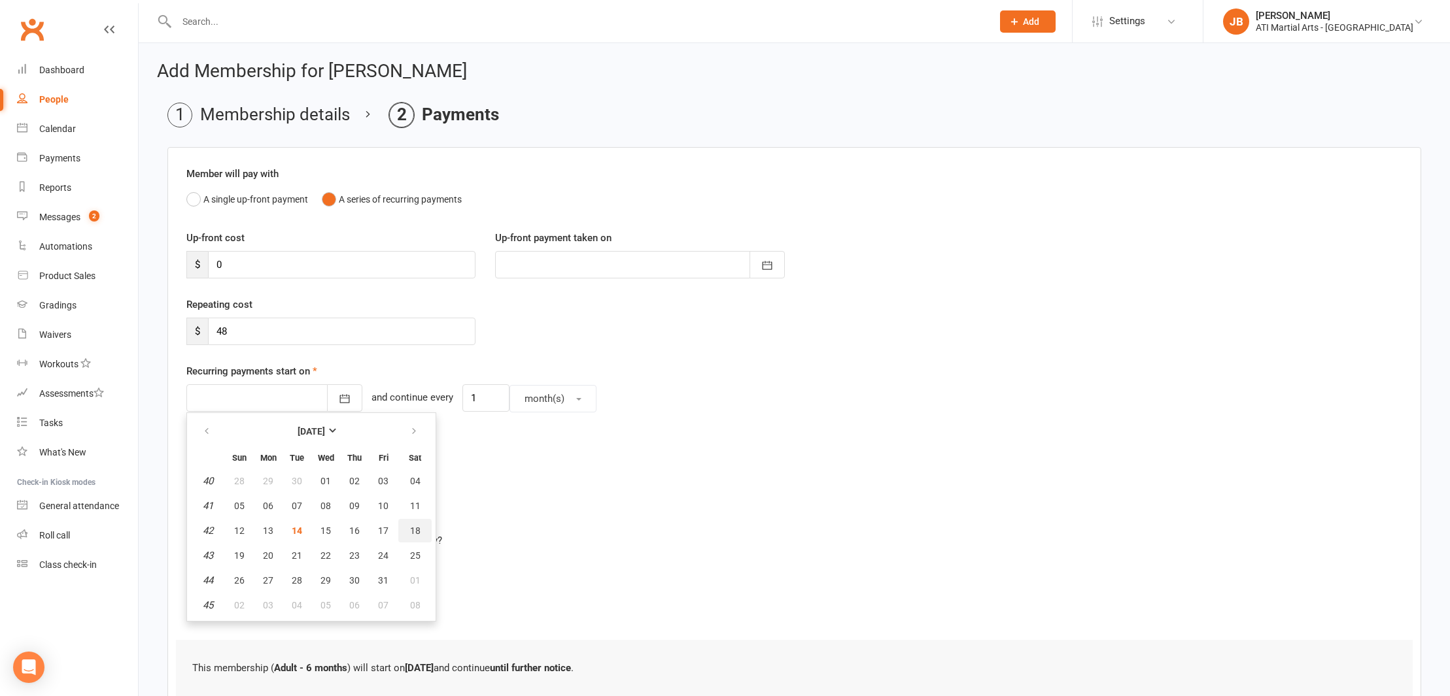
click at [415, 533] on span "18" at bounding box center [415, 531] width 10 height 10
type input "18 Oct 2025"
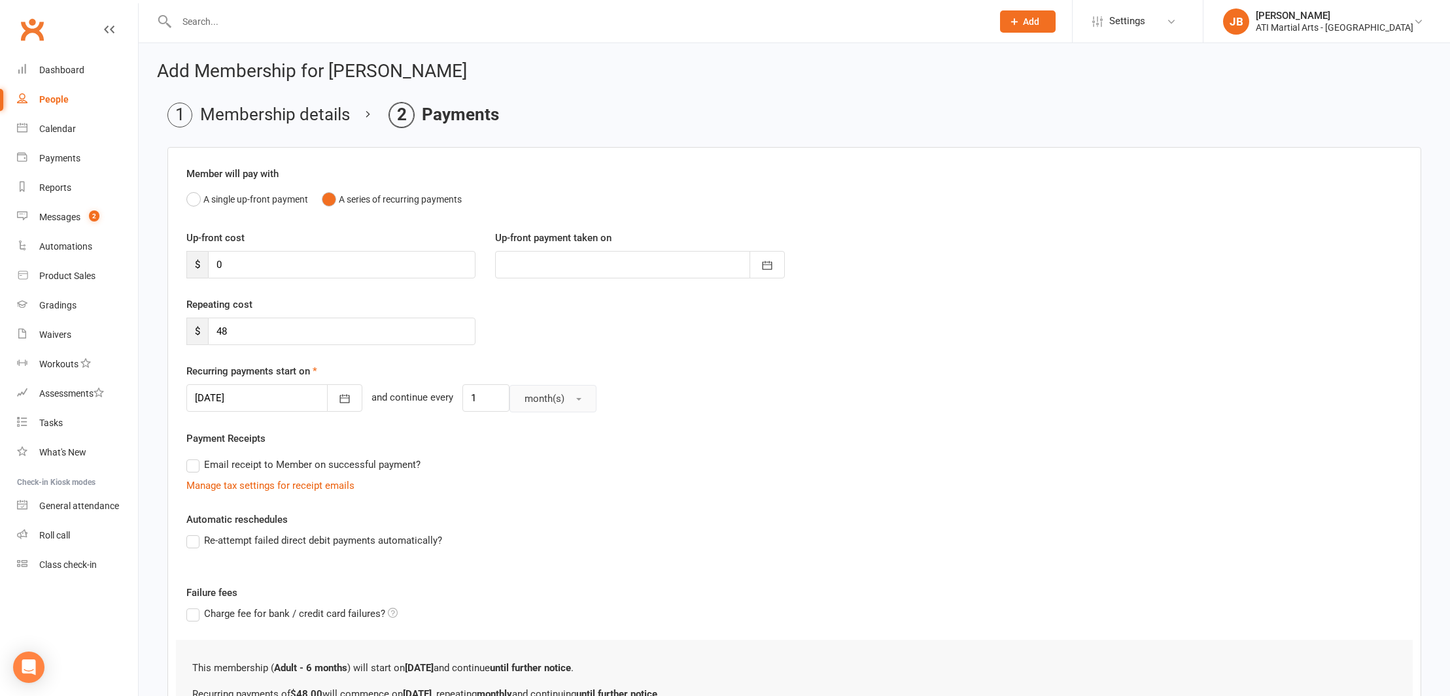
click at [576, 398] on span "button" at bounding box center [578, 399] width 5 height 3
click at [534, 459] on span "week(s)" at bounding box center [538, 457] width 35 height 12
click at [281, 394] on div at bounding box center [274, 398] width 176 height 27
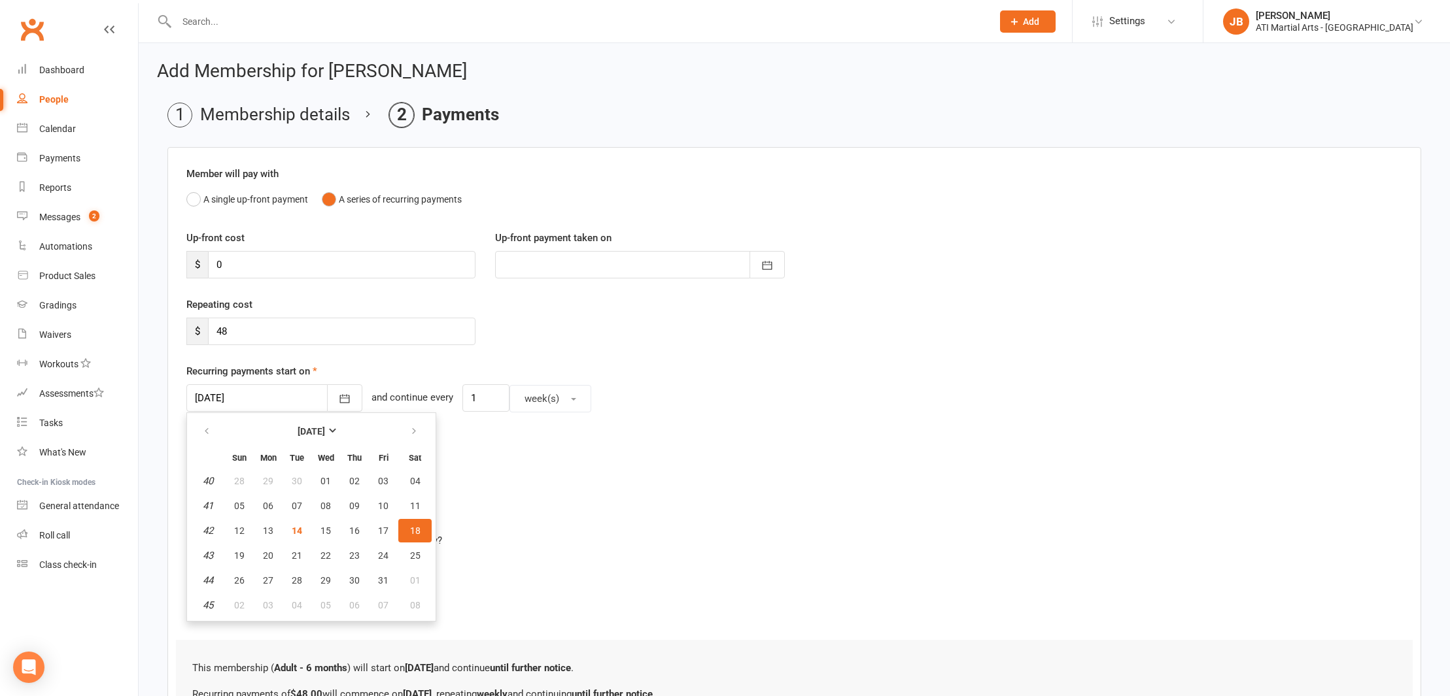
click at [507, 462] on div "Email receipt to Member on successful payment?" at bounding box center [789, 465] width 1226 height 26
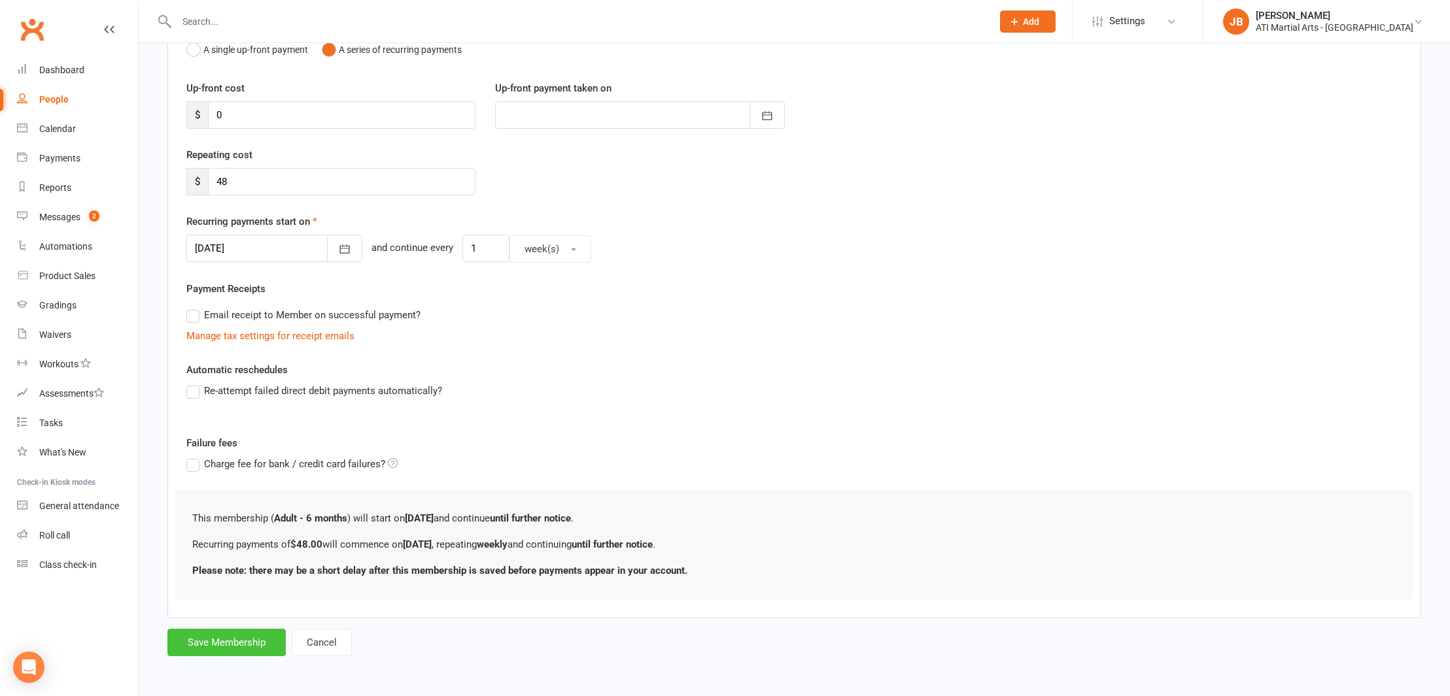
scroll to position [160, 0]
click at [231, 633] on button "Save Membership" at bounding box center [226, 642] width 118 height 27
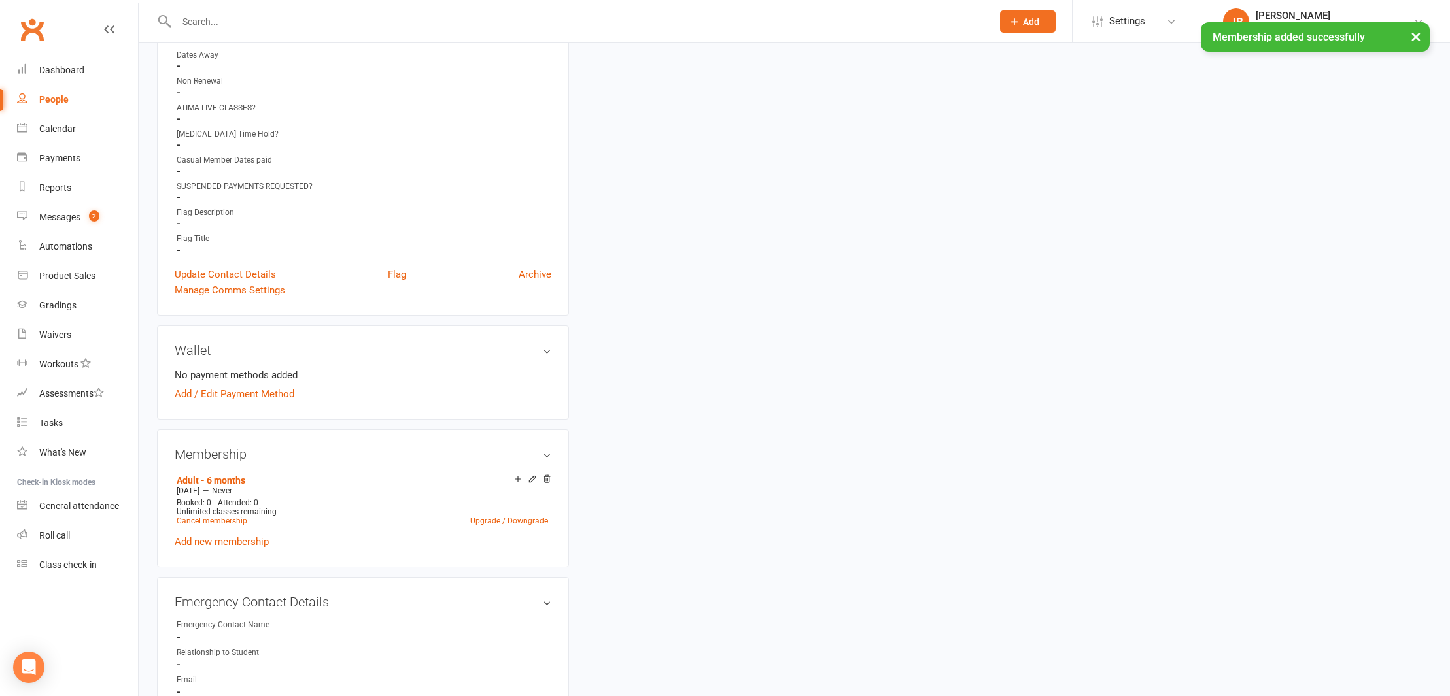
scroll to position [757, 0]
click at [184, 390] on link "Add / Edit Payment Method" at bounding box center [235, 394] width 120 height 16
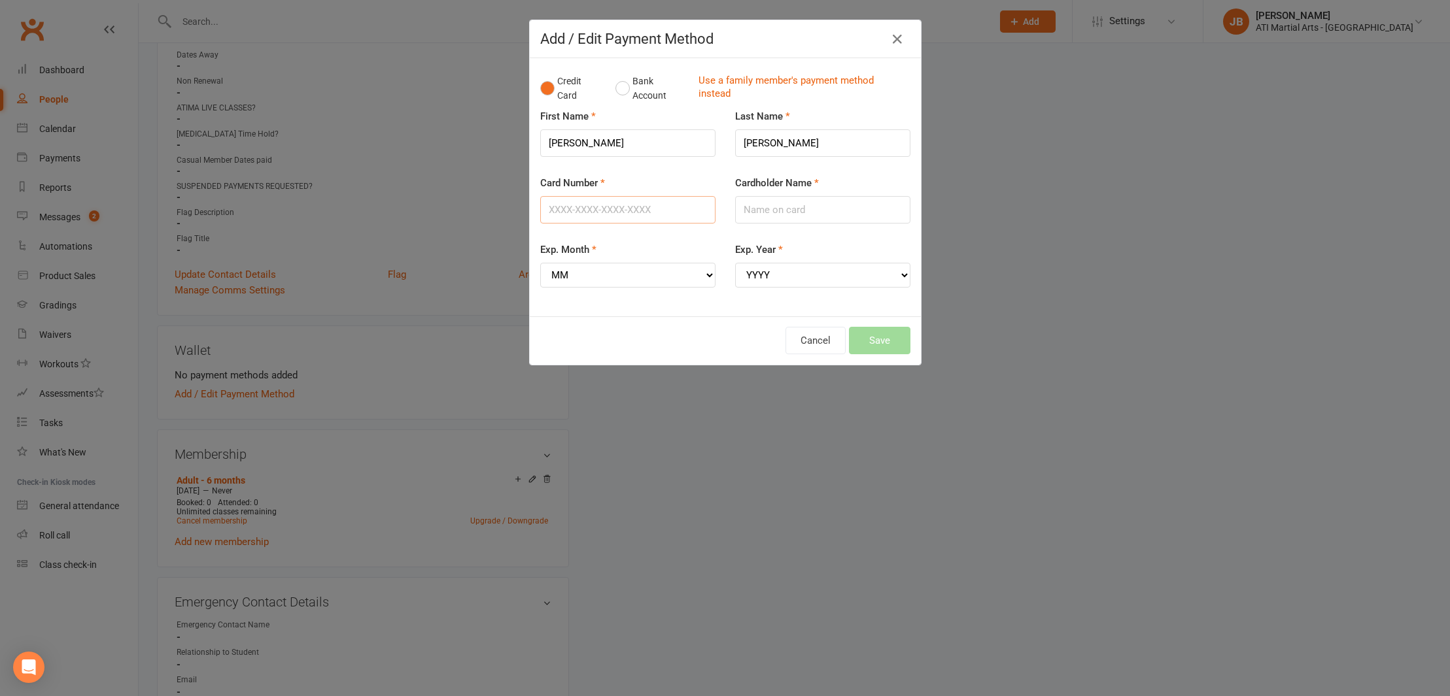
click at [576, 203] on input "Card Number" at bounding box center [627, 209] width 175 height 27
type input "4622390930779066"
click at [766, 207] on input "Cardholder Name" at bounding box center [822, 209] width 175 height 27
type input "[PERSON_NAME]"
select select "05"
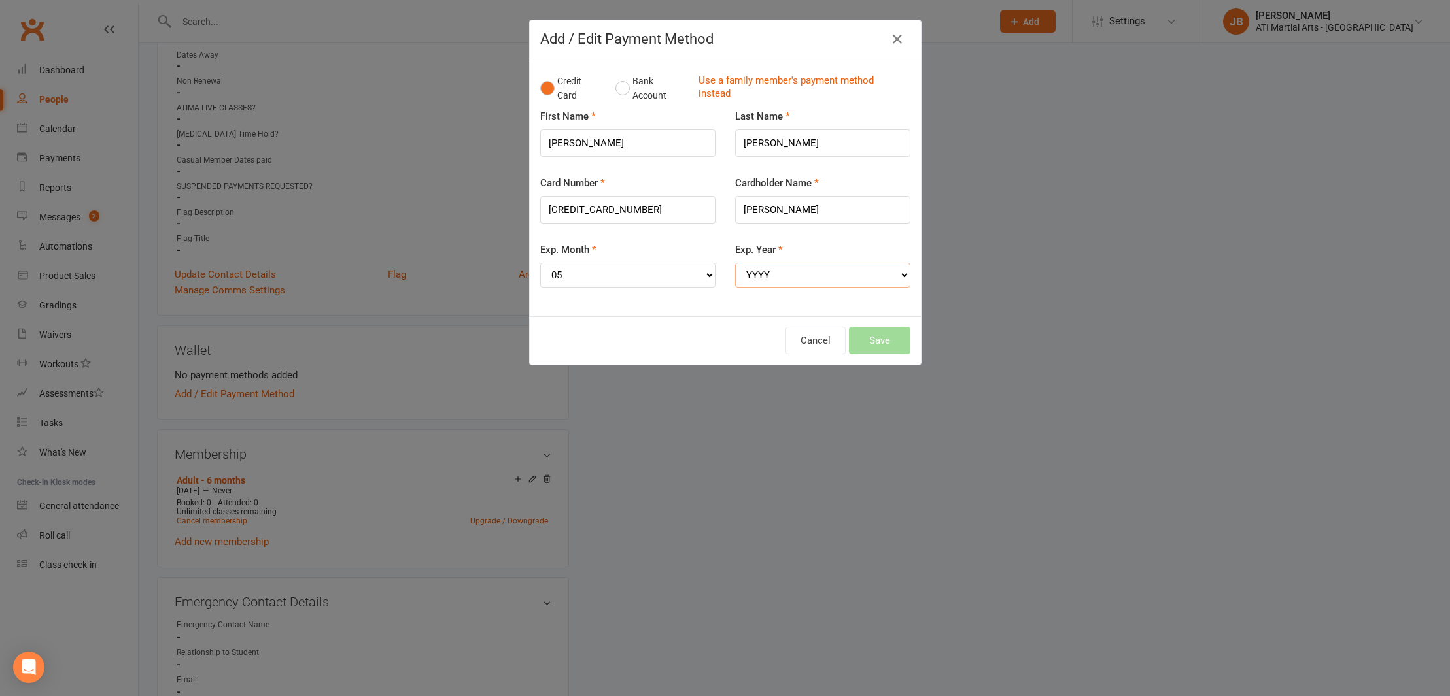
select select "2027"
click at [887, 328] on button "Save" at bounding box center [879, 340] width 61 height 27
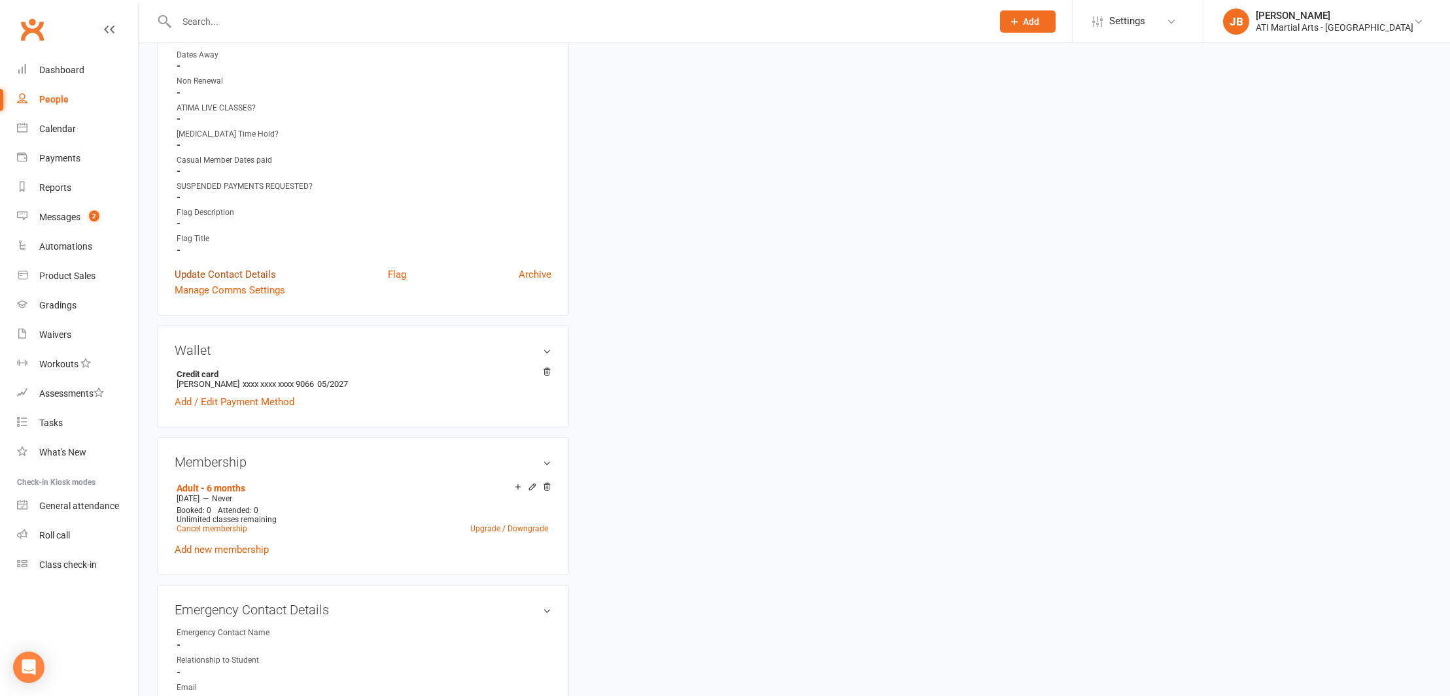
click at [218, 273] on link "Update Contact Details" at bounding box center [225, 275] width 101 height 16
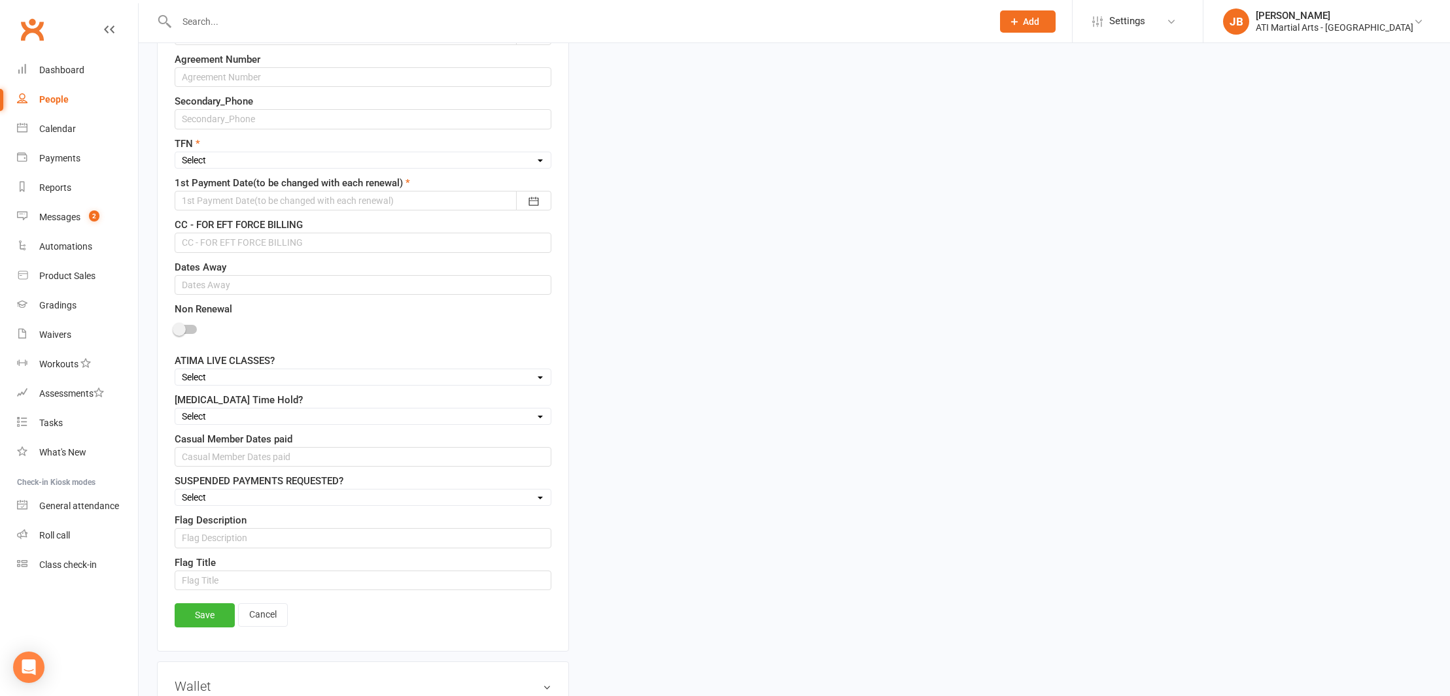
scroll to position [967, 0]
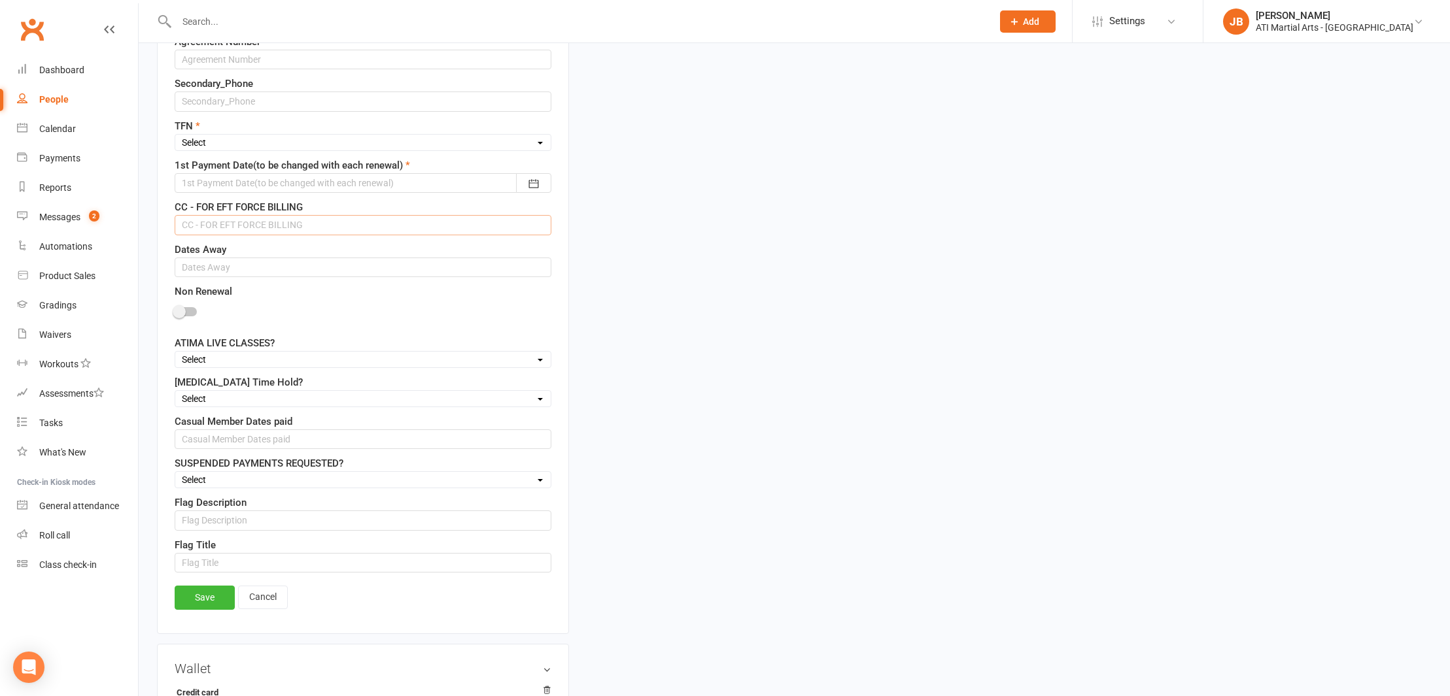
click at [213, 226] on input "text" at bounding box center [363, 225] width 377 height 20
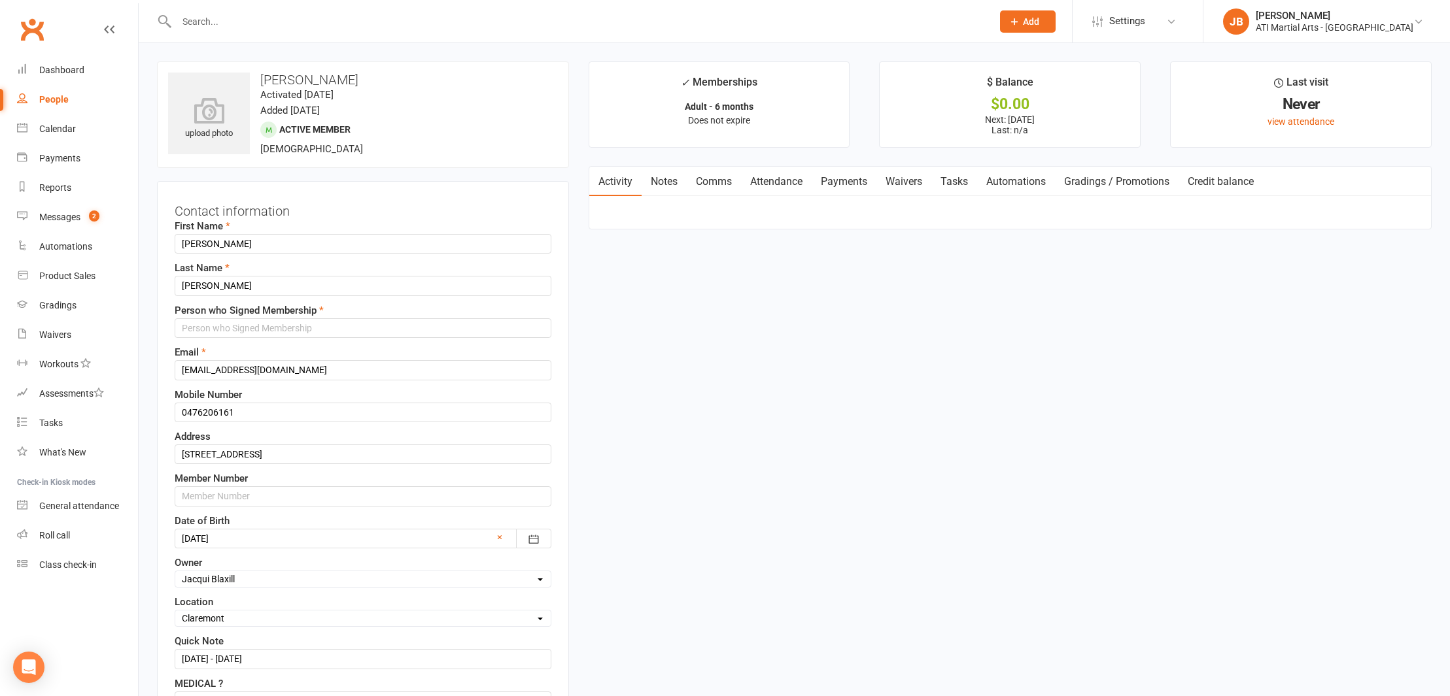
scroll to position [0, 0]
type input "4622 3909 3077 9066 05/27"
click at [245, 328] on input "text" at bounding box center [363, 328] width 377 height 20
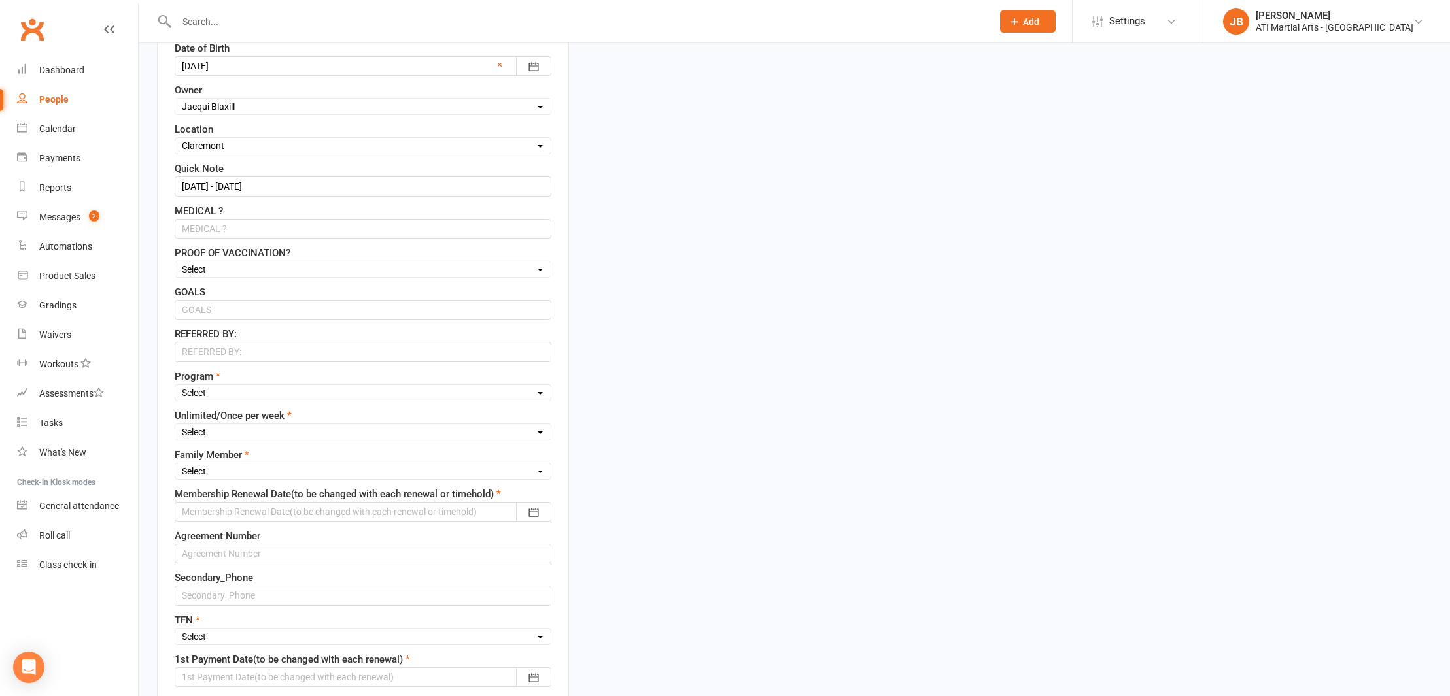
scroll to position [482, 0]
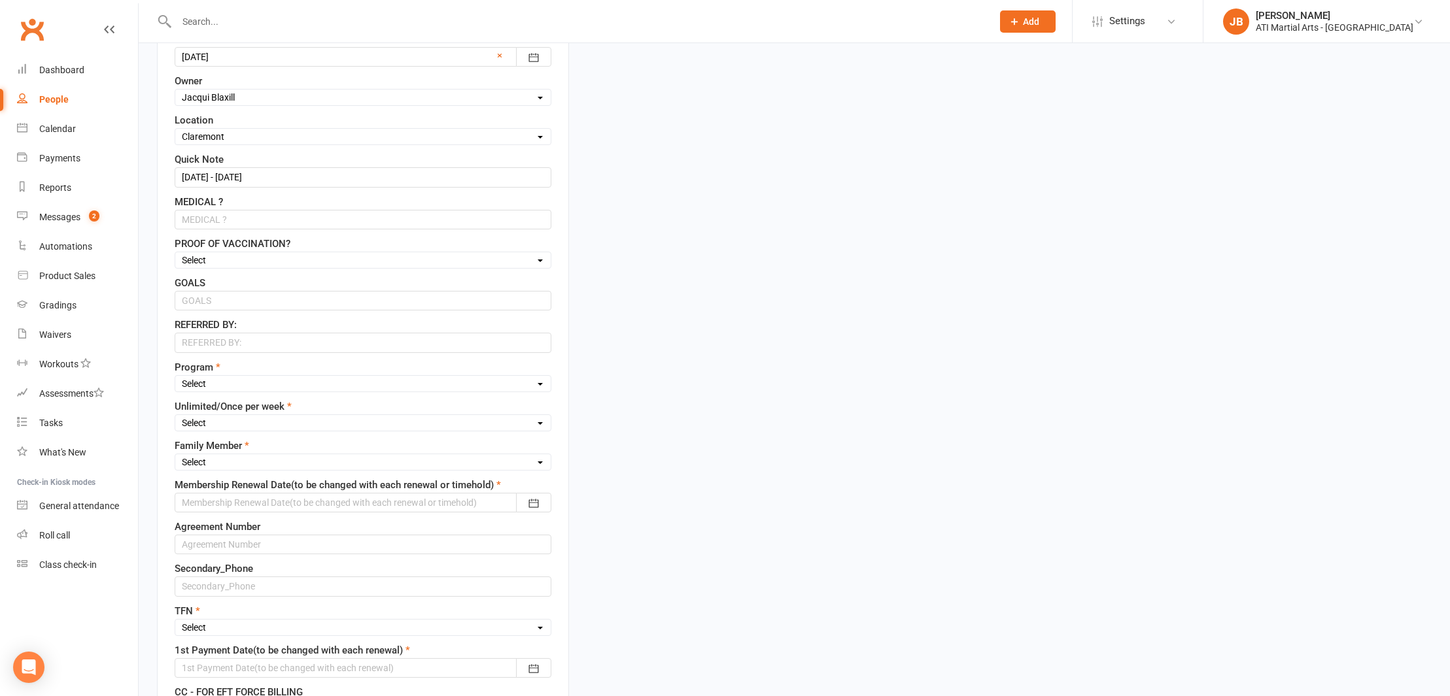
type input "Blake"
select select "Kickboxing"
select select "Unlimited"
select select "1st"
click at [207, 500] on div at bounding box center [363, 503] width 377 height 20
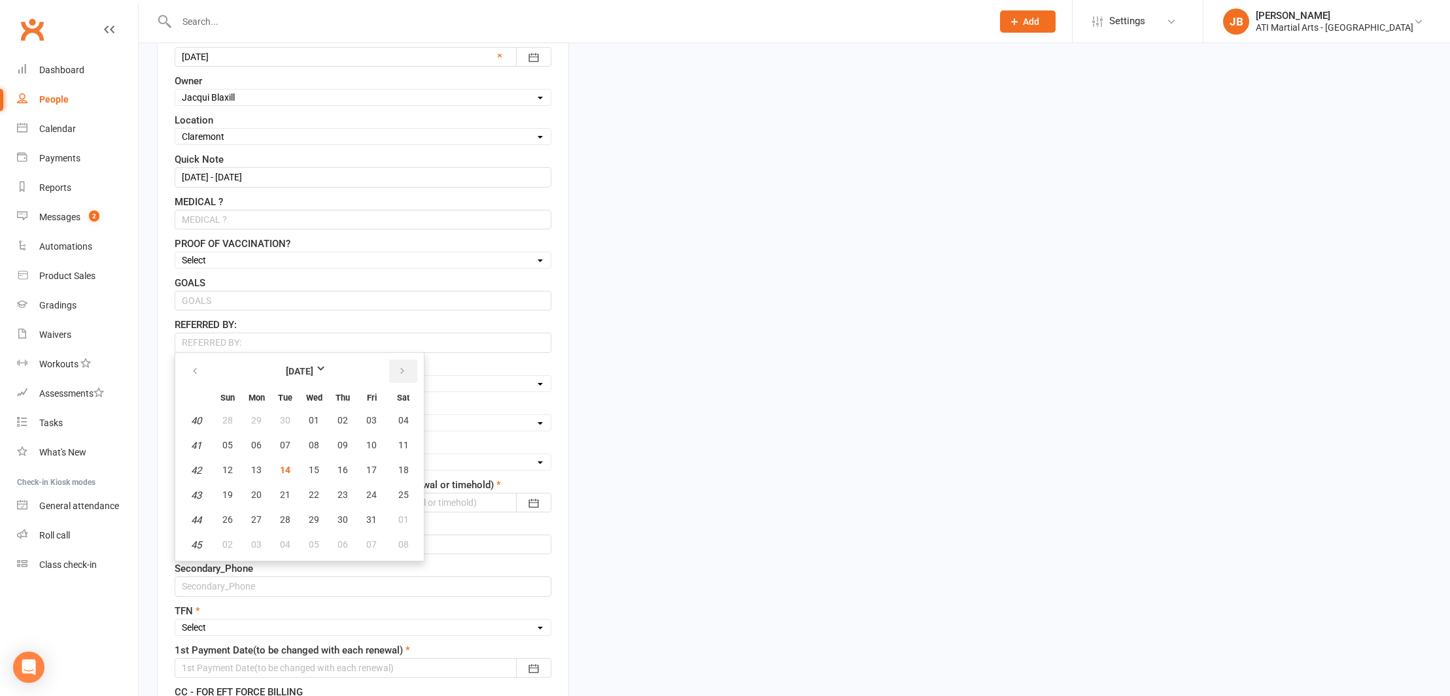
click at [400, 369] on icon "button" at bounding box center [402, 371] width 9 height 10
click at [315, 471] on span "12" at bounding box center [314, 470] width 10 height 10
type input "12 Nov 2025"
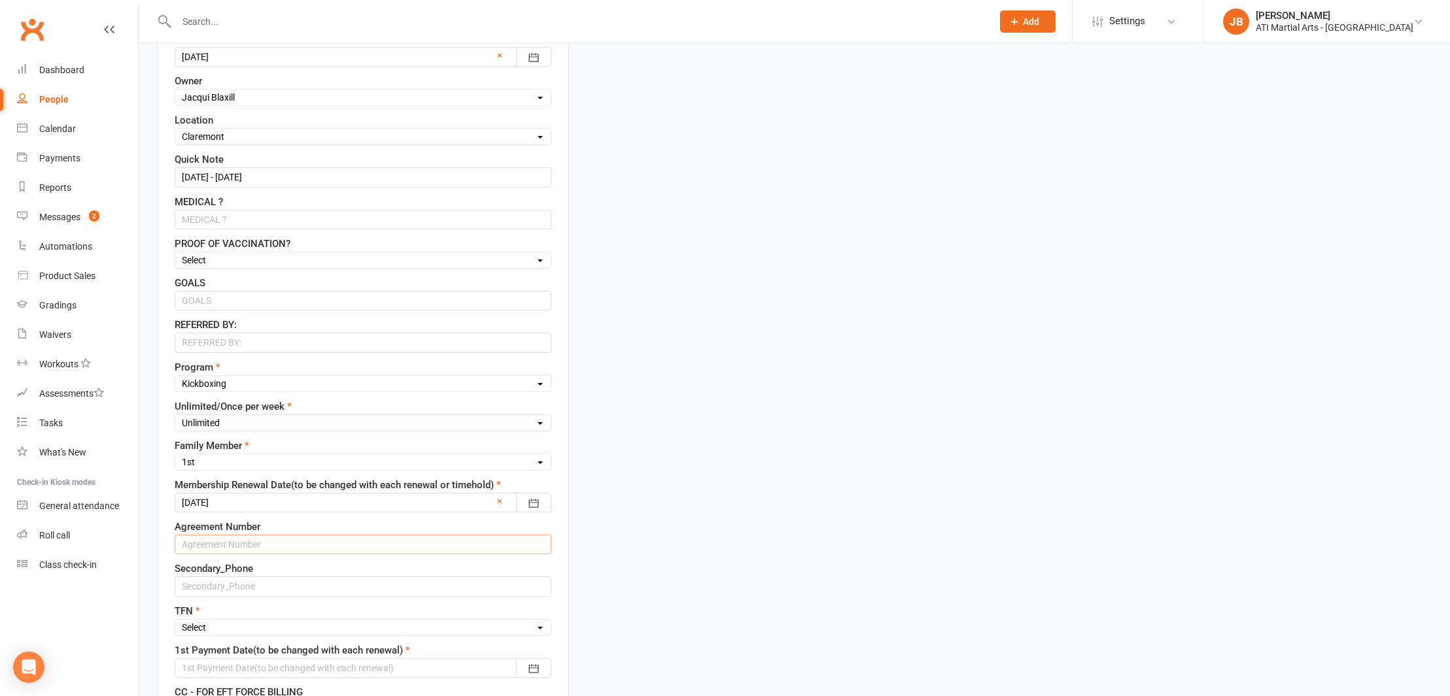
click at [209, 541] on input "text" at bounding box center [363, 545] width 377 height 20
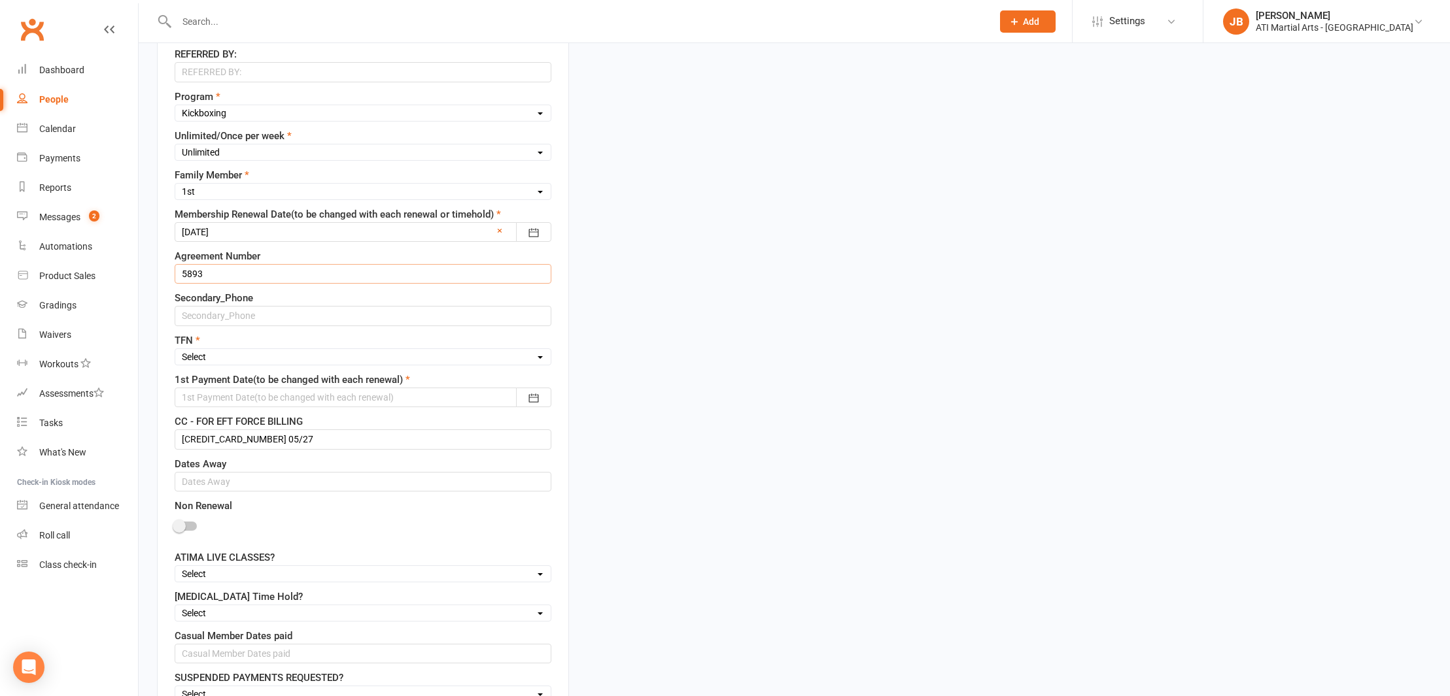
scroll to position [755, 0]
type input "5893"
select select "Yes"
click at [209, 396] on div at bounding box center [363, 396] width 377 height 20
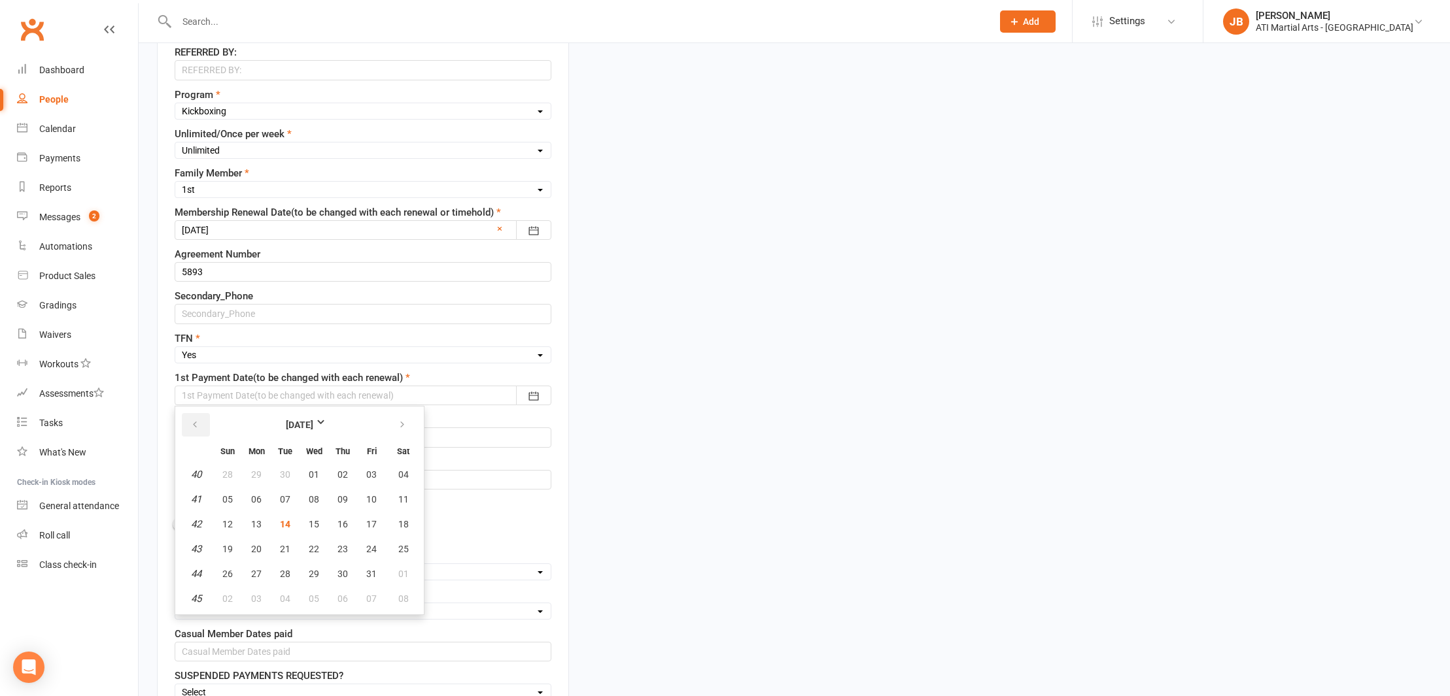
click at [196, 426] on icon "button" at bounding box center [194, 425] width 9 height 10
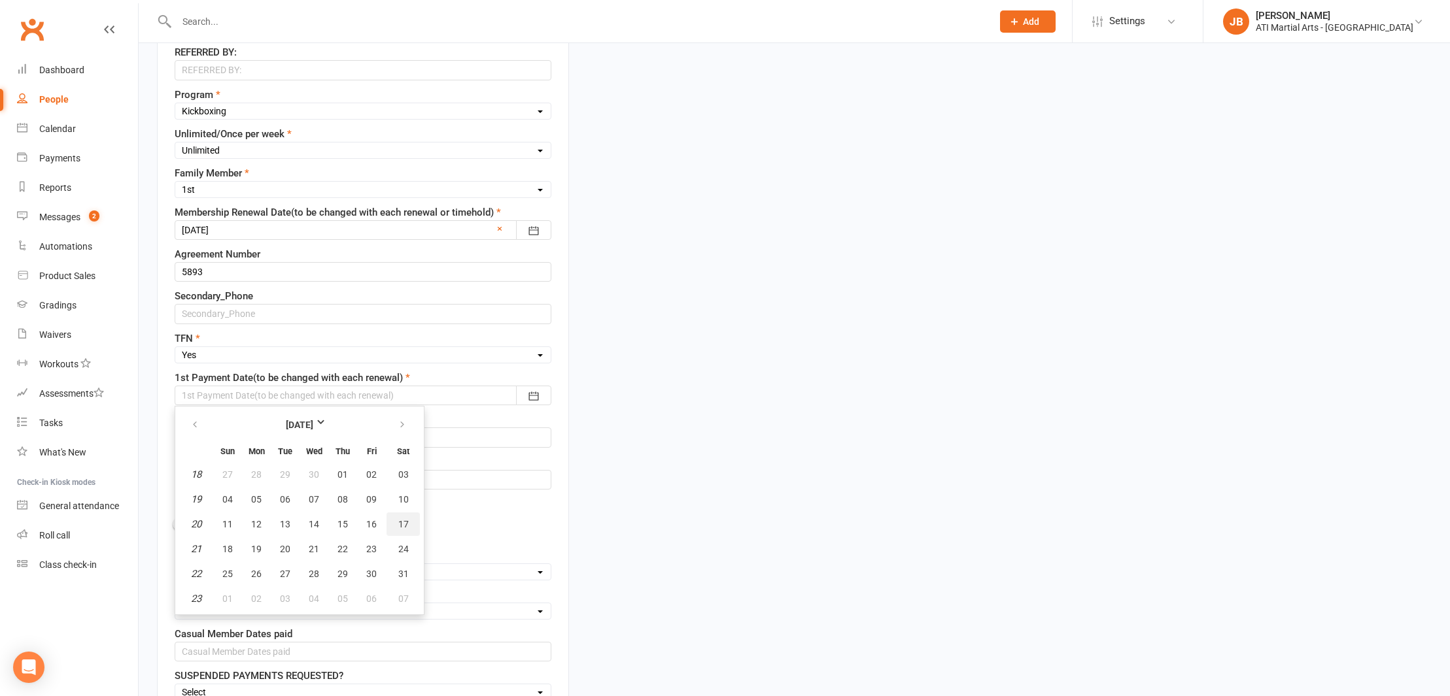
click at [405, 527] on span "17" at bounding box center [403, 524] width 10 height 10
type input "17 May 2025"
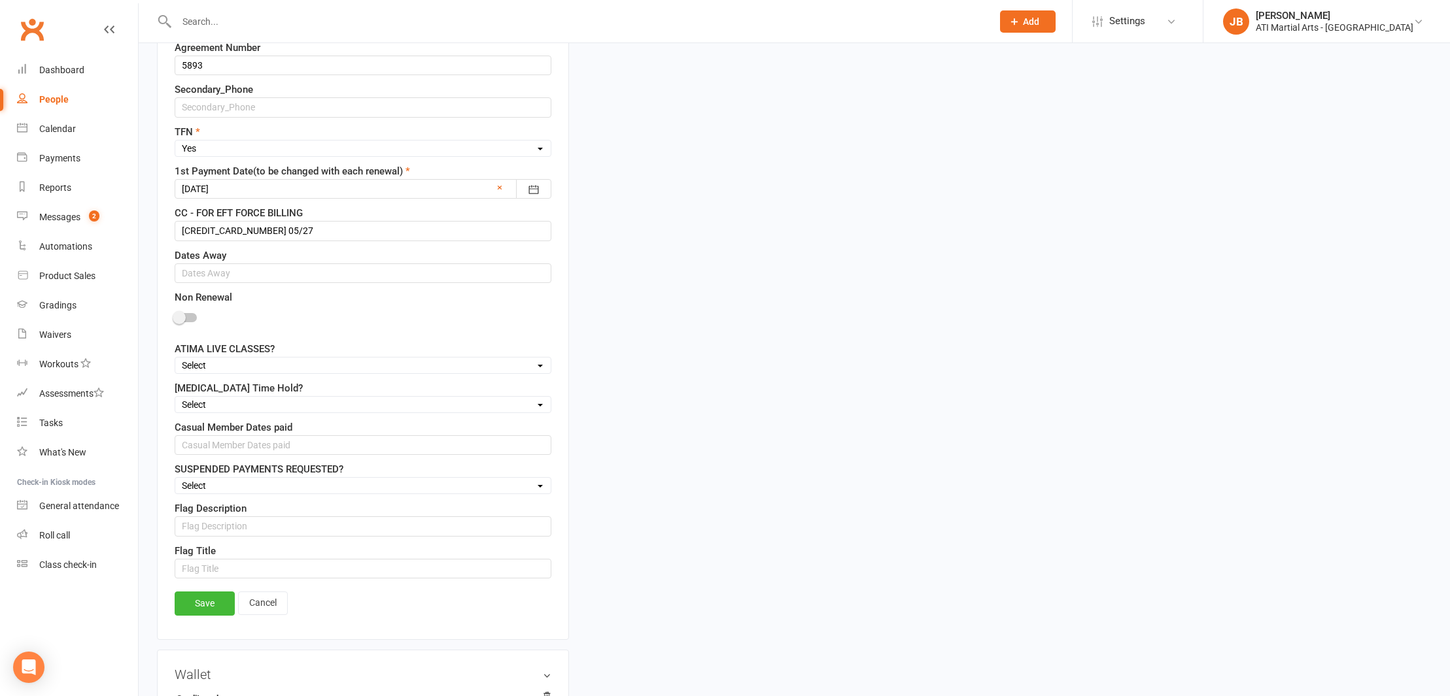
scroll to position [966, 0]
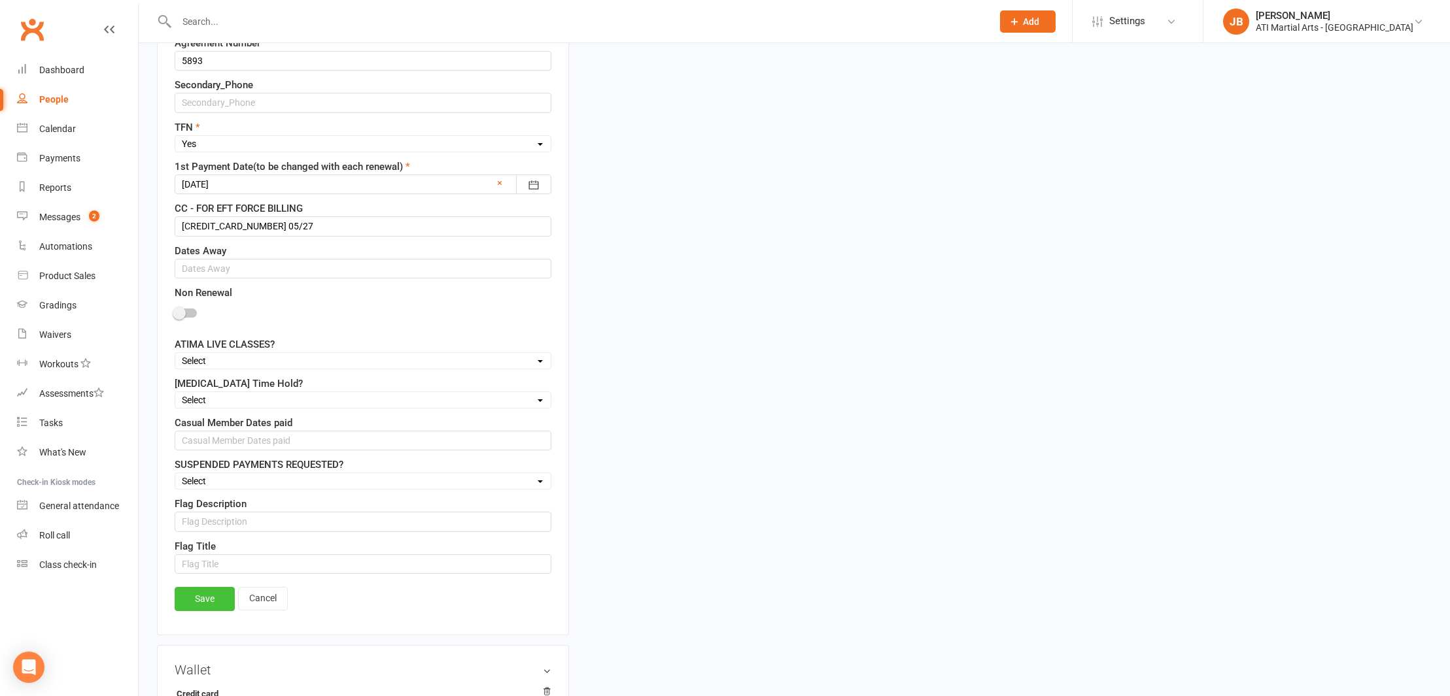
click at [213, 599] on link "Save" at bounding box center [205, 599] width 60 height 24
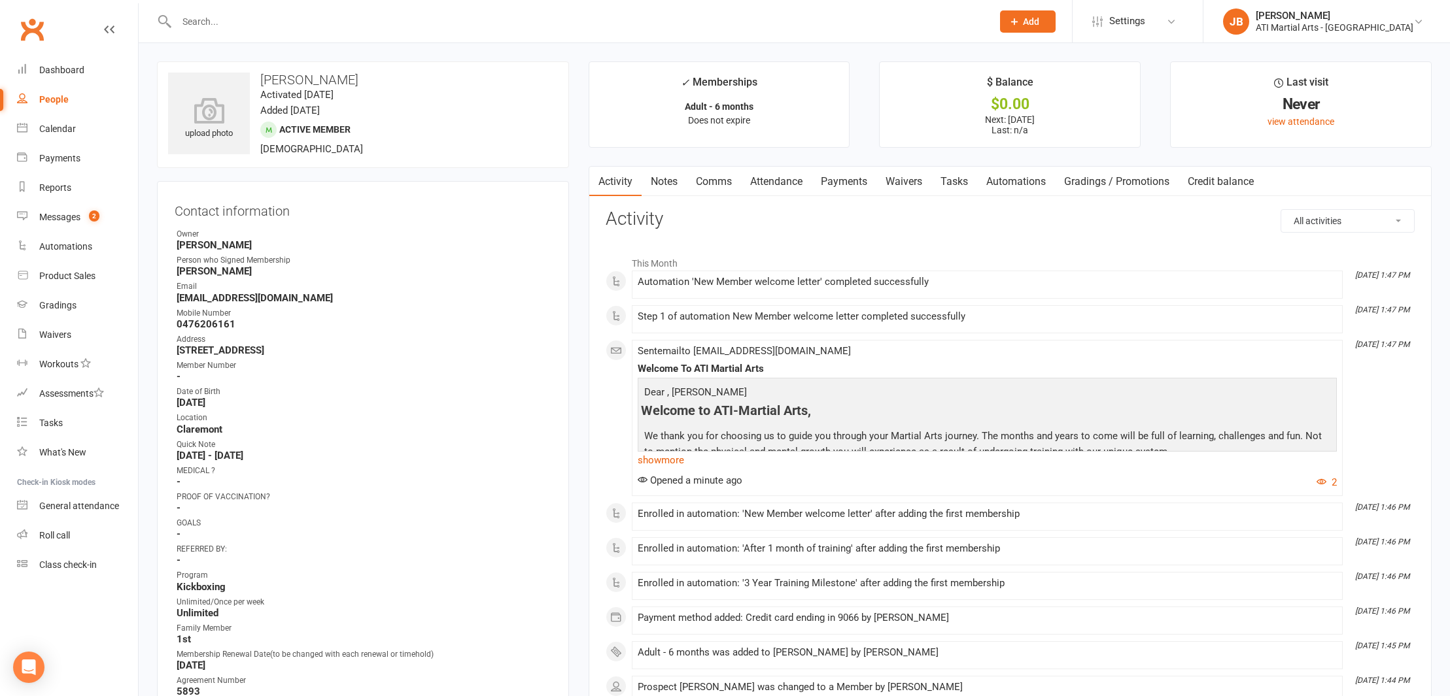
scroll to position [0, 0]
click at [664, 182] on link "Notes" at bounding box center [664, 182] width 45 height 30
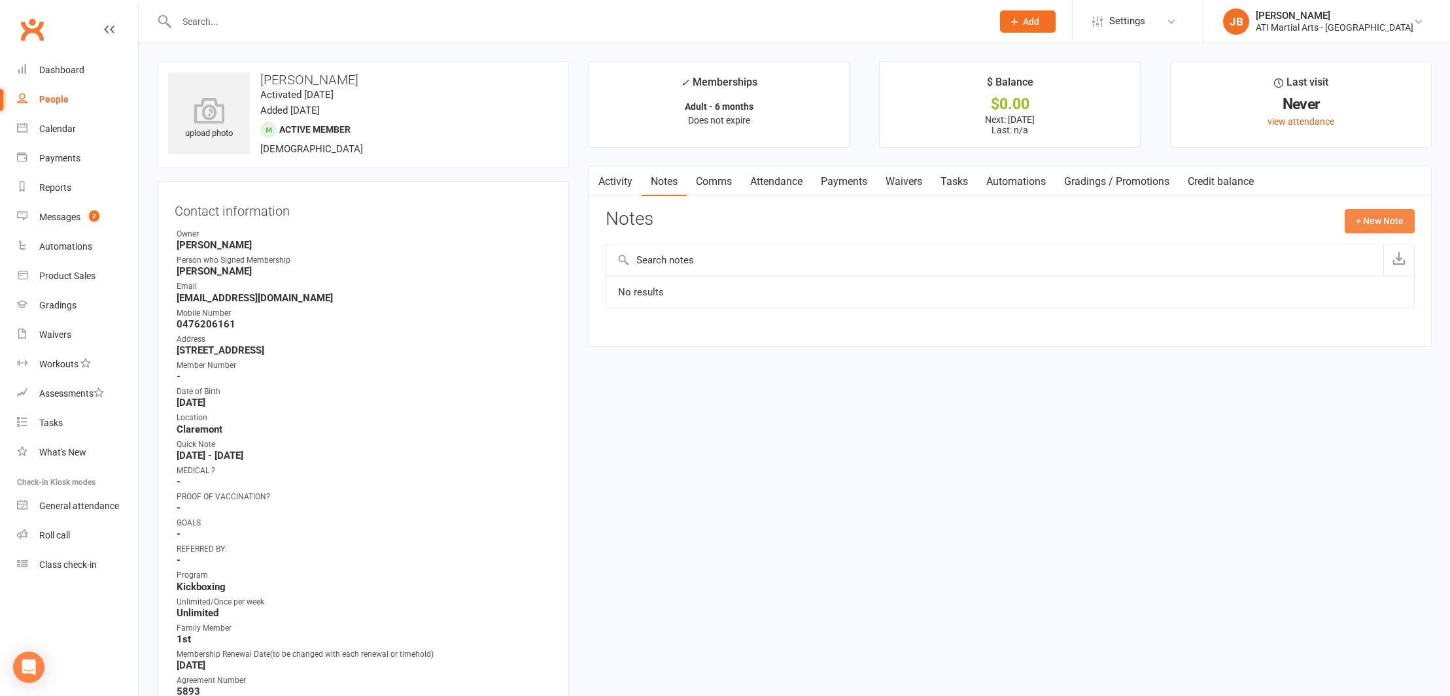
click at [1362, 222] on button "+ New Note" at bounding box center [1380, 221] width 70 height 24
click at [632, 269] on input "text" at bounding box center [1010, 274] width 809 height 27
type input "Membership re loaded"
click at [634, 341] on textarea at bounding box center [1010, 349] width 809 height 43
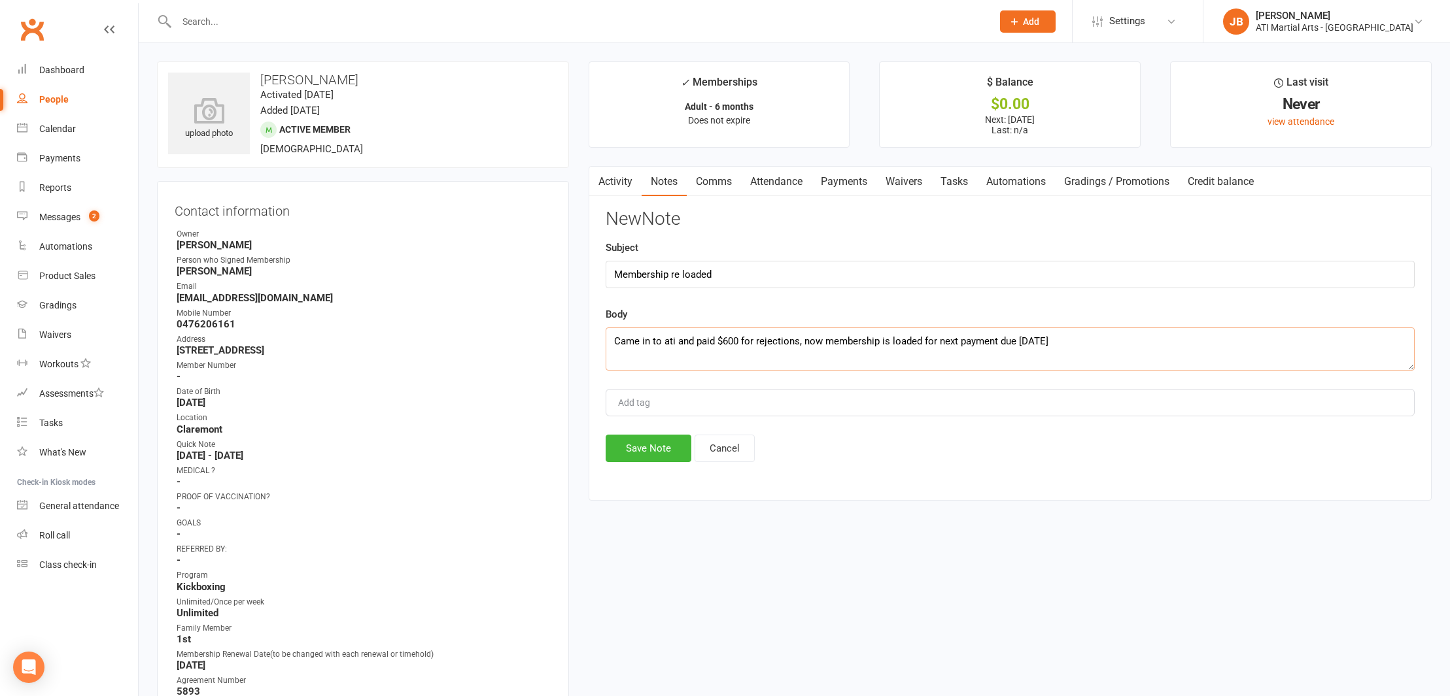
click at [674, 339] on textarea "Came in to ati and paid $600 for rejections, now membership is loaded for next …" at bounding box center [1010, 349] width 809 height 43
click at [1049, 344] on textarea "Came in and paid $600 for rejections, now membership is loaded for next payment…" at bounding box center [1010, 349] width 809 height 43
type textarea "Came in and paid $600 for rejections, now membership is loaded for next payment…"
click at [641, 446] on button "Save Note" at bounding box center [649, 448] width 86 height 27
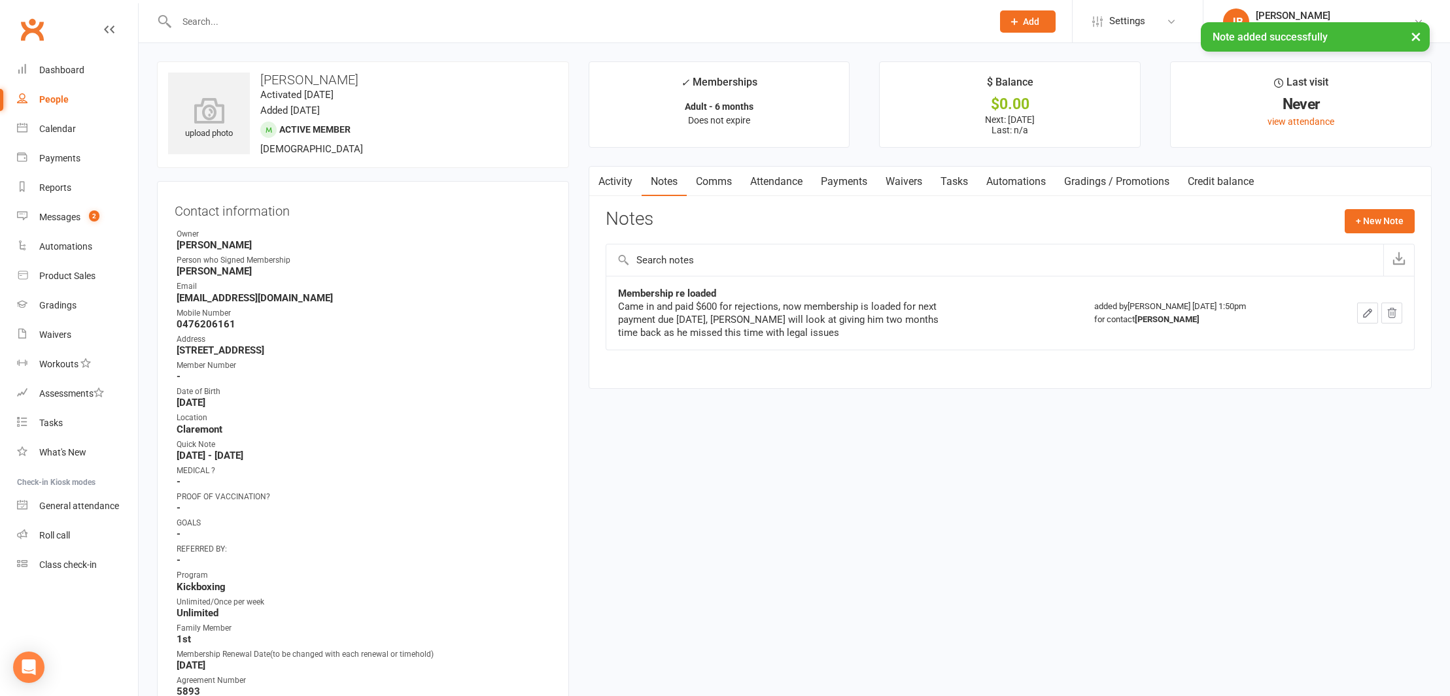
click at [848, 179] on link "Payments" at bounding box center [844, 182] width 65 height 30
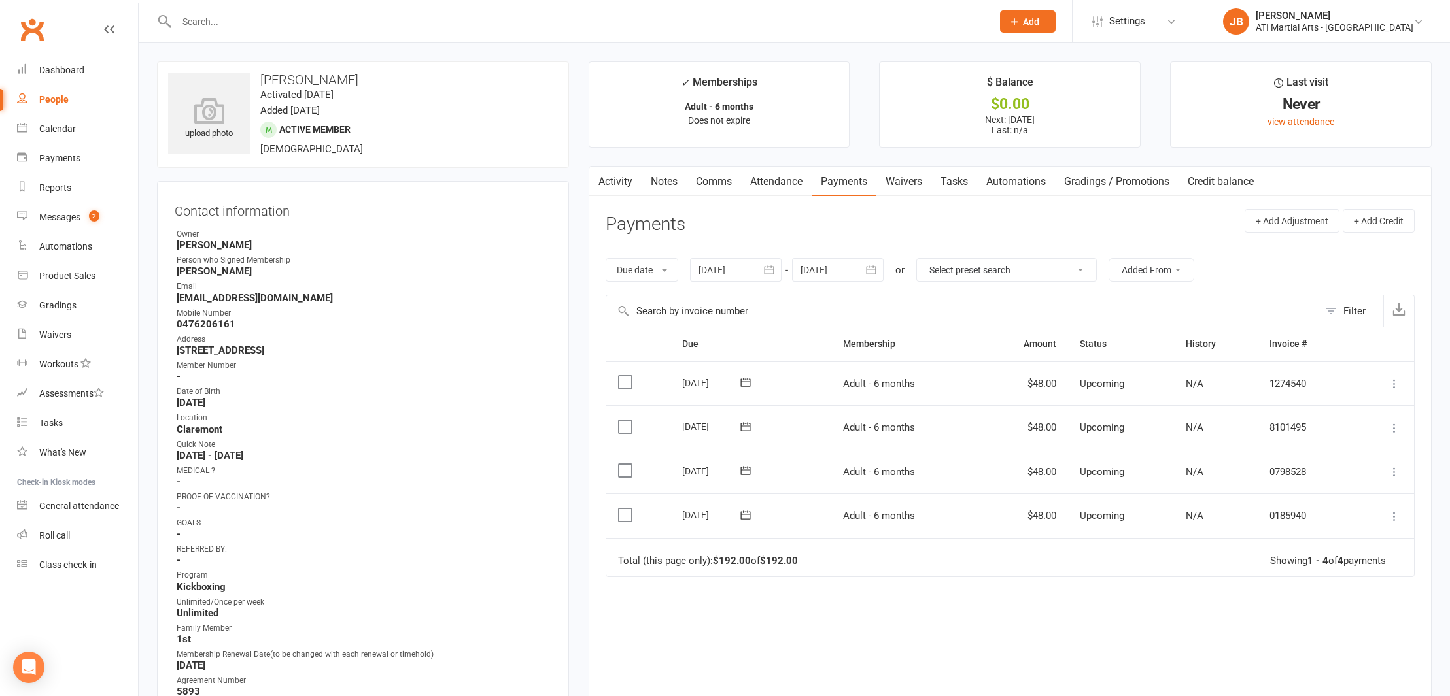
click at [30, 29] on link "Clubworx" at bounding box center [32, 29] width 33 height 33
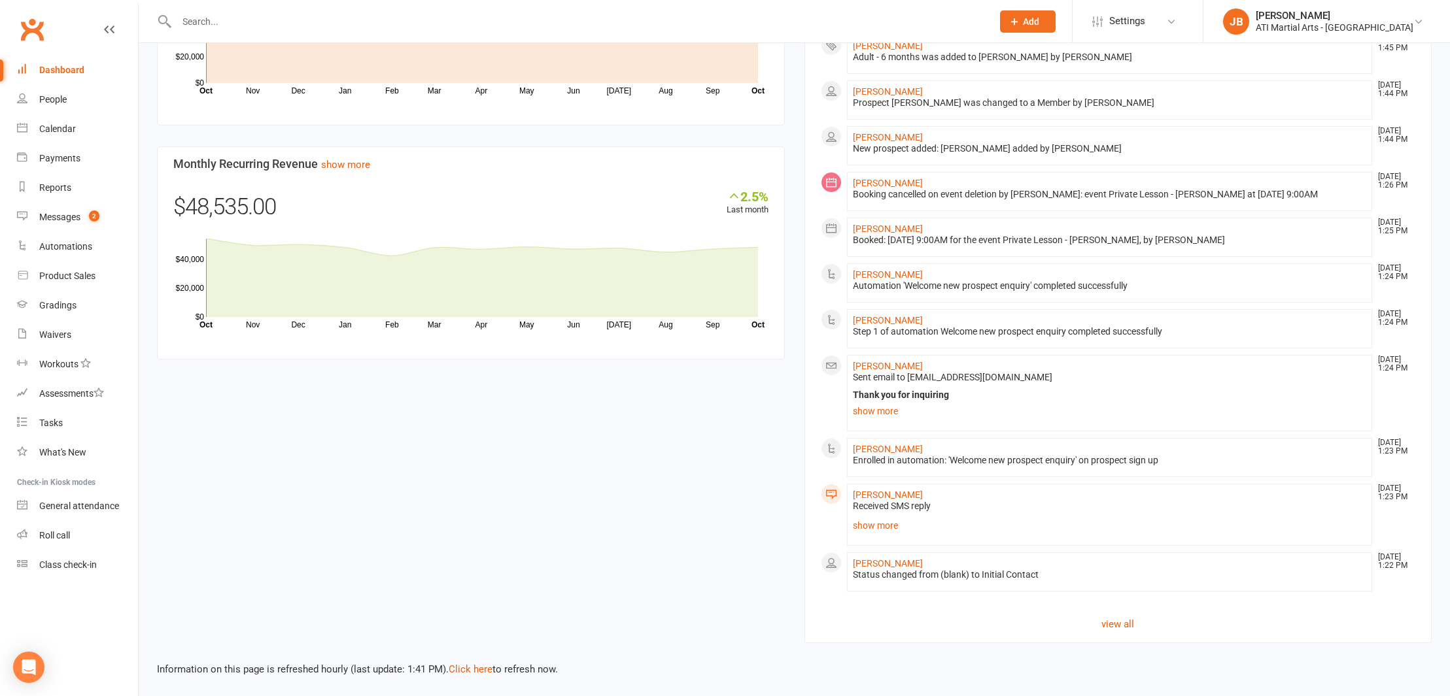
scroll to position [957, 0]
click at [454, 664] on link "Click here" at bounding box center [471, 670] width 44 height 12
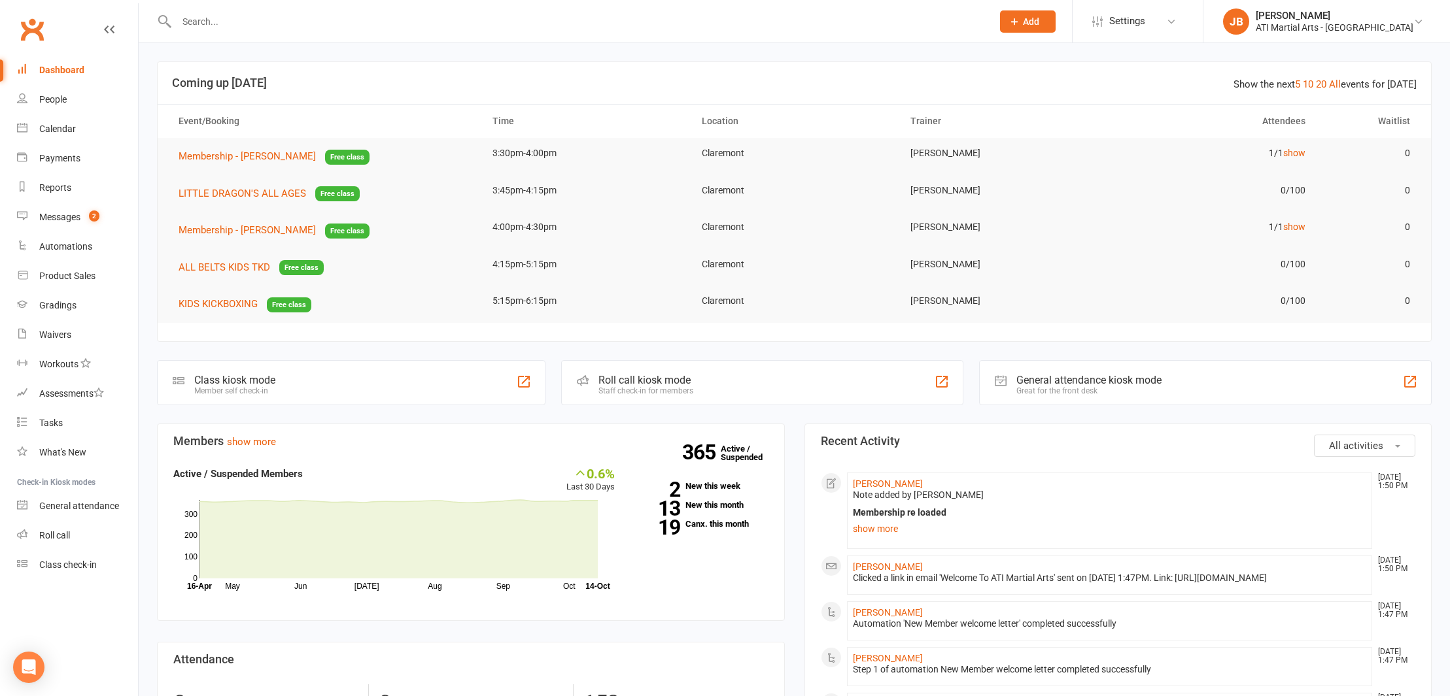
scroll to position [0, 0]
click at [33, 31] on link "Clubworx" at bounding box center [32, 29] width 33 height 33
click at [61, 217] on div "Messages" at bounding box center [59, 217] width 41 height 10
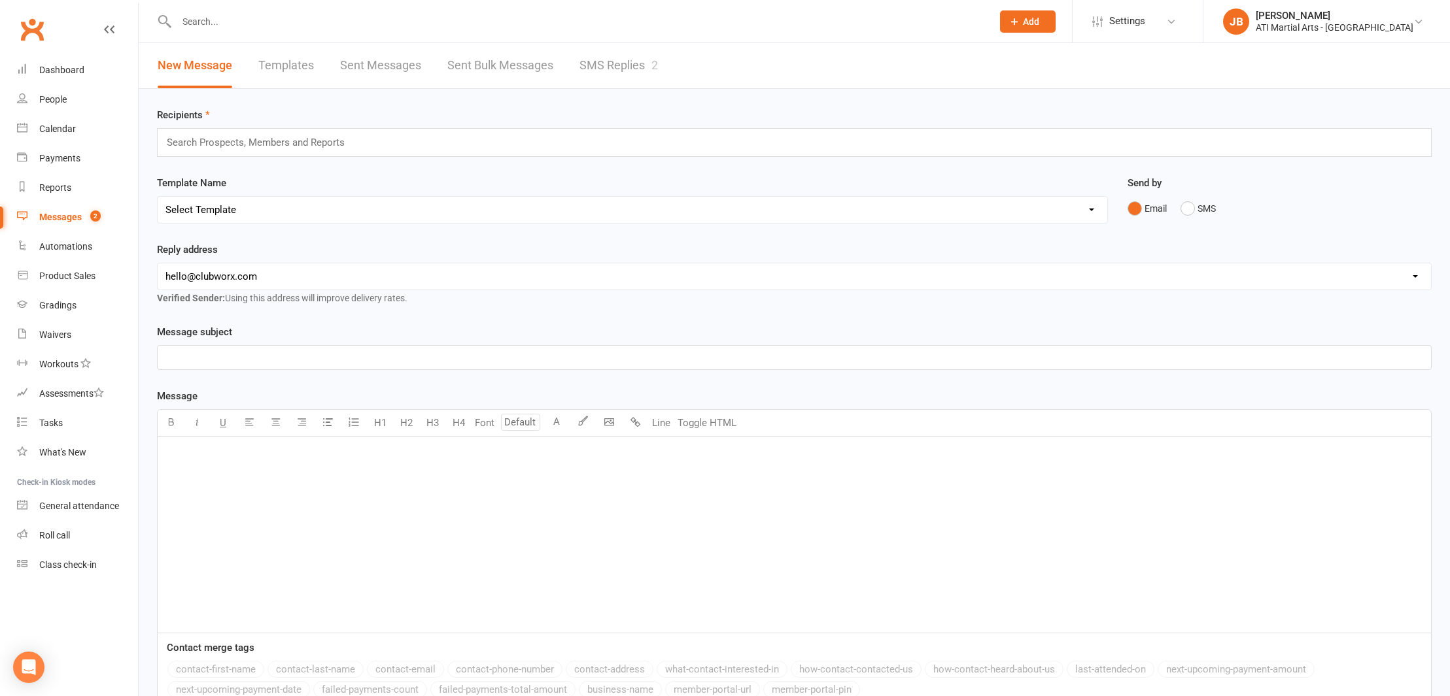
click at [593, 66] on link "SMS Replies 2" at bounding box center [618, 65] width 78 height 45
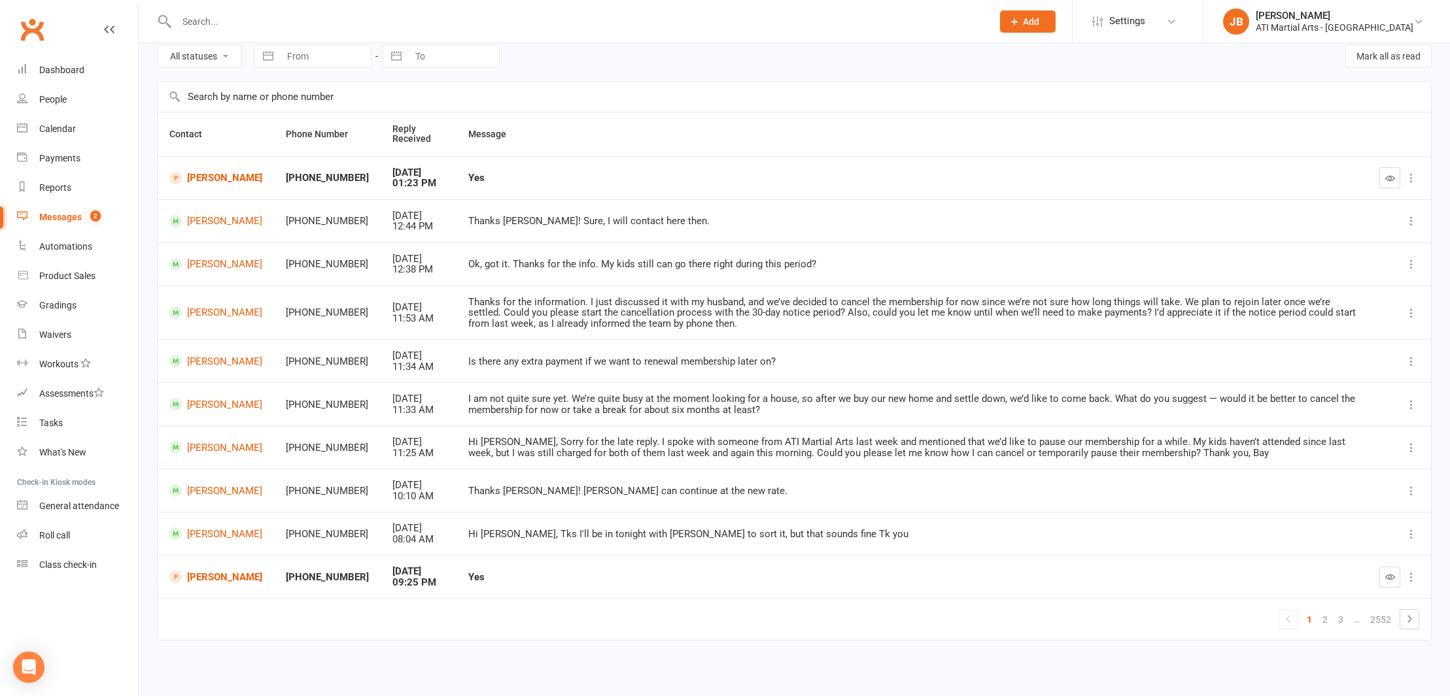
scroll to position [81, 0]
click at [1391, 173] on icon "button" at bounding box center [1390, 178] width 10 height 10
click at [1390, 582] on icon "button" at bounding box center [1390, 577] width 10 height 10
click at [31, 30] on link "Clubworx" at bounding box center [32, 29] width 33 height 33
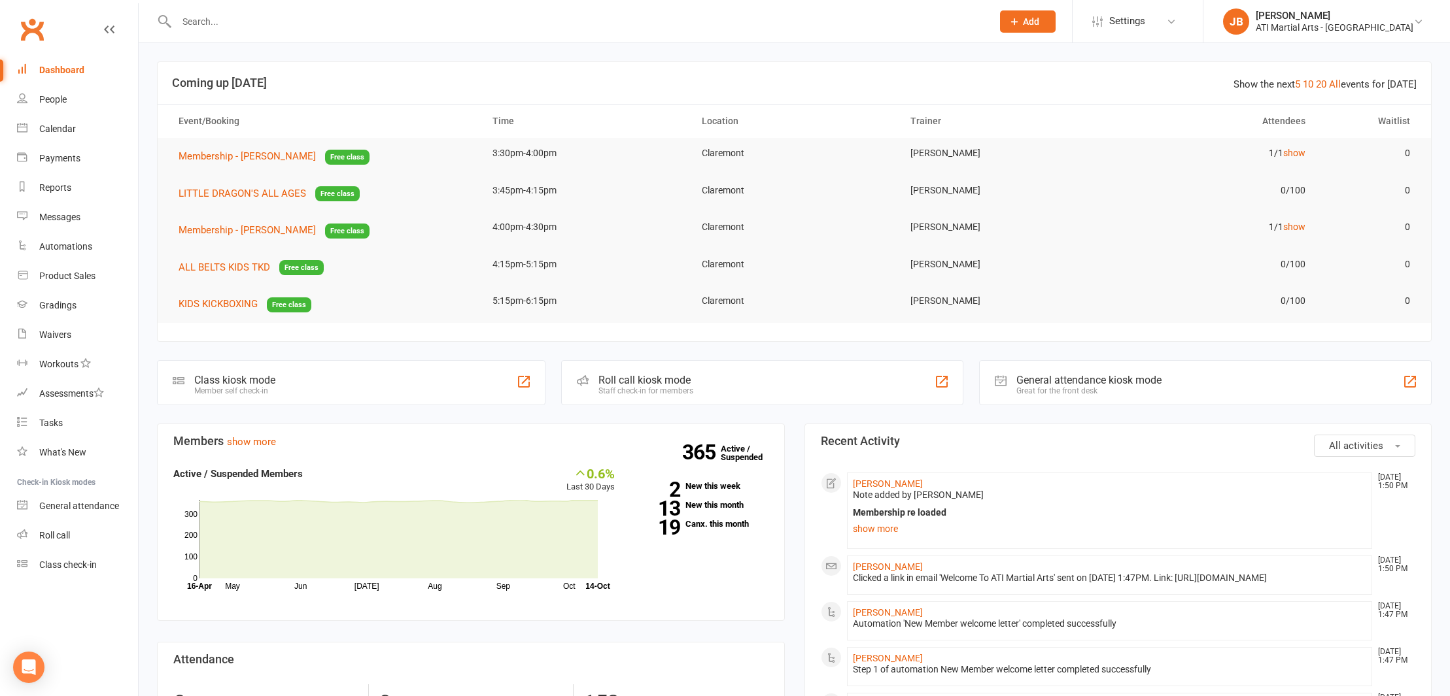
click at [33, 30] on link "Clubworx" at bounding box center [32, 29] width 33 height 33
click at [1418, 20] on icon at bounding box center [1418, 21] width 10 height 10
click at [1270, 182] on link "Sign out" at bounding box center [1326, 181] width 247 height 30
